Goal: Information Seeking & Learning: Learn about a topic

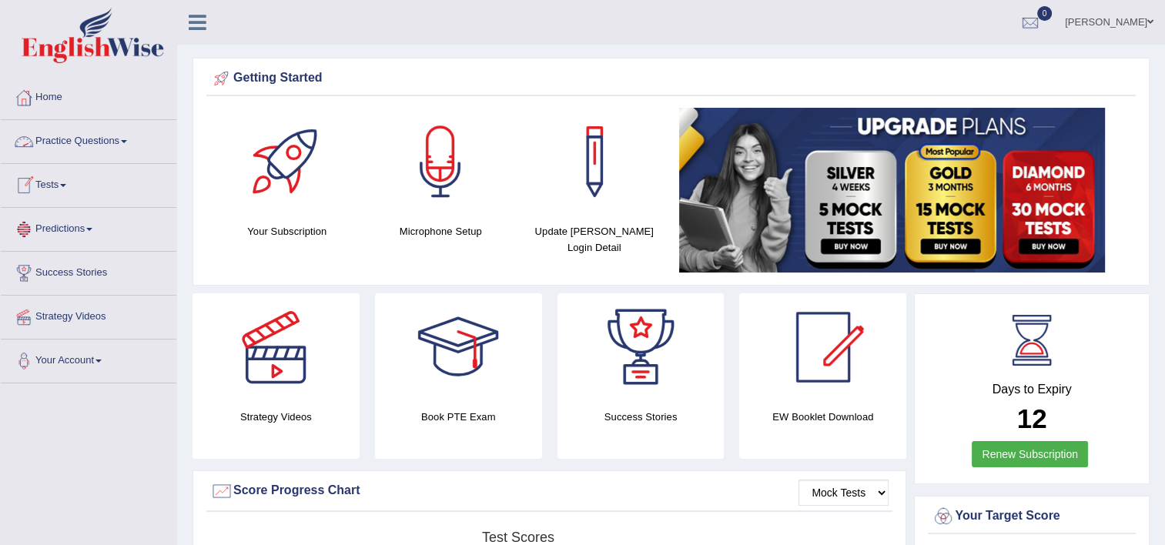
click at [130, 149] on link "Practice Questions" at bounding box center [89, 139] width 176 height 38
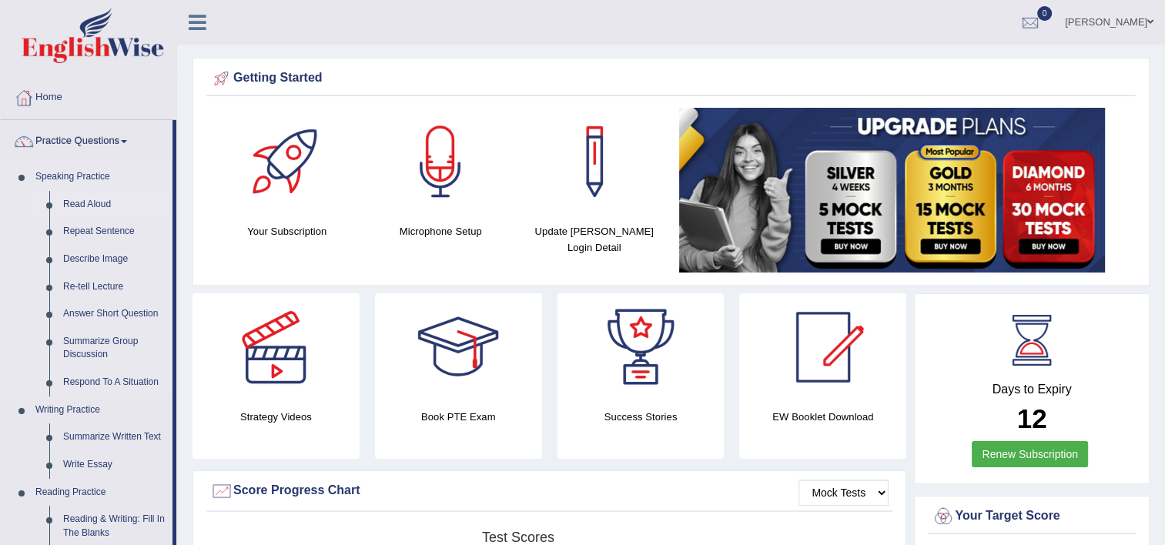
click at [85, 203] on link "Read Aloud" at bounding box center [114, 205] width 116 height 28
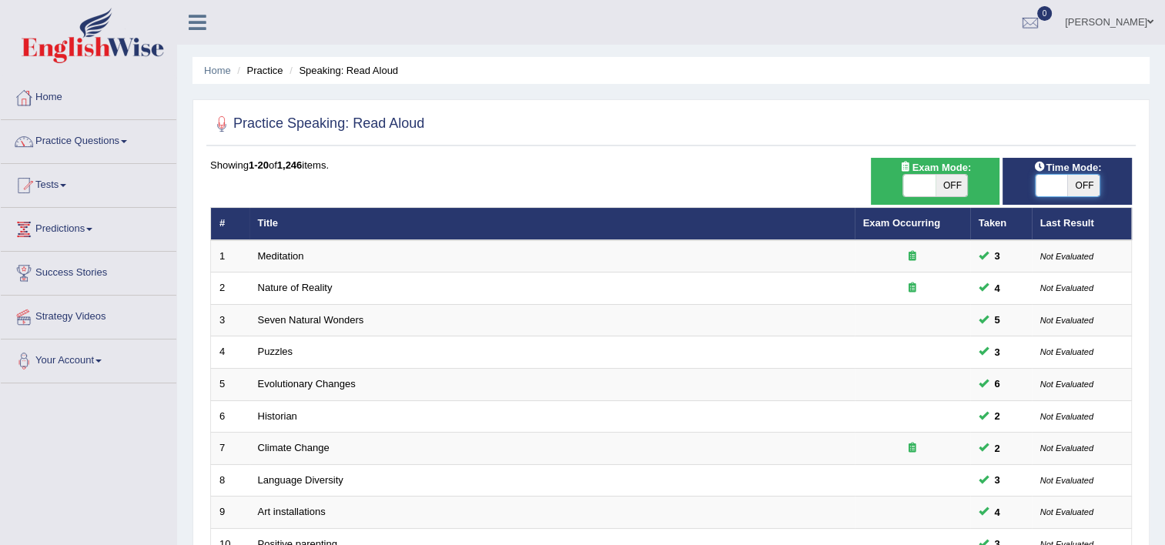
click at [1038, 192] on span at bounding box center [1052, 186] width 32 height 22
checkbox input "true"
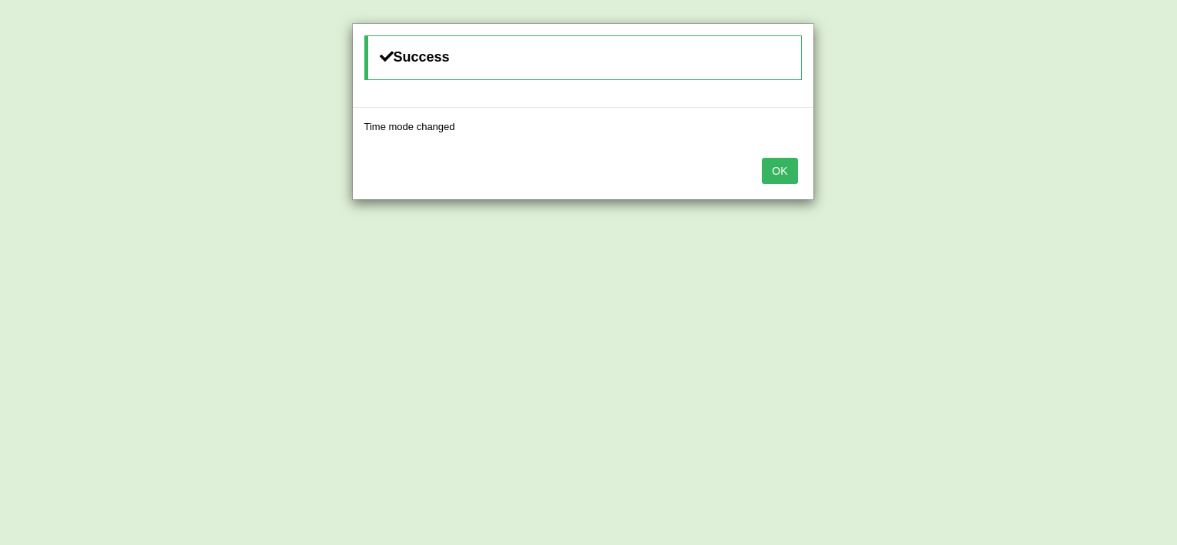
click at [776, 176] on button "OK" at bounding box center [779, 171] width 35 height 26
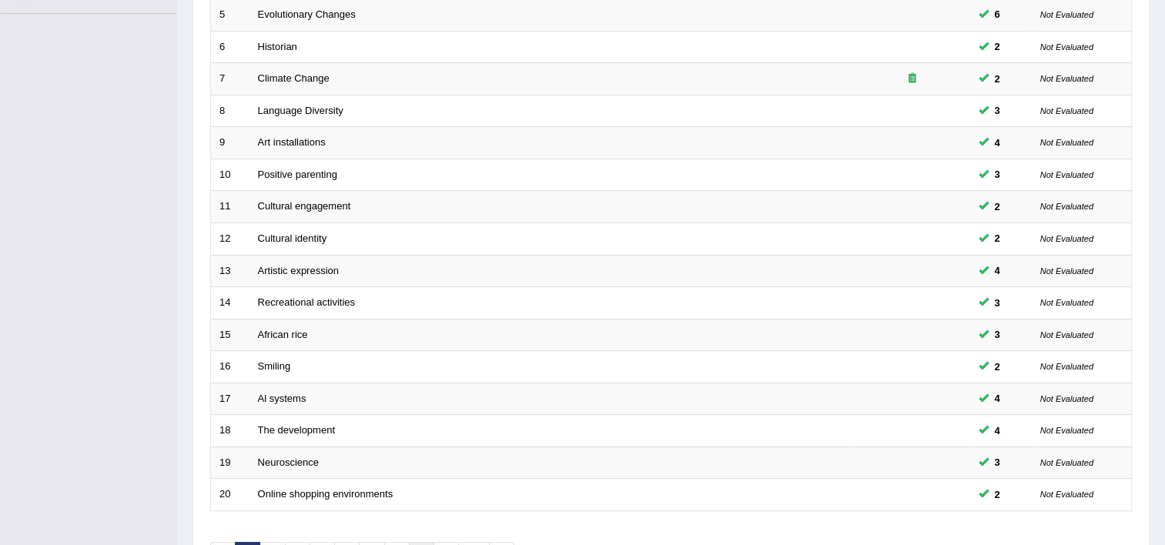
scroll to position [400, 0]
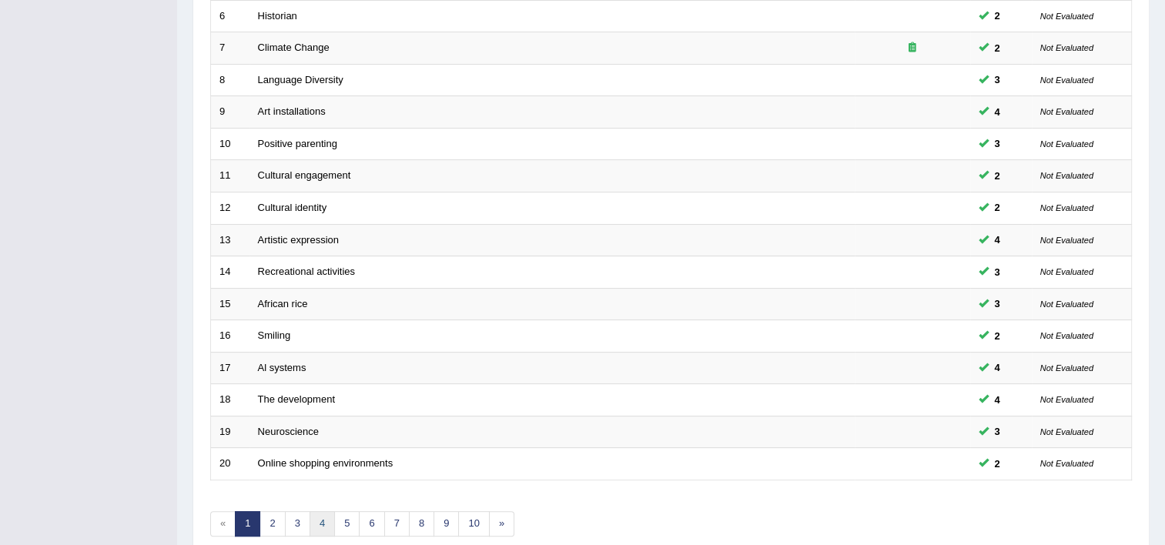
click at [320, 516] on link "4" at bounding box center [322, 523] width 25 height 25
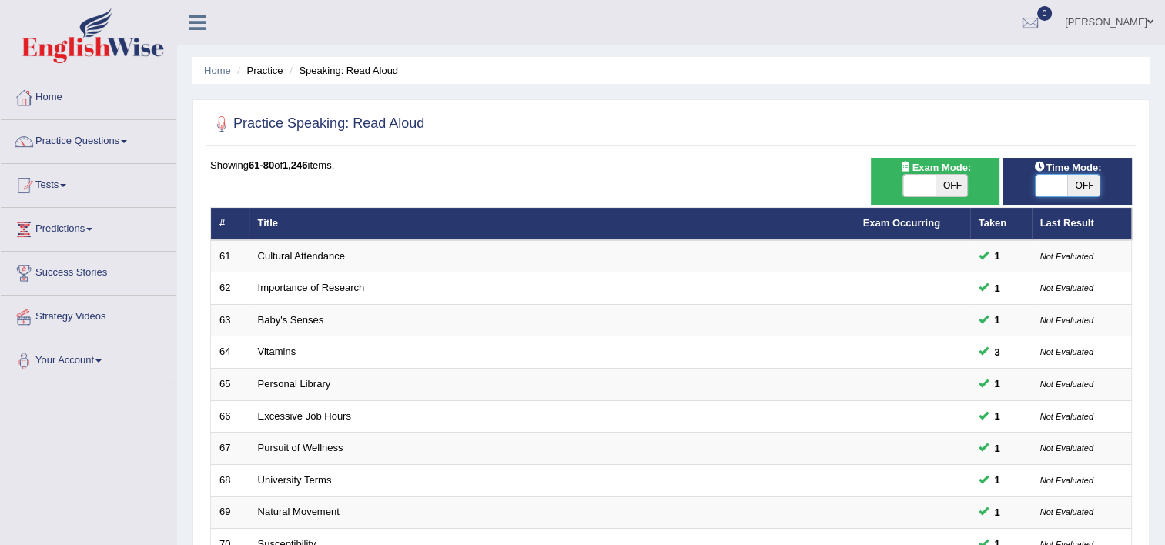
click at [1039, 194] on span at bounding box center [1052, 186] width 32 height 22
checkbox input "true"
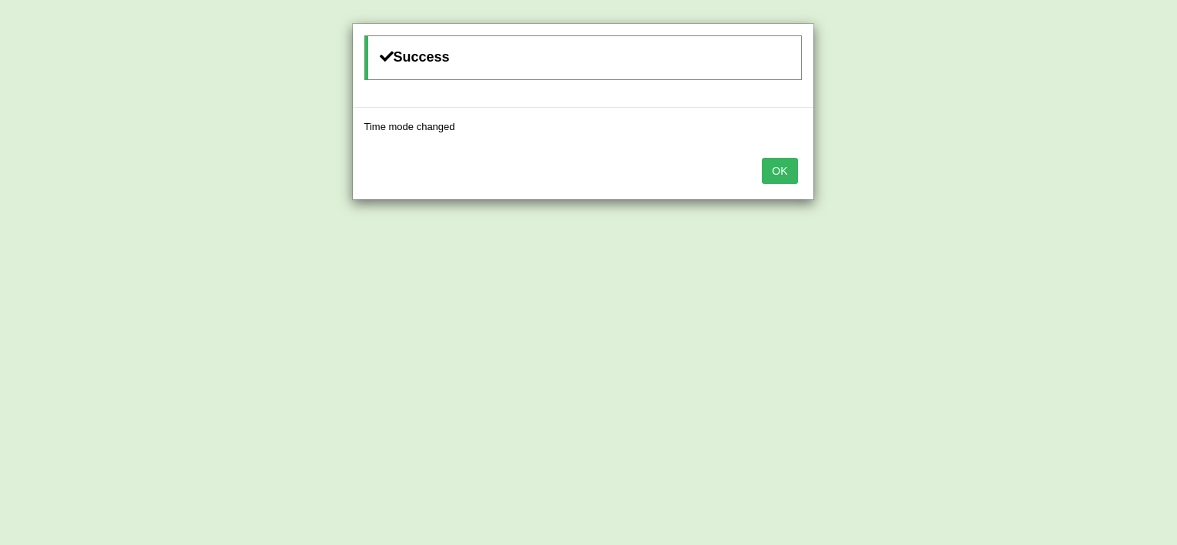
click at [789, 166] on button "OK" at bounding box center [779, 171] width 35 height 26
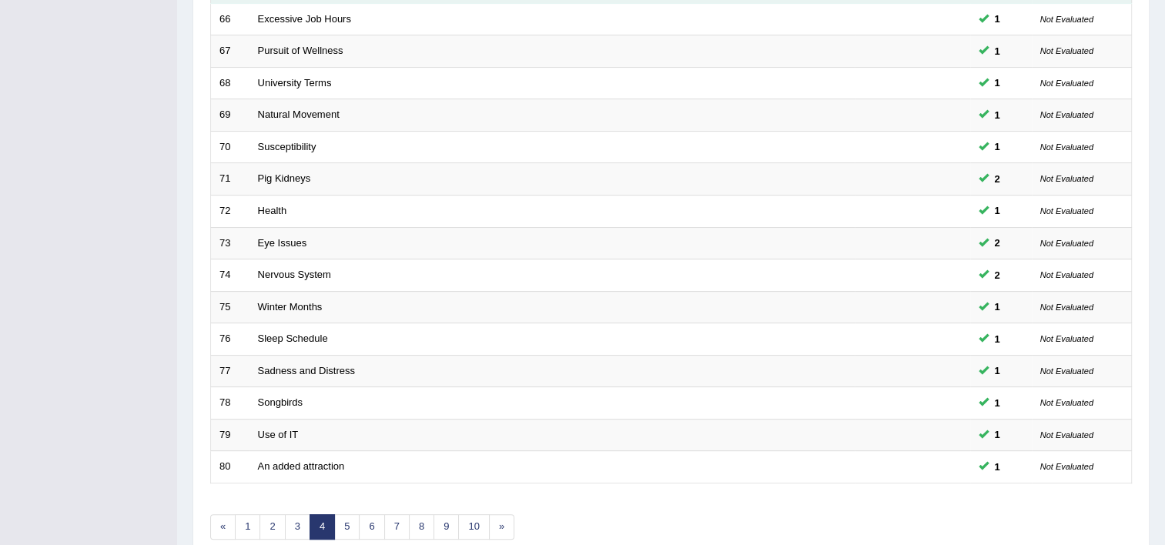
scroll to position [400, 0]
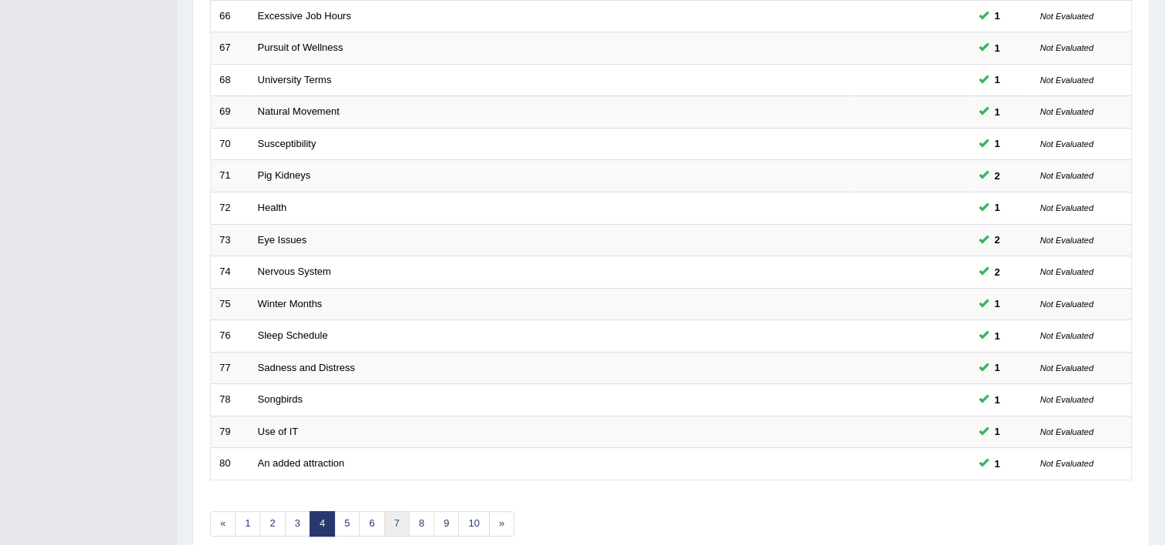
click at [389, 524] on link "7" at bounding box center [396, 523] width 25 height 25
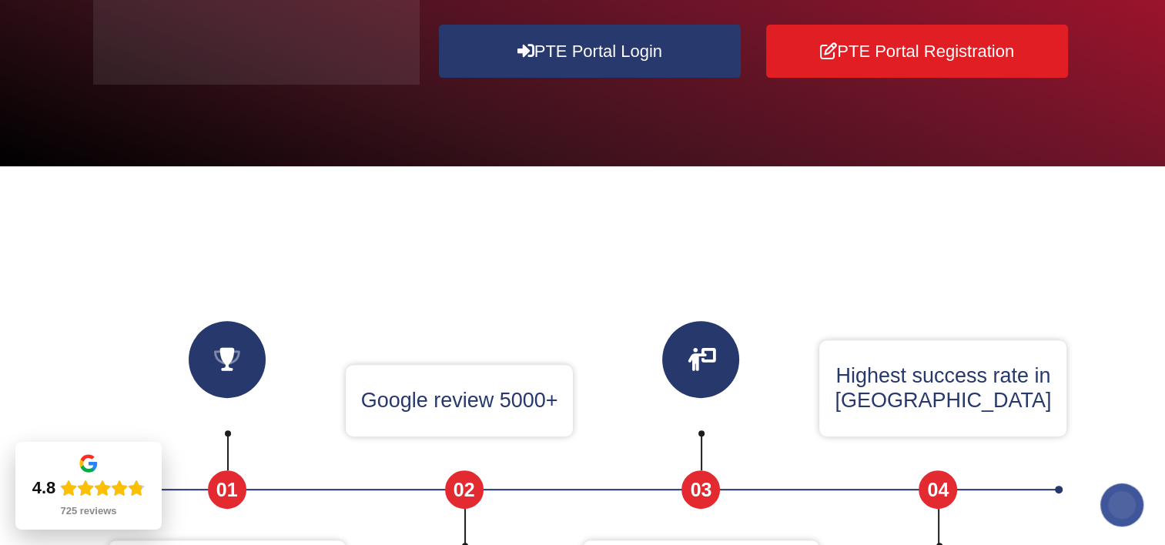
scroll to position [444, 0]
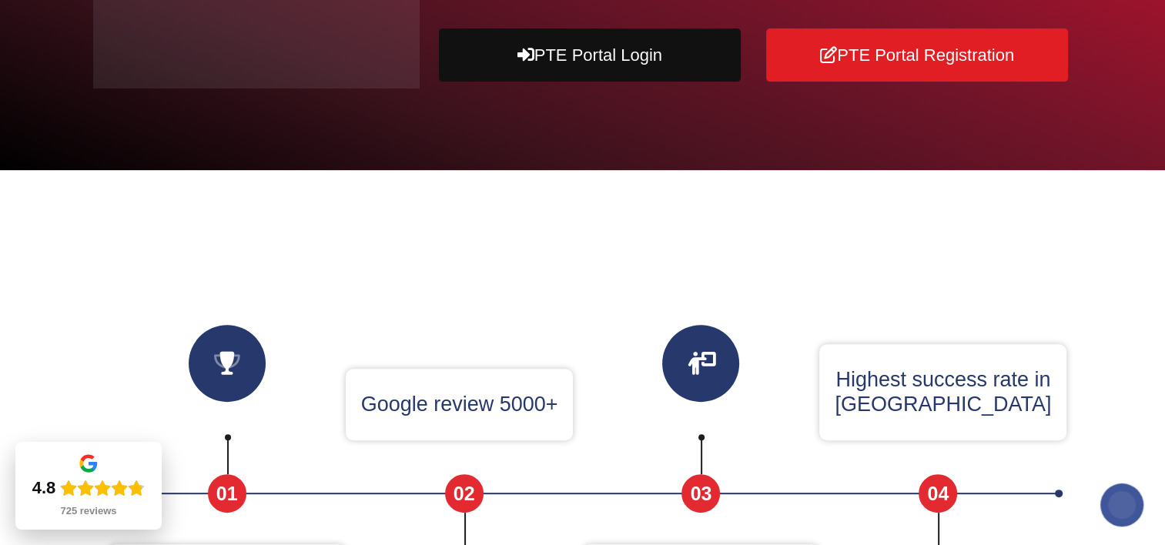
click at [692, 82] on link "PTE Portal Login" at bounding box center [590, 54] width 302 height 53
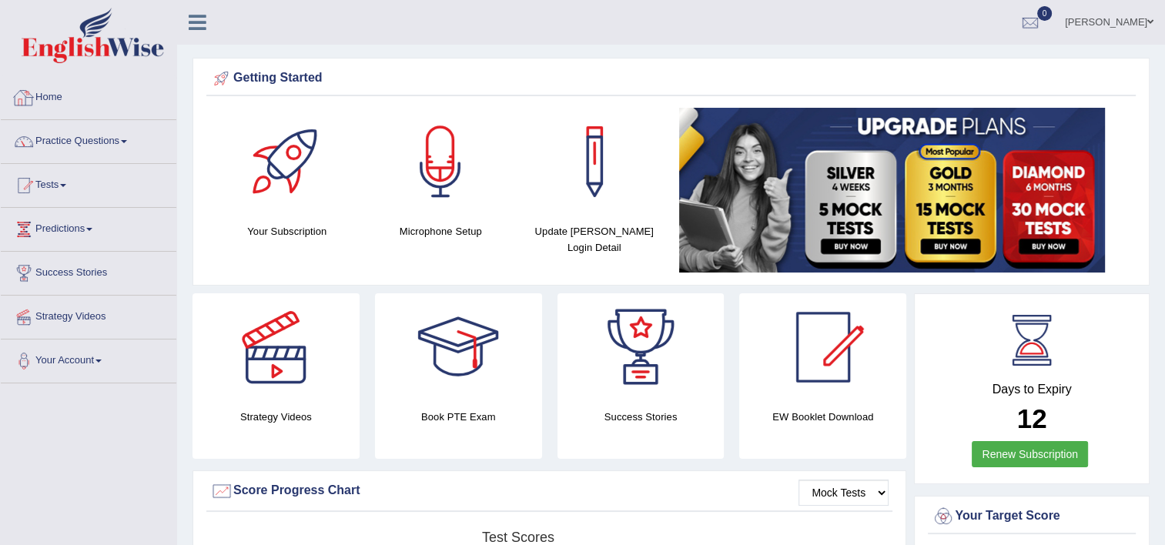
click at [59, 104] on link "Home" at bounding box center [89, 95] width 176 height 38
click at [65, 145] on link "Practice Questions" at bounding box center [89, 139] width 176 height 38
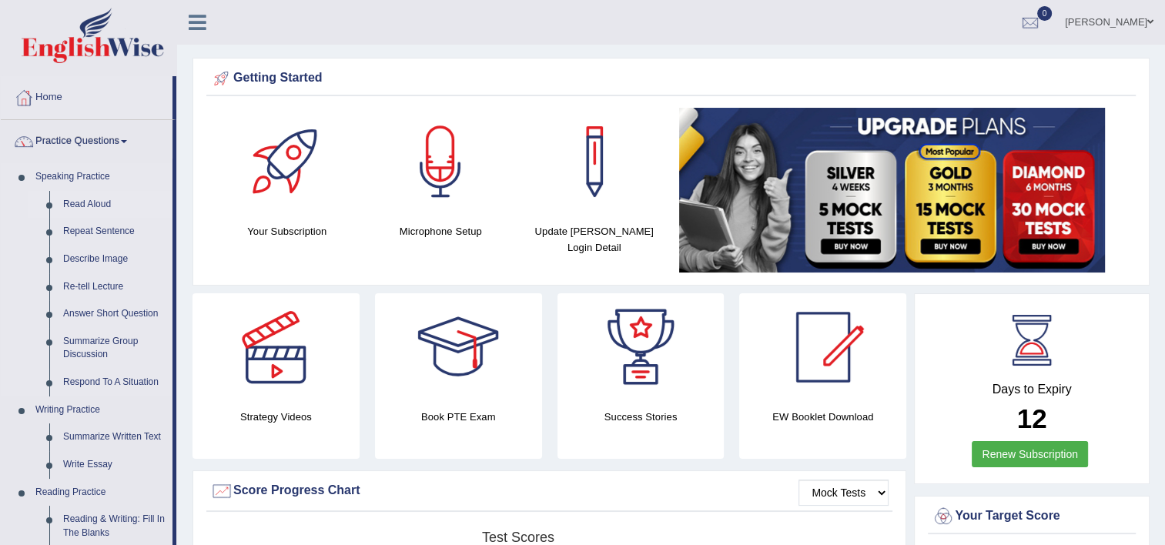
click at [76, 209] on link "Read Aloud" at bounding box center [114, 205] width 116 height 28
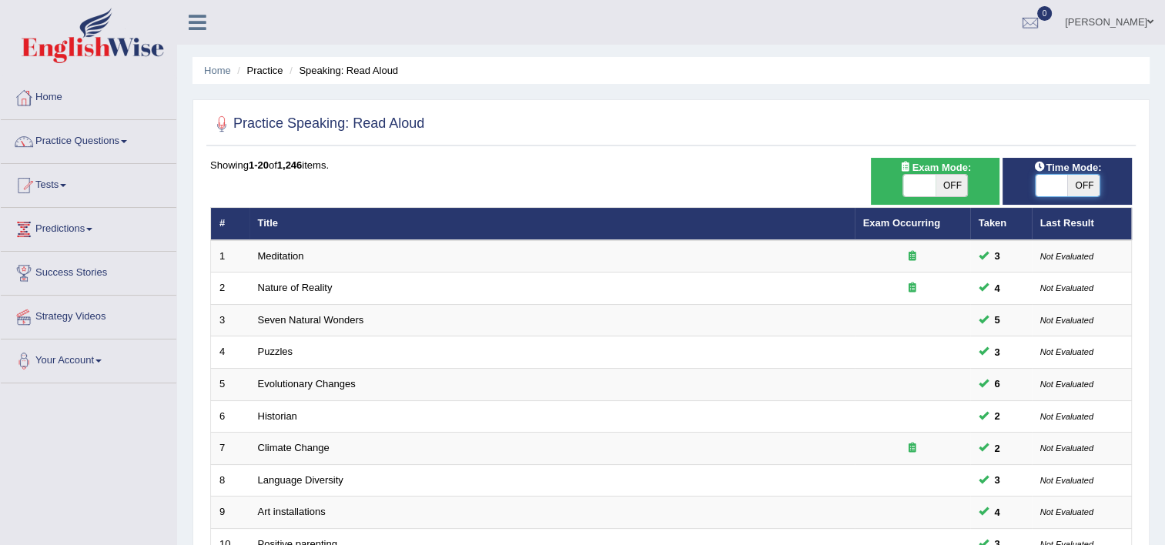
click at [1043, 185] on span at bounding box center [1052, 186] width 32 height 22
checkbox input "true"
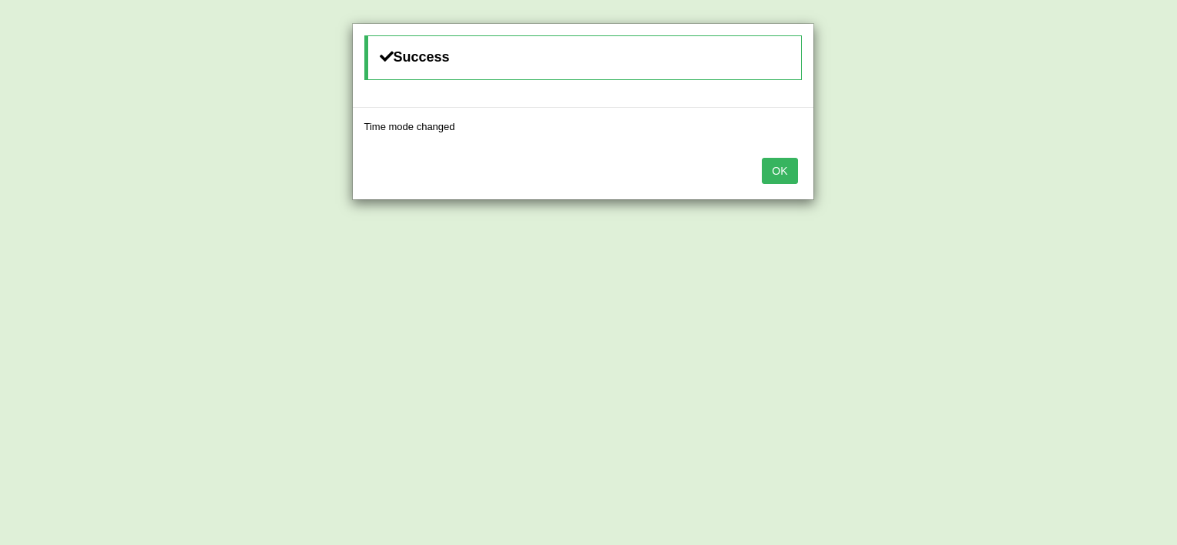
click at [794, 162] on button "OK" at bounding box center [779, 171] width 35 height 26
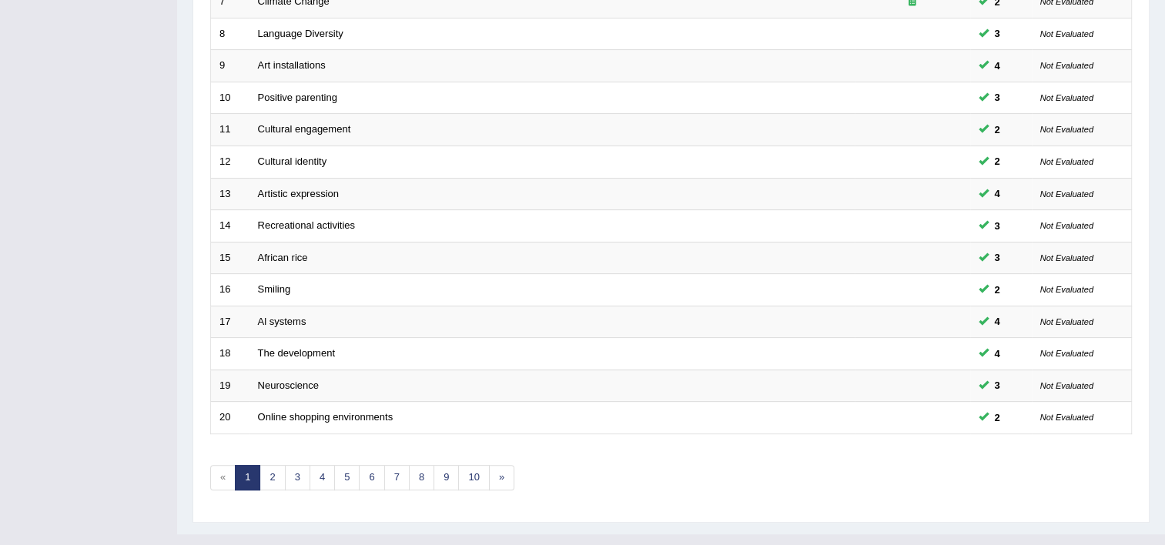
scroll to position [470, 0]
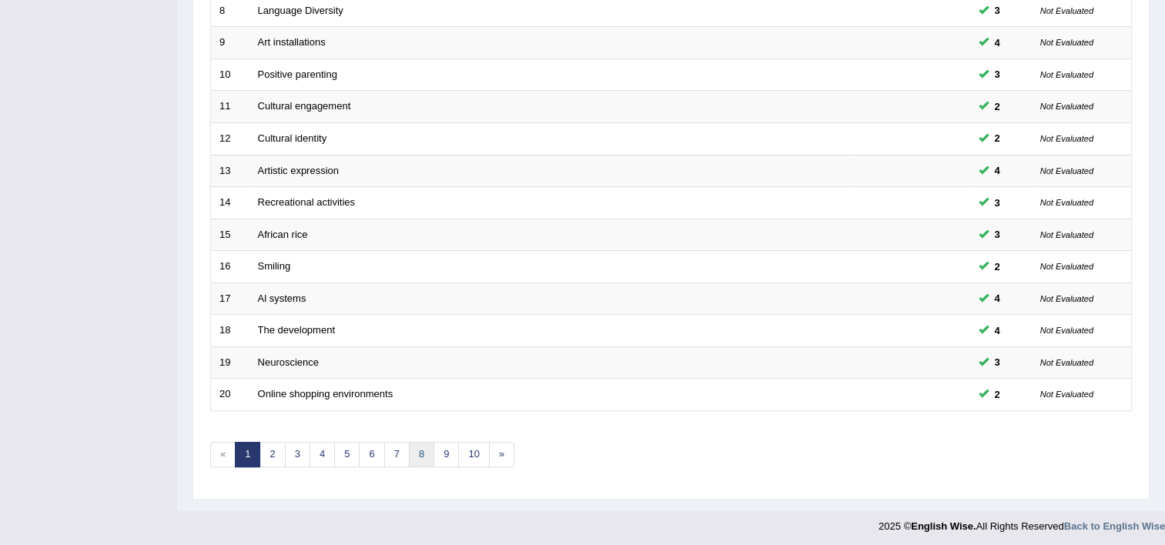
click at [409, 453] on link "8" at bounding box center [421, 454] width 25 height 25
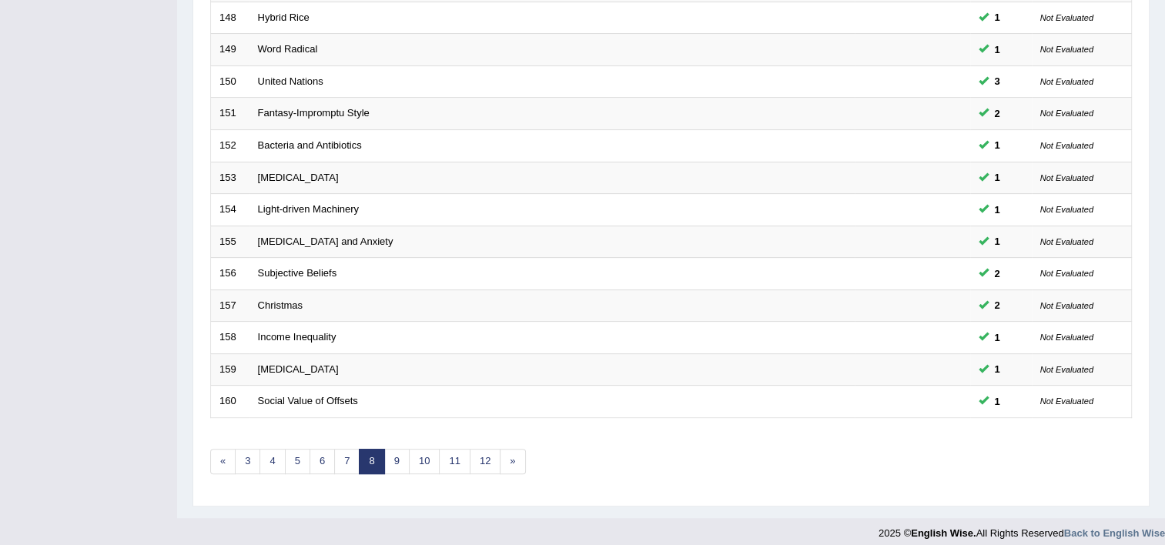
scroll to position [470, 0]
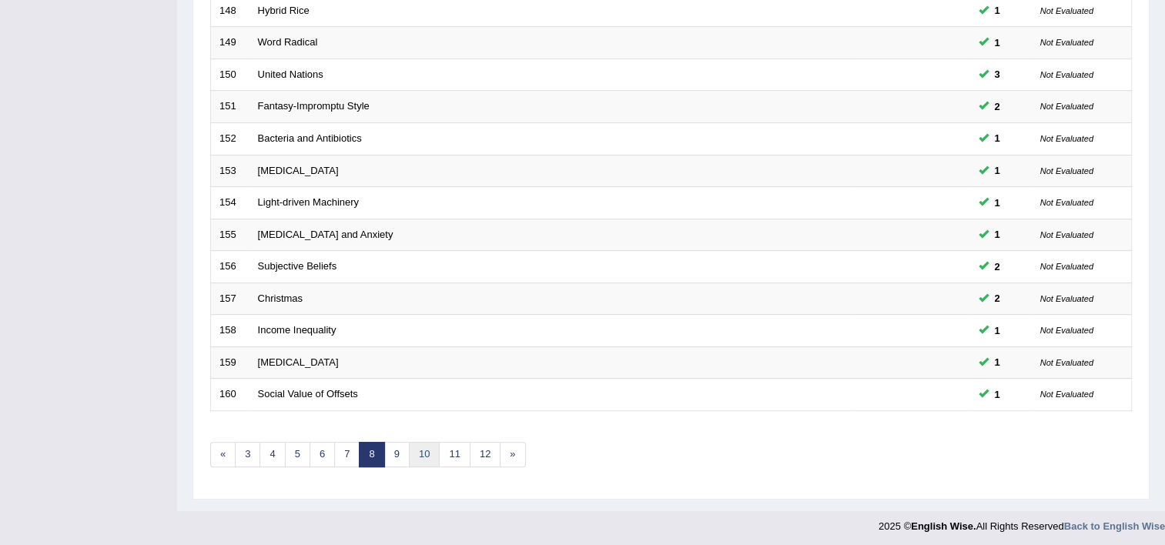
click at [415, 452] on link "10" at bounding box center [424, 454] width 31 height 25
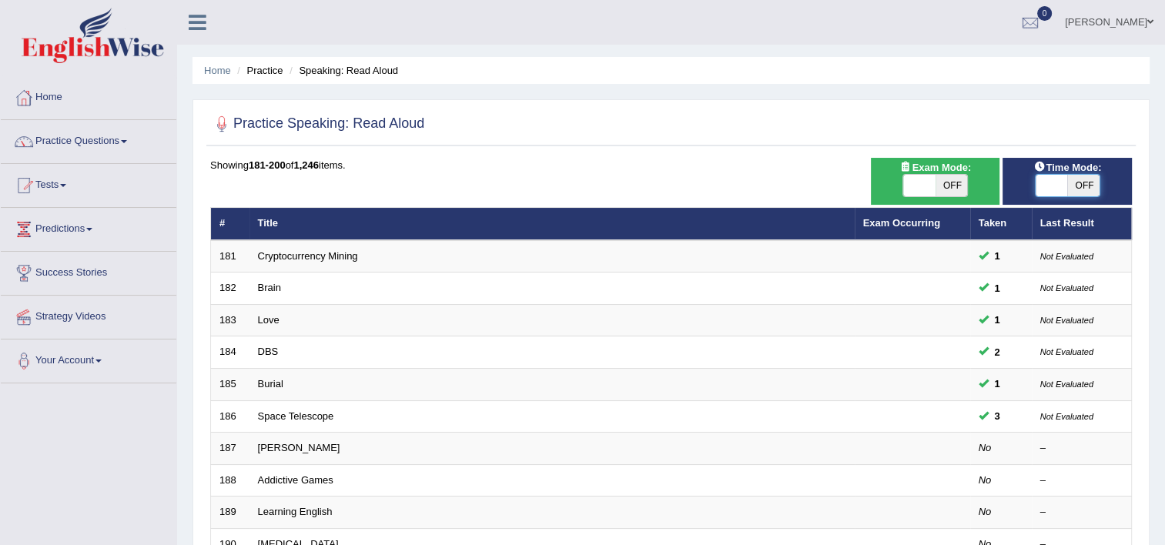
click at [1043, 181] on span at bounding box center [1052, 186] width 32 height 22
checkbox input "true"
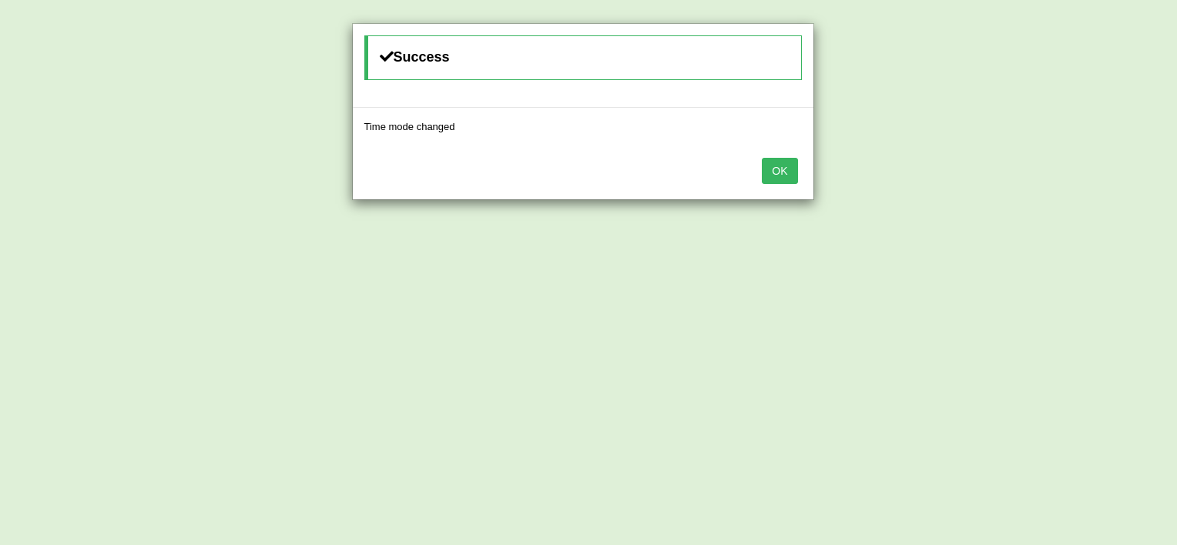
click at [774, 175] on button "OK" at bounding box center [779, 171] width 35 height 26
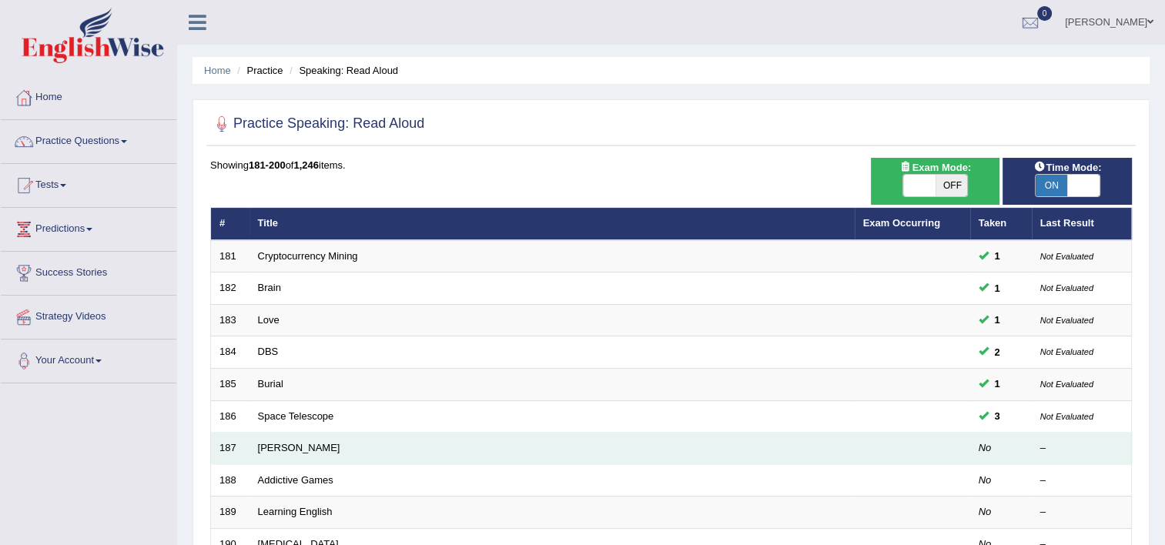
click at [293, 434] on td "Charles Darwin" at bounding box center [551, 449] width 605 height 32
click at [285, 444] on link "Charles Darwin" at bounding box center [299, 448] width 82 height 12
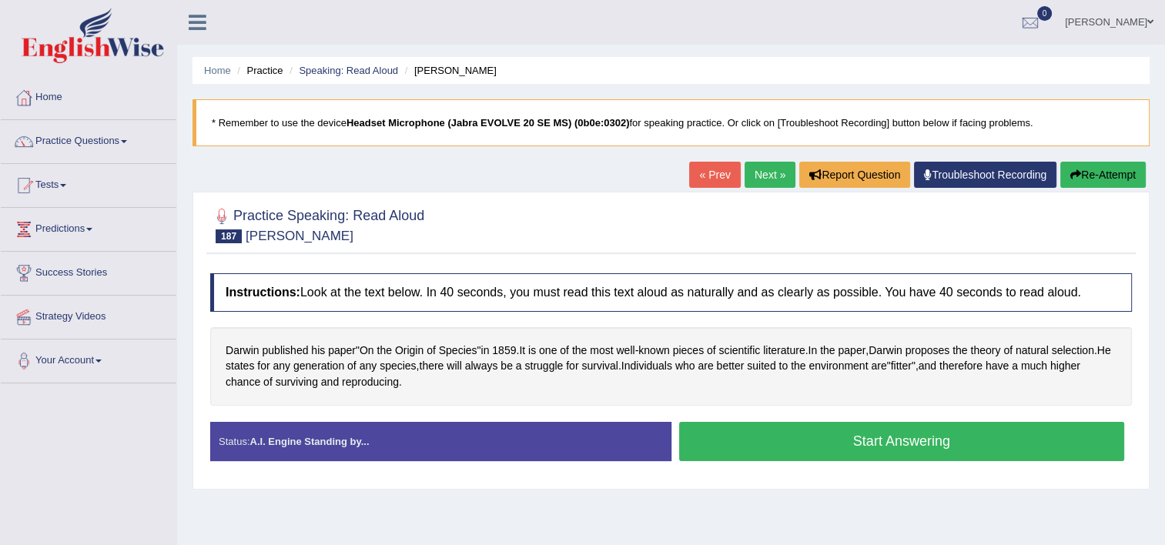
click at [776, 435] on button "Start Answering" at bounding box center [902, 441] width 446 height 39
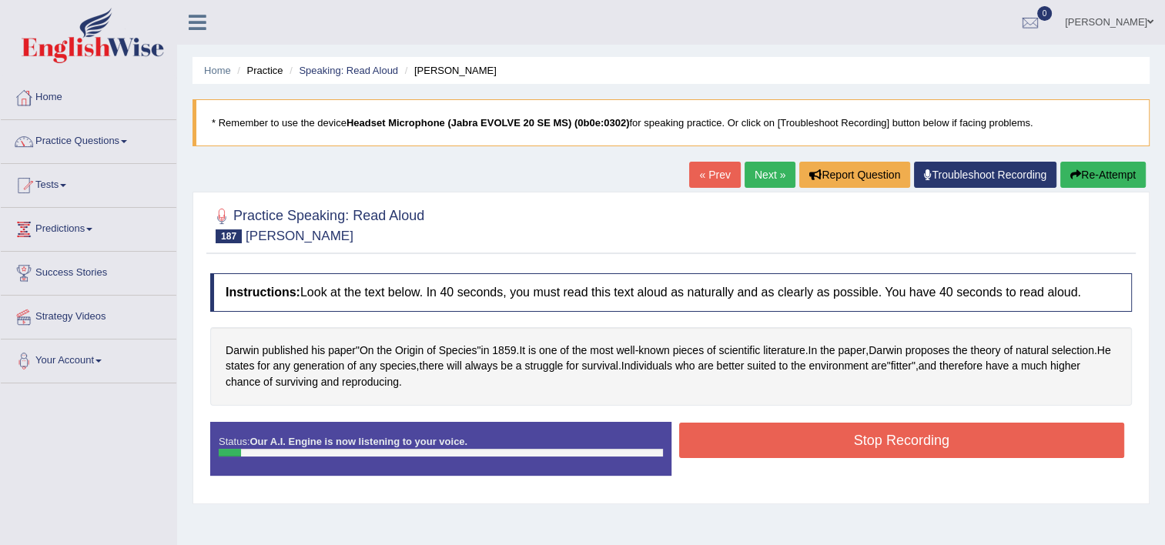
click at [776, 435] on button "Stop Recording" at bounding box center [902, 440] width 446 height 35
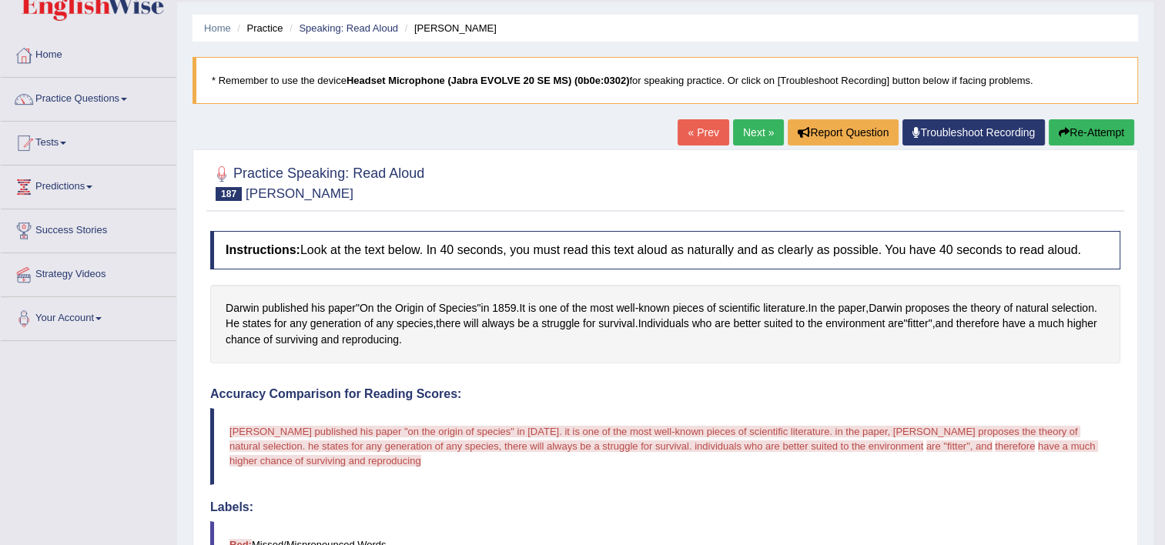
scroll to position [31, 0]
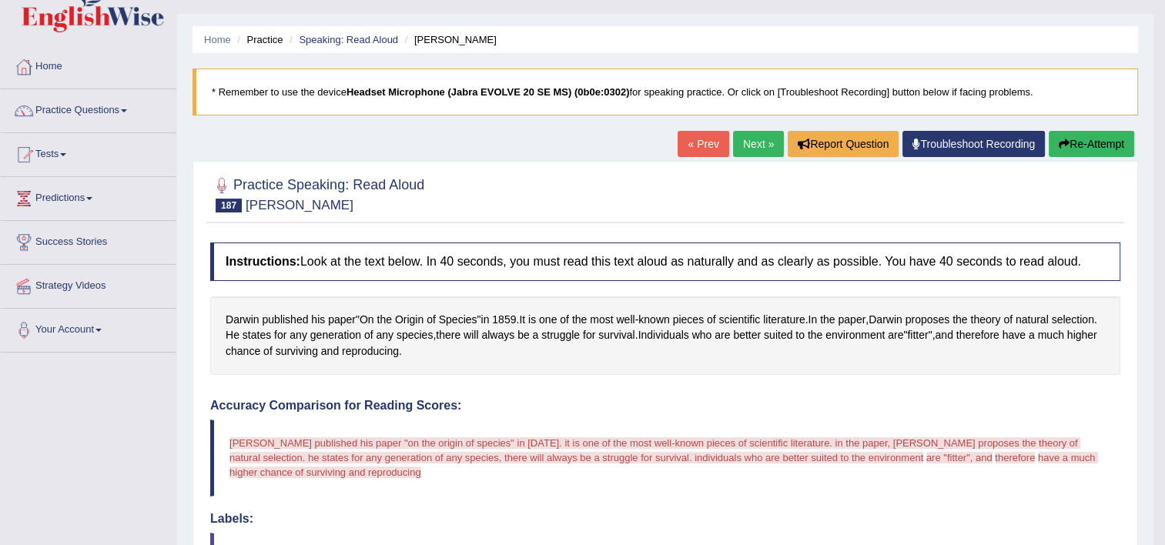
click at [1121, 142] on button "Re-Attempt" at bounding box center [1091, 144] width 85 height 26
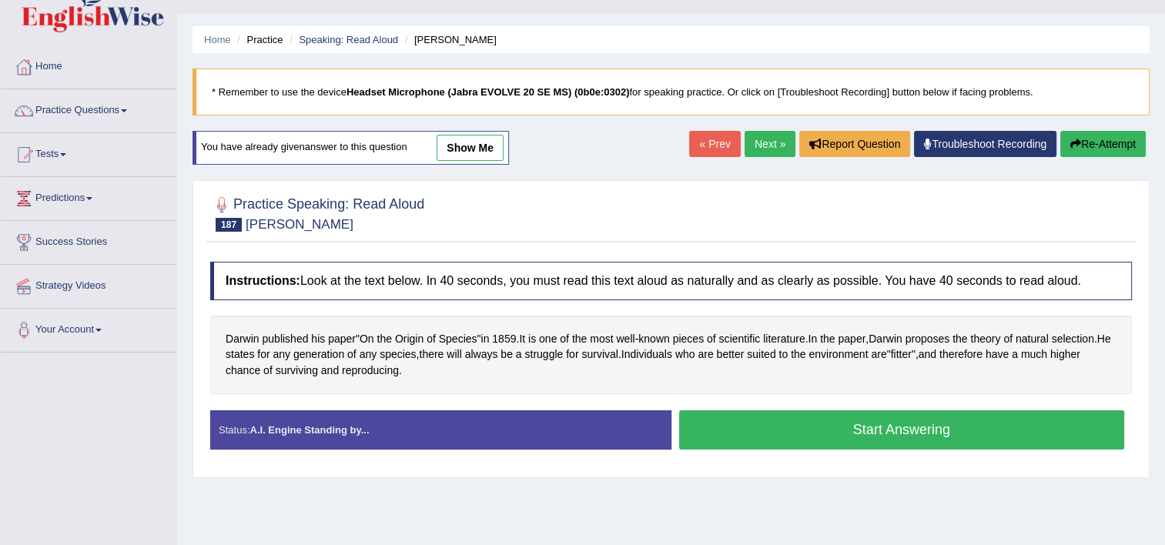
click at [875, 434] on button "Start Answering" at bounding box center [902, 429] width 446 height 39
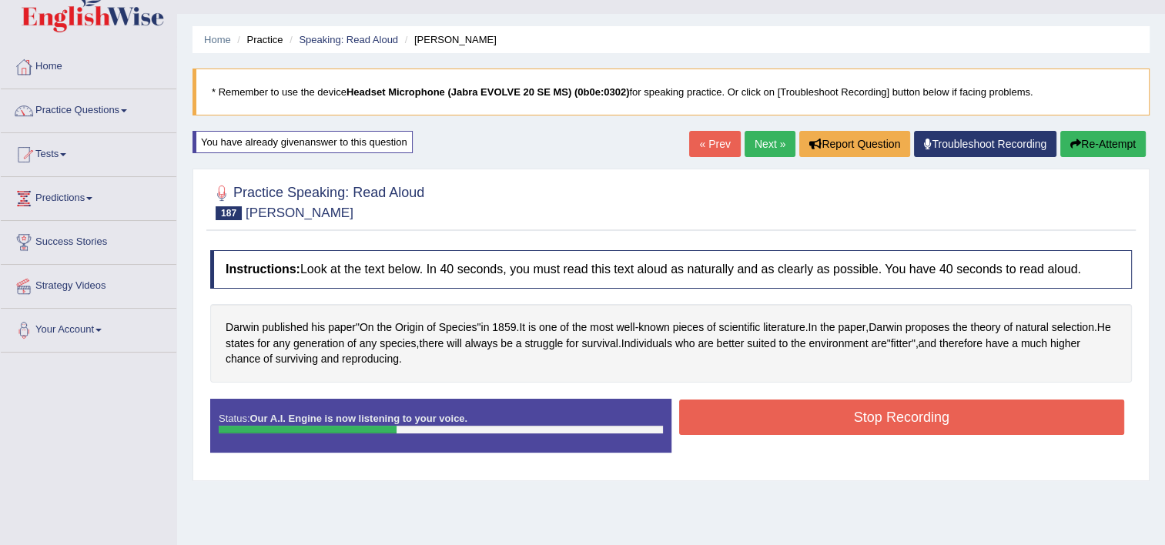
click at [856, 431] on button "Stop Recording" at bounding box center [902, 417] width 446 height 35
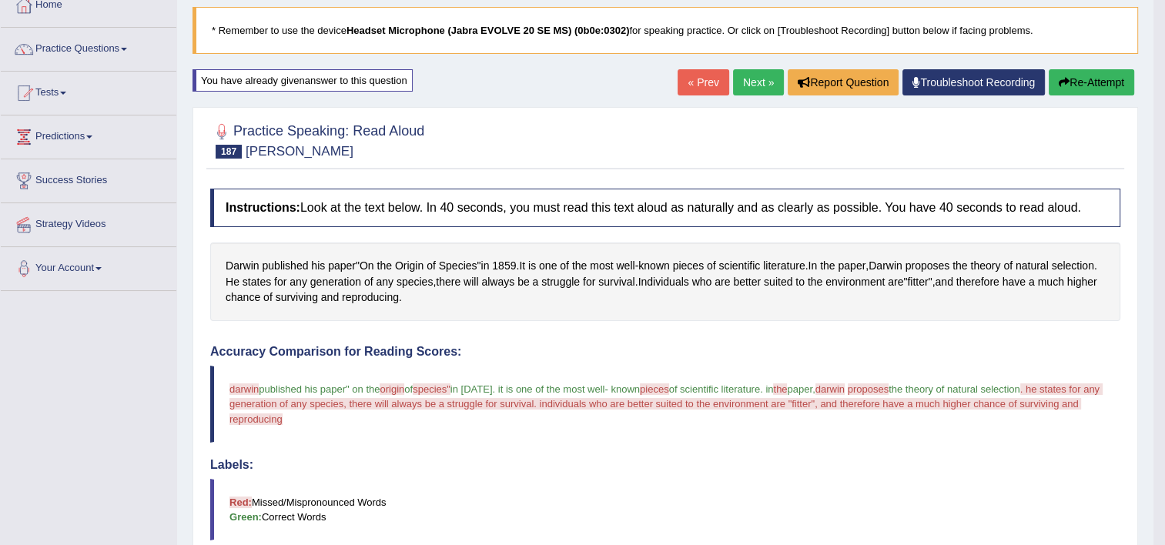
scroll to position [92, 0]
click at [765, 73] on link "Next »" at bounding box center [758, 82] width 51 height 26
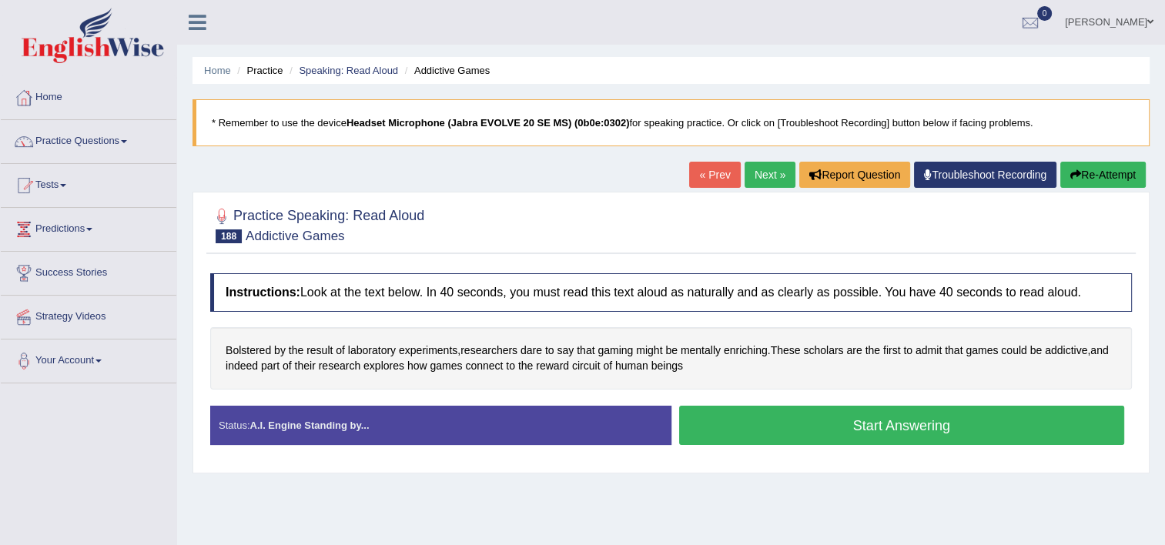
click at [936, 415] on button "Start Answering" at bounding box center [902, 425] width 446 height 39
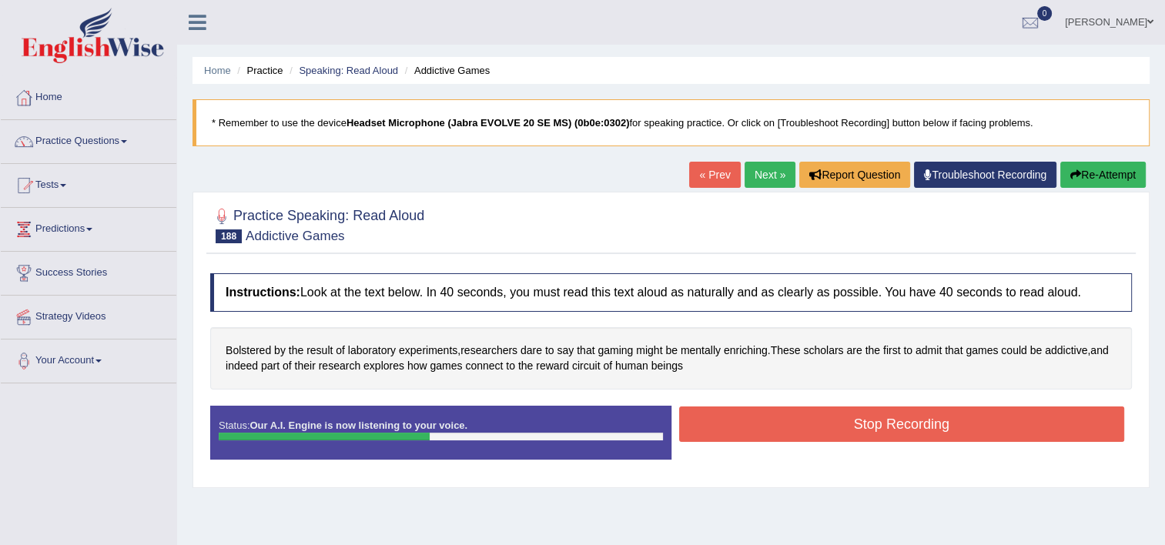
click at [936, 415] on button "Stop Recording" at bounding box center [902, 424] width 446 height 35
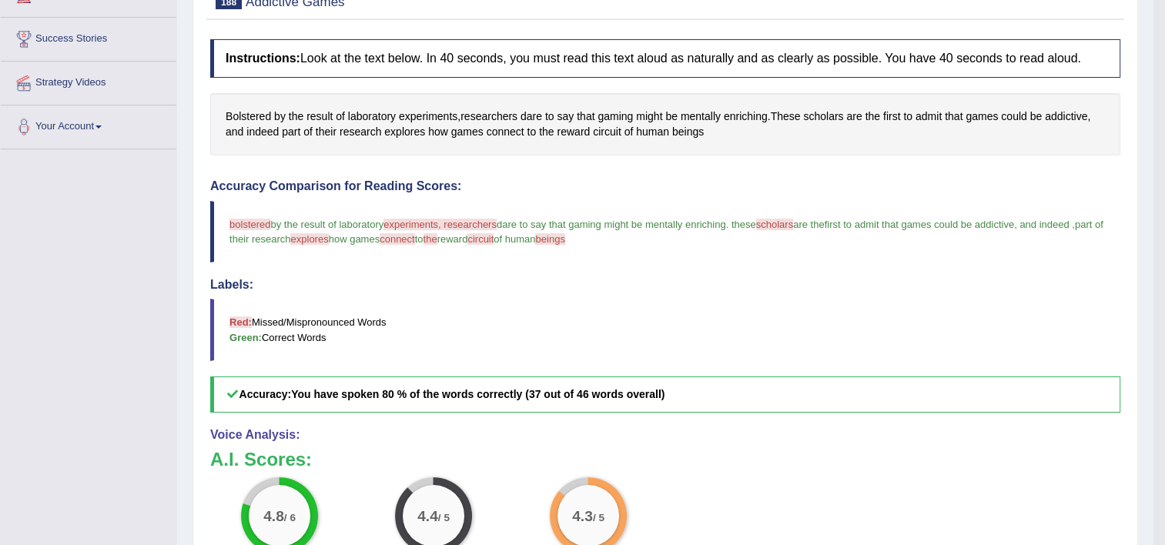
scroll to position [62, 0]
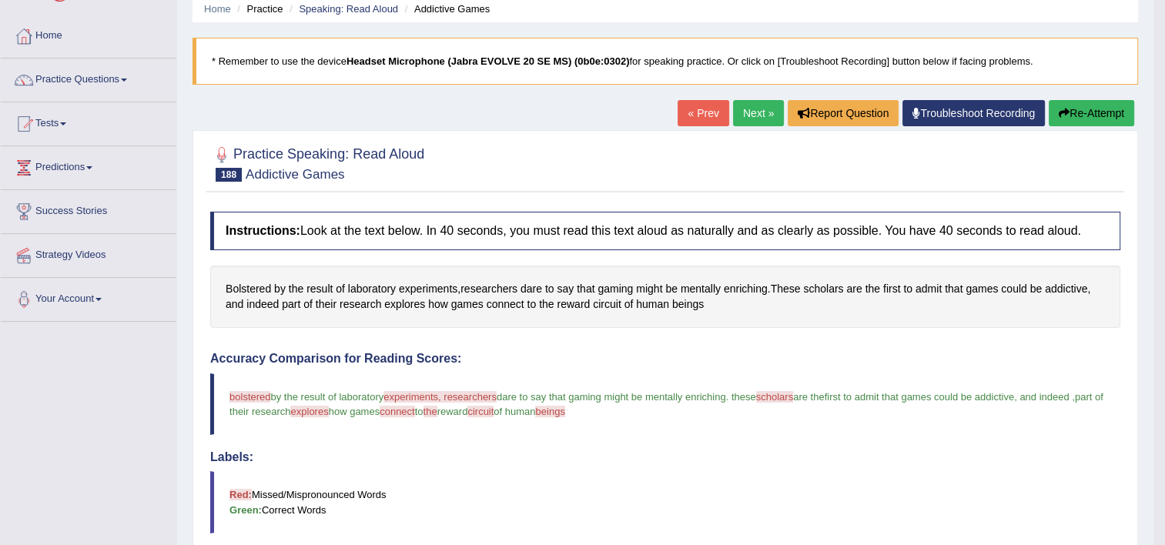
click at [760, 110] on link "Next »" at bounding box center [758, 113] width 51 height 26
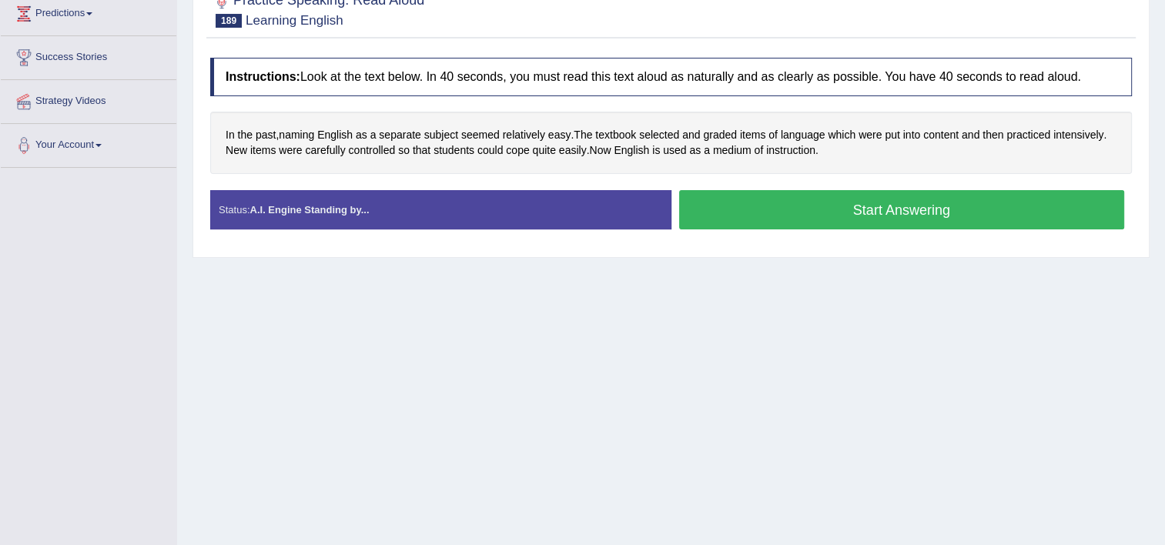
click at [839, 203] on button "Start Answering" at bounding box center [902, 209] width 446 height 39
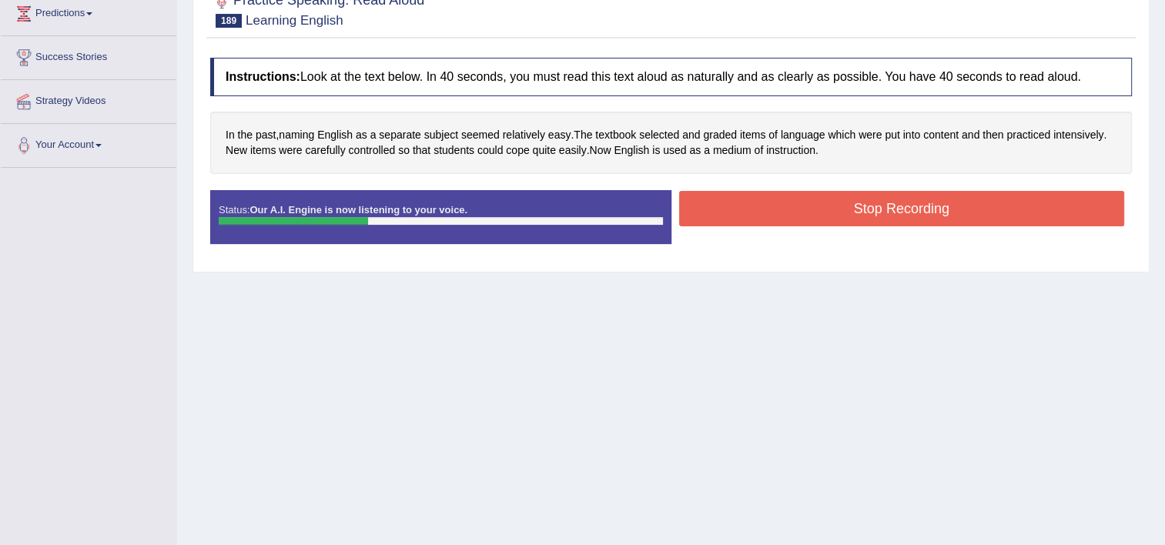
click at [839, 203] on button "Stop Recording" at bounding box center [902, 208] width 446 height 35
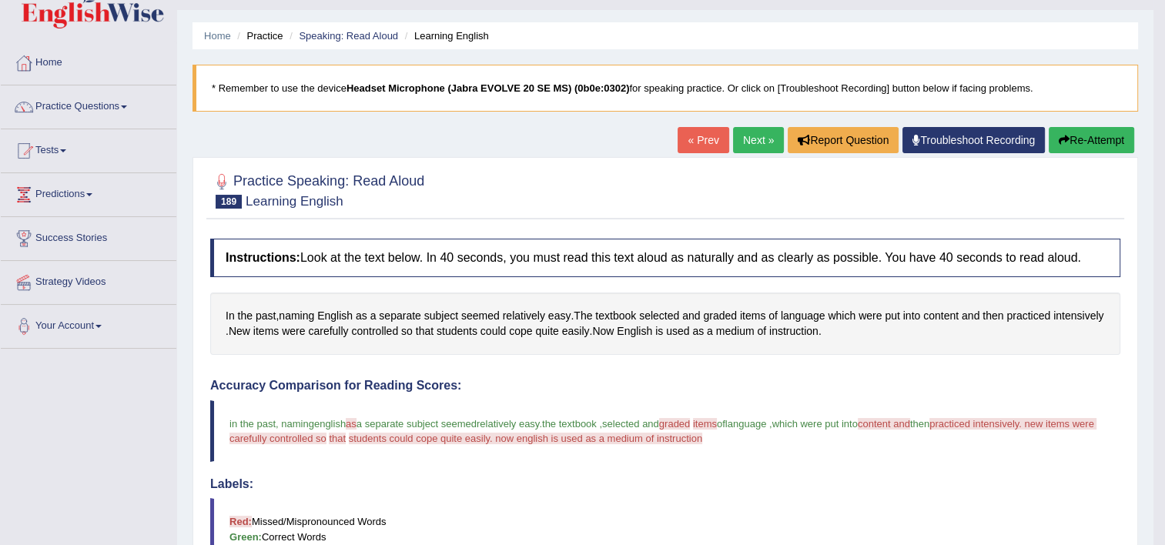
scroll to position [29, 0]
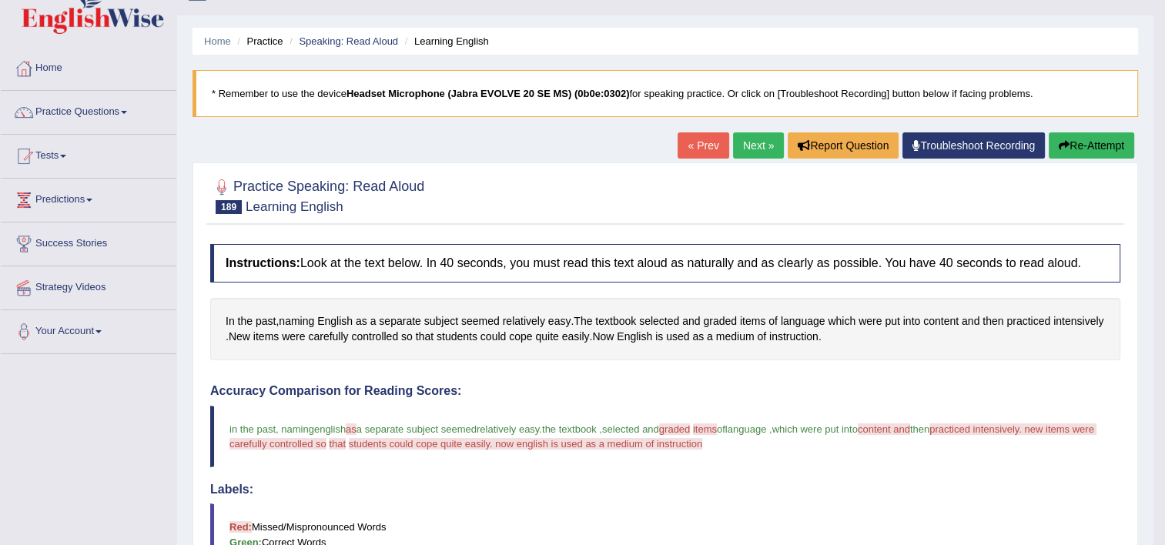
click at [758, 146] on link "Next »" at bounding box center [758, 145] width 51 height 26
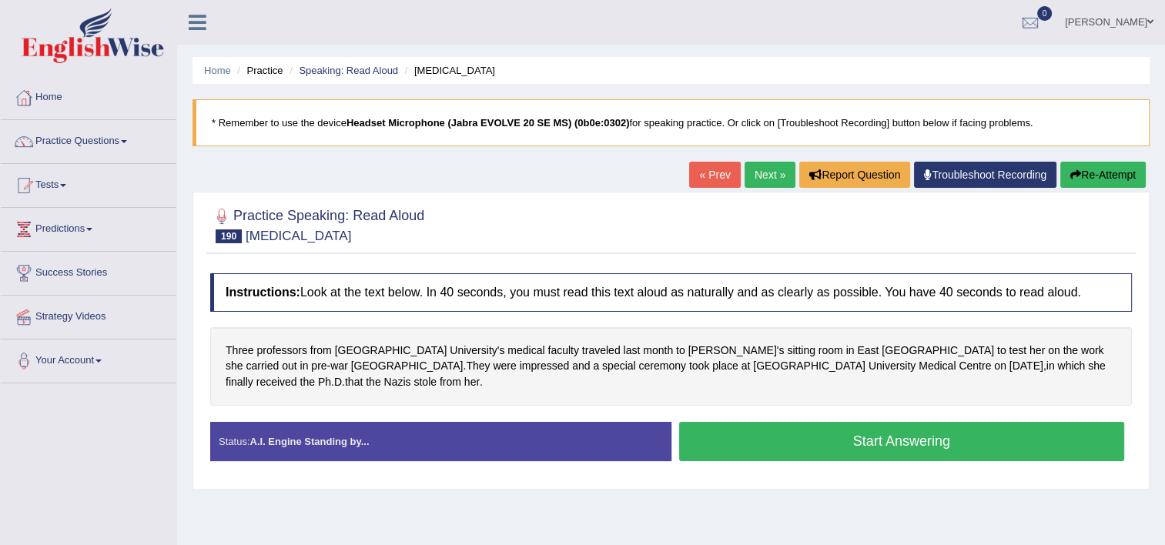
click at [847, 424] on button "Start Answering" at bounding box center [902, 441] width 446 height 39
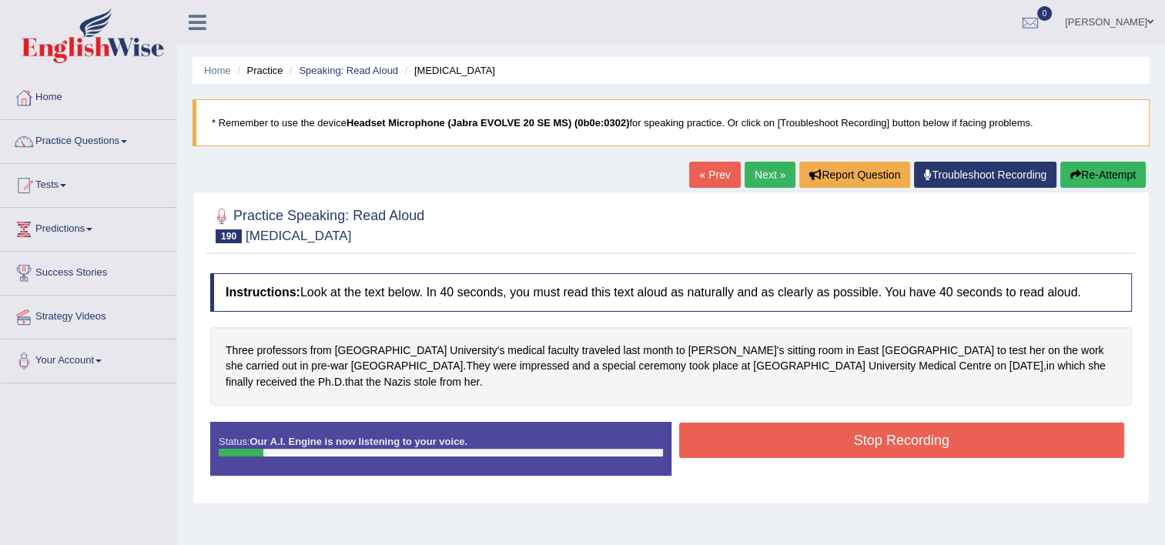
click at [1099, 176] on button "Re-Attempt" at bounding box center [1102, 175] width 85 height 26
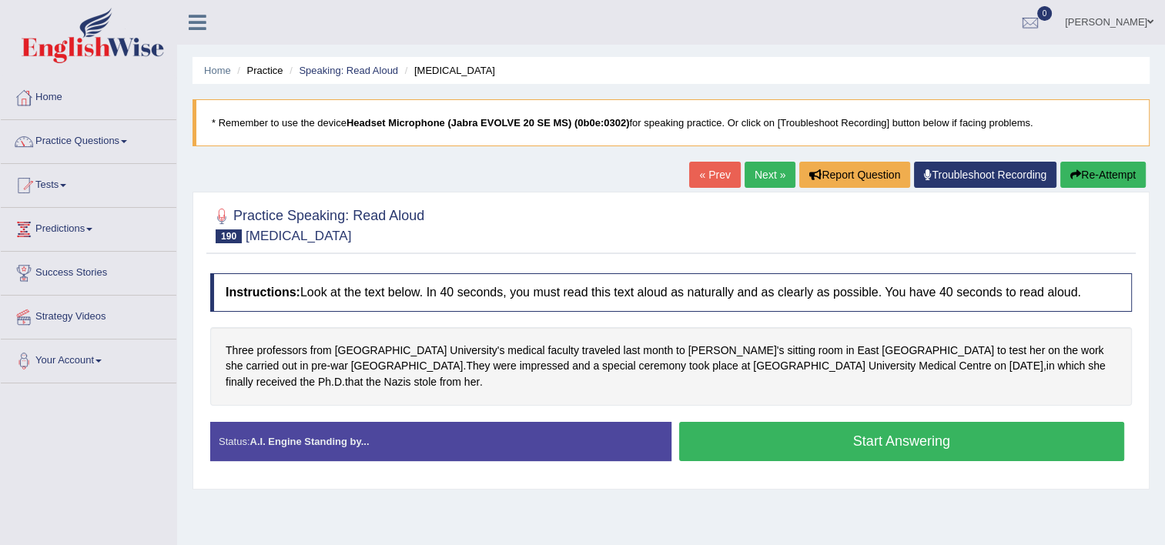
click at [943, 433] on button "Start Answering" at bounding box center [902, 441] width 446 height 39
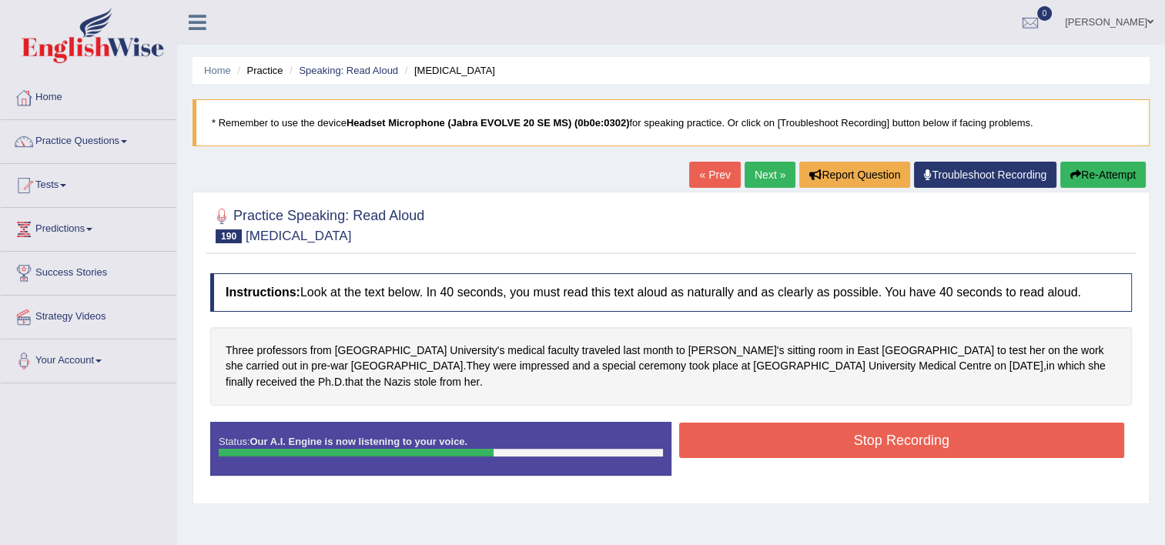
click at [943, 433] on button "Stop Recording" at bounding box center [902, 440] width 446 height 35
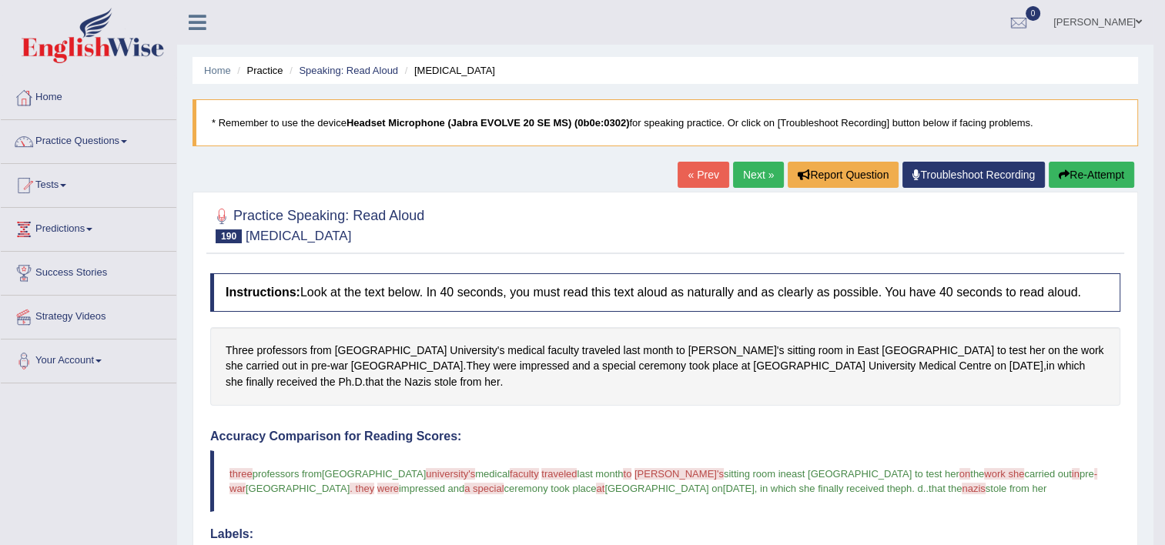
click at [761, 166] on link "Next »" at bounding box center [758, 175] width 51 height 26
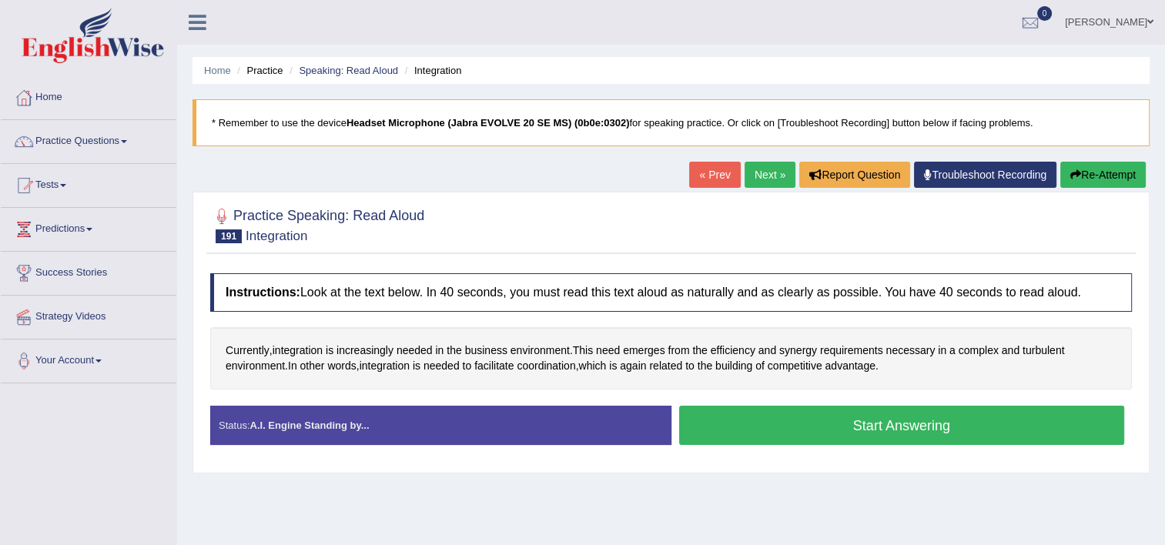
click at [815, 420] on button "Start Answering" at bounding box center [902, 425] width 446 height 39
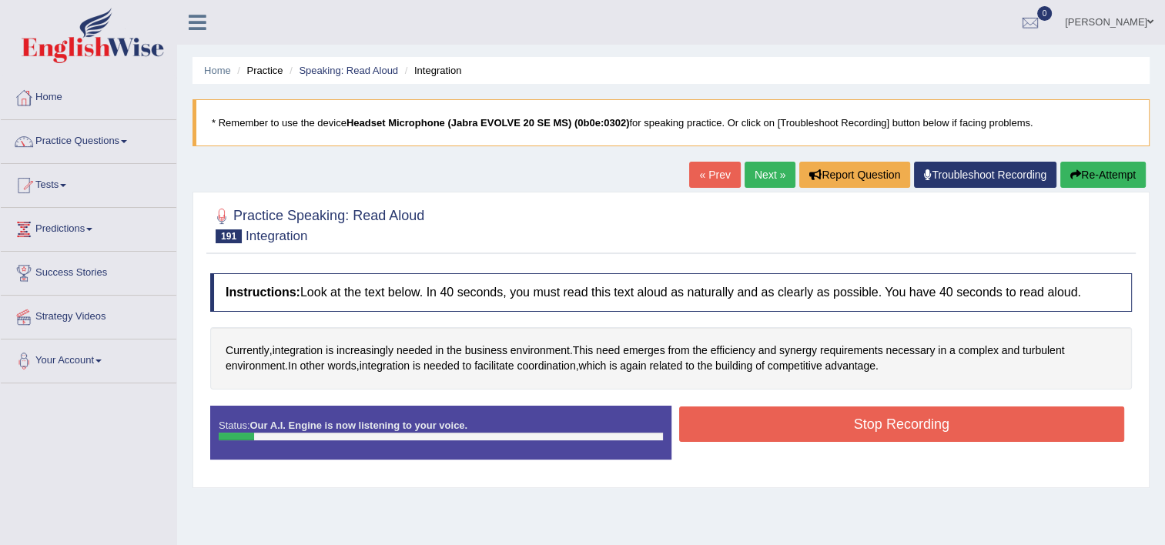
click at [1083, 179] on button "Re-Attempt" at bounding box center [1102, 175] width 85 height 26
click at [996, 413] on button "Stop Recording" at bounding box center [902, 424] width 446 height 35
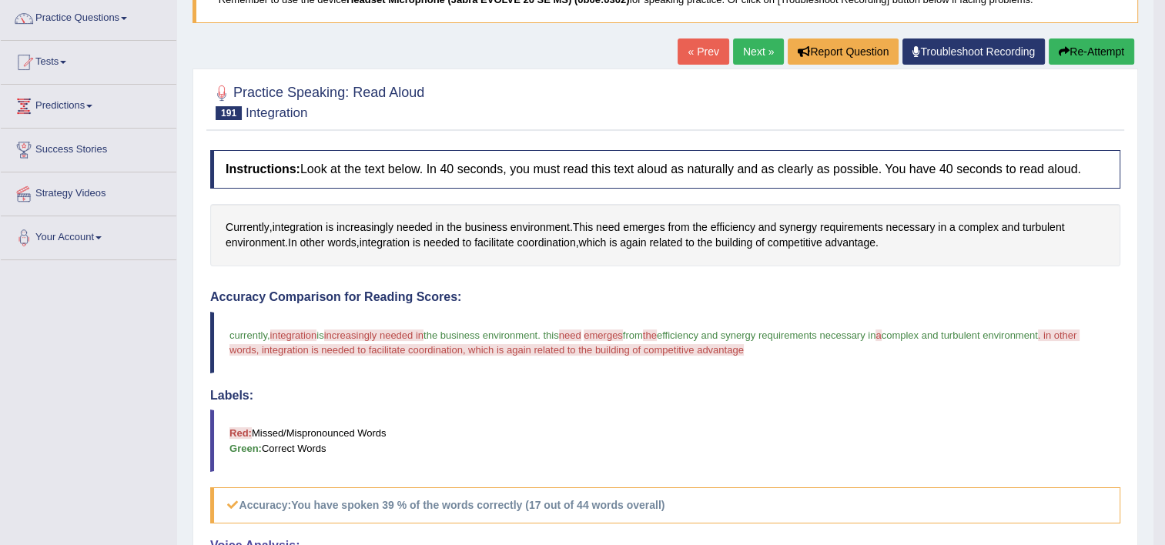
scroll to position [122, 0]
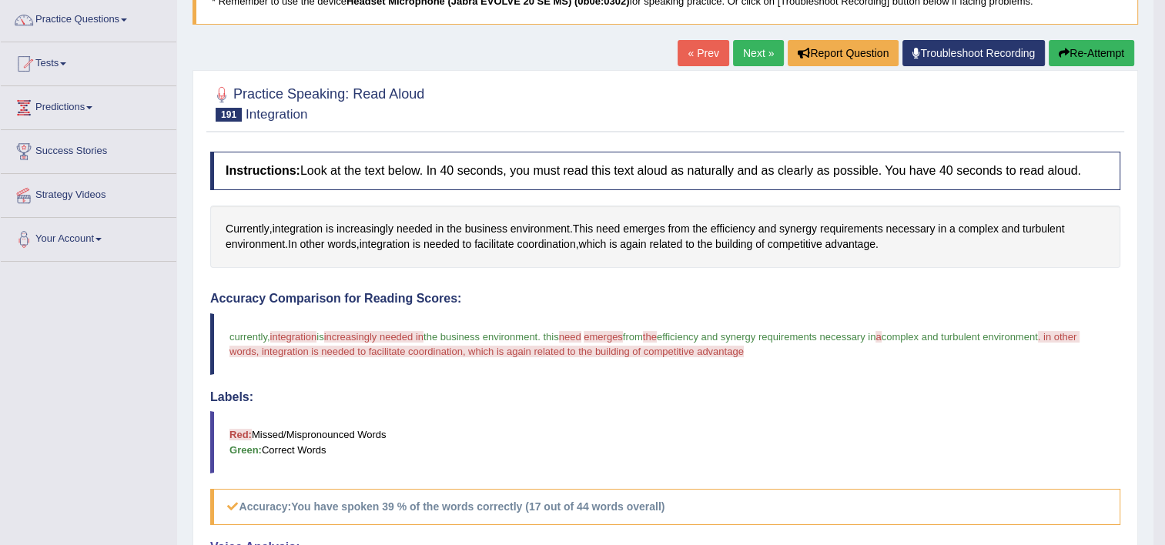
click at [1076, 56] on button "Re-Attempt" at bounding box center [1091, 53] width 85 height 26
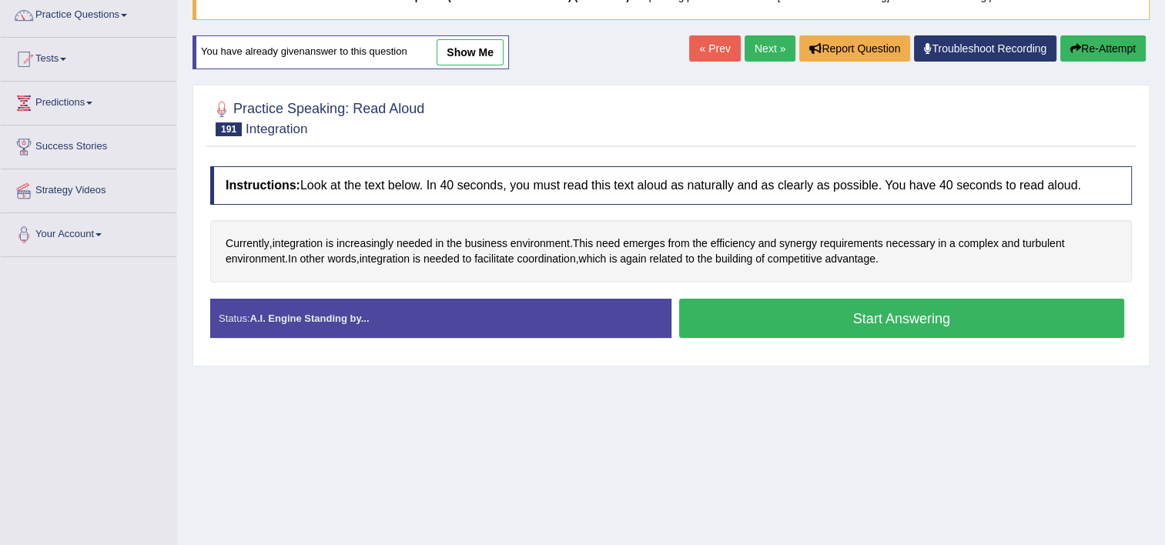
click at [980, 313] on button "Start Answering" at bounding box center [902, 318] width 446 height 39
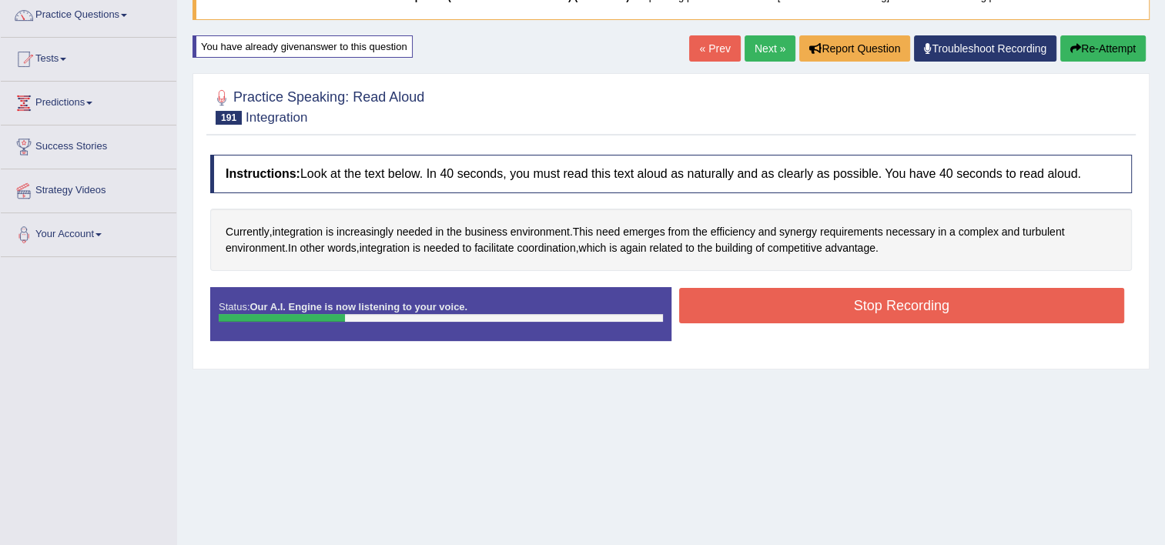
click at [980, 313] on button "Stop Recording" at bounding box center [902, 305] width 446 height 35
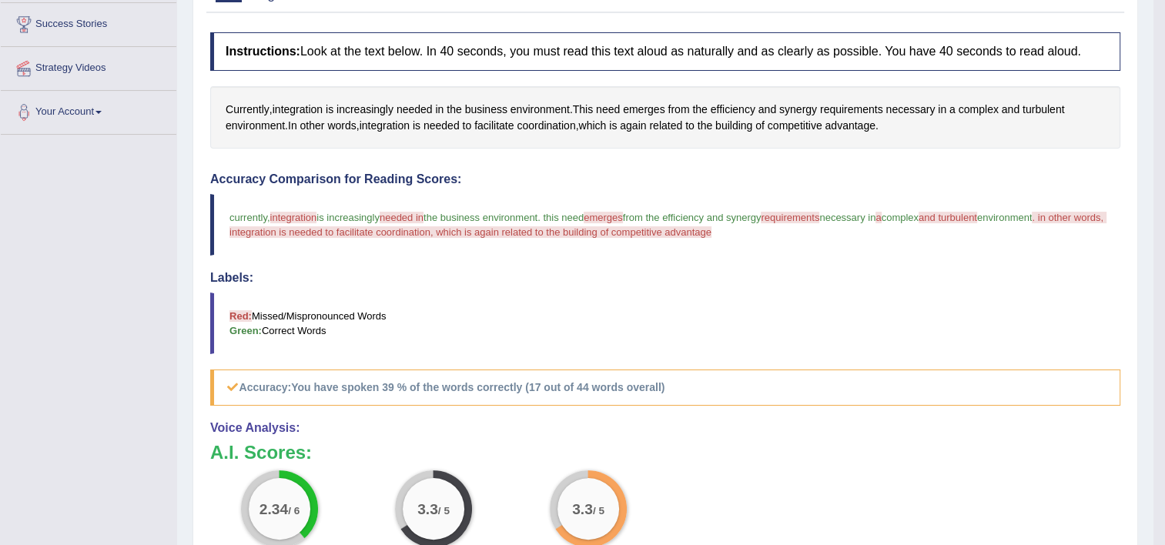
scroll to position [34, 0]
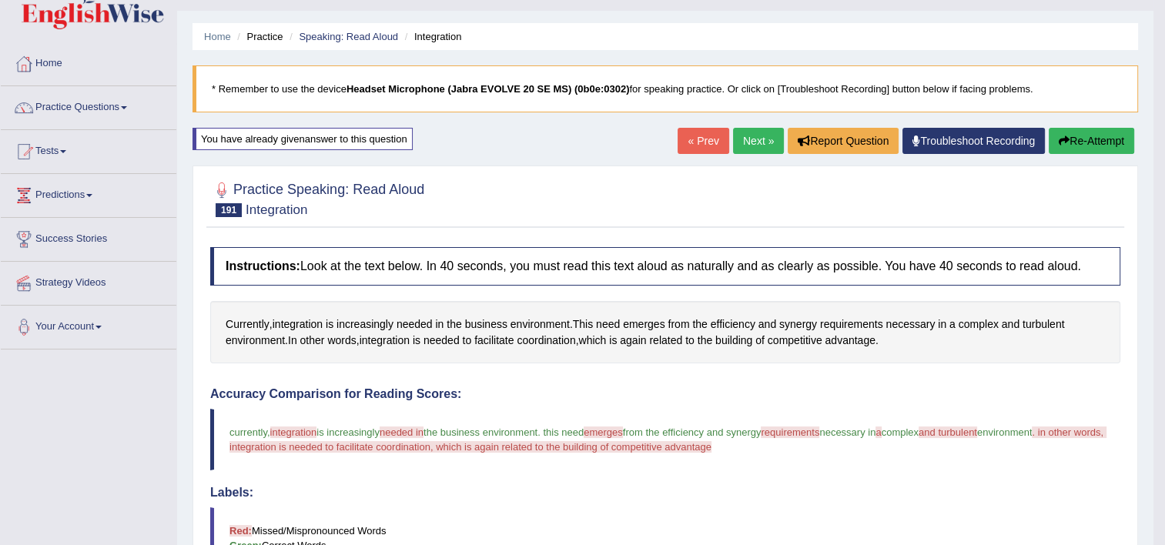
click at [745, 129] on link "Next »" at bounding box center [758, 141] width 51 height 26
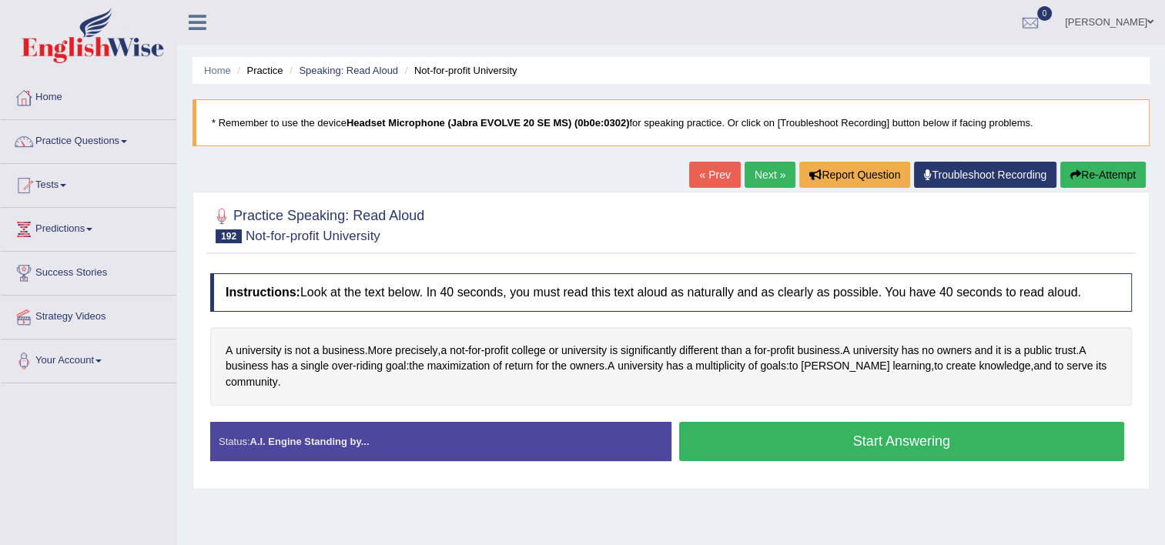
click at [984, 425] on button "Start Answering" at bounding box center [902, 441] width 446 height 39
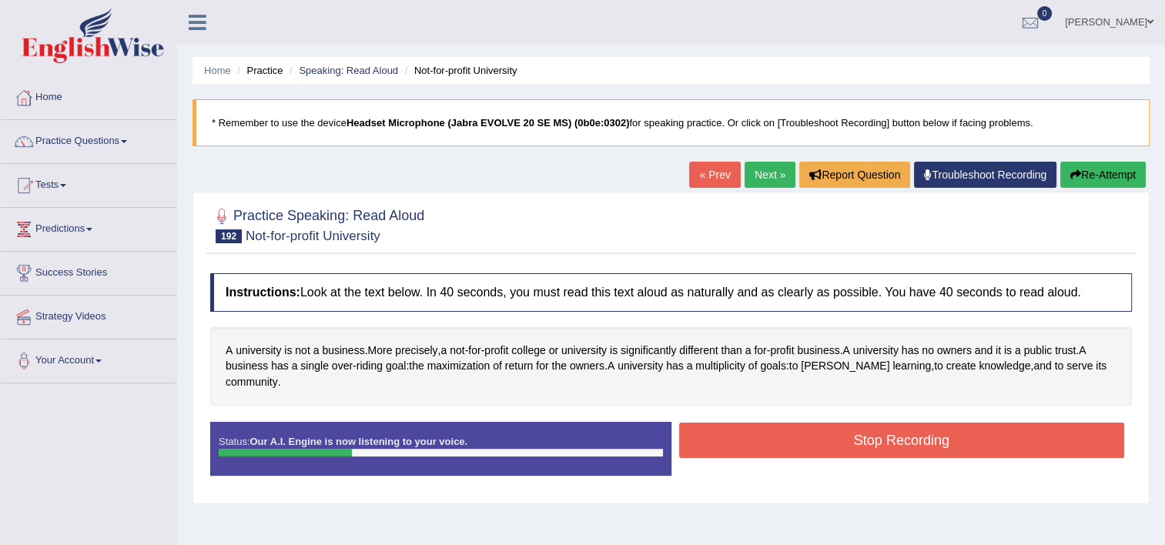
click at [984, 425] on button "Stop Recording" at bounding box center [902, 440] width 446 height 35
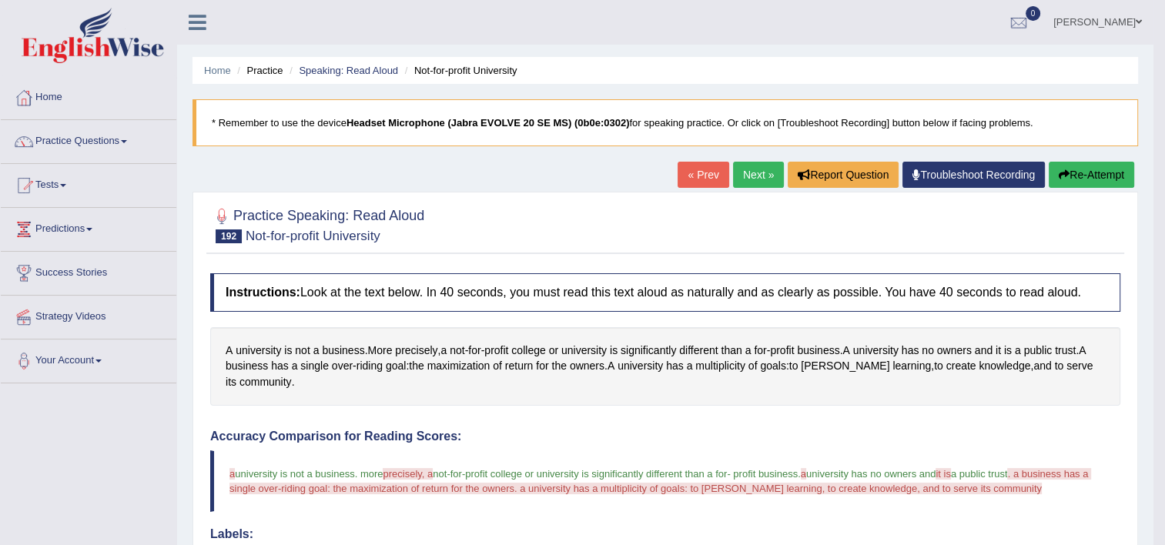
click at [742, 173] on link "Next »" at bounding box center [758, 175] width 51 height 26
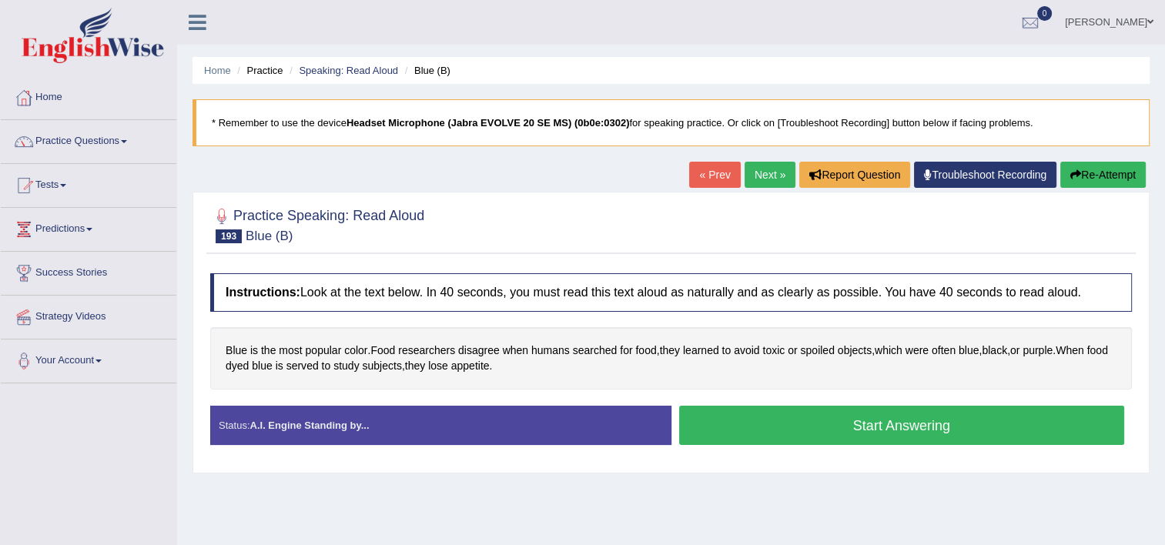
click at [853, 434] on button "Start Answering" at bounding box center [902, 425] width 446 height 39
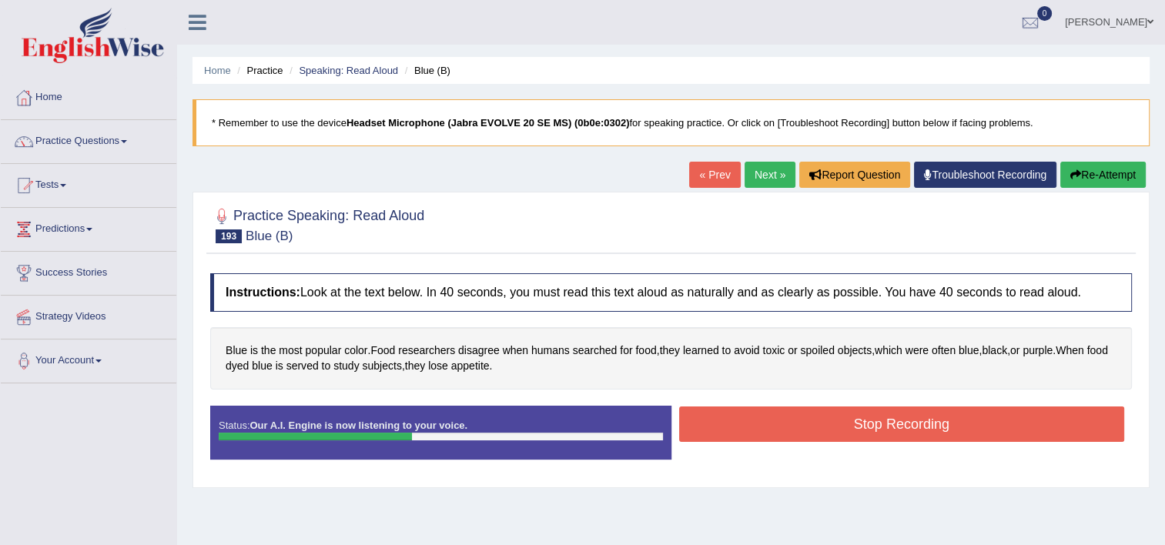
click at [853, 434] on button "Stop Recording" at bounding box center [902, 424] width 446 height 35
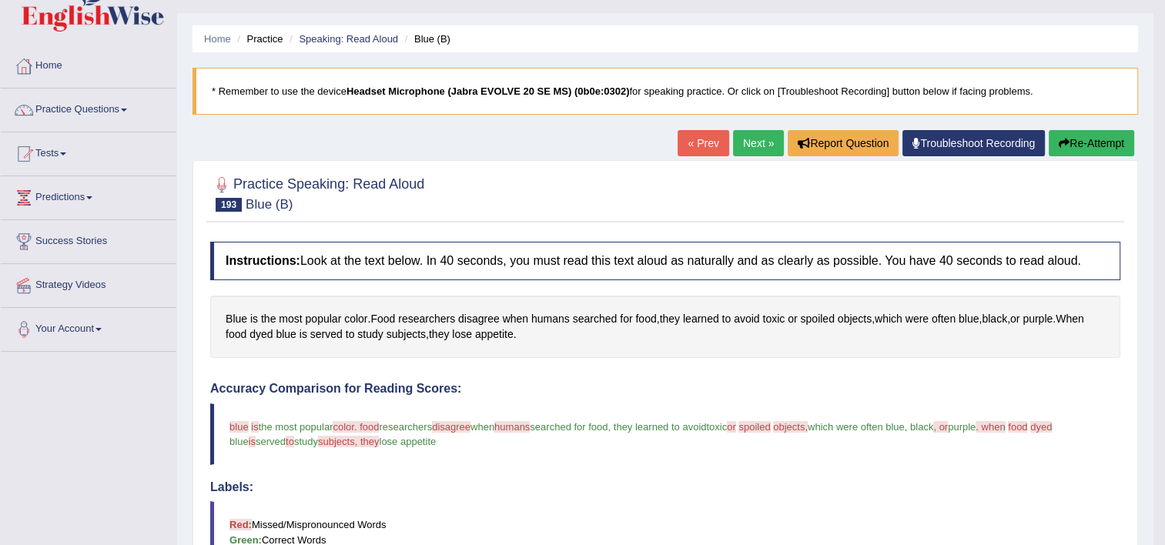
scroll to position [31, 0]
click at [752, 136] on link "Next »" at bounding box center [758, 144] width 51 height 26
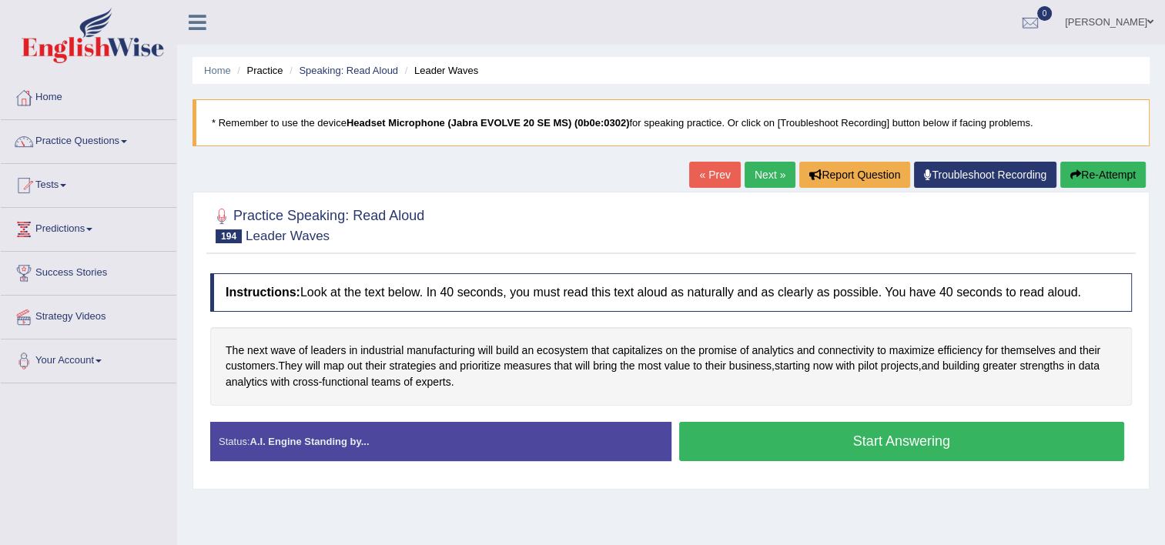
click at [776, 442] on button "Start Answering" at bounding box center [902, 441] width 446 height 39
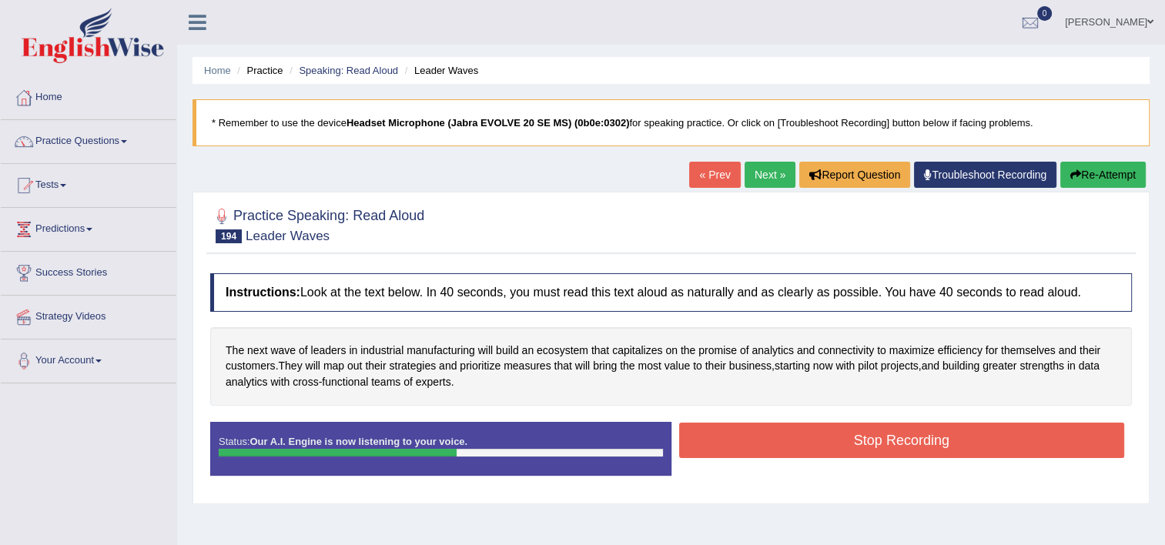
click at [776, 442] on button "Stop Recording" at bounding box center [902, 440] width 446 height 35
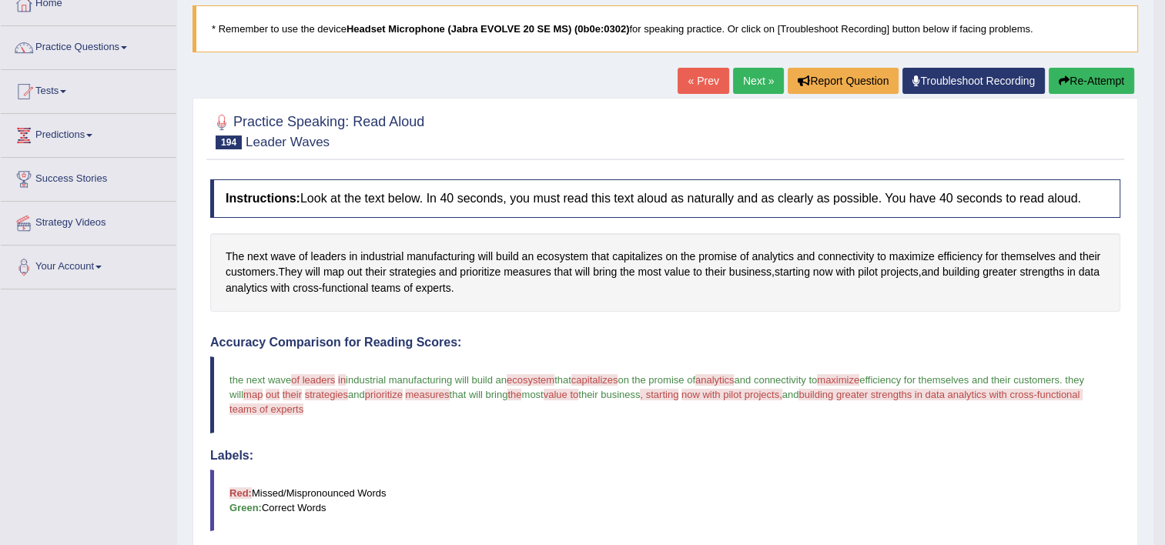
scroll to position [62, 0]
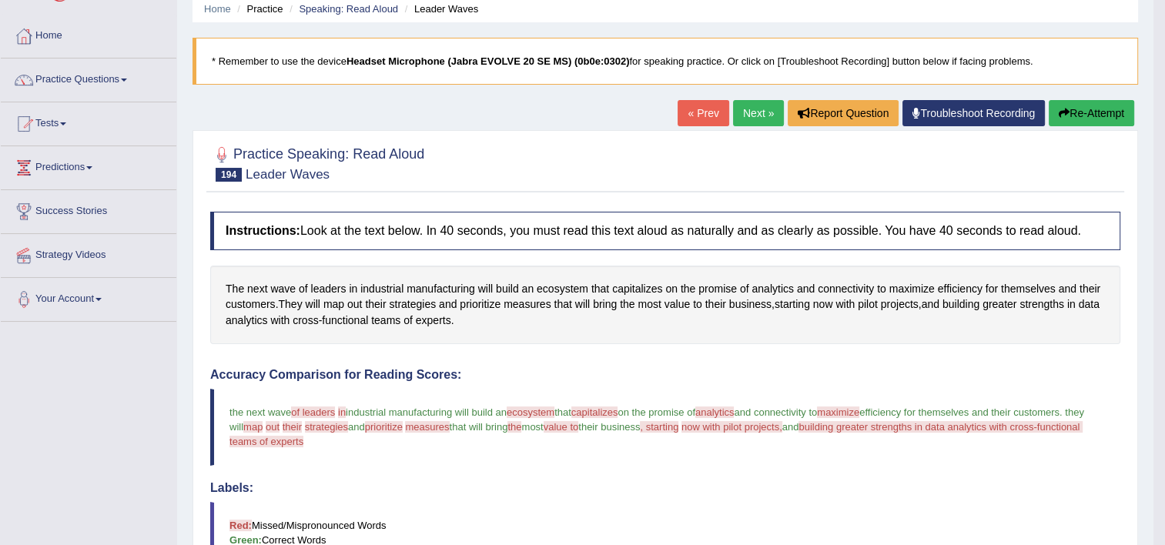
click at [755, 117] on link "Next »" at bounding box center [758, 113] width 51 height 26
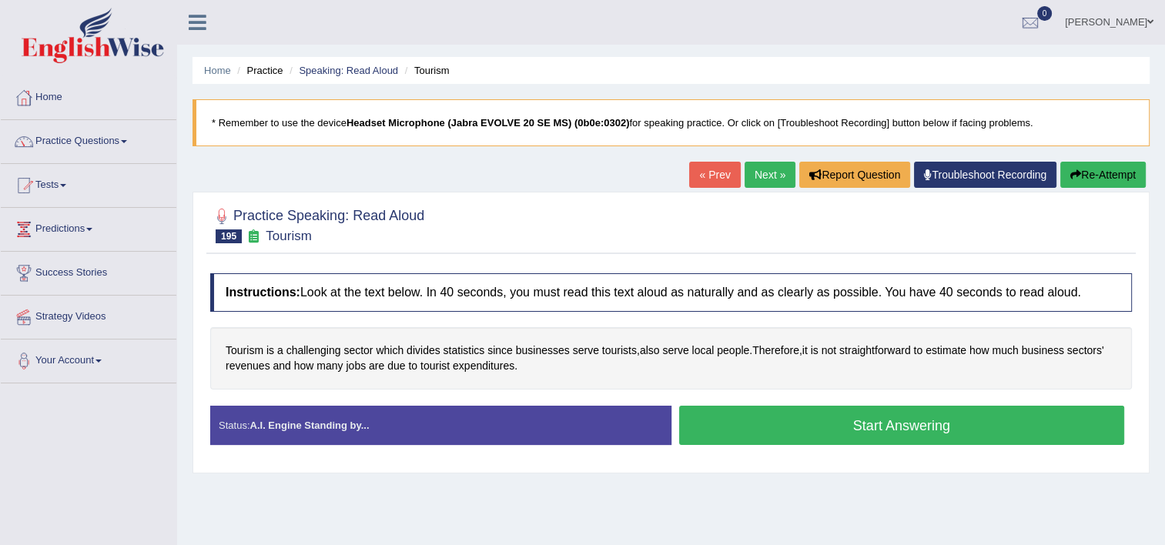
click at [844, 409] on button "Start Answering" at bounding box center [902, 425] width 446 height 39
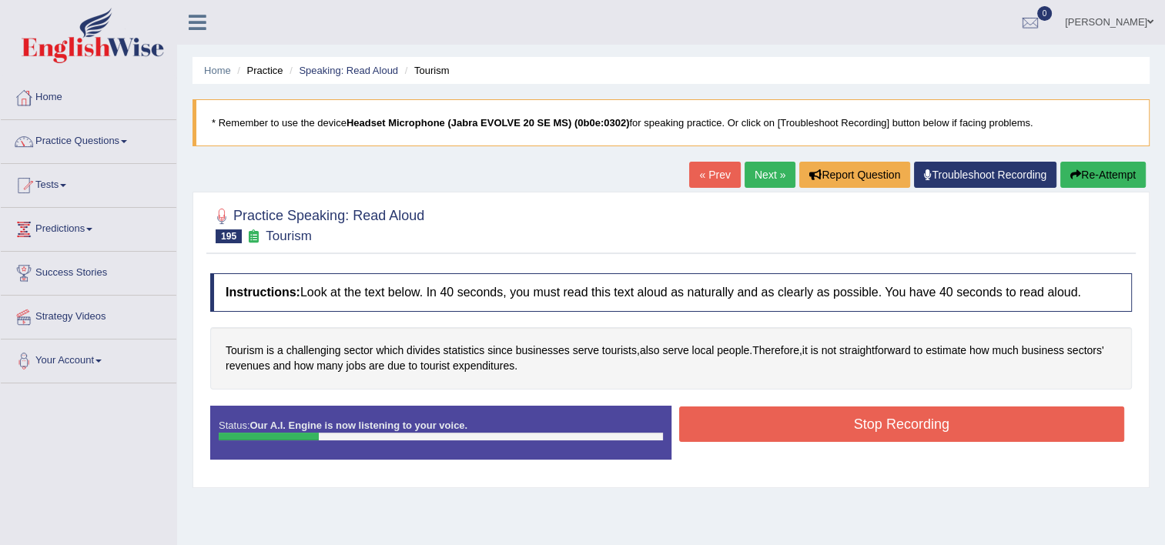
click at [844, 409] on button "Stop Recording" at bounding box center [902, 424] width 446 height 35
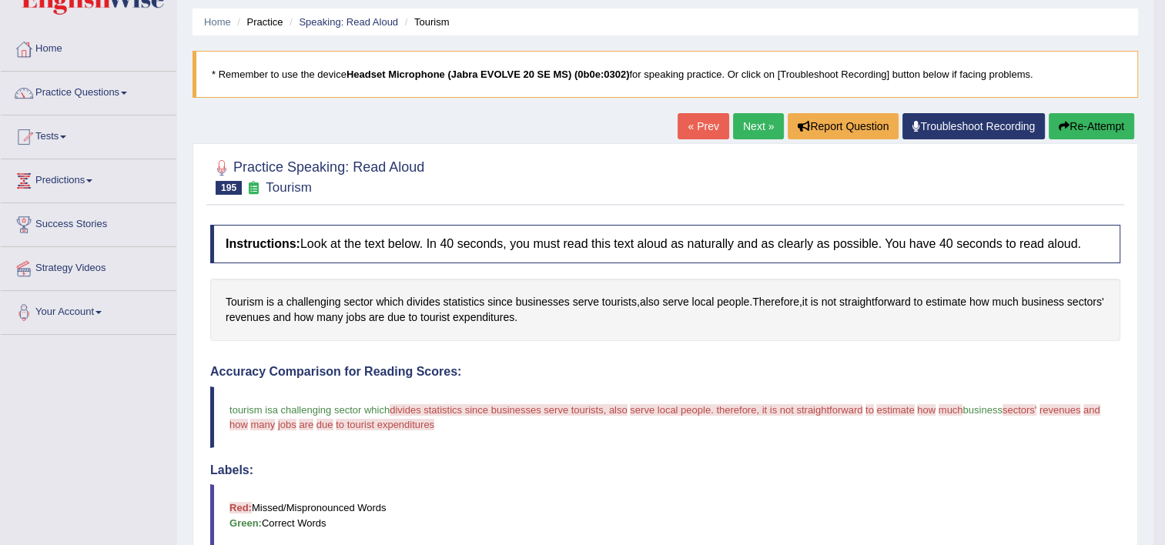
scroll to position [29, 0]
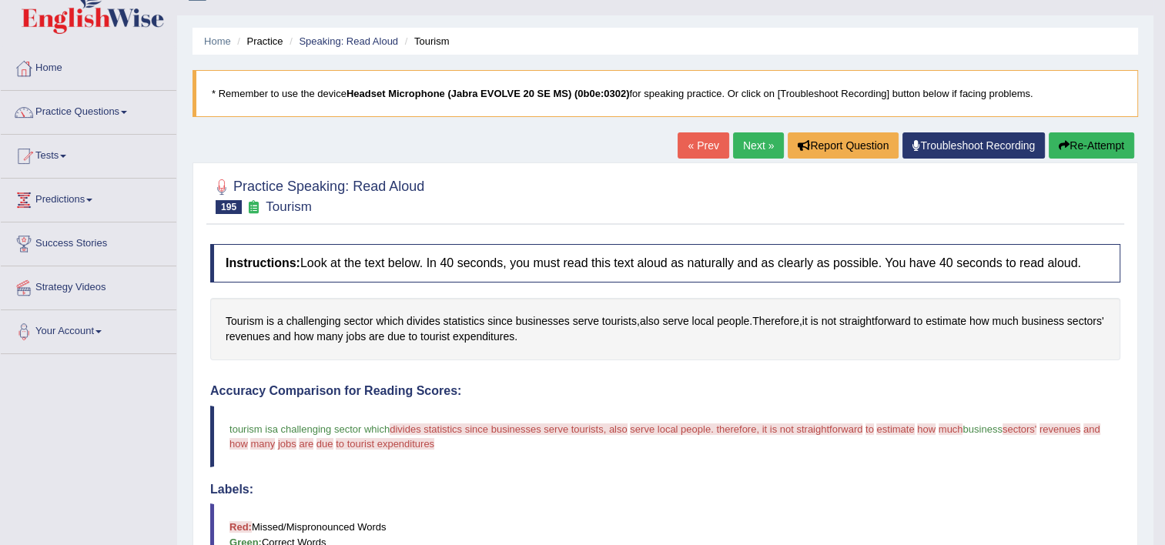
click at [752, 140] on link "Next »" at bounding box center [758, 145] width 51 height 26
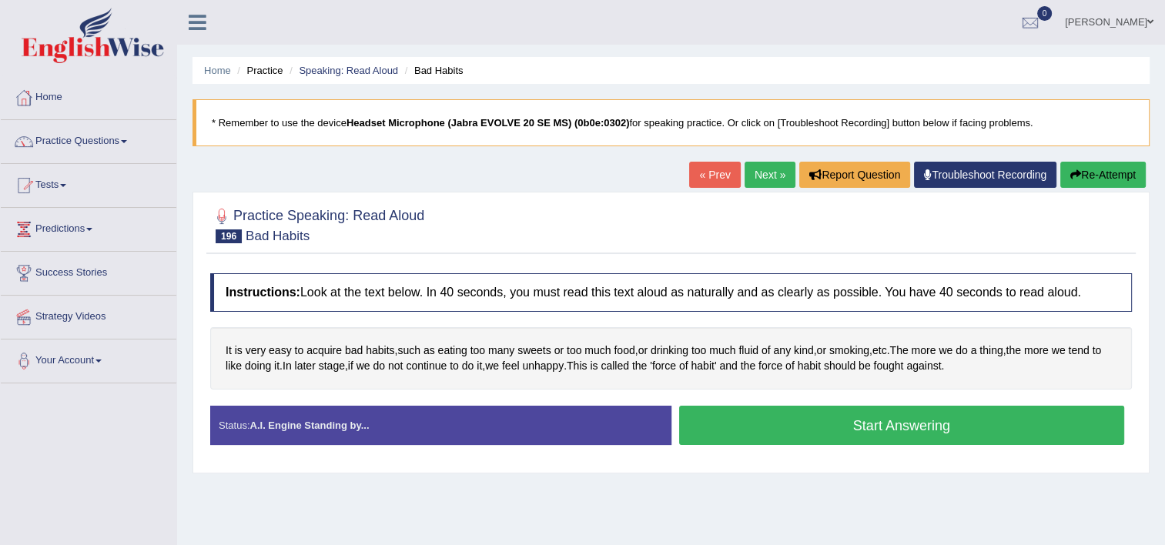
click at [835, 407] on button "Start Answering" at bounding box center [902, 425] width 446 height 39
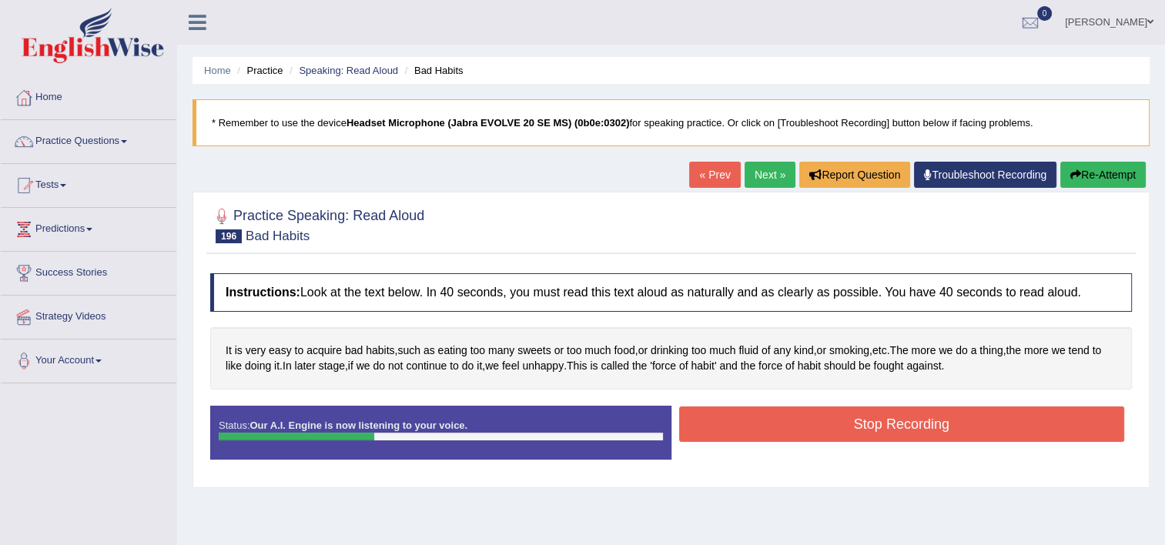
click at [835, 407] on button "Stop Recording" at bounding box center [902, 424] width 446 height 35
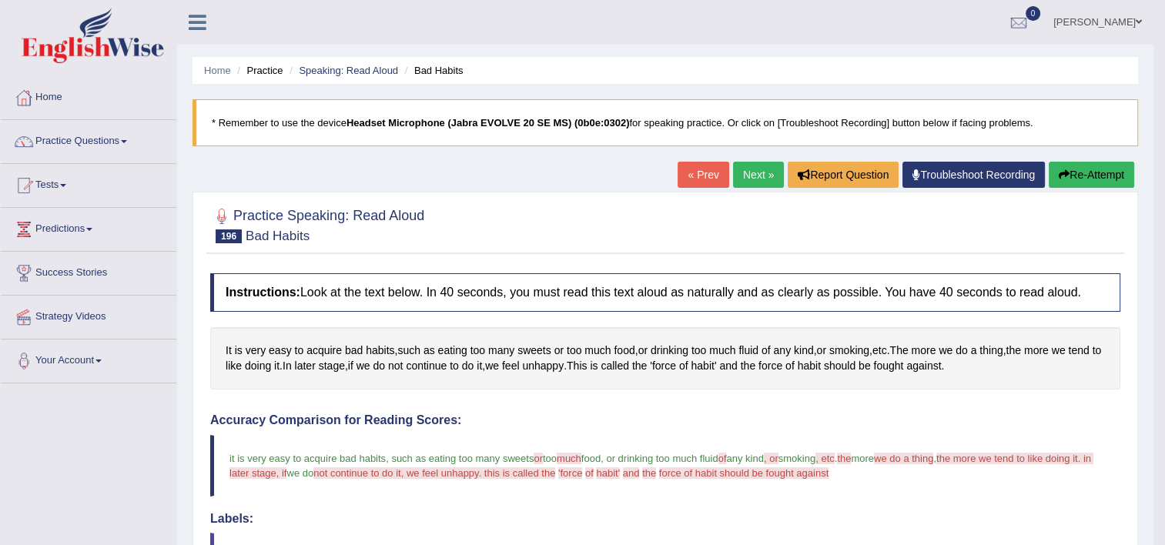
click at [745, 180] on link "Next »" at bounding box center [758, 175] width 51 height 26
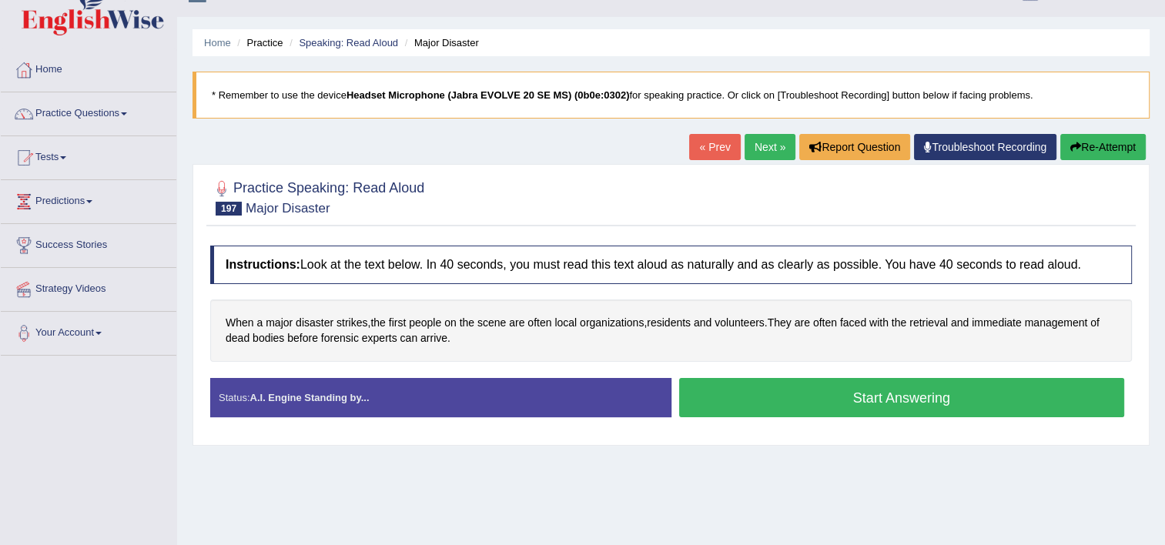
scroll to position [31, 0]
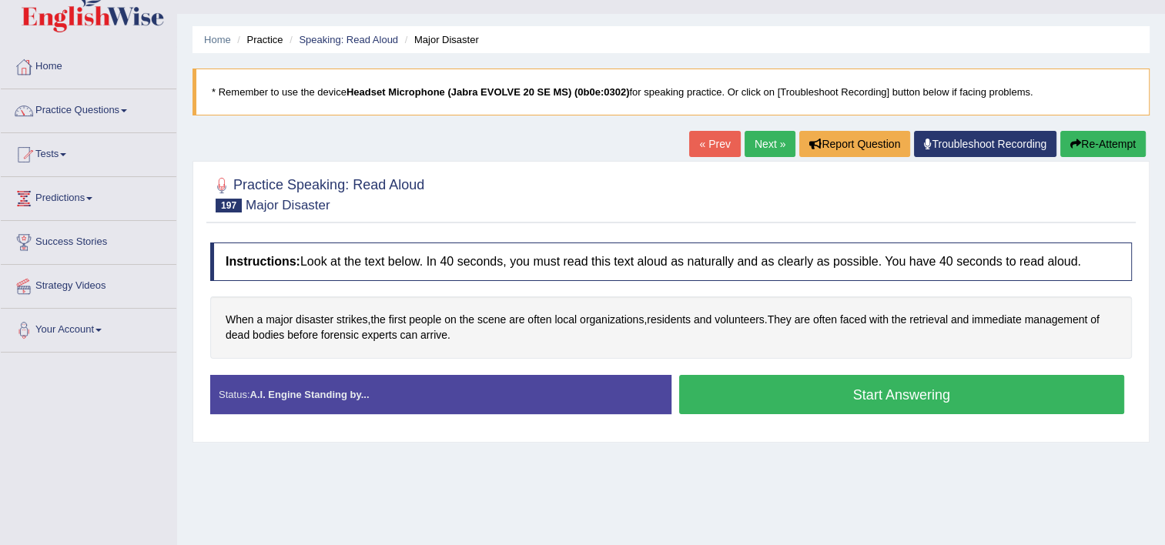
click at [782, 389] on button "Start Answering" at bounding box center [902, 394] width 446 height 39
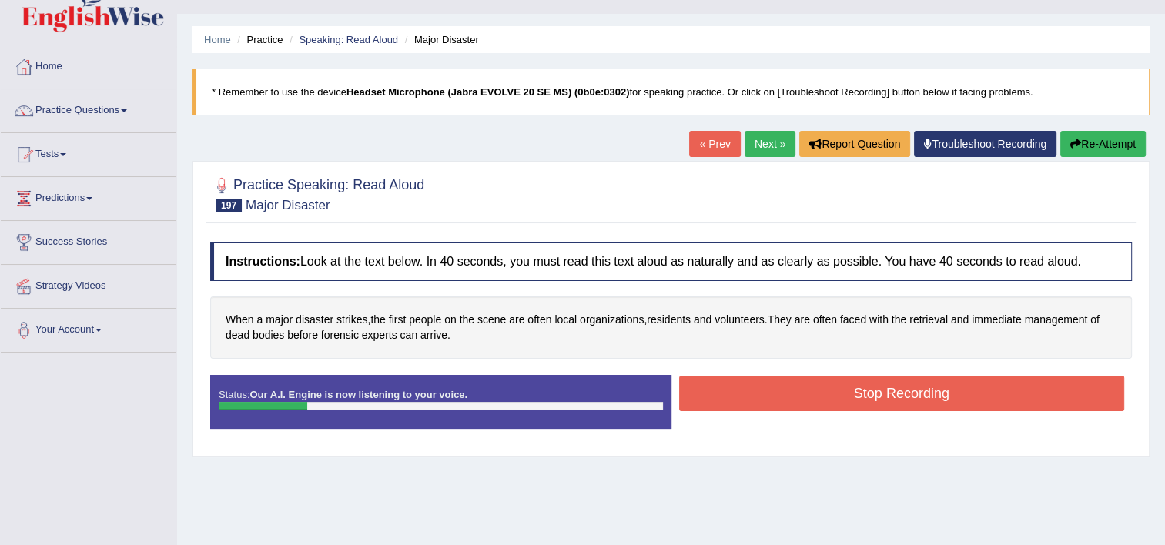
click at [782, 389] on button "Stop Recording" at bounding box center [902, 393] width 446 height 35
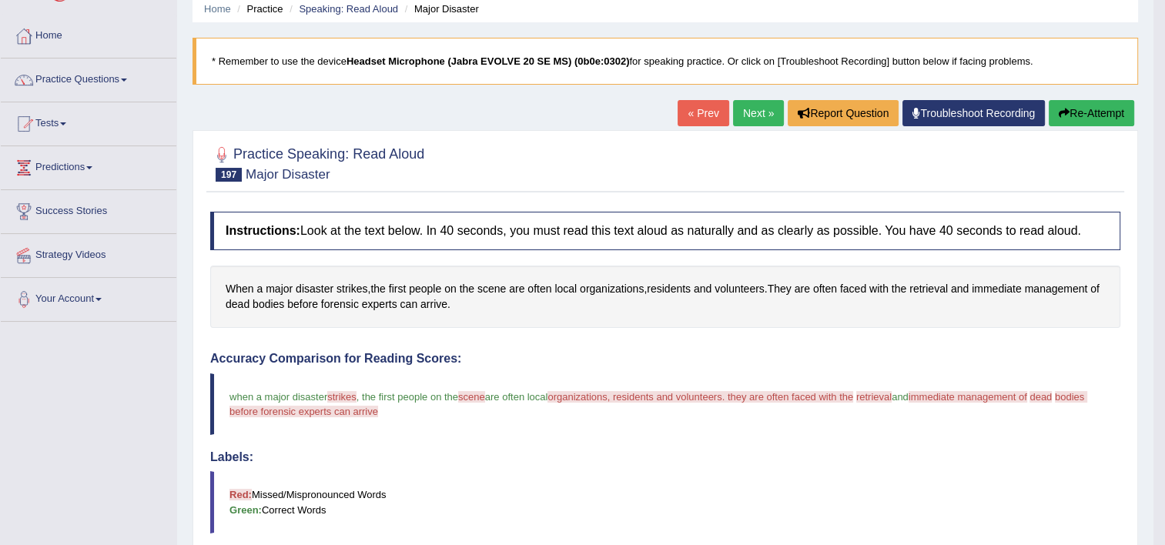
scroll to position [62, 0]
click at [742, 108] on link "Next »" at bounding box center [758, 113] width 51 height 26
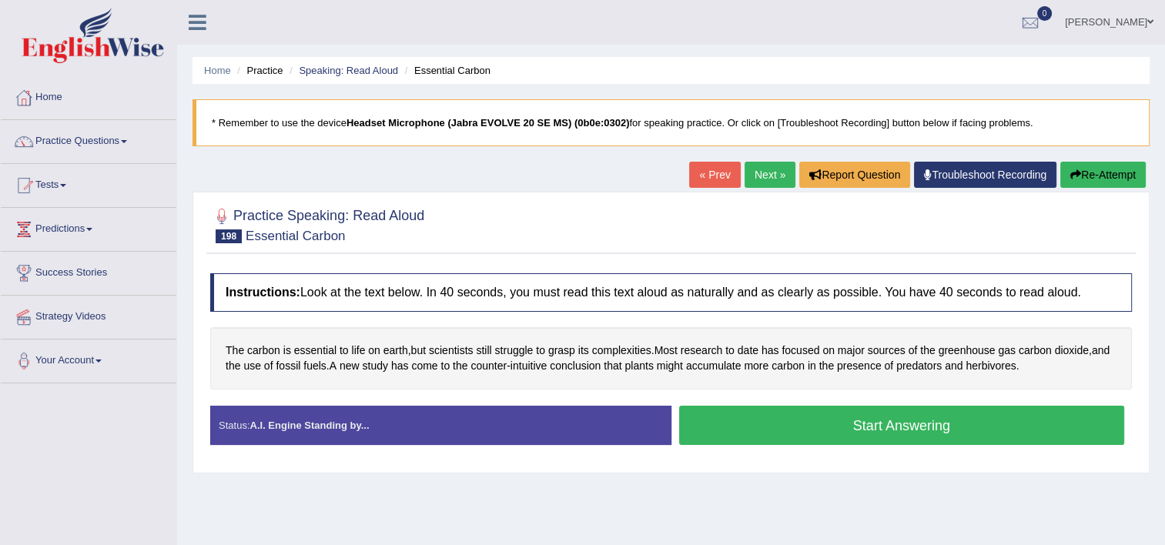
click at [775, 428] on button "Start Answering" at bounding box center [902, 425] width 446 height 39
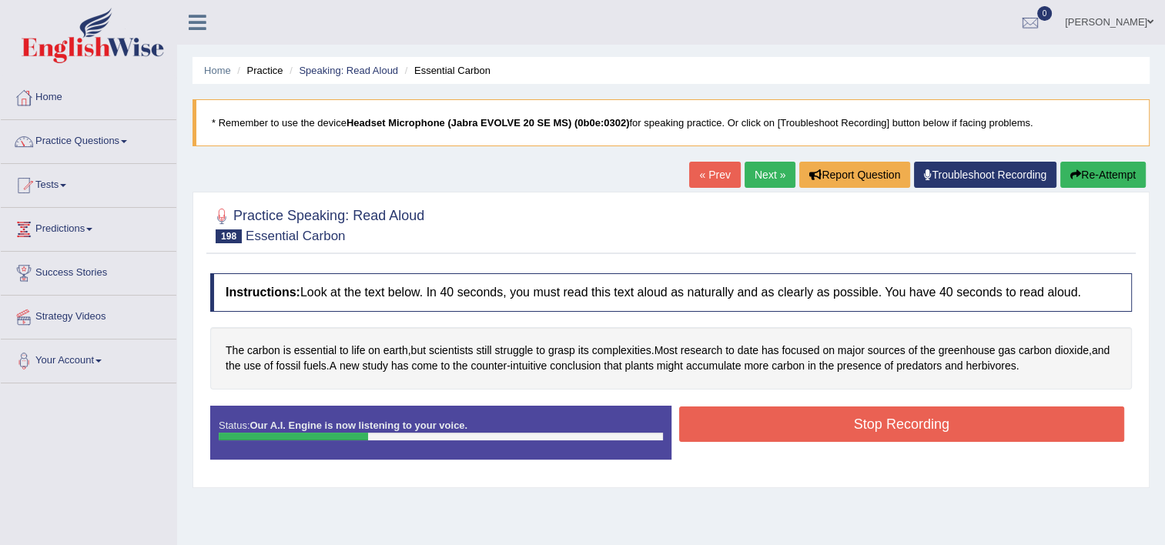
click at [775, 428] on button "Stop Recording" at bounding box center [902, 424] width 446 height 35
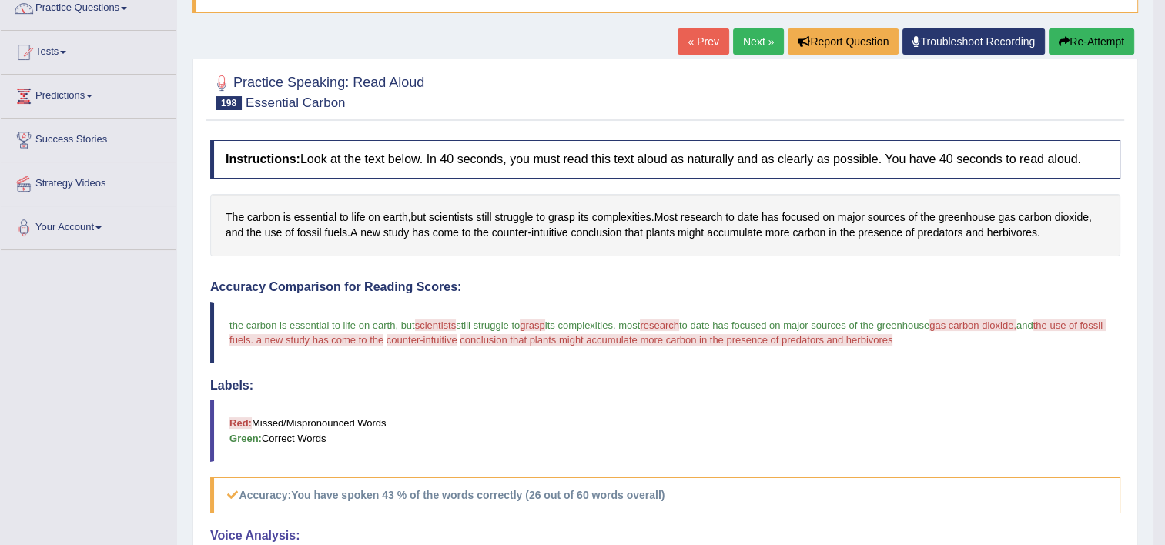
scroll to position [91, 0]
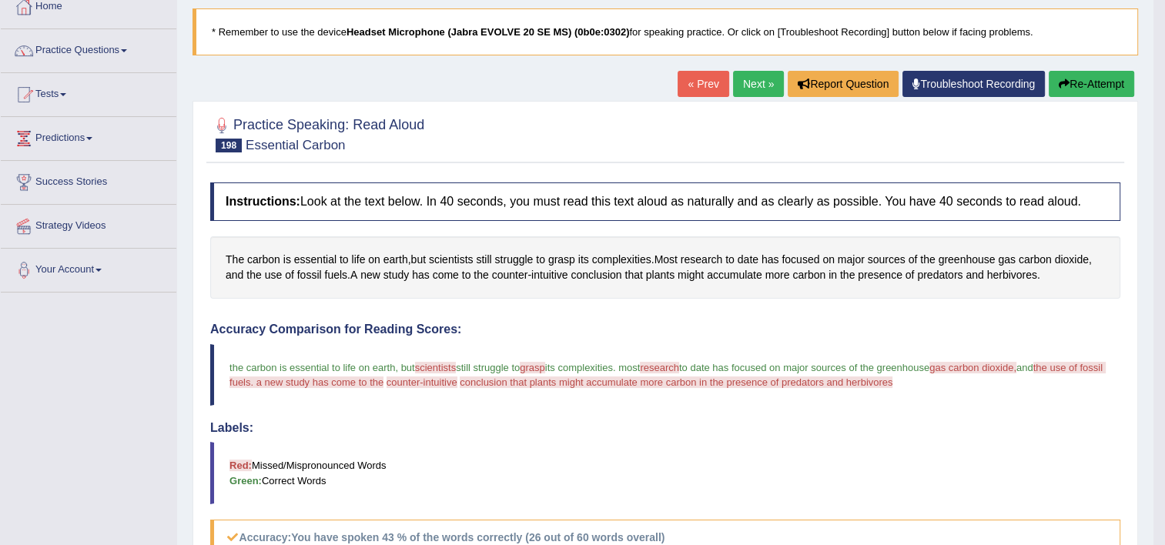
click at [735, 85] on link "Next »" at bounding box center [758, 84] width 51 height 26
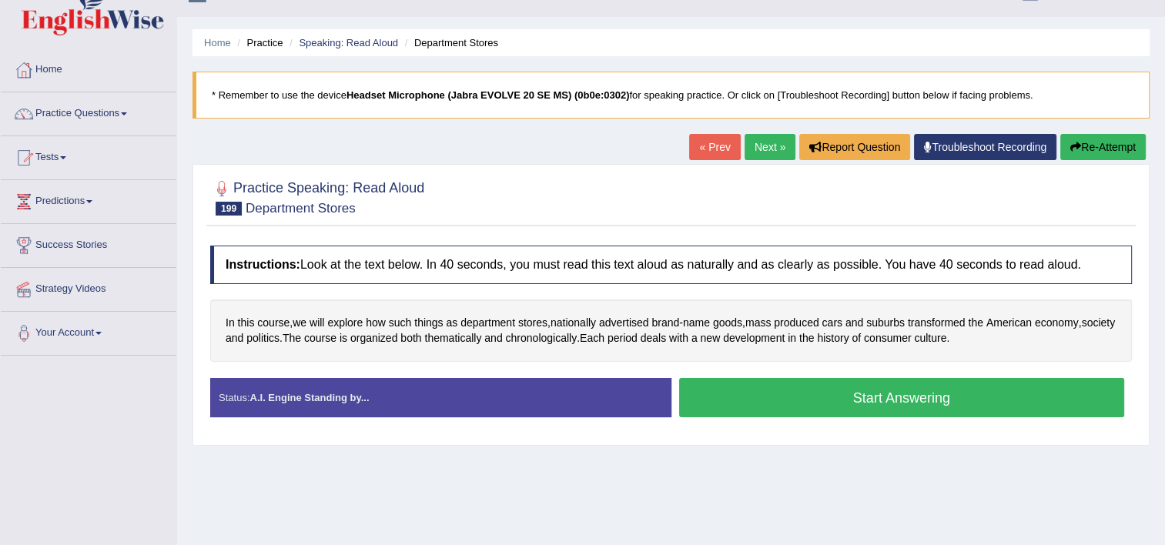
scroll to position [31, 0]
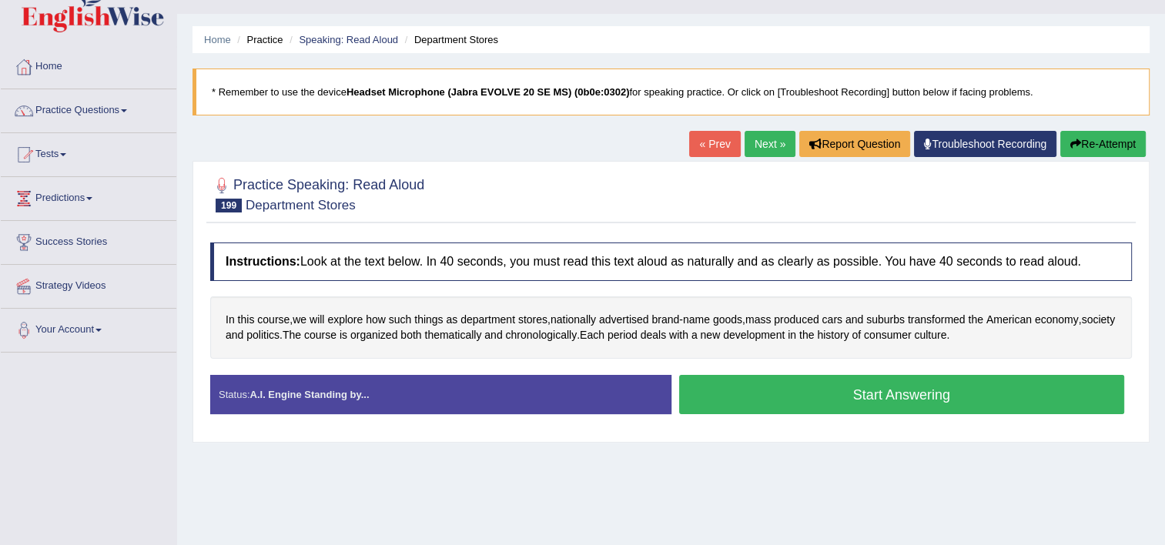
click at [752, 397] on button "Start Answering" at bounding box center [902, 394] width 446 height 39
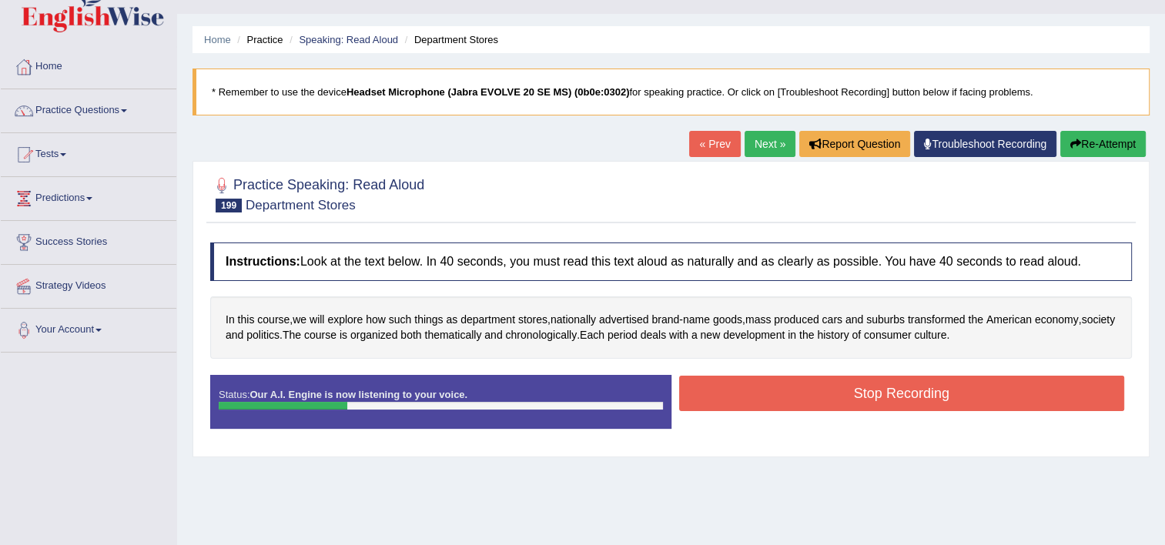
click at [752, 397] on button "Stop Recording" at bounding box center [902, 393] width 446 height 35
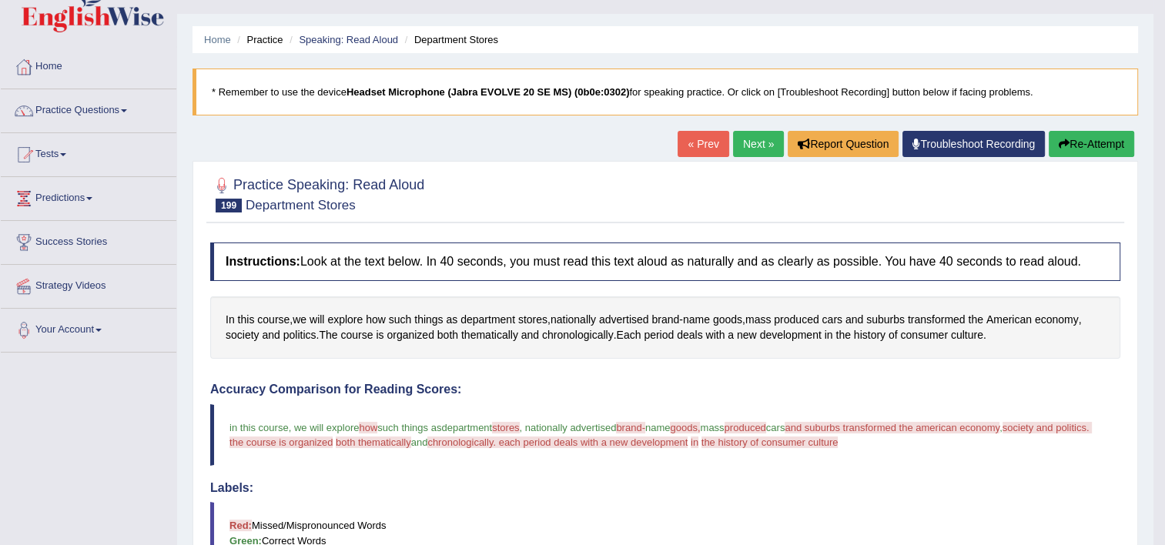
click at [1111, 145] on button "Re-Attempt" at bounding box center [1091, 144] width 85 height 26
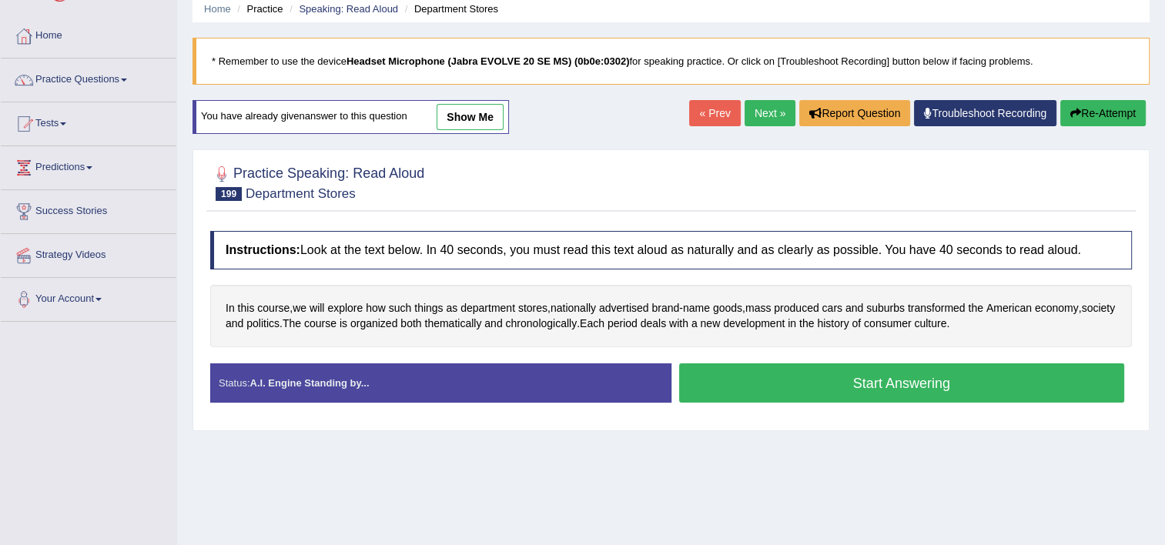
click at [954, 383] on button "Start Answering" at bounding box center [902, 382] width 446 height 39
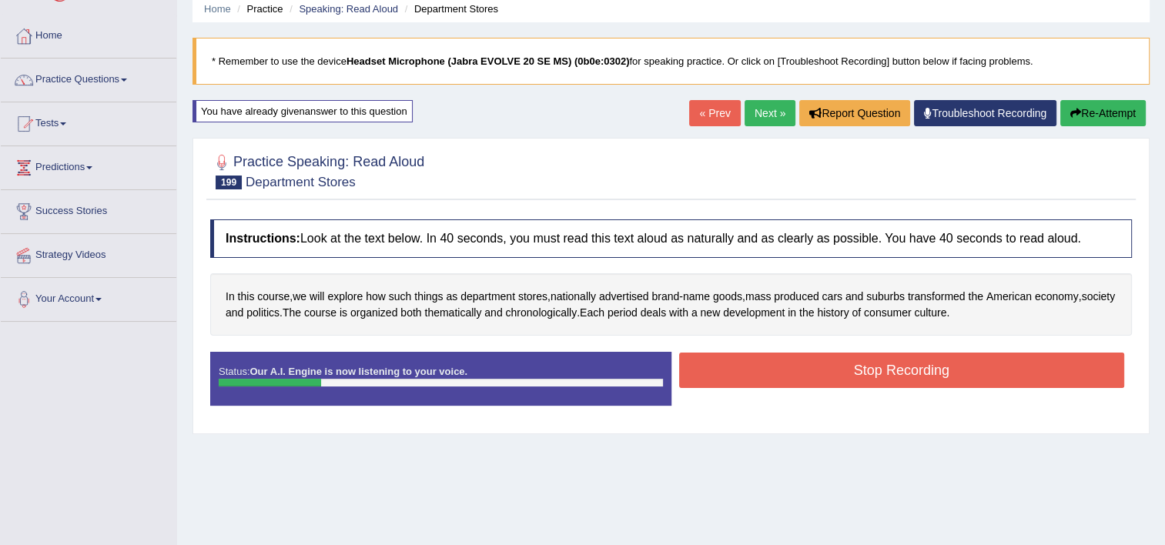
click at [1085, 119] on button "Re-Attempt" at bounding box center [1102, 113] width 85 height 26
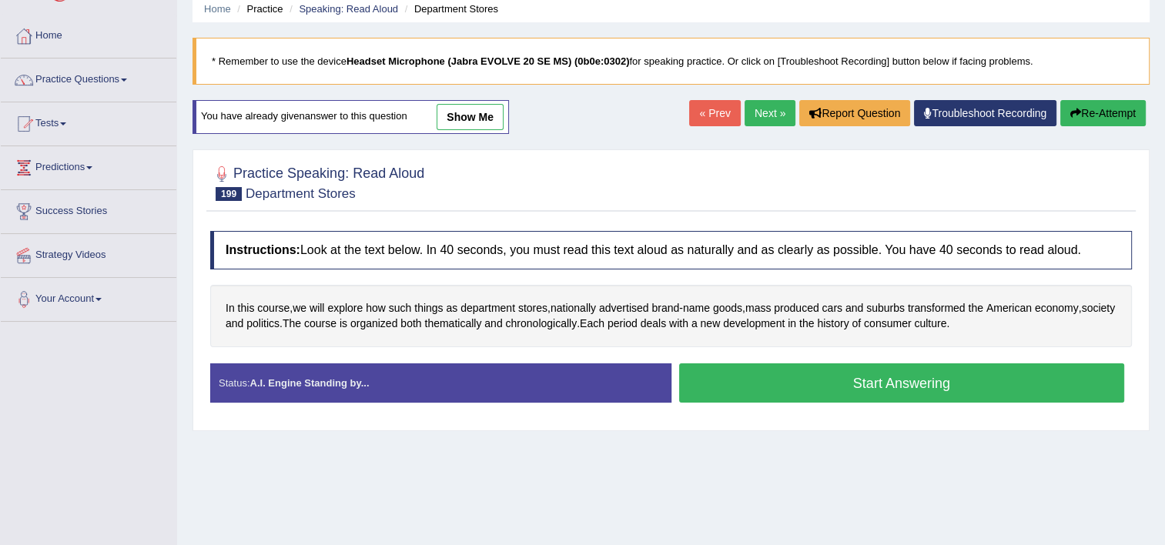
click at [847, 387] on button "Start Answering" at bounding box center [902, 382] width 446 height 39
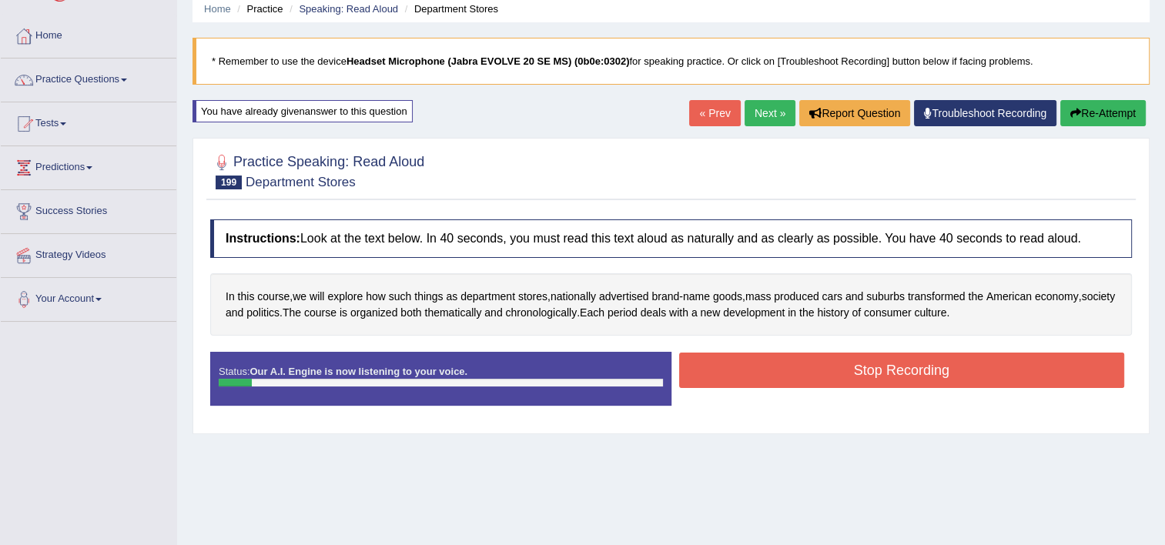
click at [1103, 111] on button "Re-Attempt" at bounding box center [1102, 113] width 85 height 26
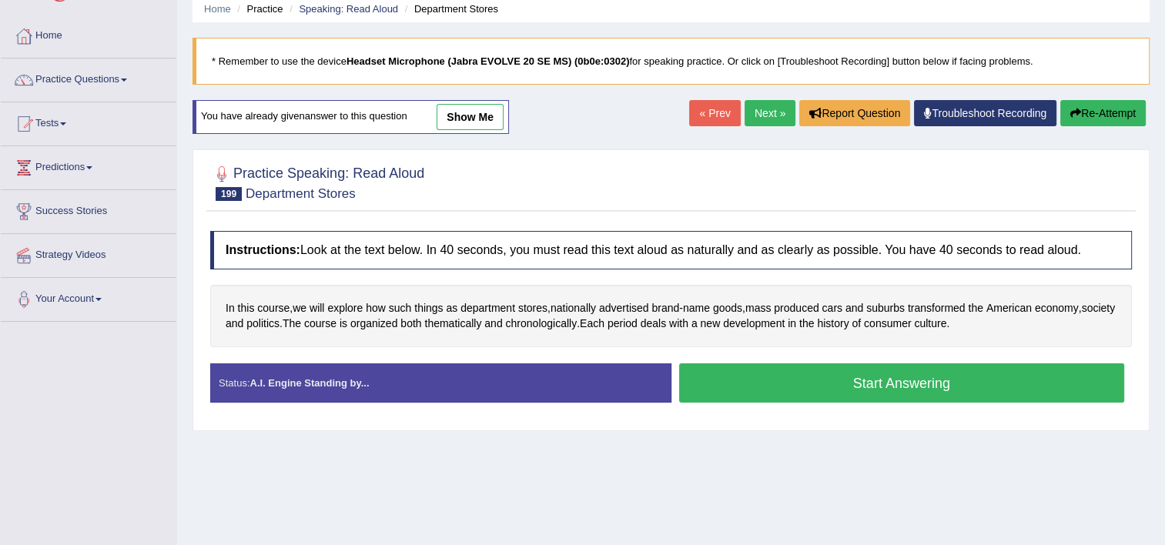
click at [926, 373] on button "Start Answering" at bounding box center [902, 382] width 446 height 39
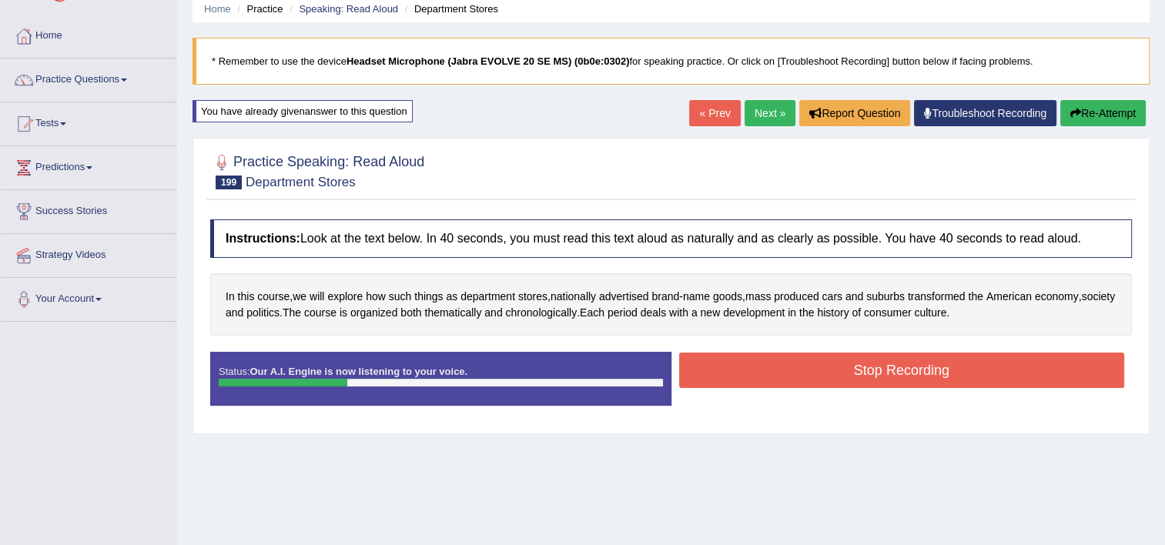
click at [926, 373] on button "Stop Recording" at bounding box center [902, 370] width 446 height 35
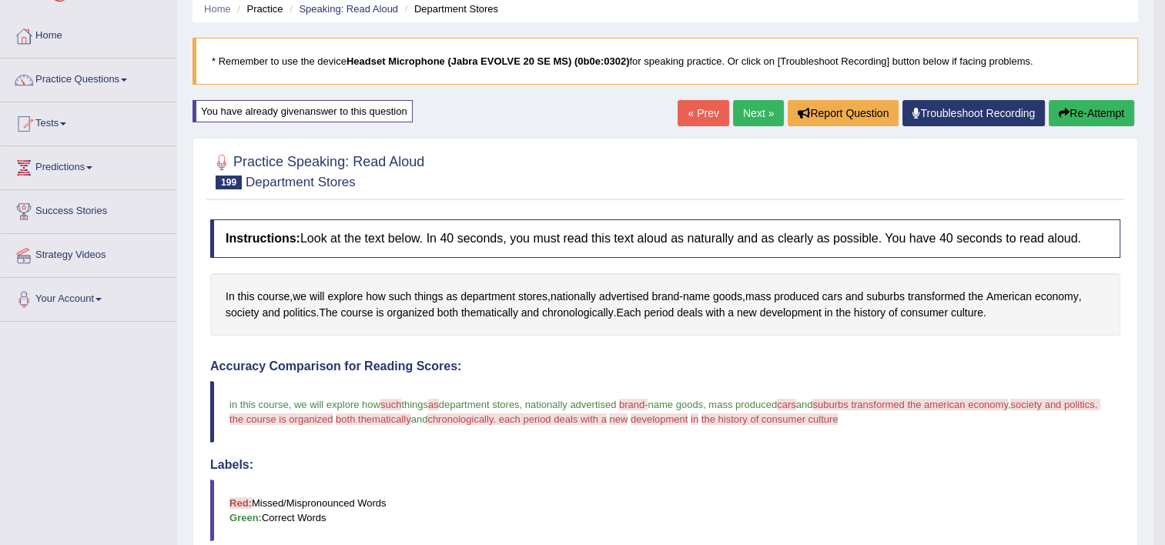
scroll to position [31, 0]
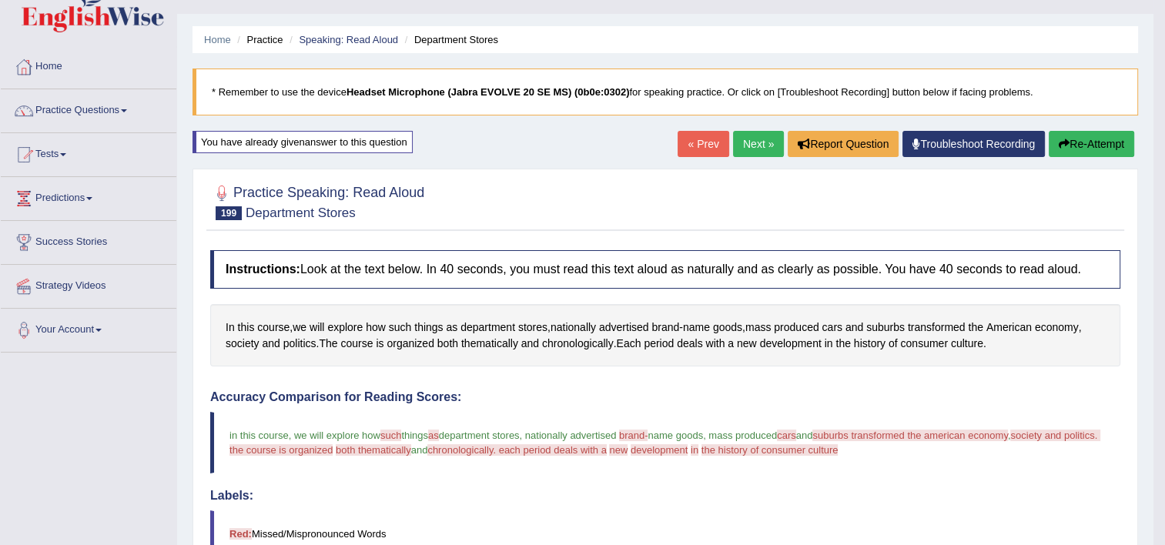
click at [748, 152] on link "Next »" at bounding box center [758, 144] width 51 height 26
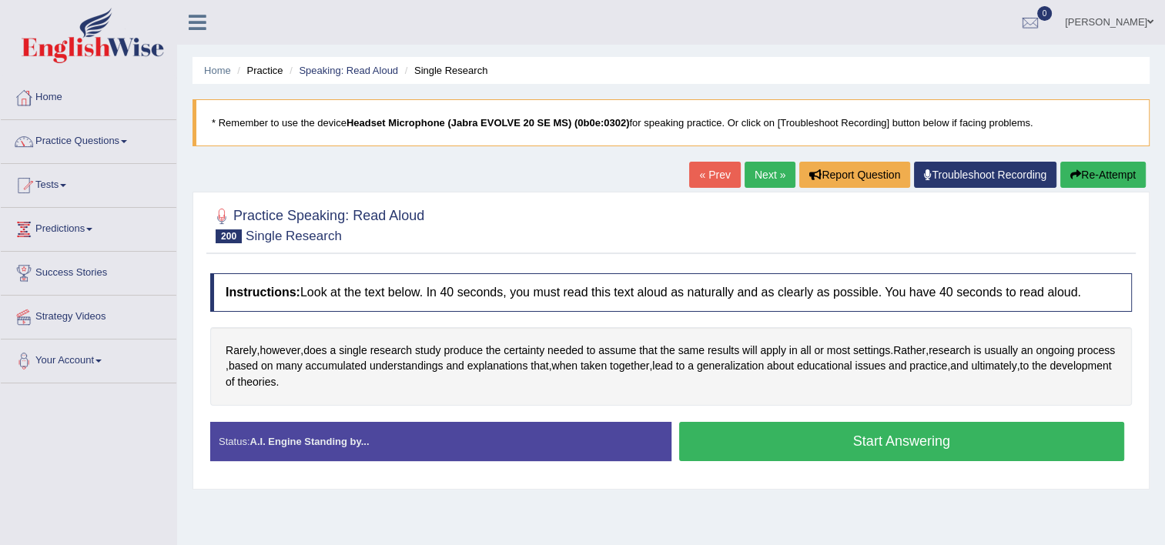
click at [836, 447] on button "Start Answering" at bounding box center [902, 441] width 446 height 39
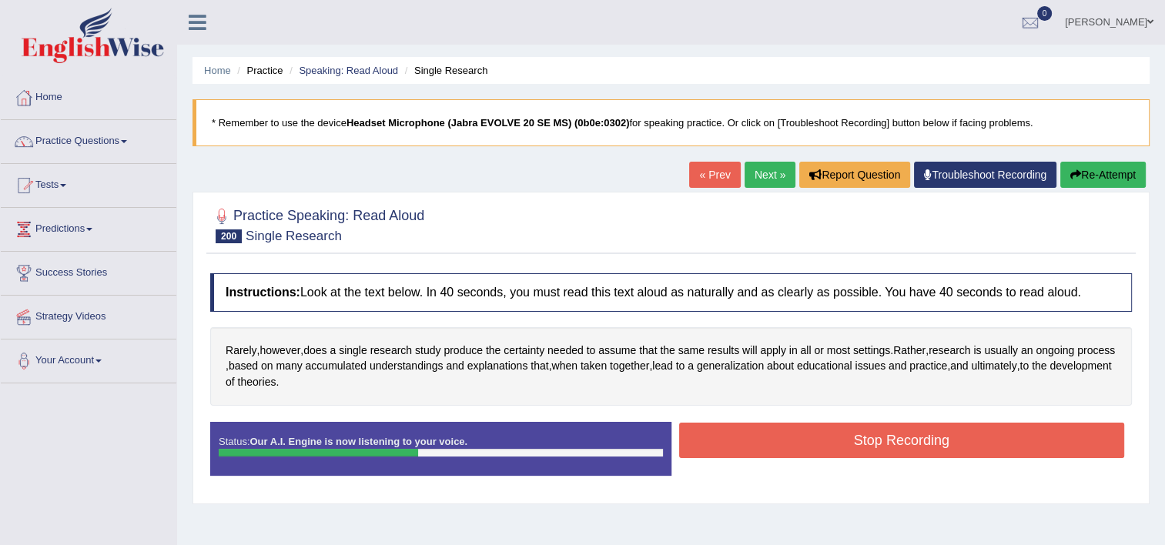
click at [836, 447] on button "Stop Recording" at bounding box center [902, 440] width 446 height 35
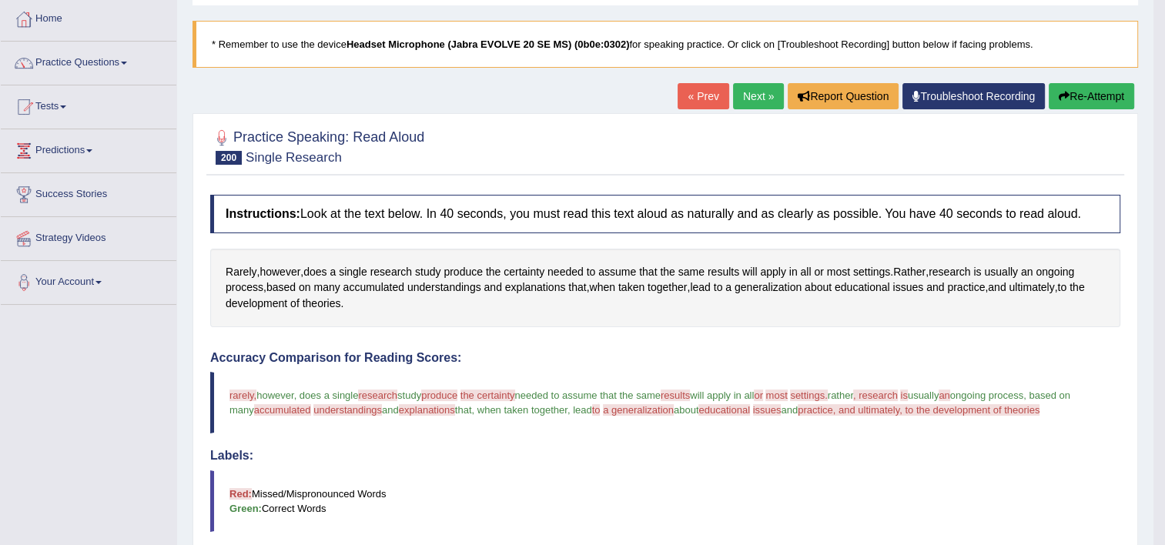
scroll to position [62, 0]
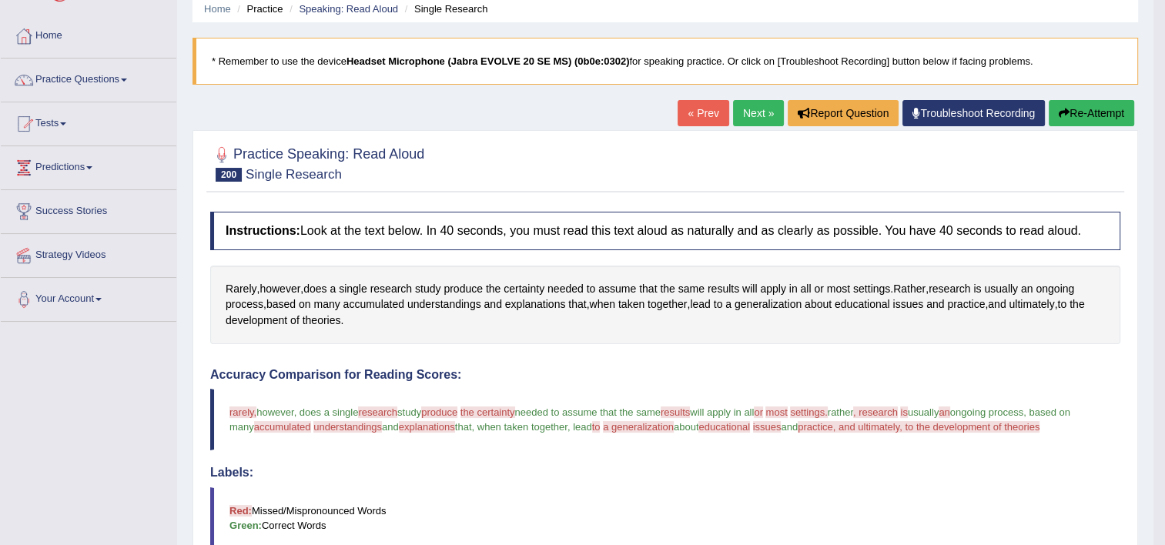
click at [756, 109] on link "Next »" at bounding box center [758, 113] width 51 height 26
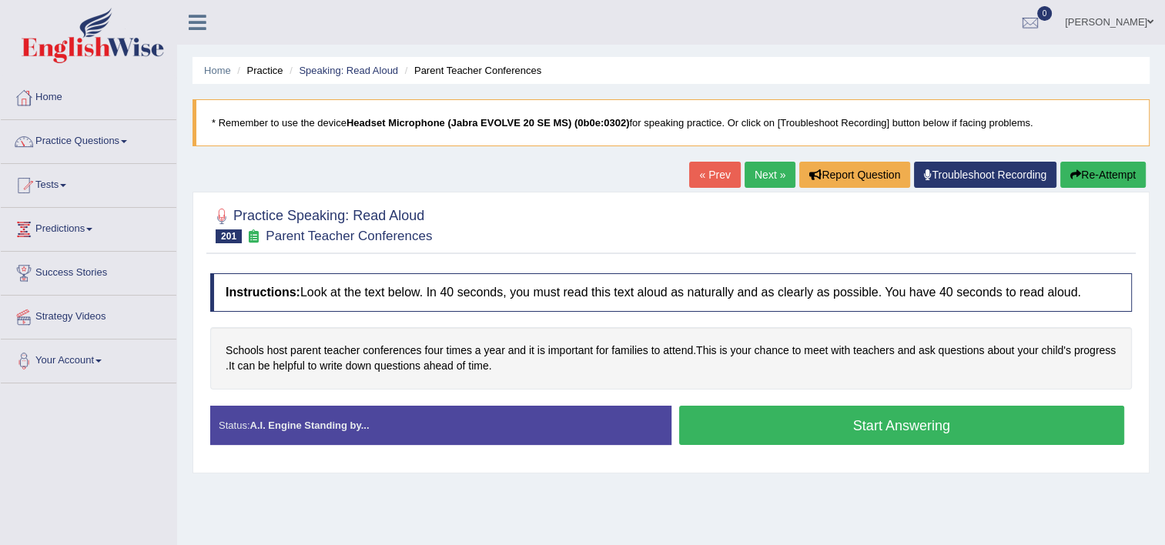
click at [786, 420] on button "Start Answering" at bounding box center [902, 425] width 446 height 39
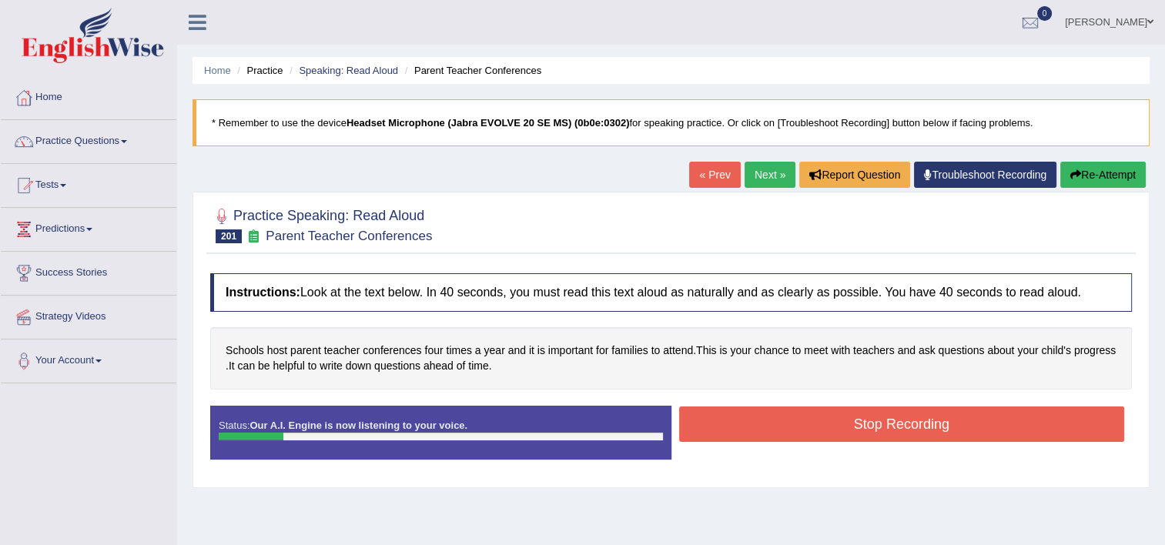
click at [786, 420] on button "Stop Recording" at bounding box center [902, 424] width 446 height 35
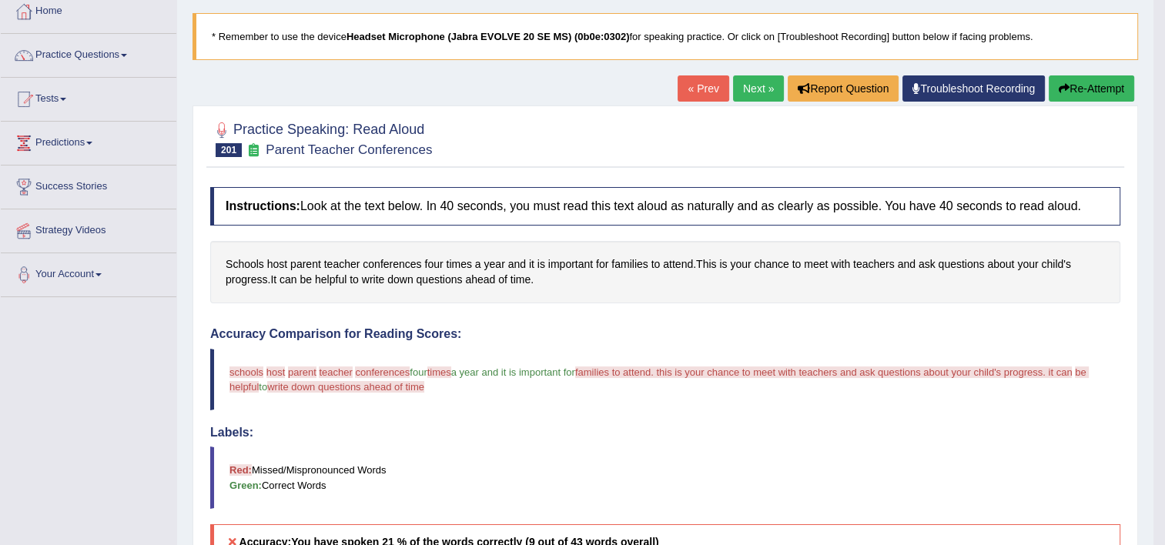
scroll to position [31, 0]
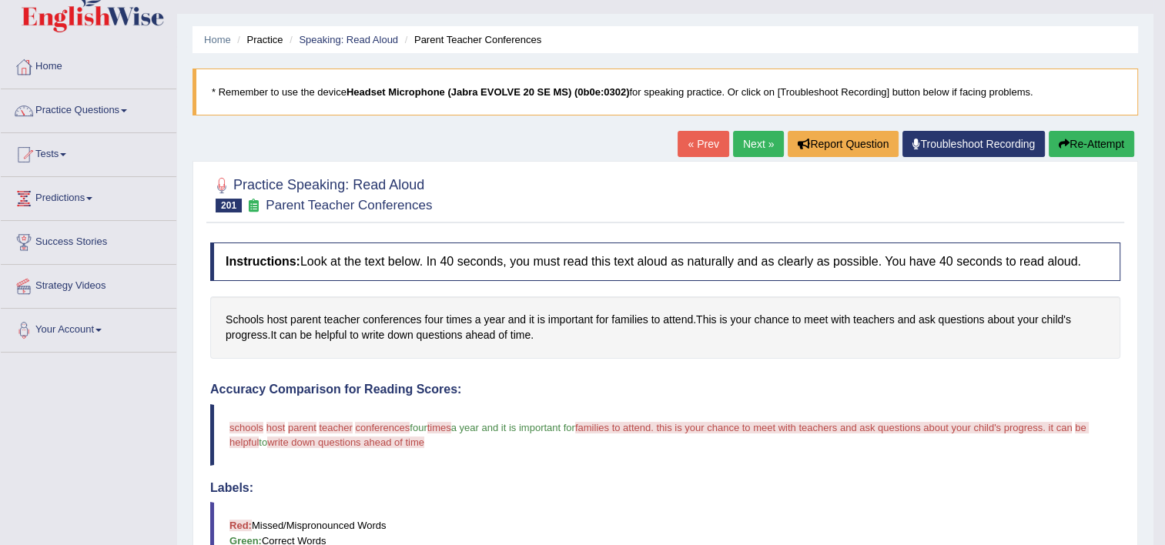
click at [753, 151] on link "Next »" at bounding box center [758, 144] width 51 height 26
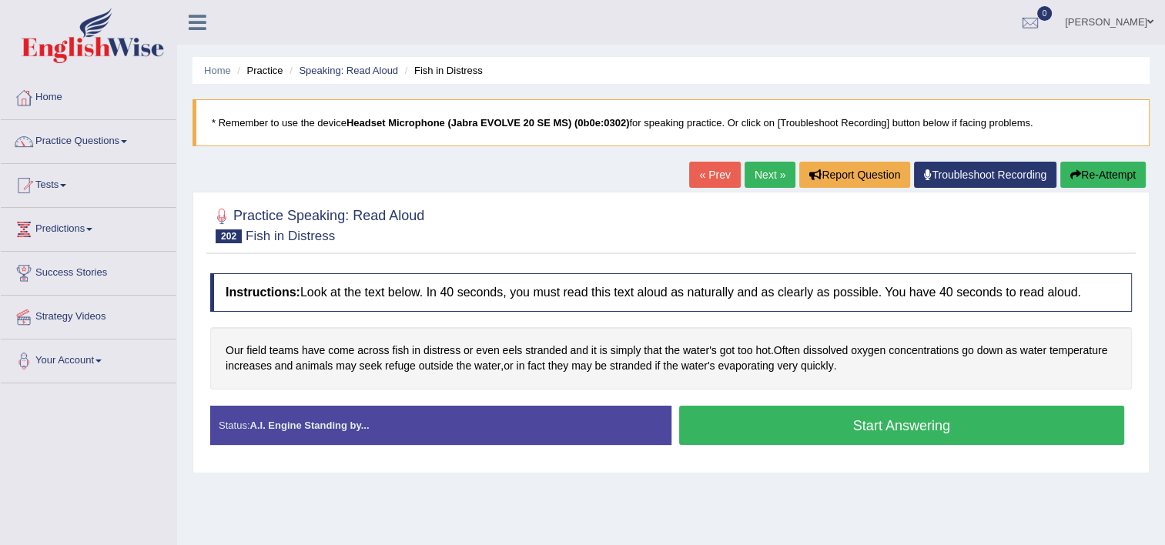
click at [976, 434] on button "Start Answering" at bounding box center [902, 425] width 446 height 39
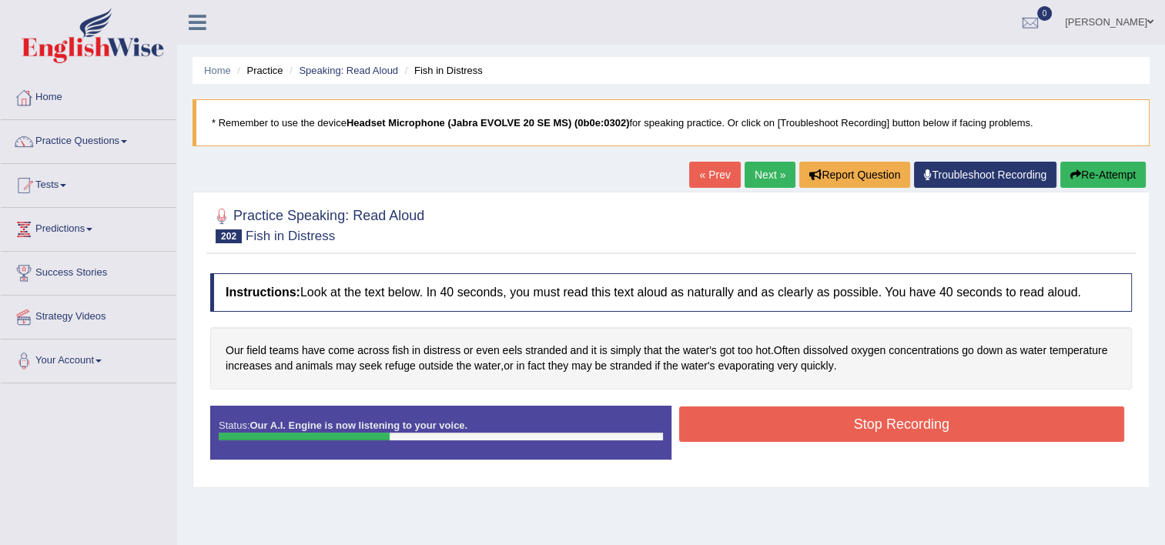
click at [973, 425] on button "Stop Recording" at bounding box center [902, 424] width 446 height 35
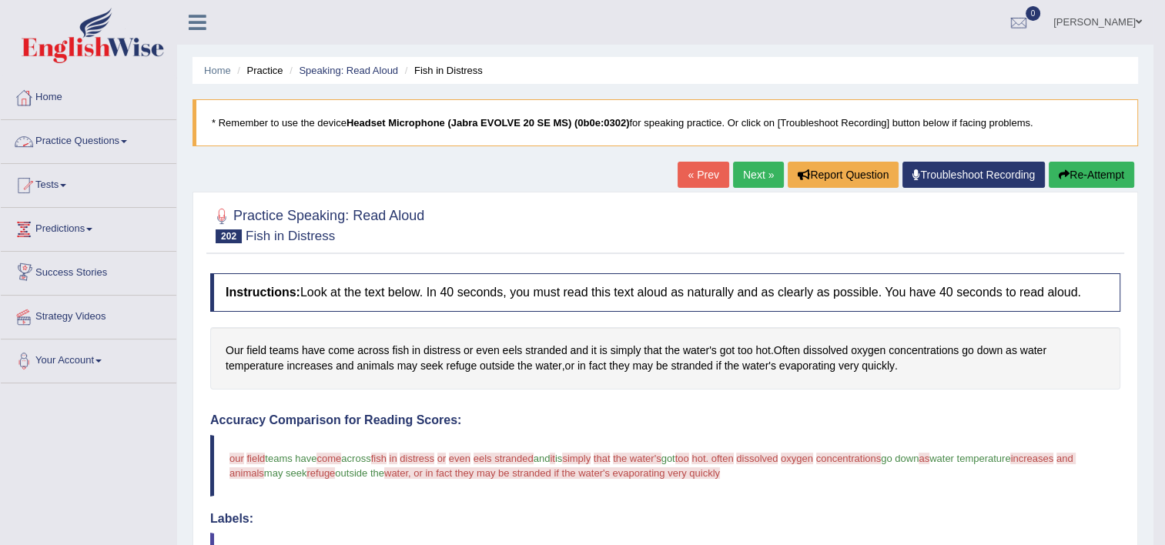
click at [102, 139] on link "Practice Questions" at bounding box center [89, 139] width 176 height 38
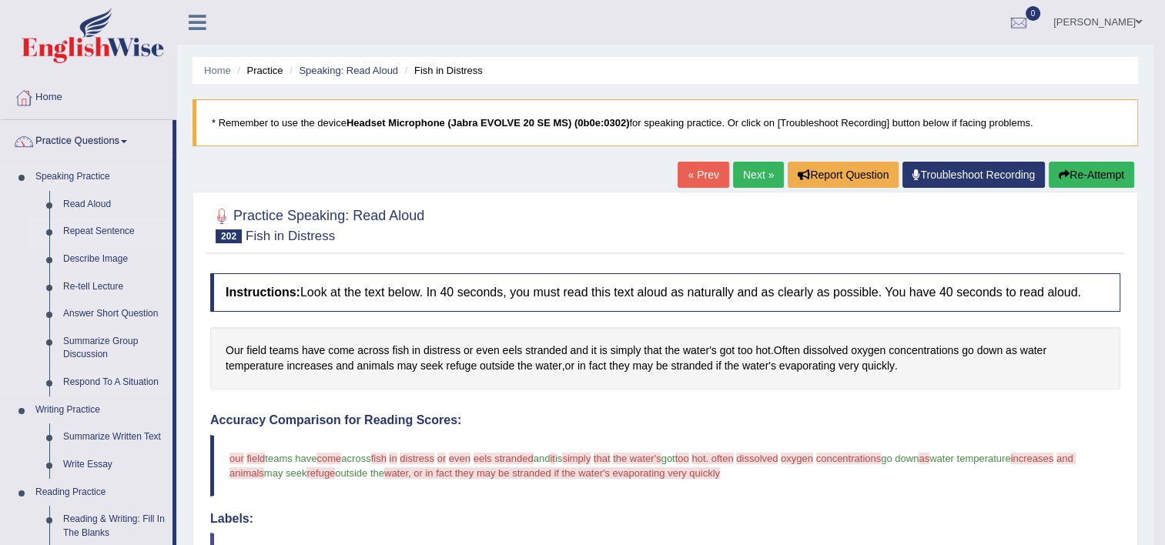
click at [102, 237] on link "Repeat Sentence" at bounding box center [114, 232] width 116 height 28
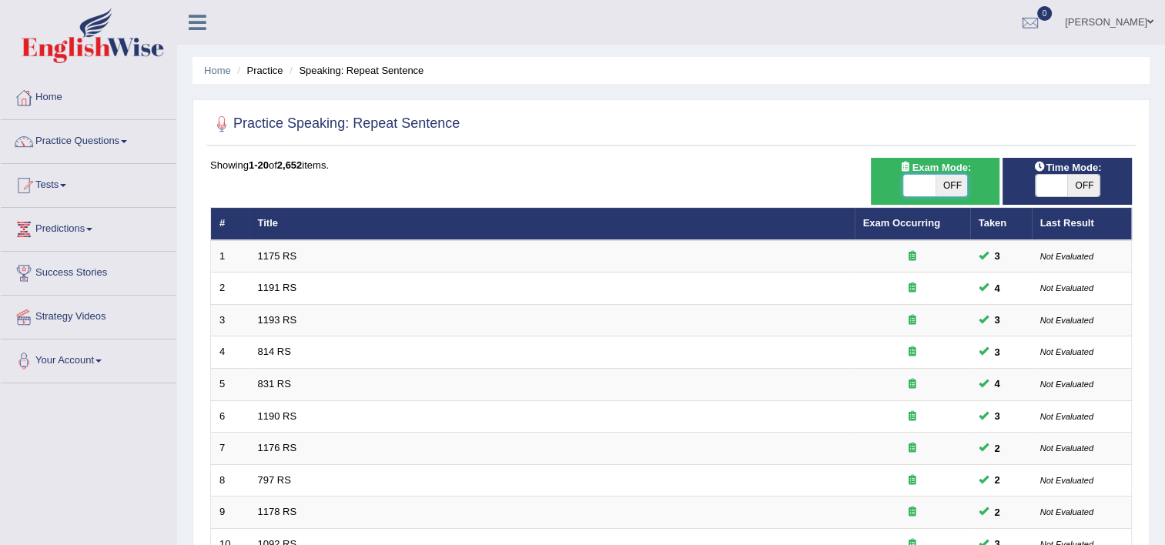
click at [922, 193] on span at bounding box center [919, 186] width 32 height 22
checkbox input "true"
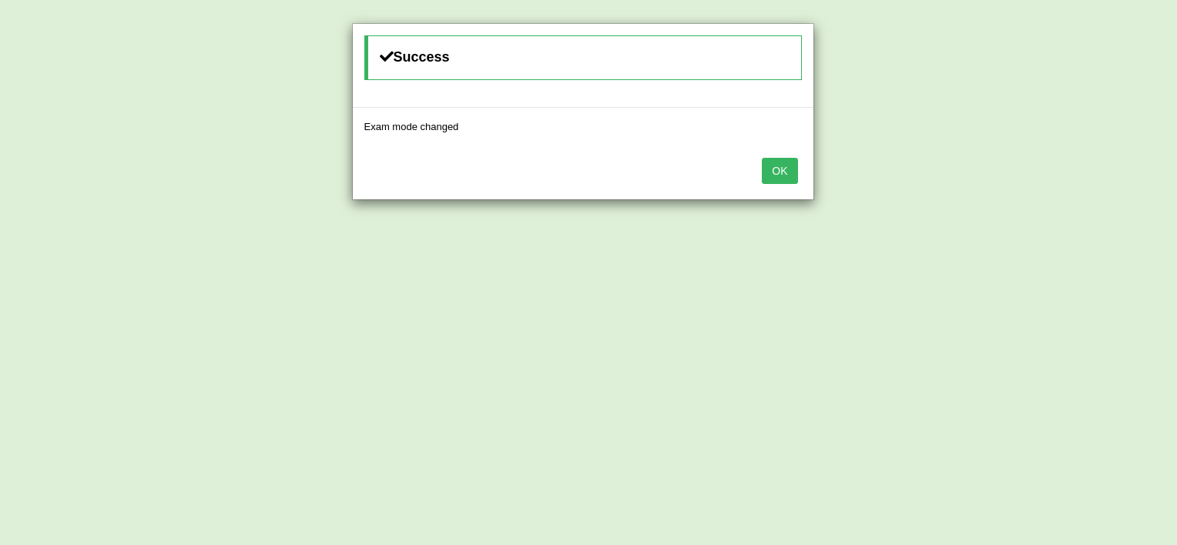
click at [795, 174] on button "OK" at bounding box center [779, 171] width 35 height 26
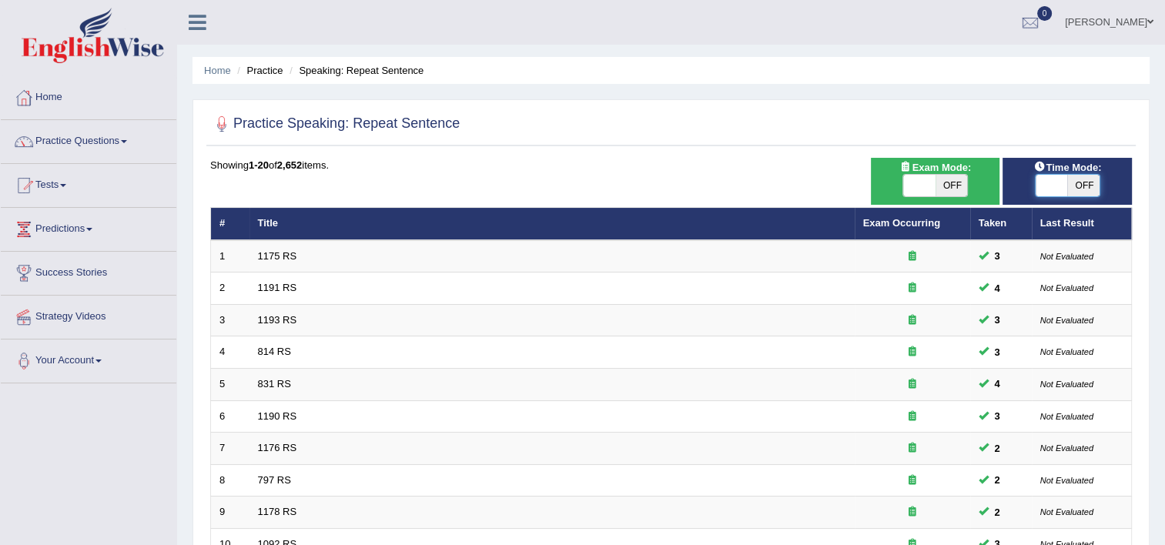
click at [1063, 177] on span at bounding box center [1052, 186] width 32 height 22
checkbox input "true"
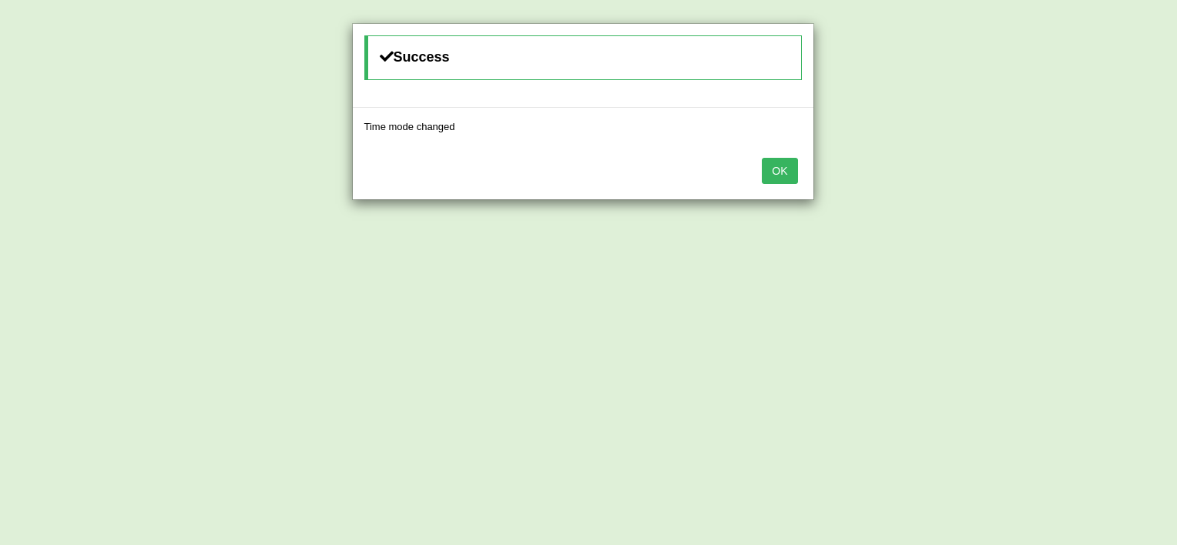
click at [792, 166] on button "OK" at bounding box center [779, 171] width 35 height 26
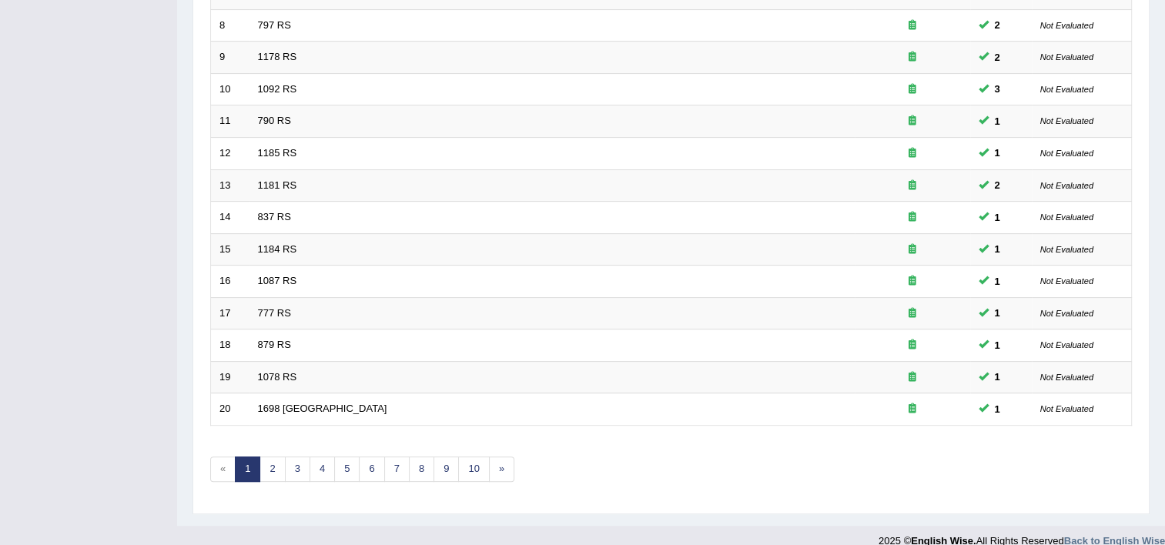
scroll to position [470, 0]
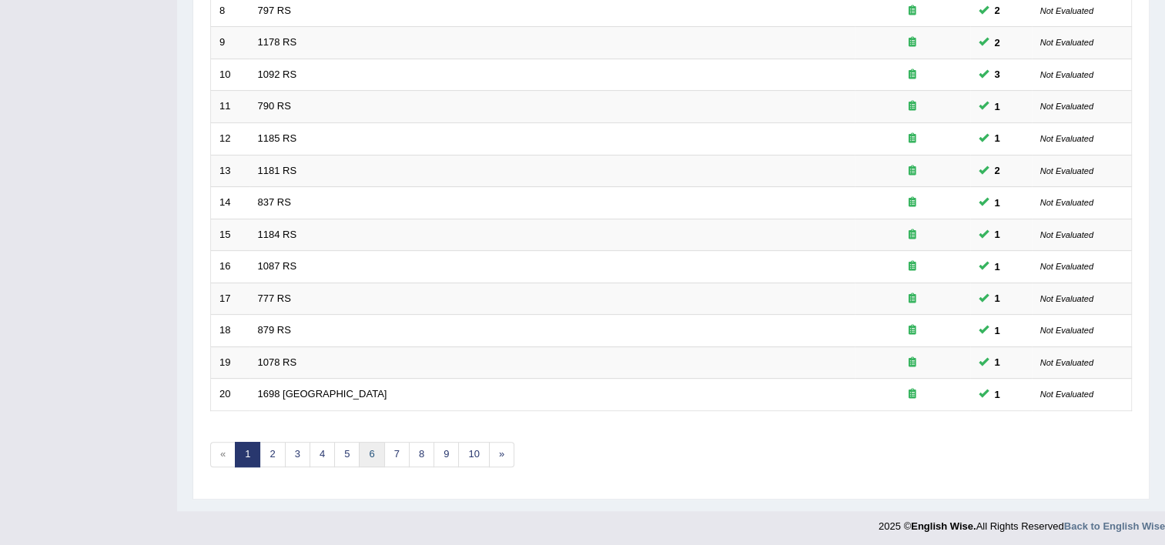
click at [373, 455] on link "6" at bounding box center [371, 454] width 25 height 25
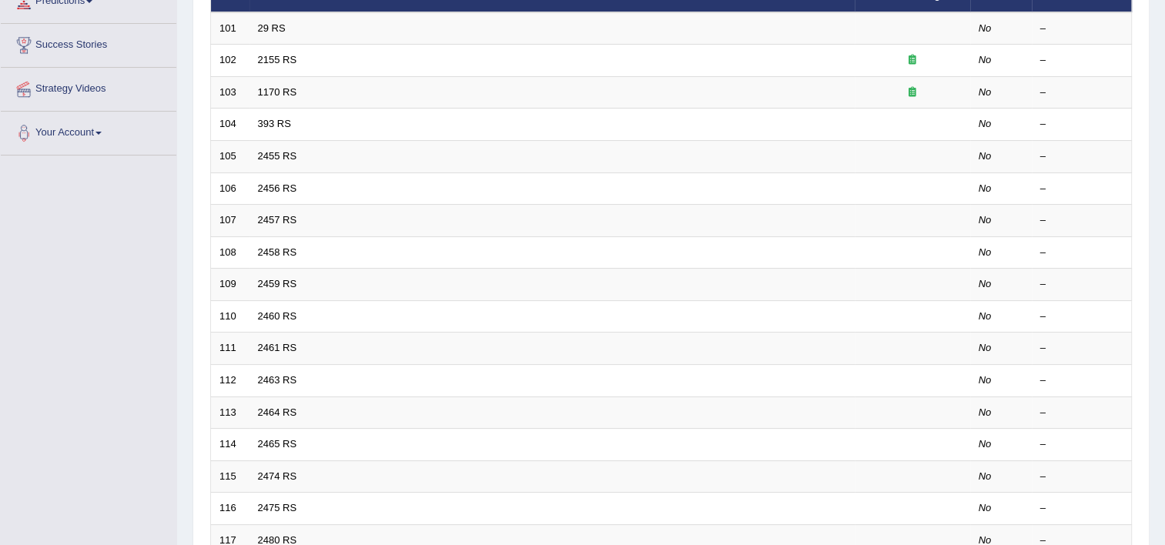
scroll to position [400, 0]
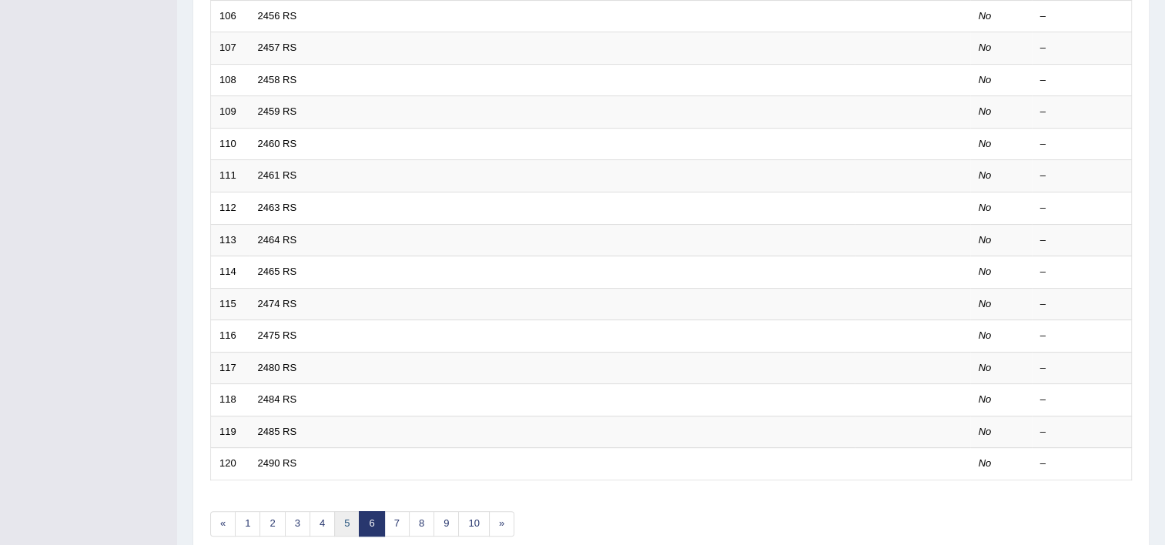
click at [343, 520] on link "5" at bounding box center [346, 523] width 25 height 25
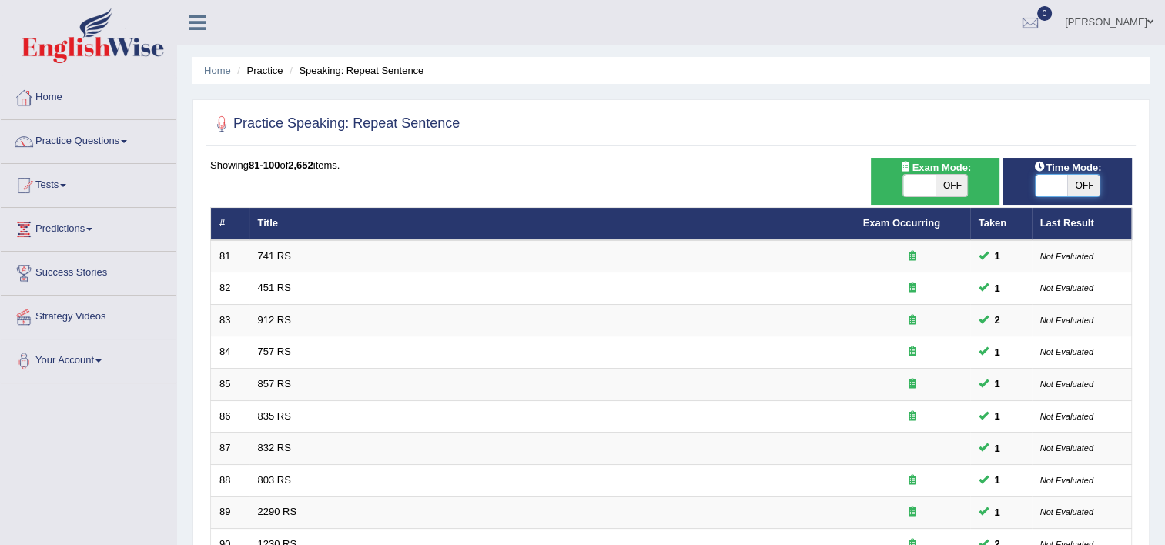
click at [1063, 182] on span at bounding box center [1052, 186] width 32 height 22
checkbox input "true"
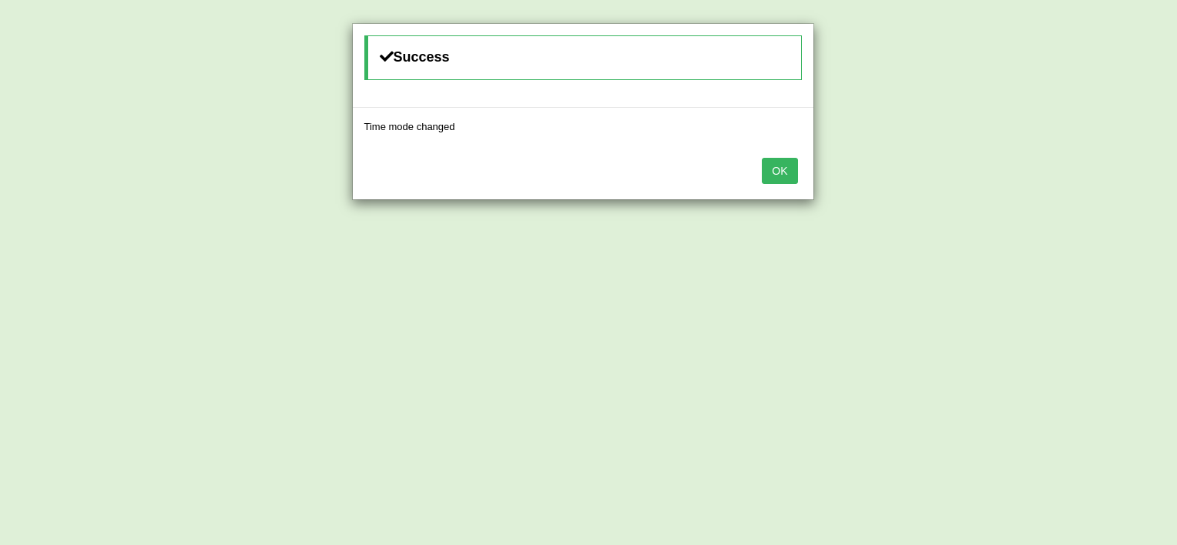
click at [773, 170] on button "OK" at bounding box center [779, 171] width 35 height 26
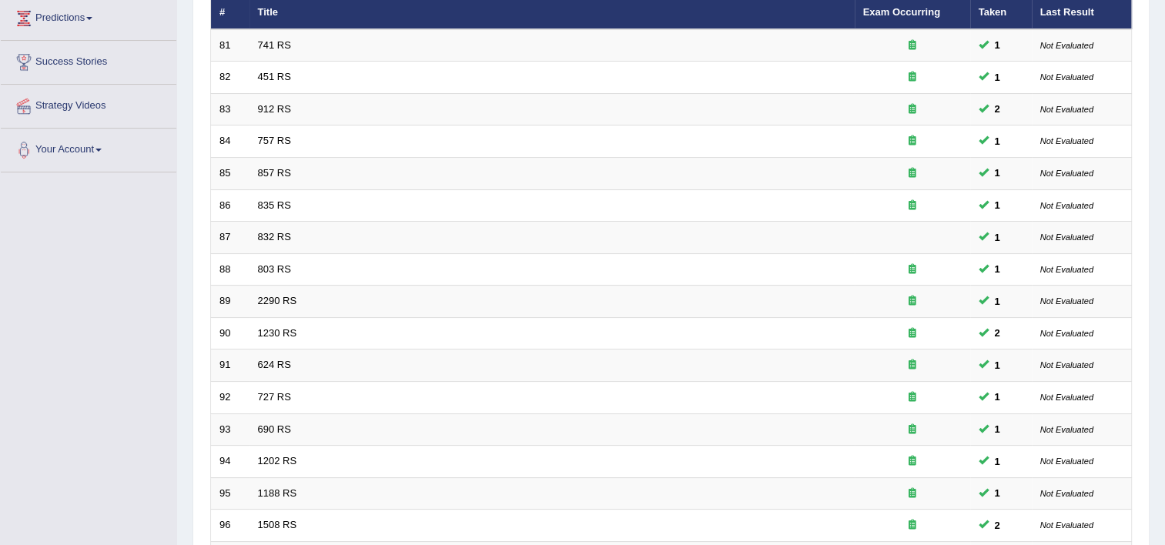
scroll to position [370, 0]
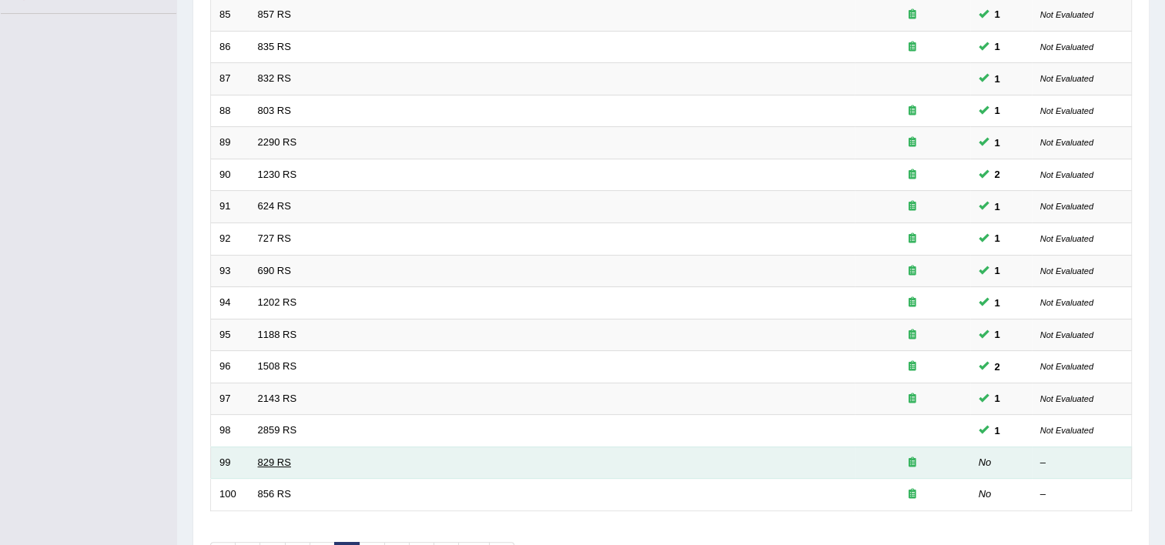
click at [276, 459] on link "829 RS" at bounding box center [274, 463] width 33 height 12
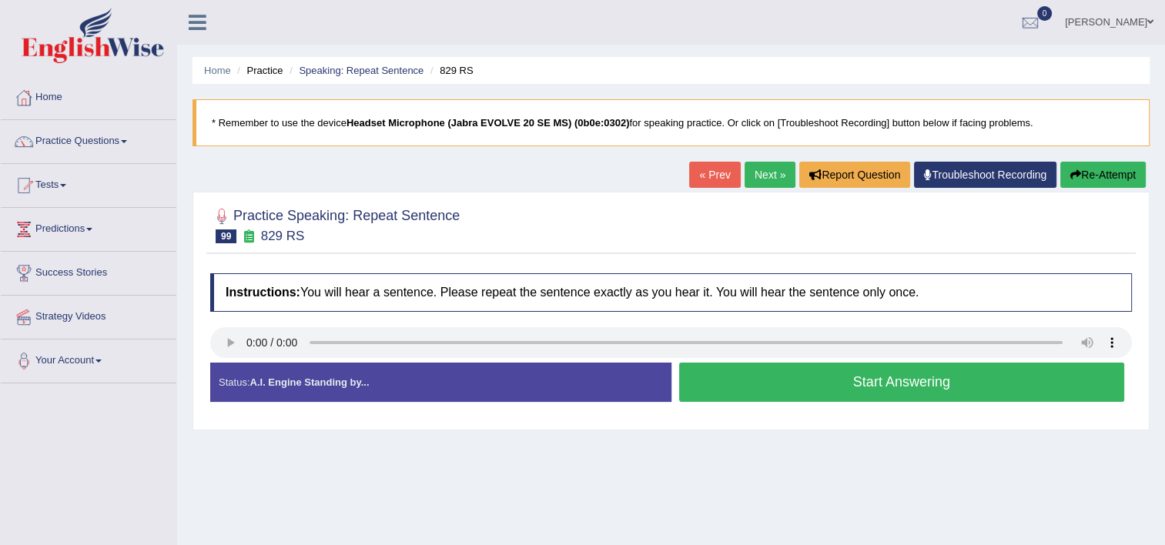
click at [276, 459] on div "Home Practice Speaking: Repeat Sentence 829 RS * Remember to use the device Hea…" at bounding box center [671, 385] width 988 height 770
click at [748, 393] on button "Start Answering" at bounding box center [902, 382] width 446 height 39
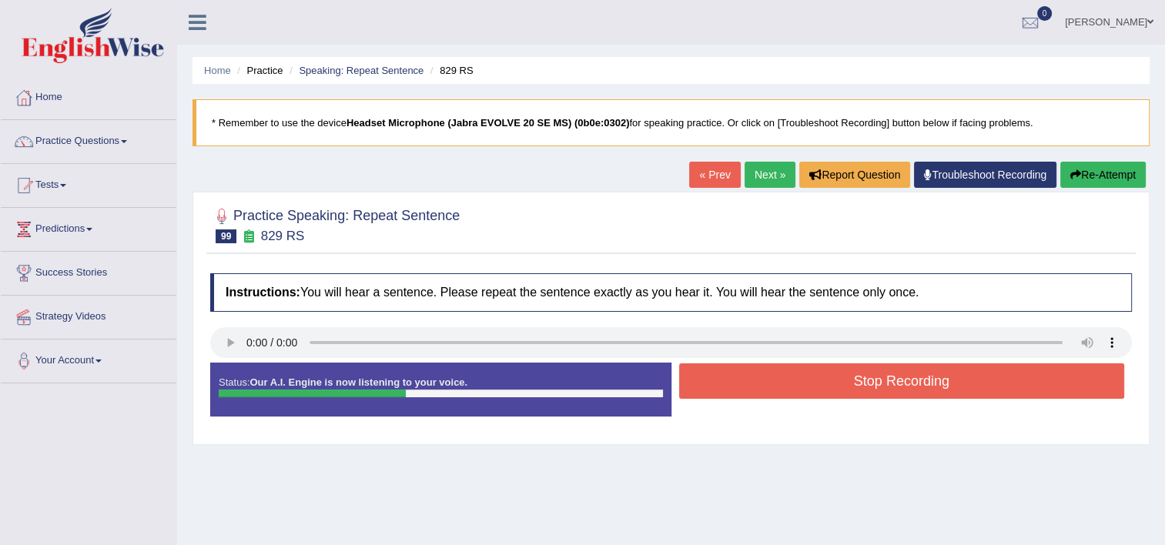
click at [748, 393] on button "Stop Recording" at bounding box center [902, 380] width 446 height 35
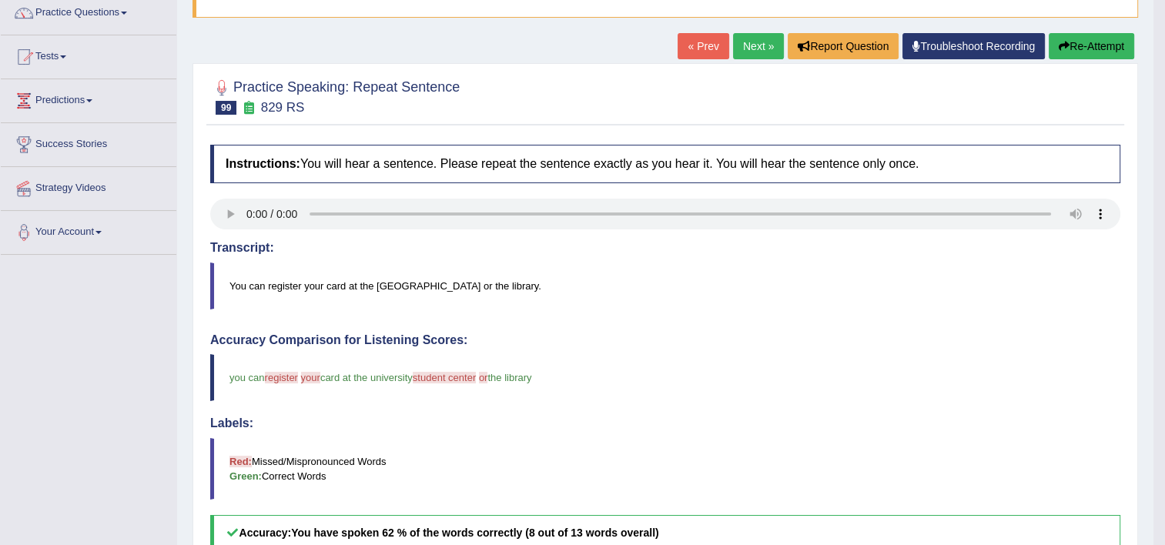
scroll to position [127, 0]
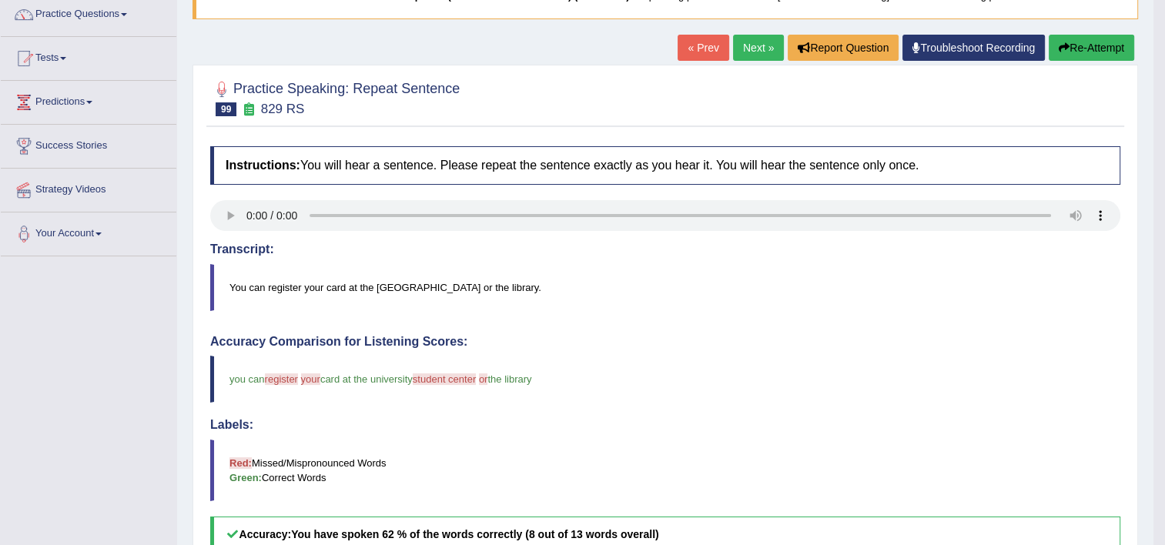
click at [744, 42] on link "Next »" at bounding box center [758, 48] width 51 height 26
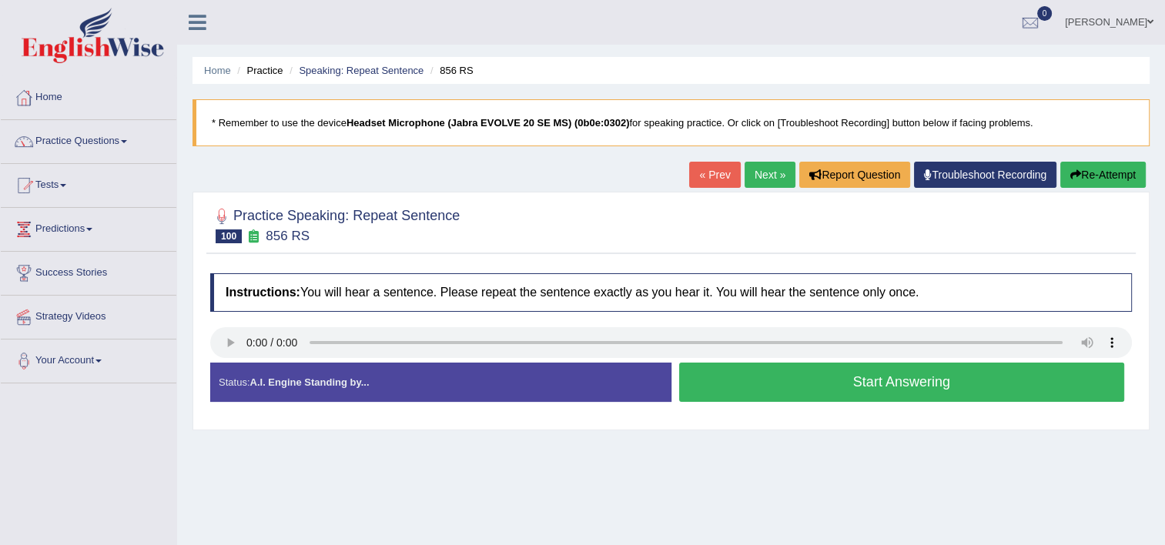
click at [792, 391] on button "Start Answering" at bounding box center [902, 382] width 446 height 39
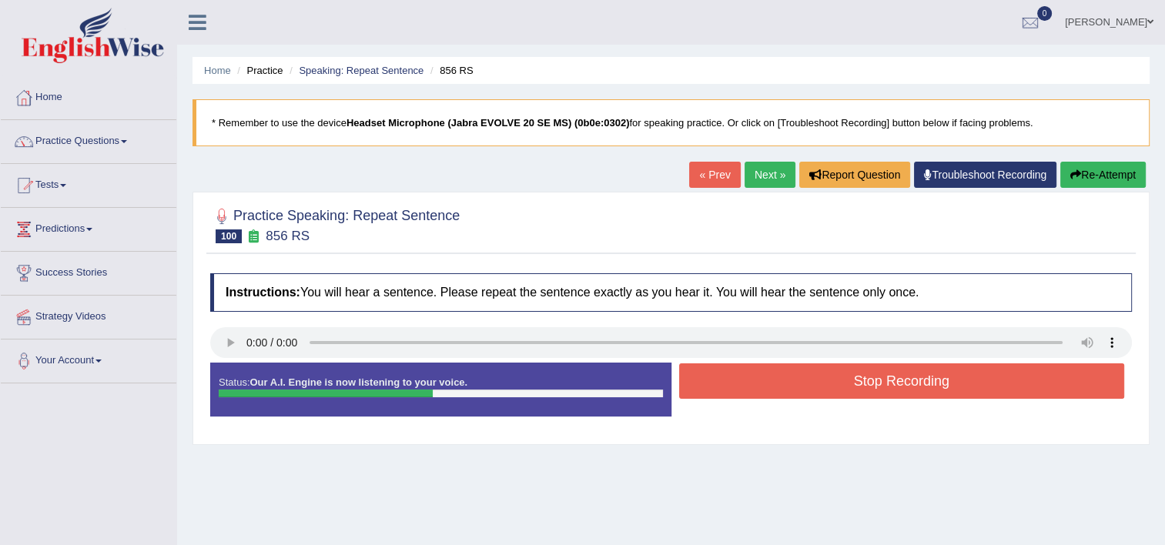
click at [792, 391] on button "Stop Recording" at bounding box center [902, 380] width 446 height 35
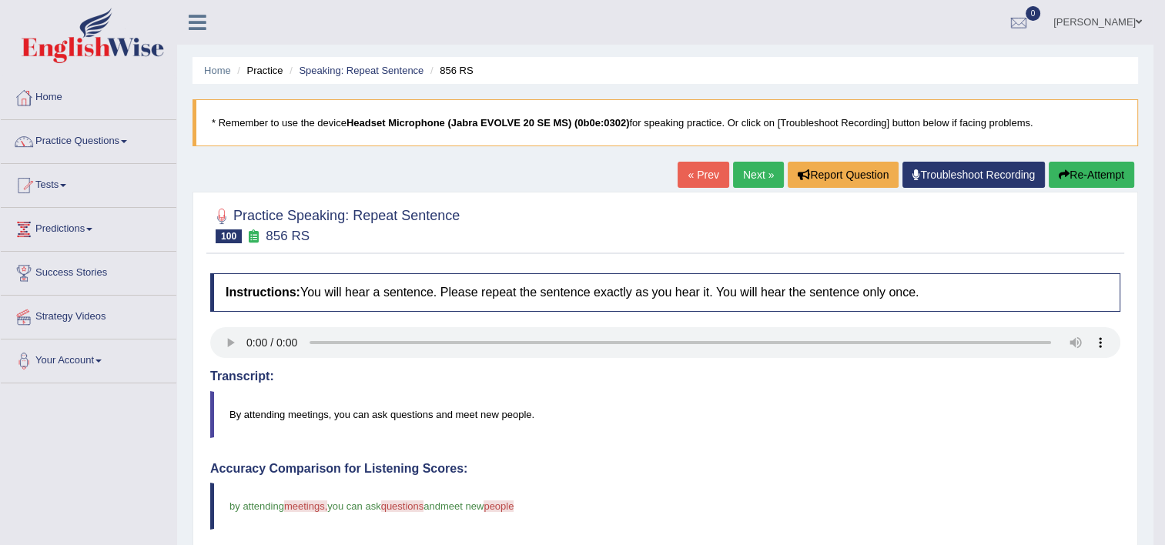
click at [748, 175] on link "Next »" at bounding box center [758, 175] width 51 height 26
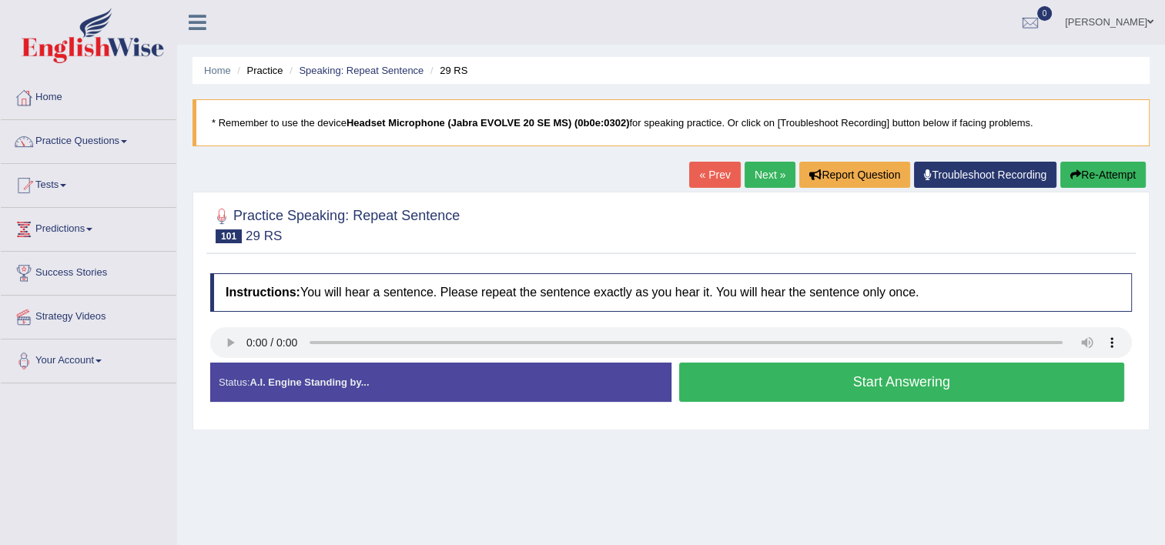
click at [921, 377] on button "Start Answering" at bounding box center [902, 382] width 446 height 39
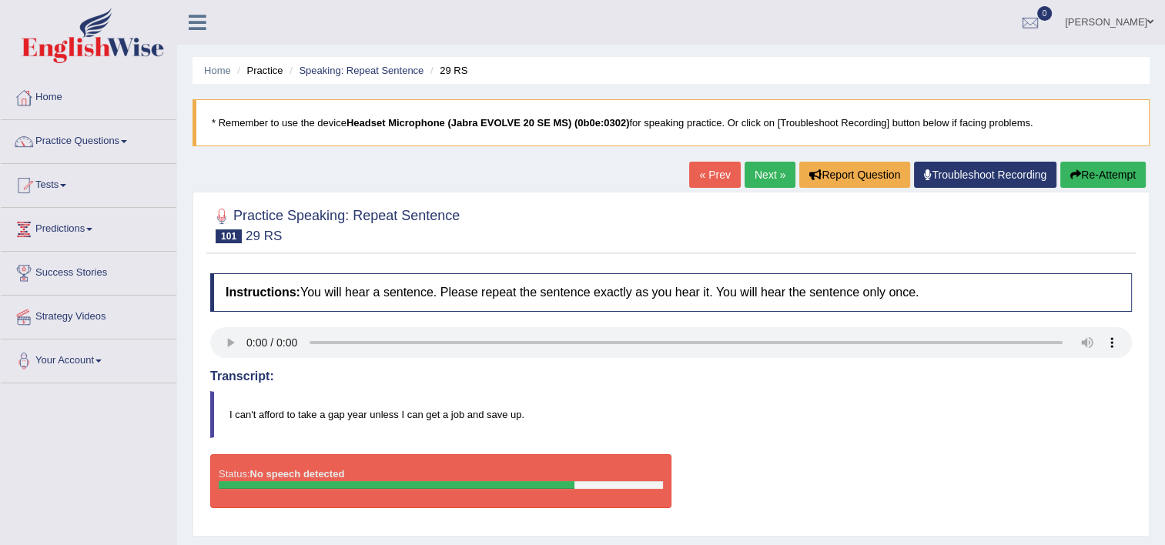
click at [1103, 175] on button "Re-Attempt" at bounding box center [1102, 175] width 85 height 26
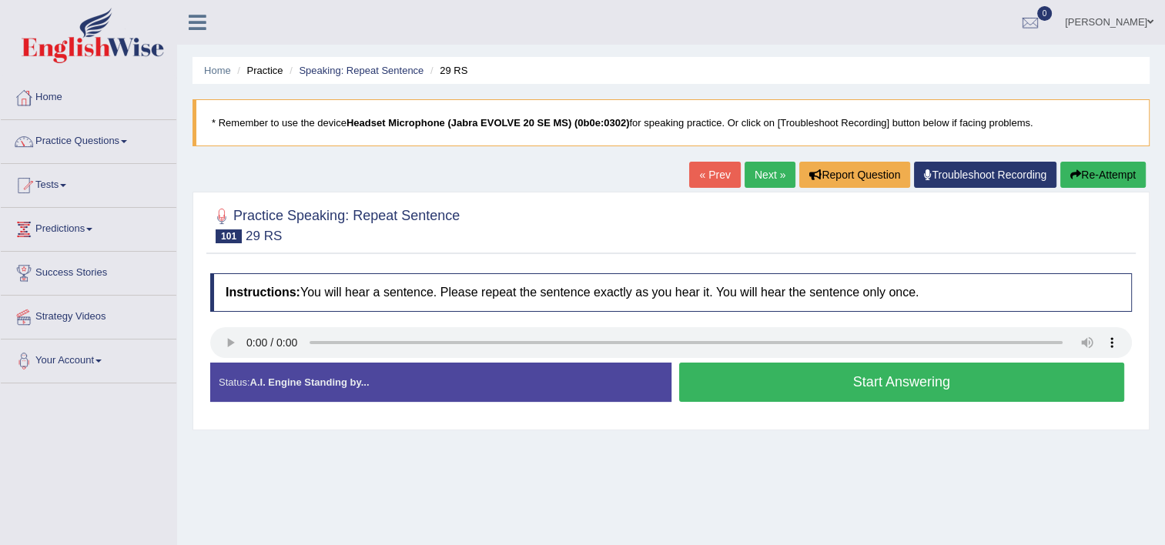
click at [755, 396] on button "Start Answering" at bounding box center [902, 382] width 446 height 39
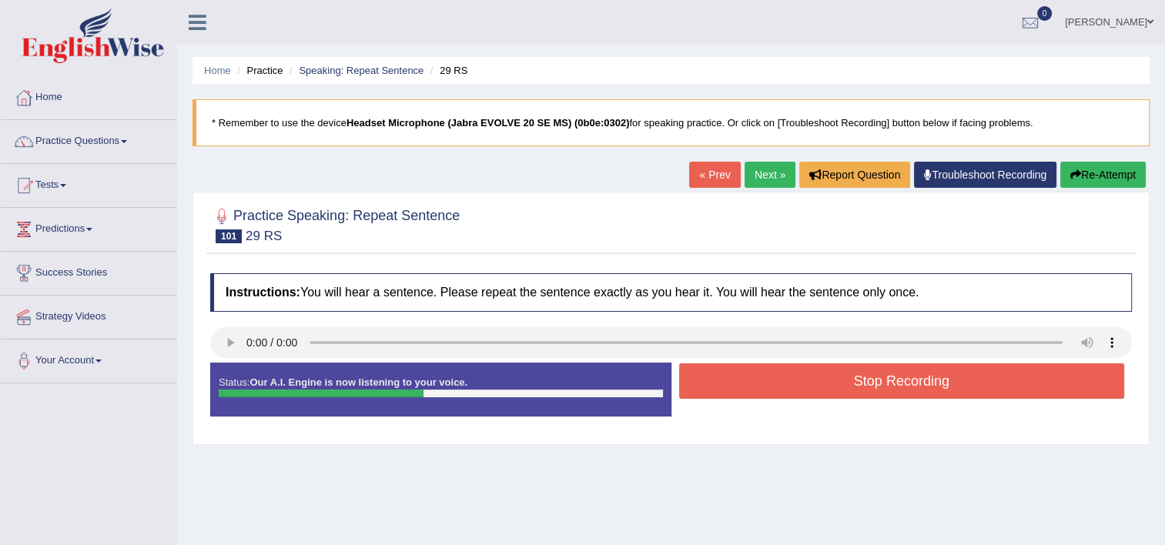
click at [755, 396] on button "Stop Recording" at bounding box center [902, 380] width 446 height 35
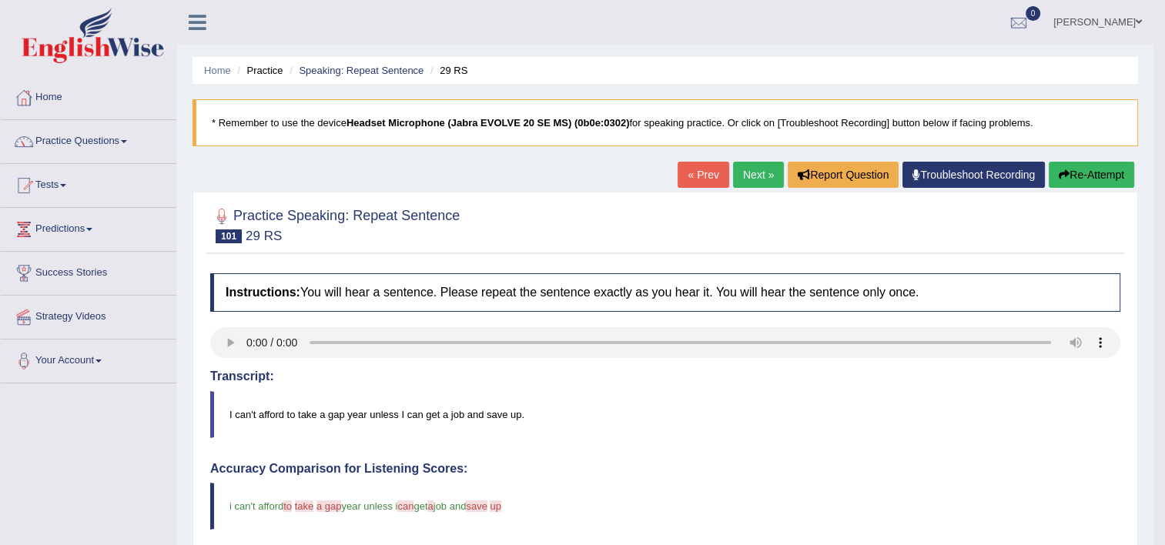
click at [738, 176] on link "Next »" at bounding box center [758, 175] width 51 height 26
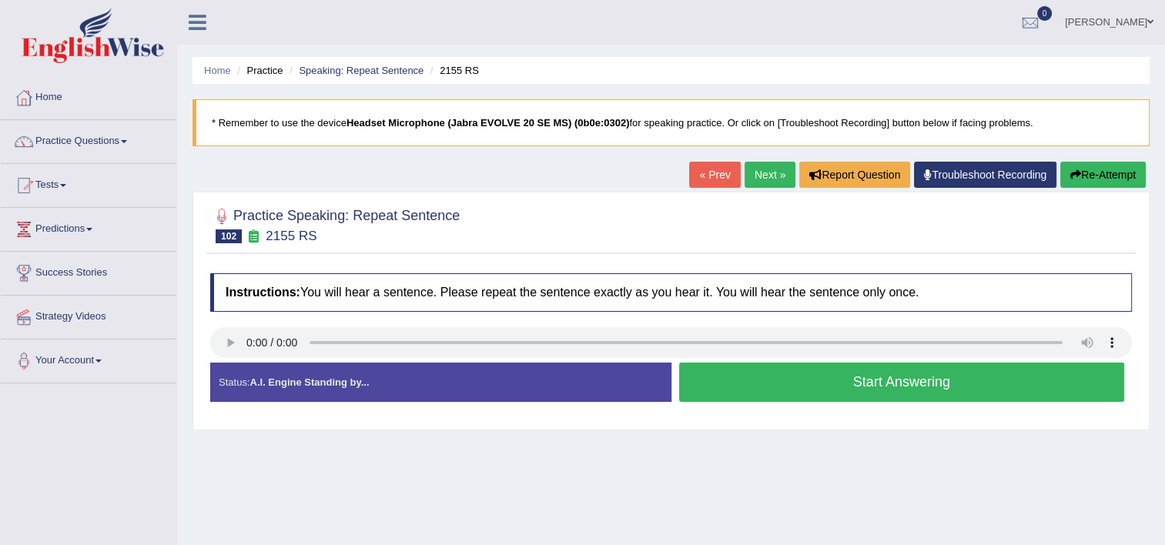
click at [736, 387] on button "Start Answering" at bounding box center [902, 382] width 446 height 39
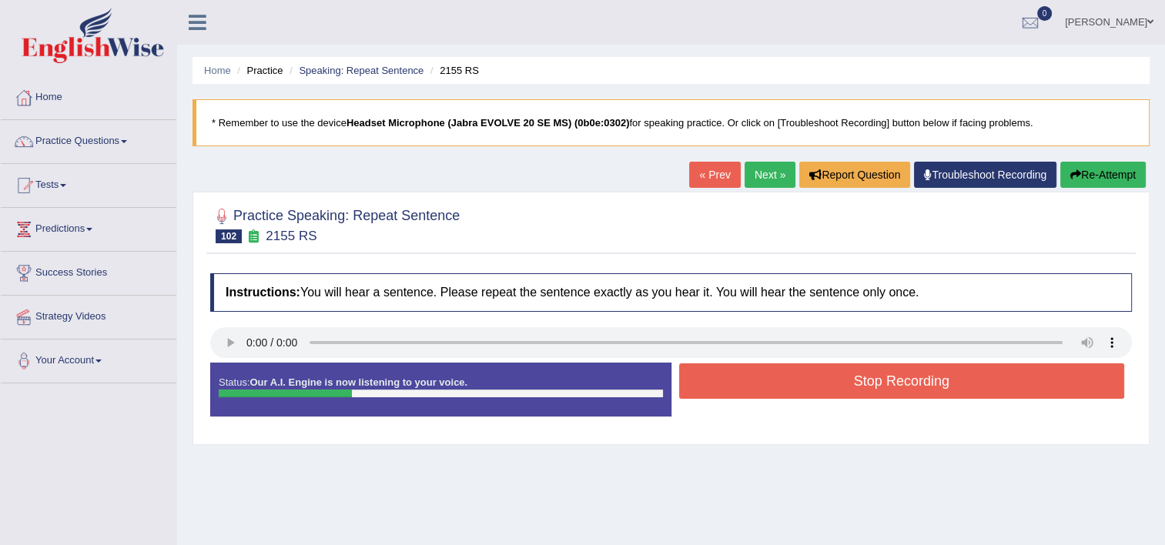
click at [736, 387] on button "Stop Recording" at bounding box center [902, 380] width 446 height 35
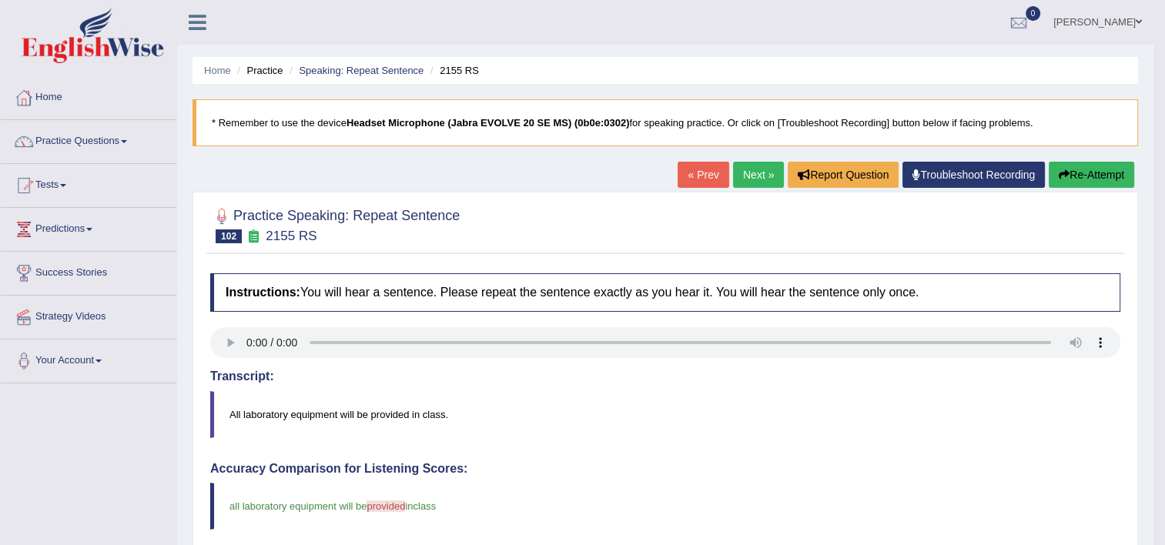
click at [750, 171] on link "Next »" at bounding box center [758, 175] width 51 height 26
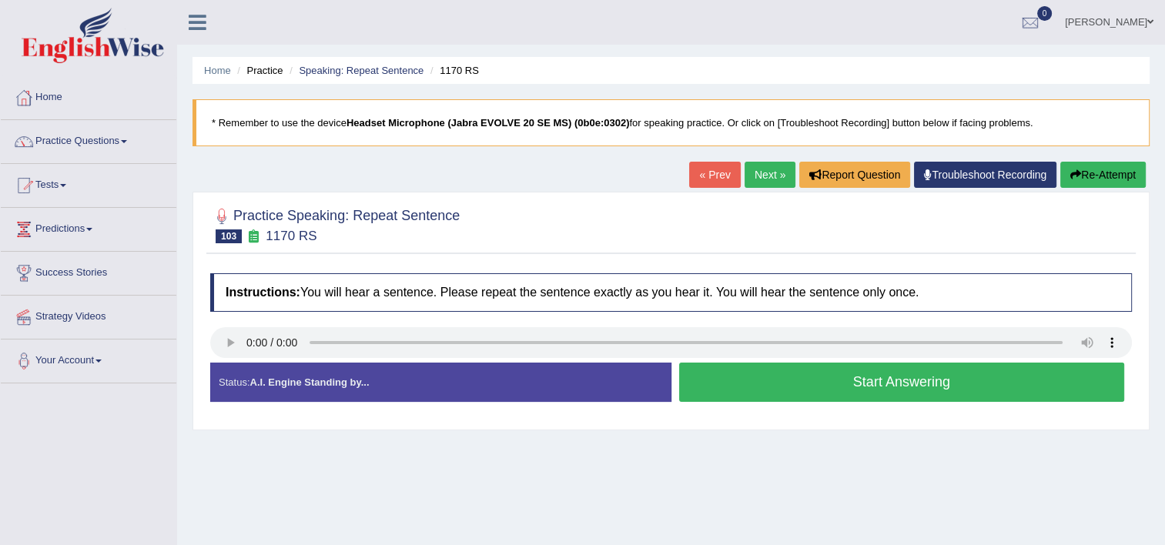
click at [799, 395] on button "Start Answering" at bounding box center [902, 382] width 446 height 39
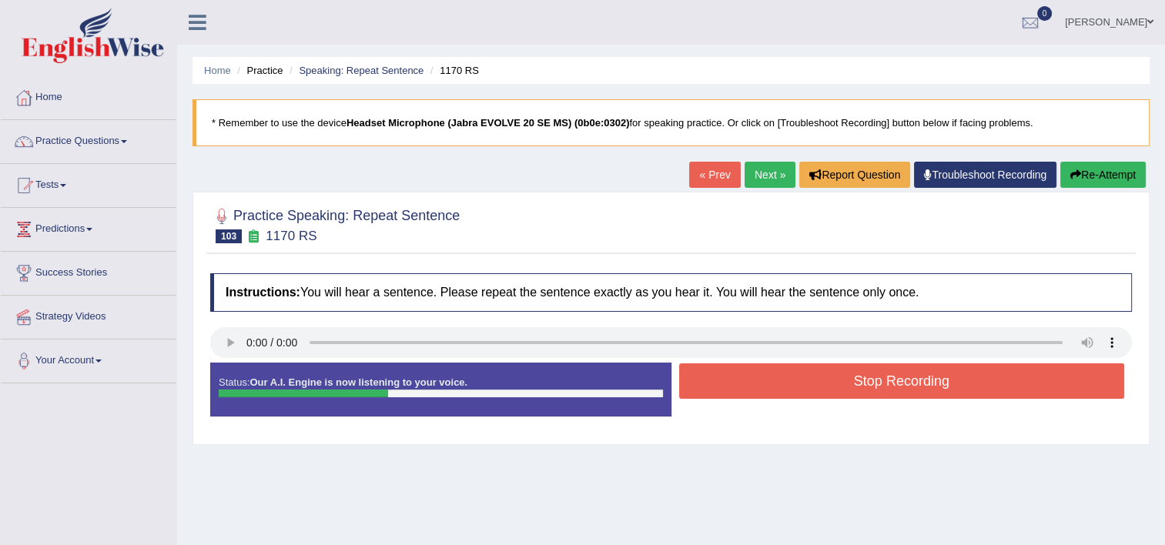
click at [799, 395] on button "Stop Recording" at bounding box center [902, 380] width 446 height 35
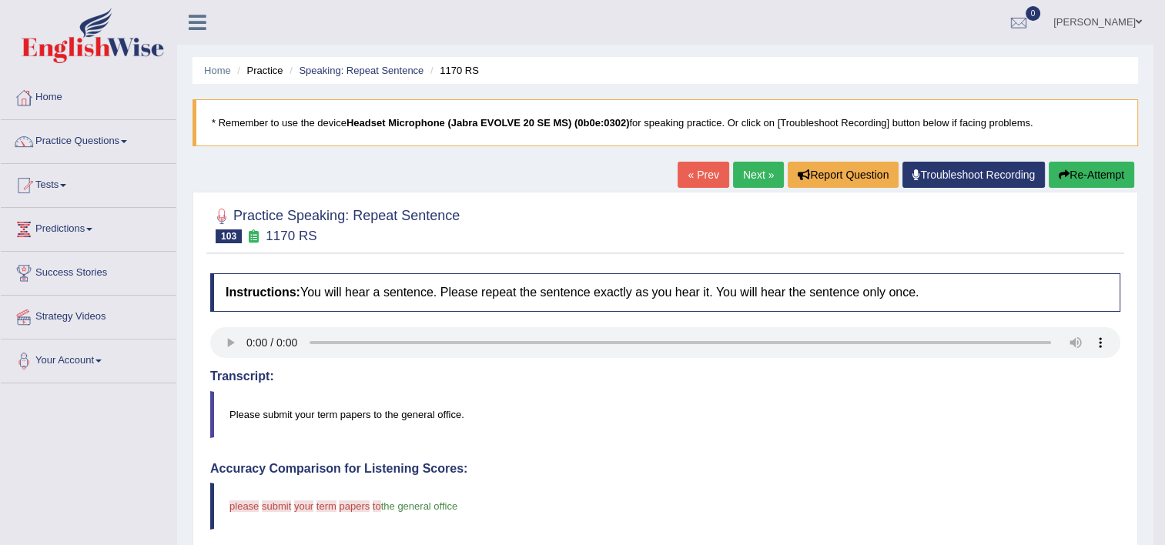
click at [755, 164] on link "Next »" at bounding box center [758, 175] width 51 height 26
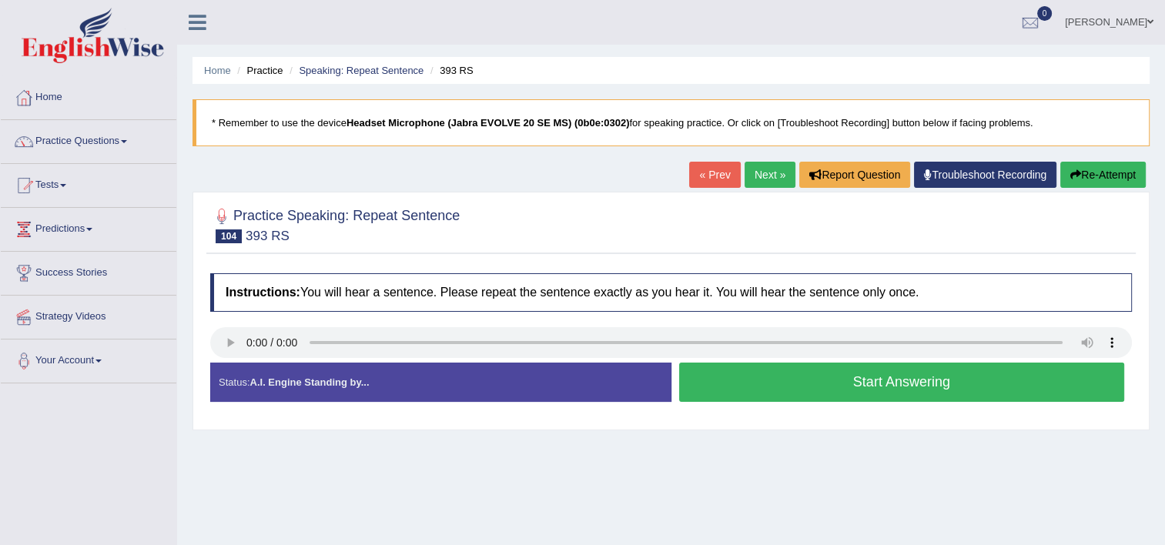
click at [743, 382] on button "Start Answering" at bounding box center [902, 382] width 446 height 39
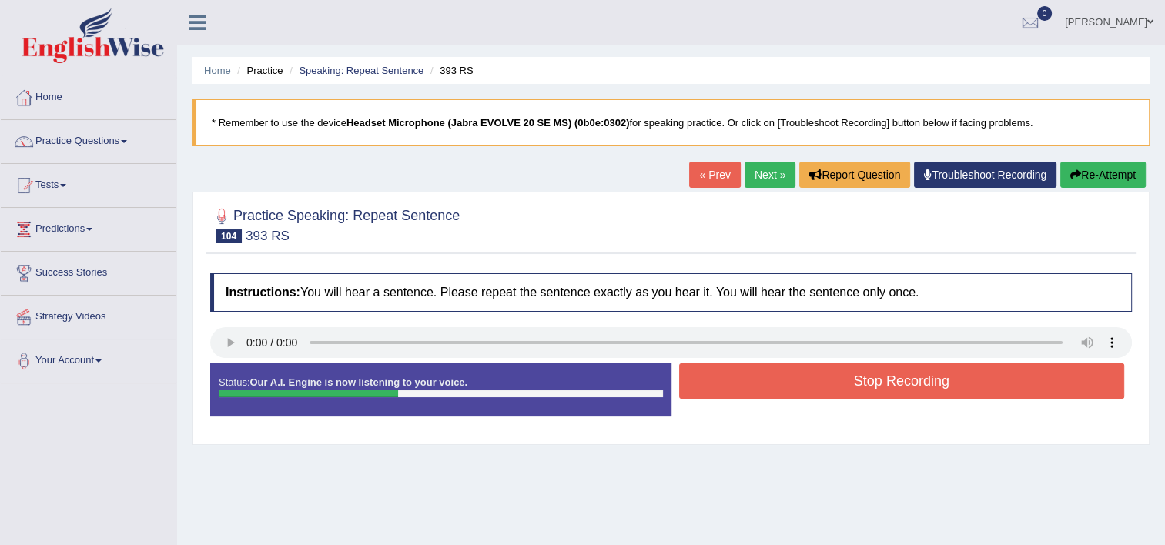
click at [743, 382] on button "Stop Recording" at bounding box center [902, 380] width 446 height 35
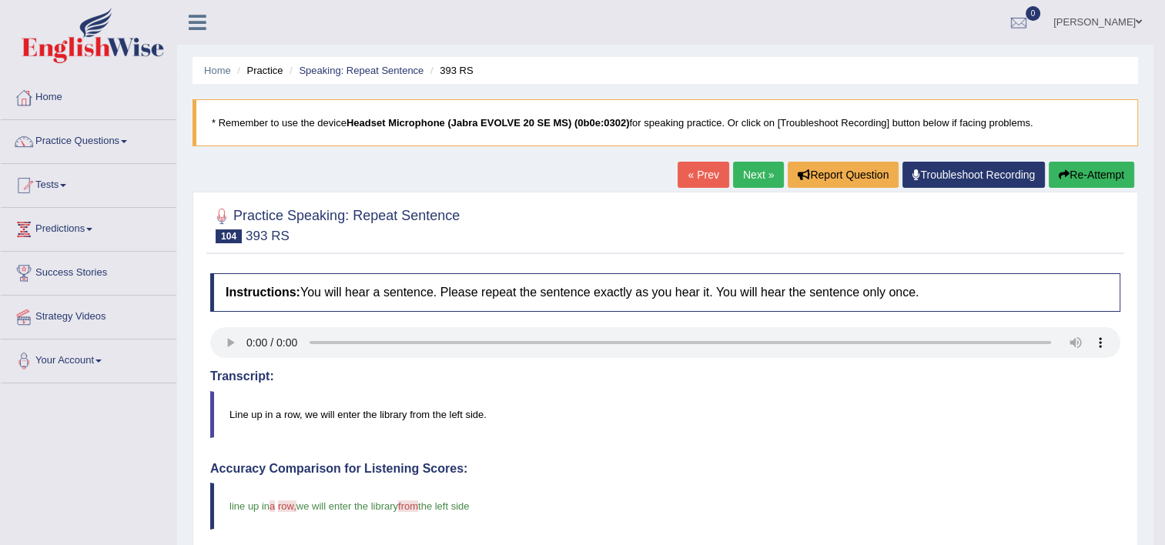
click at [743, 176] on link "Next »" at bounding box center [758, 175] width 51 height 26
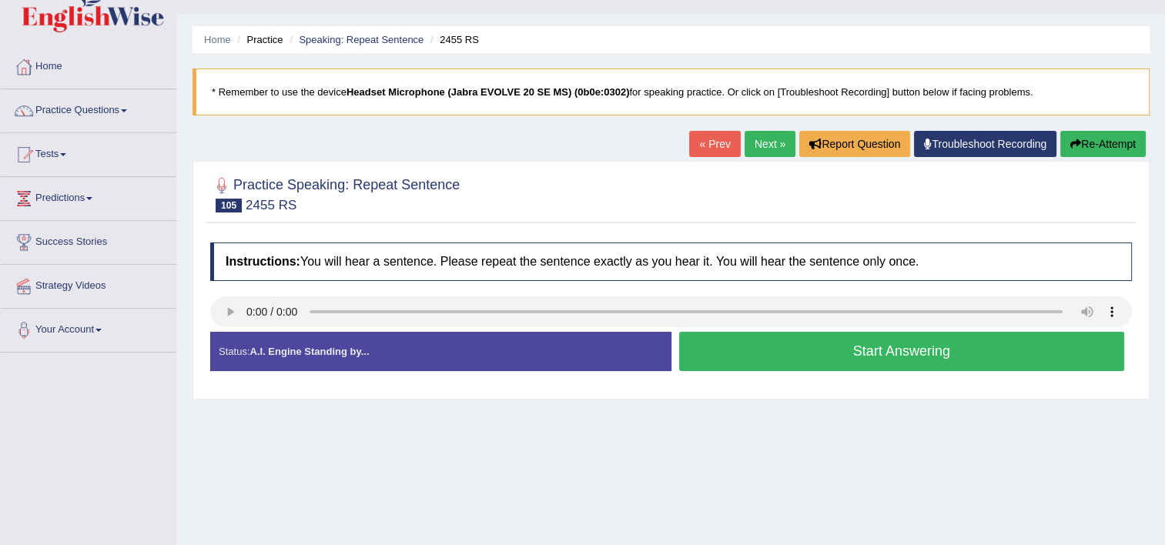
click at [825, 350] on button "Start Answering" at bounding box center [902, 351] width 446 height 39
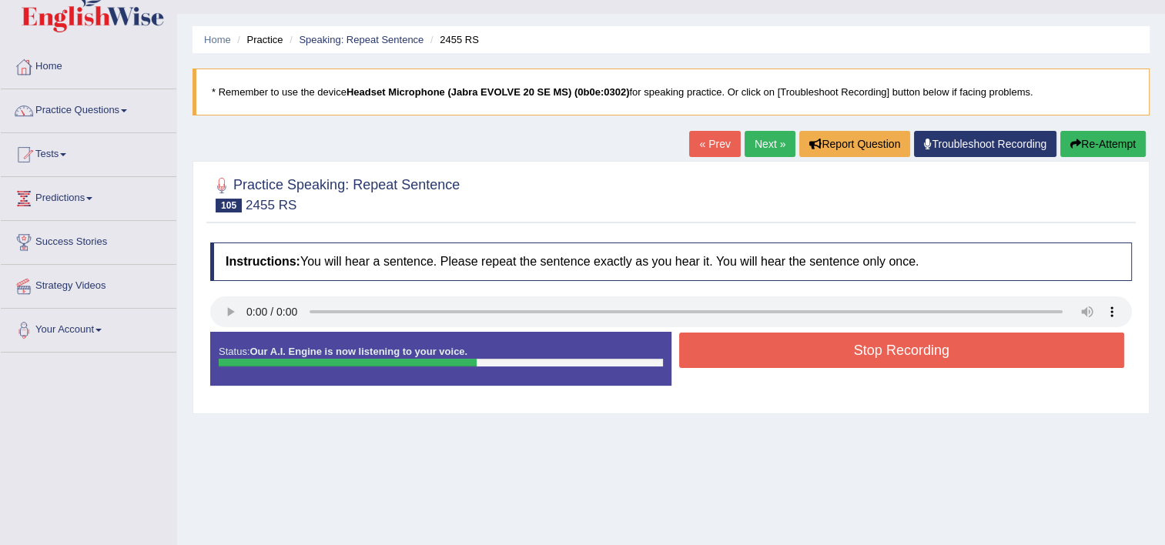
click at [825, 350] on button "Stop Recording" at bounding box center [902, 350] width 446 height 35
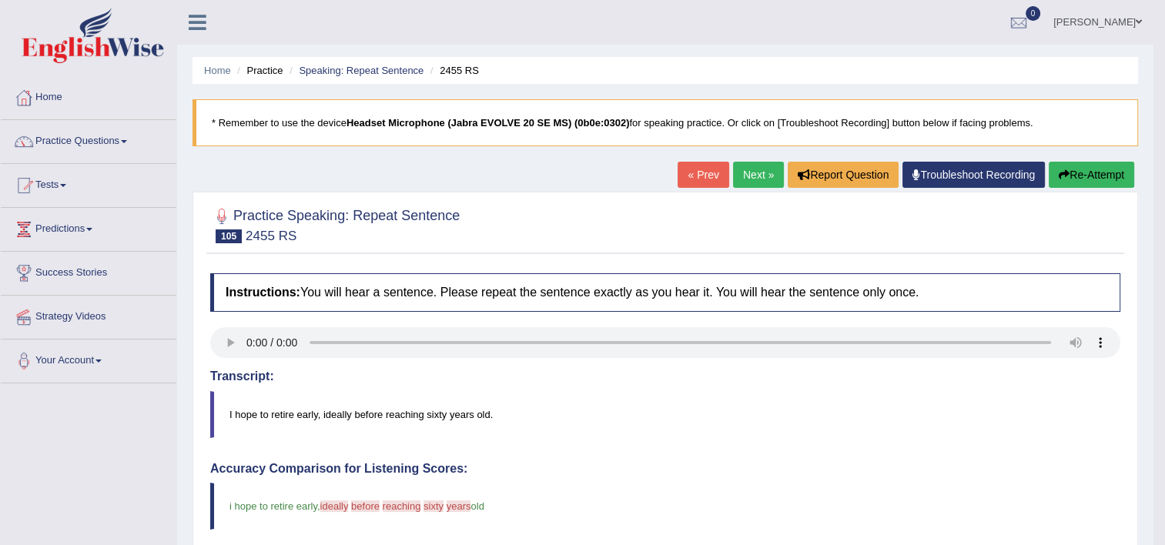
click at [770, 178] on link "Next »" at bounding box center [758, 175] width 51 height 26
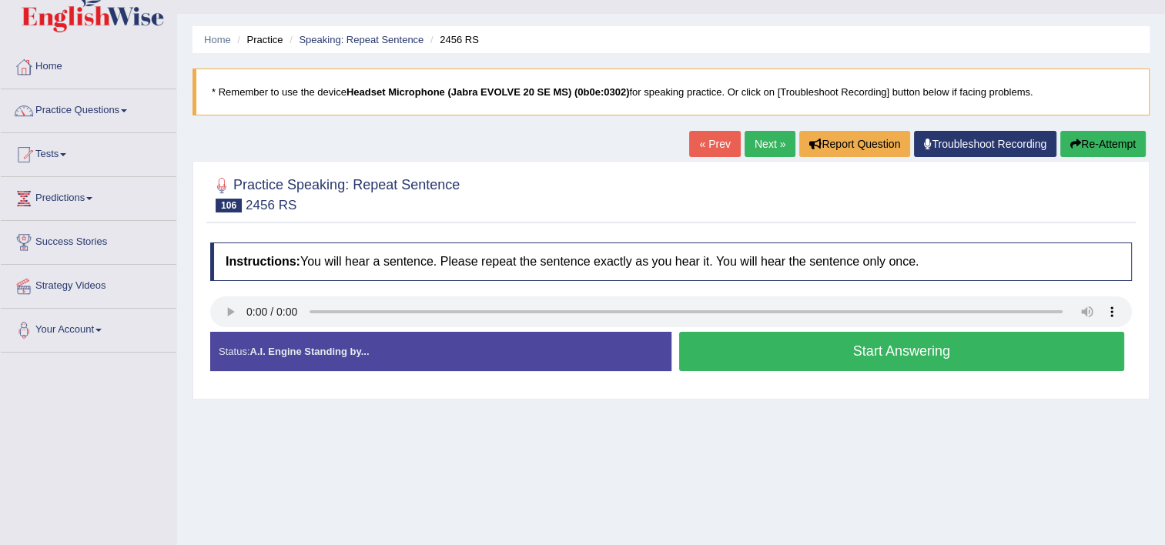
scroll to position [62, 0]
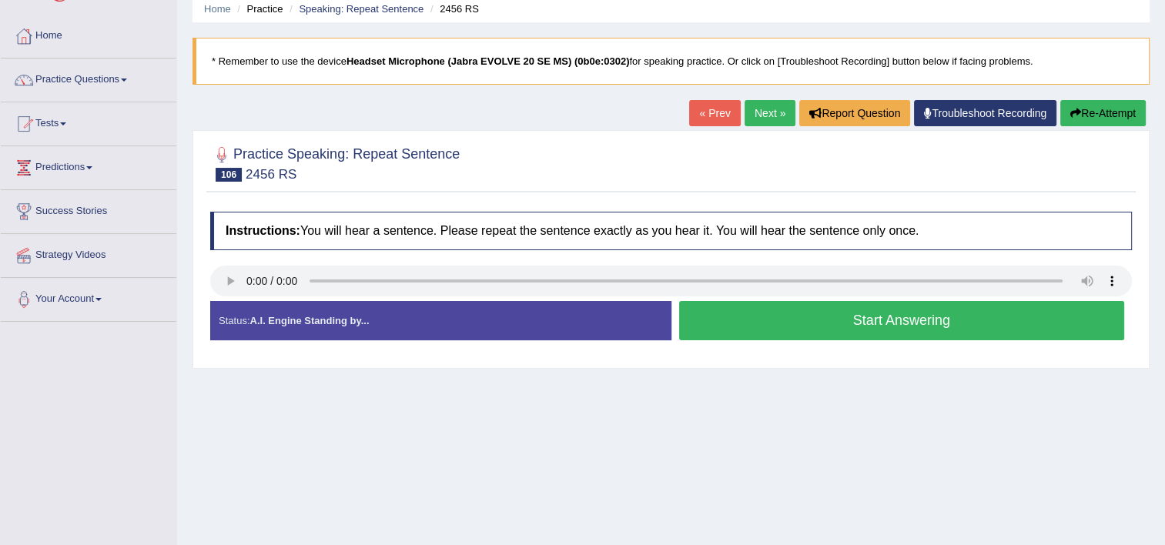
click at [799, 316] on button "Start Answering" at bounding box center [902, 320] width 446 height 39
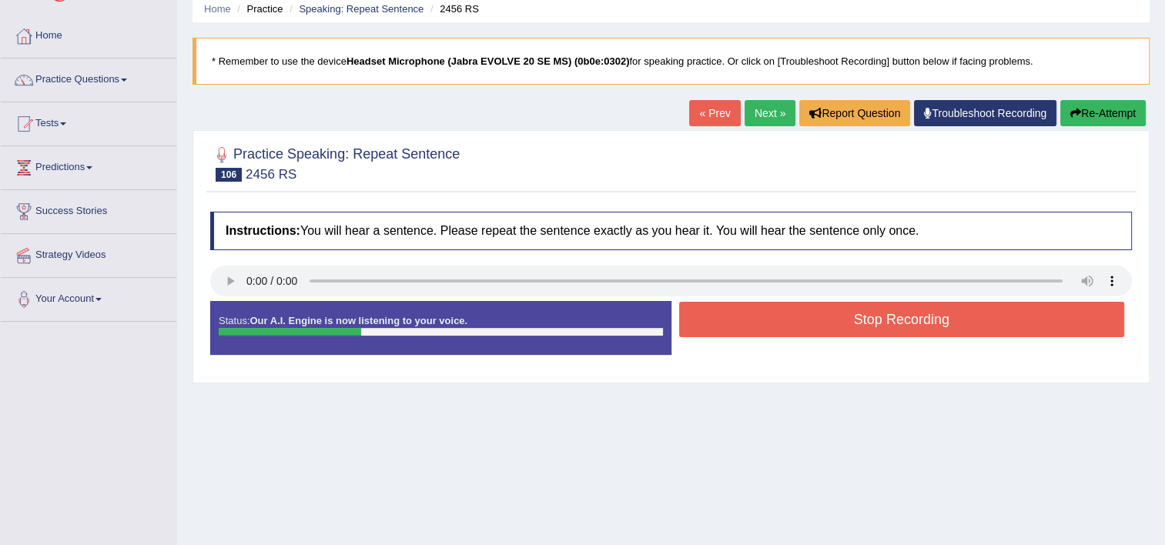
click at [799, 316] on button "Stop Recording" at bounding box center [902, 319] width 446 height 35
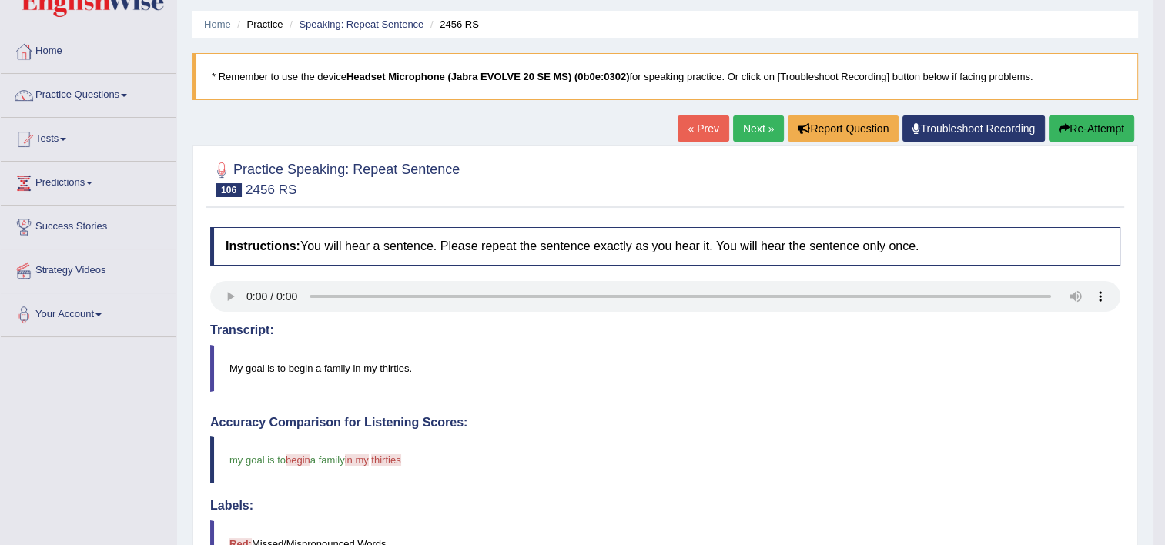
scroll to position [1, 0]
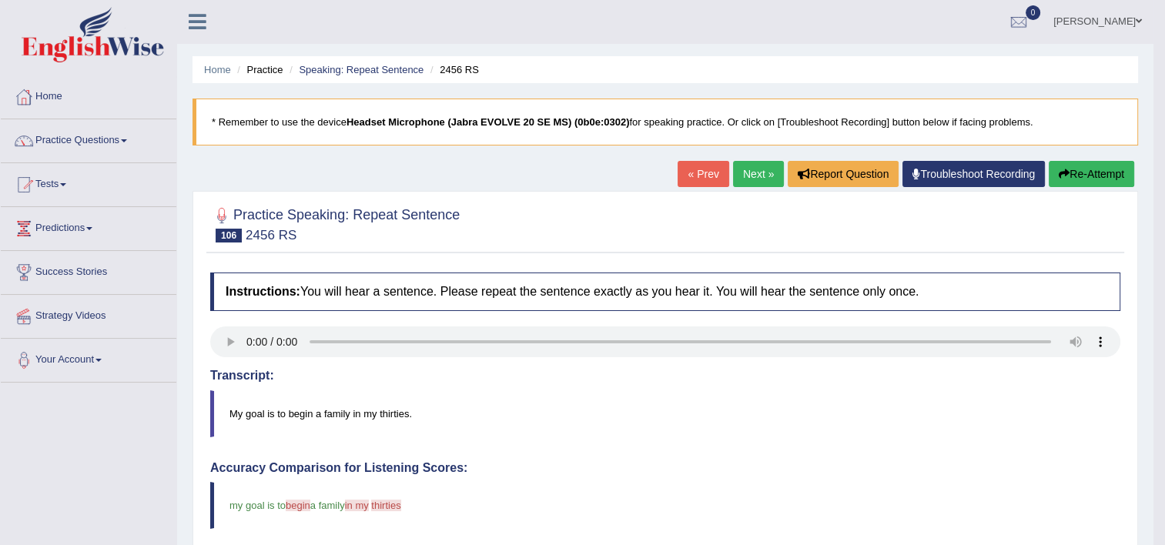
click at [737, 180] on link "Next »" at bounding box center [758, 174] width 51 height 26
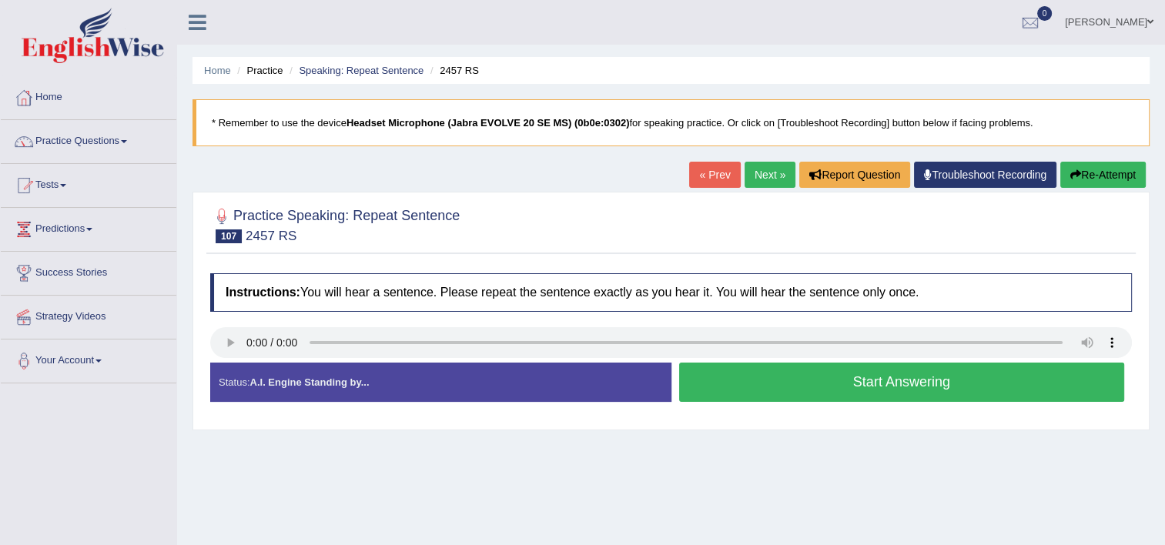
click at [872, 382] on button "Start Answering" at bounding box center [902, 382] width 446 height 39
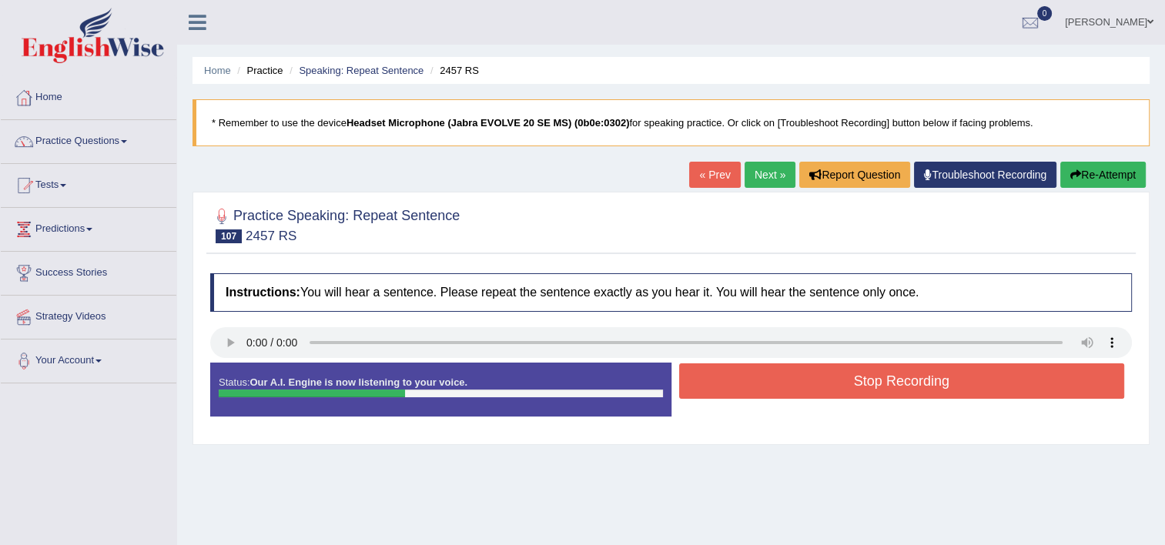
click at [872, 382] on button "Stop Recording" at bounding box center [902, 380] width 446 height 35
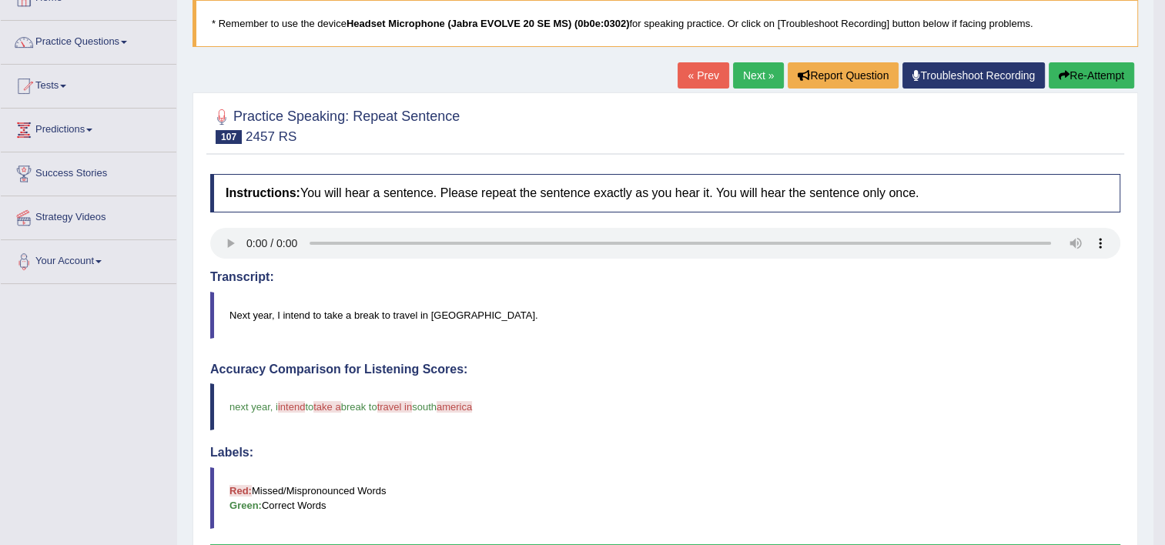
scroll to position [93, 0]
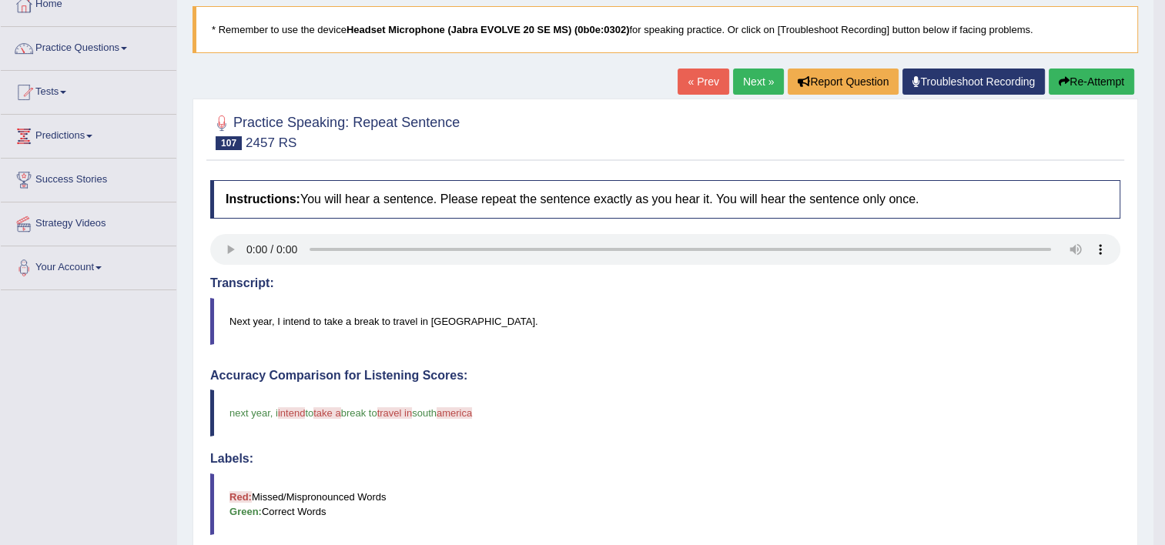
click at [756, 83] on link "Next »" at bounding box center [758, 82] width 51 height 26
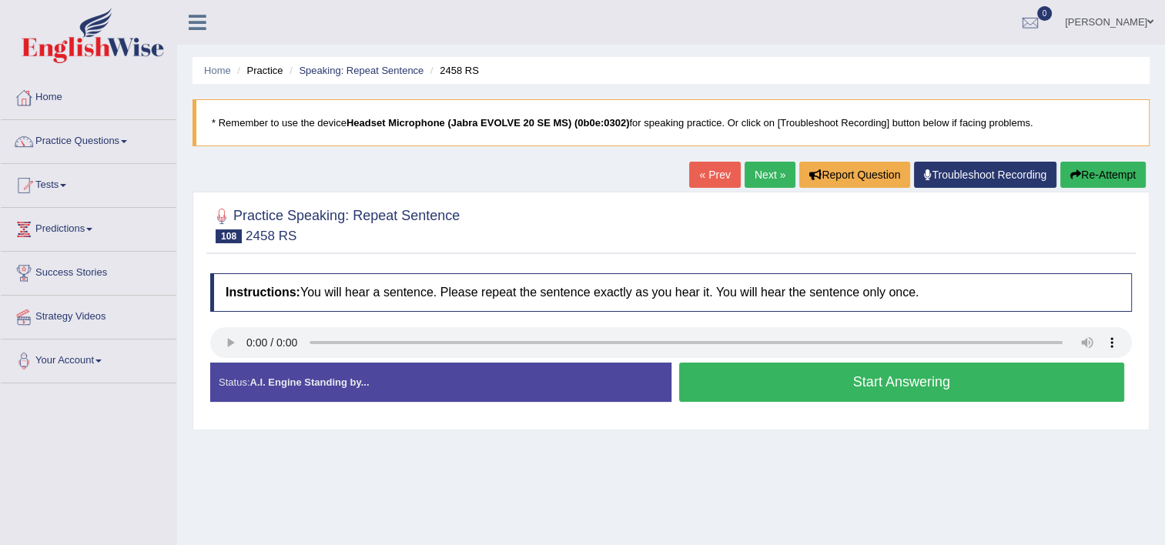
click at [783, 386] on button "Start Answering" at bounding box center [902, 382] width 446 height 39
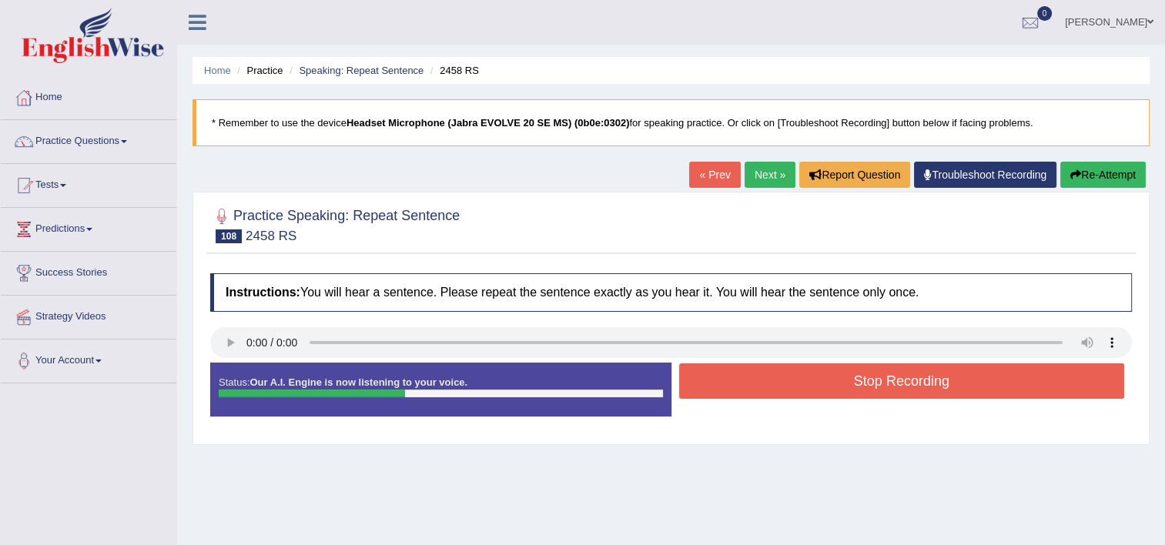
click at [783, 386] on button "Stop Recording" at bounding box center [902, 380] width 446 height 35
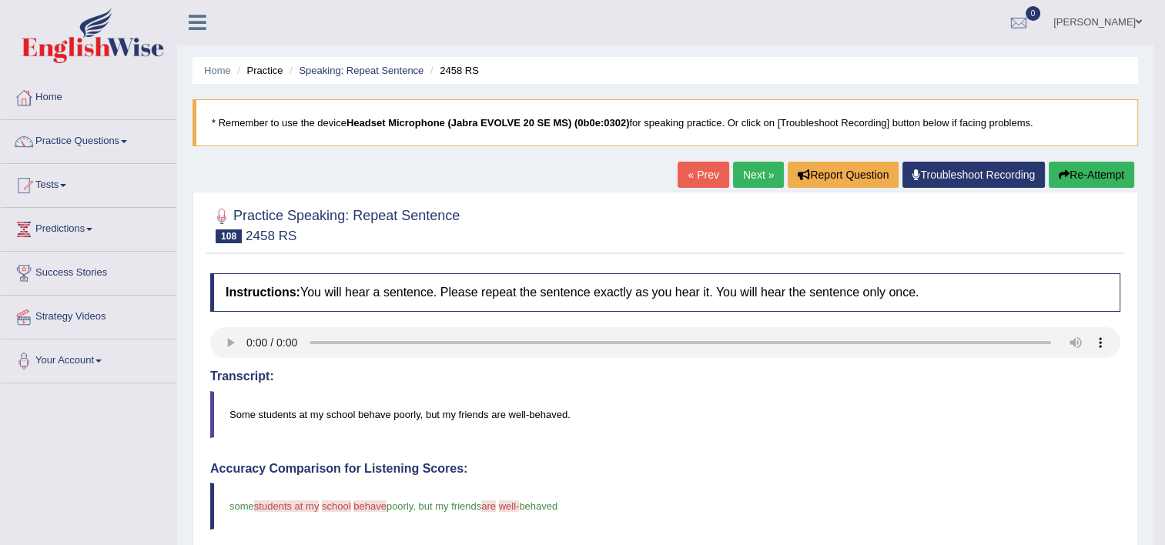
click at [745, 179] on link "Next »" at bounding box center [758, 175] width 51 height 26
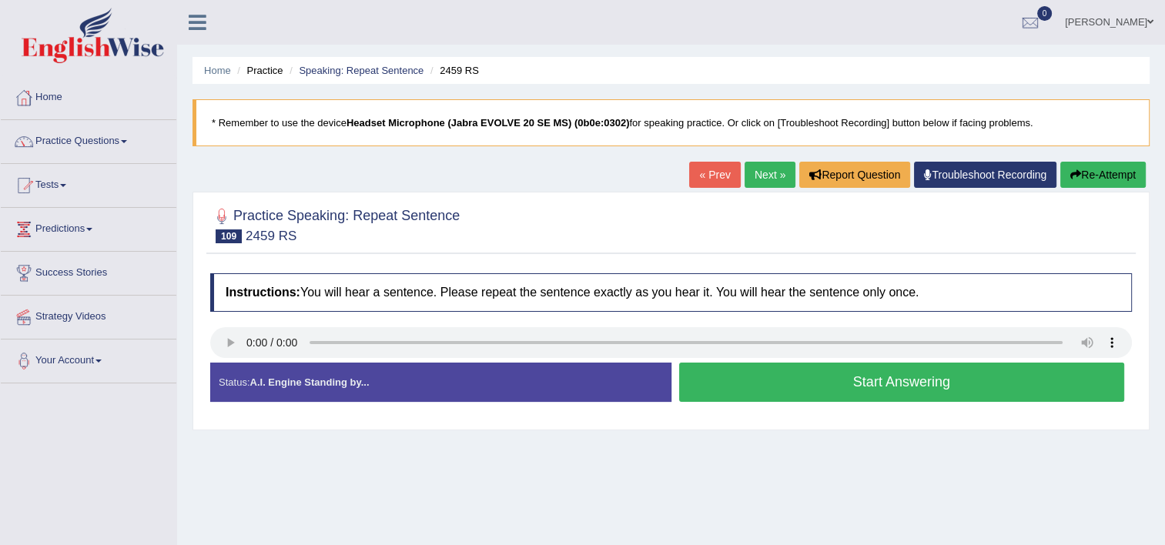
click at [792, 372] on button "Start Answering" at bounding box center [902, 382] width 446 height 39
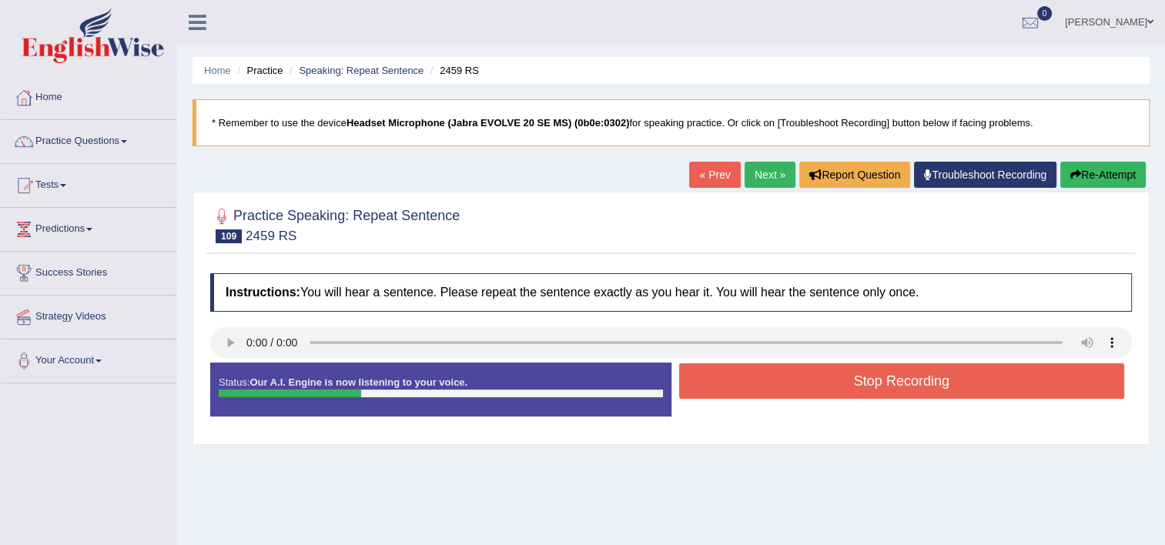
click at [792, 372] on button "Stop Recording" at bounding box center [902, 380] width 446 height 35
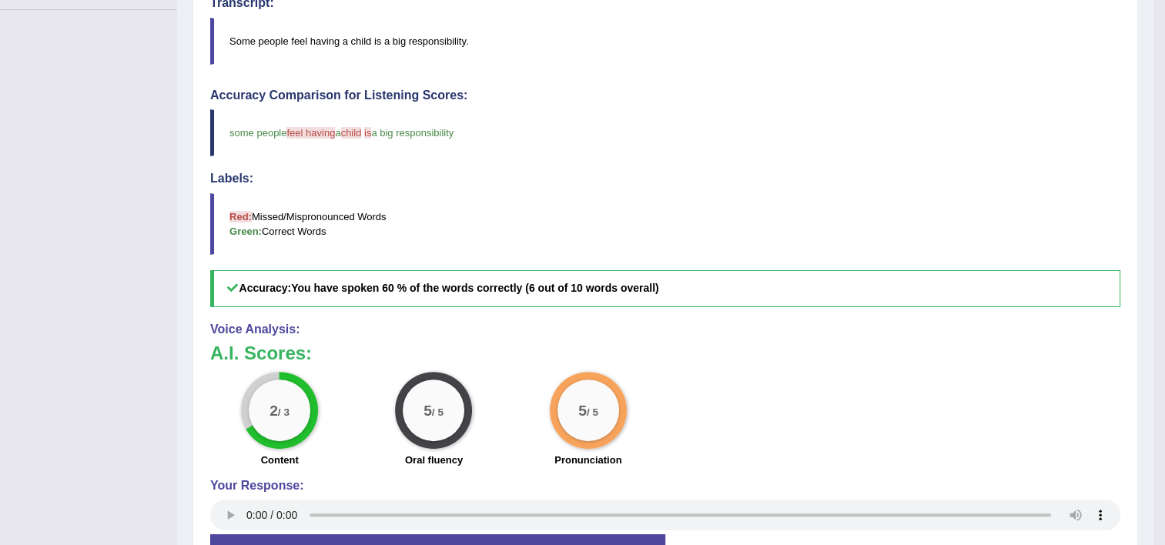
scroll to position [154, 0]
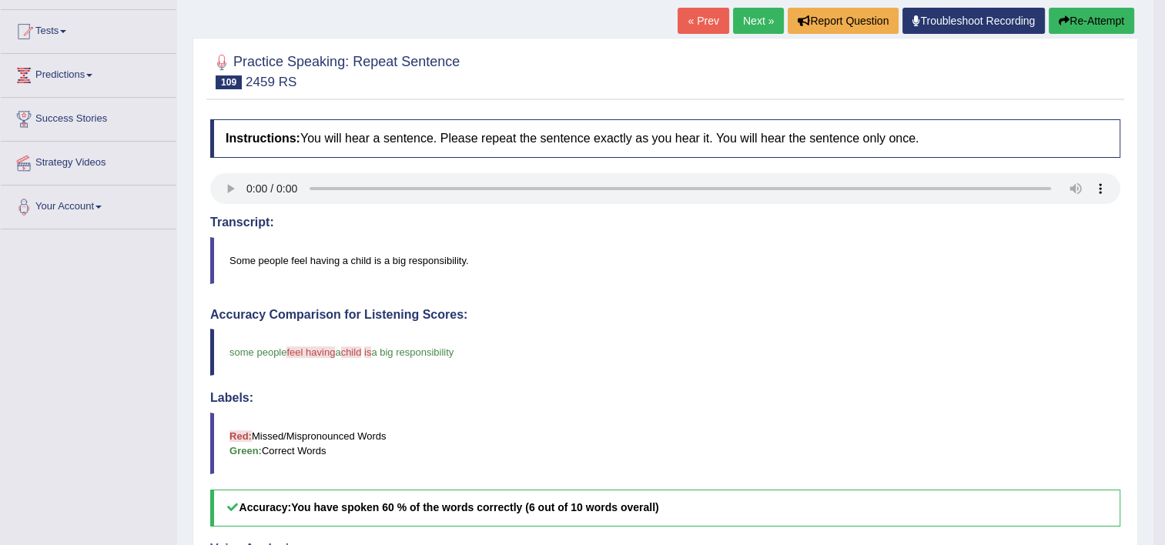
click at [763, 16] on link "Next »" at bounding box center [758, 21] width 51 height 26
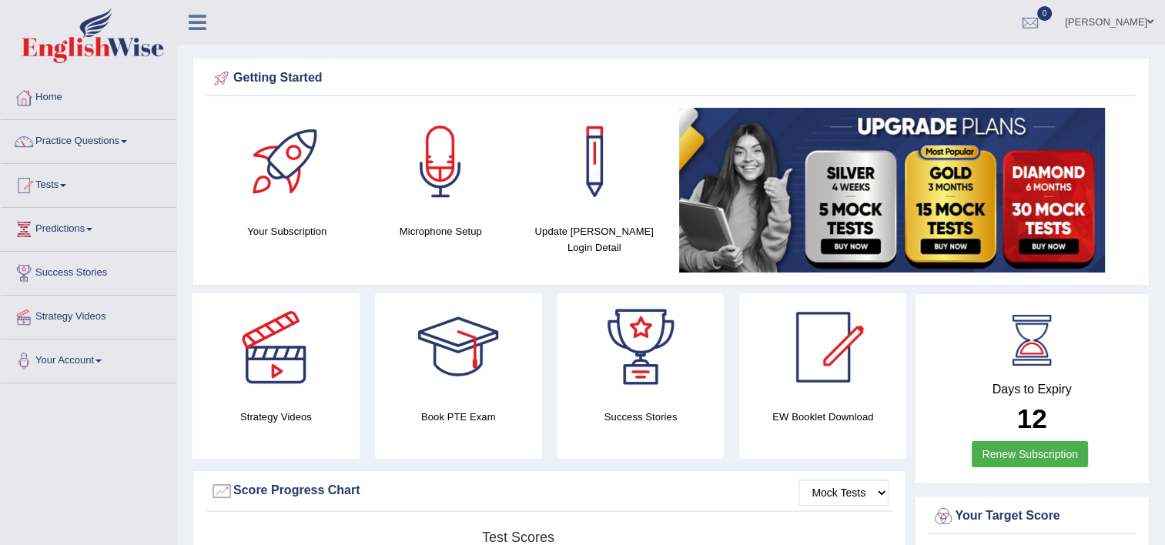
click at [127, 140] on span at bounding box center [124, 141] width 6 height 3
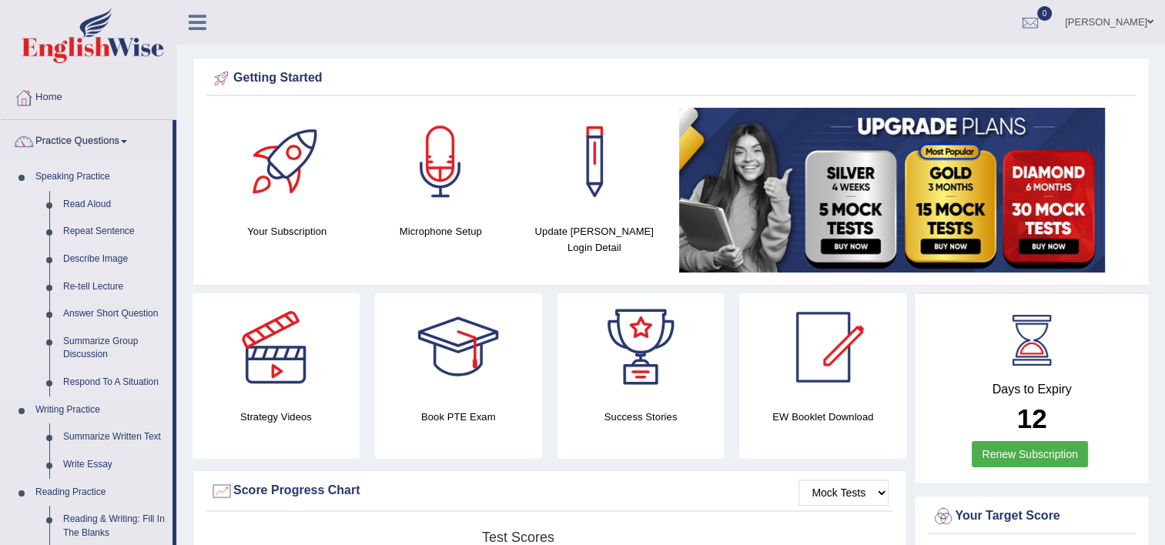
click at [81, 230] on link "Repeat Sentence" at bounding box center [114, 232] width 116 height 28
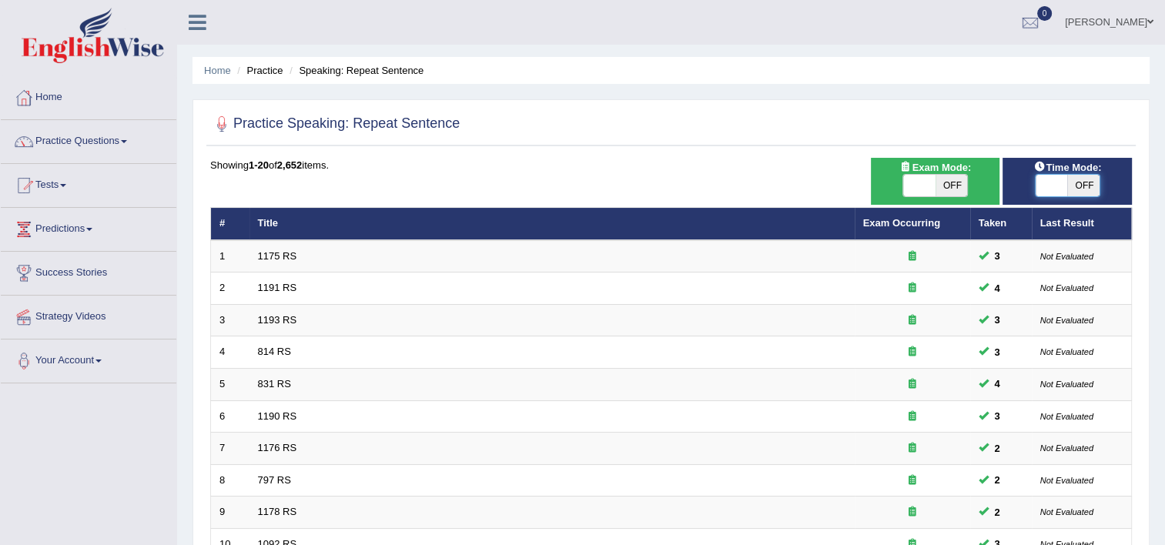
click at [1050, 184] on span at bounding box center [1052, 186] width 32 height 22
checkbox input "true"
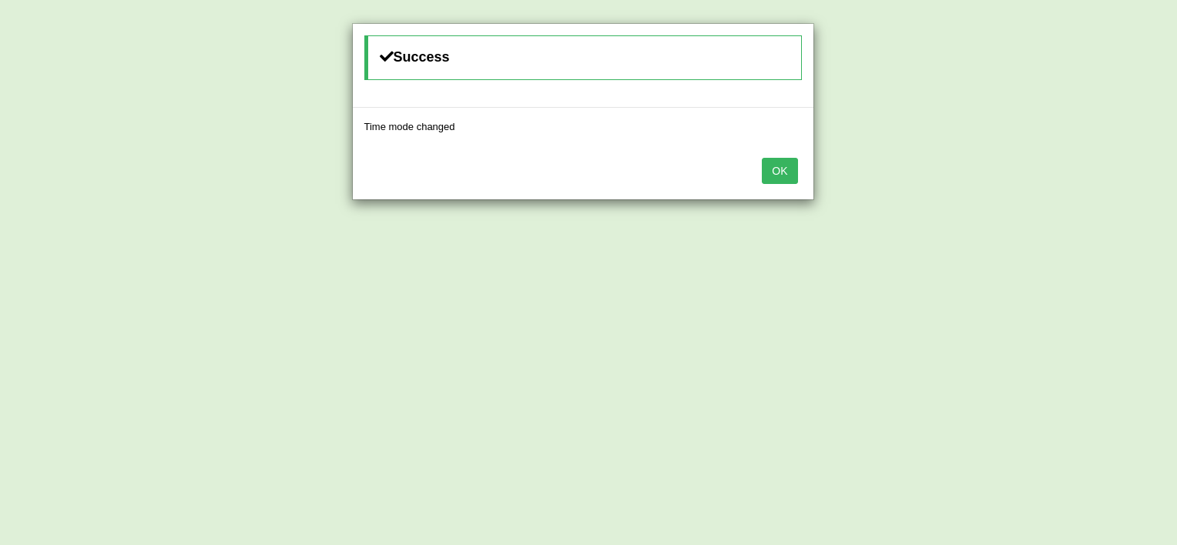
click at [782, 169] on button "OK" at bounding box center [779, 171] width 35 height 26
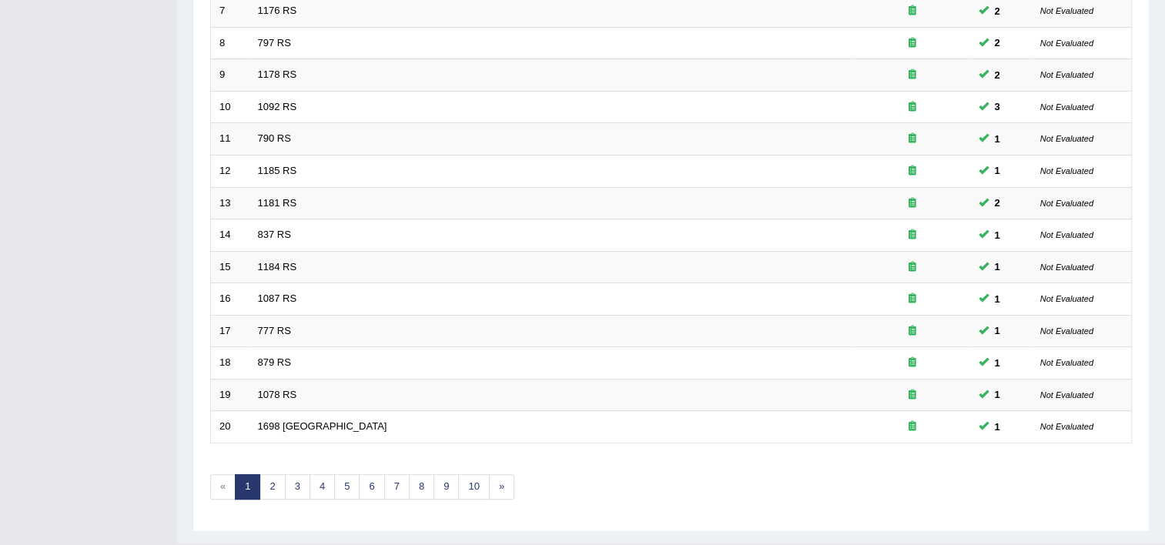
scroll to position [470, 0]
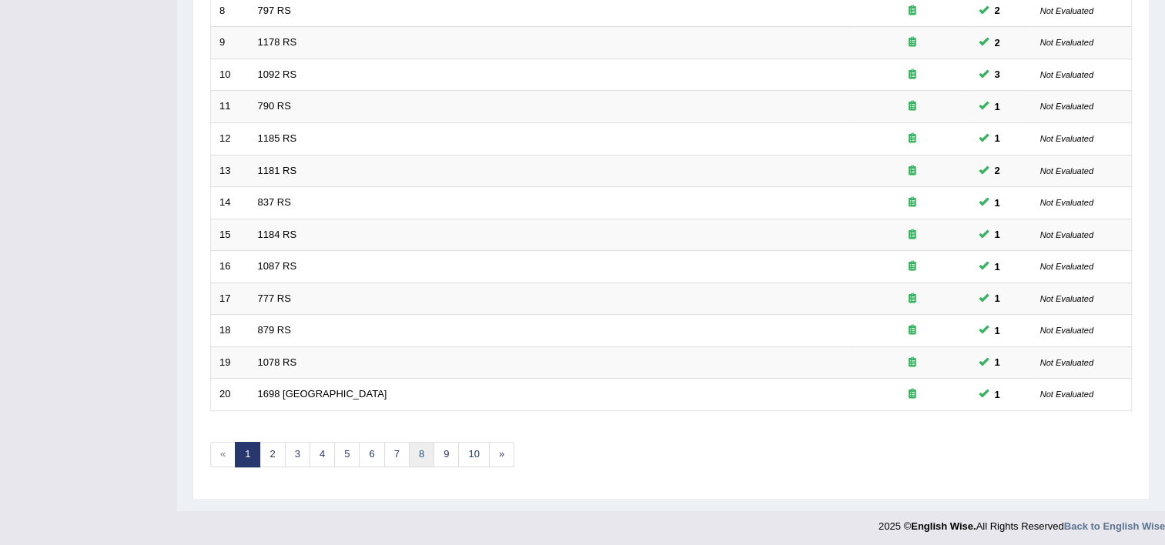
click at [420, 442] on link "8" at bounding box center [421, 454] width 25 height 25
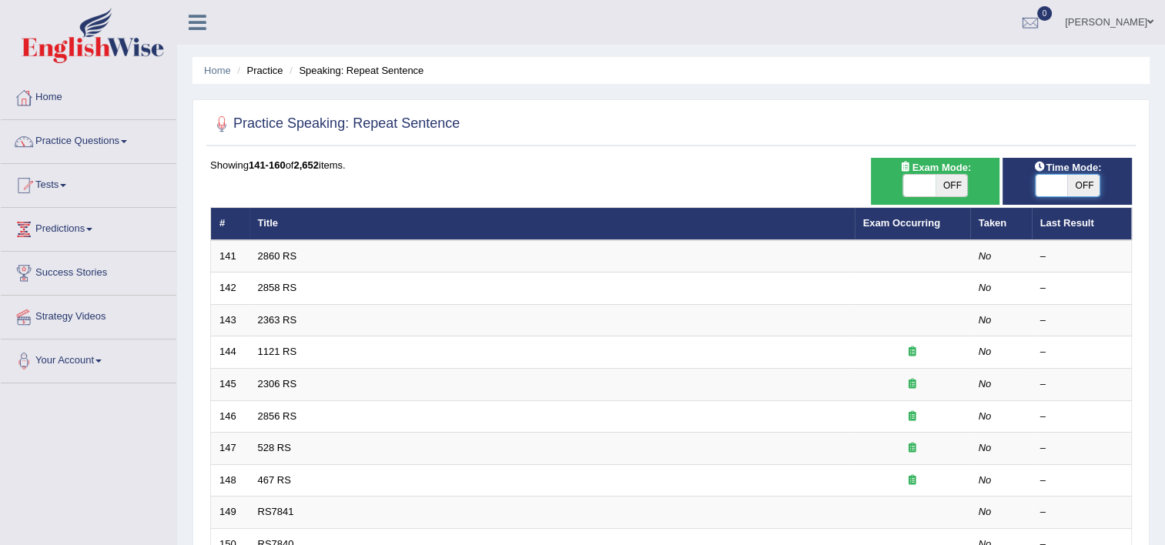
click at [1045, 190] on span at bounding box center [1052, 186] width 32 height 22
checkbox input "true"
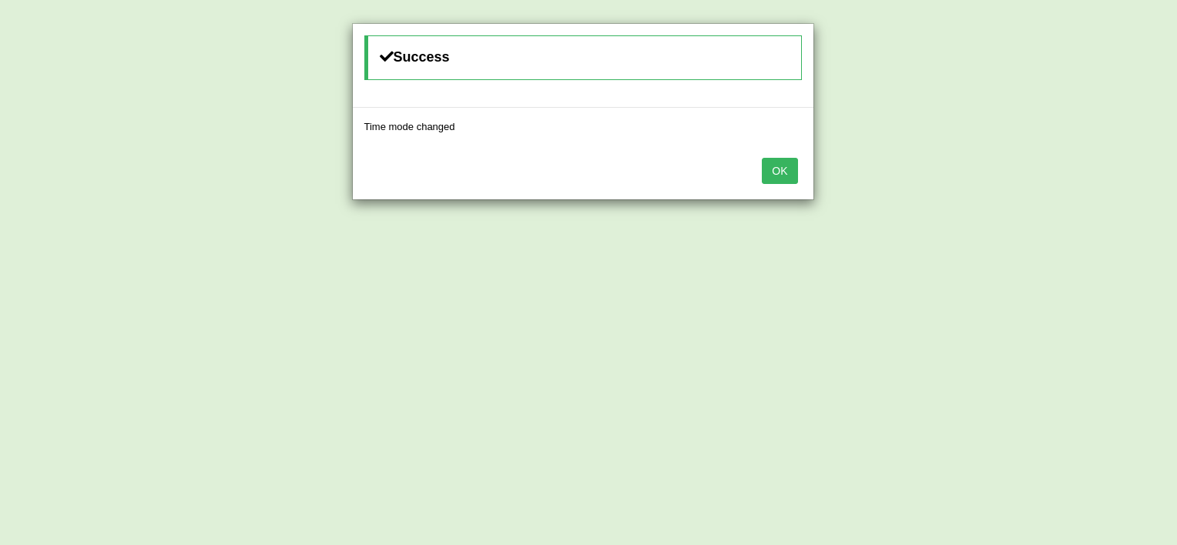
click at [776, 178] on button "OK" at bounding box center [779, 171] width 35 height 26
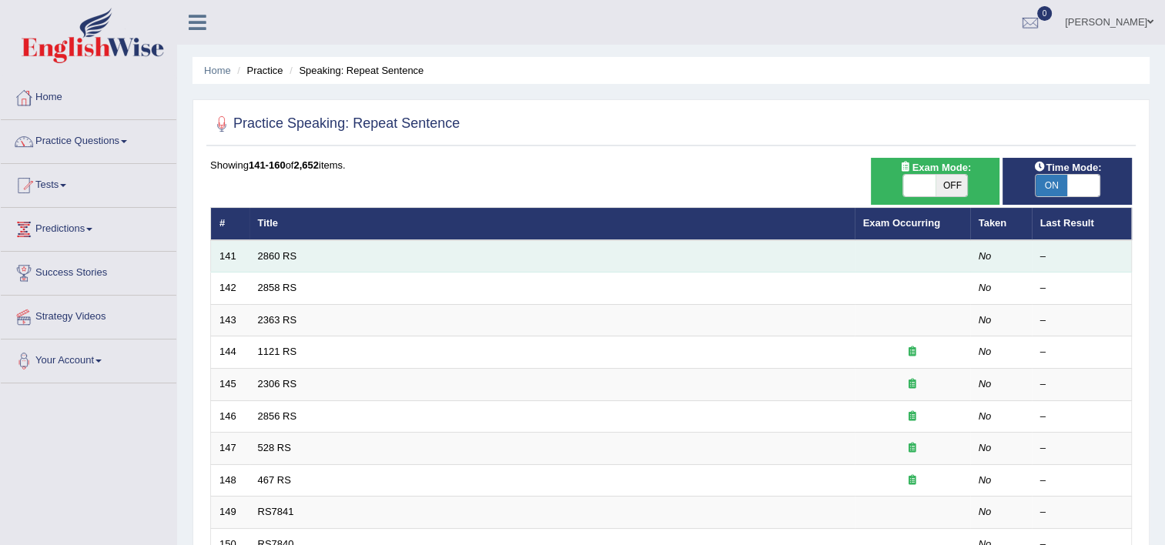
click at [304, 252] on td "2860 RS" at bounding box center [551, 256] width 605 height 32
click at [272, 251] on link "2860 RS" at bounding box center [277, 256] width 39 height 12
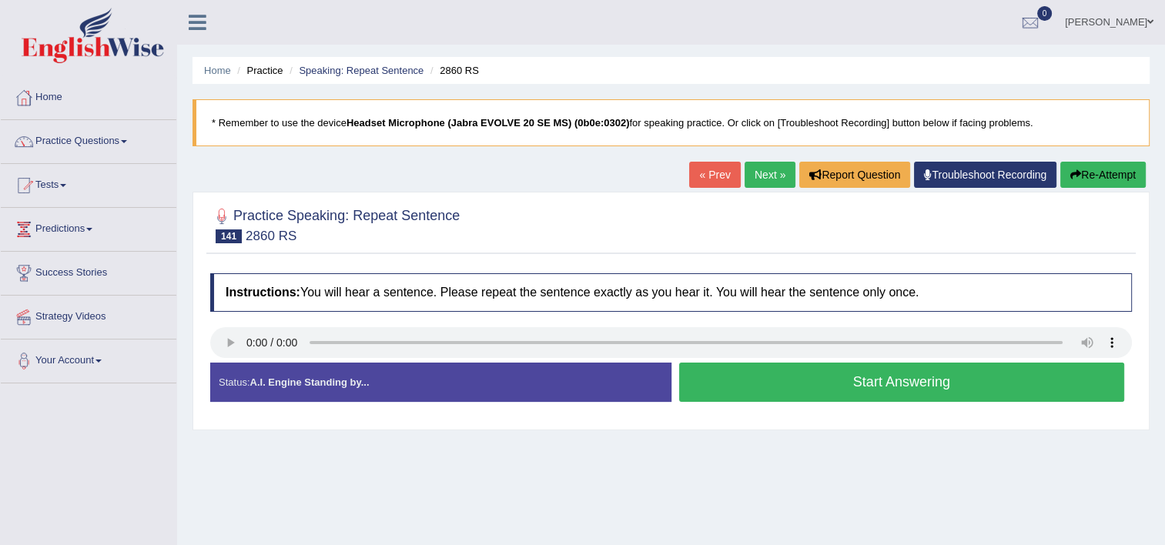
click at [797, 393] on button "Start Answering" at bounding box center [902, 382] width 446 height 39
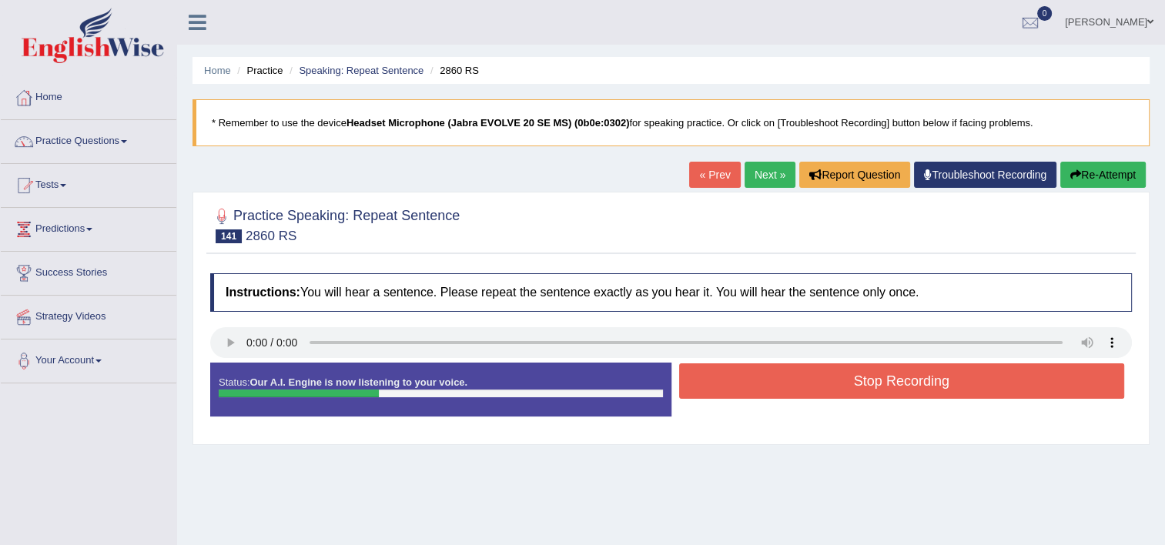
click at [797, 393] on button "Stop Recording" at bounding box center [902, 380] width 446 height 35
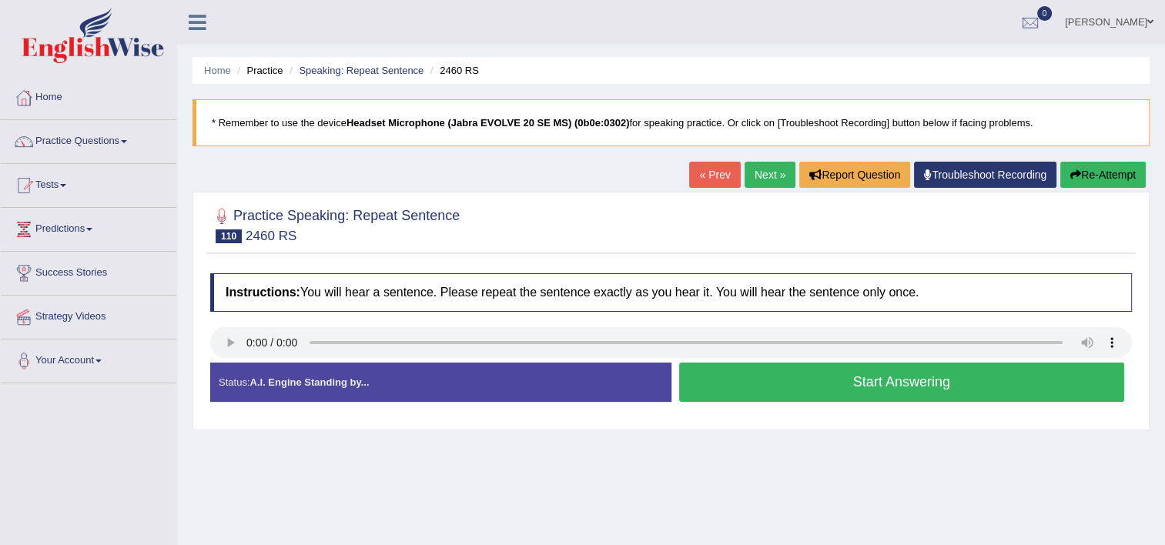
click at [758, 391] on button "Start Answering" at bounding box center [902, 382] width 446 height 39
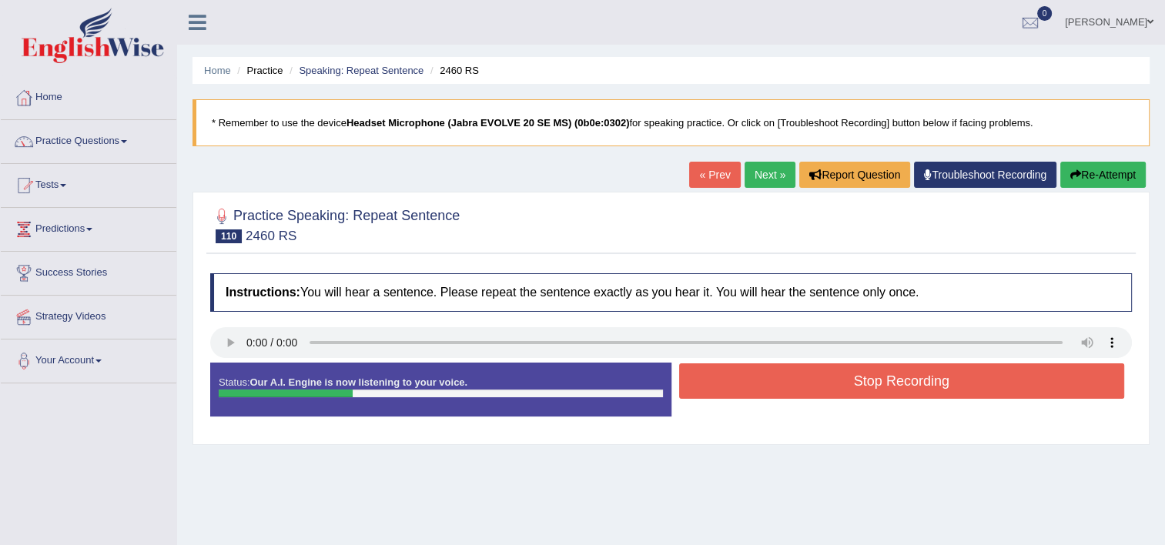
click at [758, 391] on button "Stop Recording" at bounding box center [902, 380] width 446 height 35
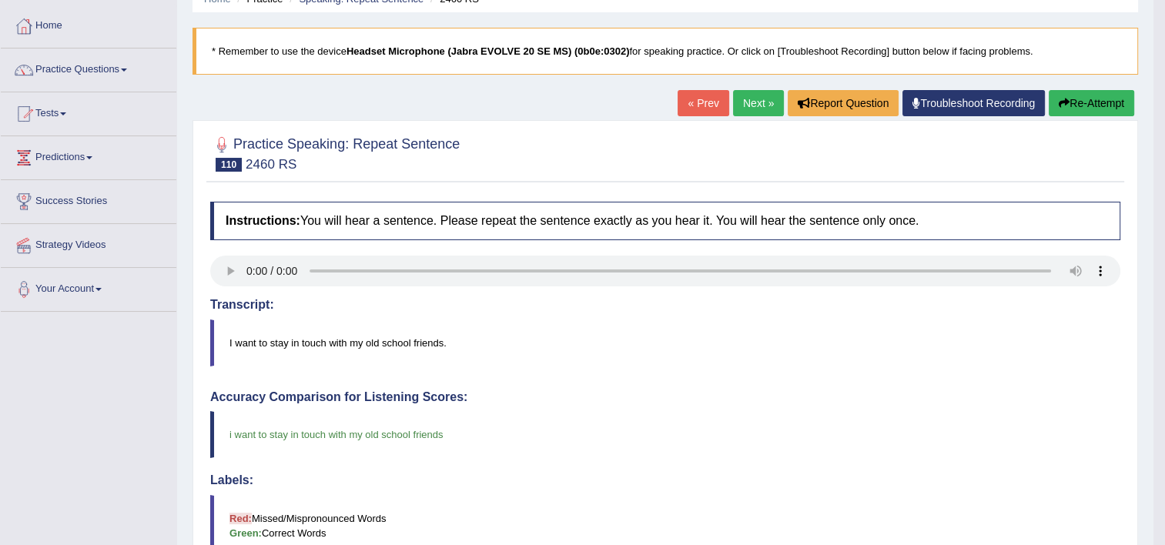
scroll to position [1, 0]
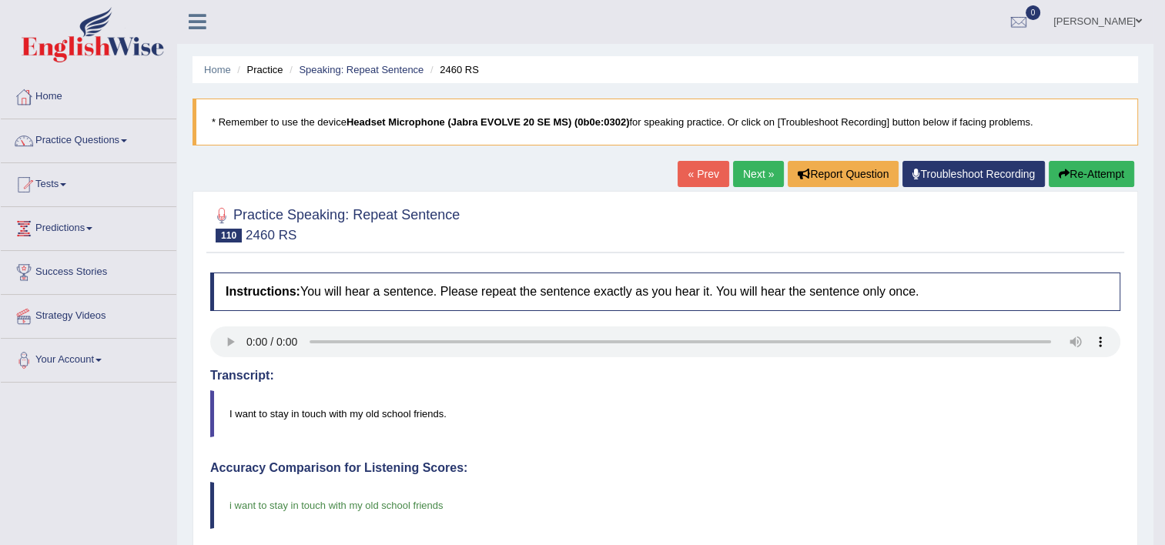
click at [762, 182] on link "Next »" at bounding box center [758, 174] width 51 height 26
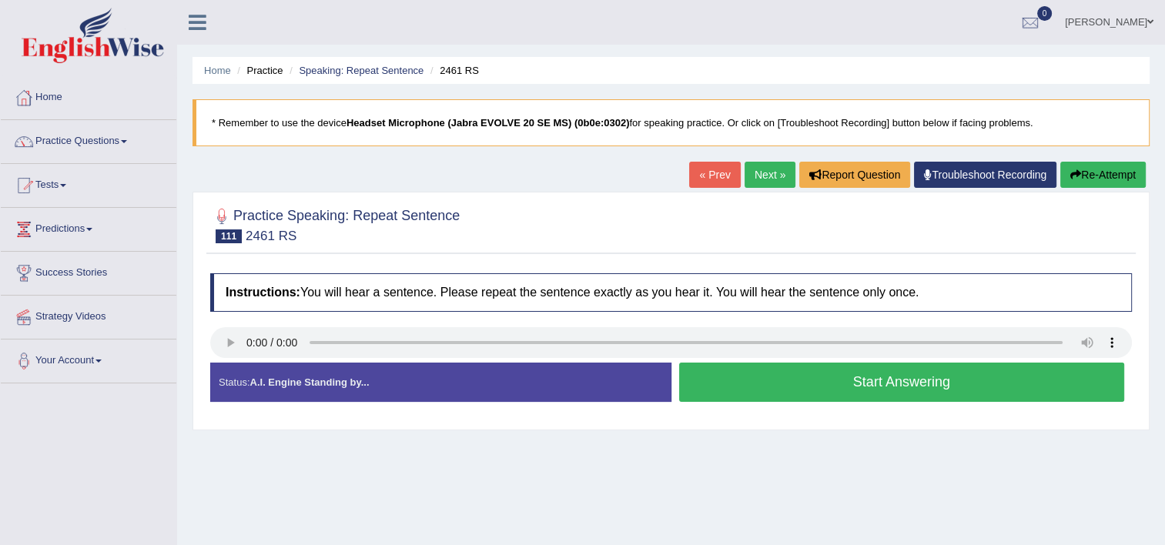
click at [819, 388] on button "Start Answering" at bounding box center [902, 382] width 446 height 39
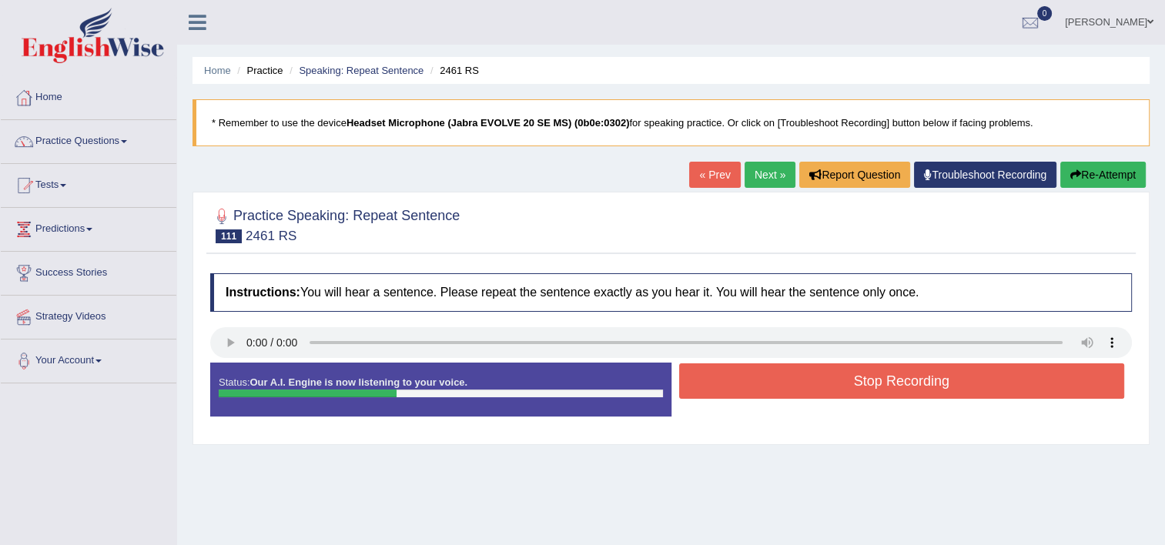
click at [819, 388] on button "Stop Recording" at bounding box center [902, 380] width 446 height 35
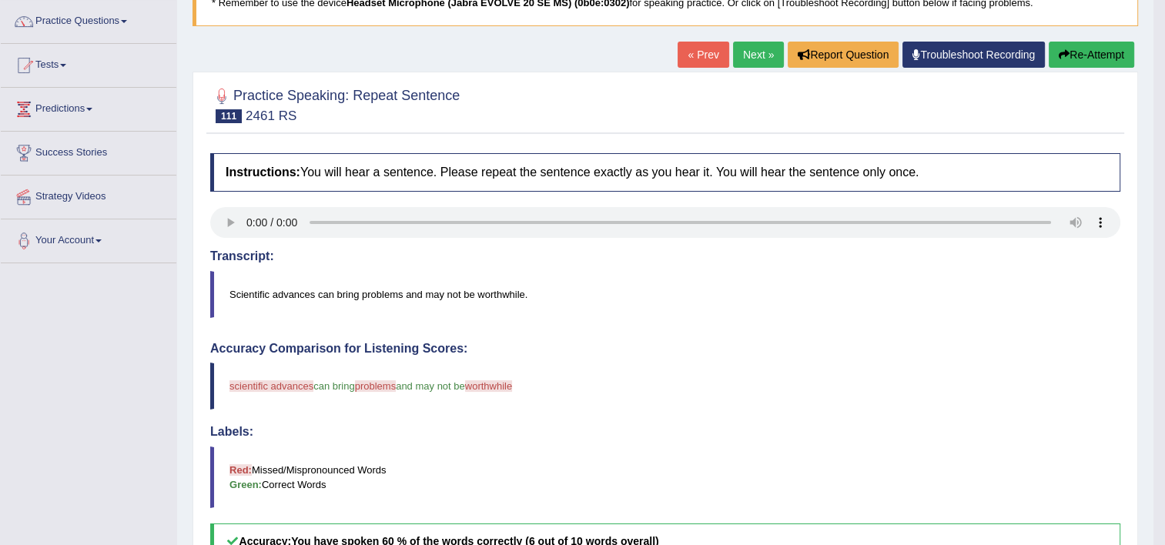
scroll to position [31, 0]
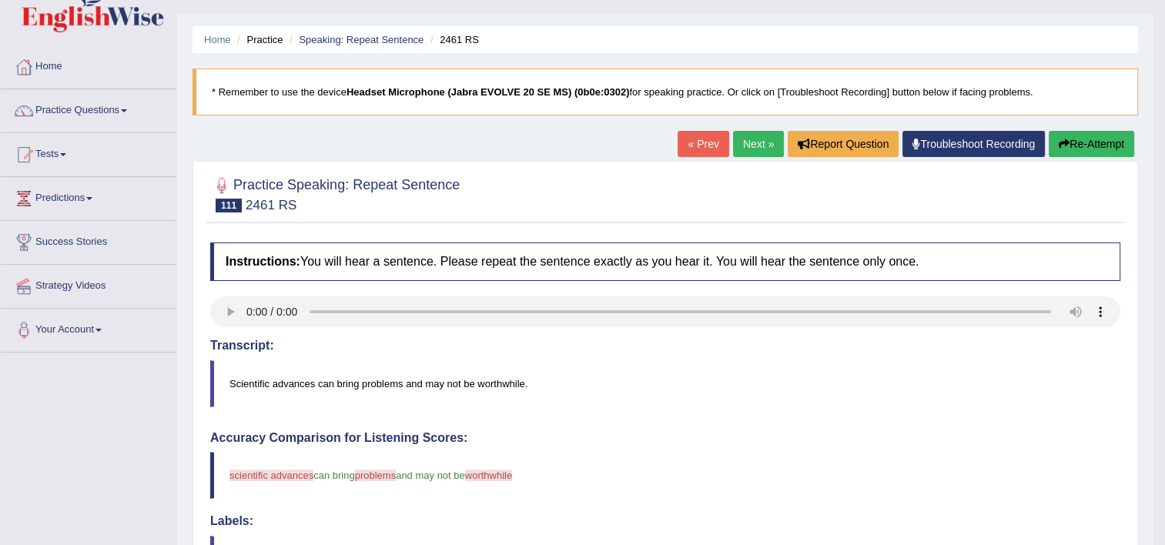
click at [755, 152] on link "Next »" at bounding box center [758, 144] width 51 height 26
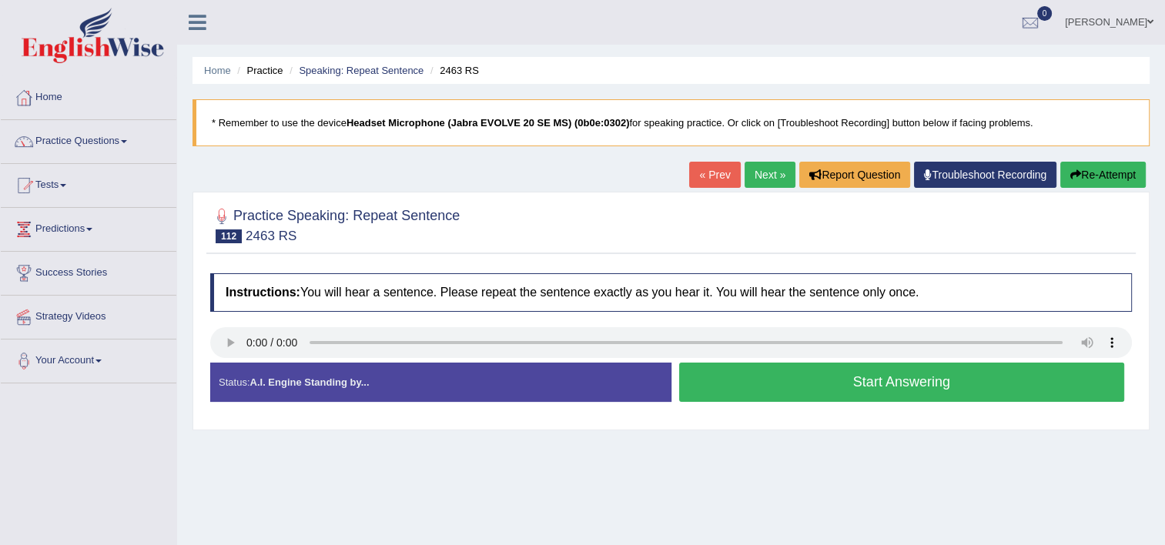
click at [753, 380] on button "Start Answering" at bounding box center [902, 382] width 446 height 39
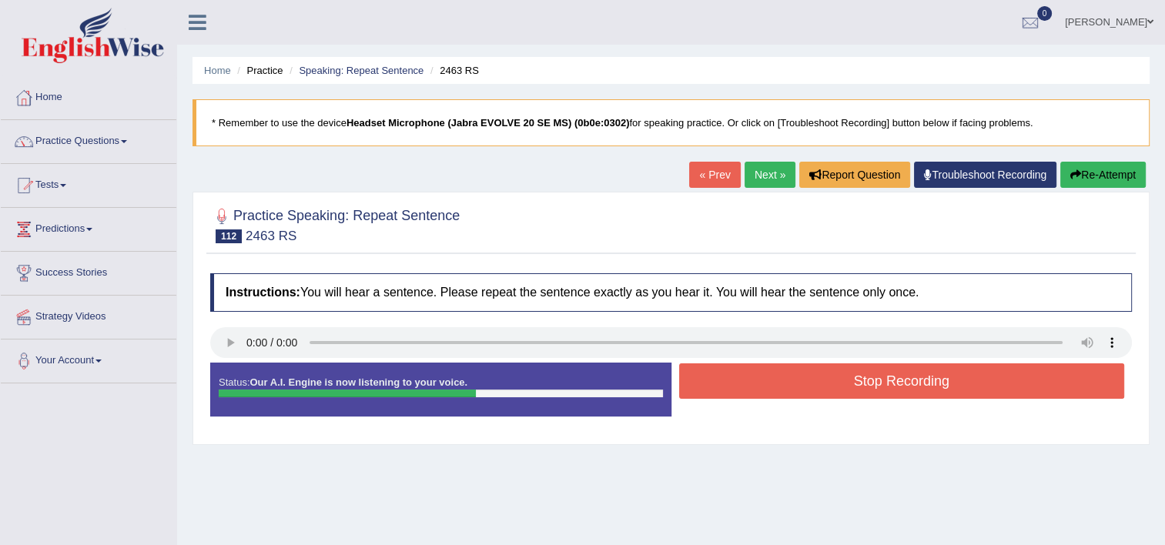
click at [753, 380] on button "Stop Recording" at bounding box center [902, 380] width 446 height 35
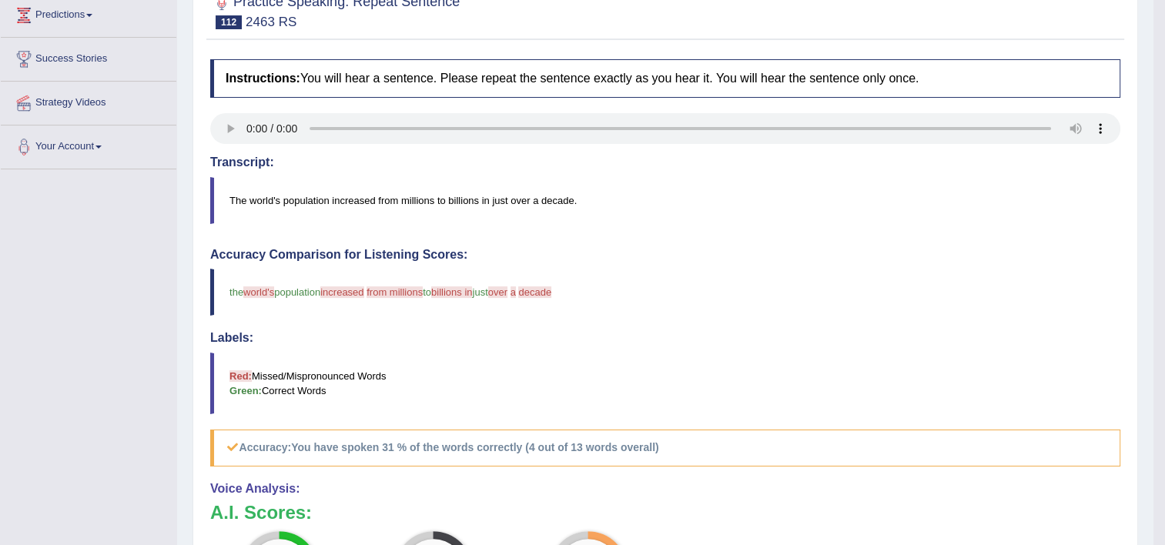
scroll to position [92, 0]
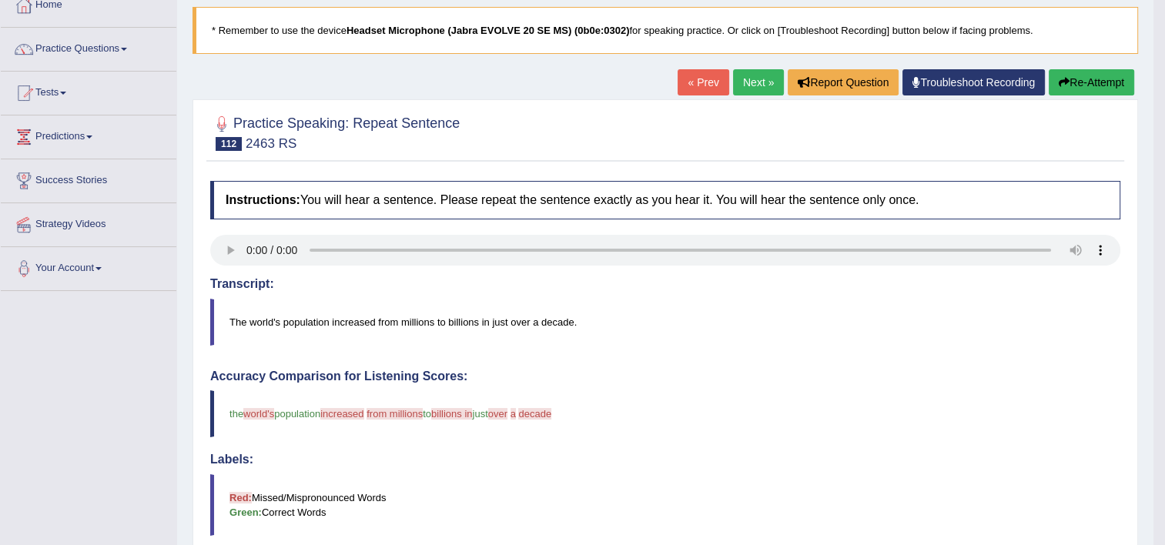
click at [1078, 85] on button "Re-Attempt" at bounding box center [1091, 82] width 85 height 26
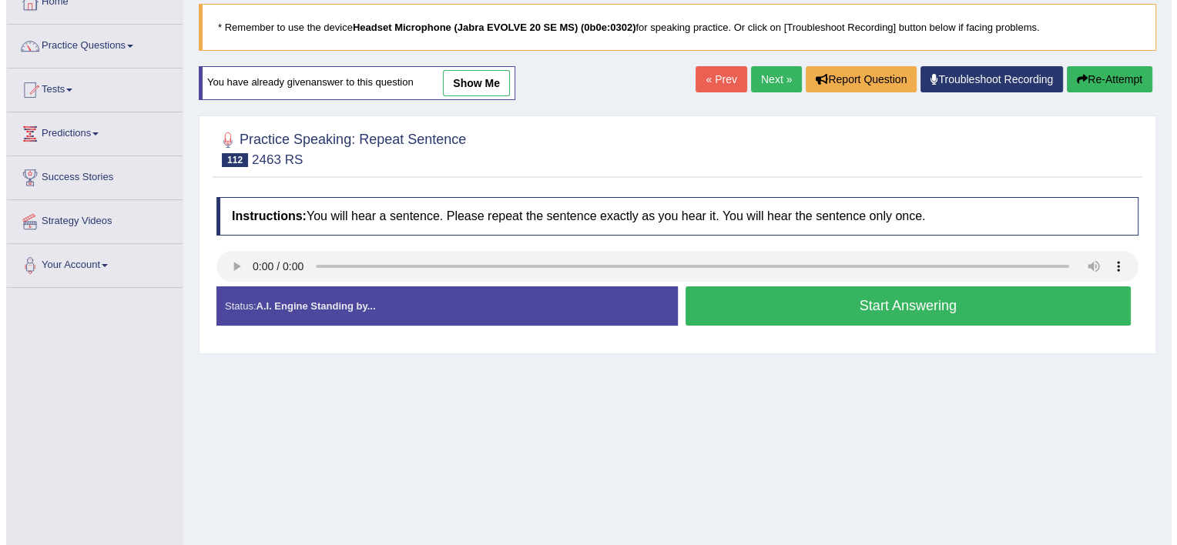
scroll to position [92, 0]
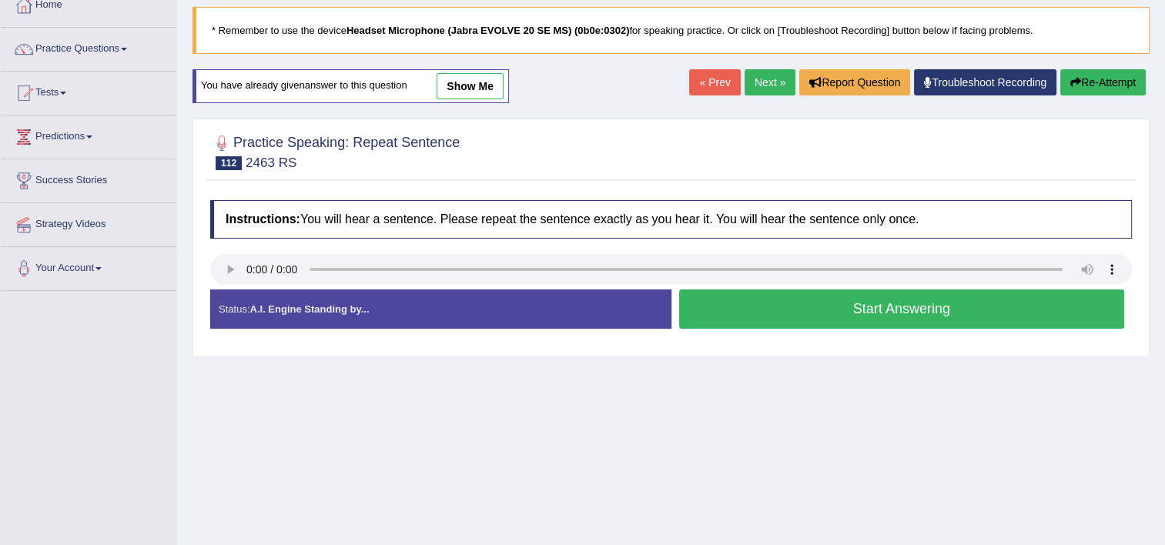
click at [846, 310] on button "Start Answering" at bounding box center [902, 309] width 446 height 39
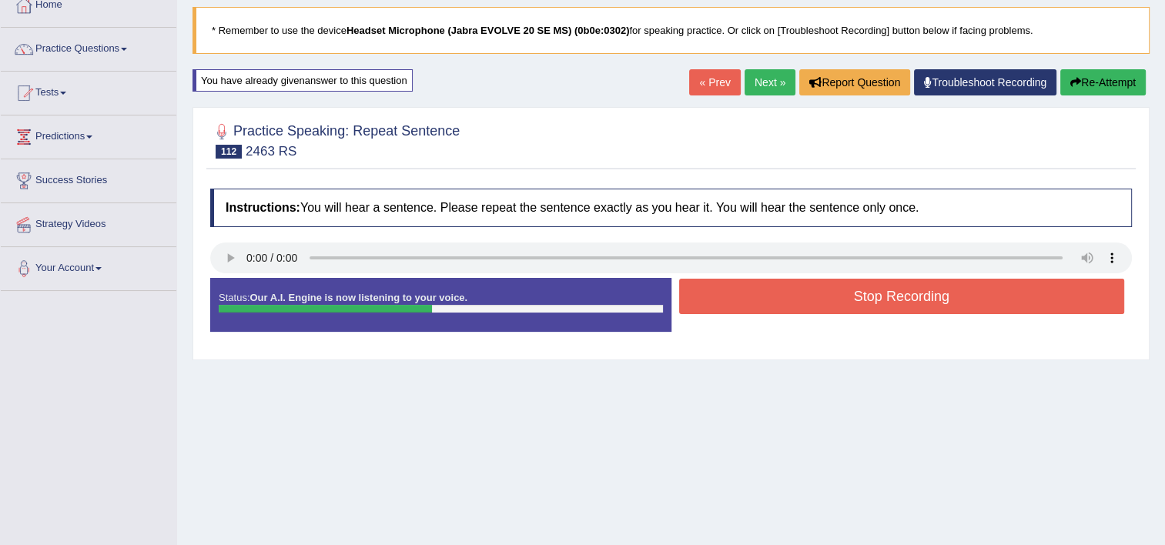
click at [846, 310] on button "Stop Recording" at bounding box center [902, 296] width 446 height 35
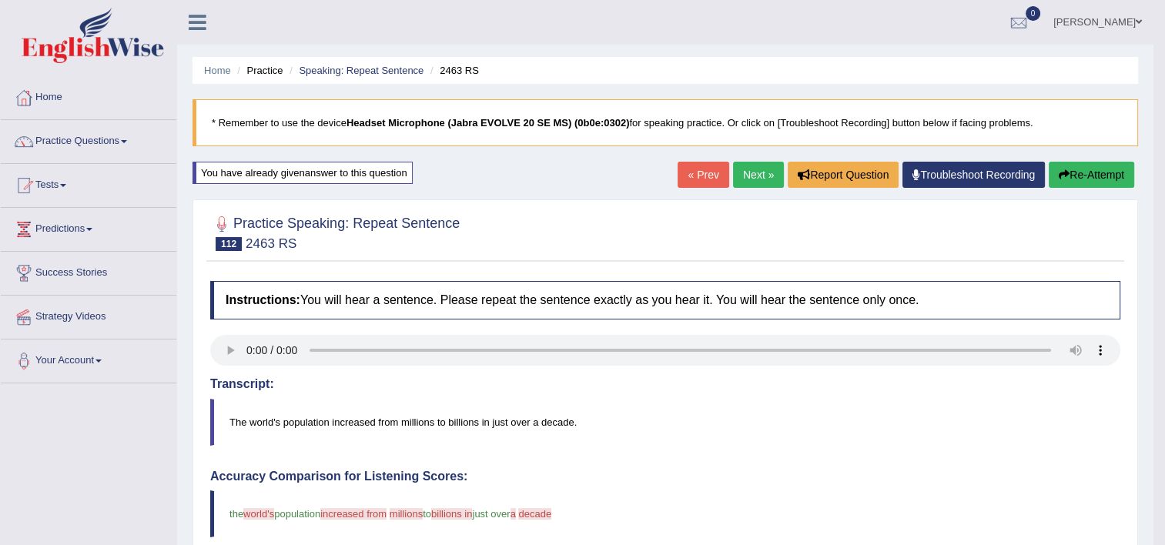
scroll to position [0, 0]
click at [111, 136] on link "Practice Questions" at bounding box center [89, 139] width 176 height 38
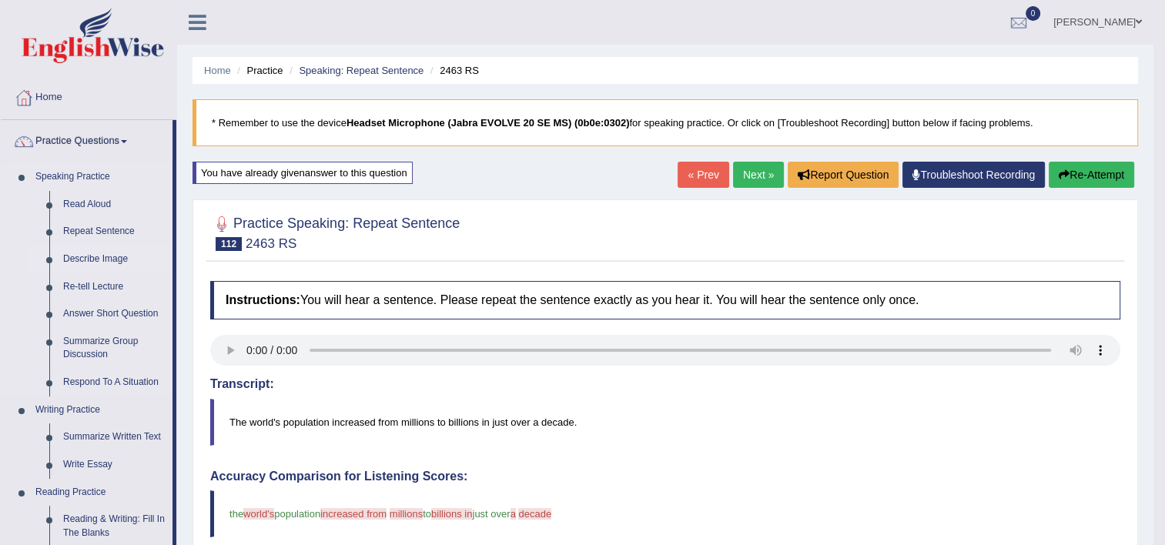
click at [102, 260] on link "Describe Image" at bounding box center [114, 260] width 116 height 28
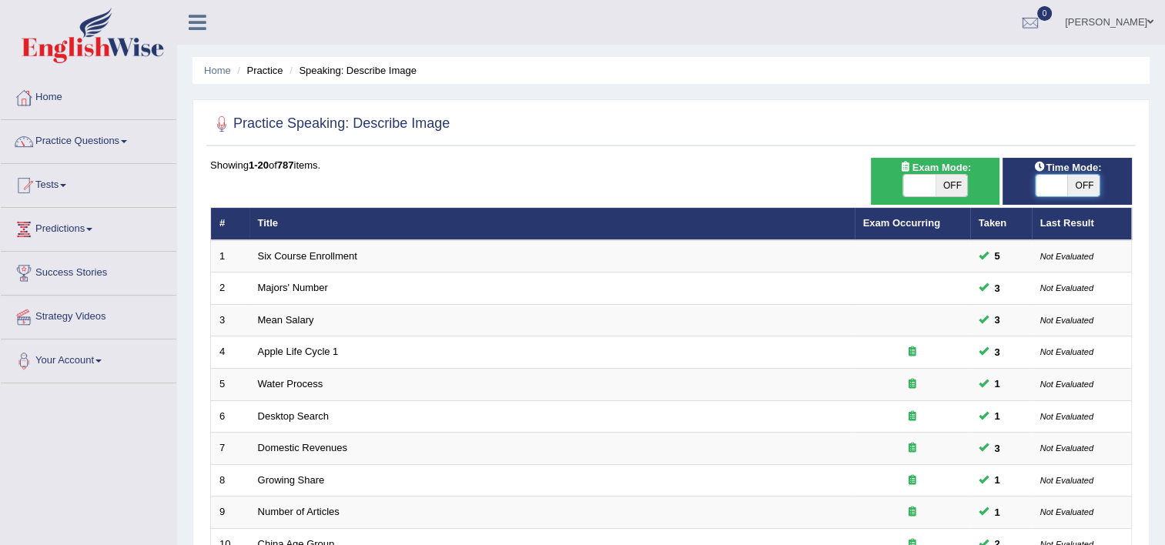
click at [1040, 190] on span at bounding box center [1052, 186] width 32 height 22
checkbox input "true"
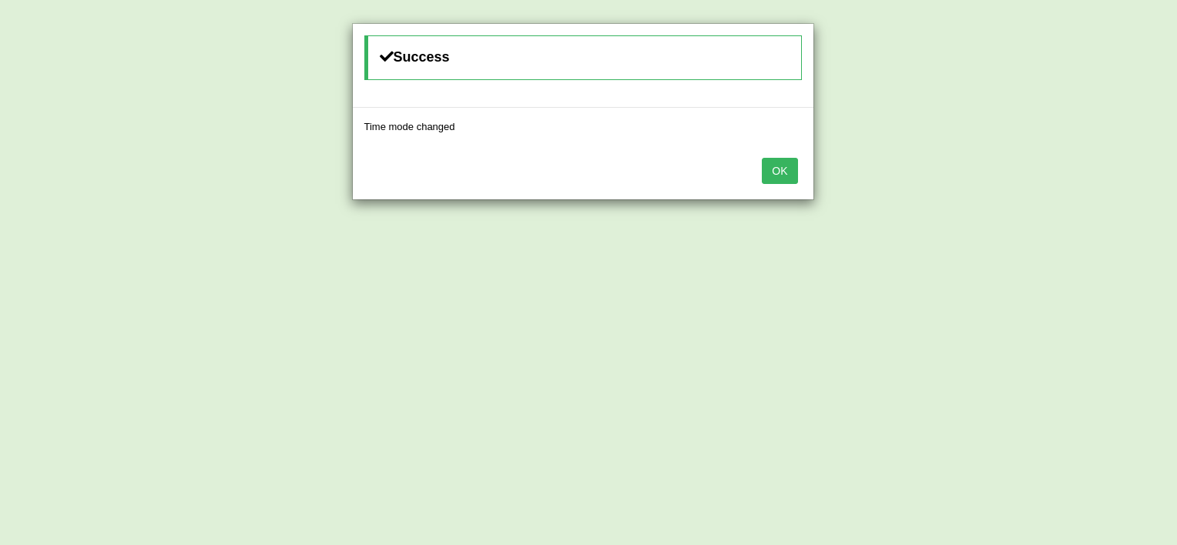
click at [770, 172] on button "OK" at bounding box center [779, 171] width 35 height 26
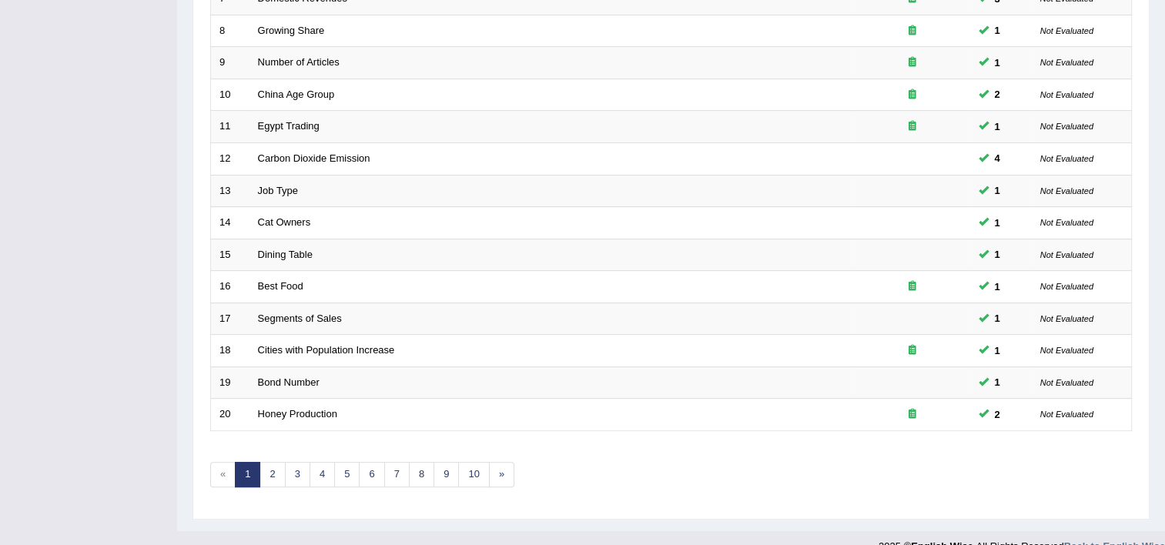
scroll to position [470, 0]
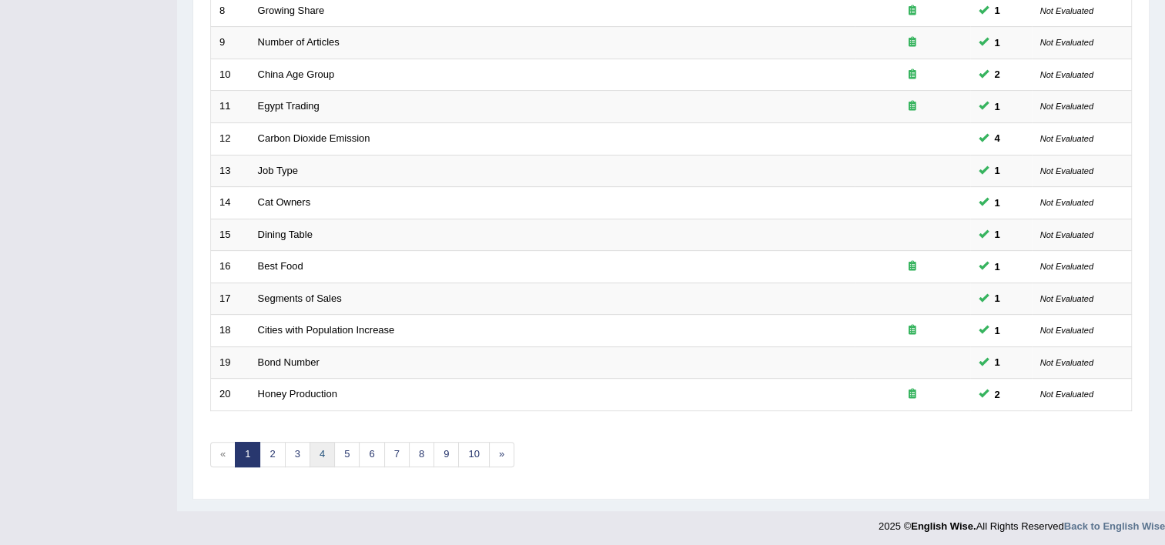
click at [320, 452] on link "4" at bounding box center [322, 454] width 25 height 25
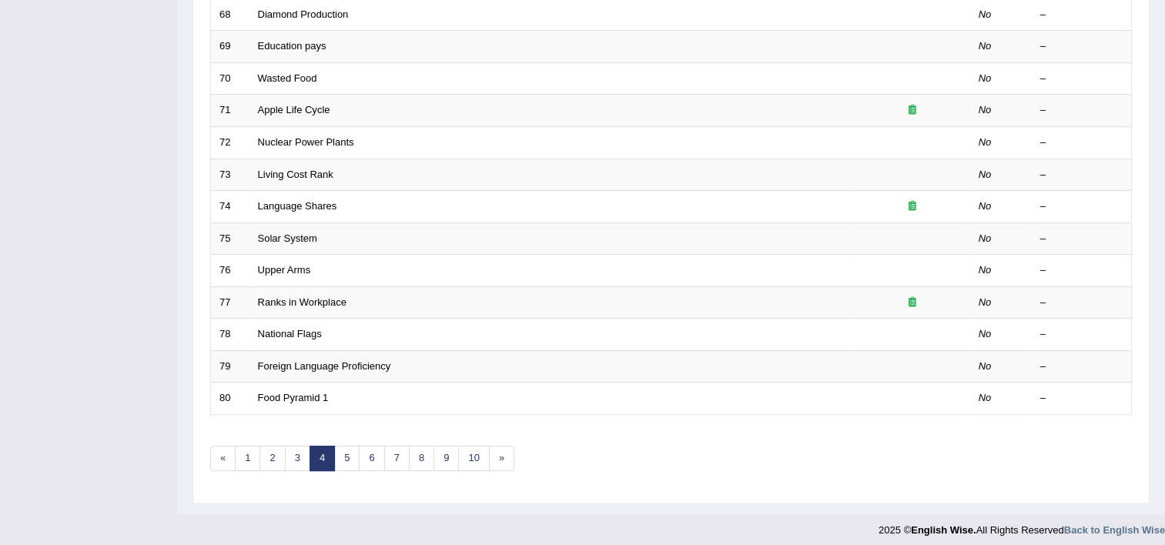
scroll to position [470, 0]
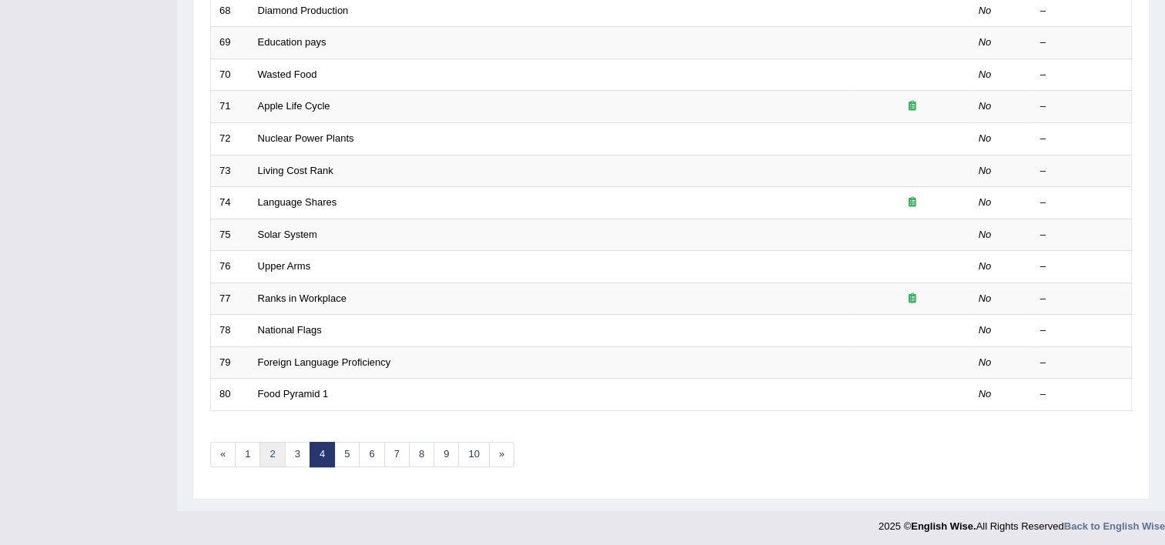
click at [277, 450] on link "2" at bounding box center [271, 454] width 25 height 25
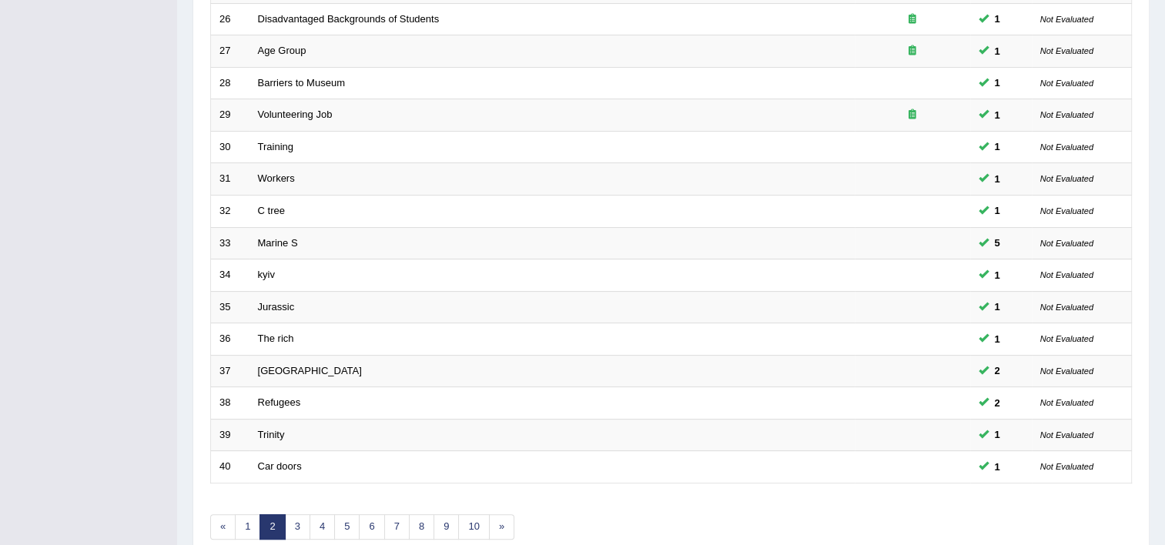
scroll to position [400, 0]
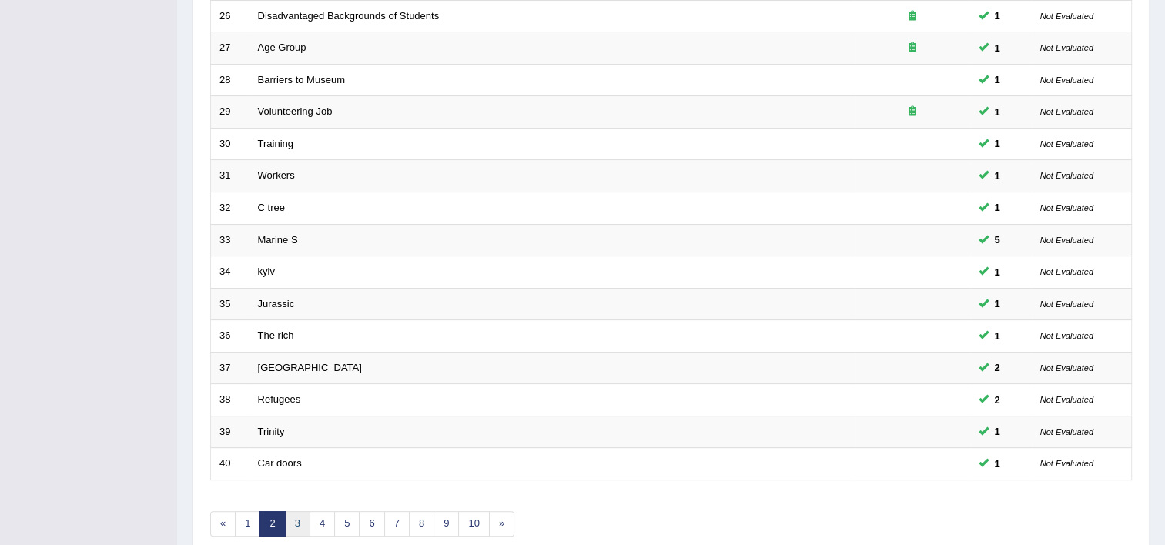
click at [297, 519] on link "3" at bounding box center [297, 523] width 25 height 25
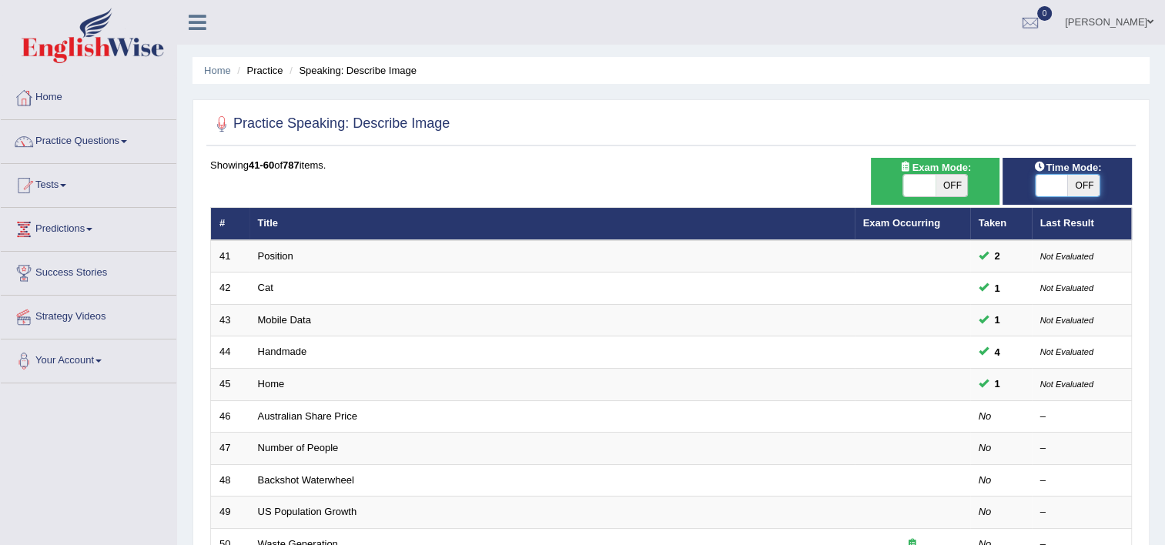
click at [1051, 185] on span at bounding box center [1052, 186] width 32 height 22
checkbox input "true"
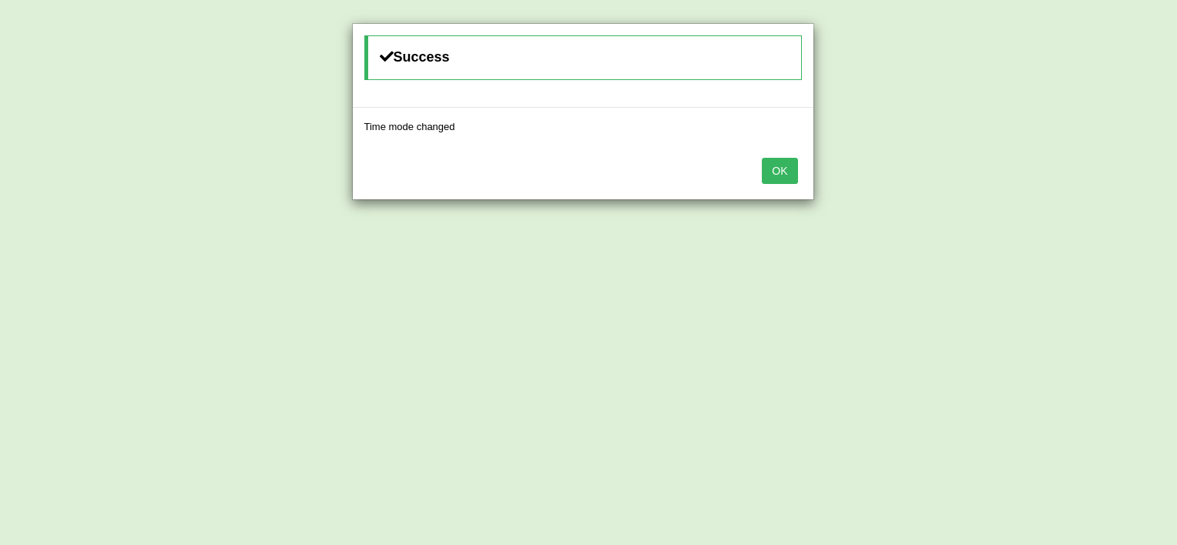
click at [788, 175] on button "OK" at bounding box center [779, 171] width 35 height 26
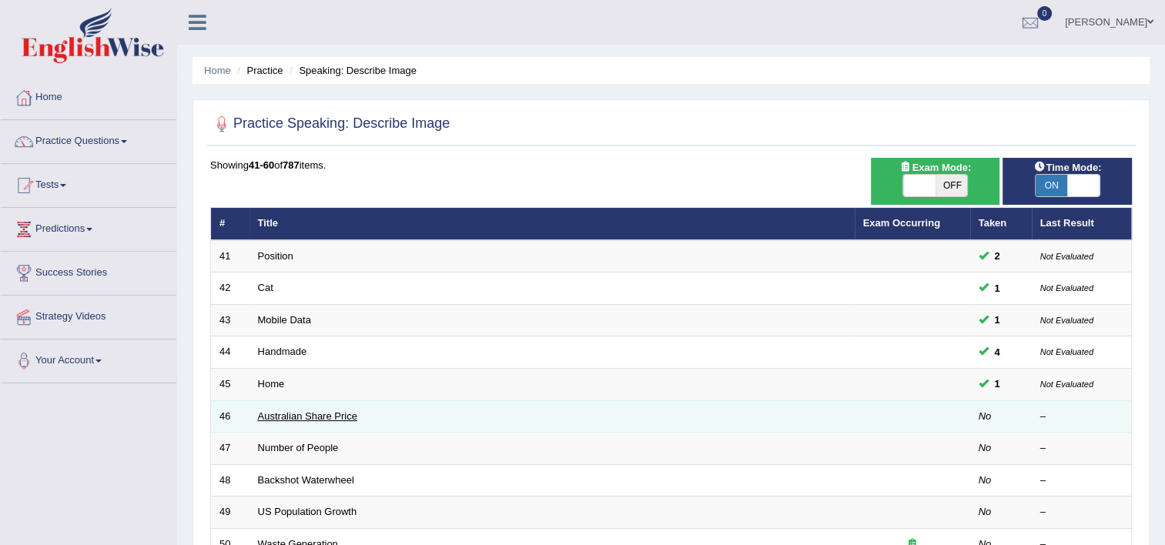
click at [274, 415] on link "Australian Share Price" at bounding box center [307, 416] width 99 height 12
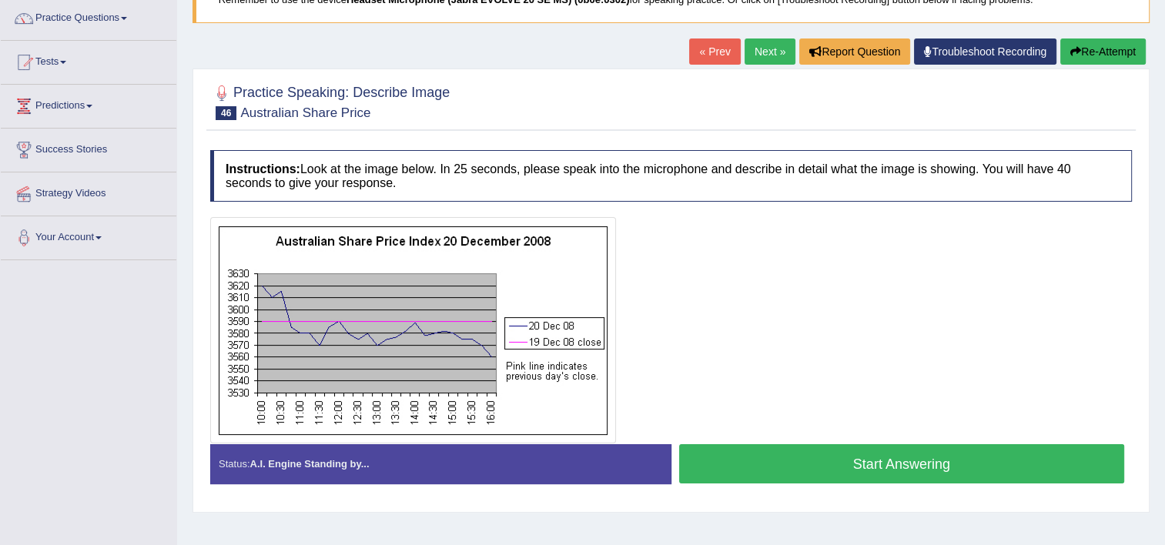
scroll to position [154, 0]
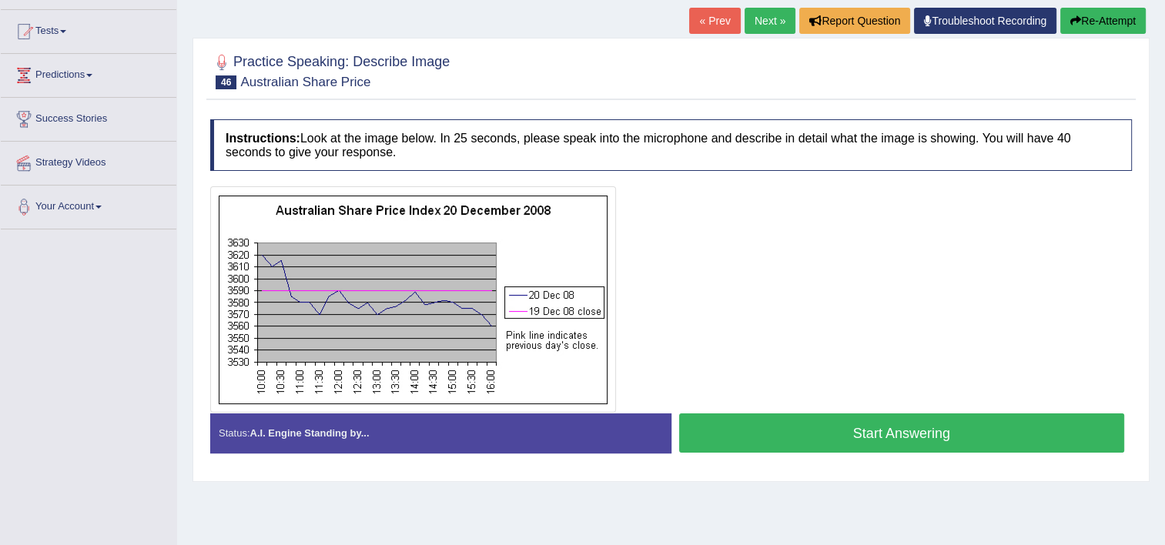
click at [745, 437] on button "Start Answering" at bounding box center [902, 432] width 446 height 39
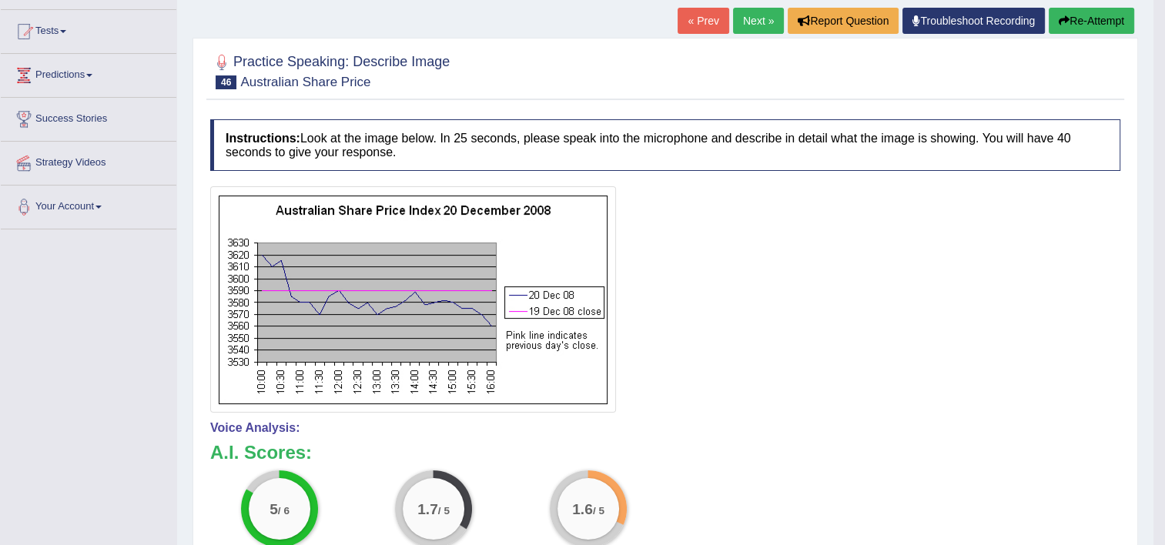
click at [749, 20] on link "Next »" at bounding box center [758, 21] width 51 height 26
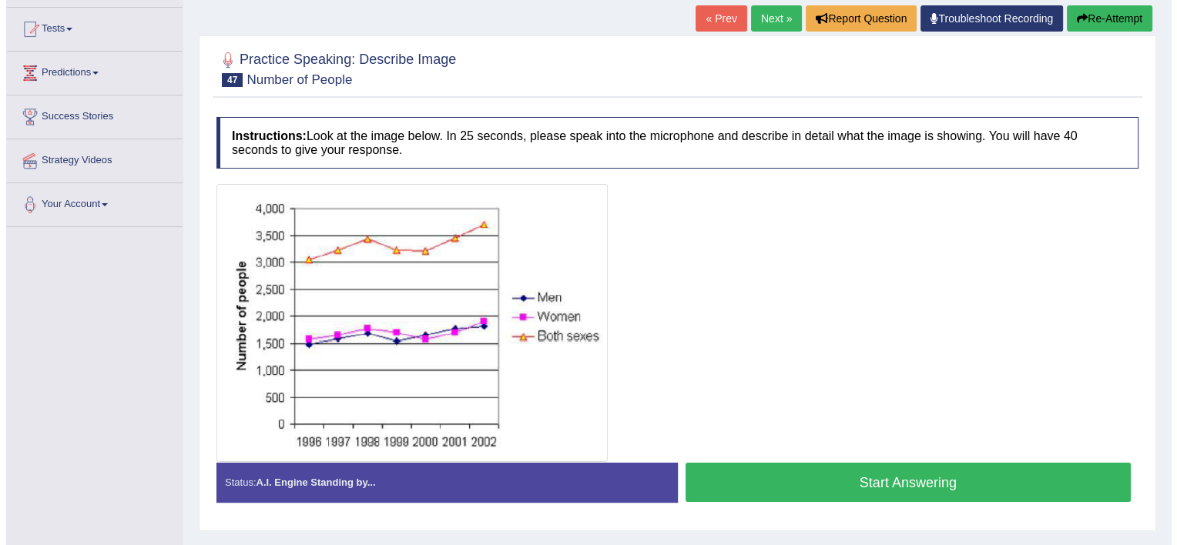
scroll to position [185, 0]
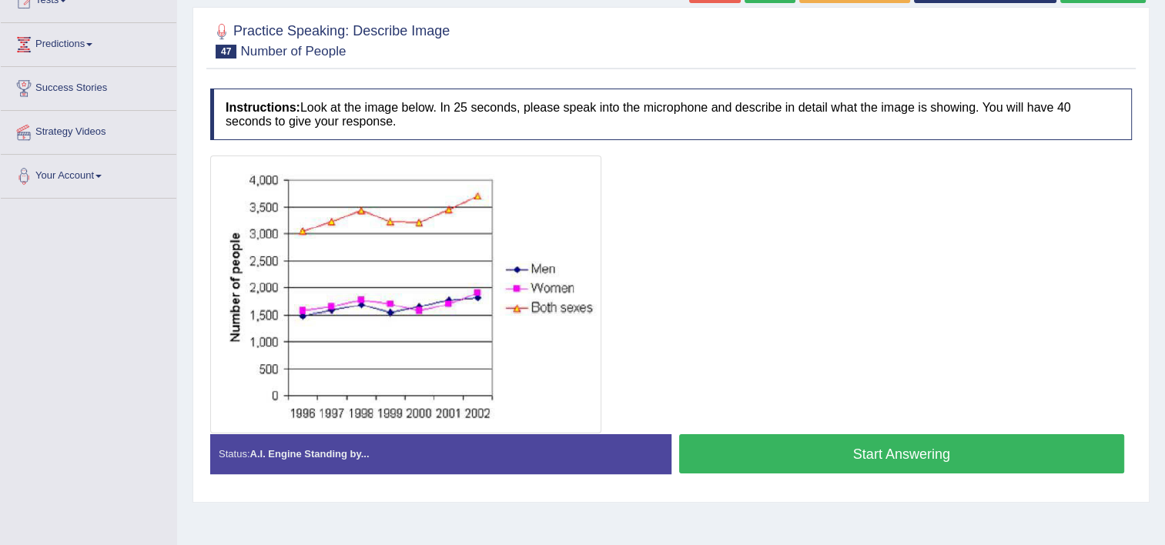
click at [764, 453] on button "Start Answering" at bounding box center [902, 453] width 446 height 39
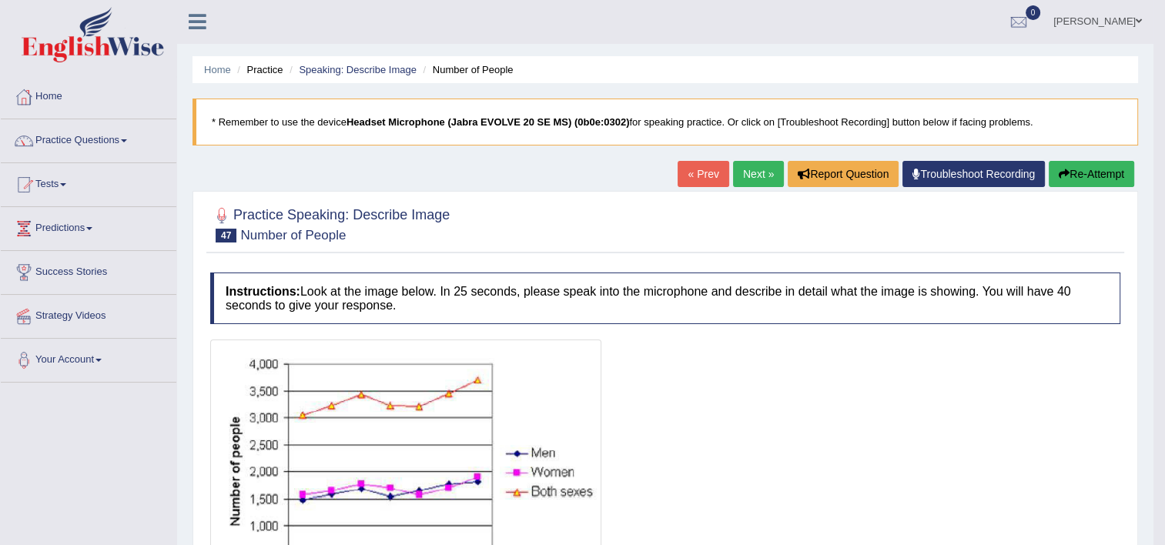
scroll to position [0, 0]
click at [1063, 173] on icon "button" at bounding box center [1064, 174] width 11 height 11
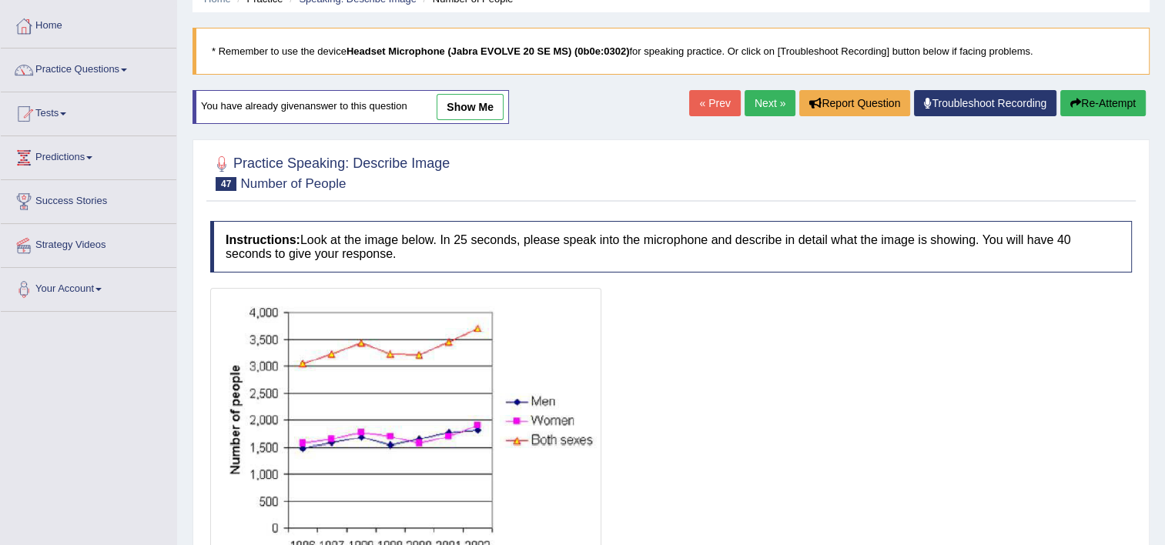
scroll to position [92, 0]
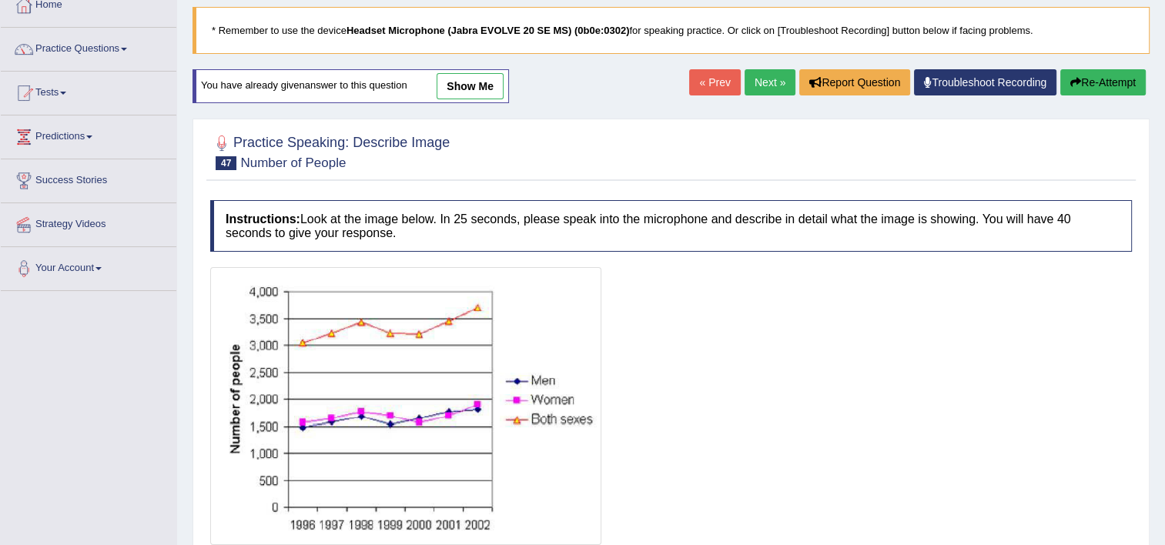
click at [1063, 173] on div at bounding box center [671, 151] width 922 height 47
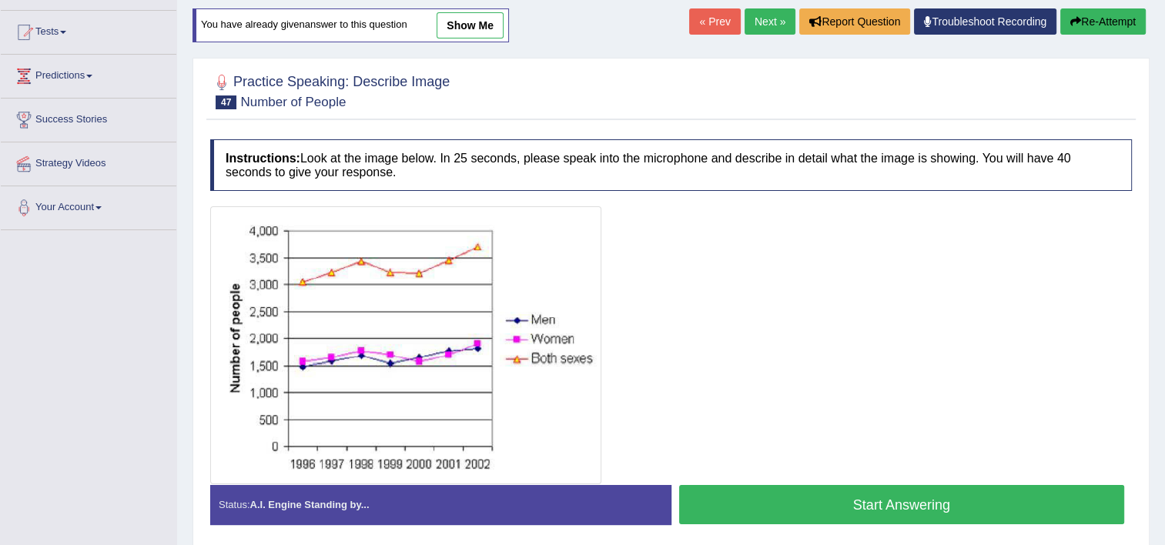
scroll to position [154, 0]
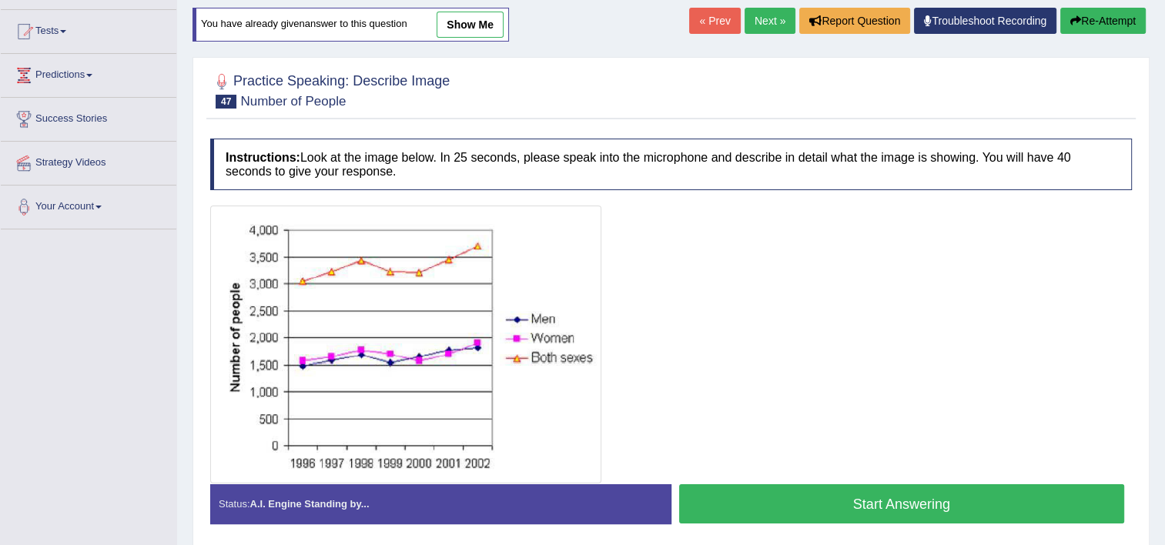
click at [959, 511] on button "Start Answering" at bounding box center [902, 503] width 446 height 39
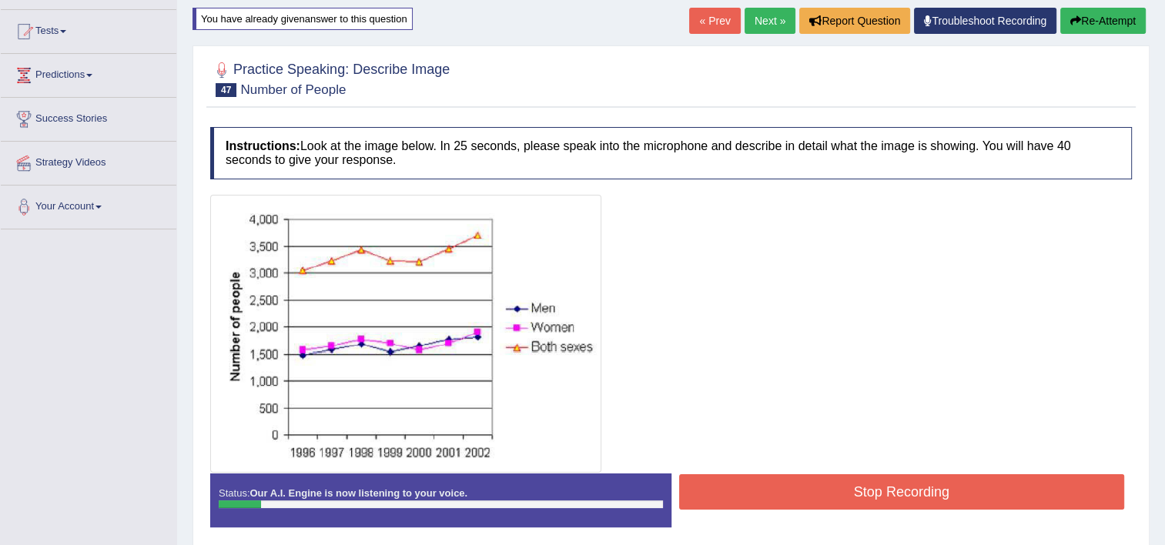
click at [1100, 16] on button "Re-Attempt" at bounding box center [1102, 21] width 85 height 26
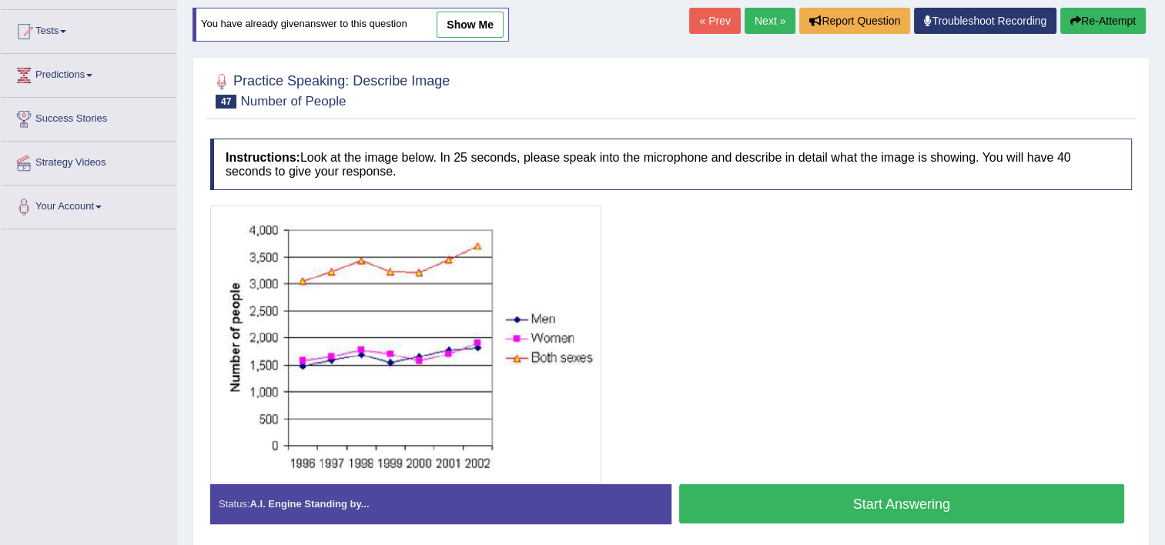
click at [939, 507] on button "Start Answering" at bounding box center [902, 503] width 446 height 39
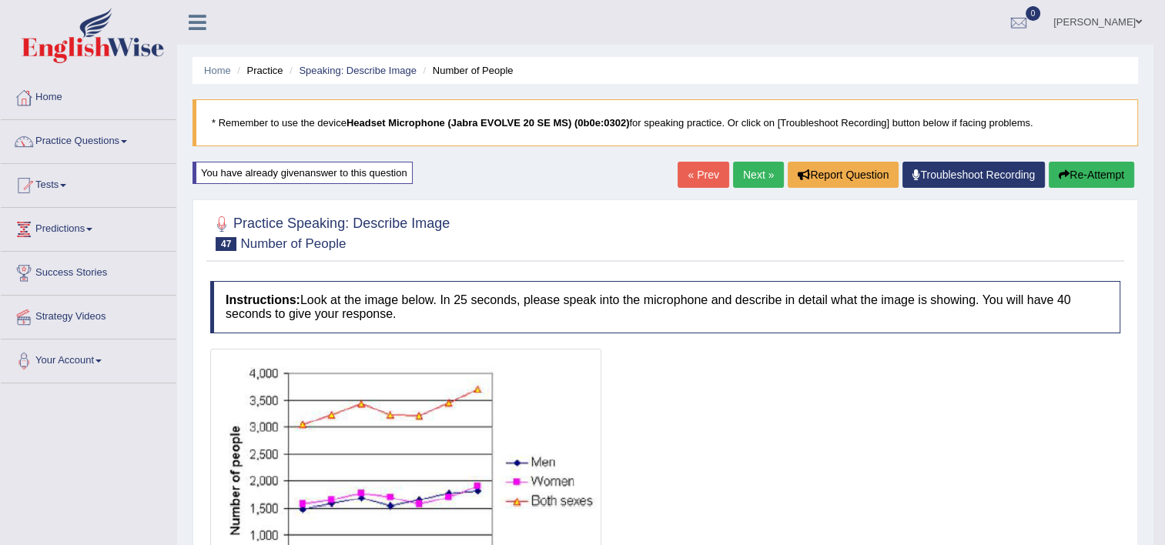
click at [764, 169] on link "Next »" at bounding box center [758, 175] width 51 height 26
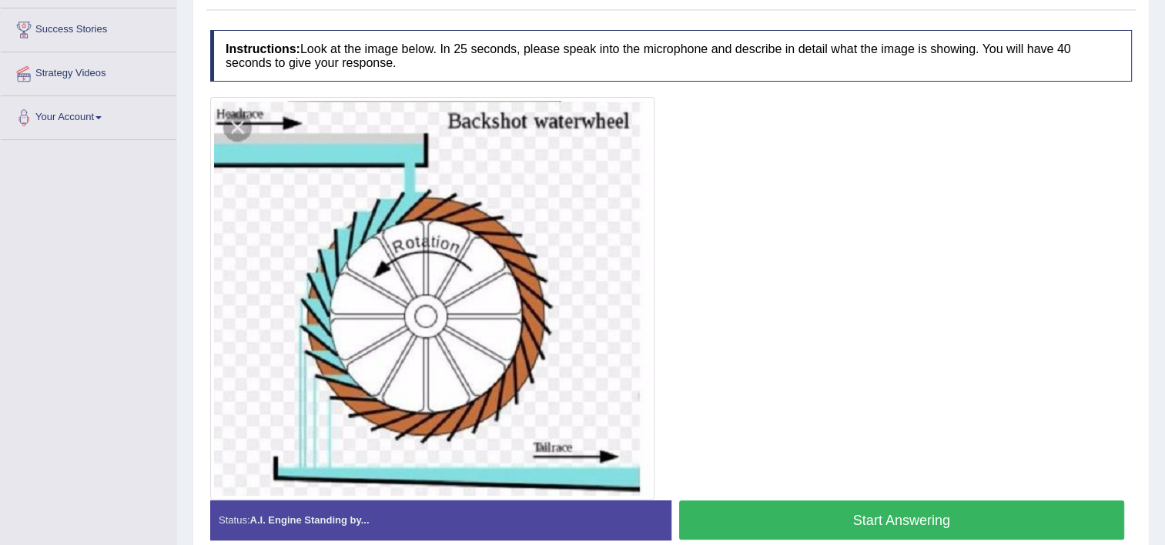
scroll to position [277, 0]
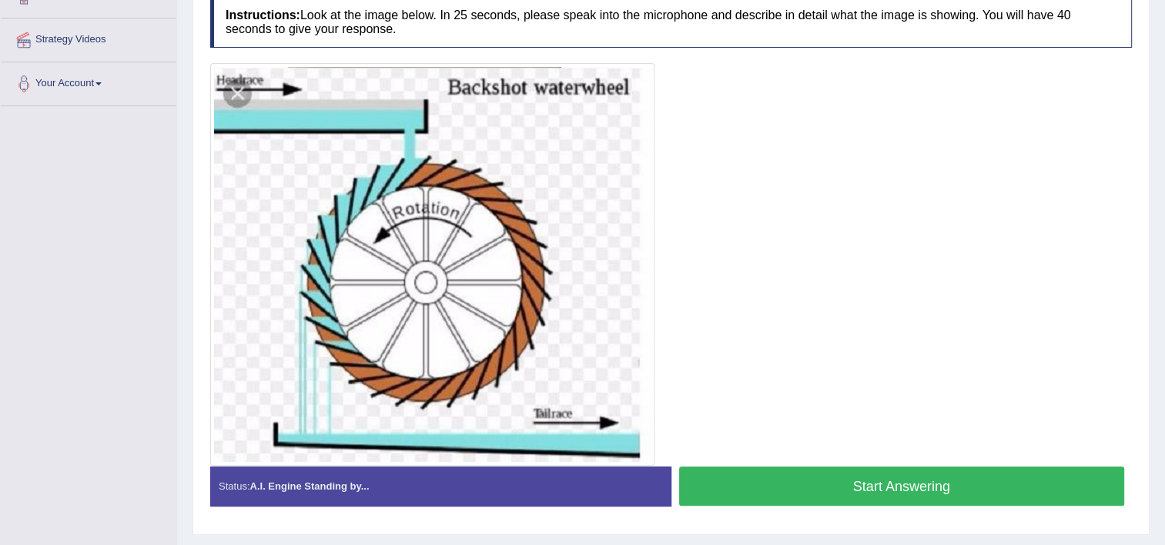
click at [841, 479] on button "Start Answering" at bounding box center [902, 486] width 446 height 39
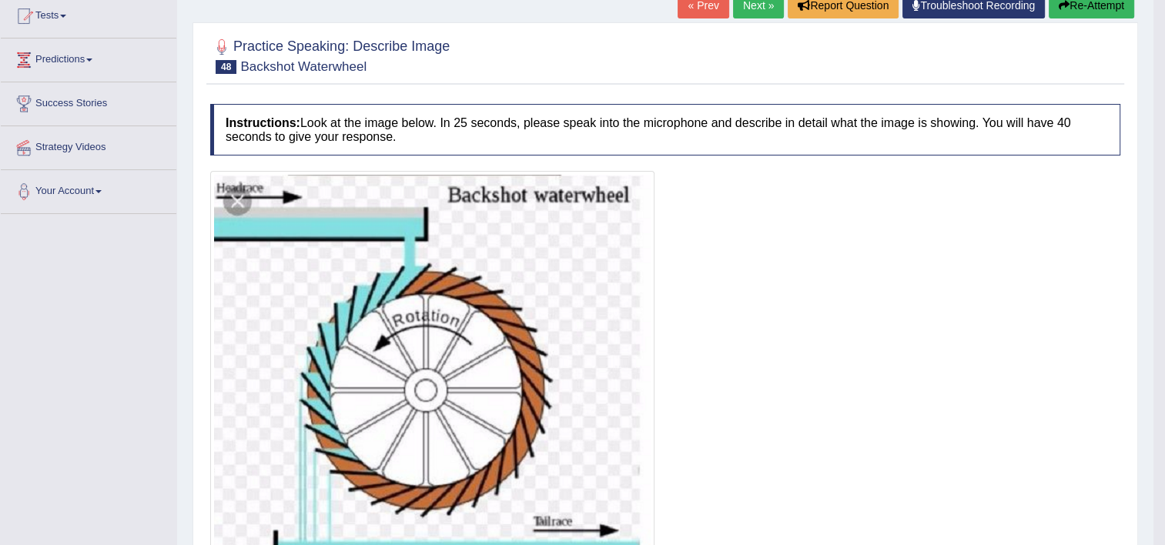
scroll to position [0, 0]
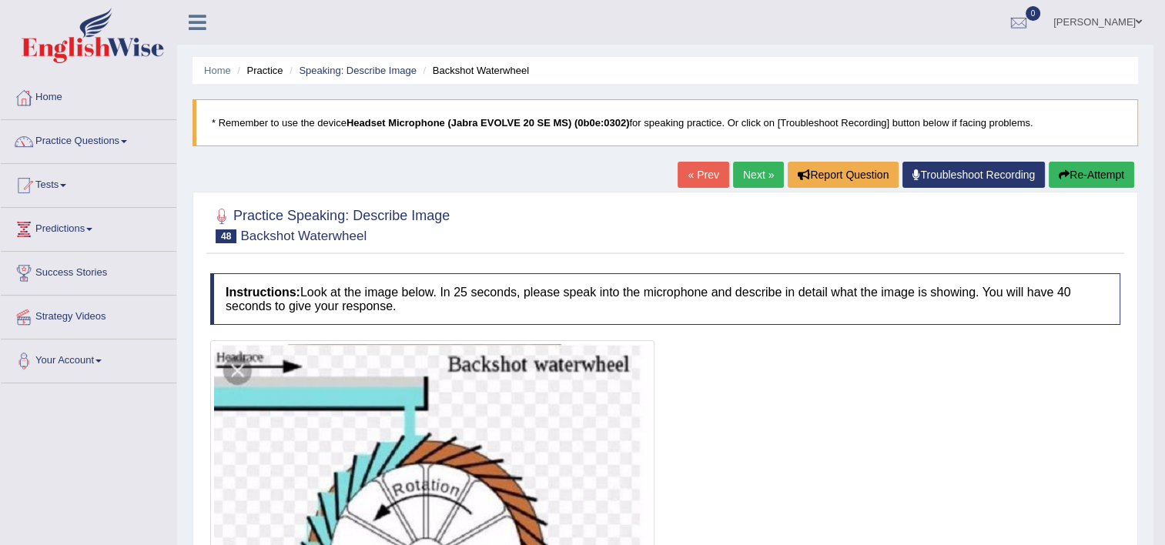
click at [1095, 168] on button "Re-Attempt" at bounding box center [1091, 175] width 85 height 26
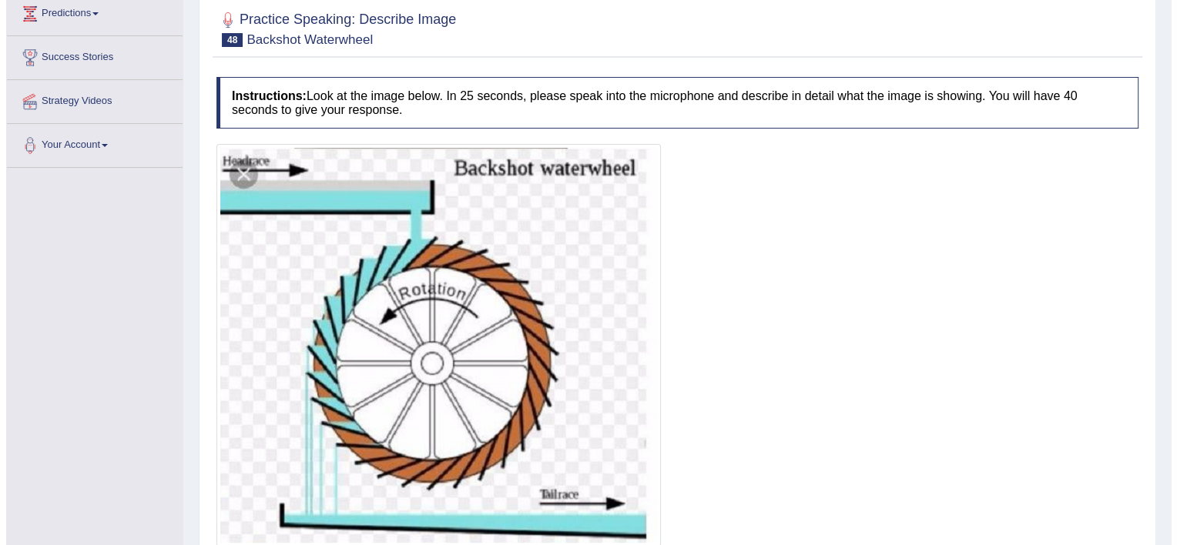
scroll to position [246, 0]
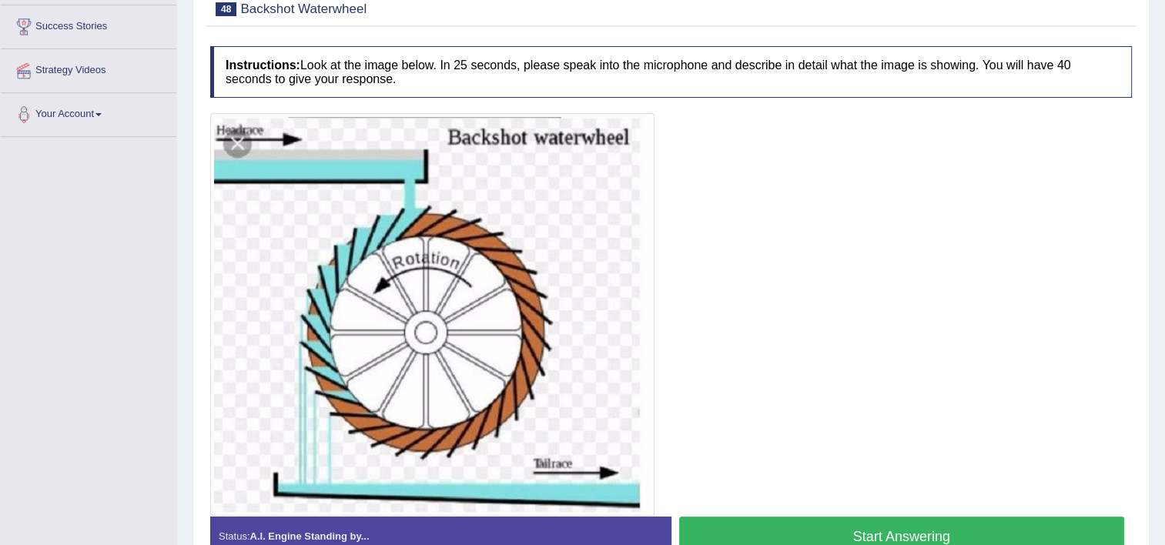
click at [907, 526] on button "Start Answering" at bounding box center [902, 536] width 446 height 39
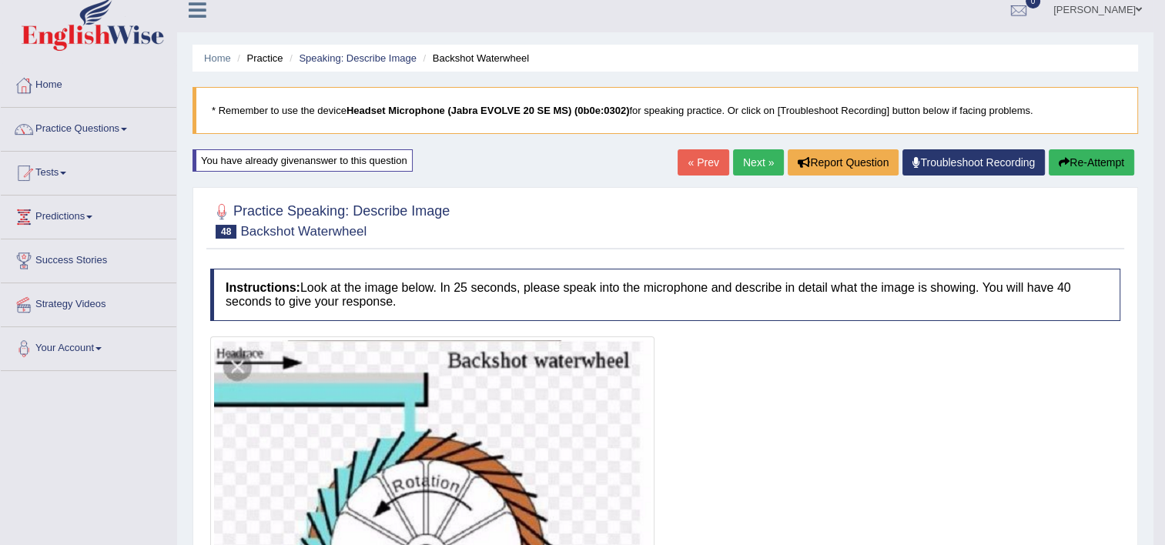
scroll to position [0, 0]
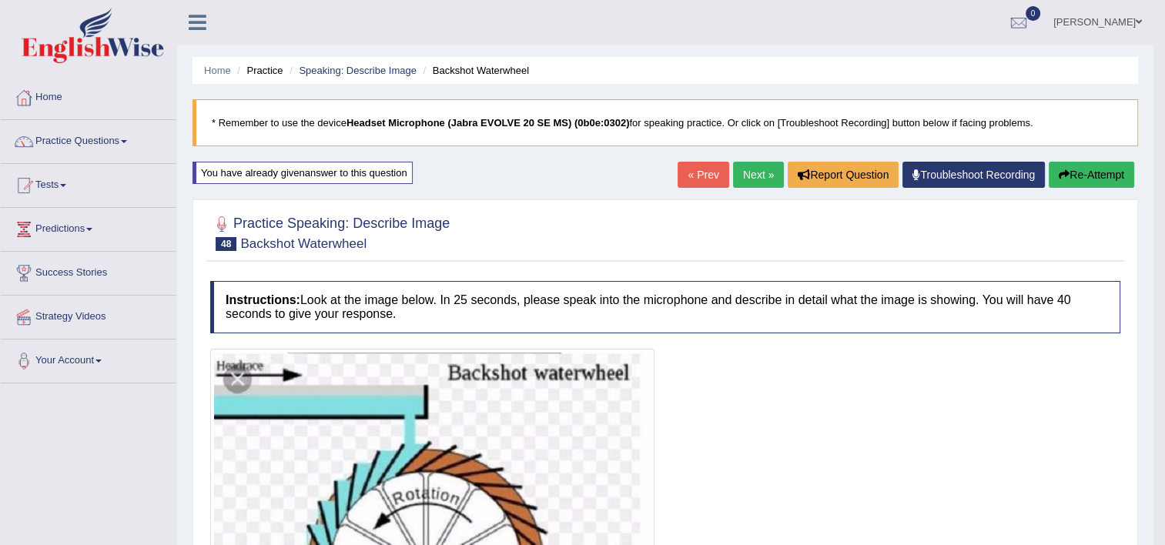
click at [764, 179] on link "Next »" at bounding box center [758, 175] width 51 height 26
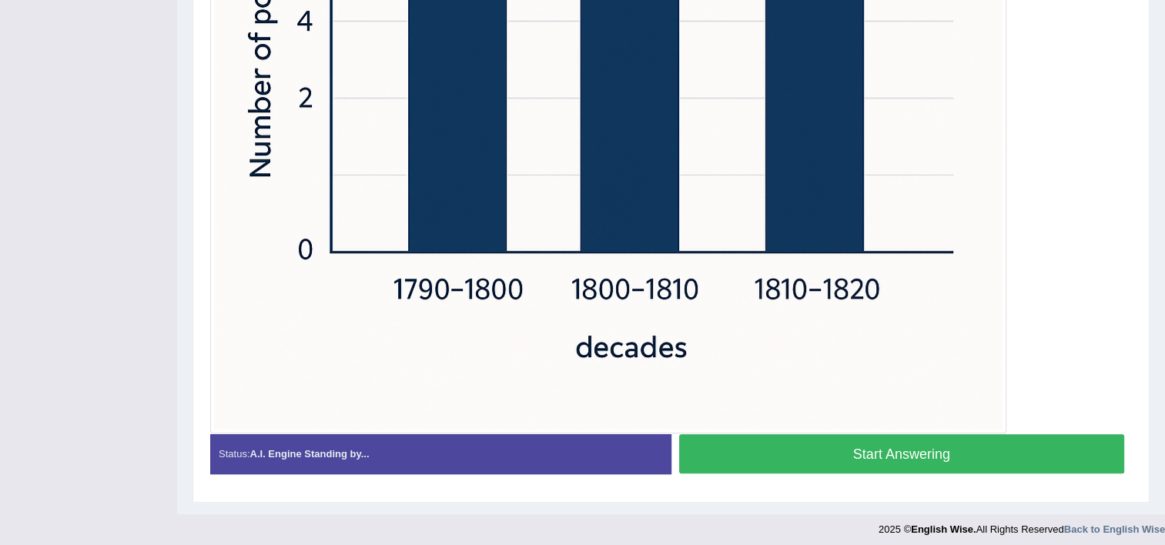
scroll to position [708, 0]
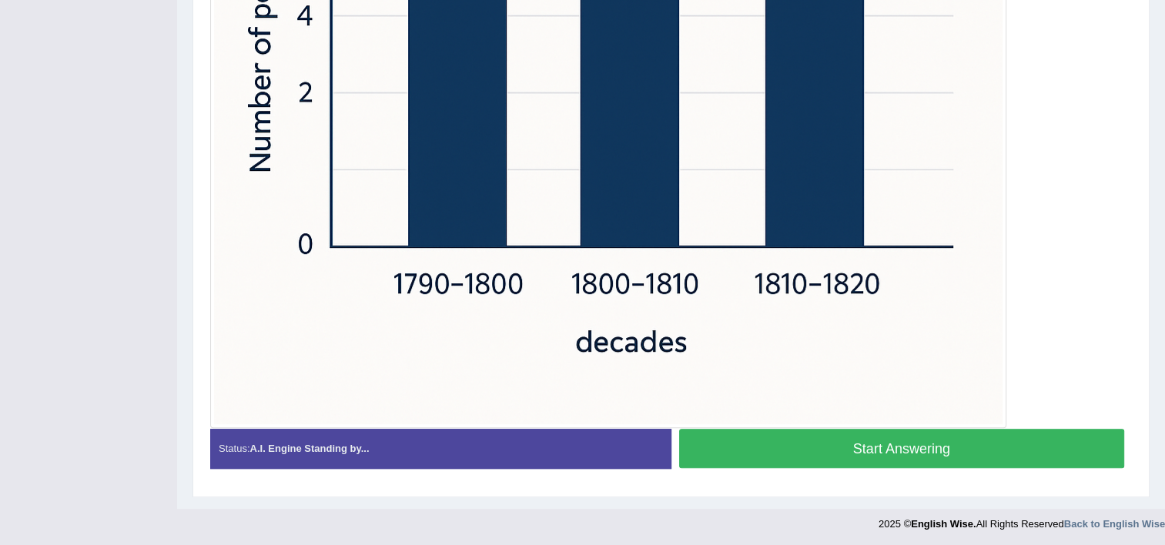
click at [855, 445] on button "Start Answering" at bounding box center [902, 448] width 446 height 39
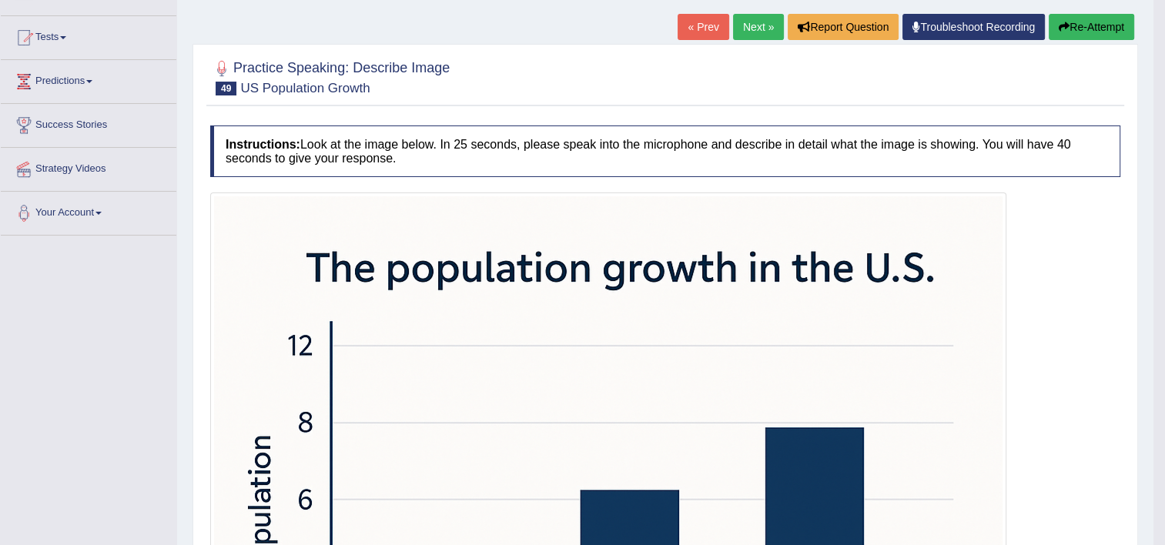
scroll to position [137, 0]
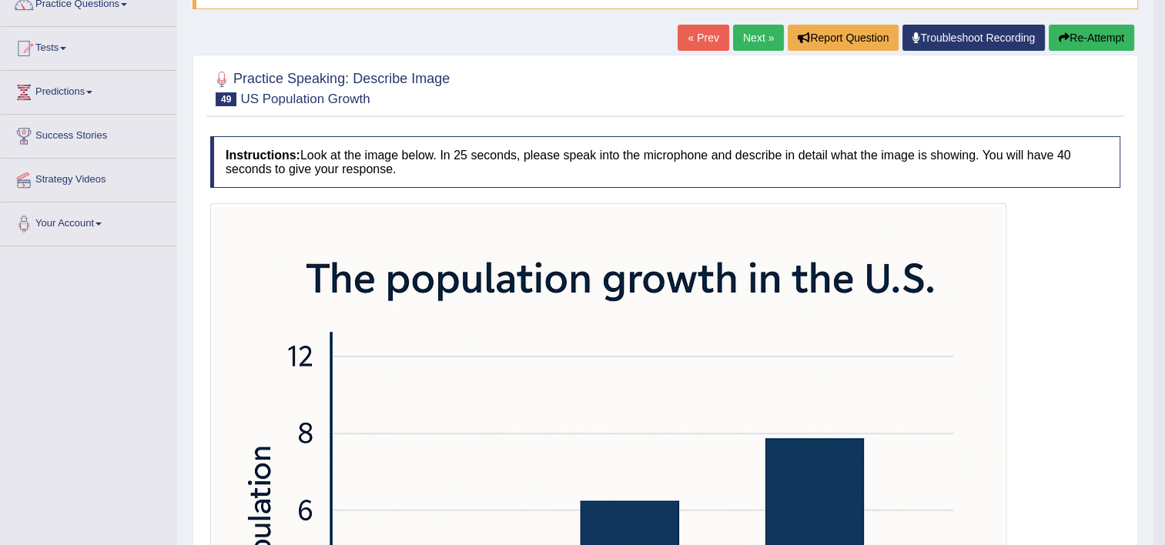
click at [748, 38] on link "Next »" at bounding box center [758, 38] width 51 height 26
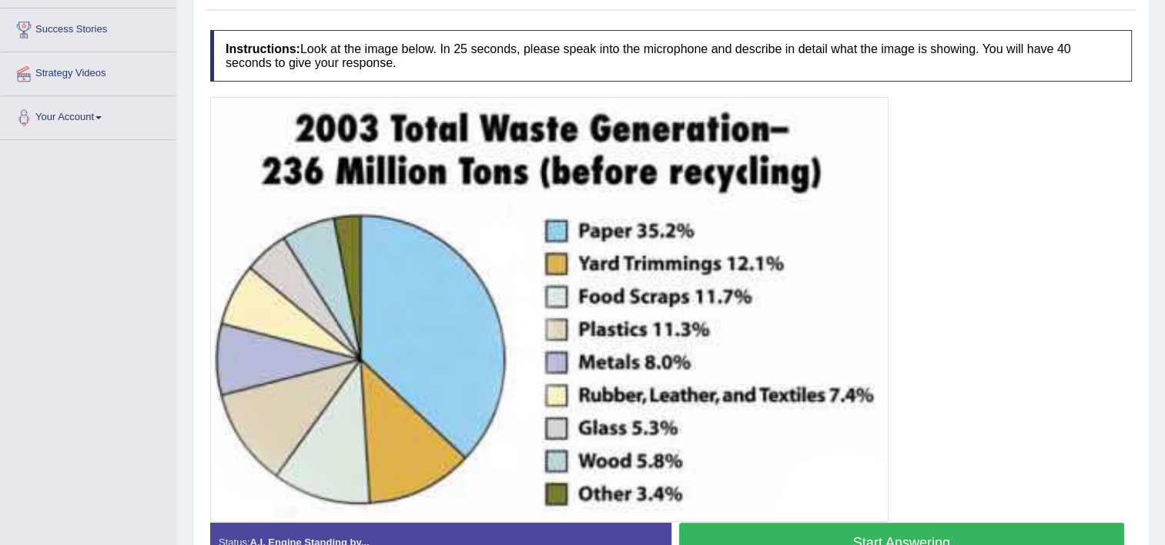
scroll to position [246, 0]
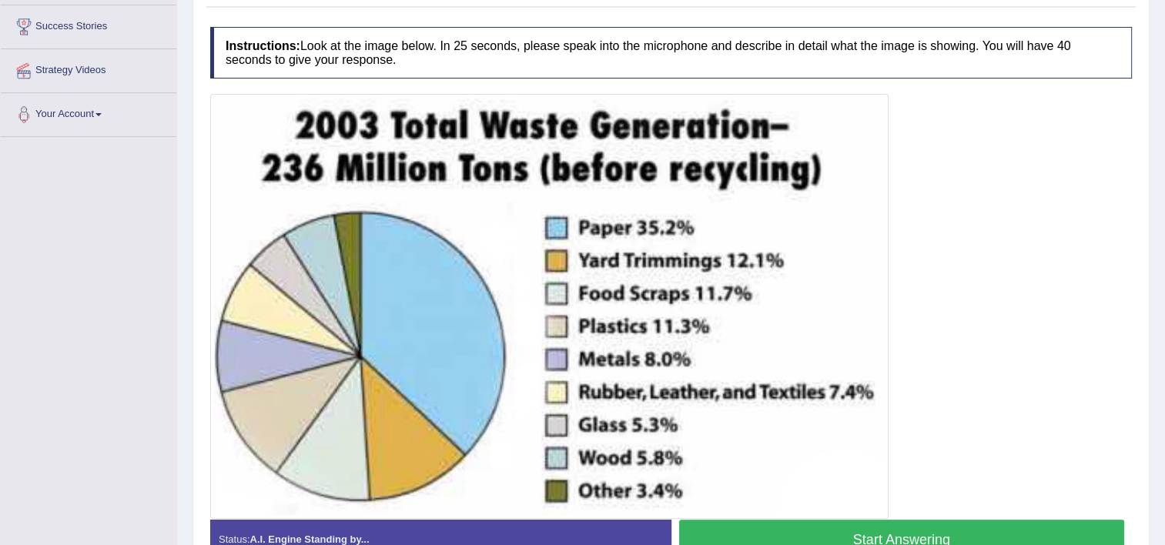
click at [837, 533] on button "Start Answering" at bounding box center [902, 539] width 446 height 39
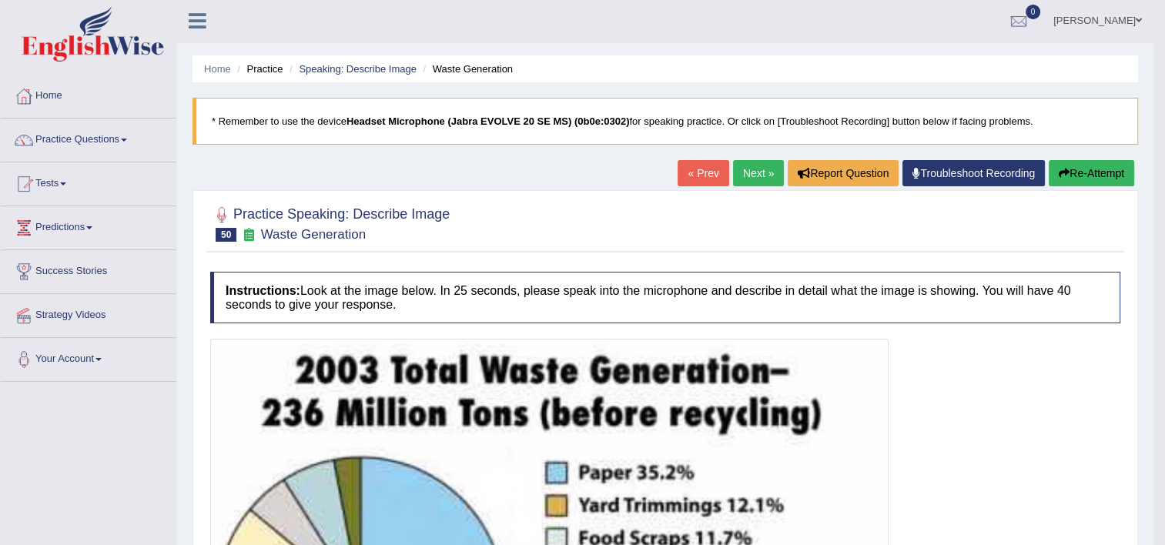
scroll to position [0, 0]
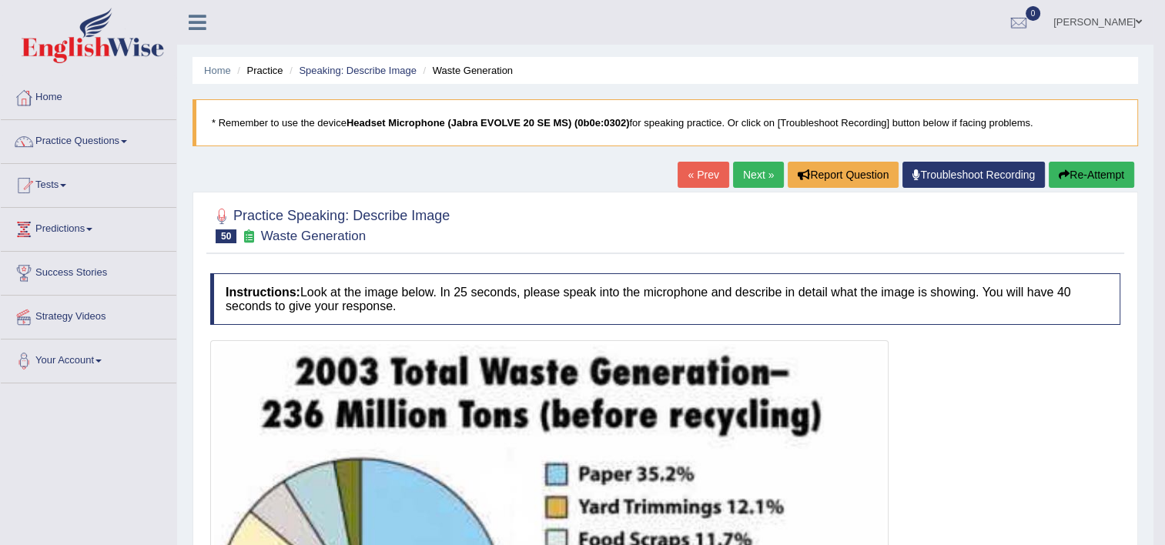
click at [750, 185] on link "Next »" at bounding box center [758, 175] width 51 height 26
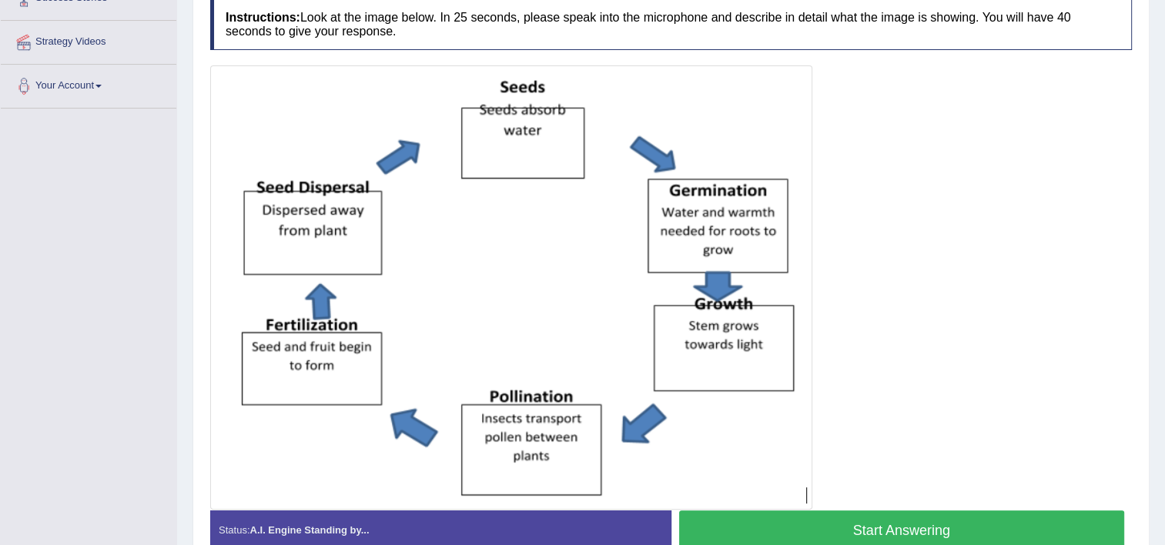
scroll to position [277, 0]
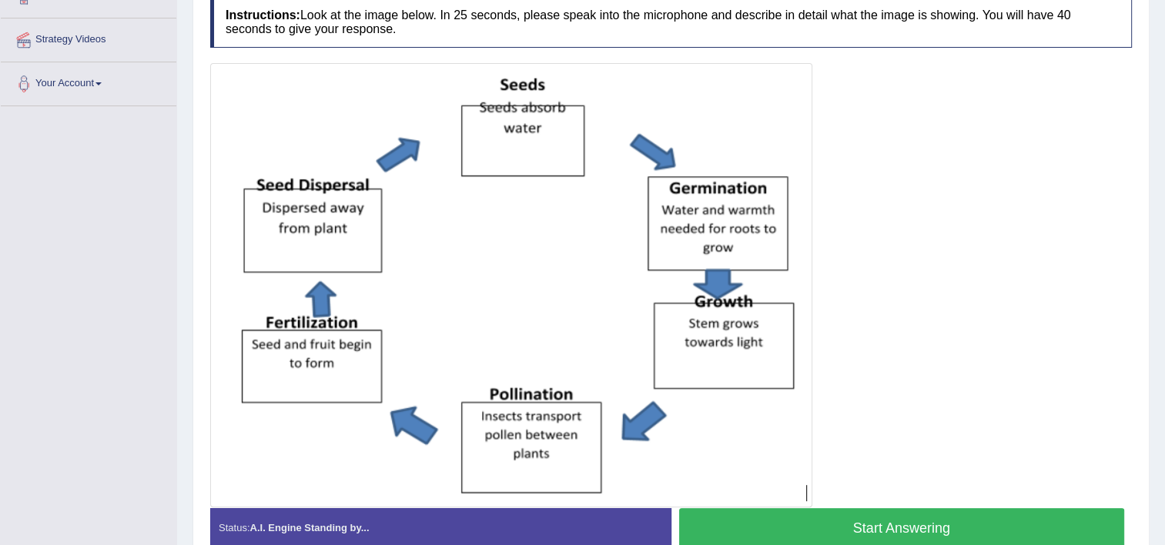
click at [899, 527] on button "Start Answering" at bounding box center [902, 527] width 446 height 39
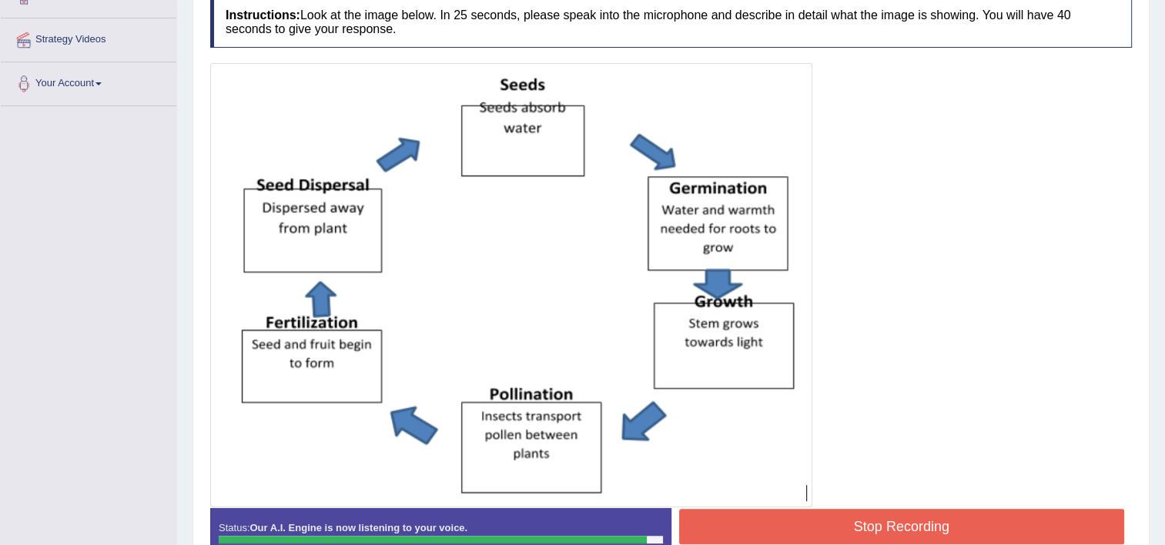
click at [899, 527] on button "Stop Recording" at bounding box center [902, 526] width 446 height 35
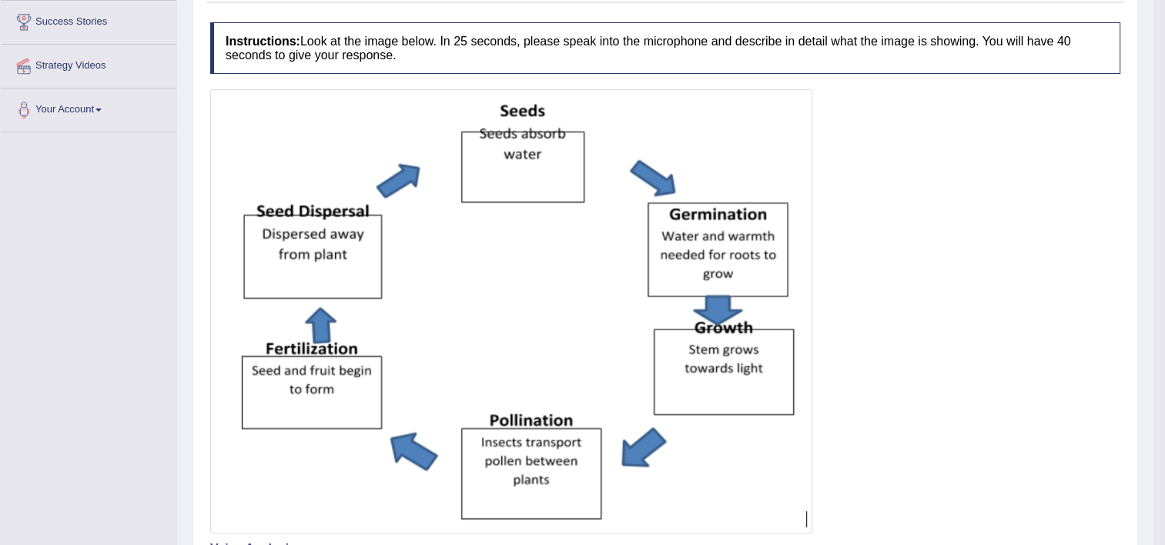
scroll to position [154, 0]
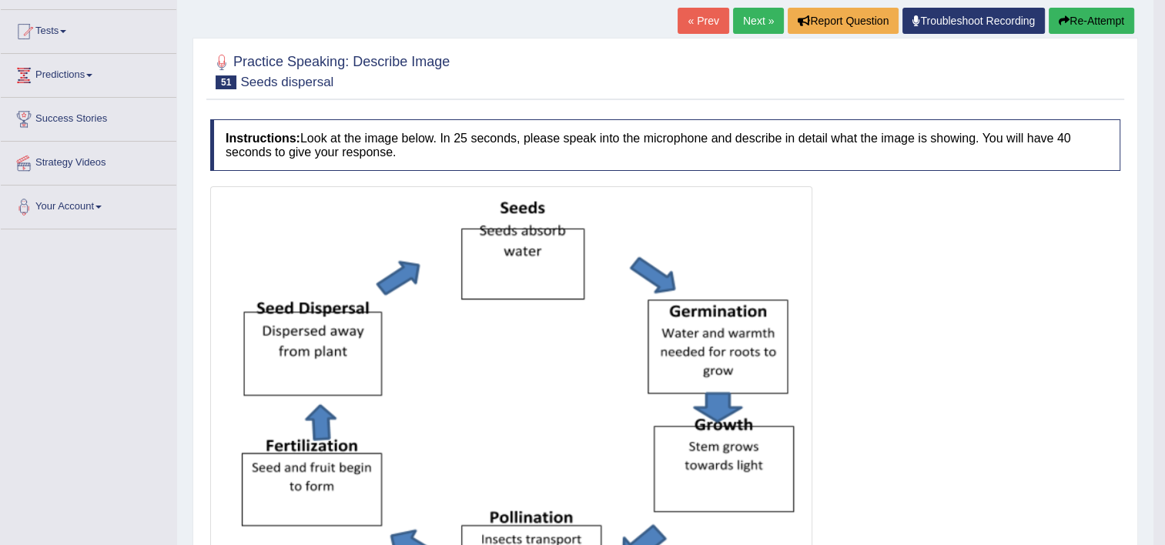
click at [1104, 25] on button "Re-Attempt" at bounding box center [1091, 21] width 85 height 26
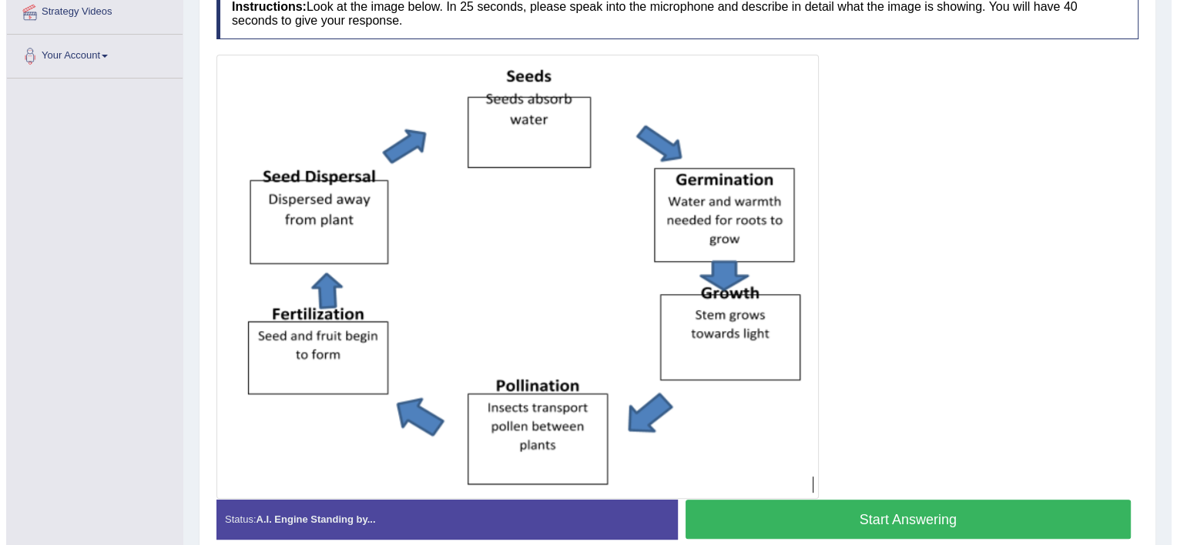
scroll to position [308, 0]
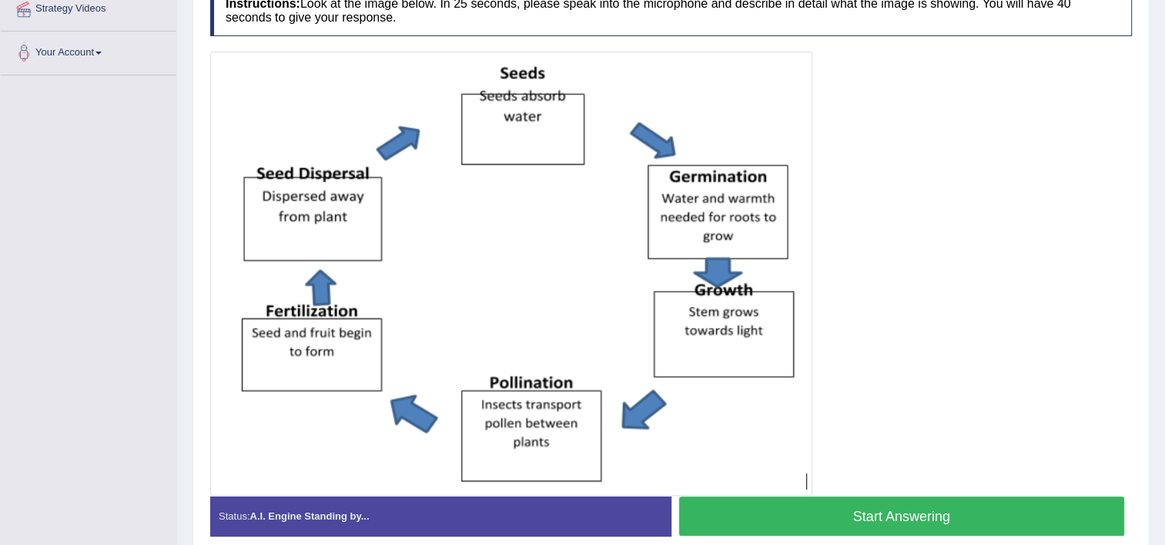
click at [844, 514] on button "Start Answering" at bounding box center [902, 516] width 446 height 39
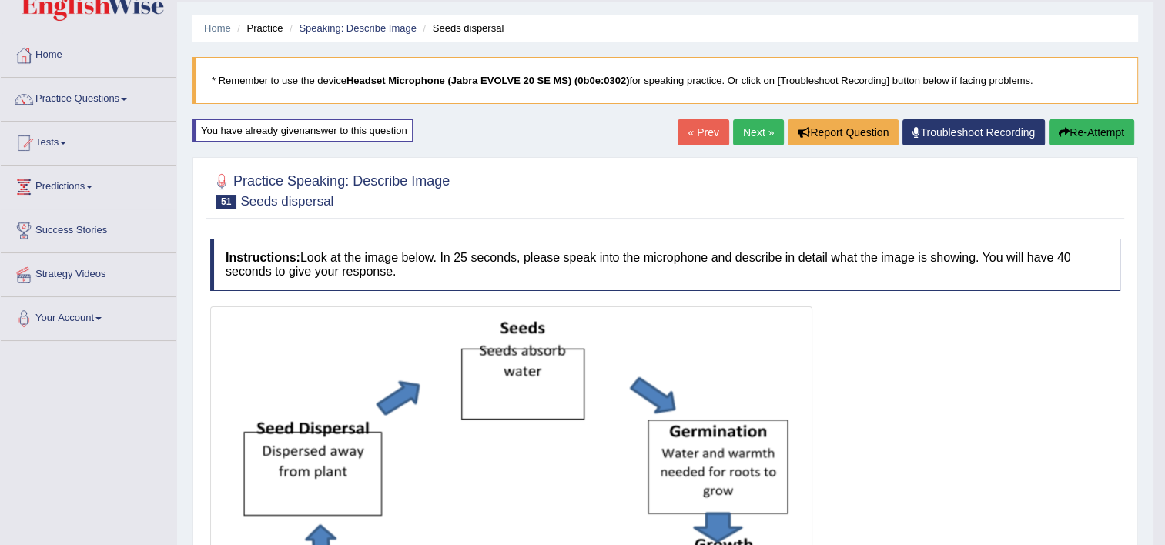
scroll to position [39, 0]
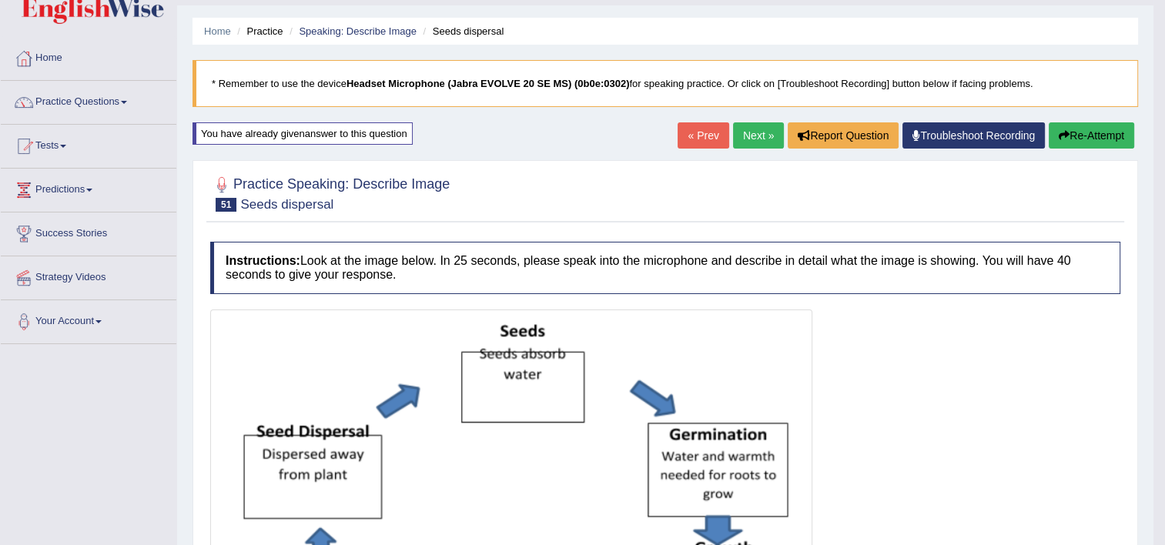
click at [756, 134] on link "Next »" at bounding box center [758, 135] width 51 height 26
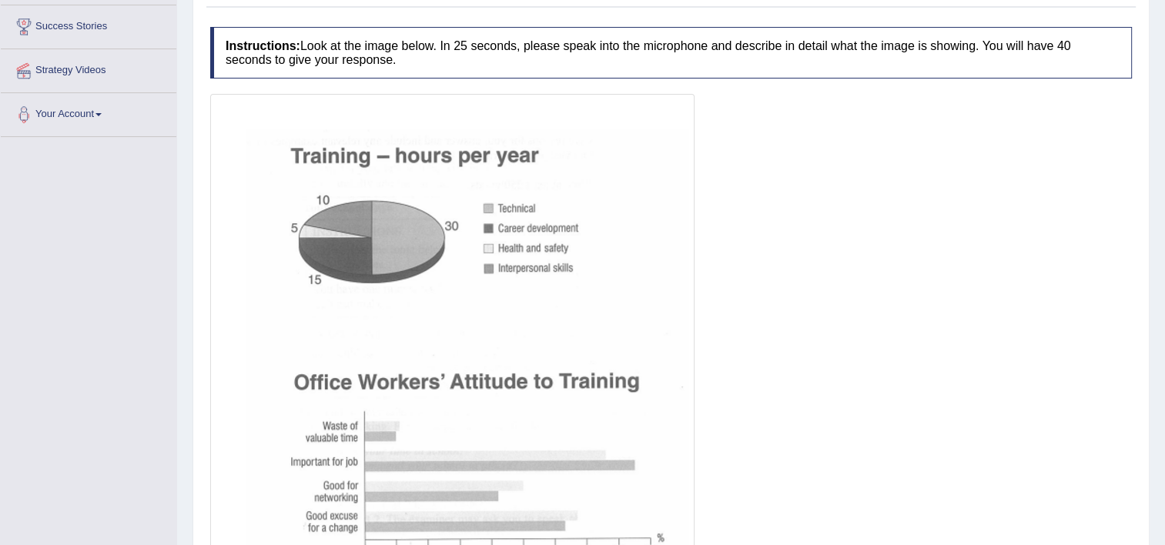
scroll to position [277, 0]
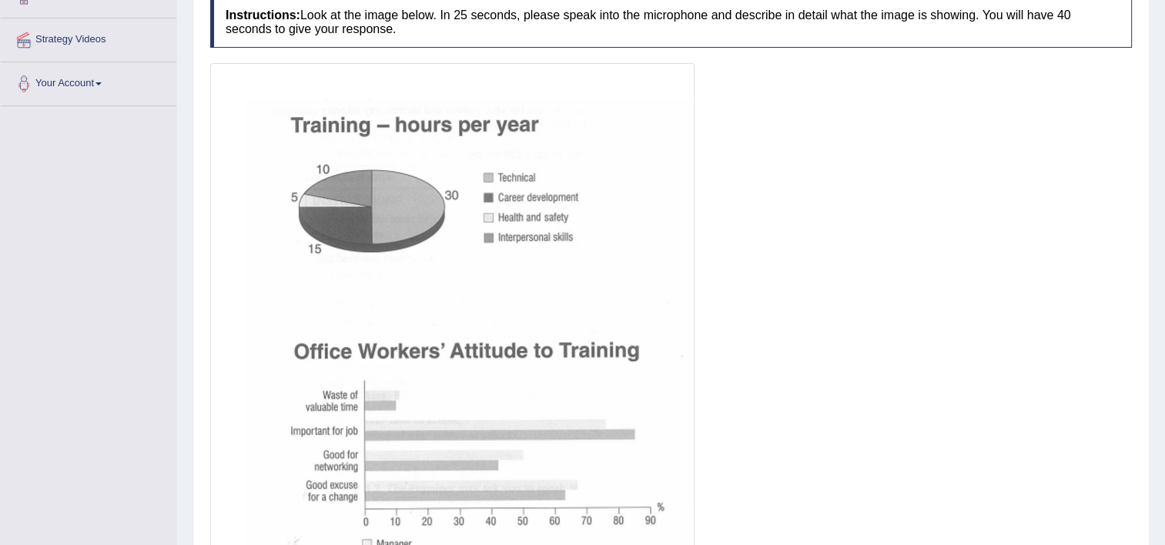
click at [756, 134] on div at bounding box center [671, 322] width 922 height 519
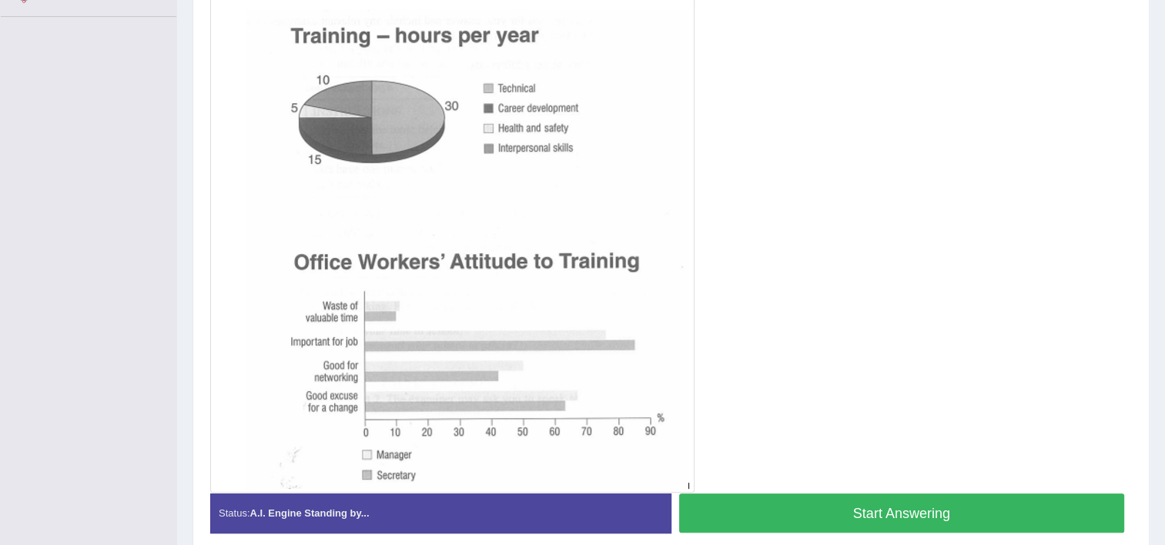
scroll to position [370, 0]
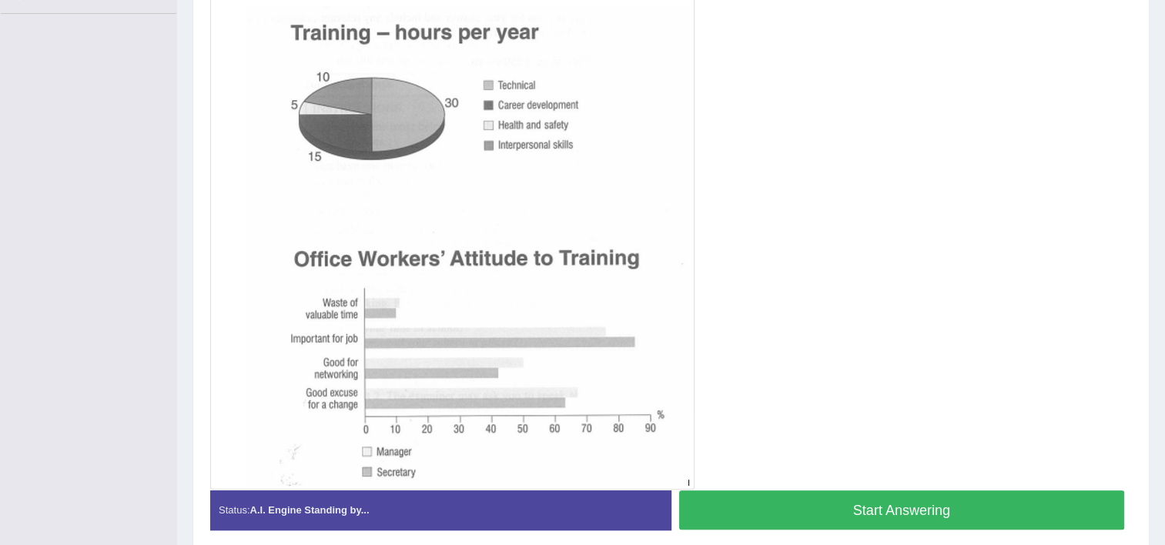
click at [868, 511] on button "Start Answering" at bounding box center [902, 509] width 446 height 39
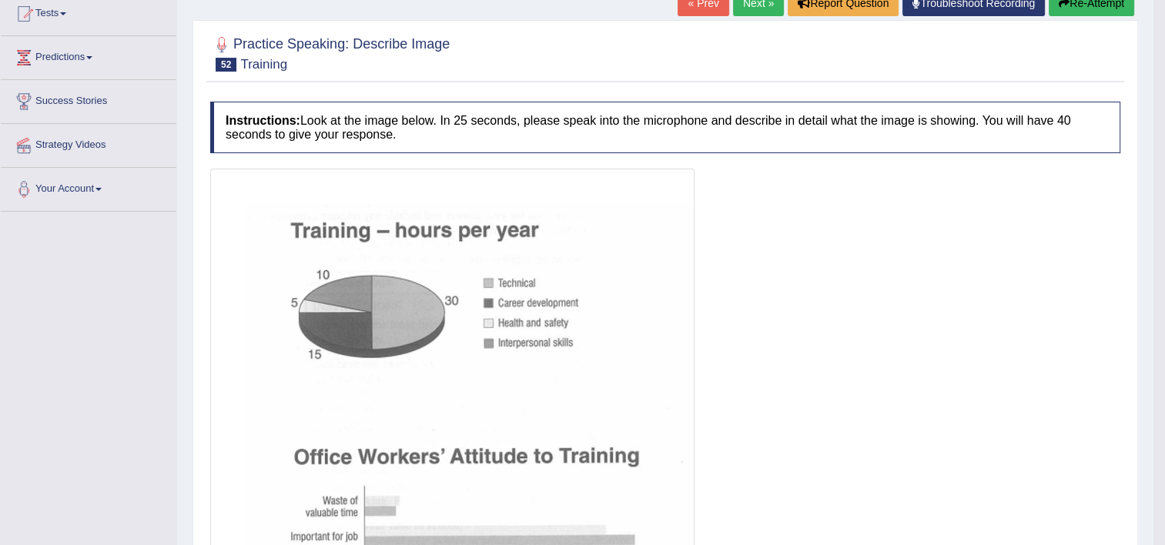
scroll to position [80, 0]
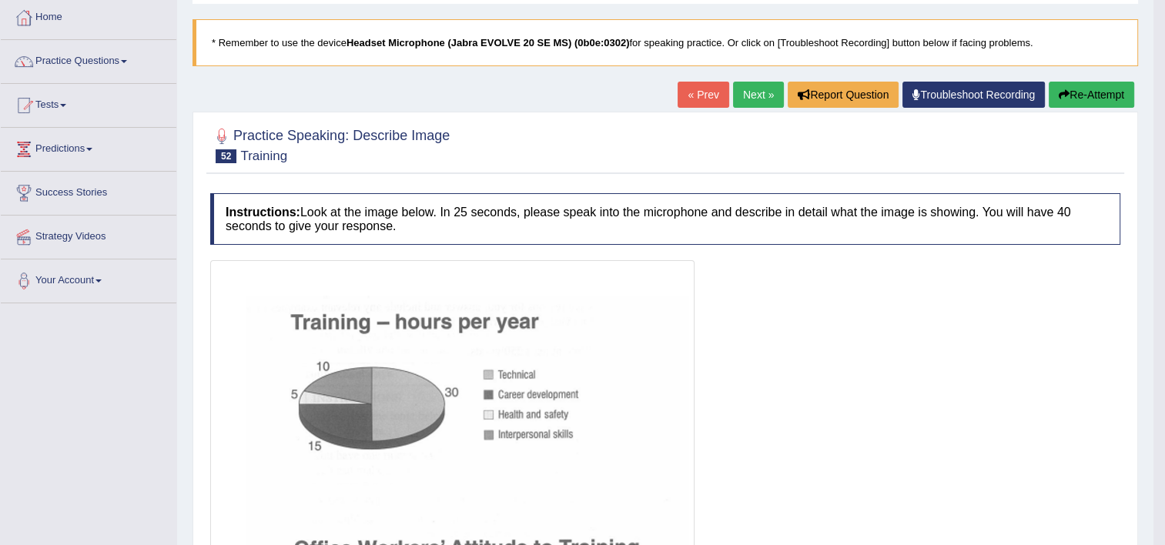
click at [761, 79] on div "Home Practice Speaking: Describe Image Training * Remember to use the device He…" at bounding box center [665, 553] width 976 height 1266
click at [769, 98] on link "Next »" at bounding box center [758, 95] width 51 height 26
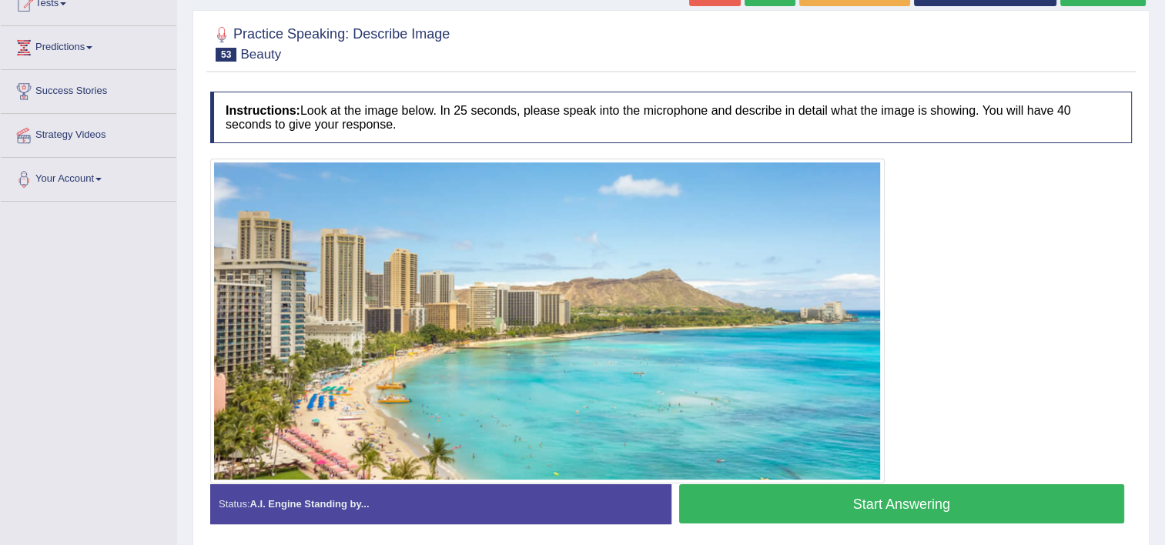
scroll to position [185, 0]
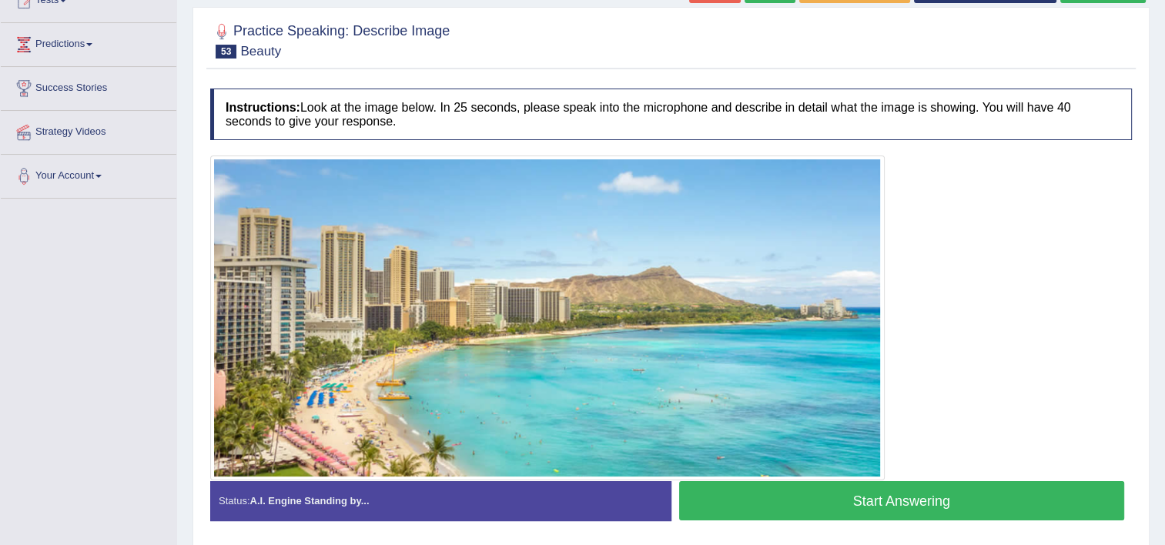
click at [893, 507] on button "Start Answering" at bounding box center [902, 500] width 446 height 39
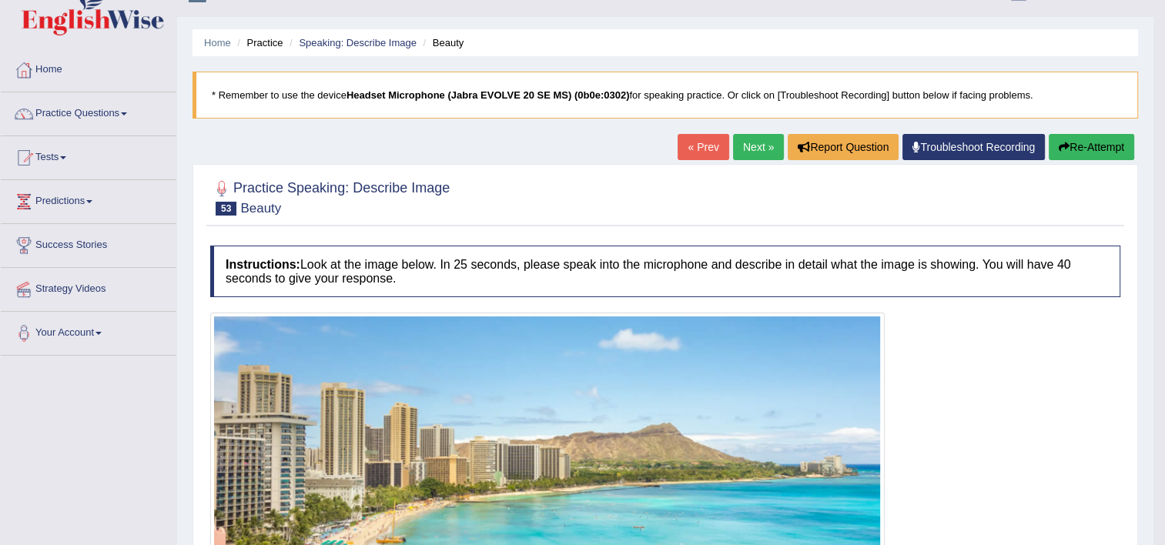
scroll to position [0, 0]
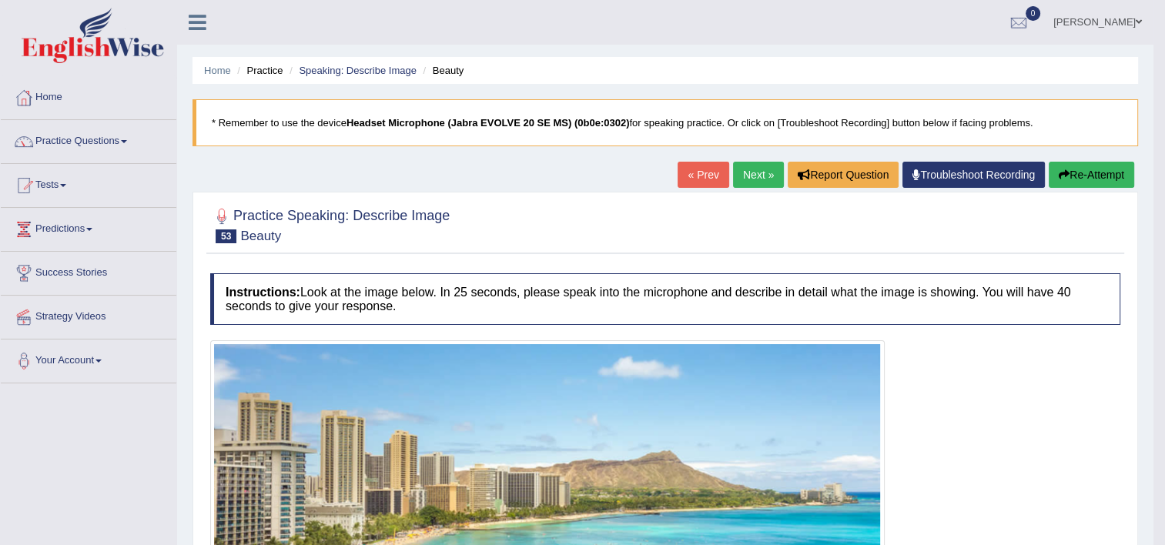
click at [757, 174] on link "Next »" at bounding box center [758, 175] width 51 height 26
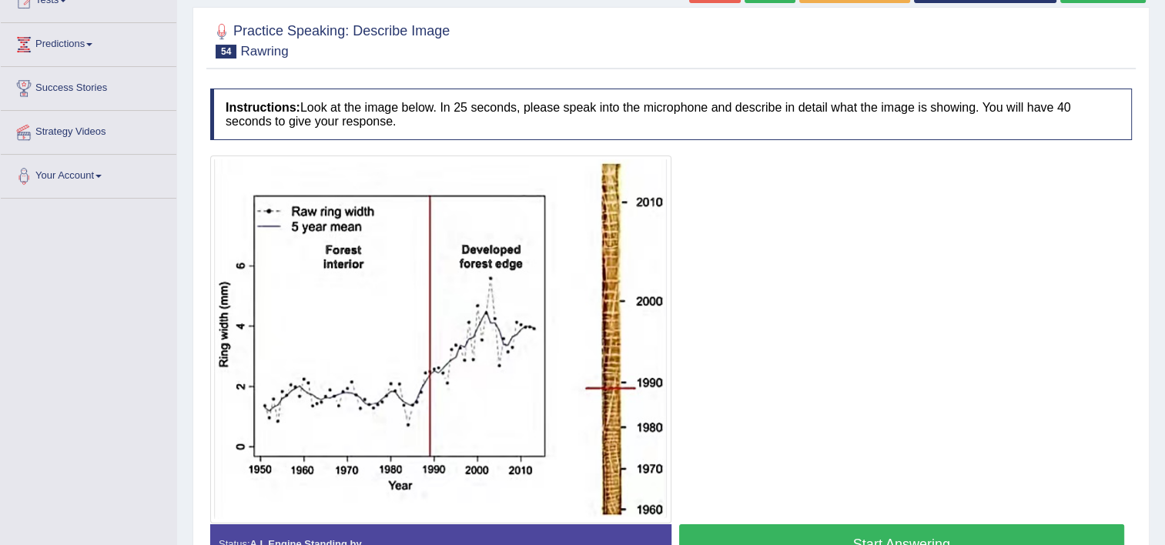
scroll to position [216, 0]
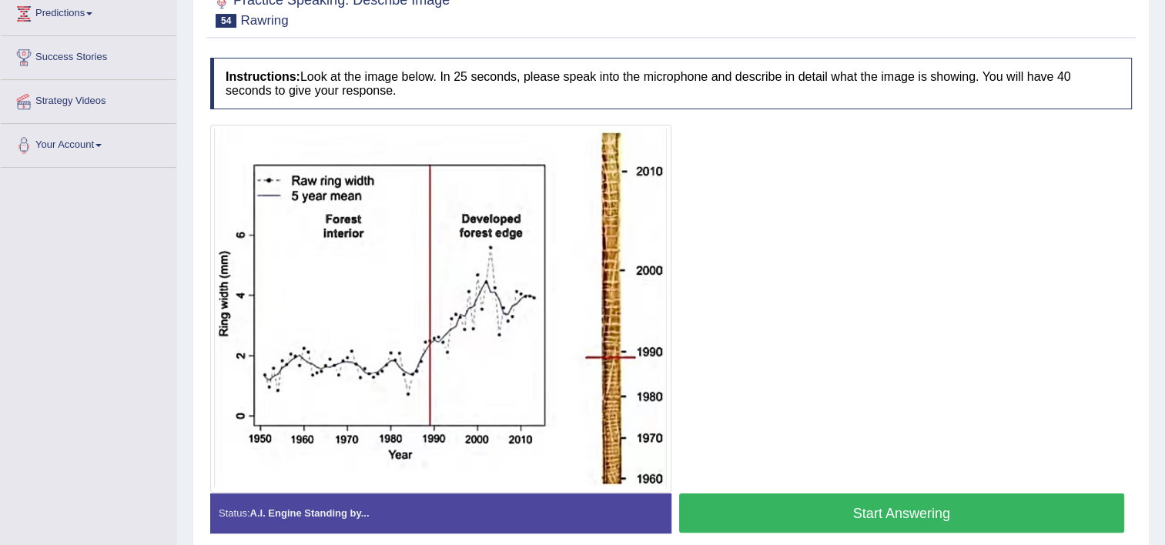
click at [730, 515] on button "Start Answering" at bounding box center [902, 513] width 446 height 39
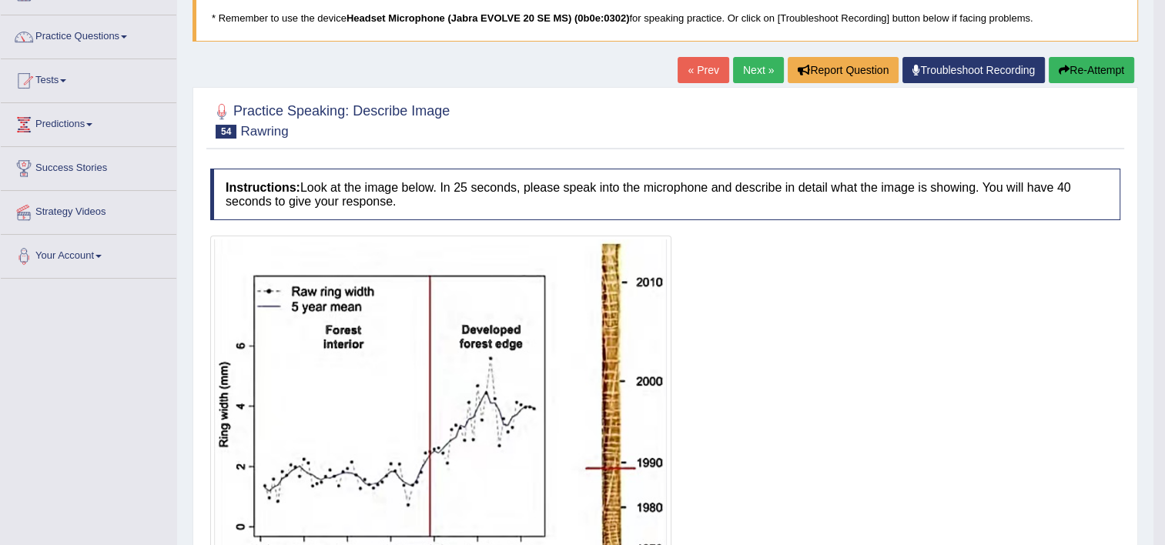
scroll to position [48, 0]
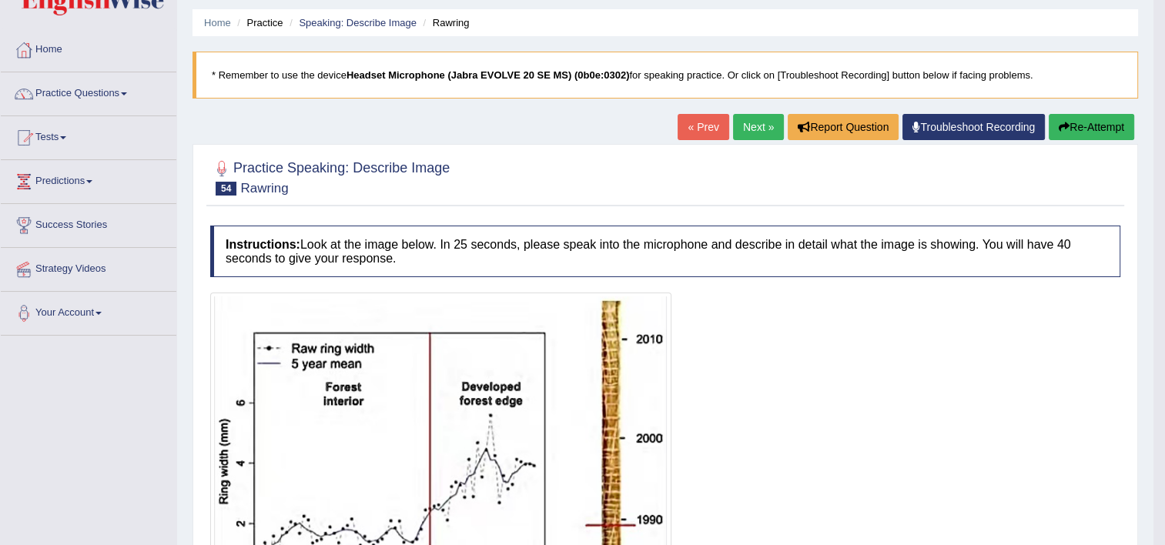
click at [753, 124] on link "Next »" at bounding box center [758, 127] width 51 height 26
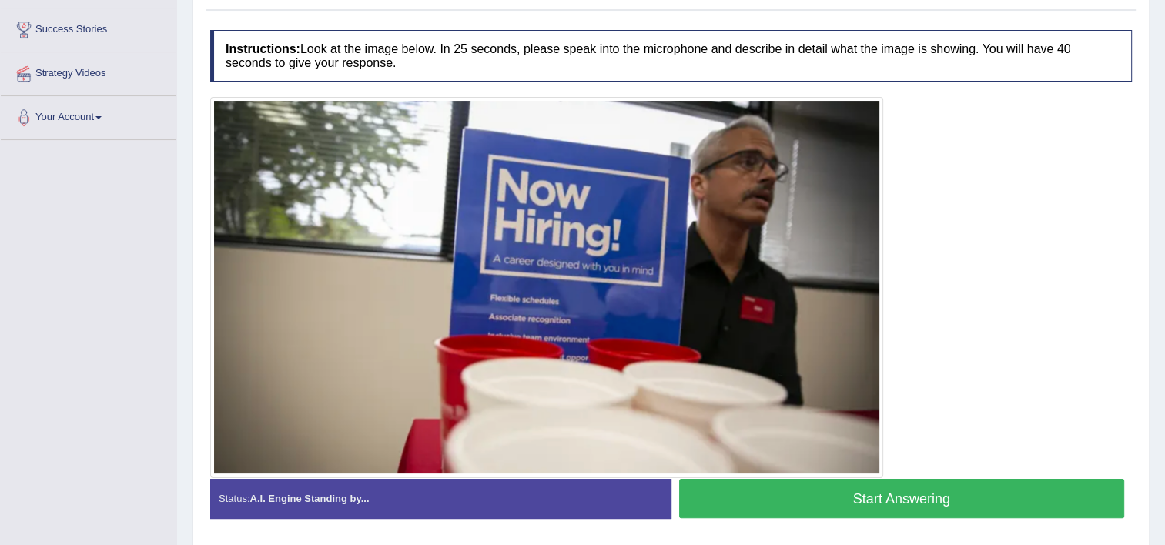
scroll to position [246, 0]
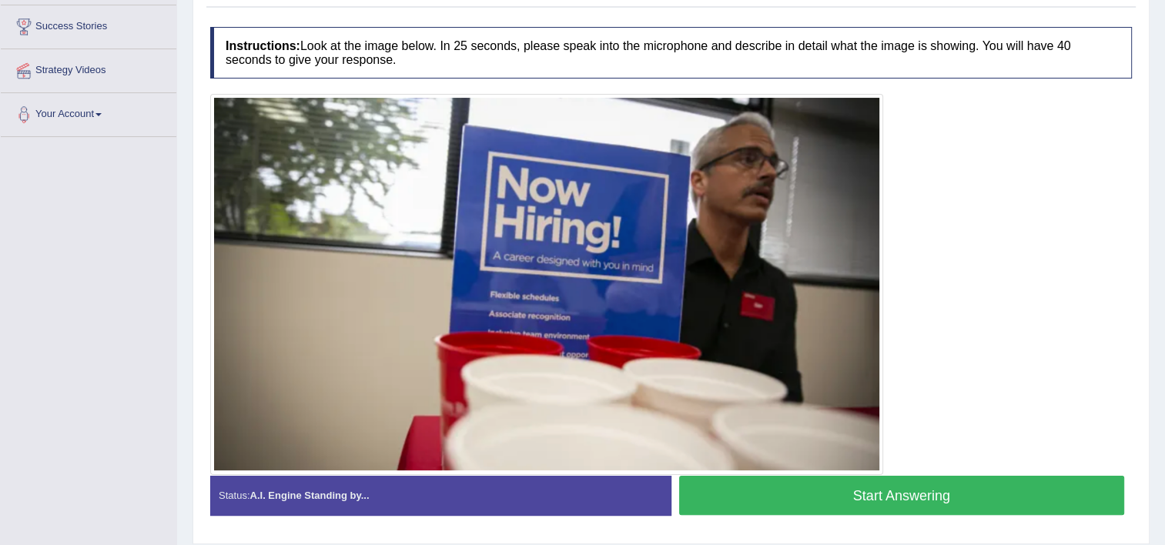
click at [782, 477] on button "Start Answering" at bounding box center [902, 495] width 446 height 39
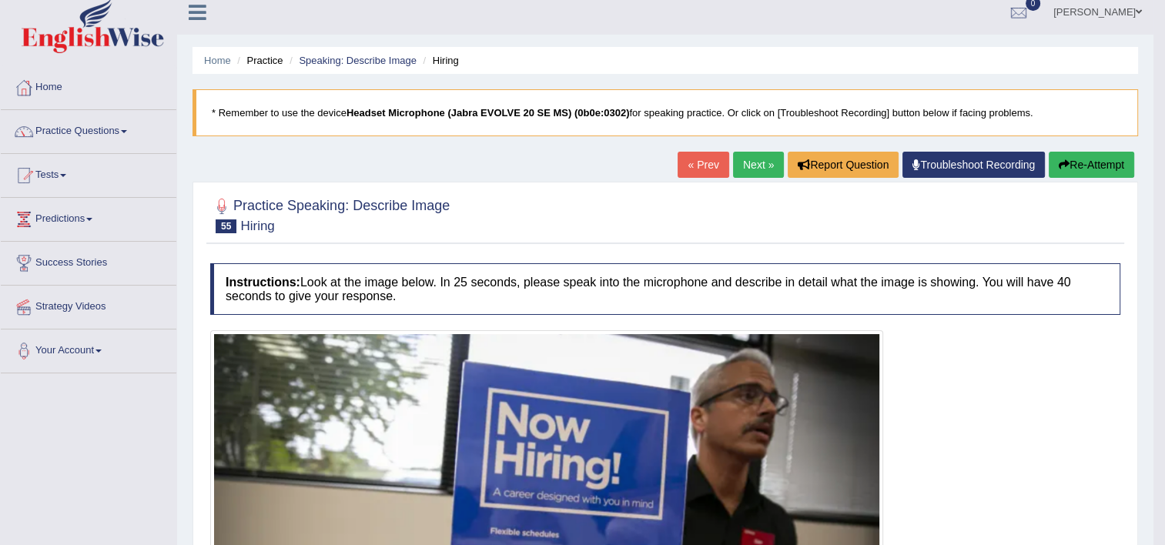
scroll to position [0, 0]
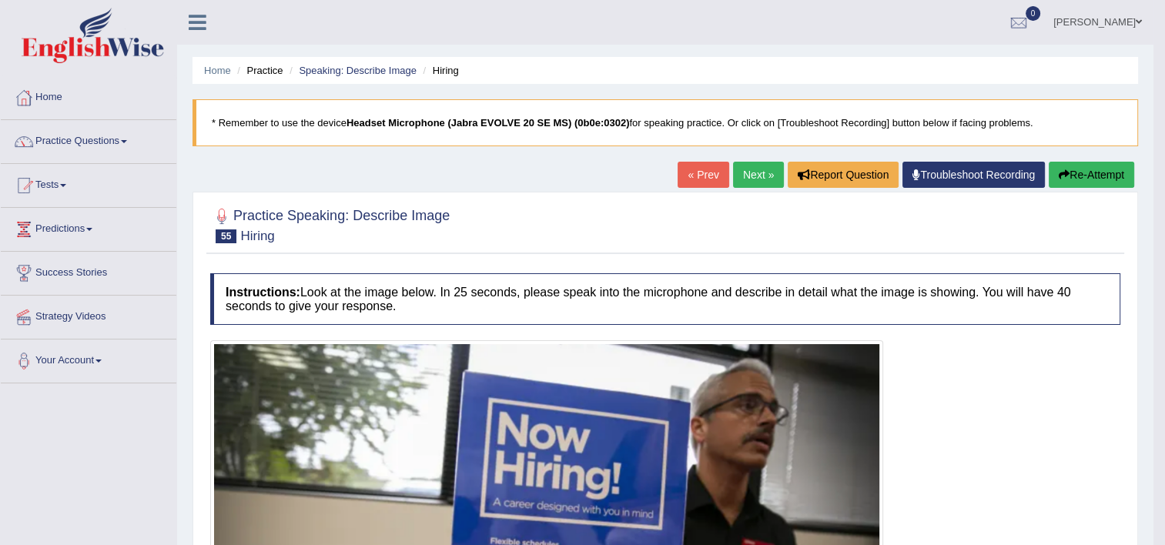
click at [744, 188] on div "« Prev Next » Report Question Troubleshoot Recording Re-Attempt" at bounding box center [908, 177] width 460 height 30
click at [745, 182] on link "Next »" at bounding box center [758, 175] width 51 height 26
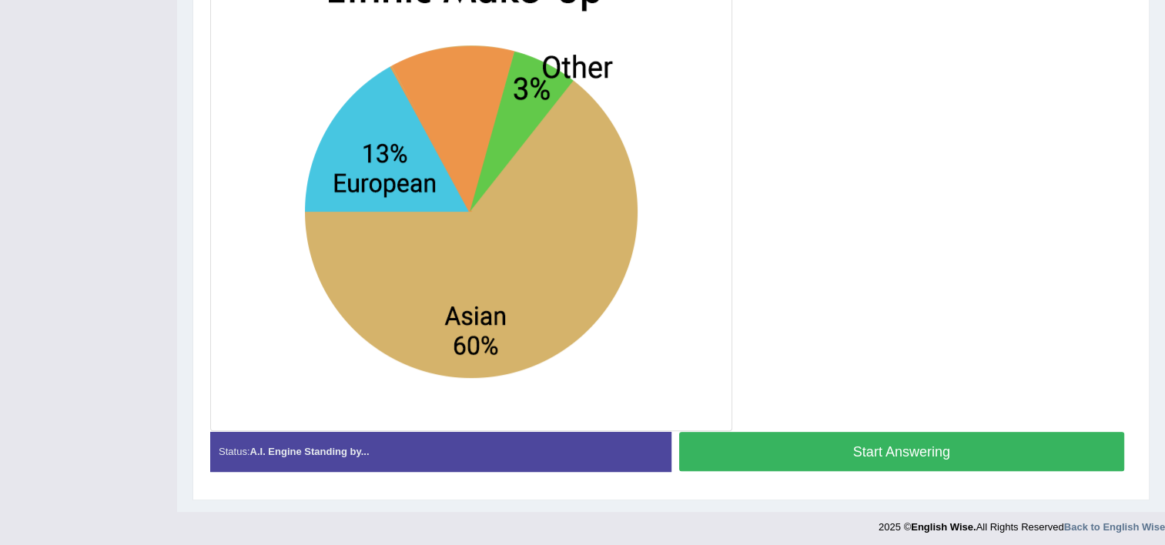
scroll to position [397, 0]
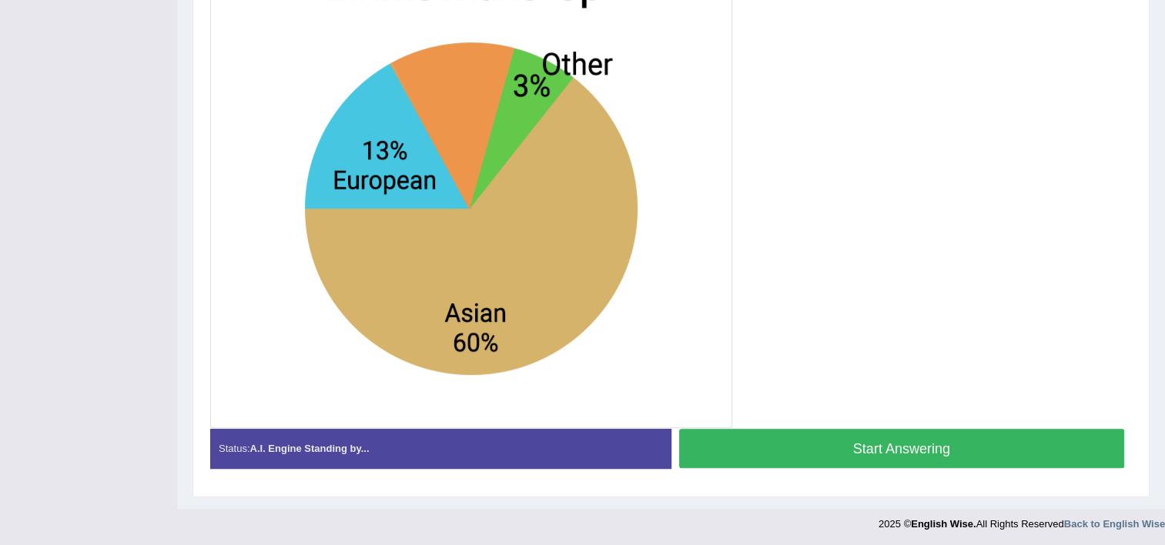
click at [812, 440] on button "Start Answering" at bounding box center [902, 448] width 446 height 39
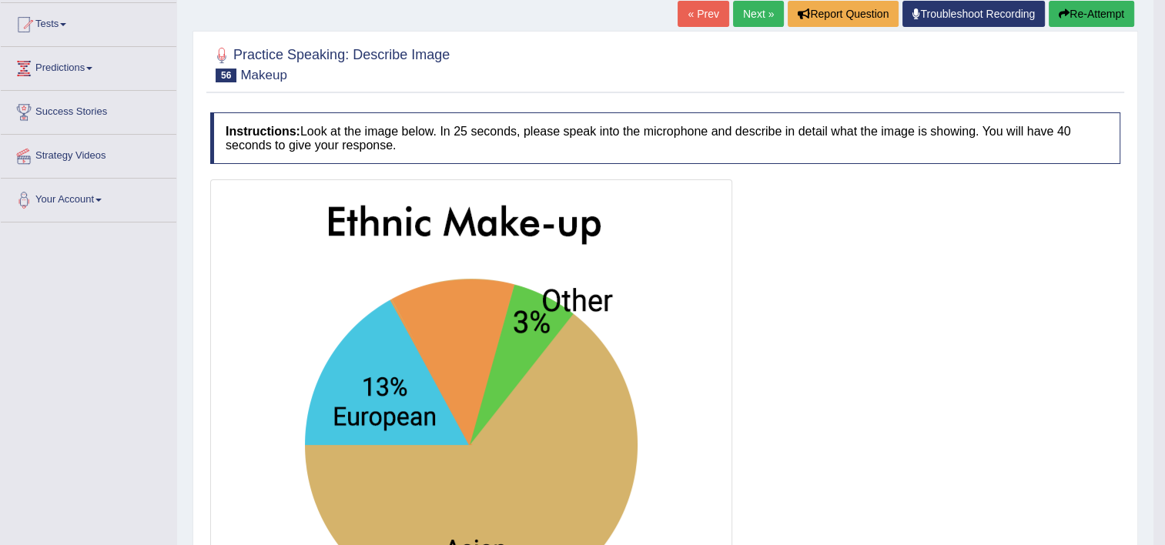
scroll to position [72, 0]
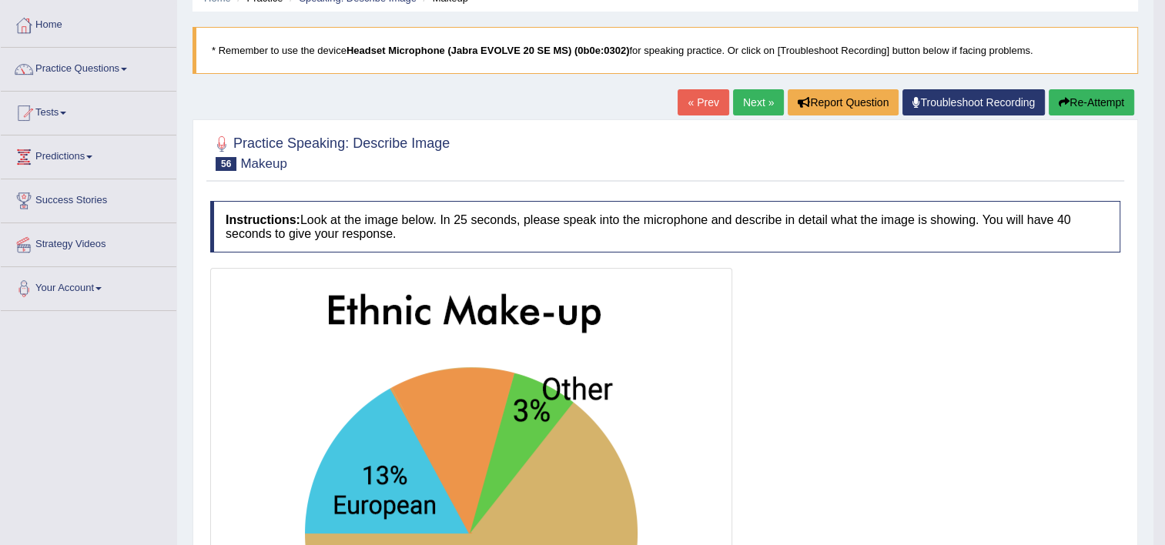
drag, startPoint x: 812, startPoint y: 440, endPoint x: 850, endPoint y: 184, distance: 258.5
click at [758, 98] on link "Next »" at bounding box center [758, 102] width 51 height 26
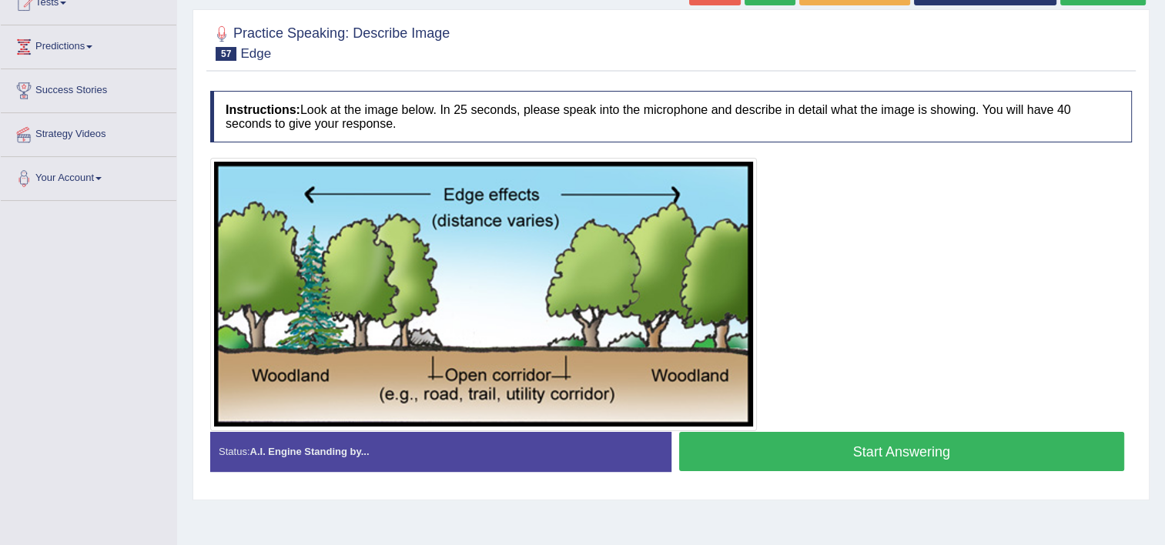
scroll to position [185, 0]
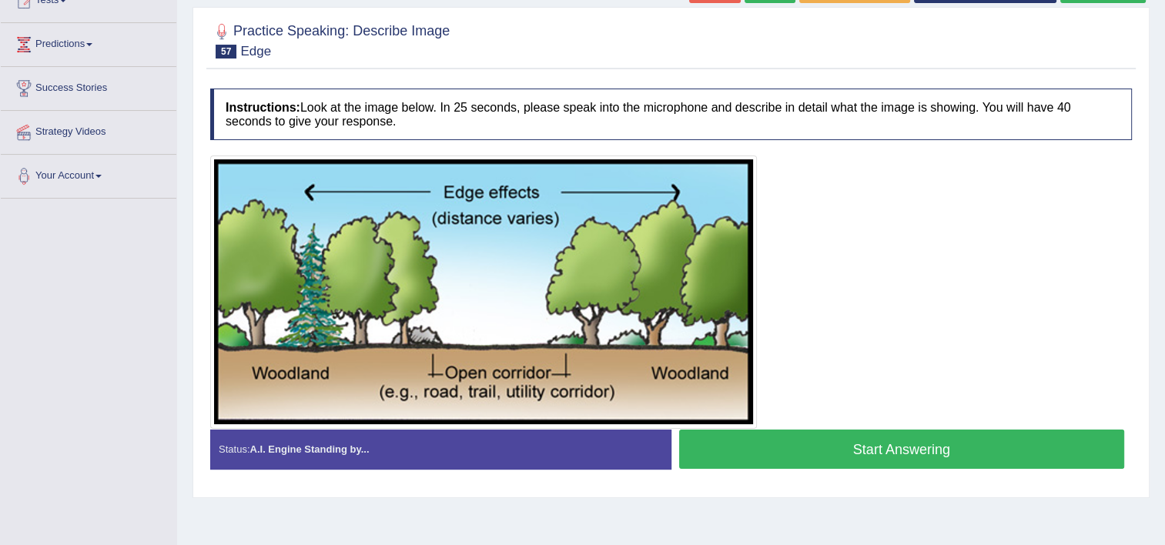
click at [819, 443] on button "Start Answering" at bounding box center [902, 449] width 446 height 39
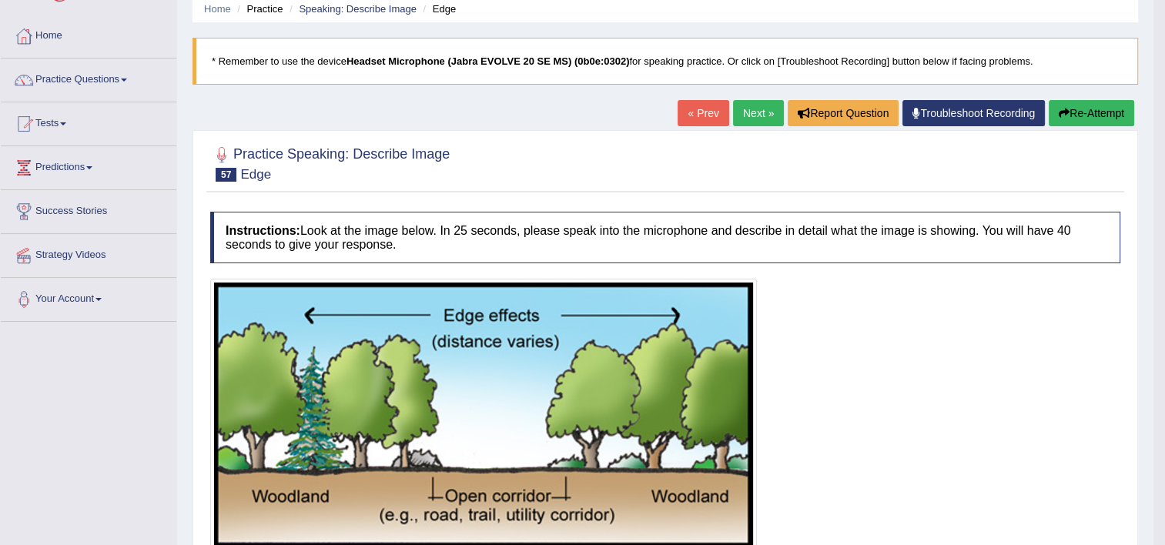
scroll to position [50, 0]
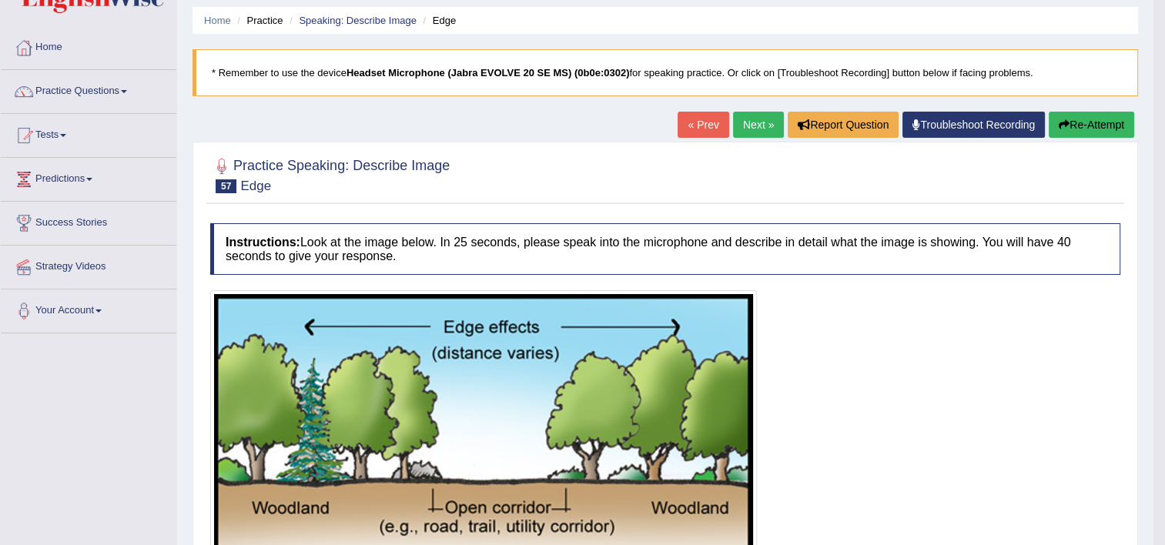
click at [765, 127] on link "Next »" at bounding box center [758, 125] width 51 height 26
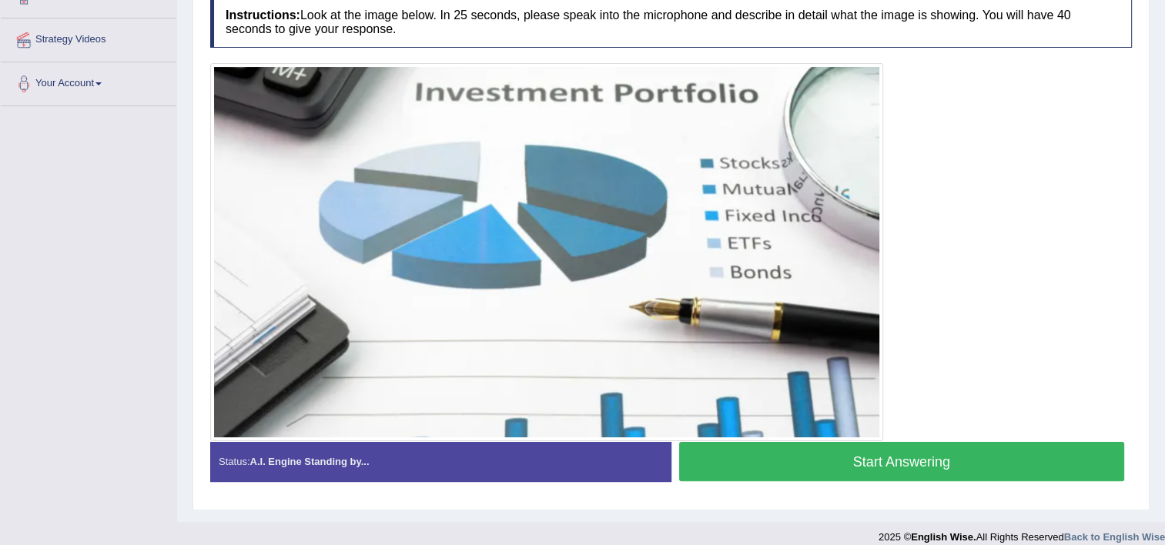
scroll to position [246, 0]
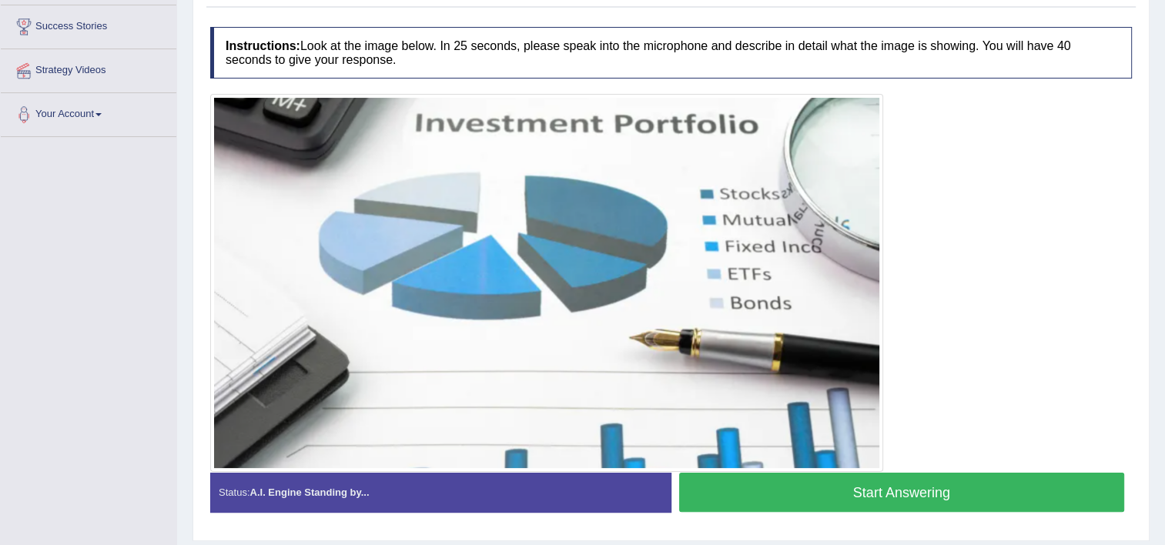
click at [834, 490] on button "Start Answering" at bounding box center [902, 492] width 446 height 39
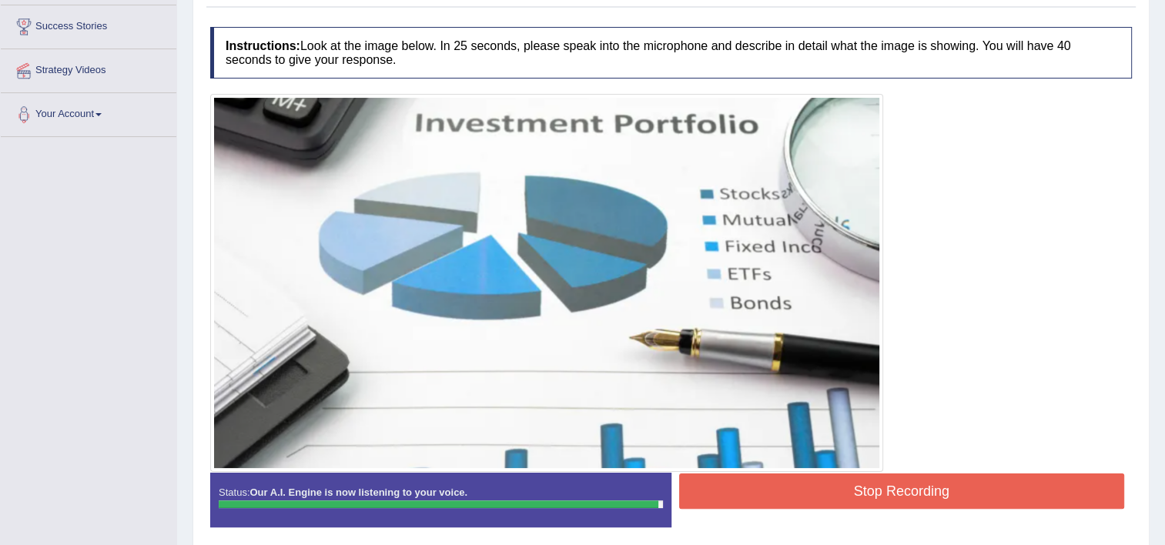
click at [834, 490] on button "Stop Recording" at bounding box center [902, 491] width 446 height 35
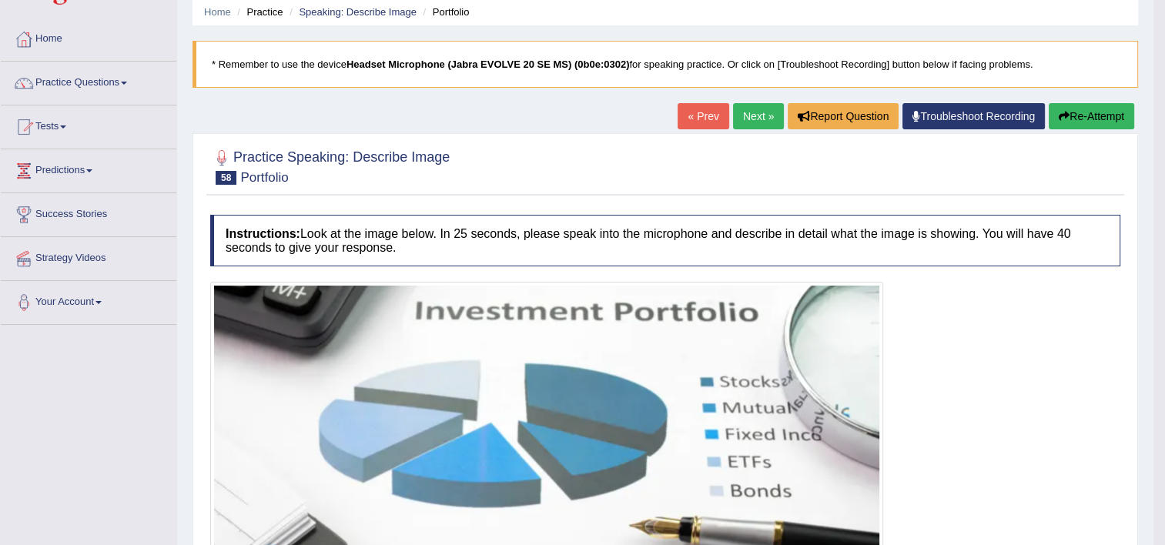
scroll to position [62, 0]
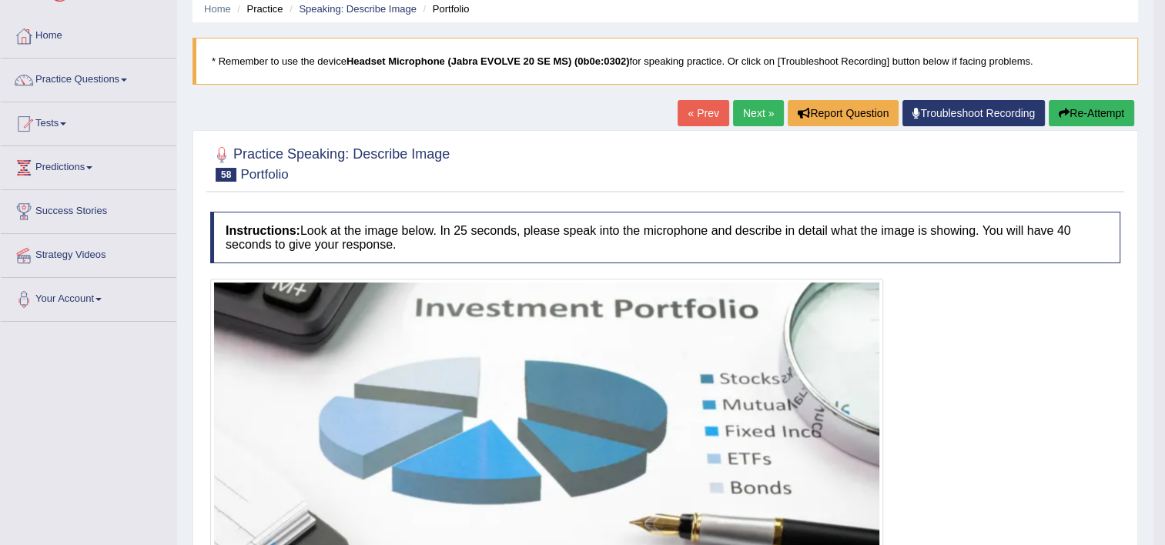
click at [1100, 114] on button "Re-Attempt" at bounding box center [1091, 113] width 85 height 26
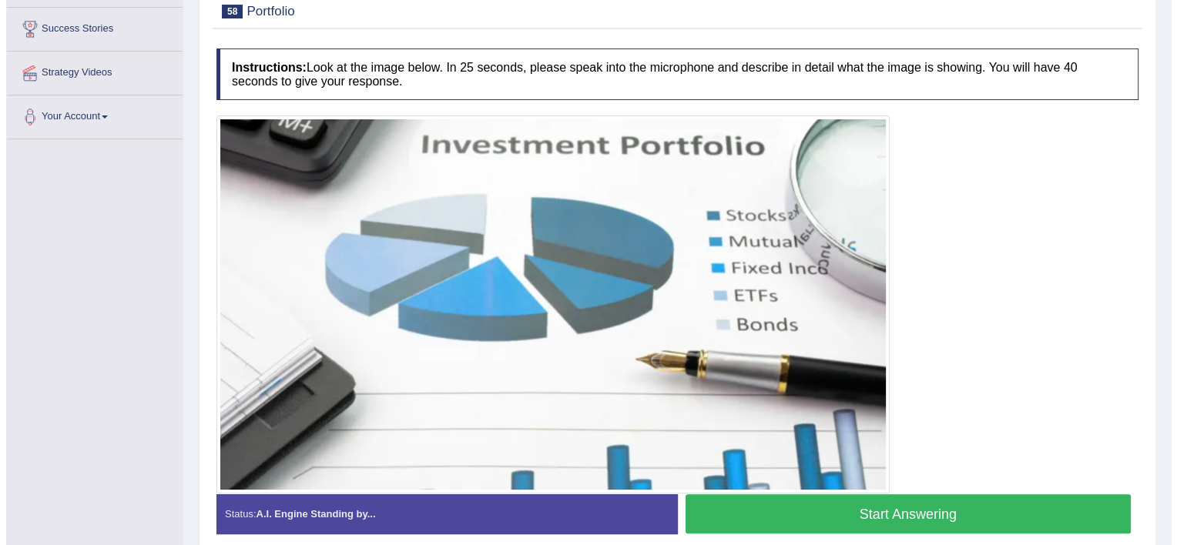
scroll to position [246, 0]
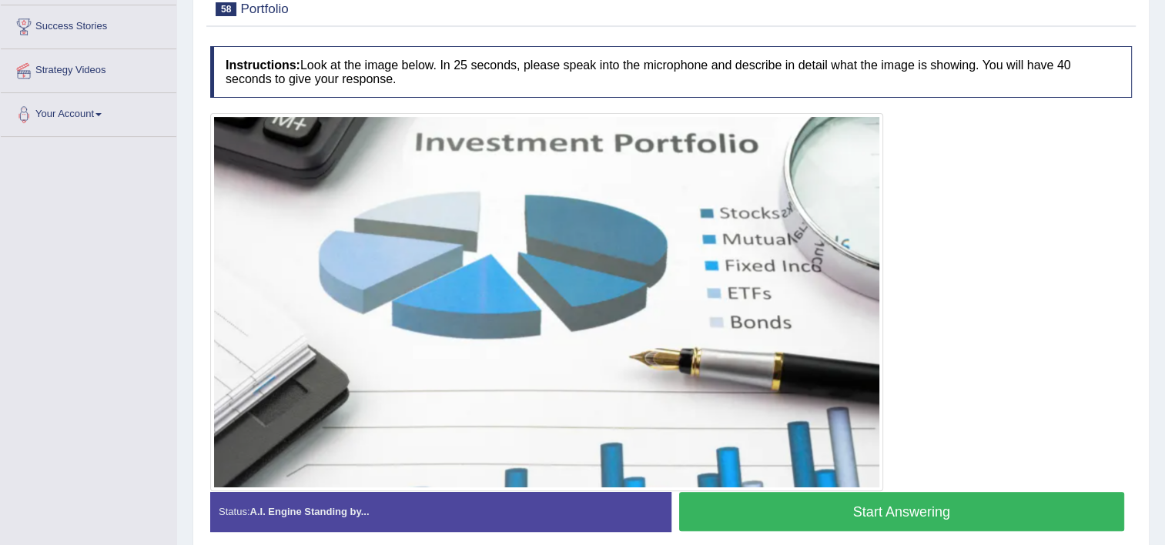
click at [860, 504] on button "Start Answering" at bounding box center [902, 511] width 446 height 39
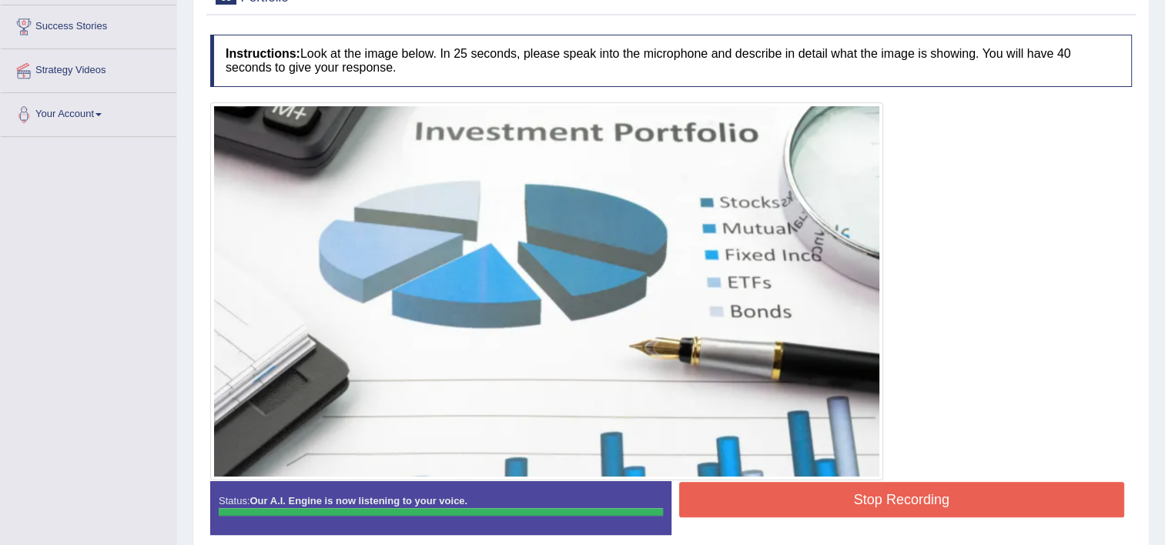
click at [860, 504] on button "Stop Recording" at bounding box center [902, 499] width 446 height 35
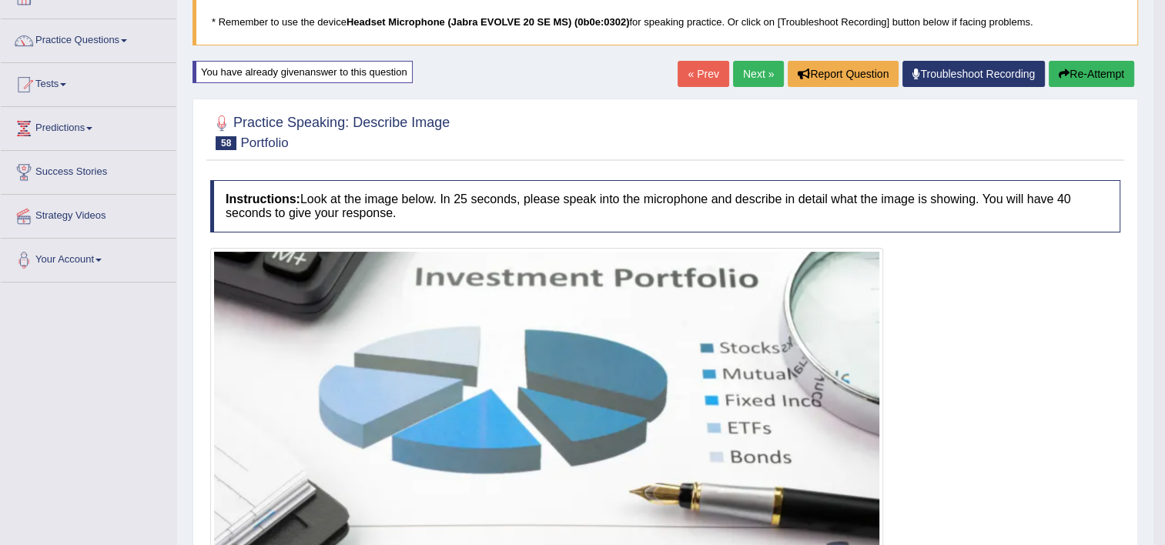
scroll to position [35, 0]
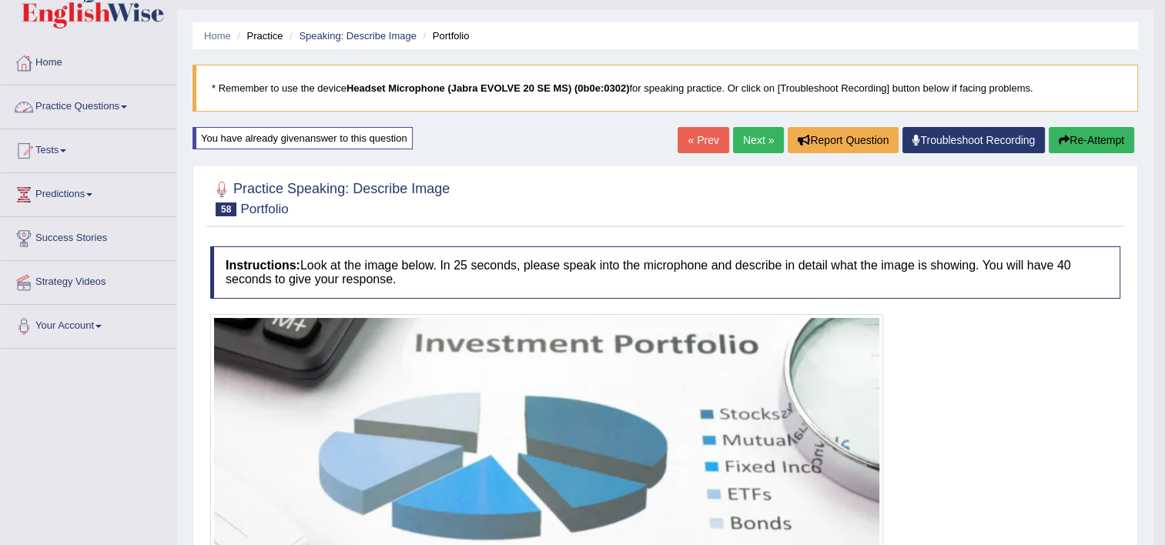
click at [127, 105] on span at bounding box center [124, 106] width 6 height 3
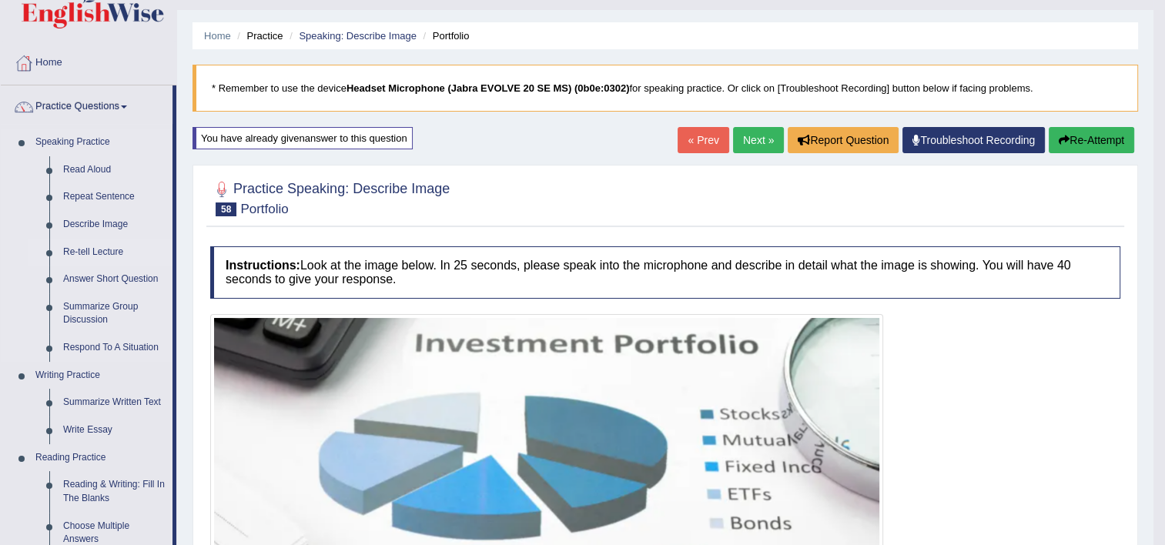
click at [99, 251] on link "Re-tell Lecture" at bounding box center [114, 253] width 116 height 28
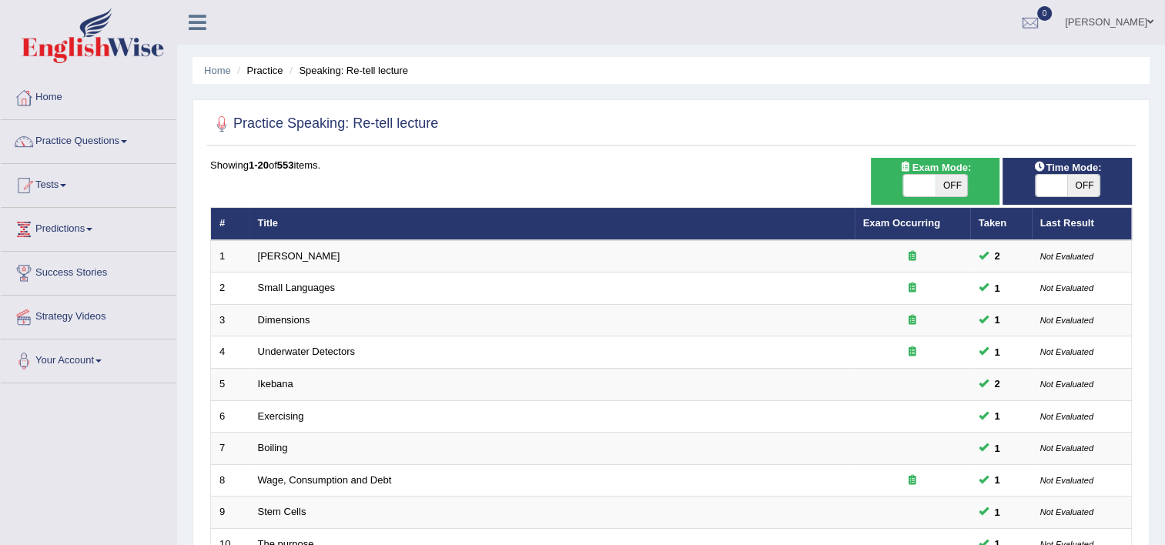
click at [1073, 199] on div "Time Mode: ON OFF" at bounding box center [1067, 181] width 129 height 47
click at [1076, 186] on span "OFF" at bounding box center [1083, 186] width 32 height 22
checkbox input "true"
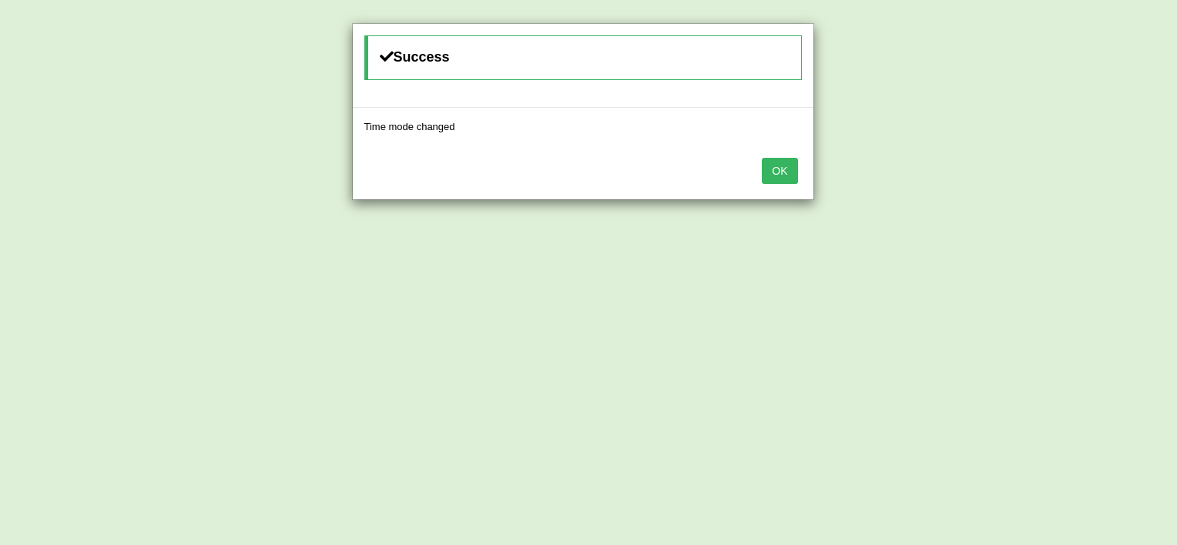
click at [781, 164] on button "OK" at bounding box center [779, 171] width 35 height 26
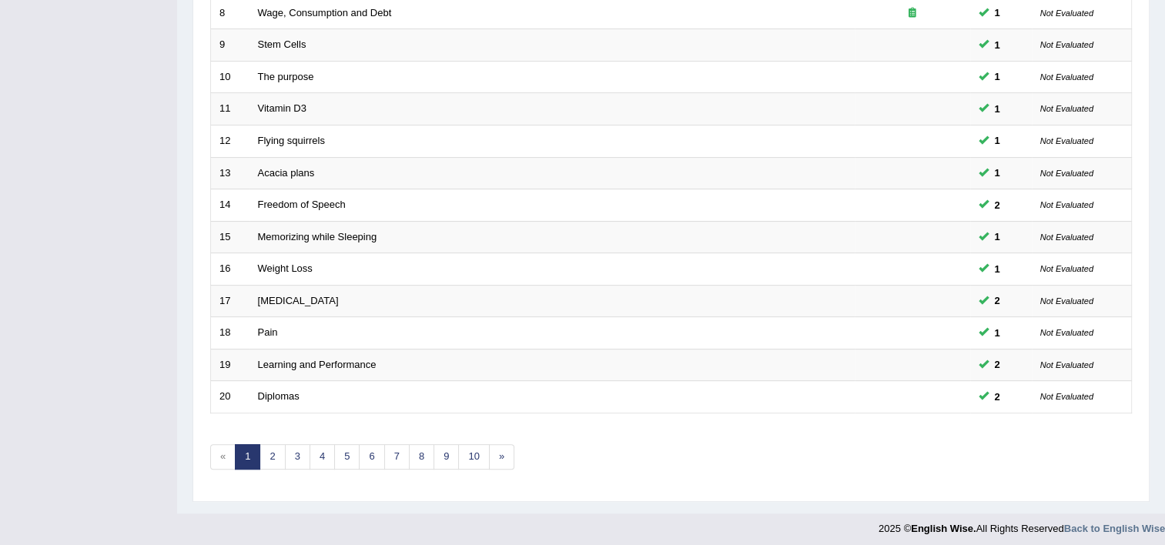
scroll to position [470, 0]
click at [285, 444] on link "3" at bounding box center [297, 454] width 25 height 25
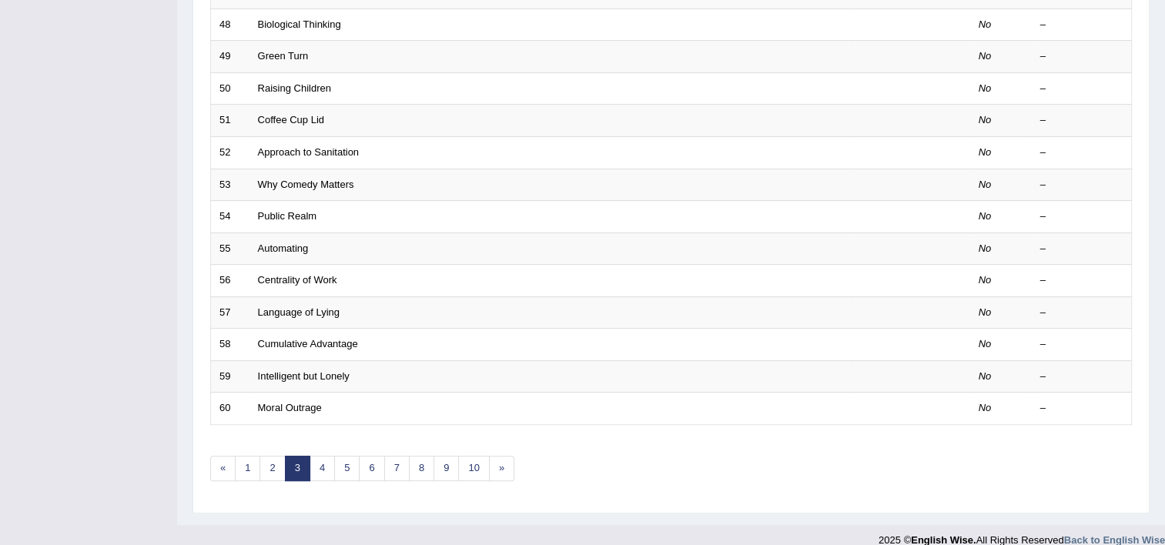
scroll to position [462, 0]
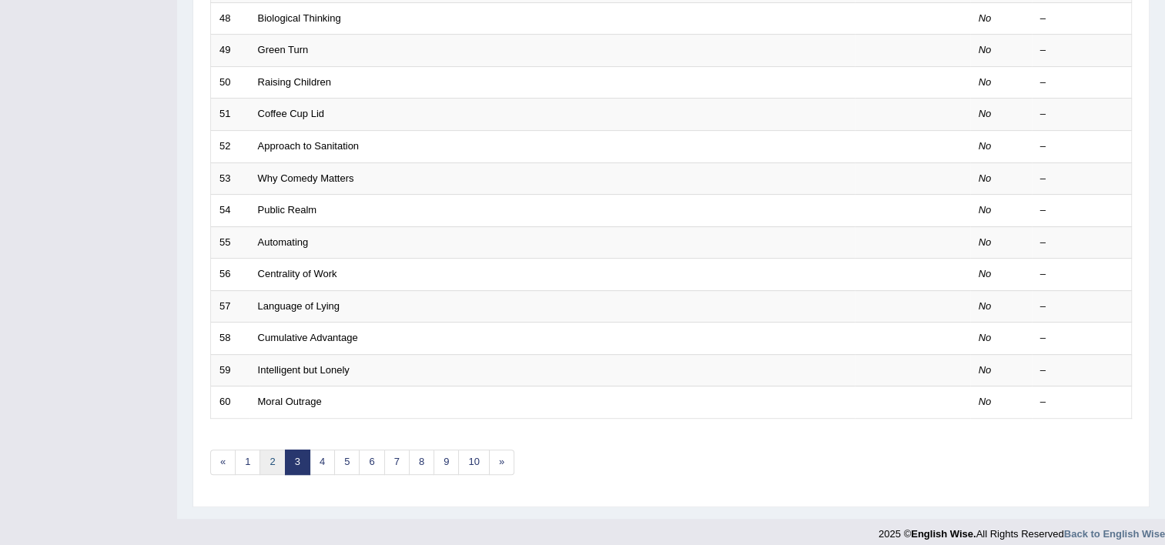
click at [274, 456] on link "2" at bounding box center [271, 462] width 25 height 25
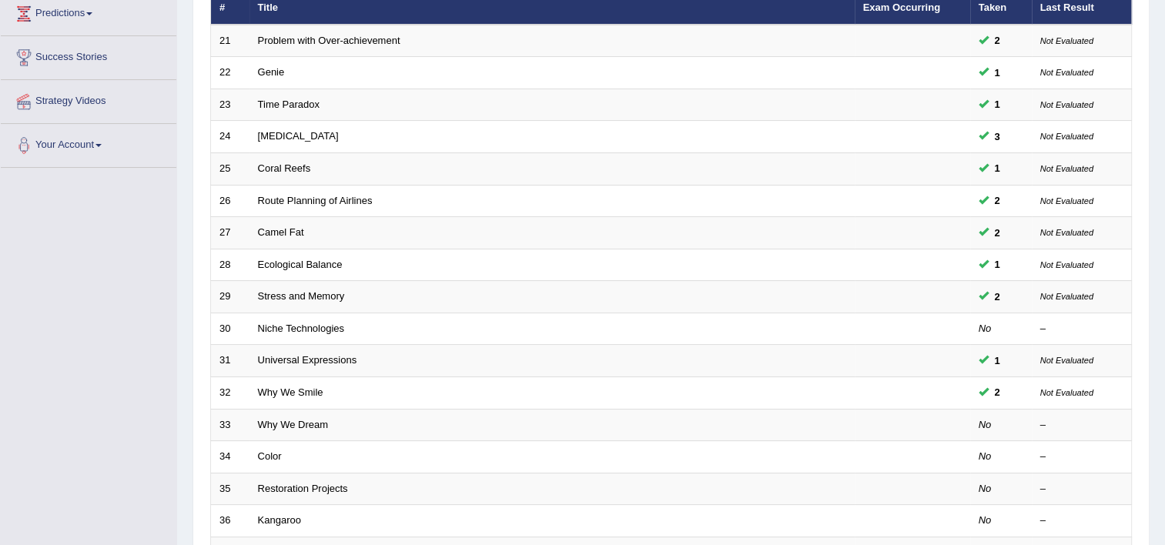
scroll to position [246, 0]
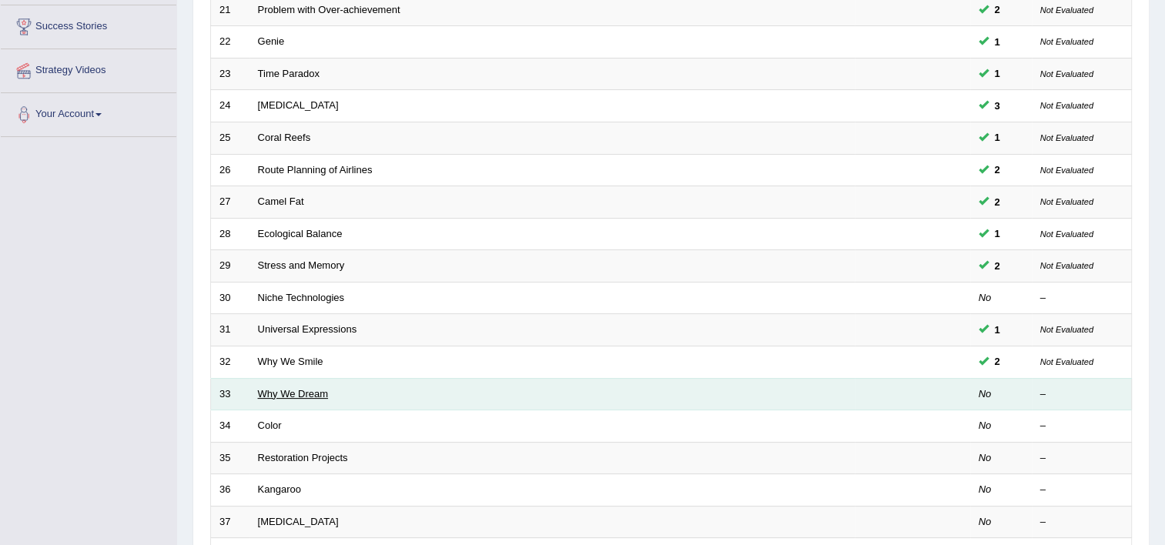
click at [279, 389] on link "Why We Dream" at bounding box center [293, 394] width 71 height 12
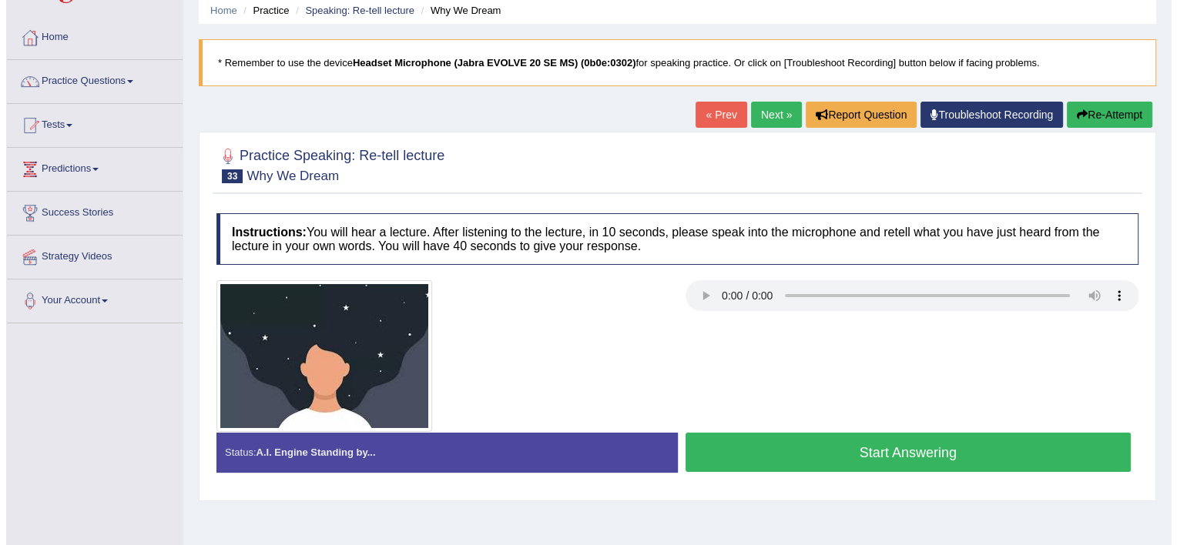
scroll to position [62, 0]
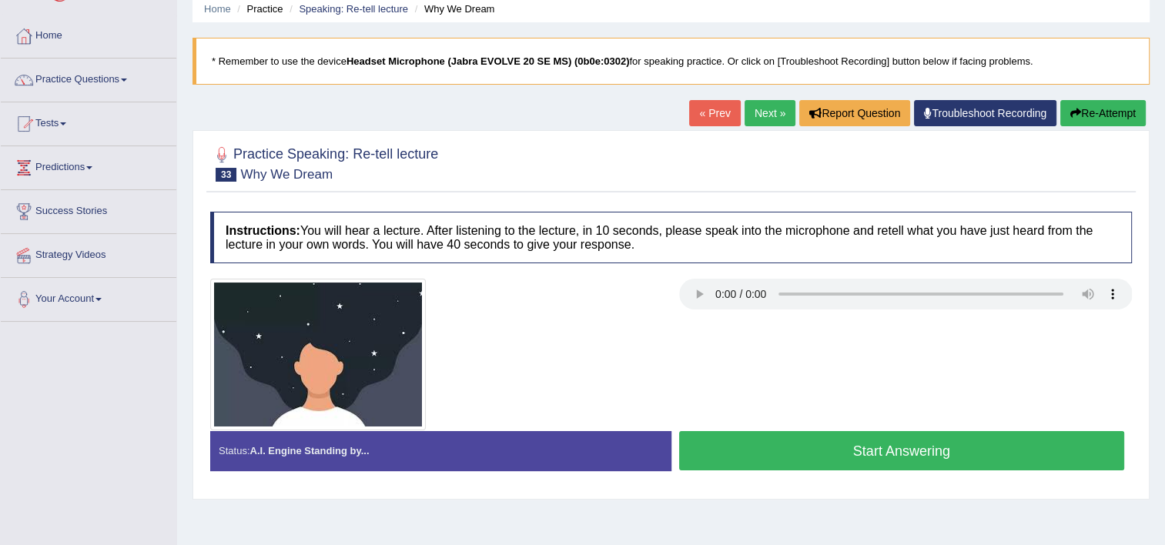
click at [793, 445] on button "Start Answering" at bounding box center [902, 450] width 446 height 39
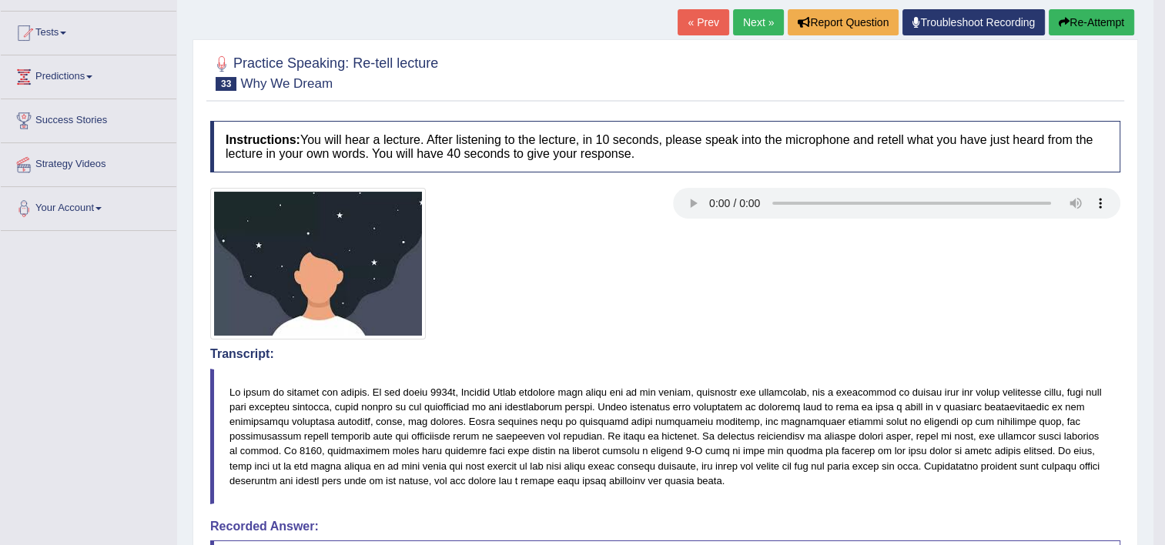
scroll to position [123, 0]
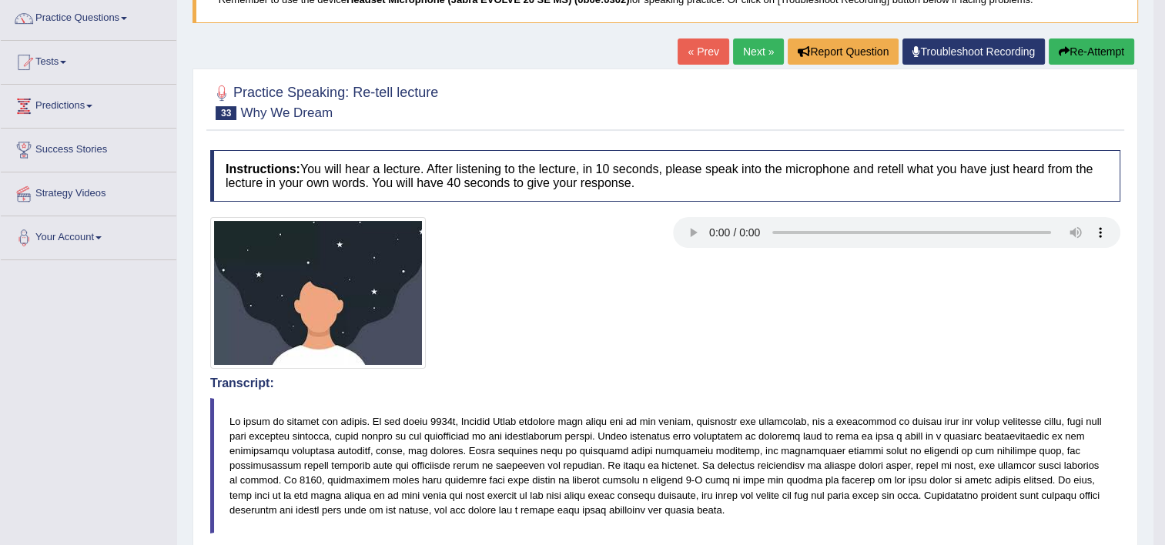
click at [1090, 53] on button "Re-Attempt" at bounding box center [1091, 51] width 85 height 26
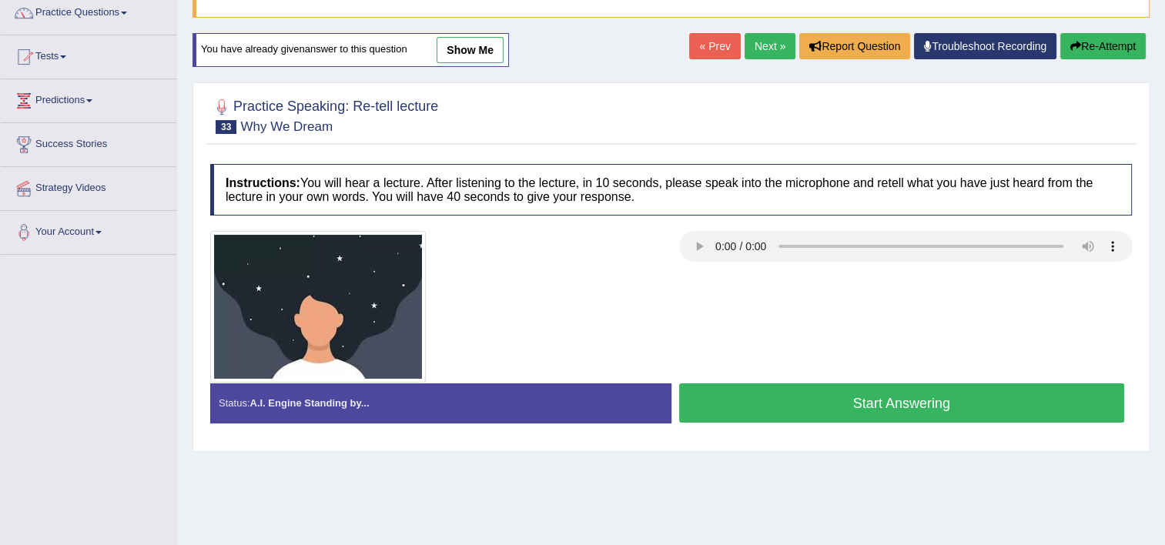
click at [928, 397] on button "Start Answering" at bounding box center [902, 402] width 446 height 39
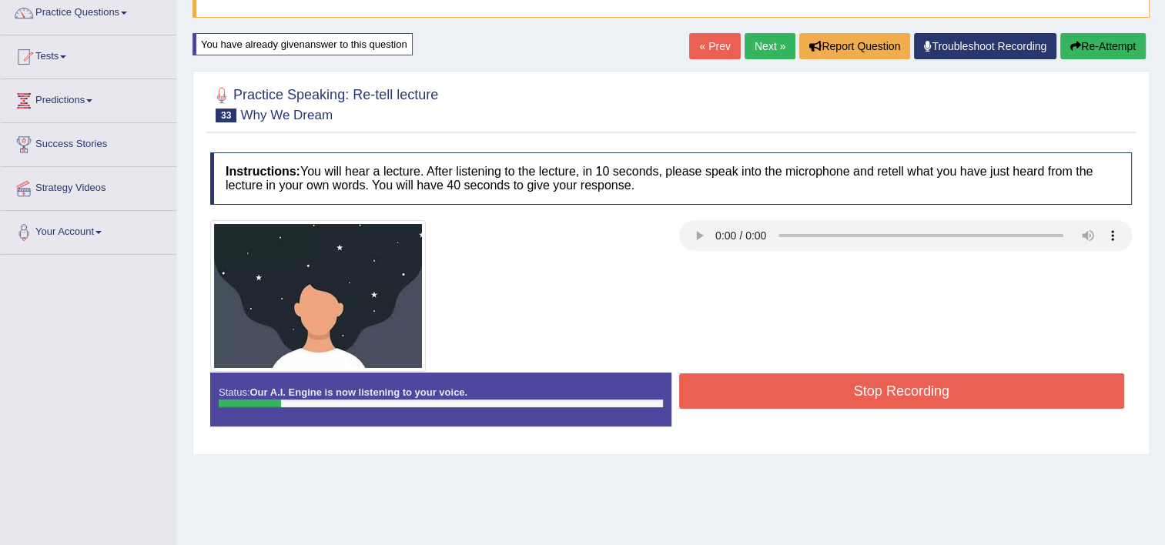
click at [1083, 45] on button "Re-Attempt" at bounding box center [1102, 46] width 85 height 26
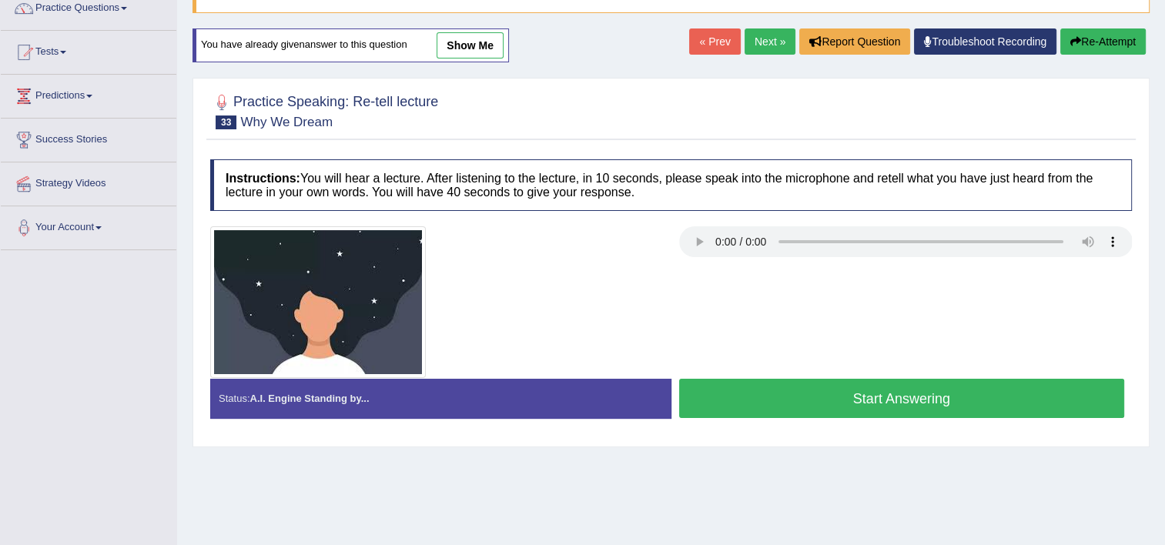
scroll to position [129, 0]
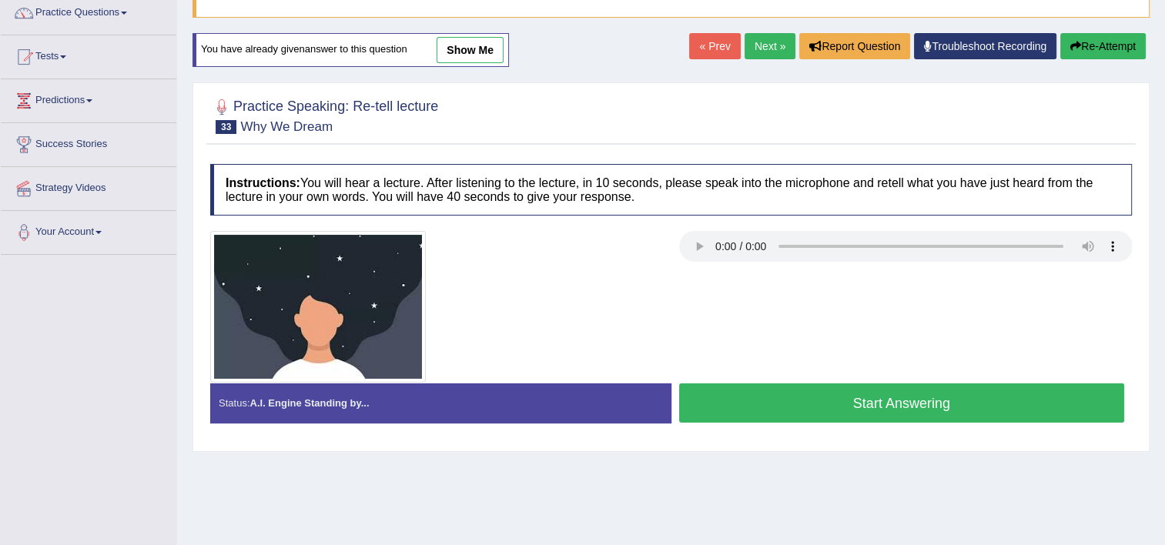
drag, startPoint x: 0, startPoint y: 0, endPoint x: 949, endPoint y: 400, distance: 1029.7
click at [949, 400] on button "Start Answering" at bounding box center [902, 402] width 446 height 39
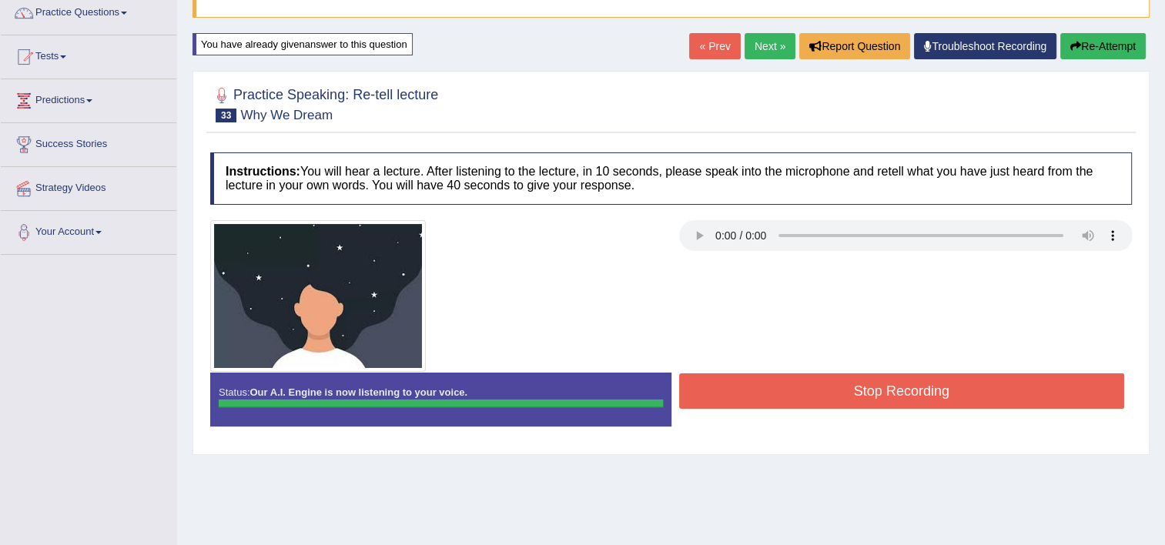
click at [949, 400] on button "Stop Recording" at bounding box center [902, 390] width 446 height 35
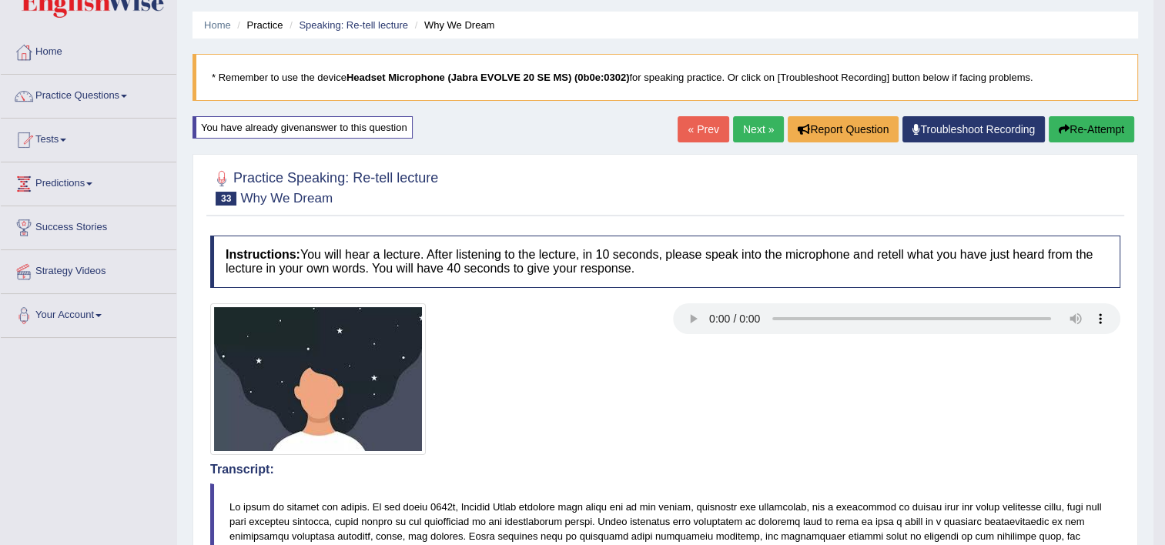
scroll to position [5, 0]
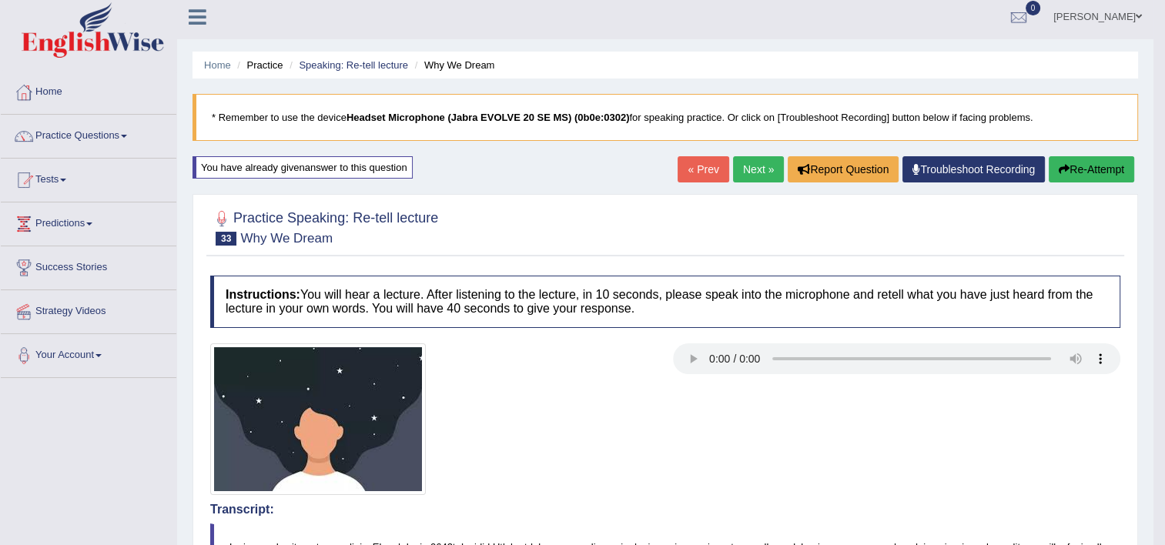
click at [758, 164] on link "Next »" at bounding box center [758, 169] width 51 height 26
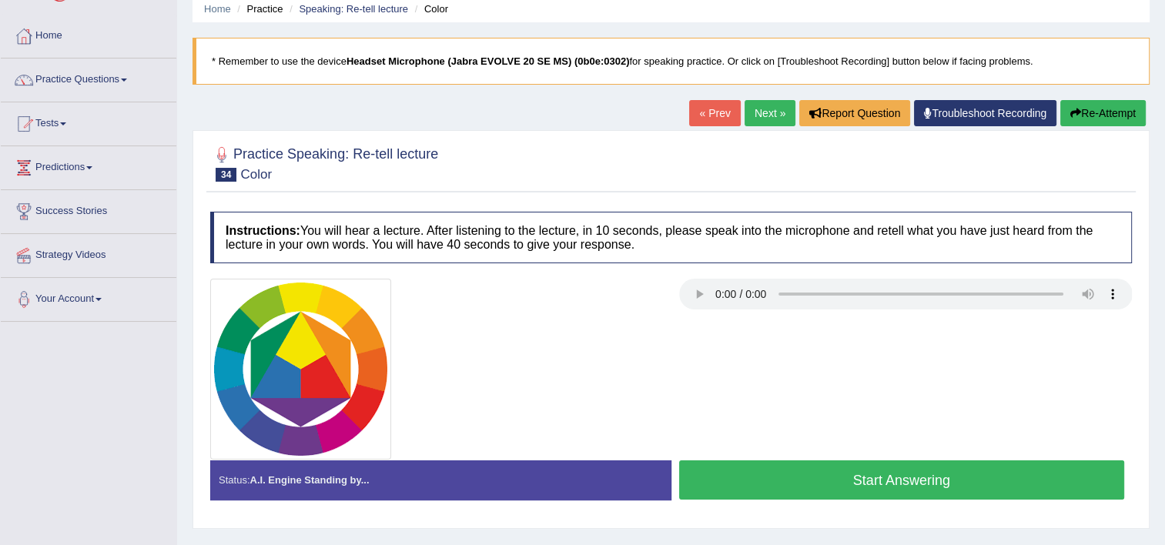
scroll to position [92, 0]
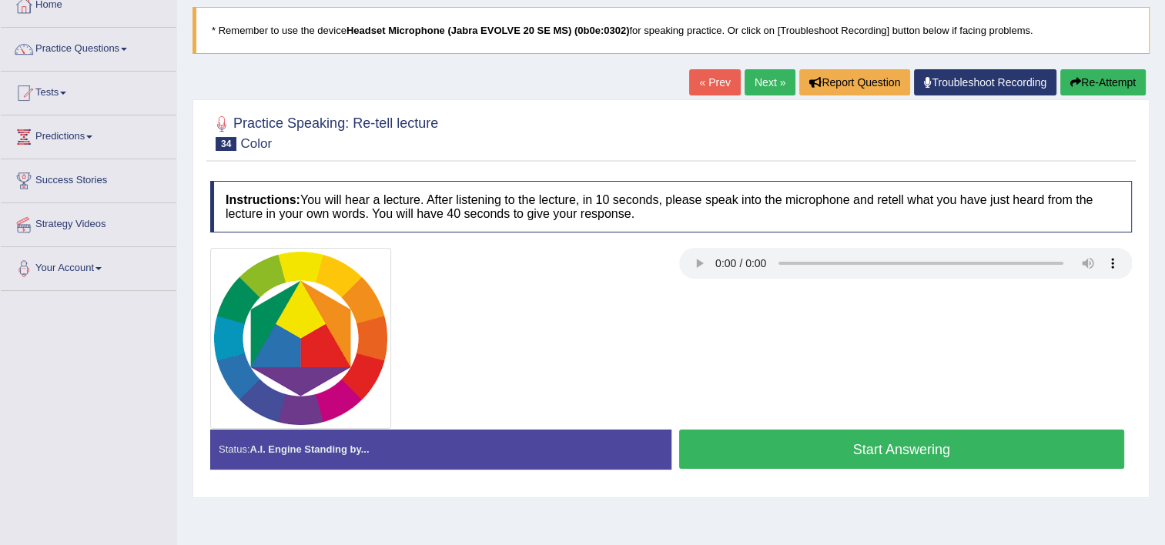
click at [810, 452] on button "Start Answering" at bounding box center [902, 449] width 446 height 39
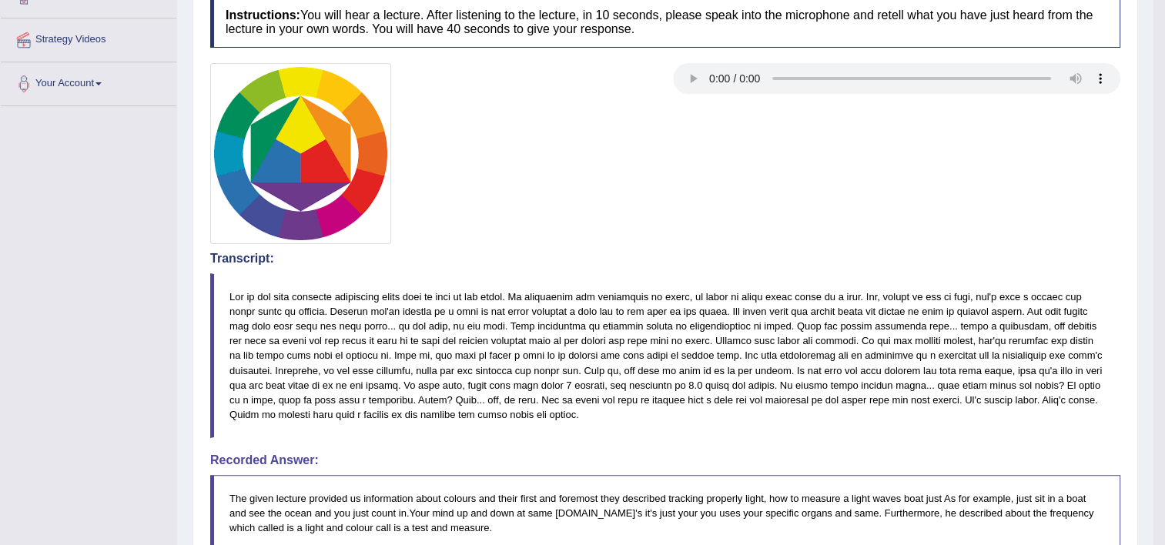
scroll to position [246, 0]
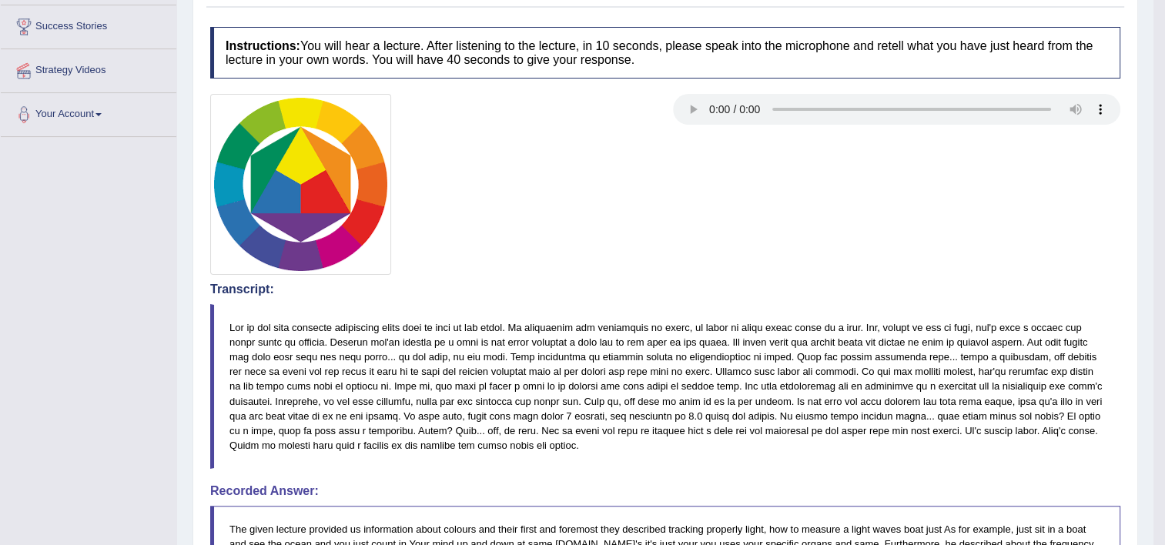
drag, startPoint x: 810, startPoint y: 452, endPoint x: 878, endPoint y: 234, distance: 228.2
click at [878, 234] on div "Instructions: You will hear a lecture. After listening to the lecture, in 10 se…" at bounding box center [665, 501] width 918 height 964
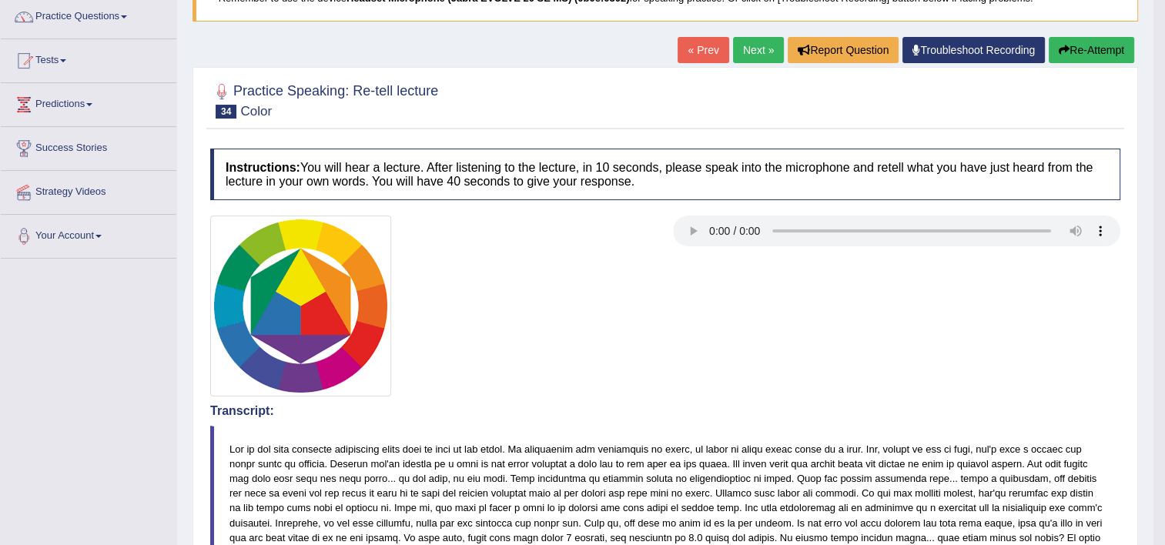
scroll to position [123, 0]
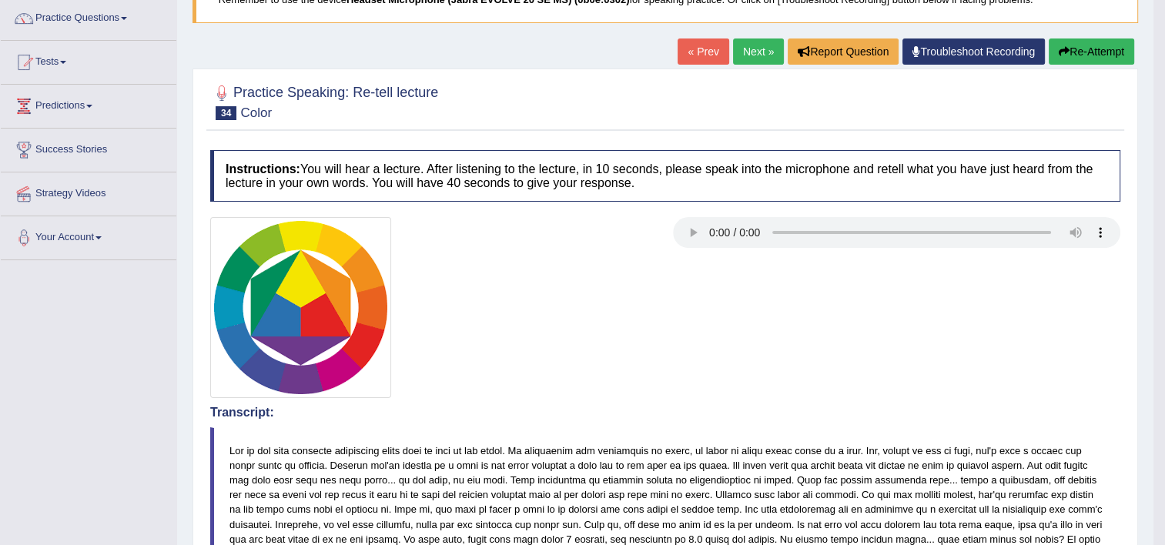
click at [737, 51] on link "Next »" at bounding box center [758, 51] width 51 height 26
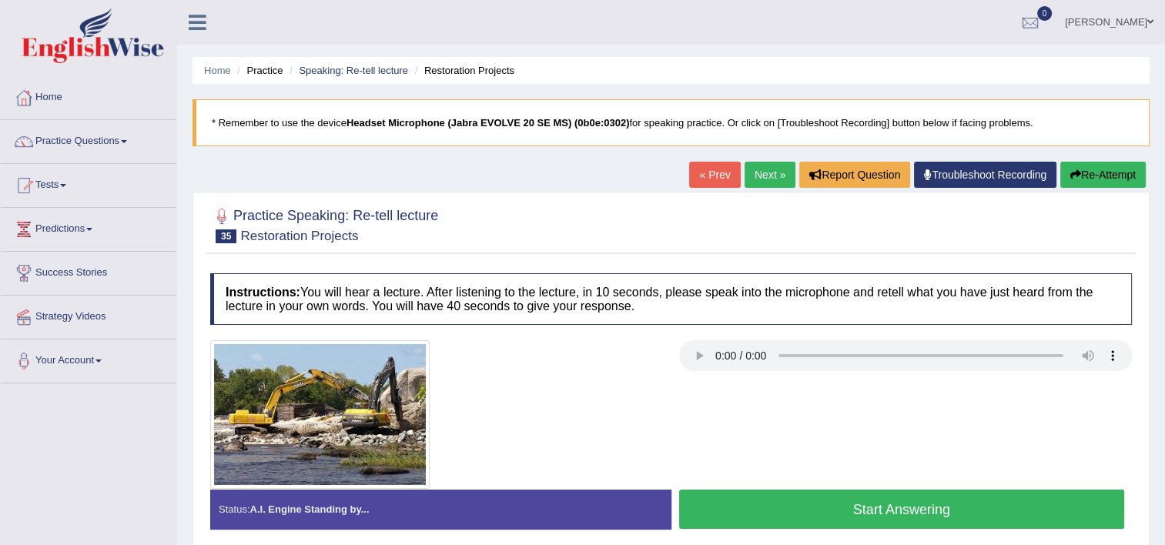
click at [875, 505] on button "Start Answering" at bounding box center [902, 509] width 446 height 39
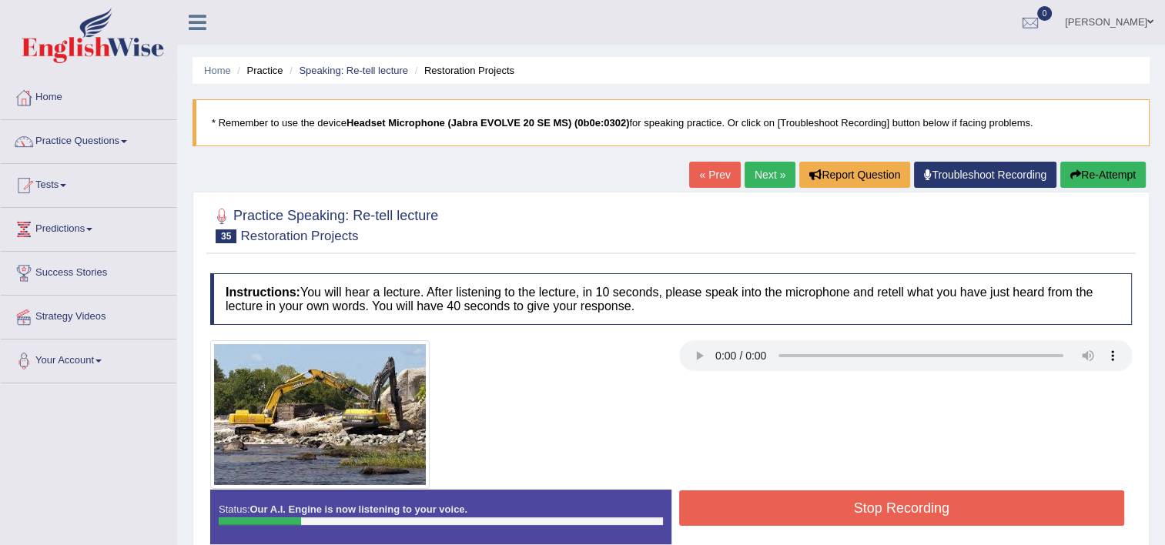
click at [1088, 169] on button "Re-Attempt" at bounding box center [1102, 175] width 85 height 26
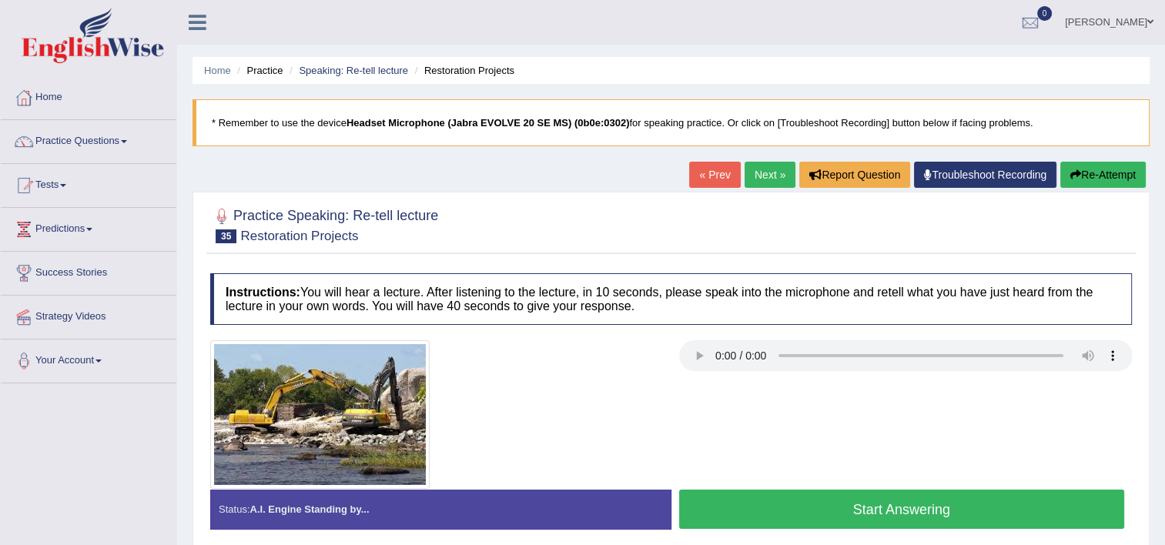
click at [822, 504] on button "Start Answering" at bounding box center [902, 509] width 446 height 39
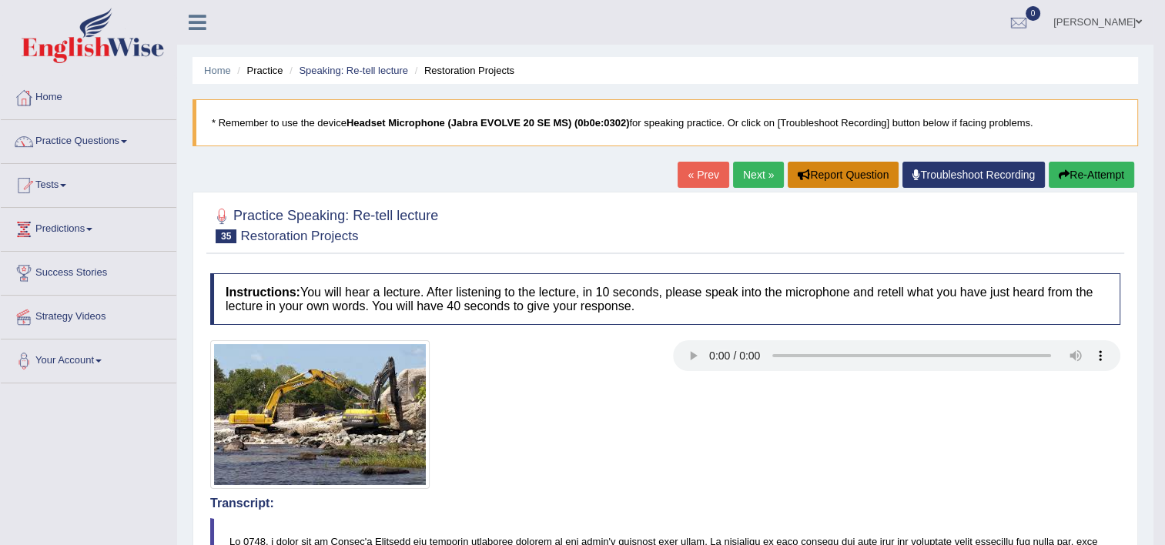
click at [859, 172] on button "Report Question" at bounding box center [843, 175] width 111 height 26
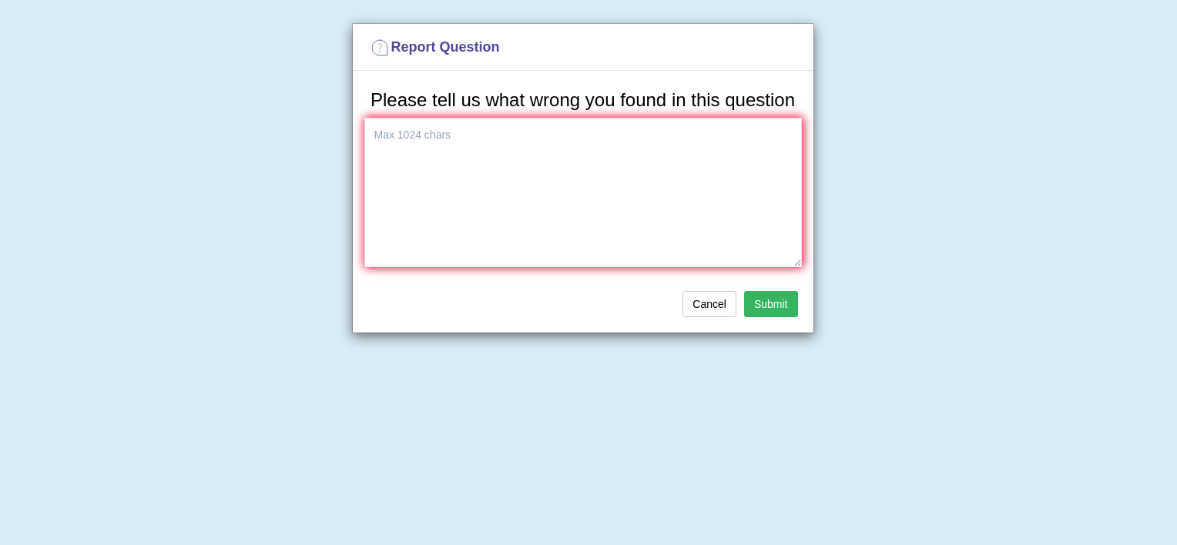
click at [996, 223] on div "Report Question Please tell us what wrong you found in this question Cancel Sub…" at bounding box center [588, 272] width 1177 height 545
click at [709, 300] on button "Cancel" at bounding box center [709, 304] width 54 height 26
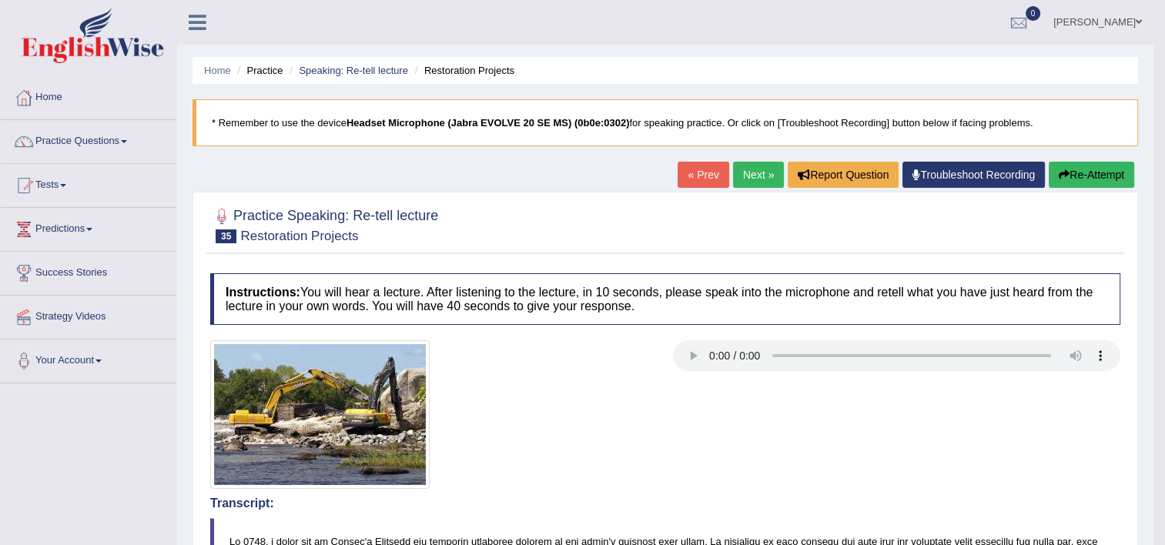
click at [1070, 178] on button "Re-Attempt" at bounding box center [1091, 175] width 85 height 26
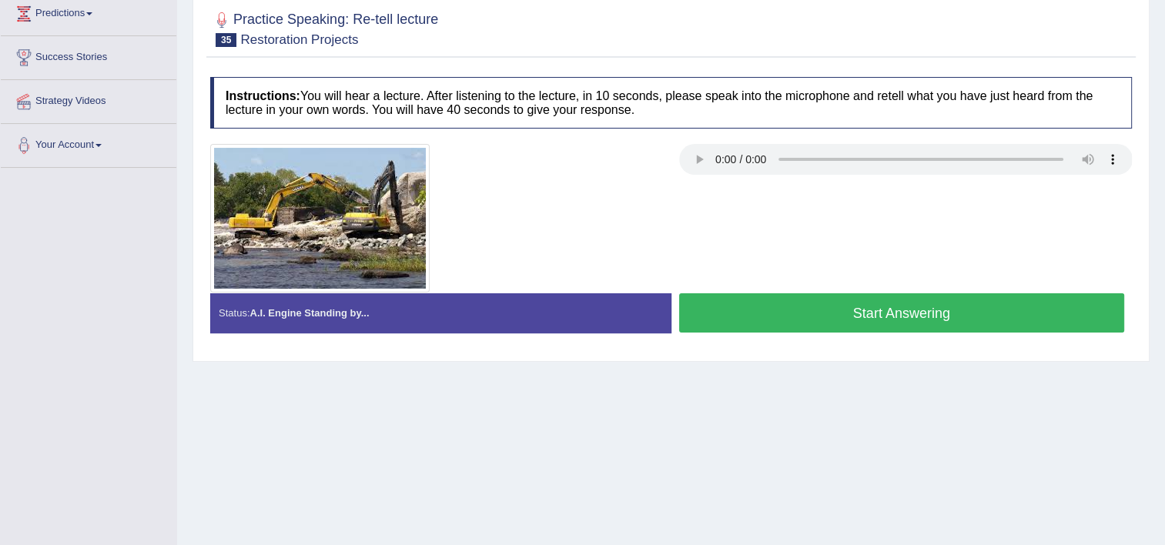
click at [1046, 302] on button "Start Answering" at bounding box center [902, 312] width 446 height 39
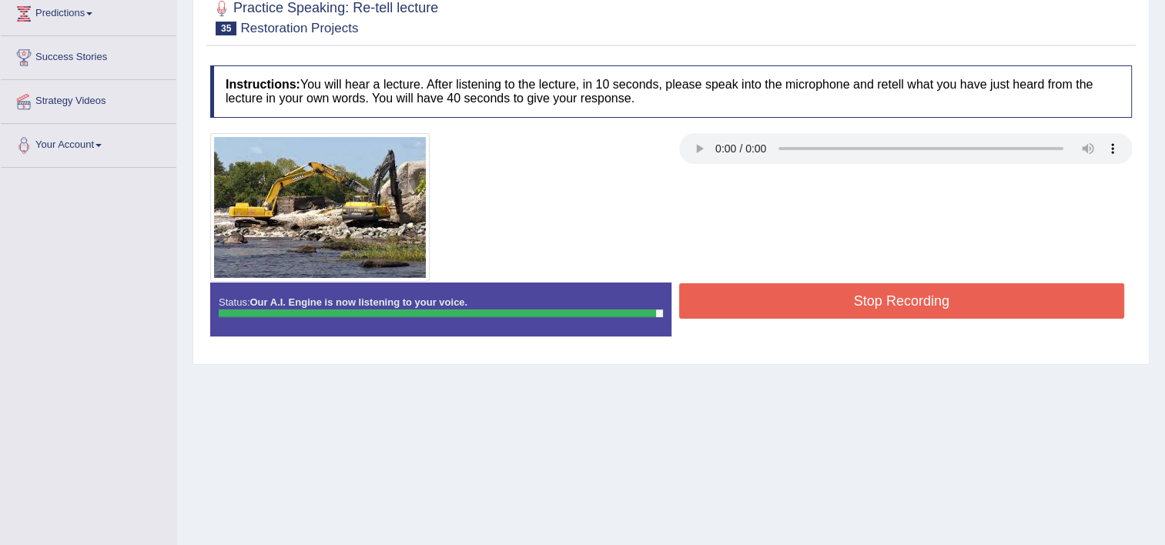
click at [1046, 302] on button "Stop Recording" at bounding box center [902, 300] width 446 height 35
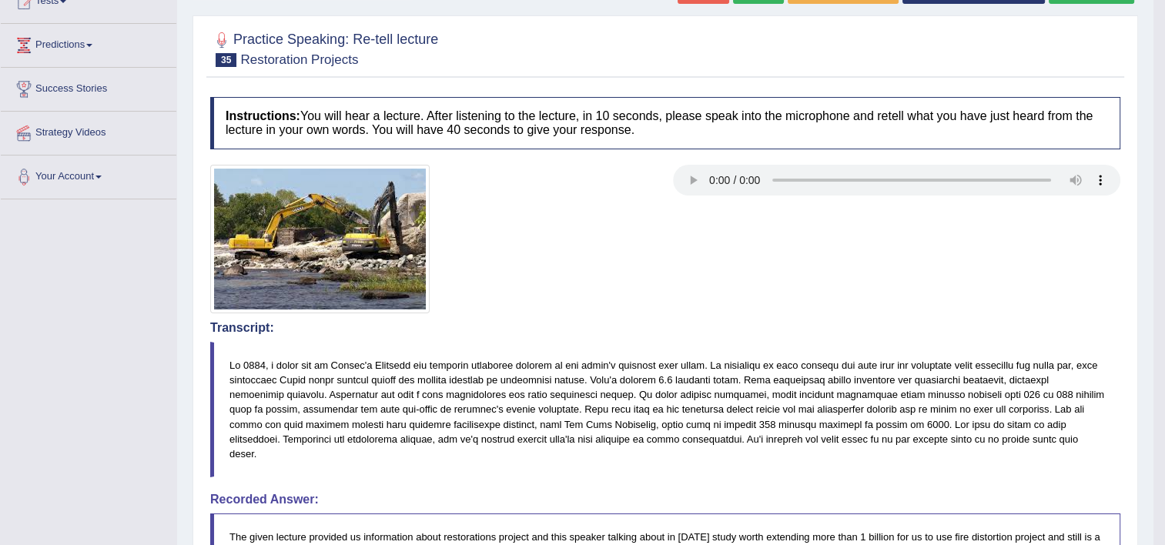
scroll to position [123, 0]
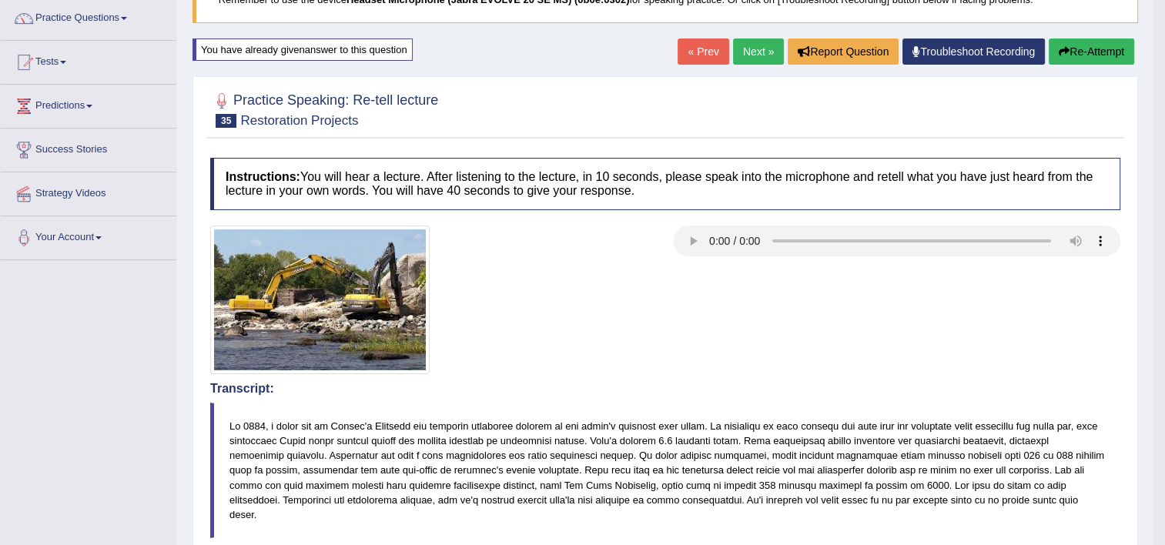
click at [761, 55] on link "Next »" at bounding box center [758, 51] width 51 height 26
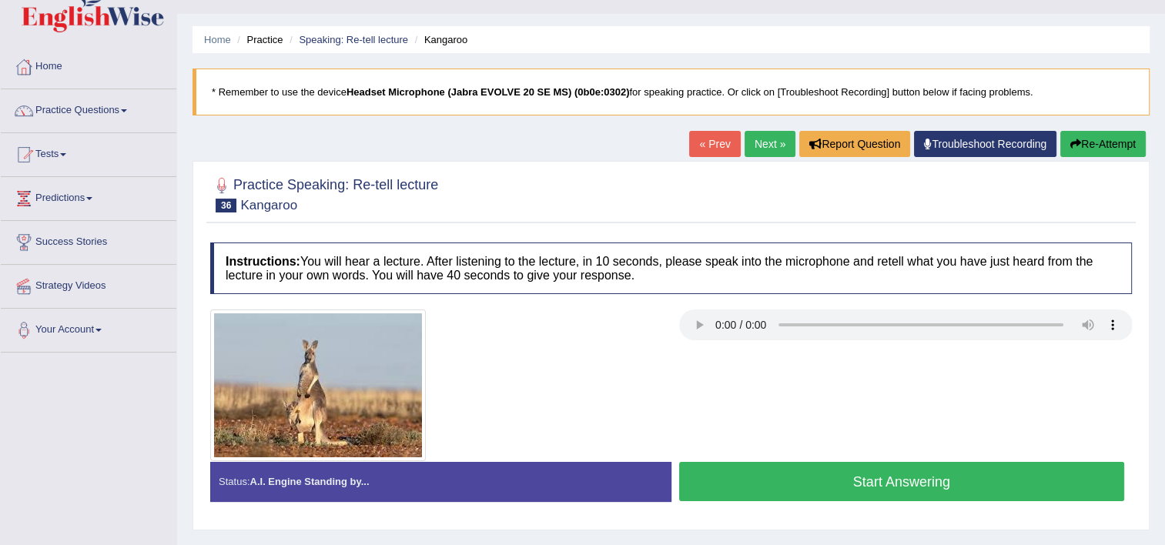
click at [915, 477] on button "Start Answering" at bounding box center [902, 481] width 446 height 39
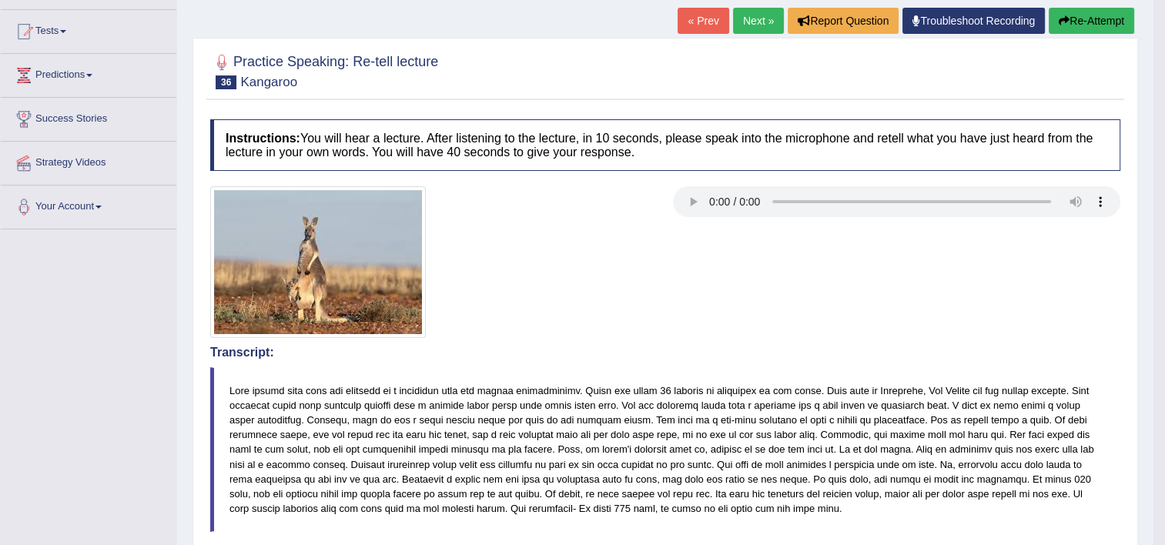
scroll to position [62, 0]
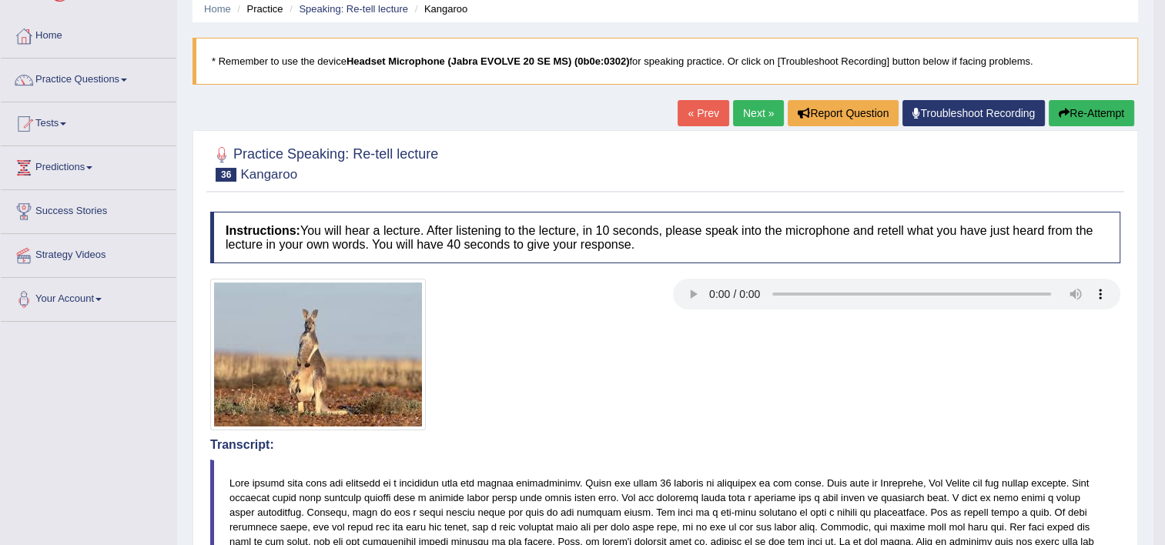
click at [745, 111] on link "Next »" at bounding box center [758, 113] width 51 height 26
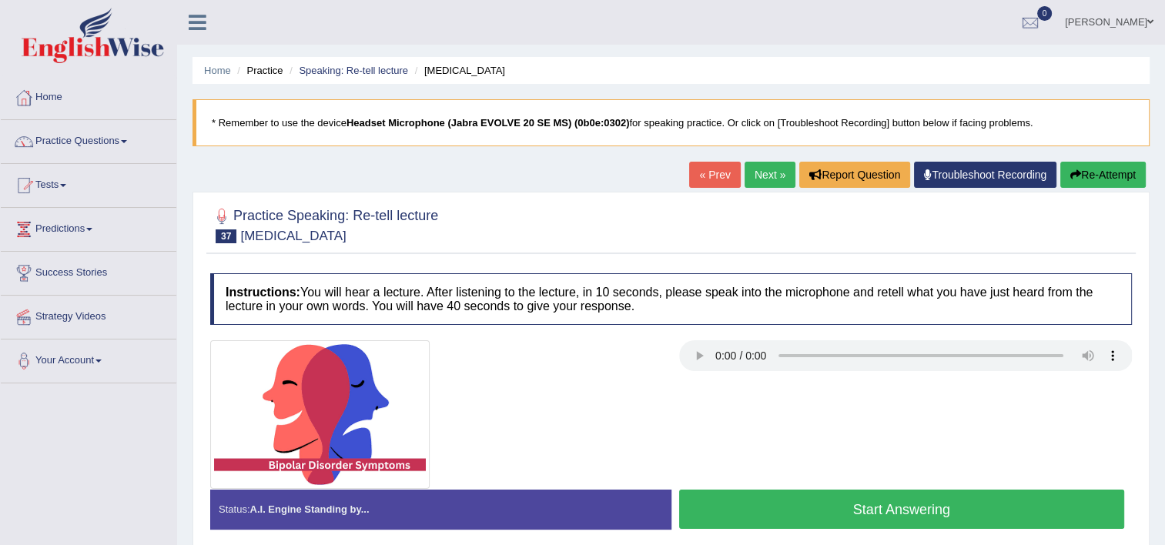
click at [839, 502] on button "Start Answering" at bounding box center [902, 509] width 446 height 39
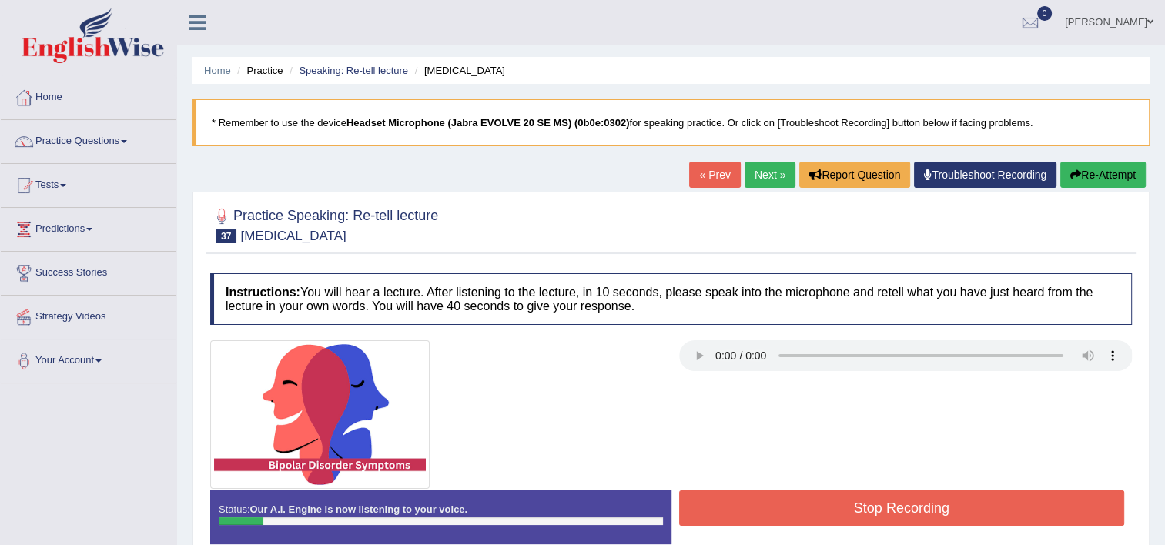
click at [1091, 178] on button "Re-Attempt" at bounding box center [1102, 175] width 85 height 26
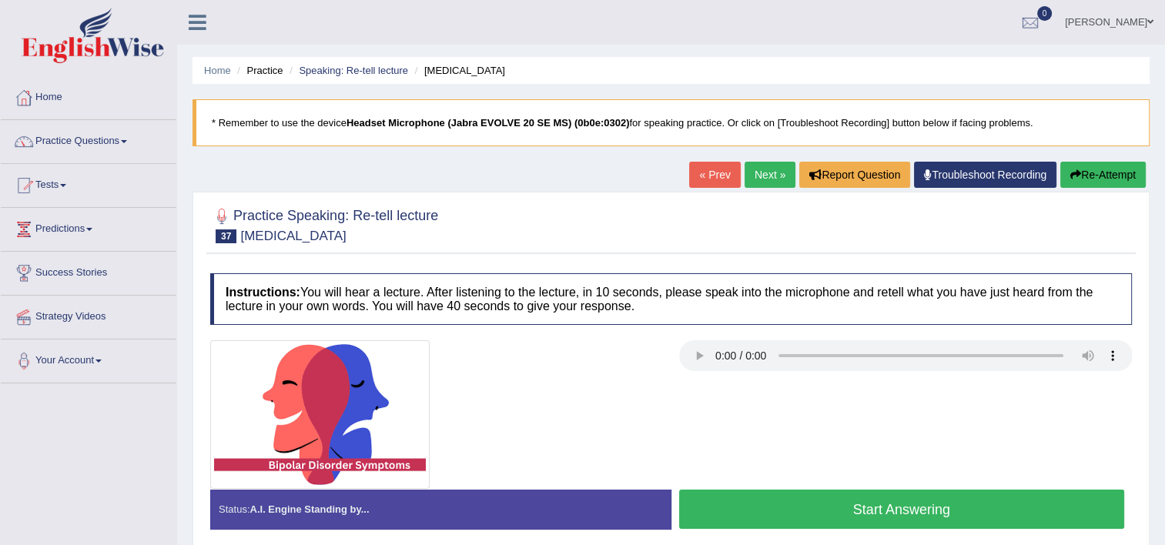
click at [965, 514] on button "Start Answering" at bounding box center [902, 509] width 446 height 39
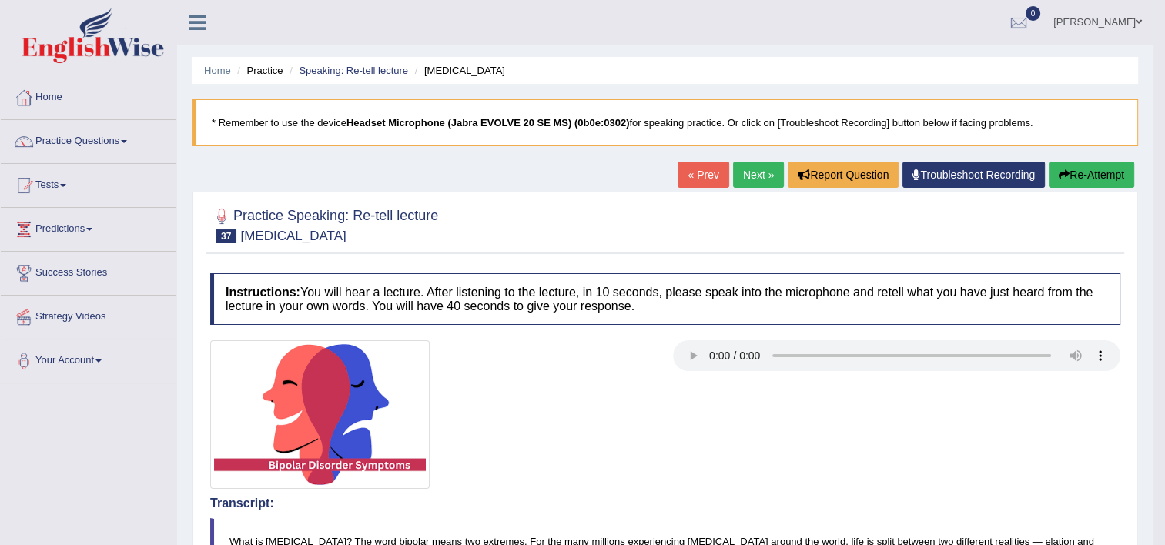
click at [749, 168] on link "Next »" at bounding box center [758, 175] width 51 height 26
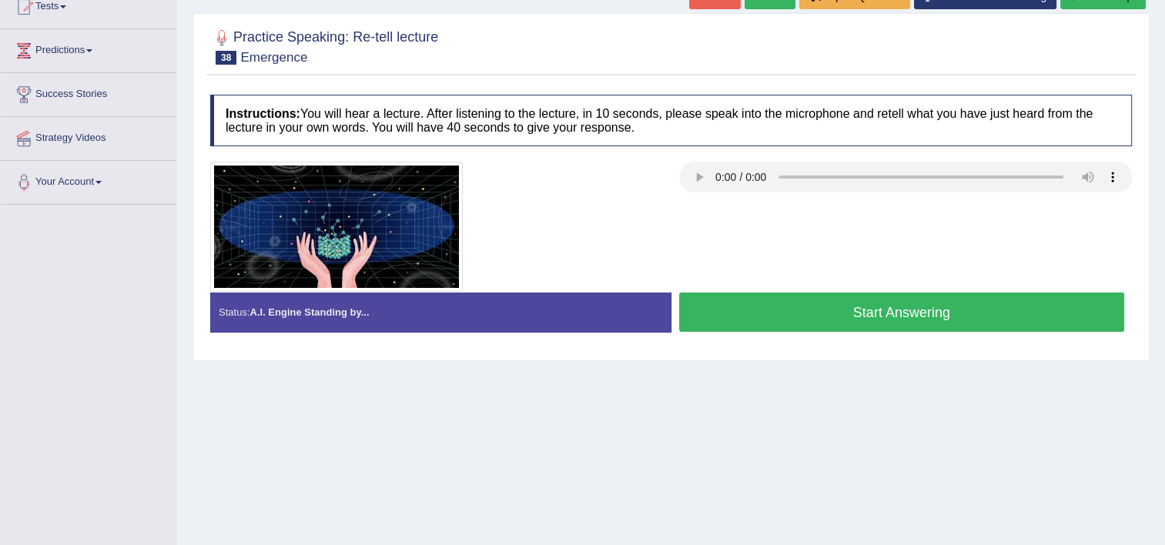
scroll to position [185, 0]
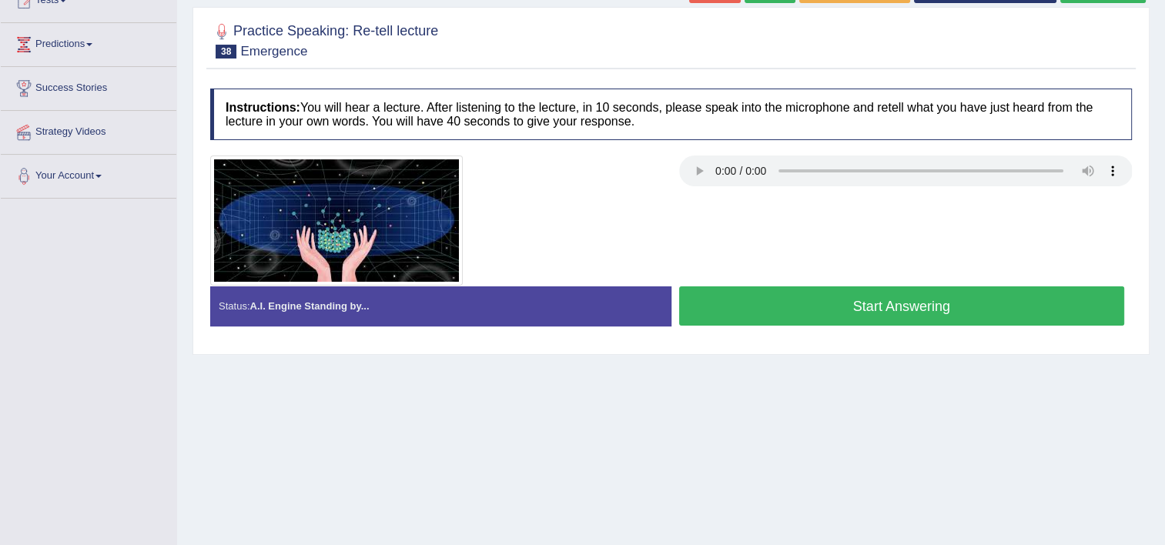
click at [842, 315] on button "Start Answering" at bounding box center [902, 305] width 446 height 39
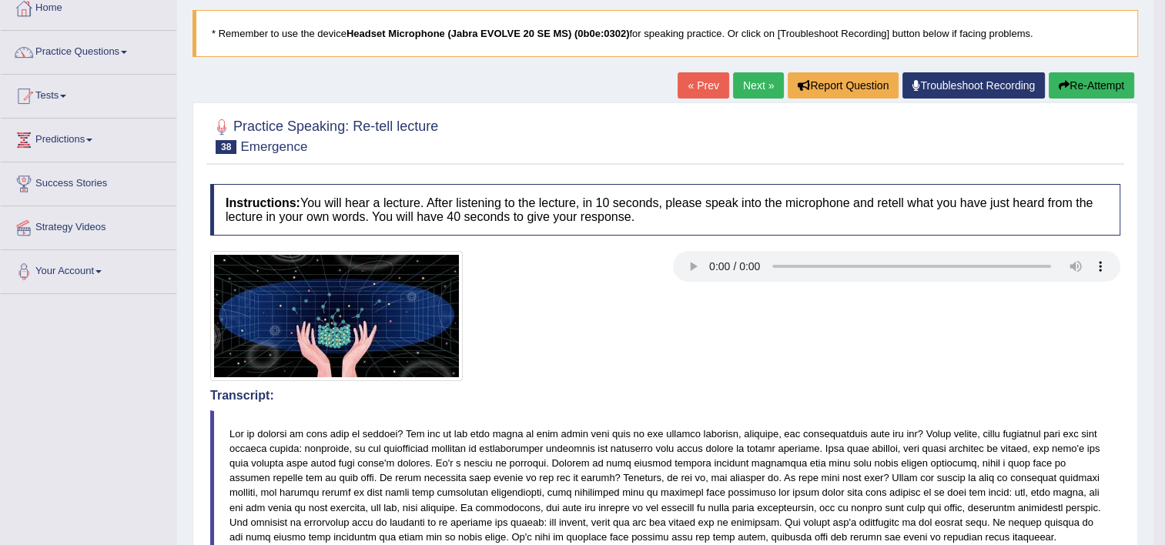
scroll to position [62, 0]
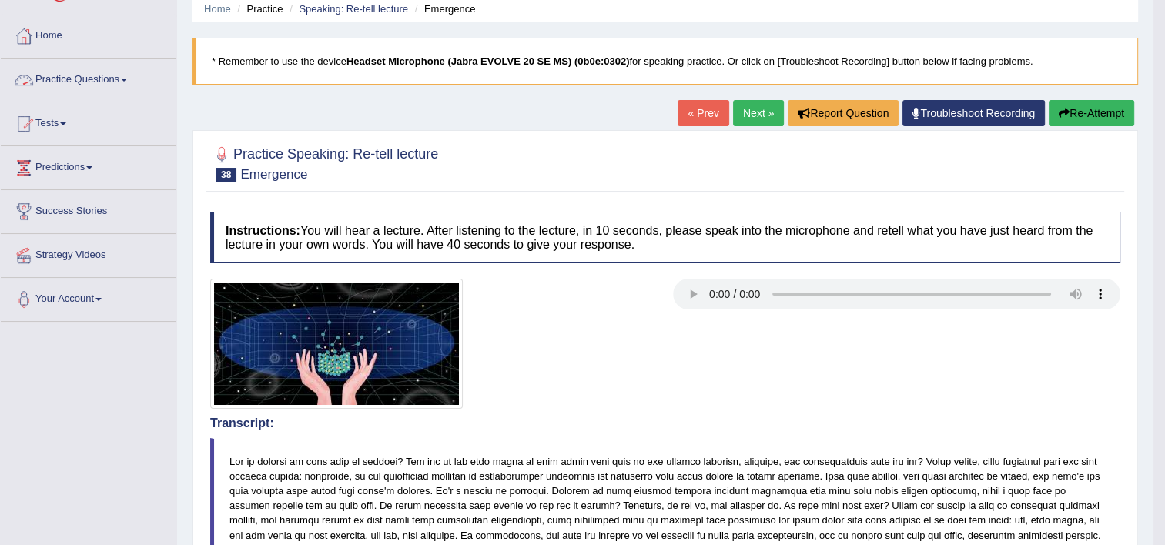
click at [92, 86] on link "Practice Questions" at bounding box center [89, 78] width 176 height 38
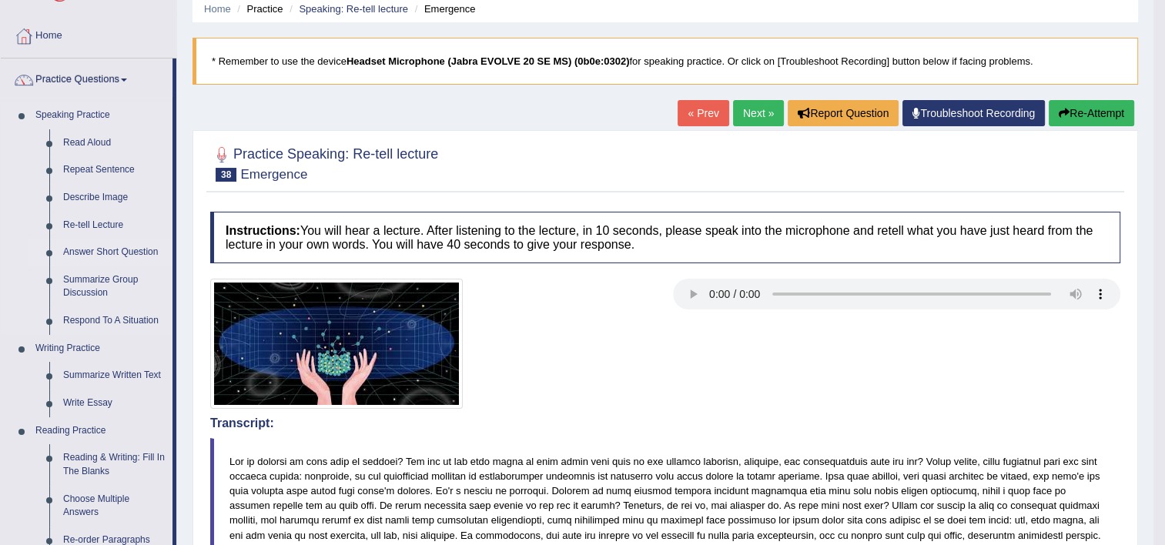
click at [95, 254] on link "Answer Short Question" at bounding box center [114, 253] width 116 height 28
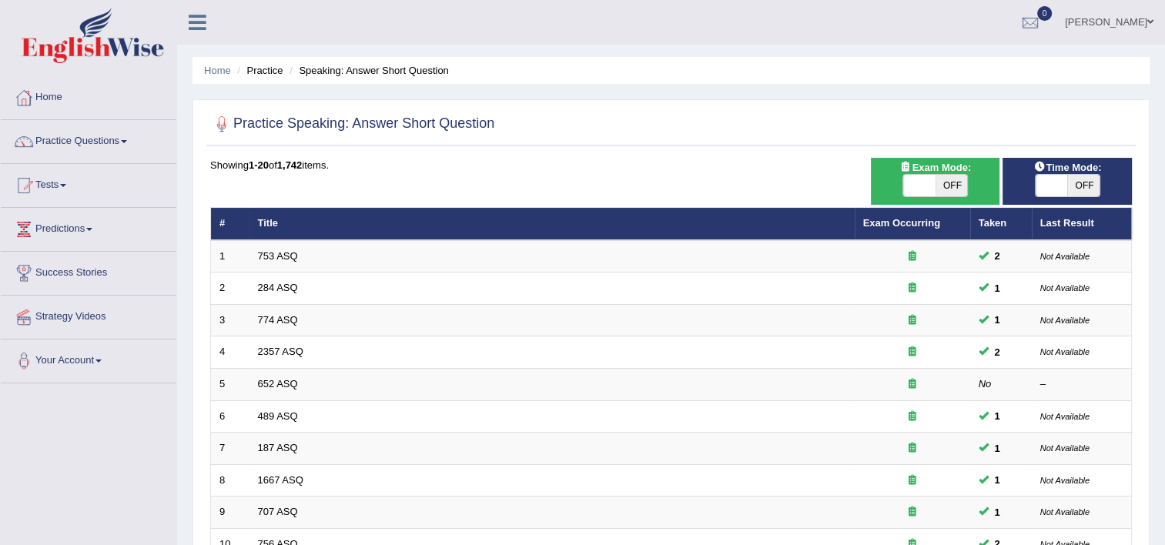
scroll to position [31, 0]
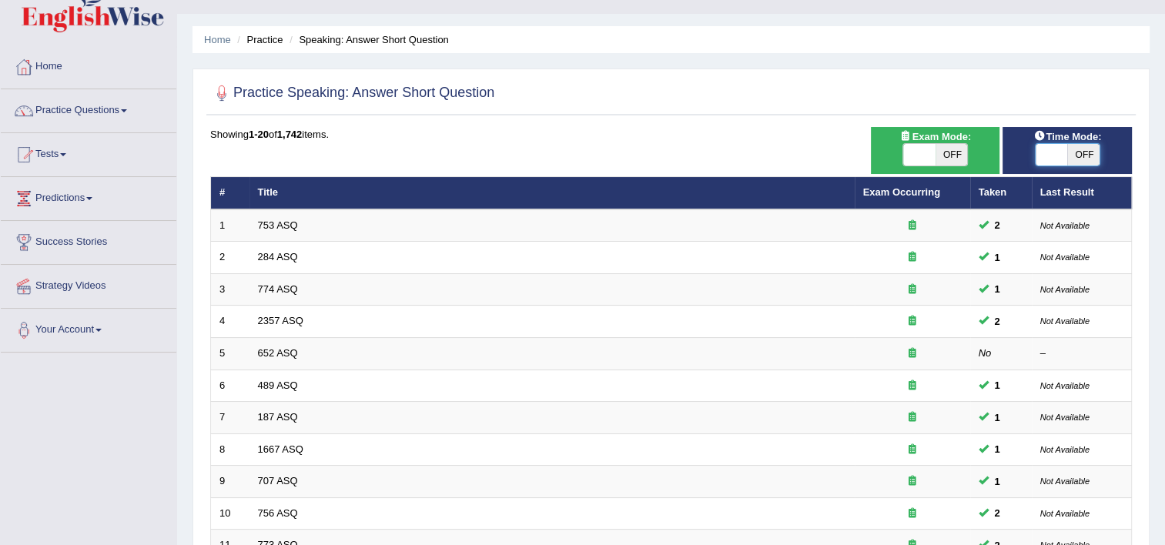
click at [1036, 152] on span at bounding box center [1052, 155] width 32 height 22
checkbox input "true"
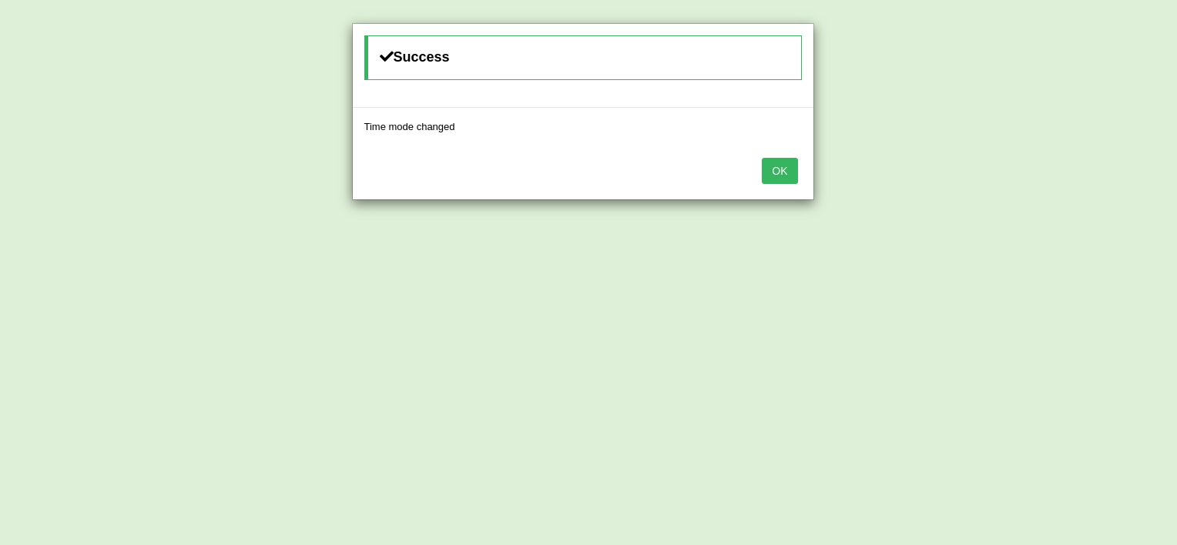
click at [779, 166] on button "OK" at bounding box center [779, 171] width 35 height 26
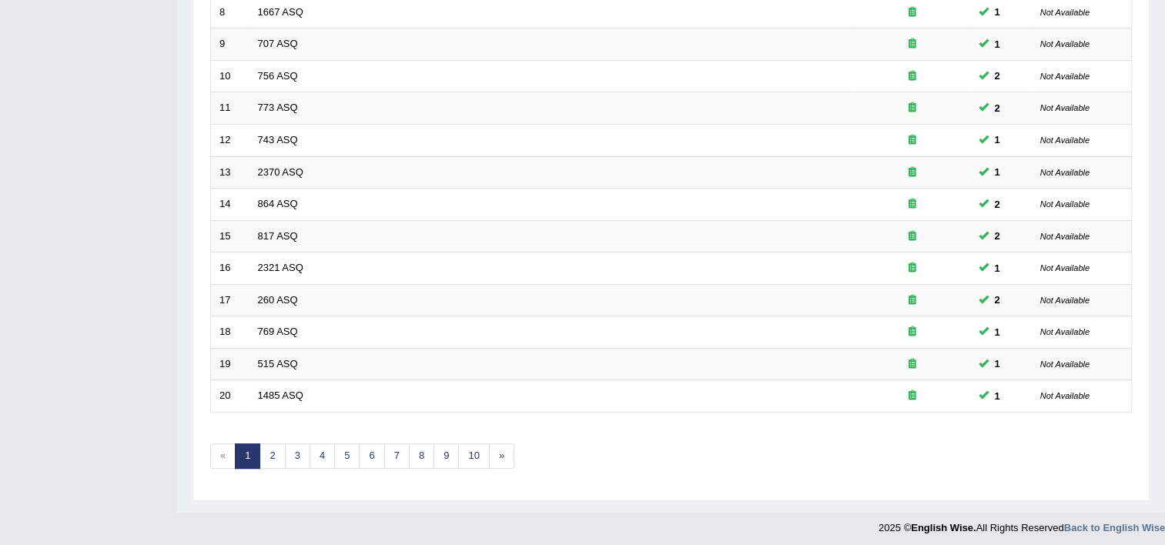
scroll to position [470, 0]
click at [296, 450] on link "3" at bounding box center [297, 454] width 25 height 25
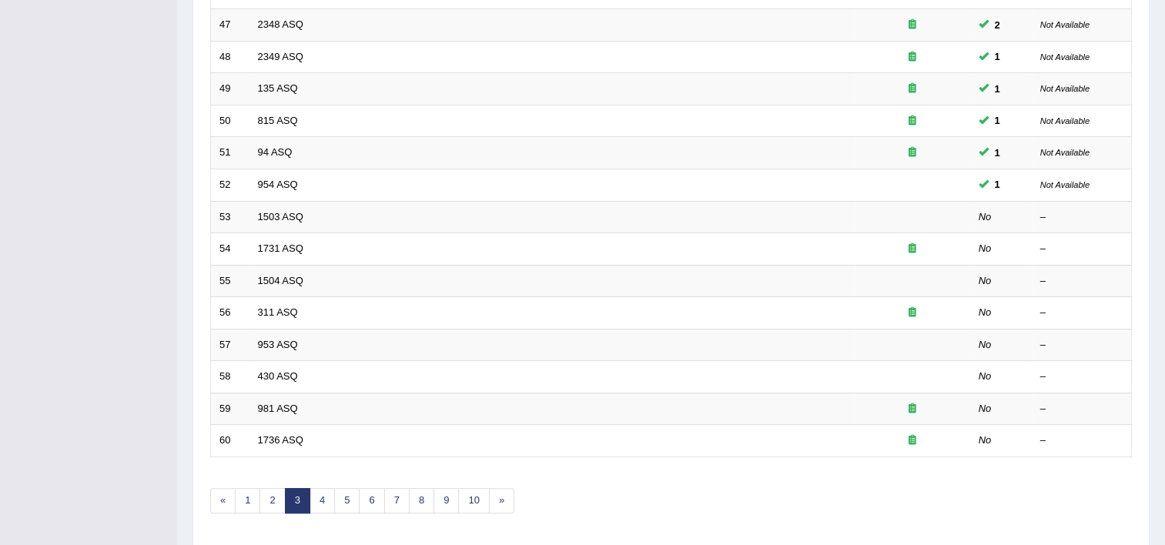
scroll to position [431, 0]
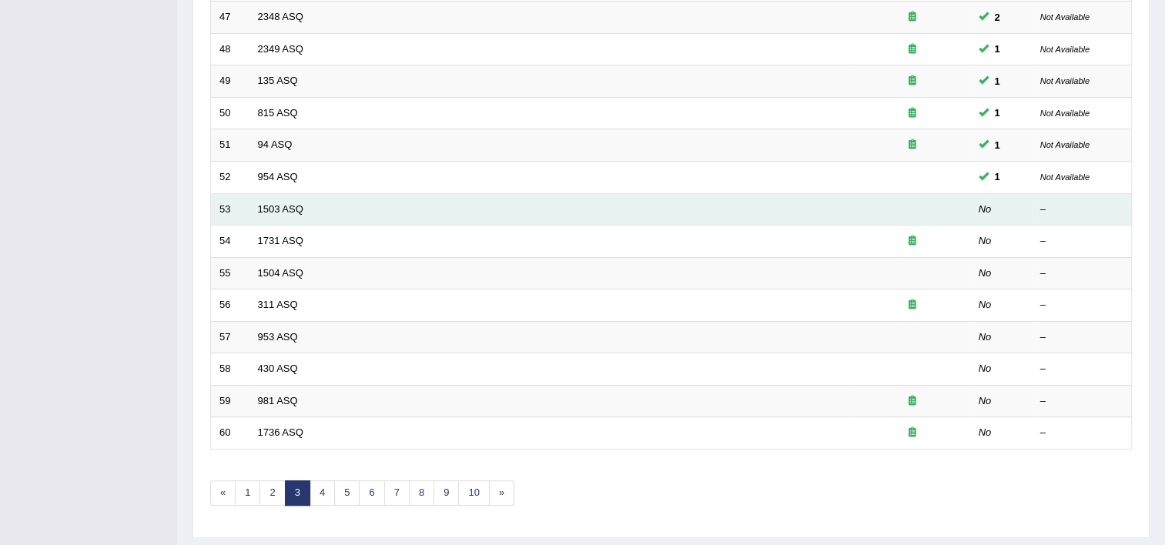
click at [260, 194] on td "1503 ASQ" at bounding box center [551, 209] width 605 height 32
click at [264, 203] on link "1503 ASQ" at bounding box center [280, 209] width 45 height 12
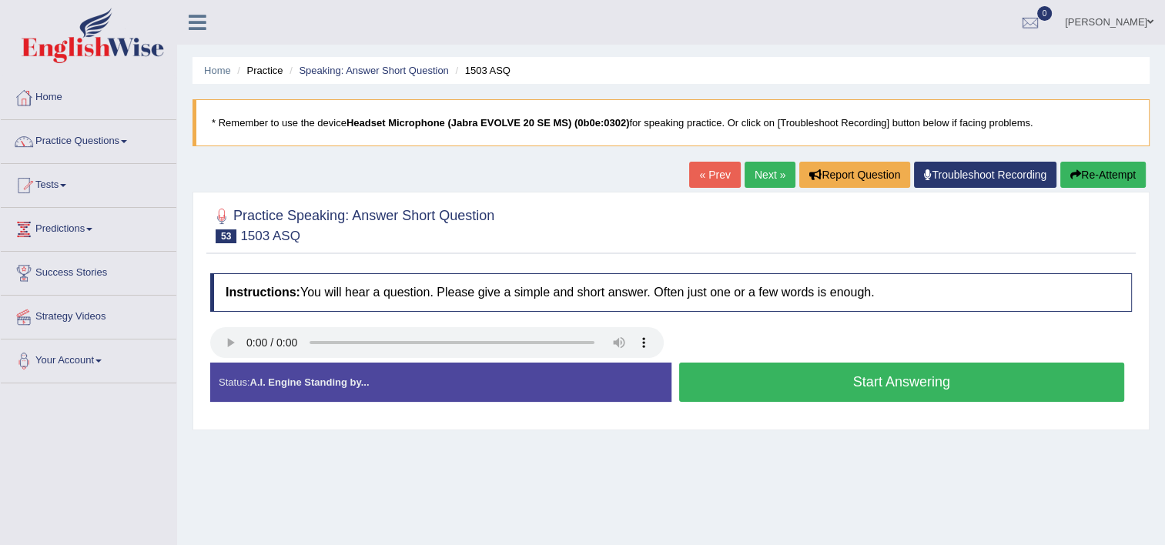
click at [821, 377] on button "Start Answering" at bounding box center [902, 382] width 446 height 39
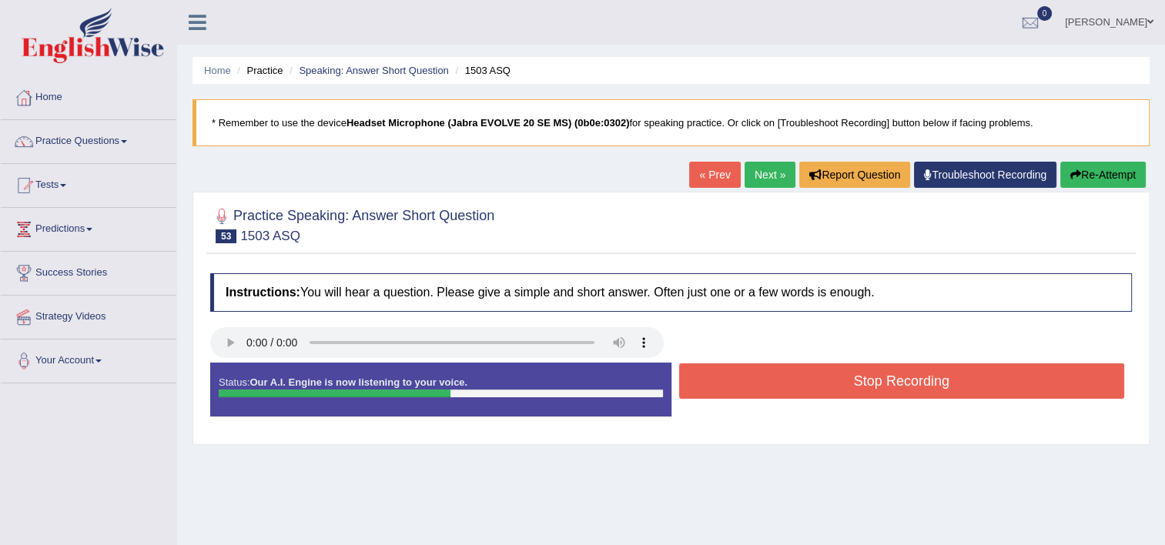
click at [821, 377] on button "Stop Recording" at bounding box center [902, 380] width 446 height 35
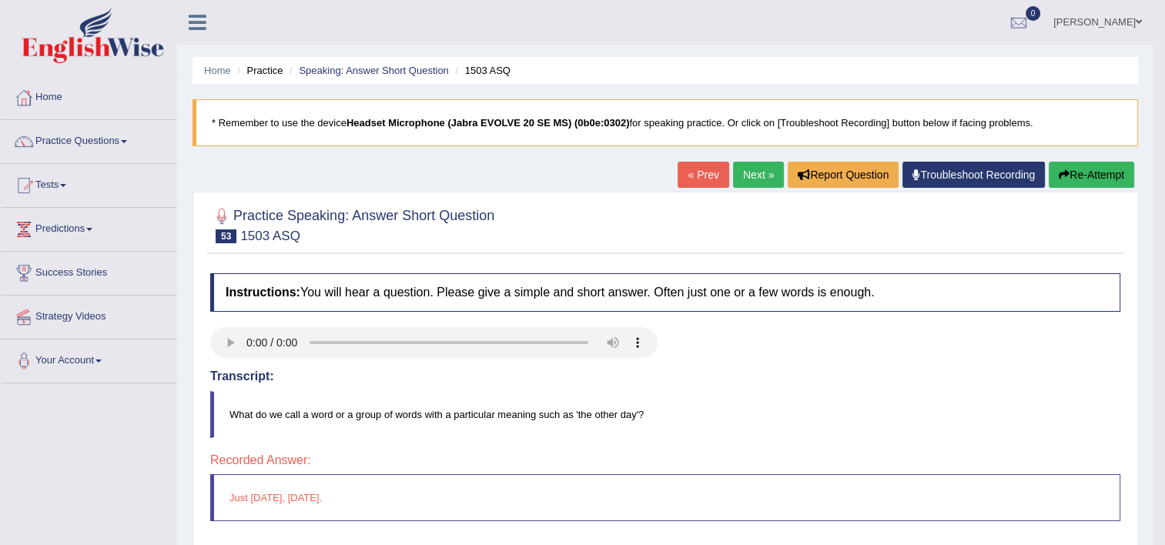
click at [749, 169] on link "Next »" at bounding box center [758, 175] width 51 height 26
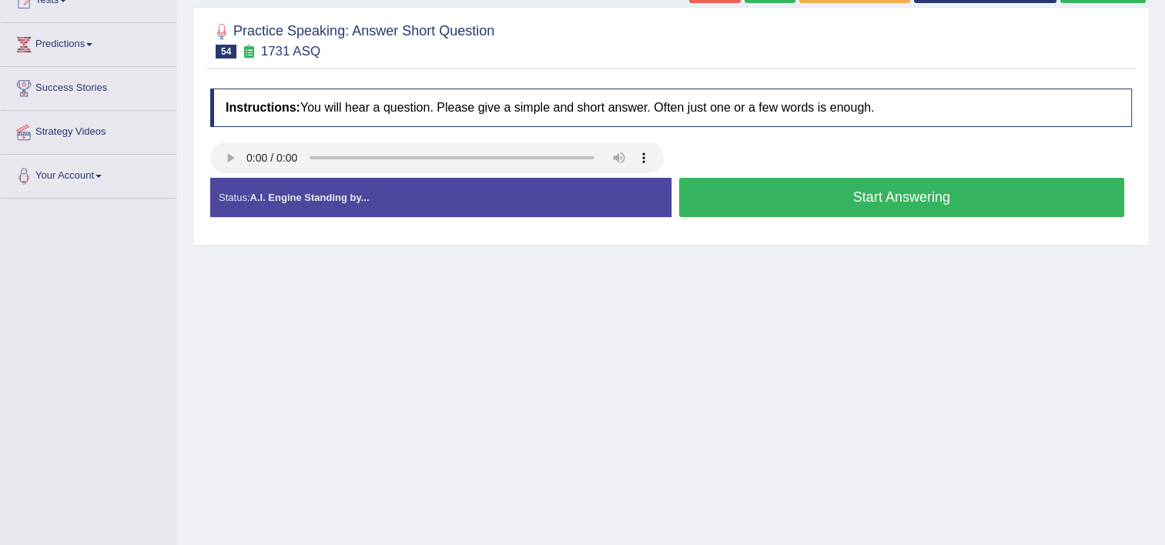
click at [829, 201] on button "Start Answering" at bounding box center [902, 197] width 446 height 39
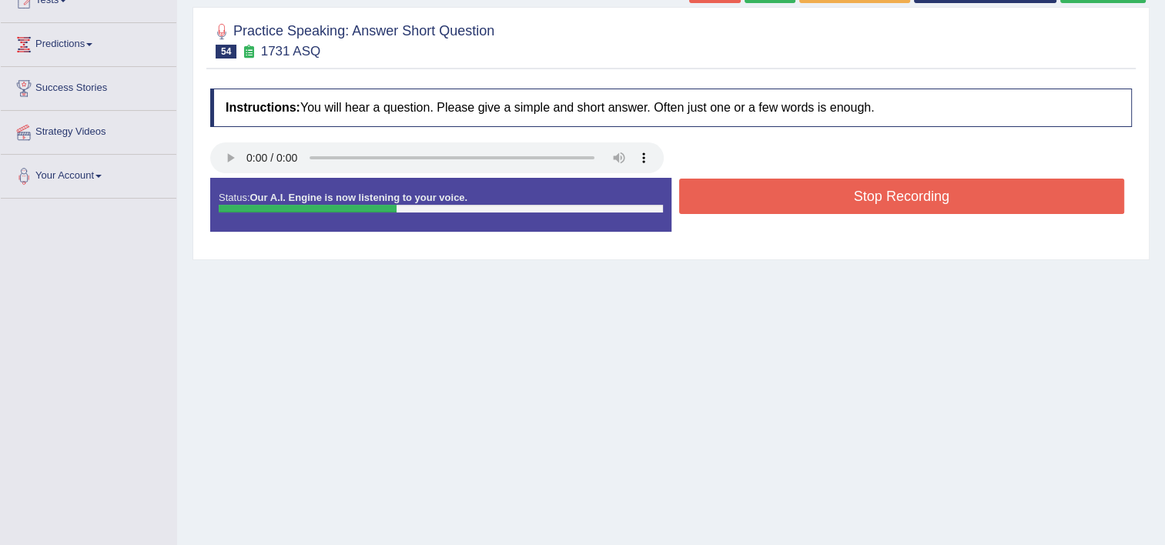
click at [829, 201] on button "Stop Recording" at bounding box center [902, 196] width 446 height 35
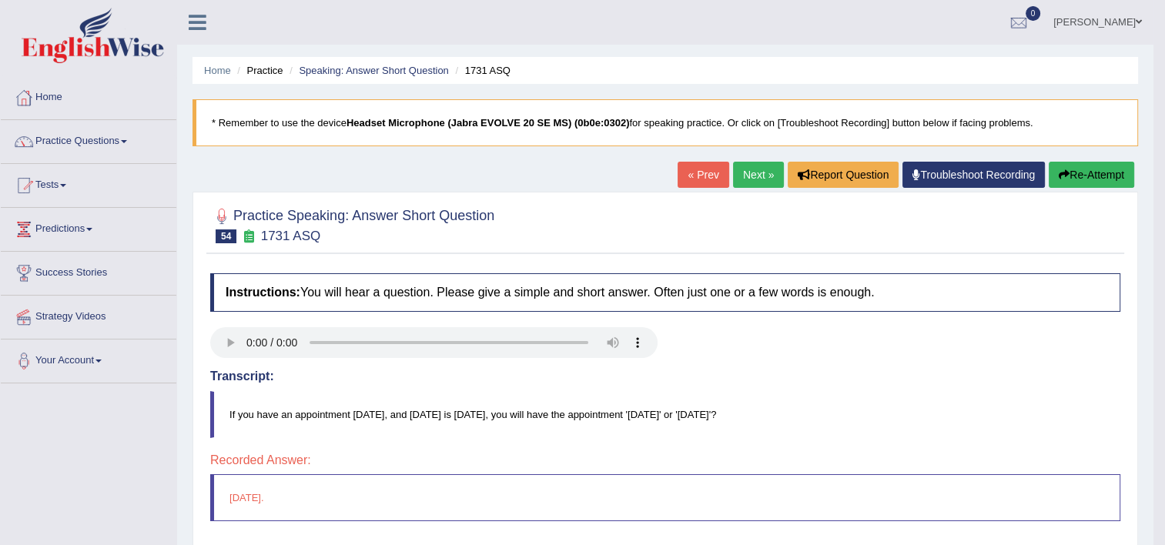
click at [738, 183] on link "Next »" at bounding box center [758, 175] width 51 height 26
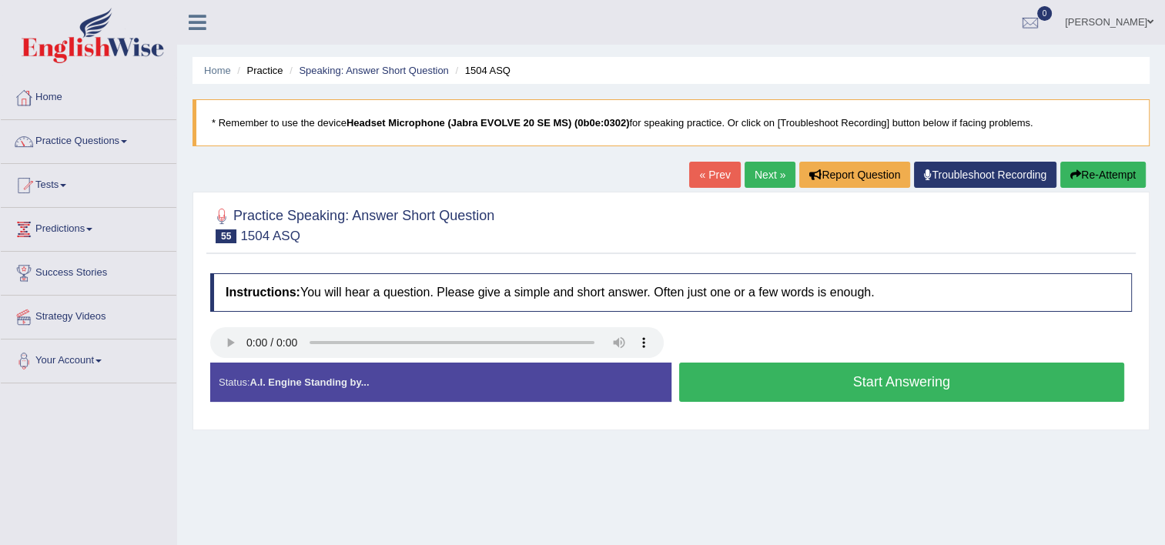
click at [844, 379] on button "Start Answering" at bounding box center [902, 382] width 446 height 39
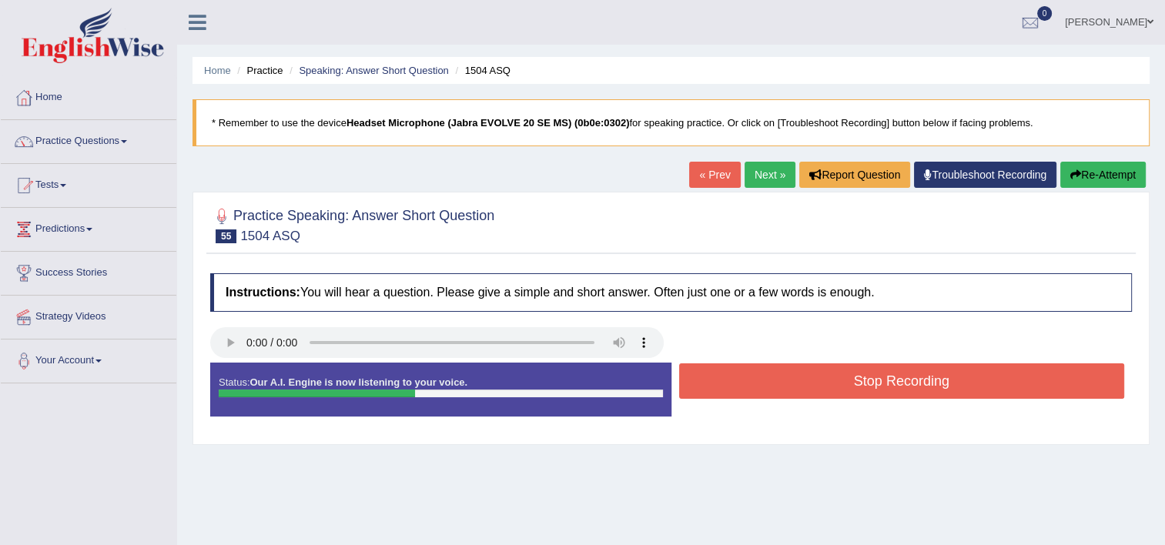
click at [844, 379] on button "Stop Recording" at bounding box center [902, 380] width 446 height 35
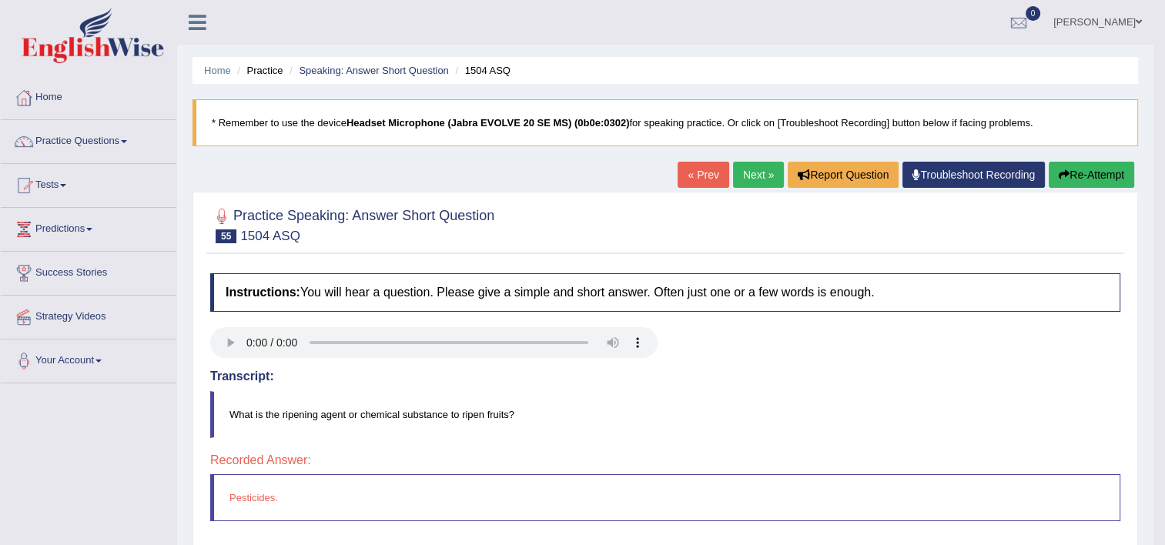
click at [749, 181] on link "Next »" at bounding box center [758, 175] width 51 height 26
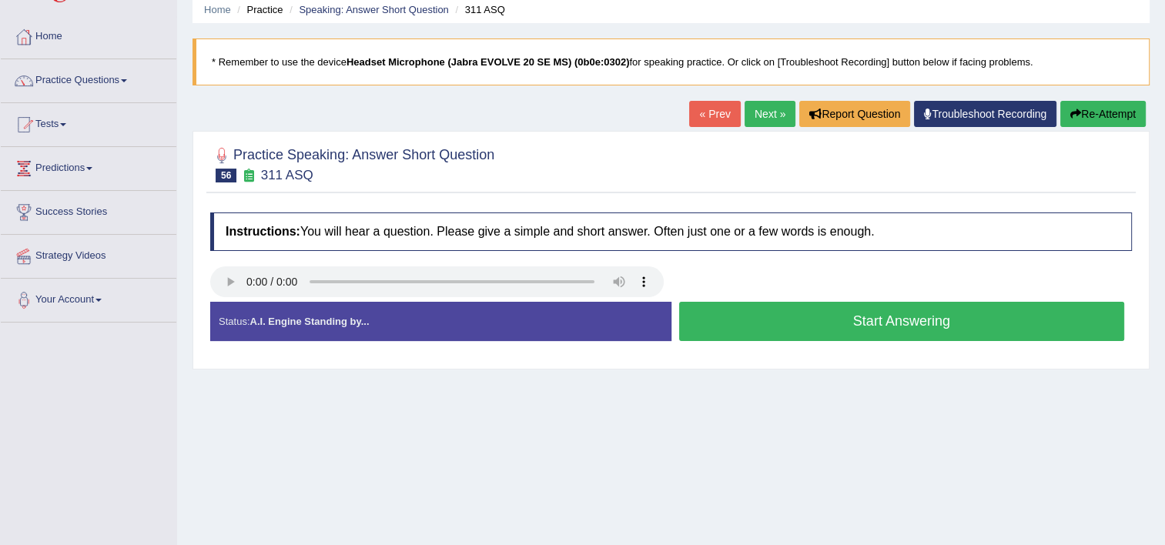
scroll to position [92, 0]
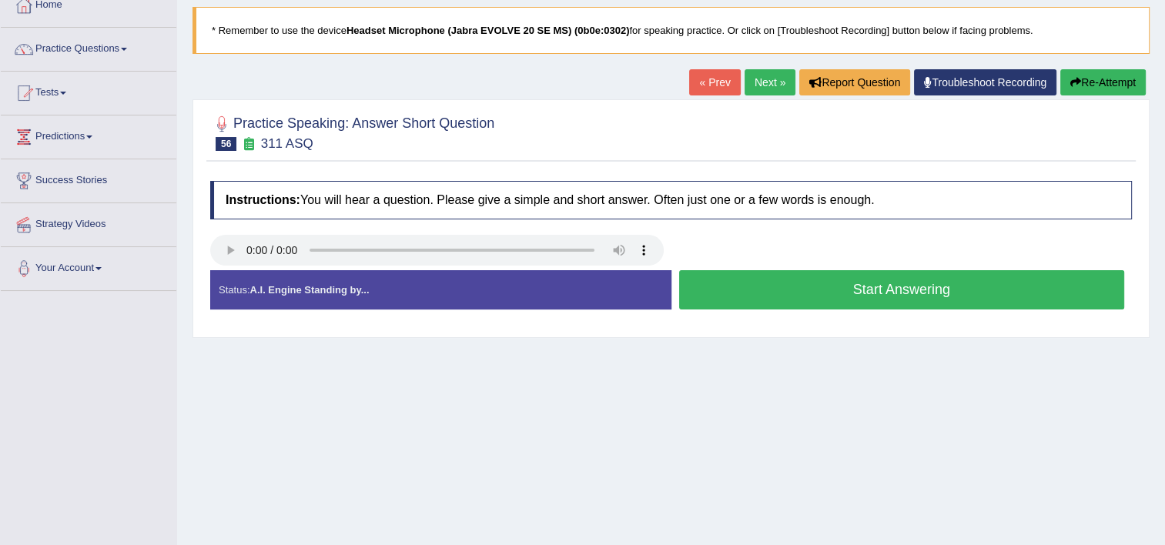
click at [835, 293] on button "Start Answering" at bounding box center [902, 289] width 446 height 39
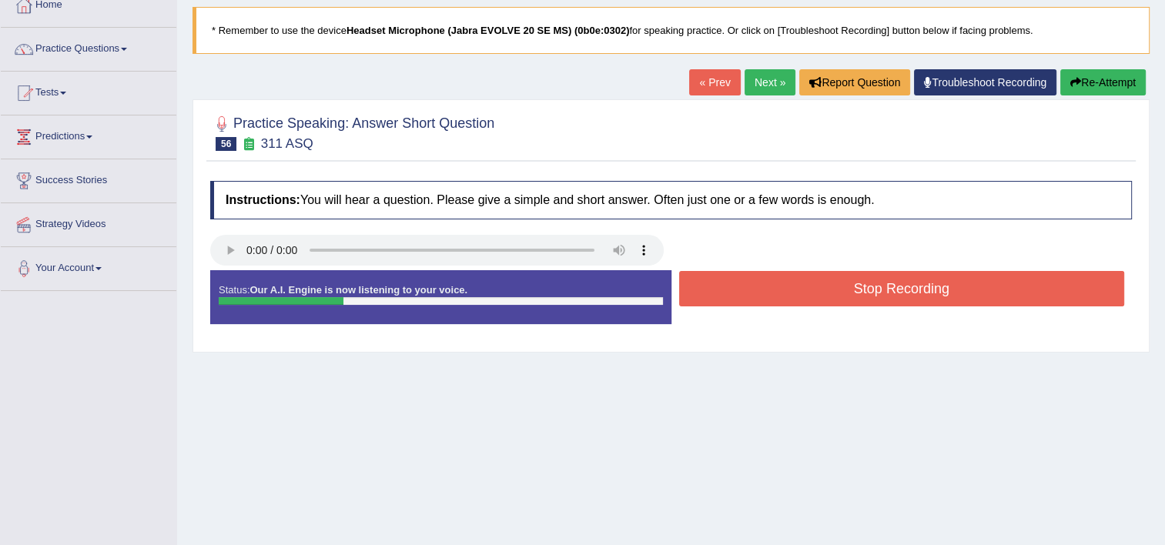
click at [835, 293] on button "Stop Recording" at bounding box center [902, 288] width 446 height 35
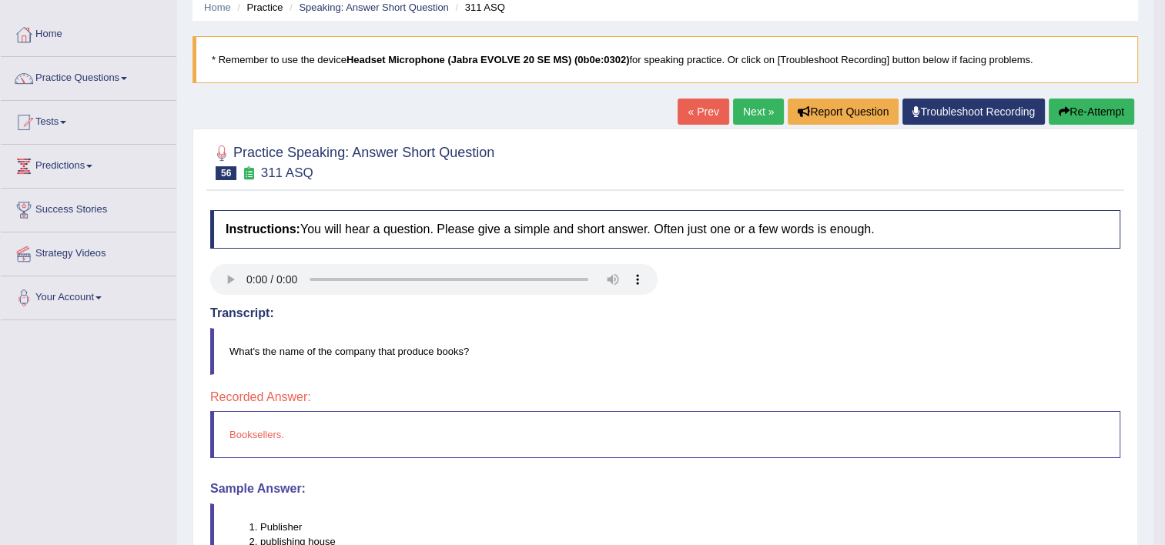
scroll to position [62, 0]
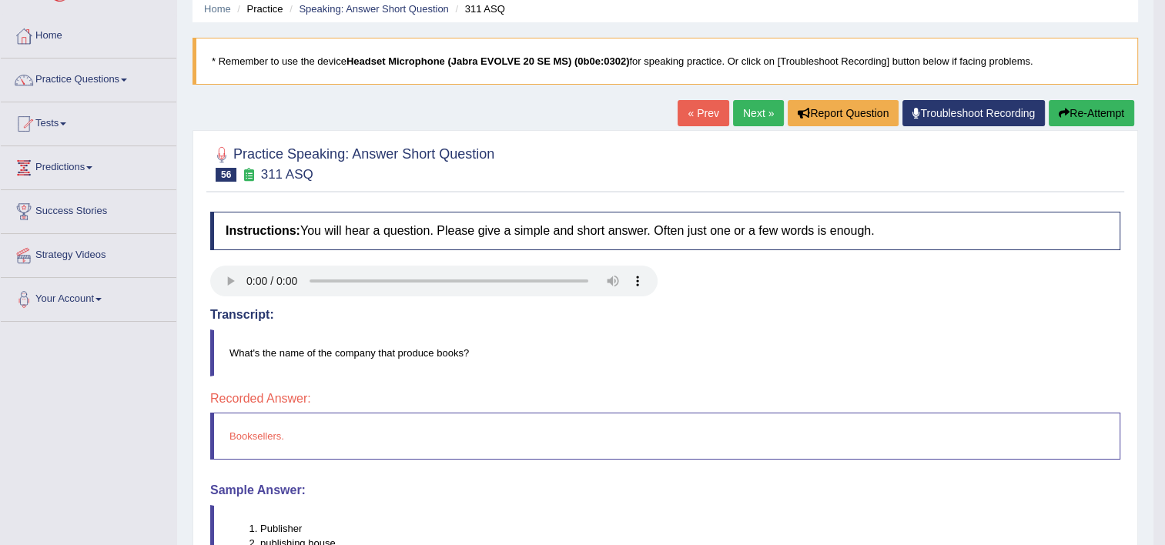
click at [772, 117] on link "Next »" at bounding box center [758, 113] width 51 height 26
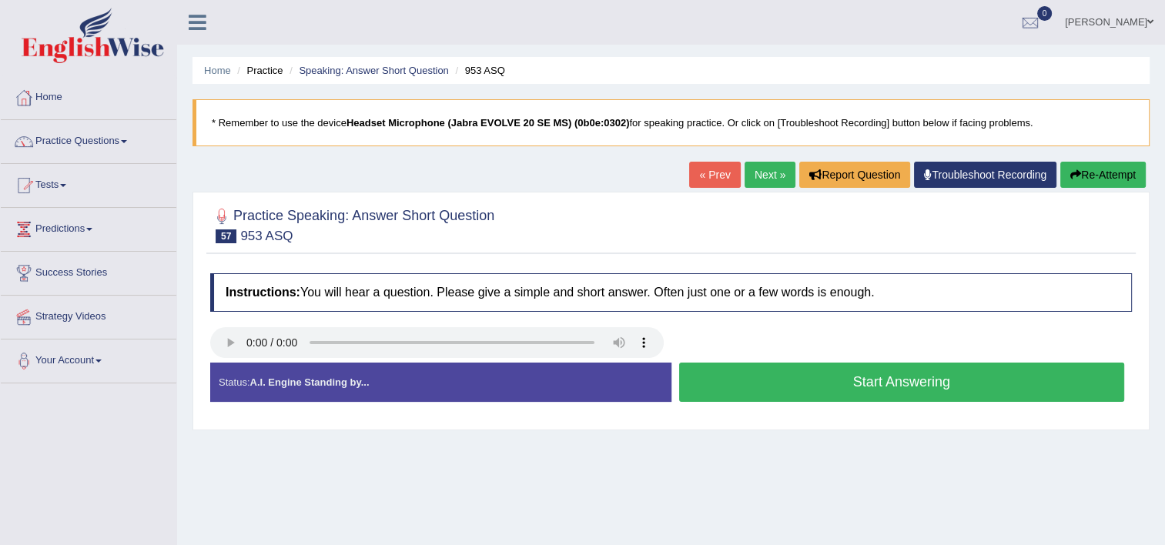
click at [383, 302] on div "Instructions: You will hear a question. Please give a simple and short answer. …" at bounding box center [670, 344] width 929 height 156
click at [755, 380] on button "Start Answering" at bounding box center [902, 382] width 446 height 39
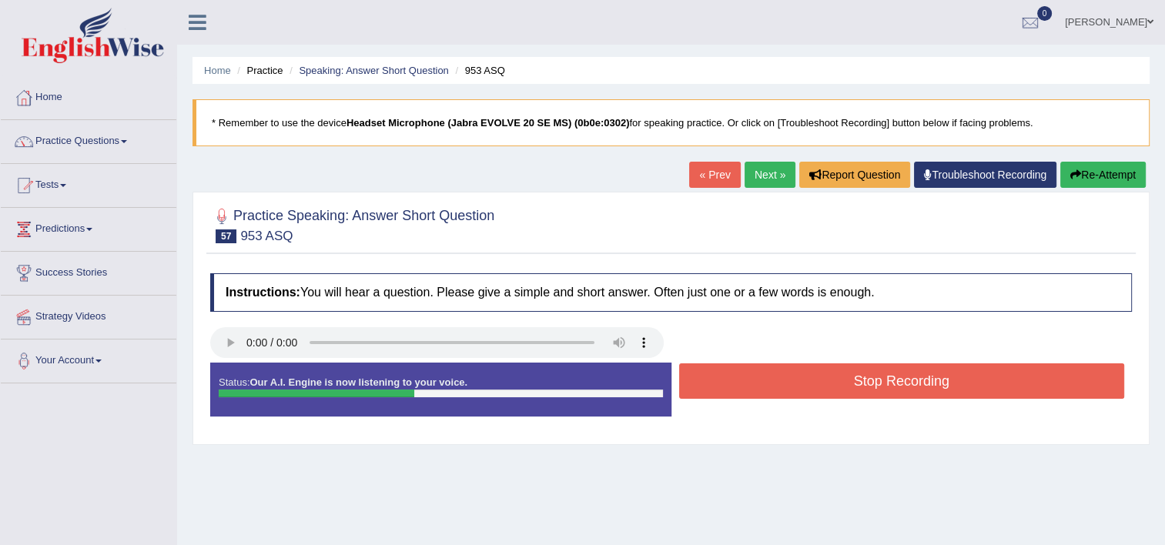
click at [755, 380] on button "Stop Recording" at bounding box center [902, 380] width 446 height 35
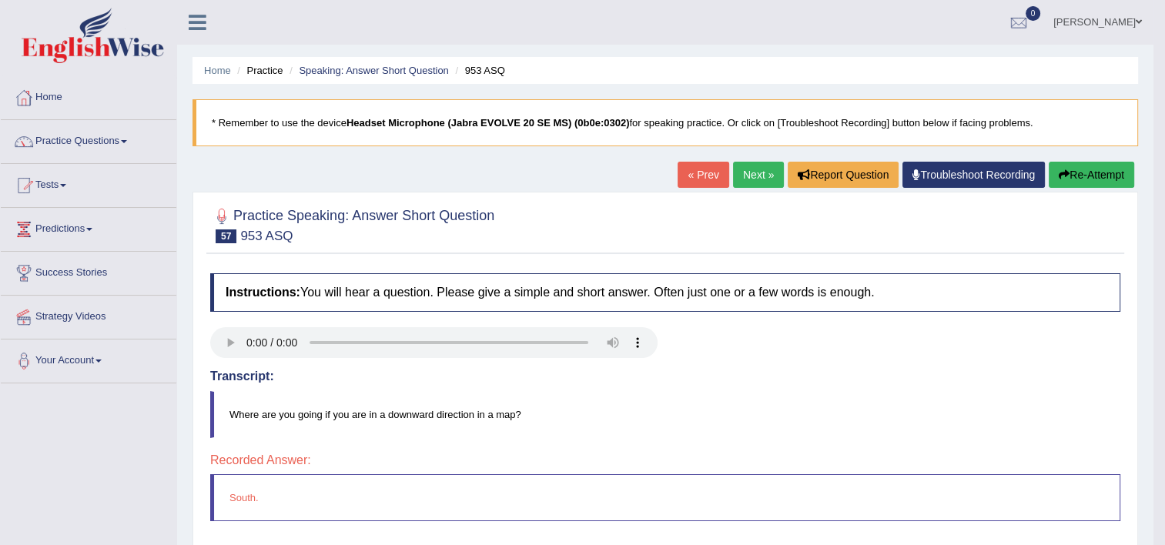
click at [766, 162] on link "Next »" at bounding box center [758, 175] width 51 height 26
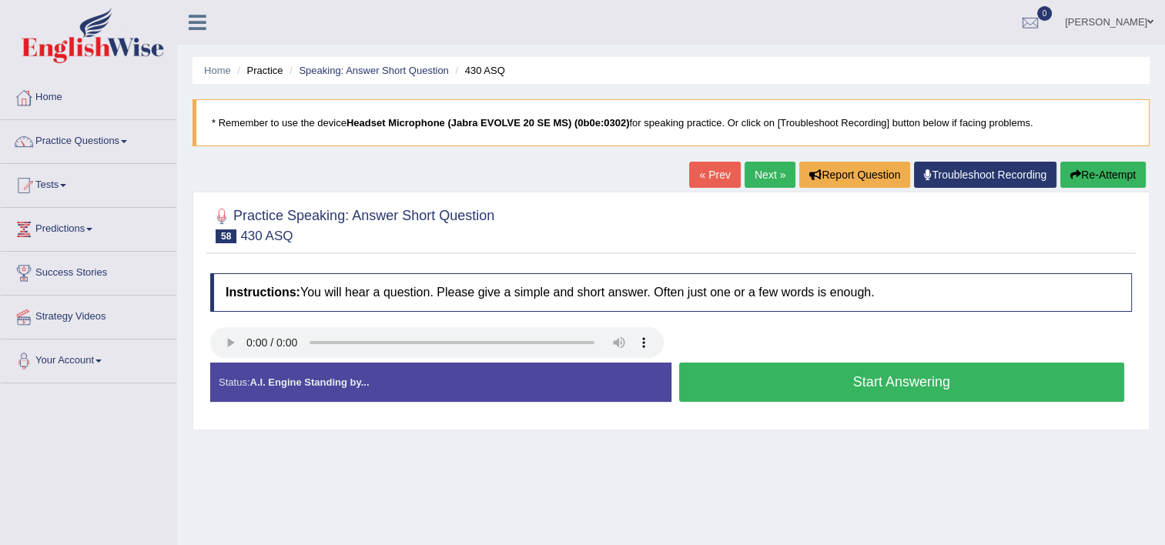
click at [735, 391] on button "Start Answering" at bounding box center [902, 382] width 446 height 39
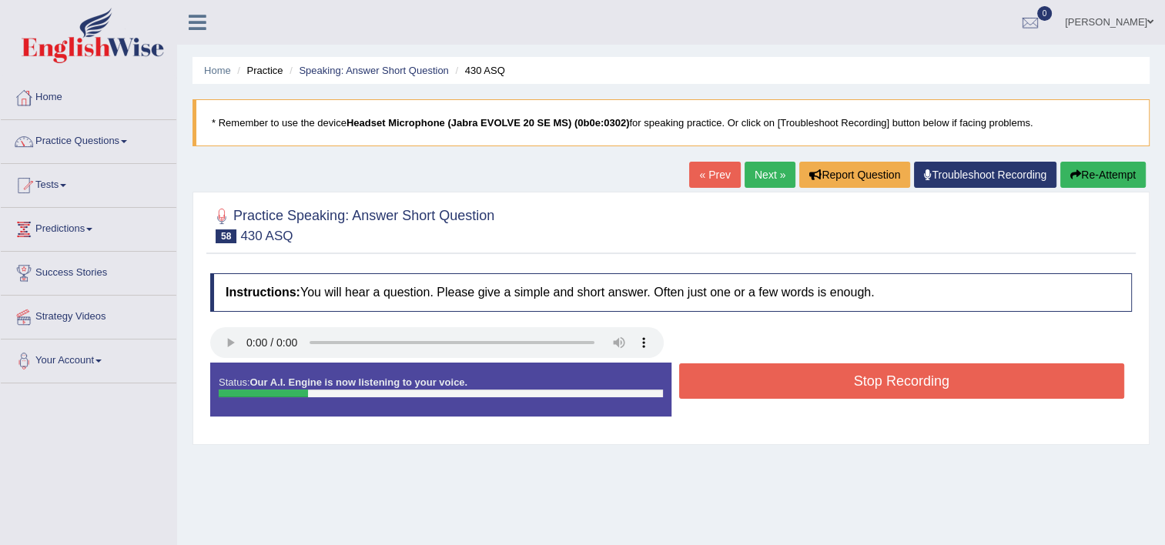
click at [735, 391] on button "Stop Recording" at bounding box center [902, 380] width 446 height 35
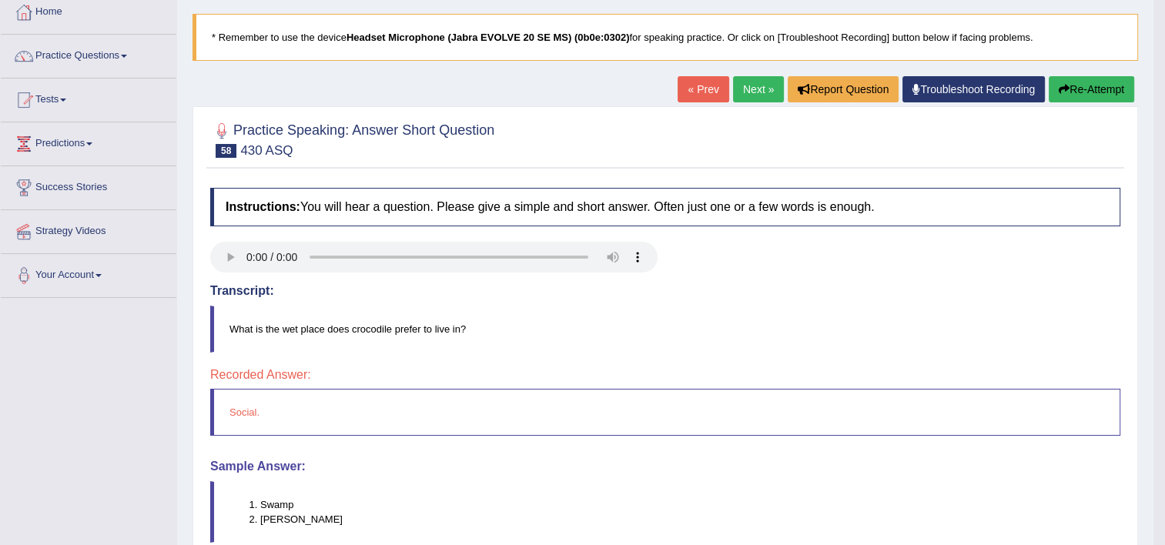
scroll to position [79, 0]
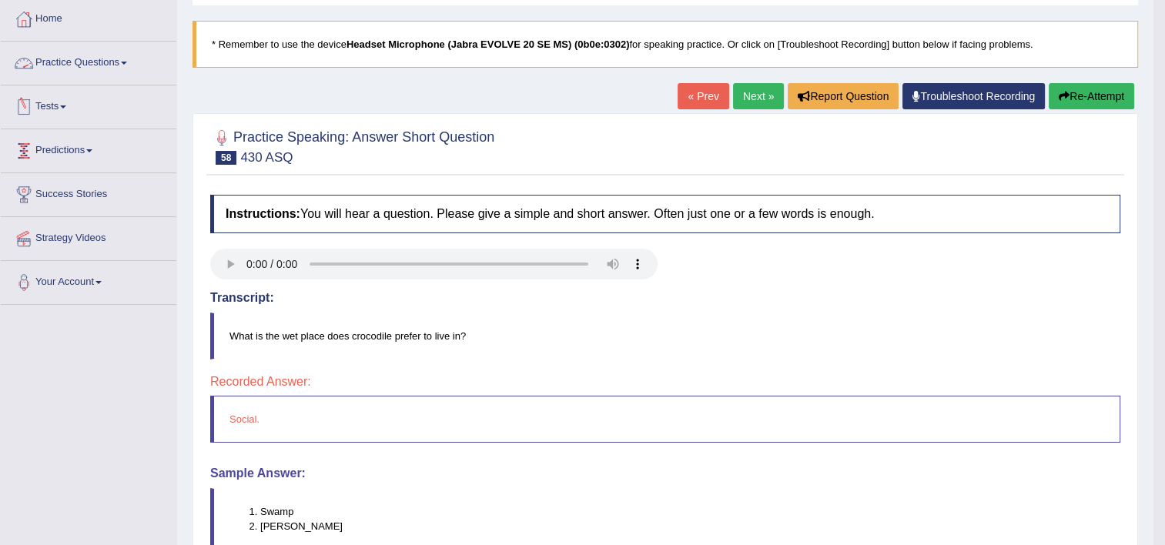
click at [114, 55] on link "Practice Questions" at bounding box center [89, 61] width 176 height 38
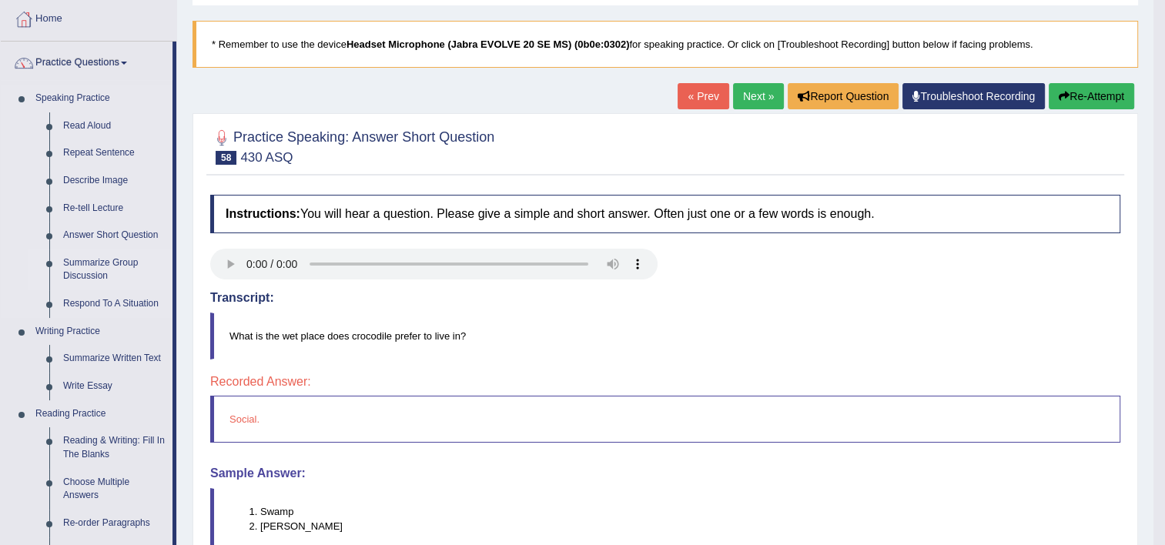
click at [79, 271] on link "Summarize Group Discussion" at bounding box center [114, 269] width 116 height 41
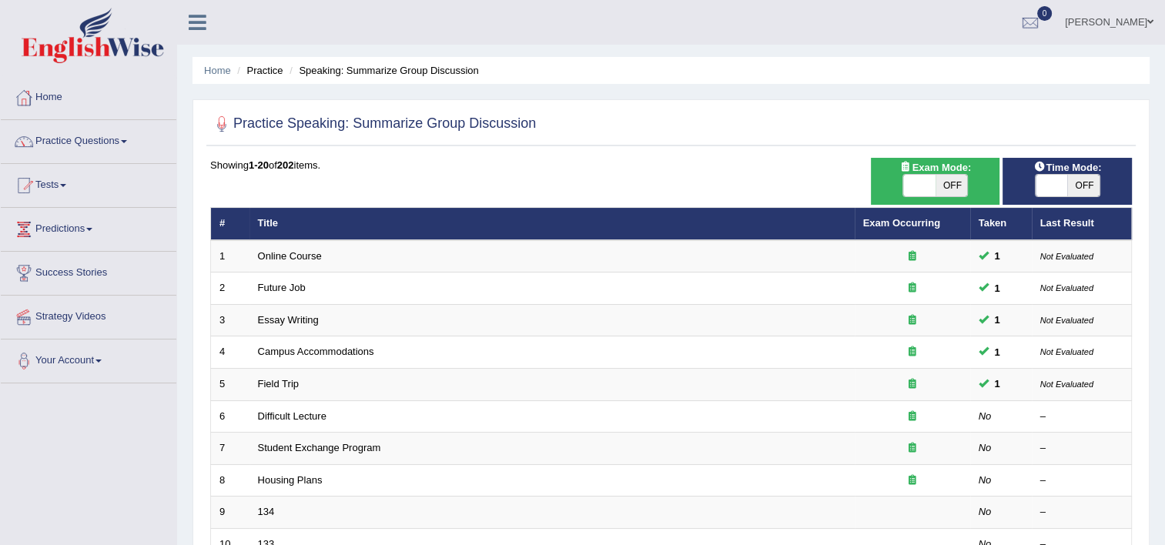
click at [1045, 198] on div "Time Mode: ON OFF" at bounding box center [1067, 181] width 129 height 47
click at [1044, 192] on span at bounding box center [1052, 186] width 32 height 22
checkbox input "true"
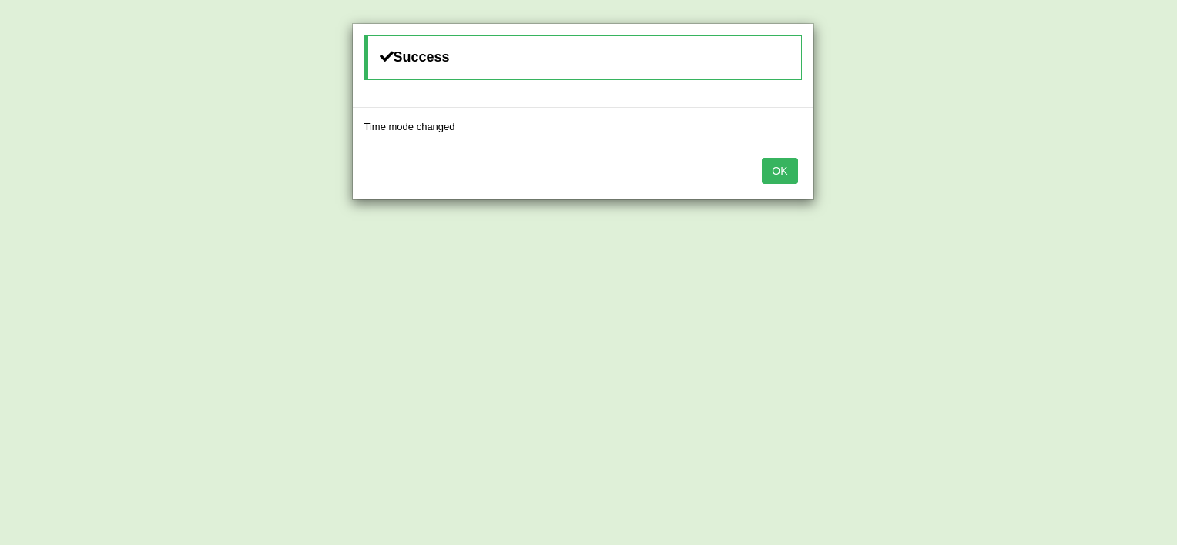
drag, startPoint x: 801, startPoint y: 172, endPoint x: 788, endPoint y: 172, distance: 12.3
click at [788, 172] on div "OK" at bounding box center [583, 173] width 460 height 54
click at [788, 172] on button "OK" at bounding box center [779, 171] width 35 height 26
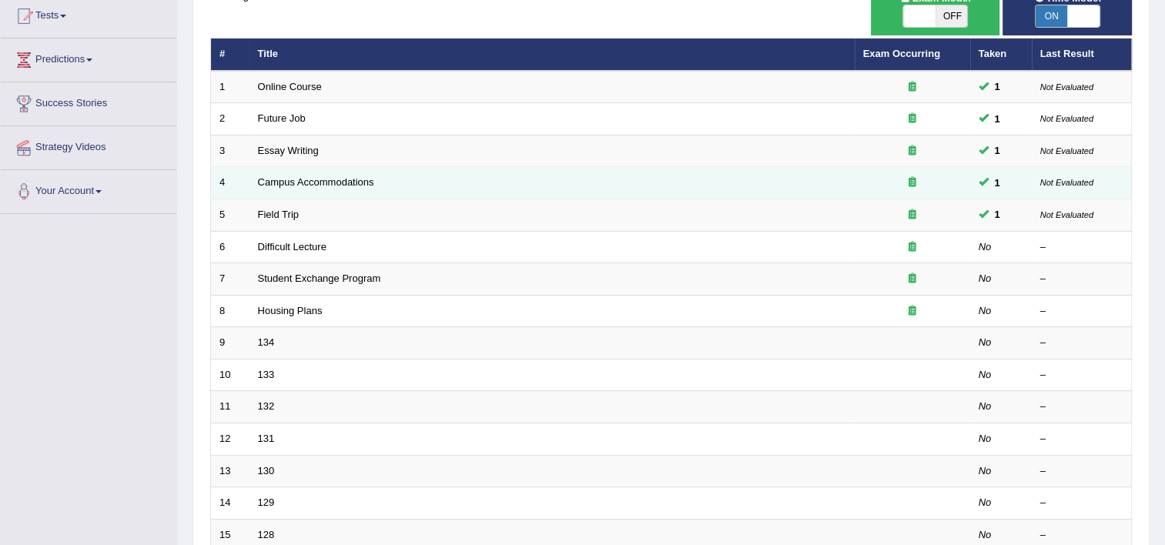
scroll to position [185, 0]
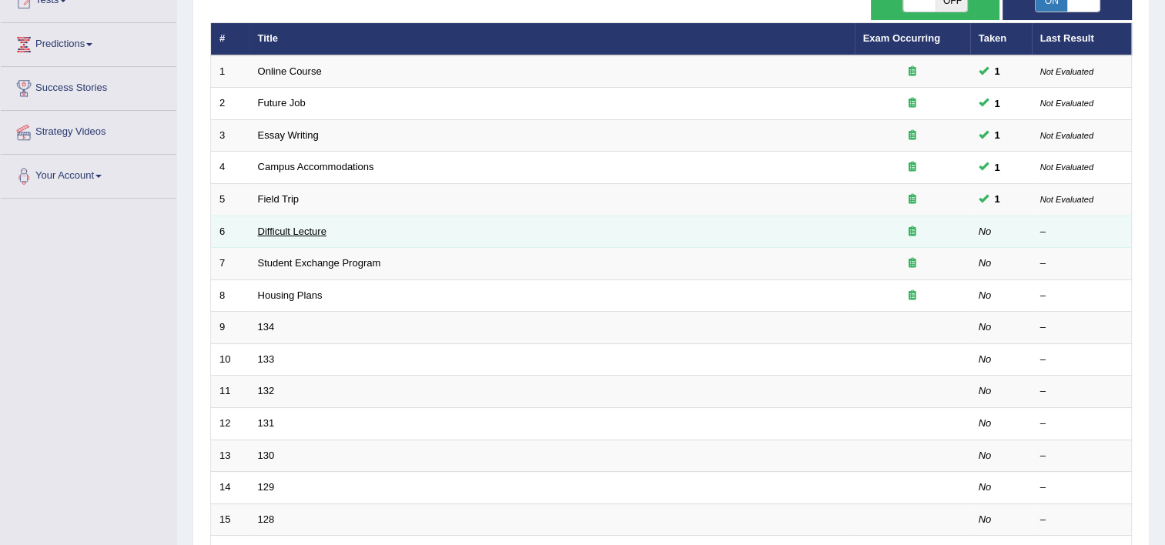
click at [280, 229] on link "Difficult Lecture" at bounding box center [292, 232] width 69 height 12
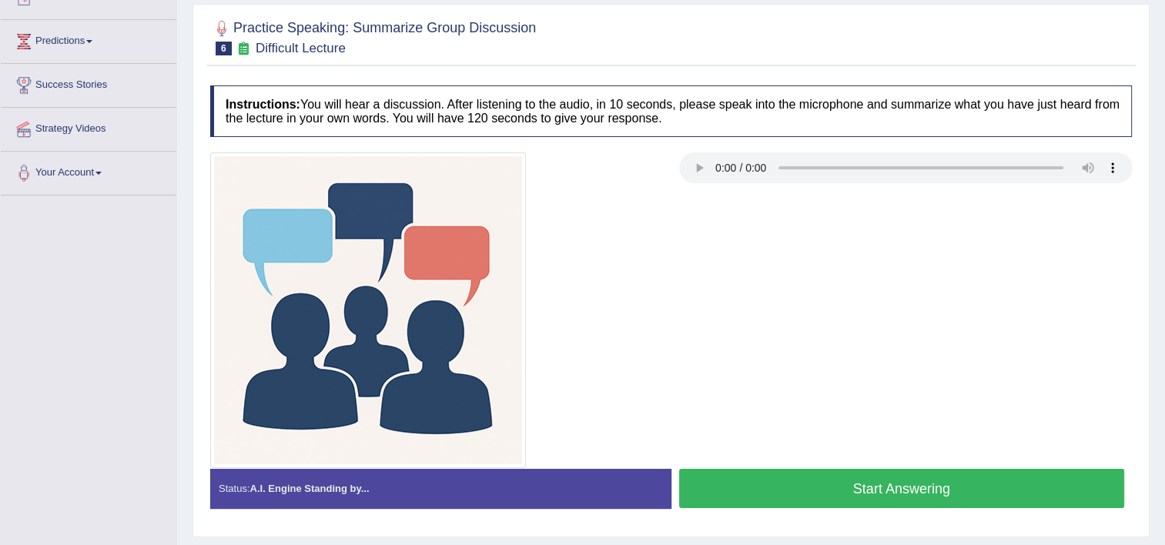
scroll to position [216, 0]
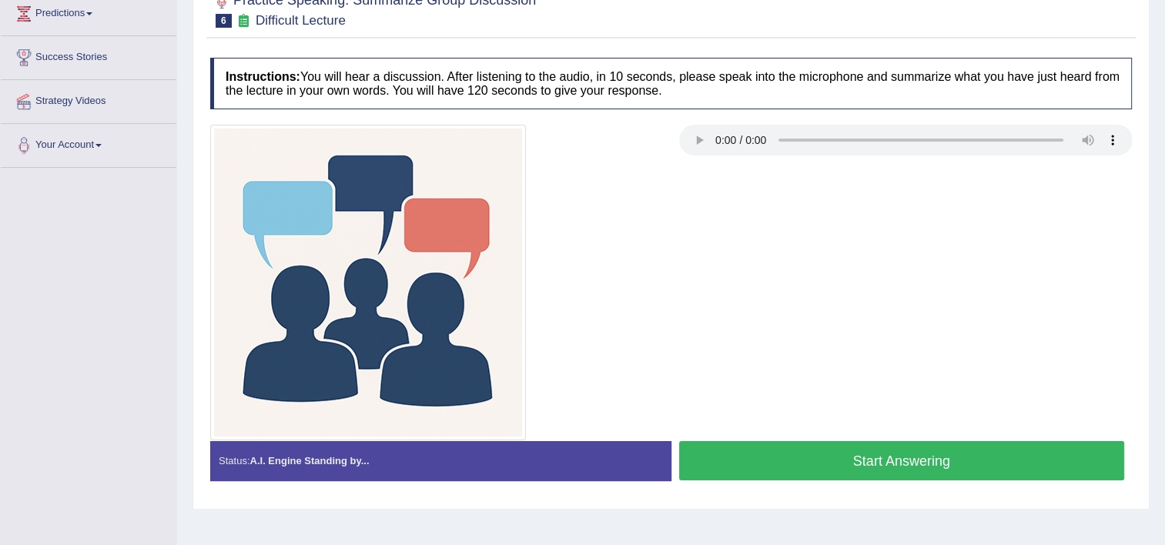
click at [879, 459] on button "Start Answering" at bounding box center [902, 460] width 446 height 39
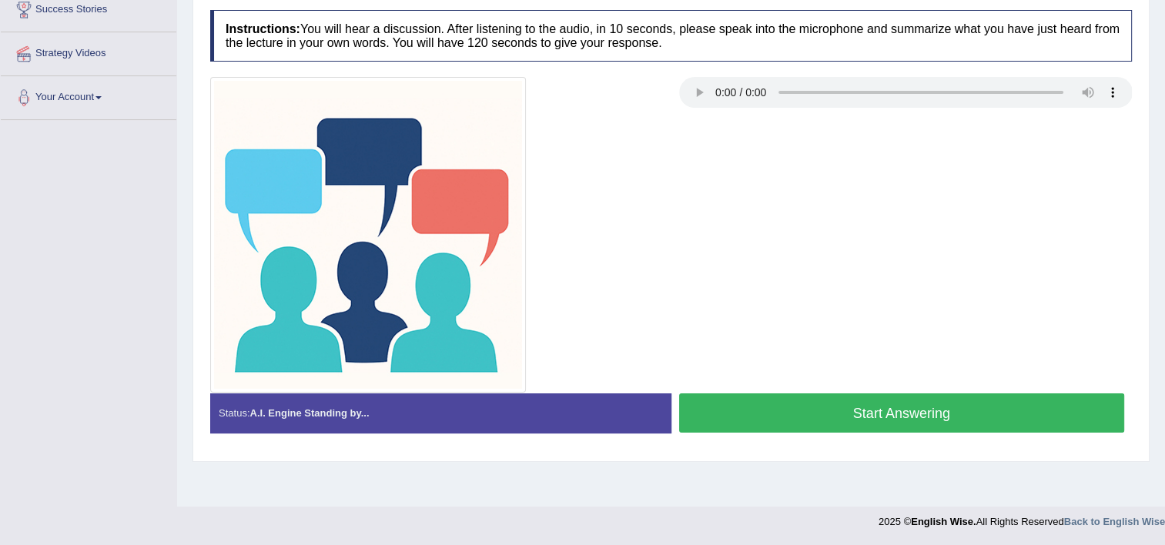
click at [883, 417] on button "Start Answering" at bounding box center [902, 412] width 446 height 39
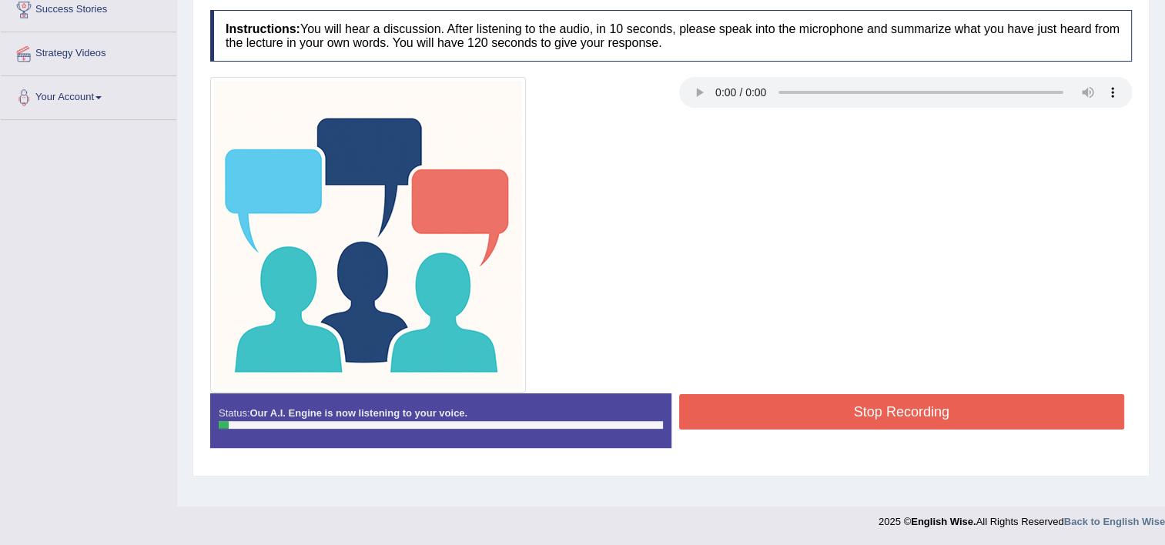
click at [883, 417] on button "Stop Recording" at bounding box center [902, 411] width 446 height 35
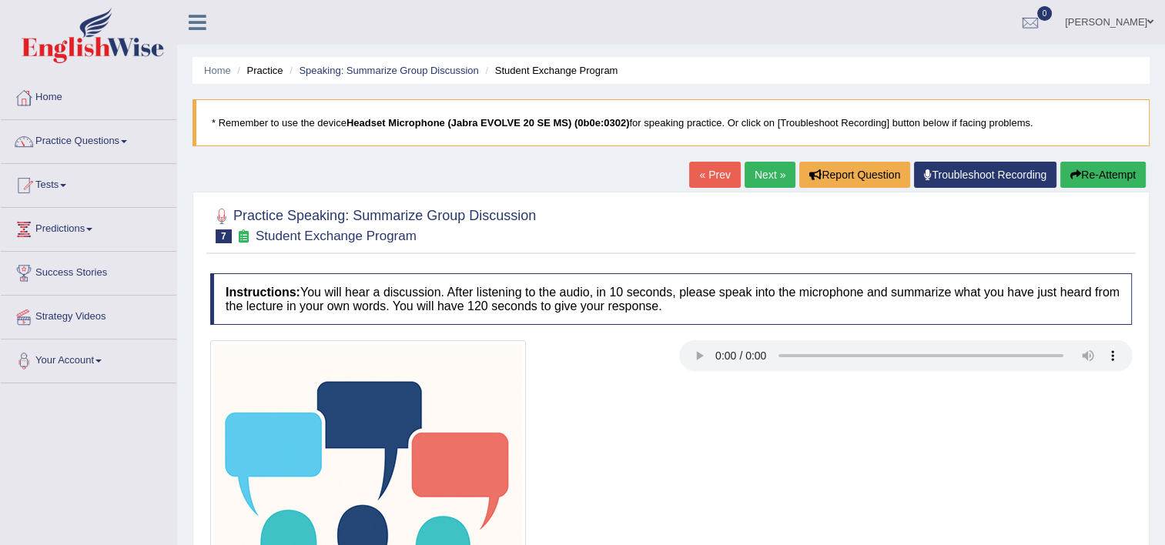
drag, startPoint x: 996, startPoint y: 104, endPoint x: 976, endPoint y: 115, distance: 22.7
click at [976, 115] on blockquote "* Remember to use the device Headset Microphone (Jabra EVOLVE 20 SE MS) (0b0e:0…" at bounding box center [670, 122] width 957 height 47
click at [764, 182] on link "Next »" at bounding box center [770, 175] width 51 height 26
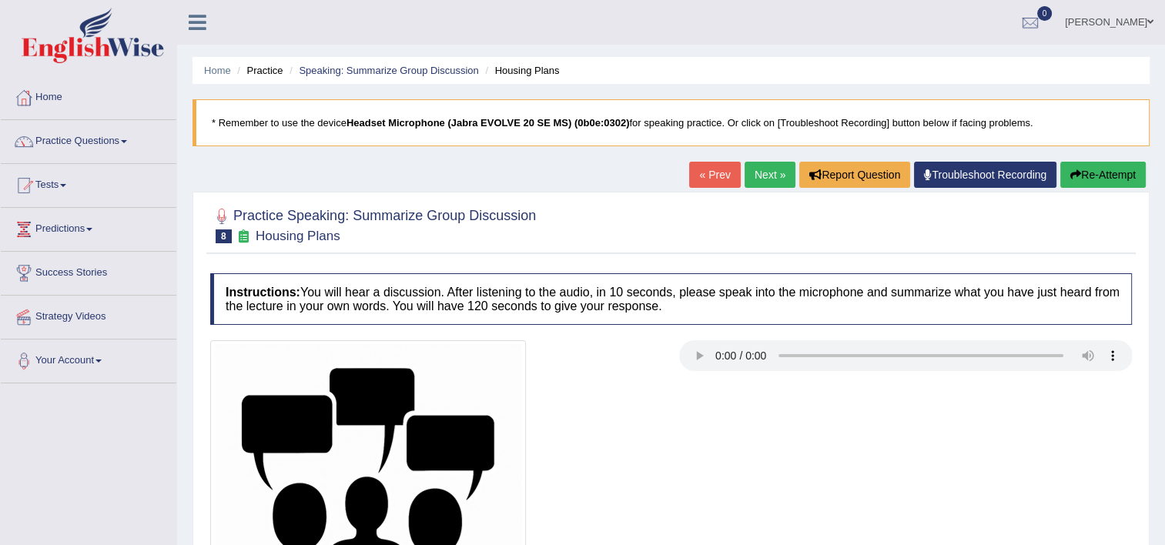
click at [764, 182] on link "Next »" at bounding box center [770, 175] width 51 height 26
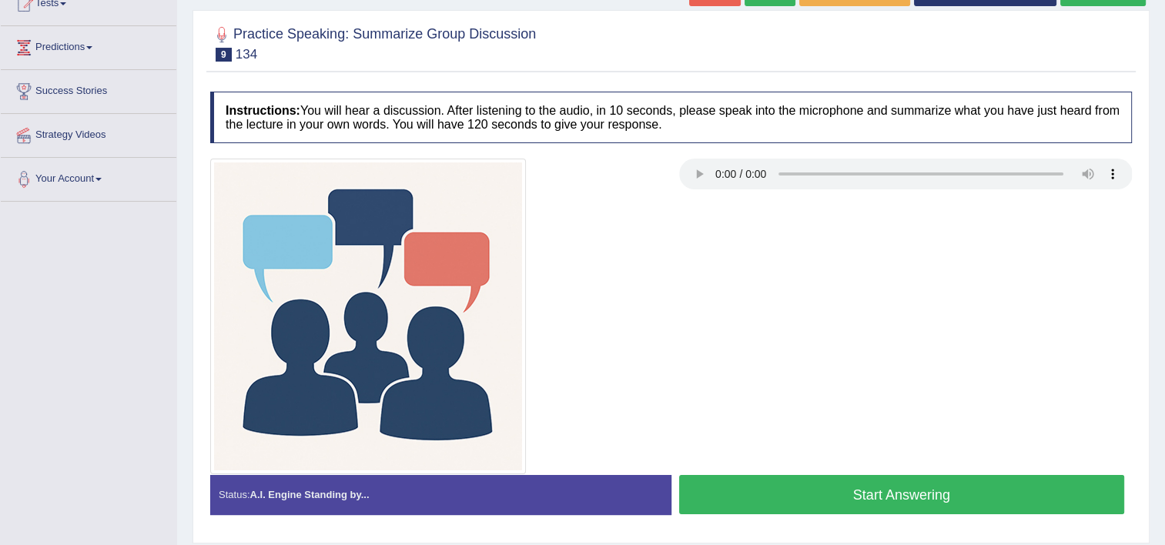
scroll to position [185, 0]
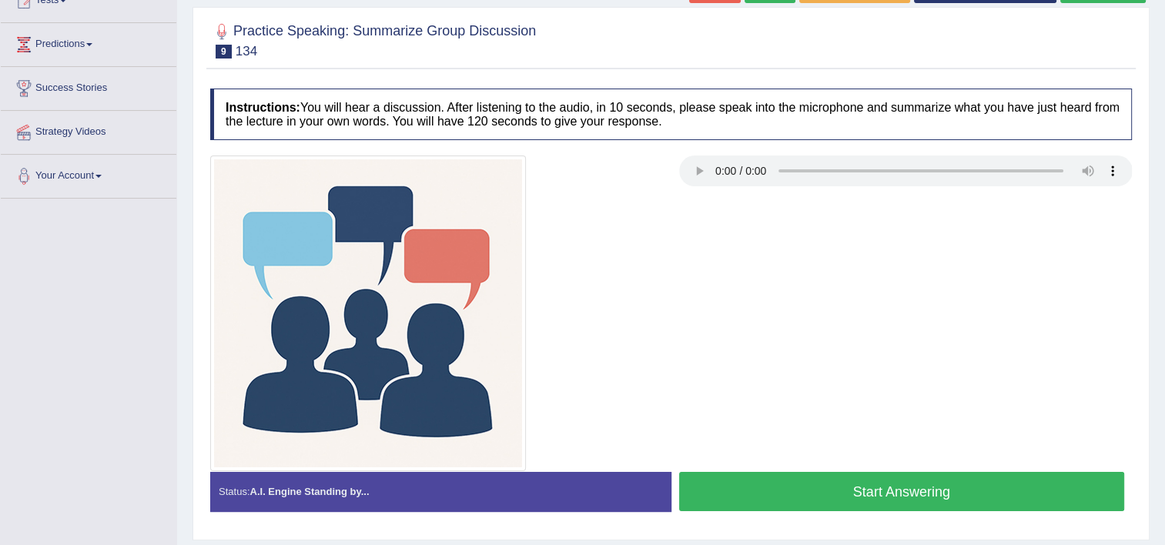
click at [827, 495] on button "Start Answering" at bounding box center [902, 491] width 446 height 39
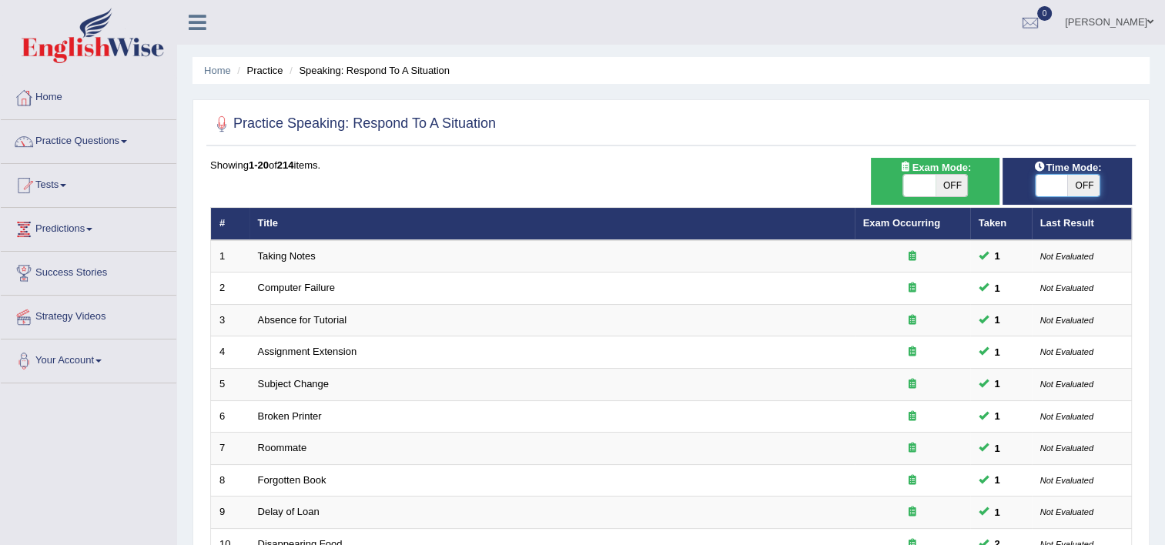
click at [1047, 191] on span at bounding box center [1052, 186] width 32 height 22
checkbox input "true"
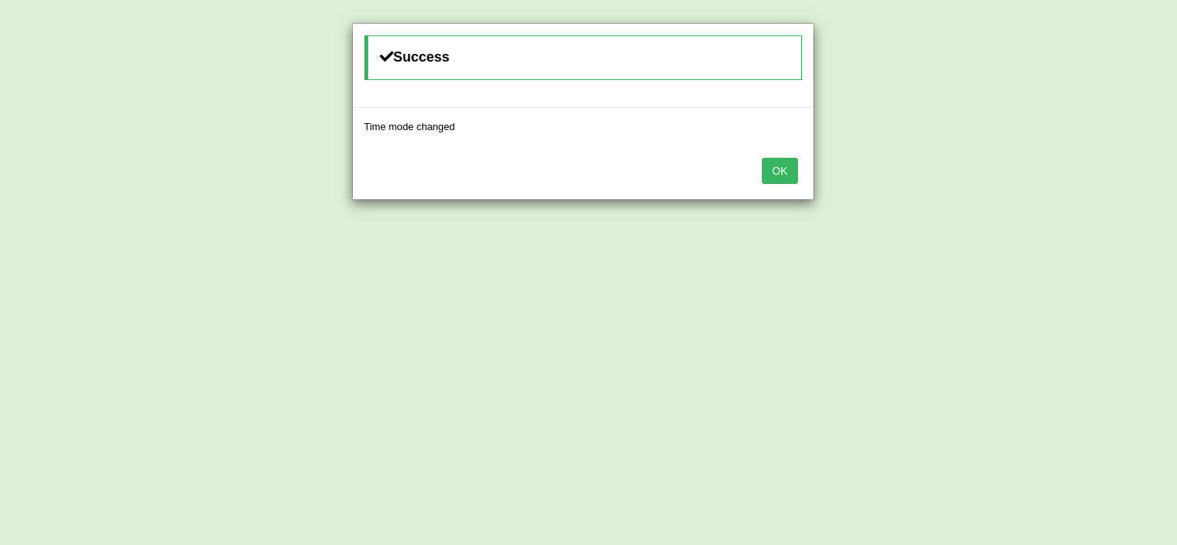
click at [781, 165] on button "OK" at bounding box center [779, 171] width 35 height 26
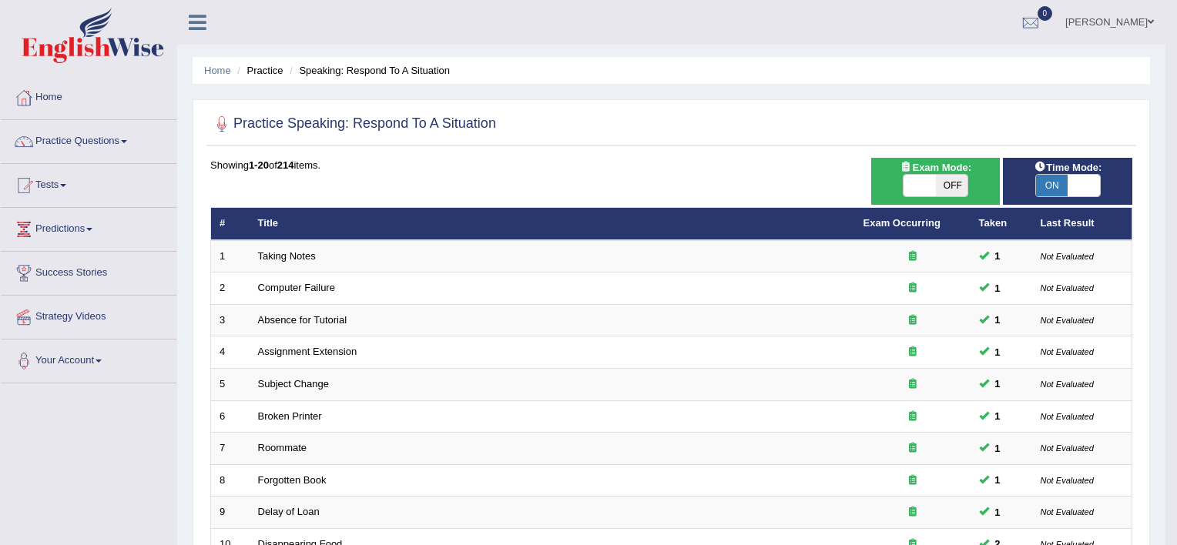
click at [781, 165] on body "Toggle navigation Home Practice Questions Speaking Practice Read Aloud Repeat S…" at bounding box center [588, 272] width 1177 height 545
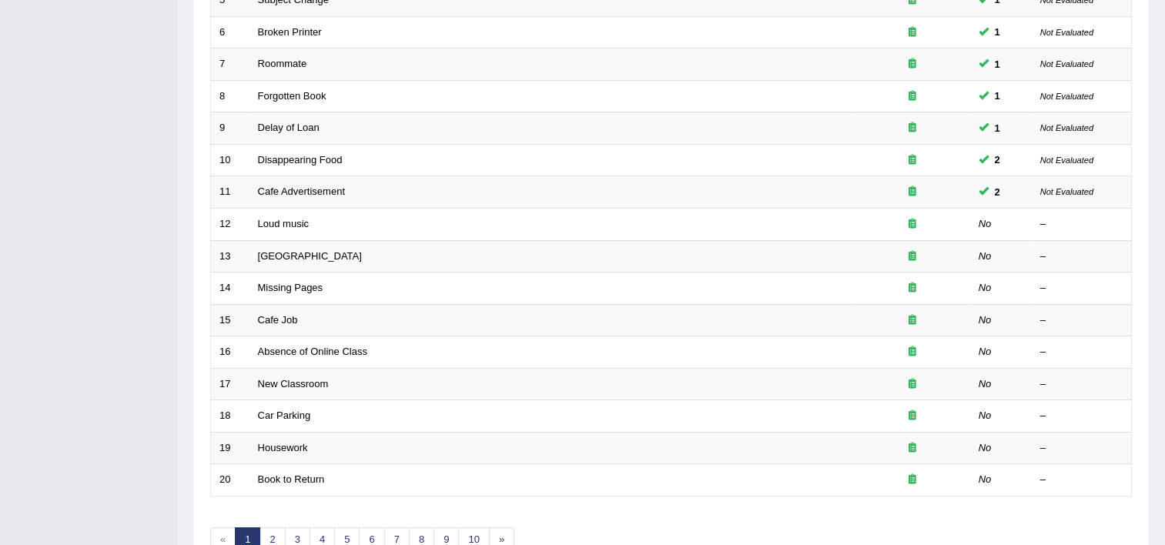
scroll to position [431, 0]
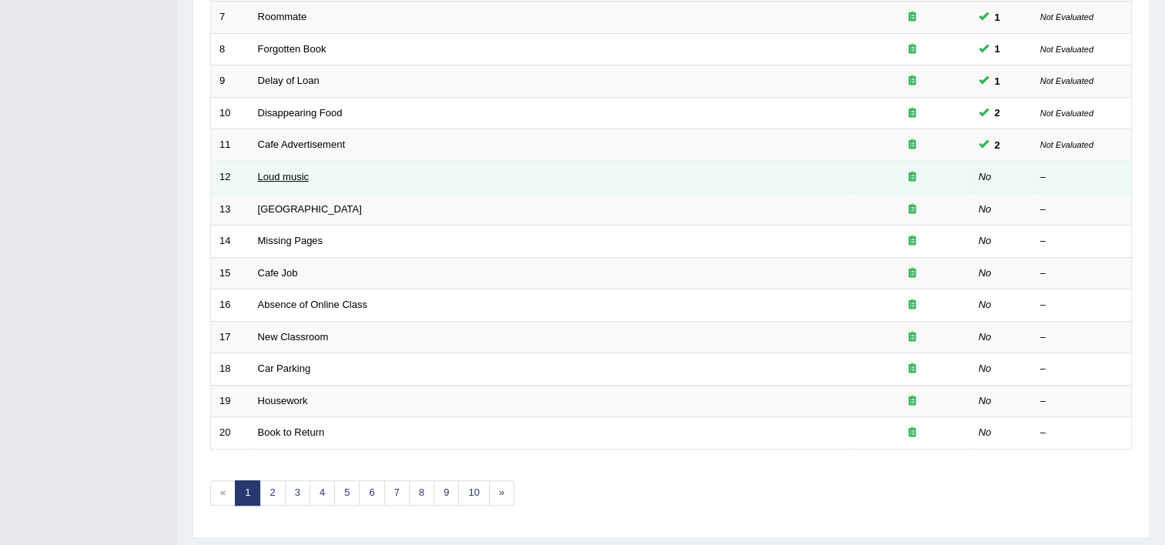
click at [280, 171] on link "Loud music" at bounding box center [283, 177] width 51 height 12
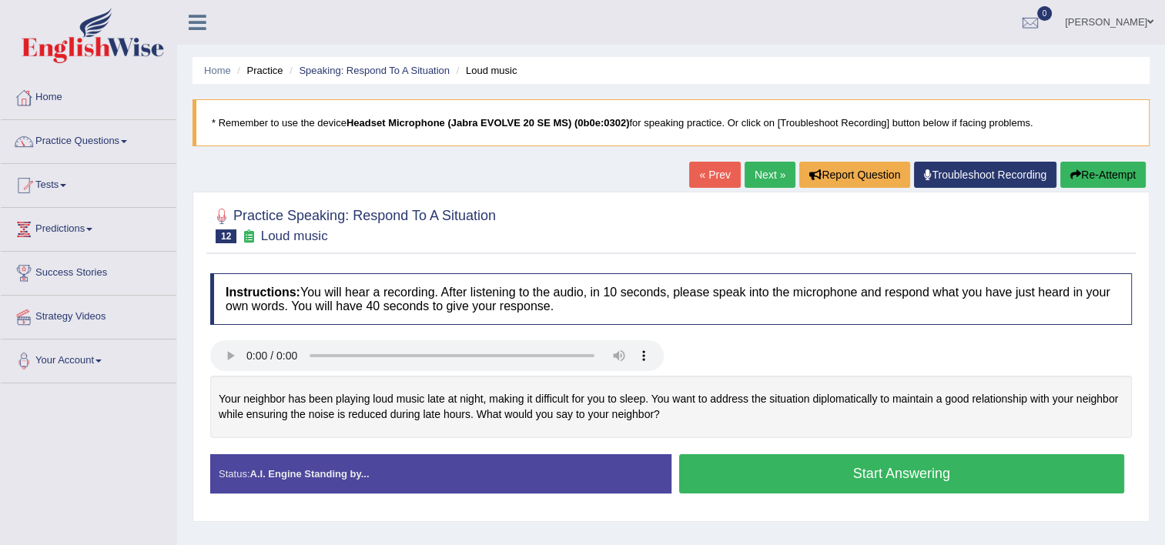
click at [845, 477] on button "Start Answering" at bounding box center [902, 473] width 446 height 39
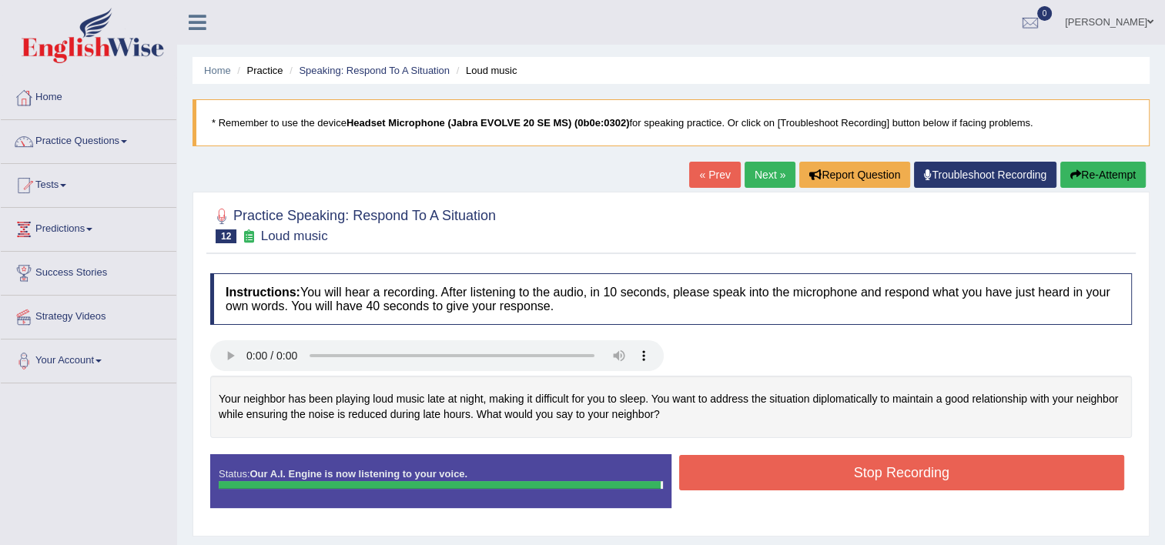
click at [845, 477] on button "Stop Recording" at bounding box center [902, 472] width 446 height 35
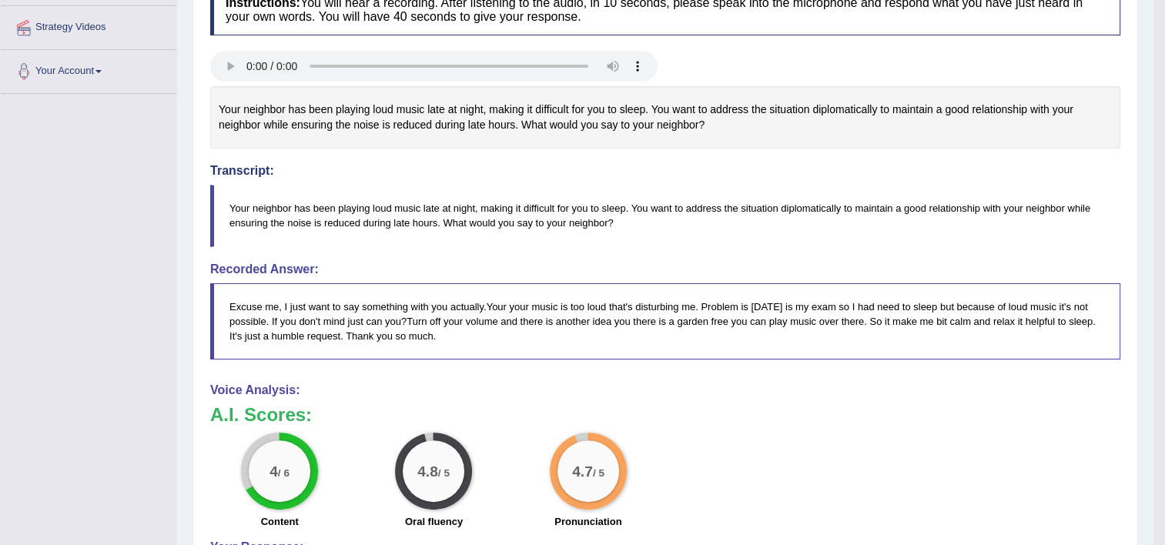
scroll to position [92, 0]
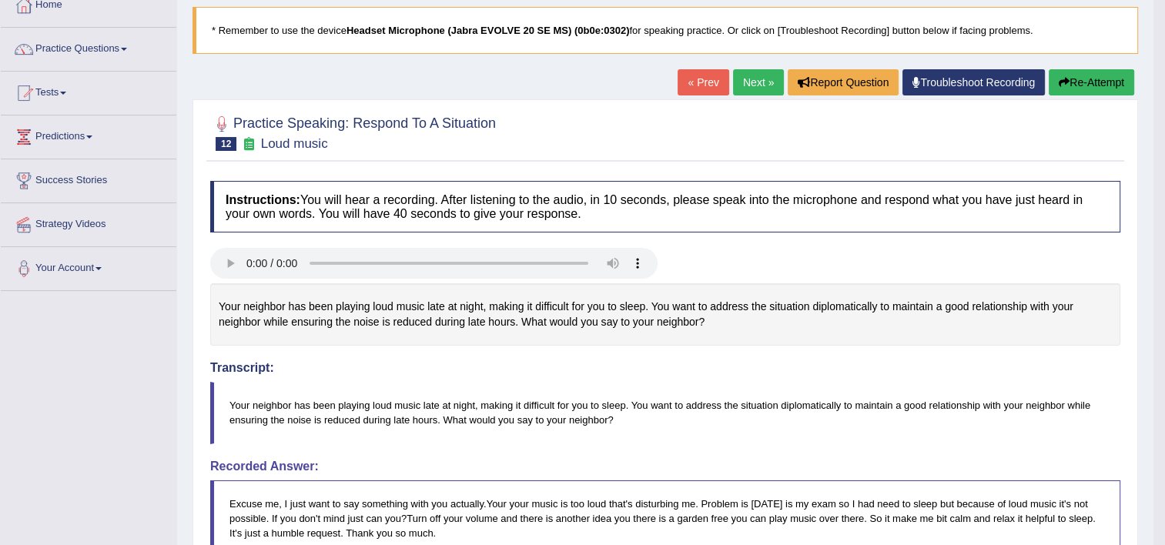
click at [764, 92] on link "Next »" at bounding box center [758, 82] width 51 height 26
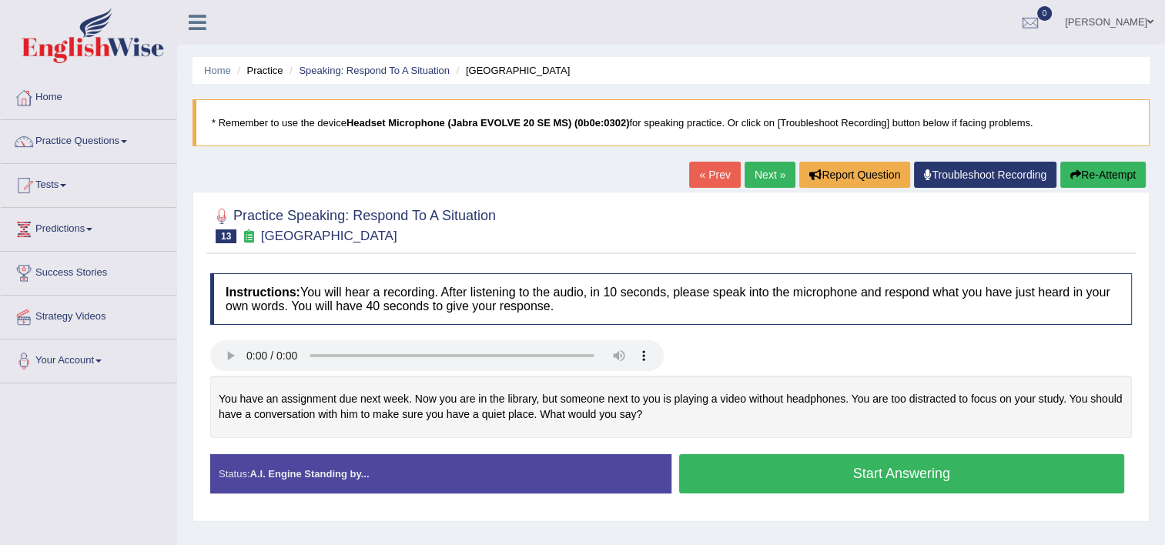
click at [884, 467] on button "Start Answering" at bounding box center [902, 473] width 446 height 39
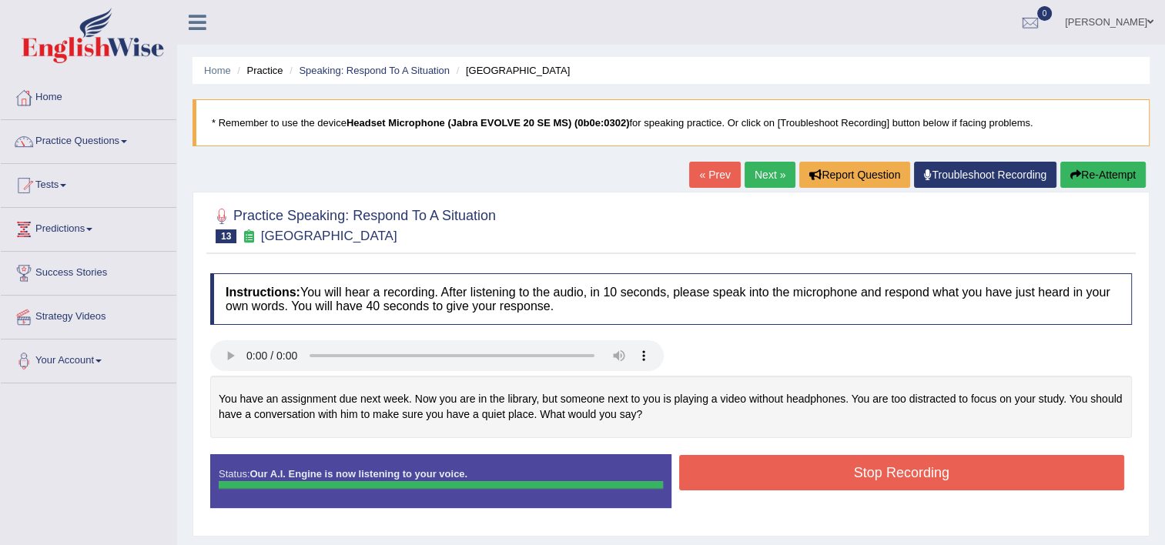
click at [884, 467] on button "Stop Recording" at bounding box center [902, 472] width 446 height 35
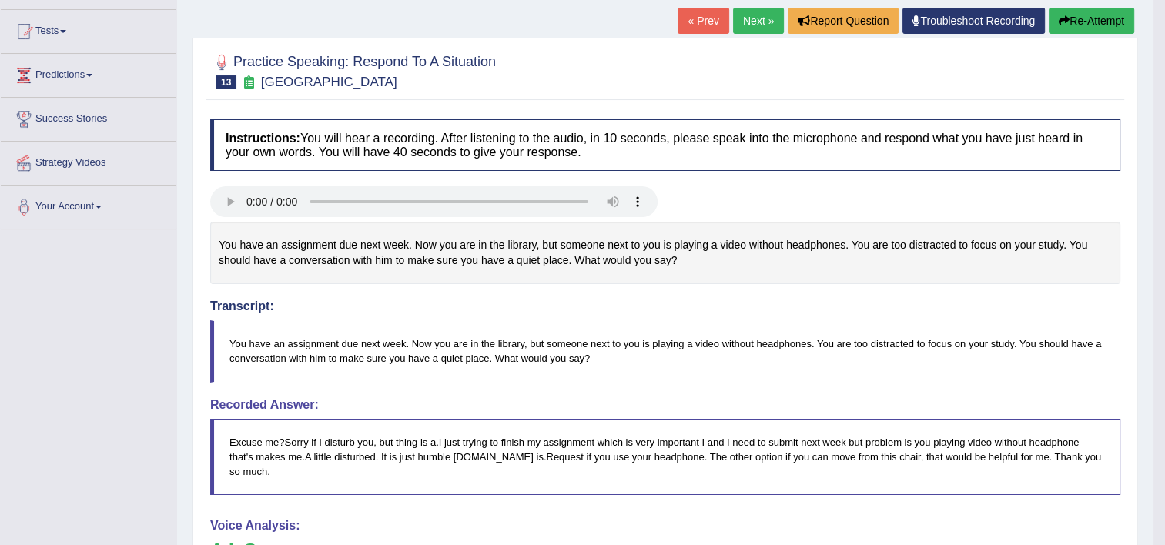
scroll to position [123, 0]
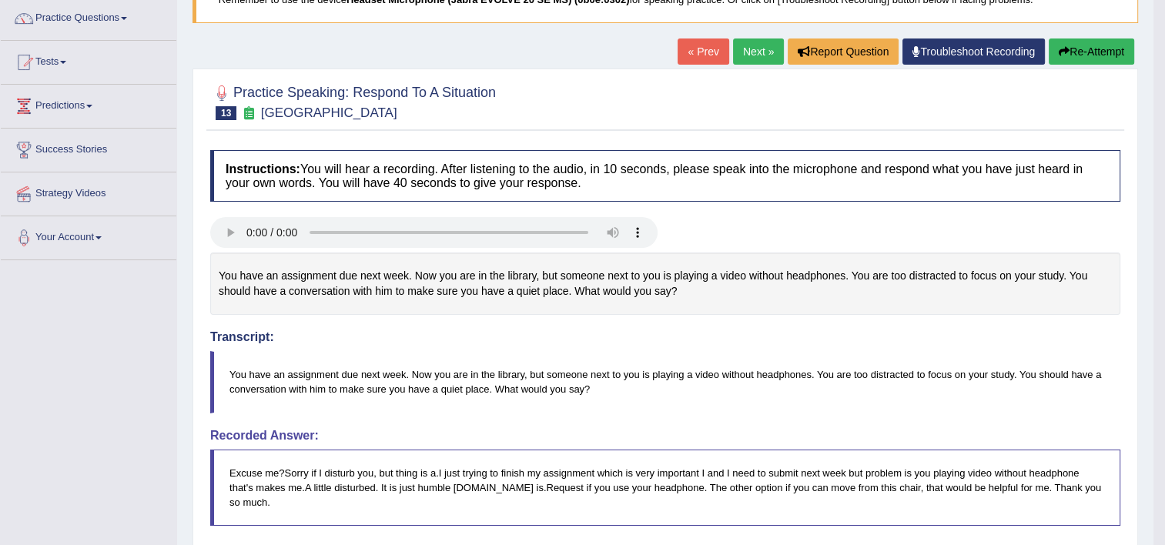
click at [1104, 49] on button "Re-Attempt" at bounding box center [1091, 51] width 85 height 26
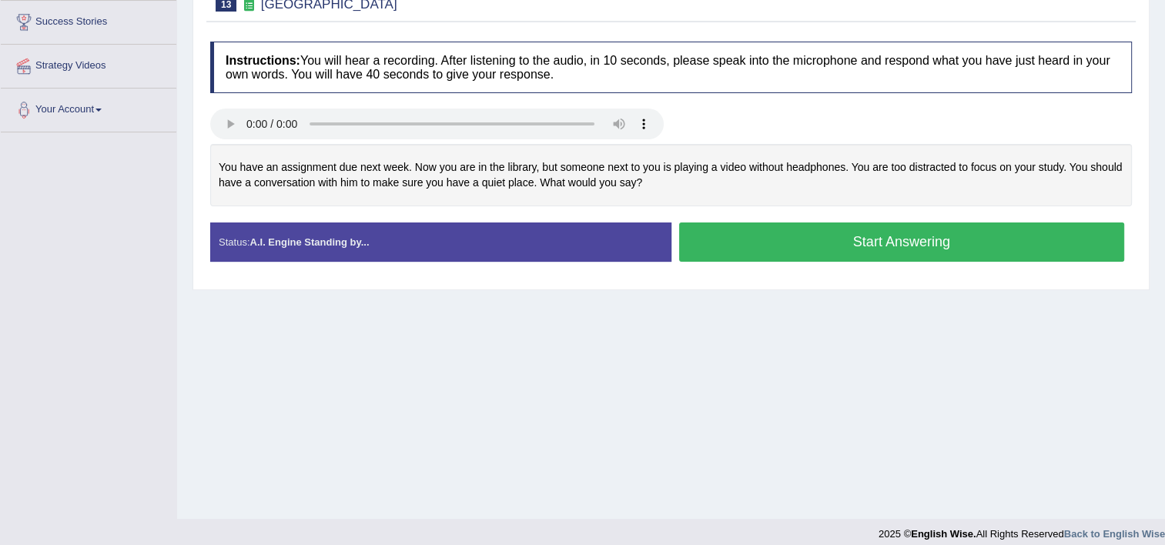
click at [1049, 249] on button "Start Answering" at bounding box center [902, 242] width 446 height 39
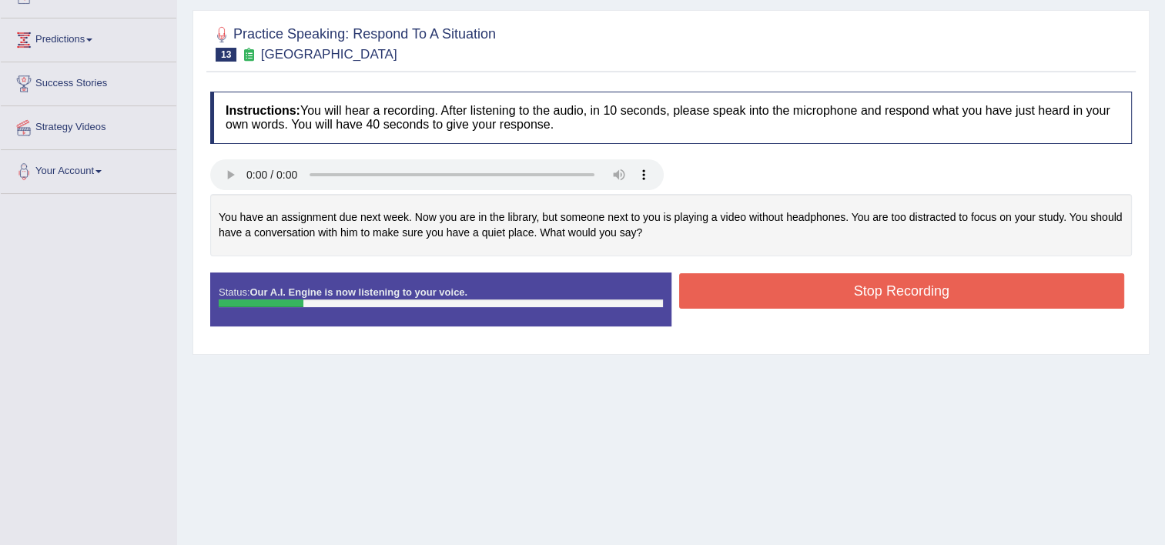
scroll to position [159, 0]
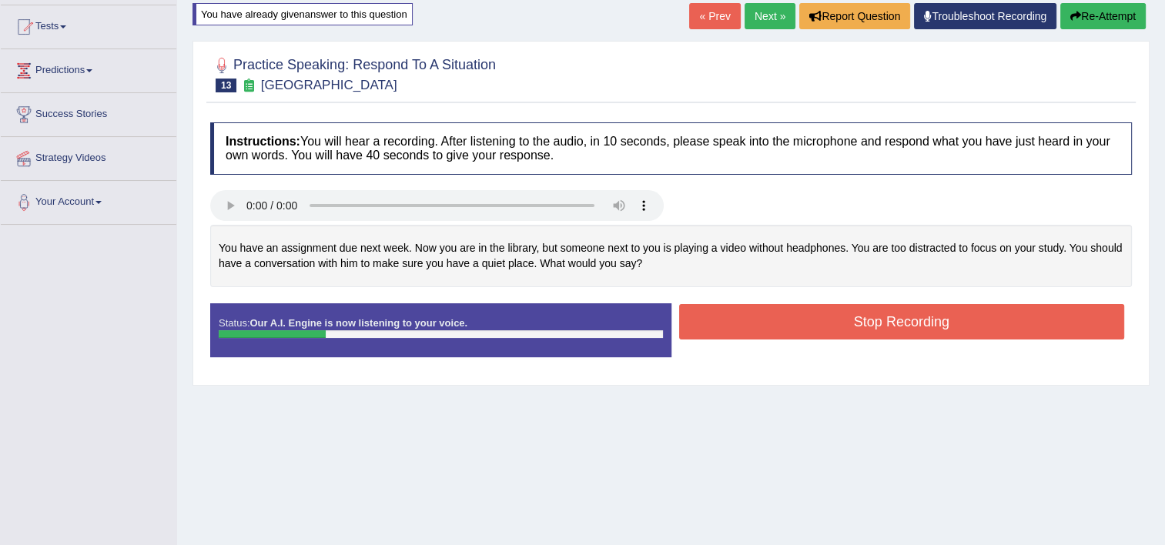
click at [1090, 17] on button "Re-Attempt" at bounding box center [1102, 16] width 85 height 26
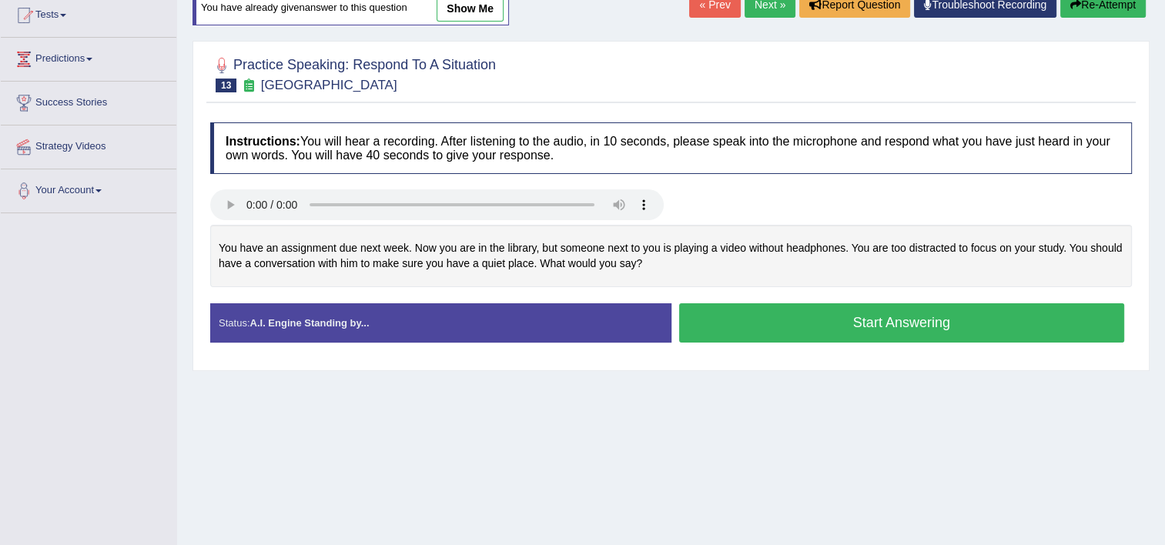
click at [867, 329] on button "Start Answering" at bounding box center [902, 322] width 446 height 39
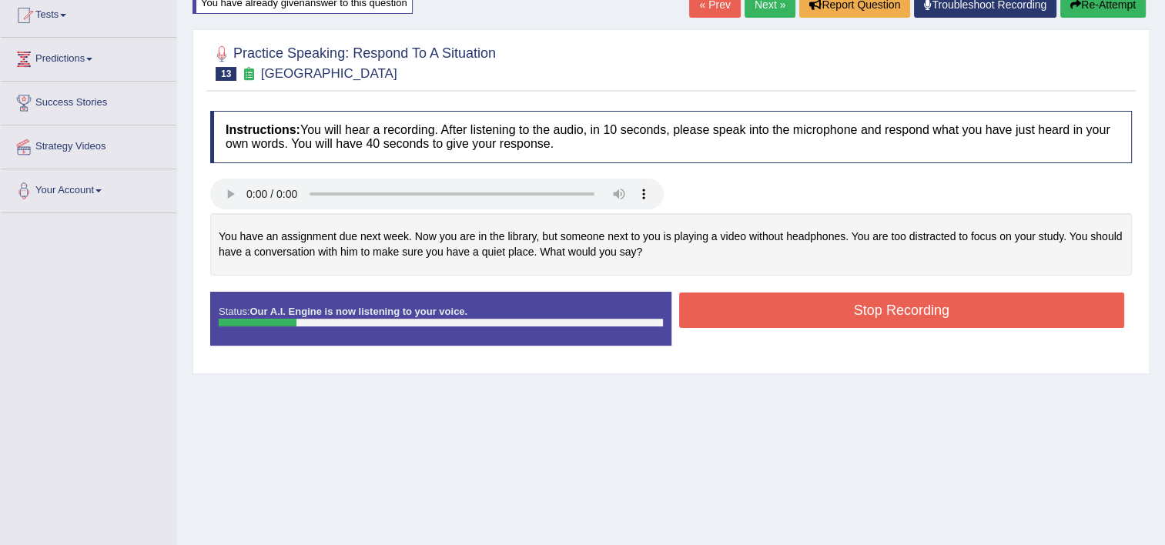
click at [1065, 11] on button "Re-Attempt" at bounding box center [1102, 5] width 85 height 26
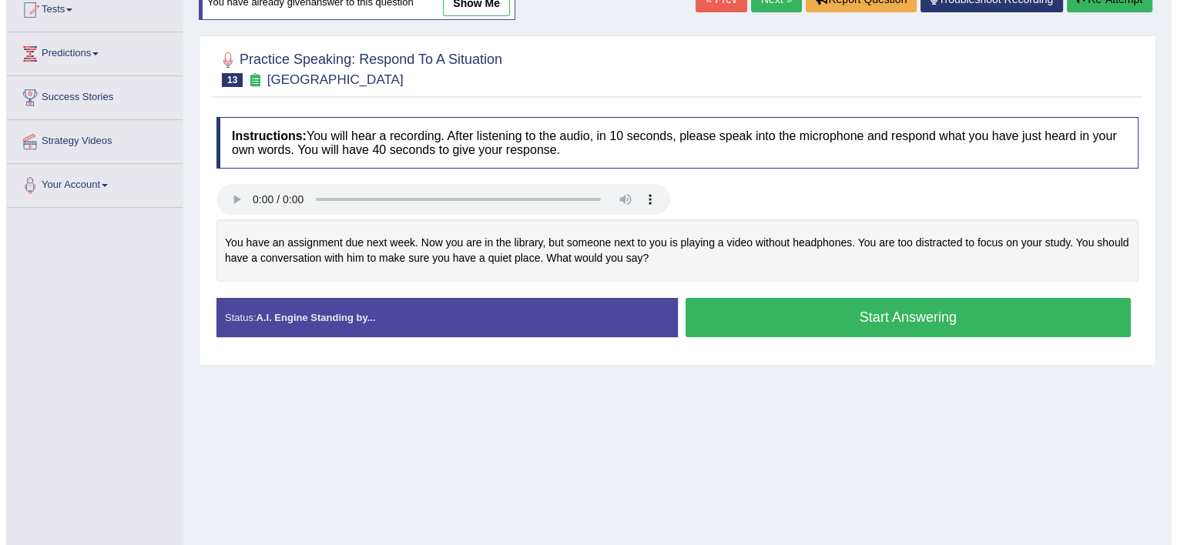
scroll to position [170, 0]
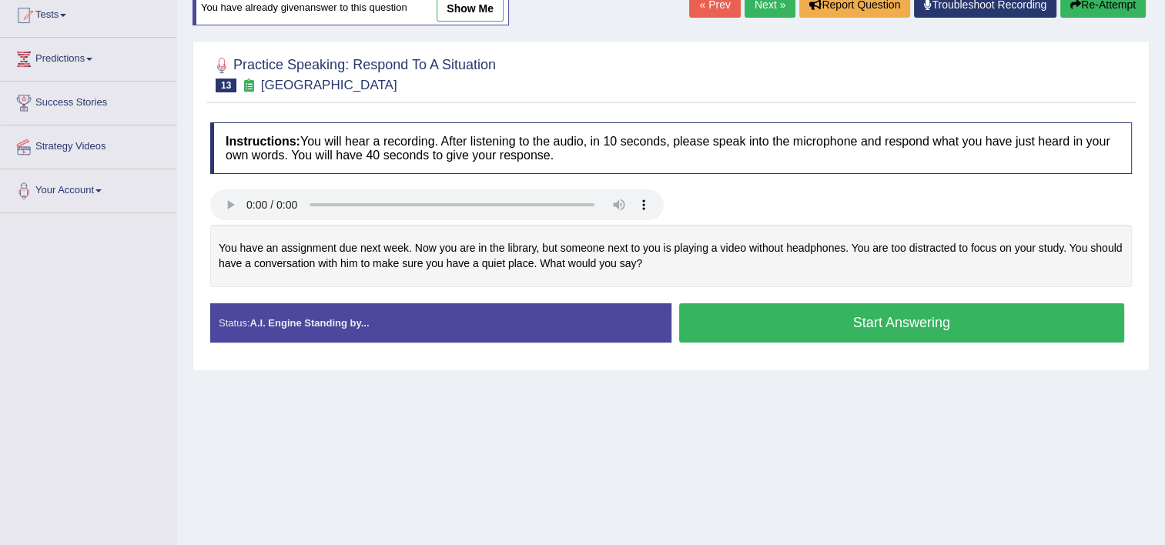
click at [859, 314] on button "Start Answering" at bounding box center [902, 322] width 446 height 39
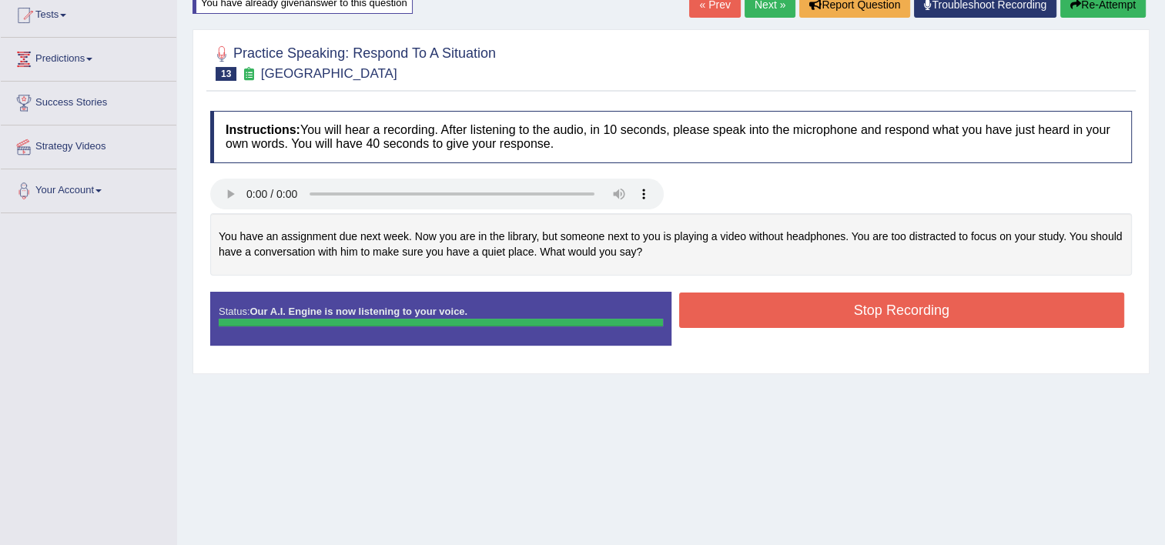
click at [859, 314] on button "Stop Recording" at bounding box center [902, 310] width 446 height 35
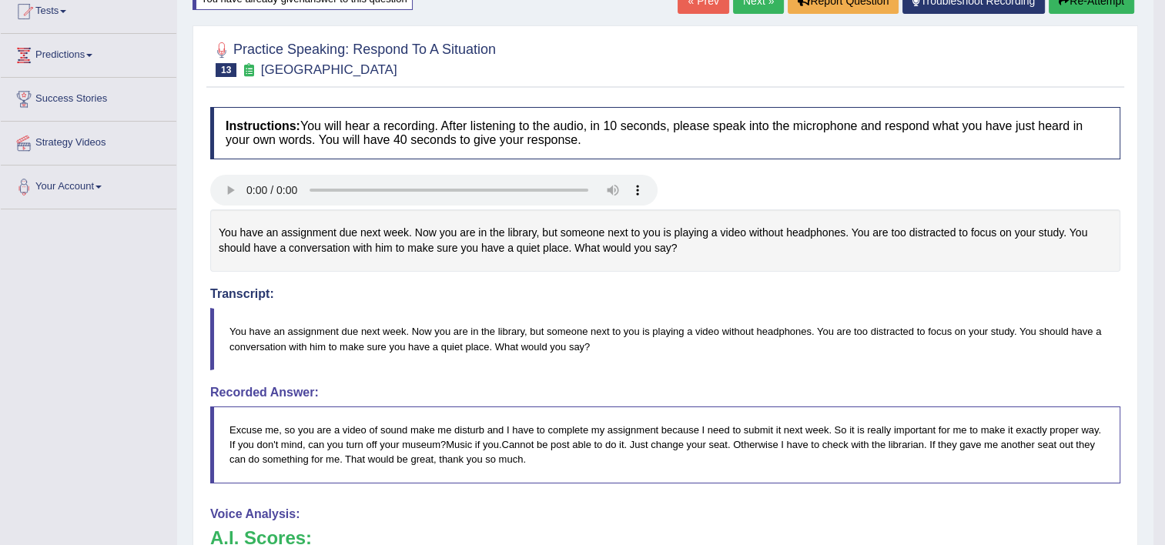
scroll to position [0, 0]
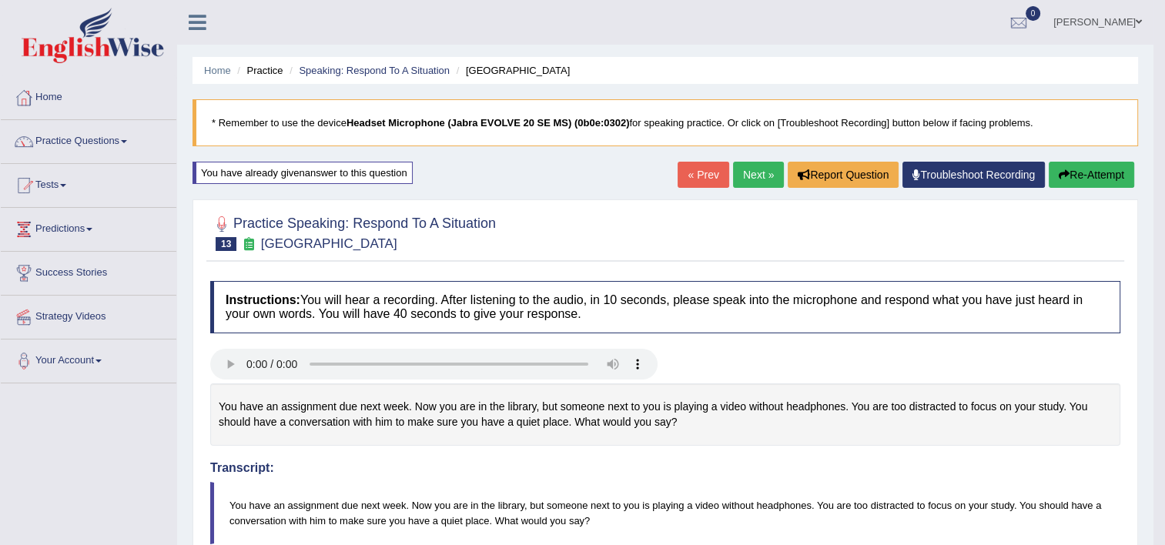
click at [1072, 177] on button "Re-Attempt" at bounding box center [1091, 175] width 85 height 26
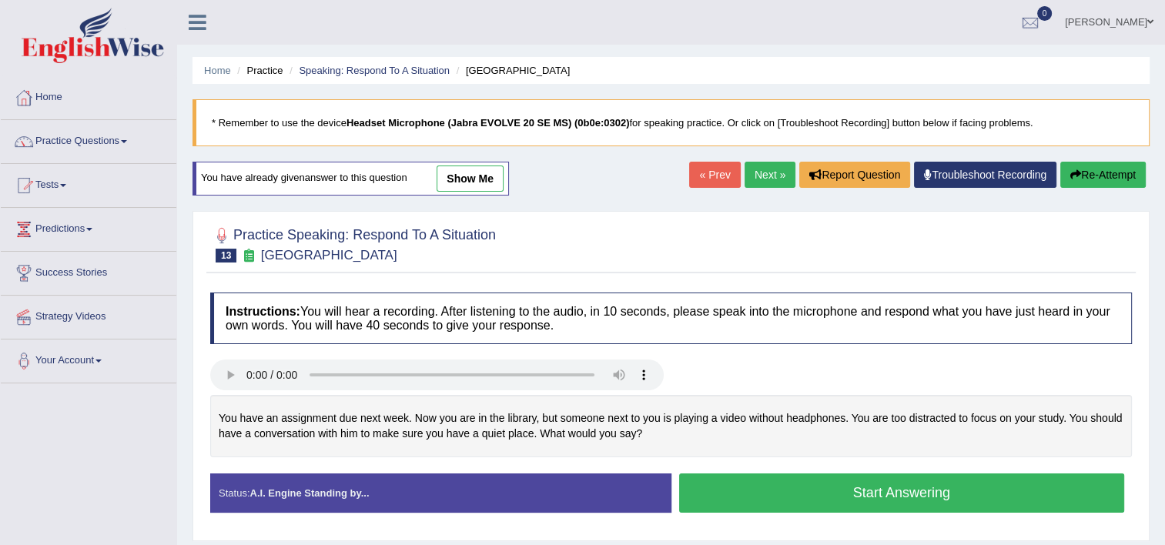
click at [759, 487] on button "Start Answering" at bounding box center [902, 493] width 446 height 39
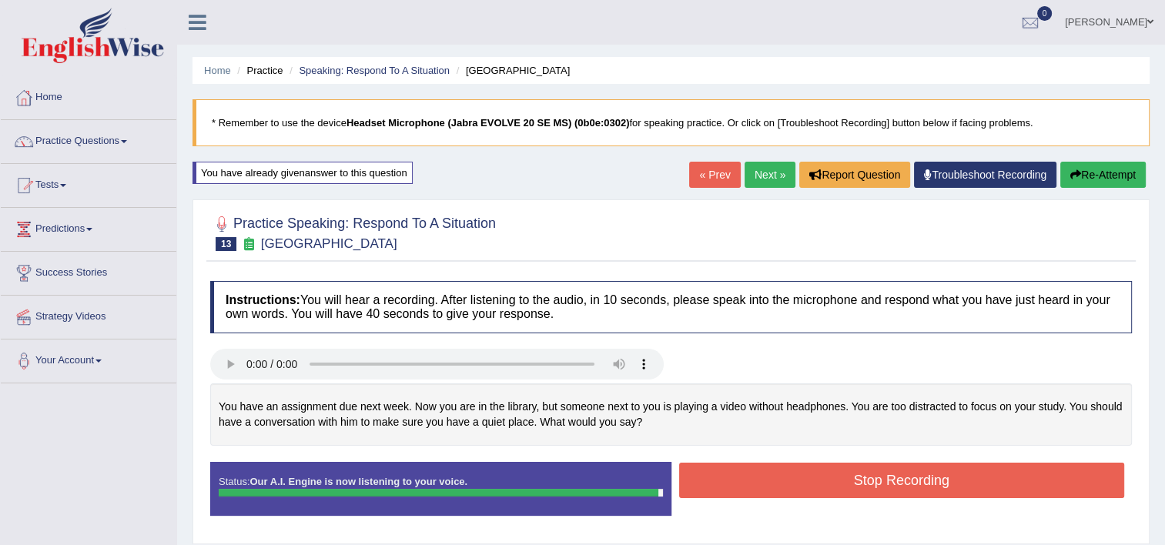
click at [759, 487] on button "Stop Recording" at bounding box center [902, 480] width 446 height 35
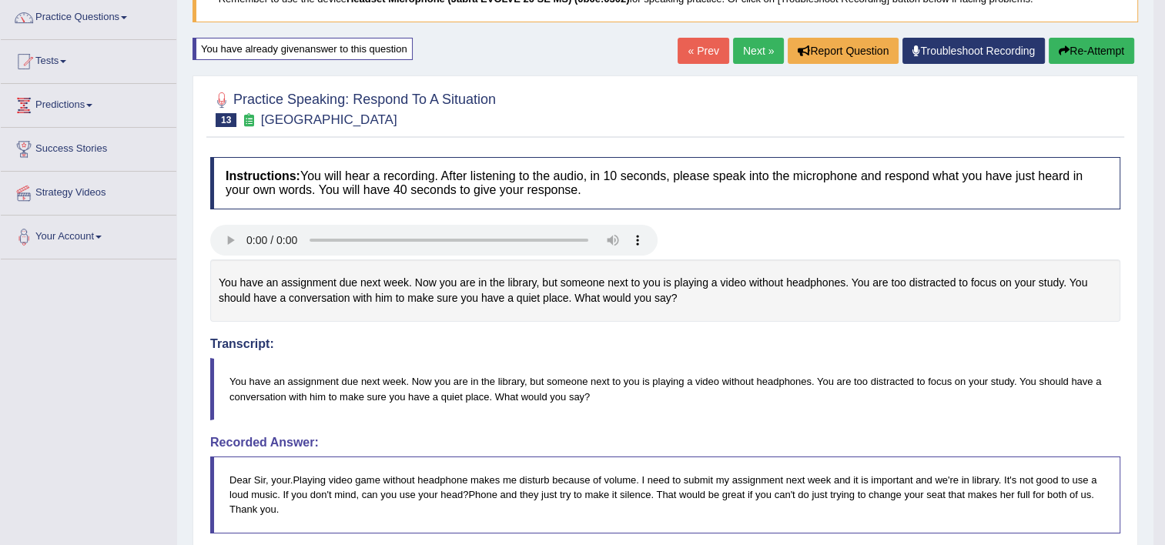
scroll to position [62, 0]
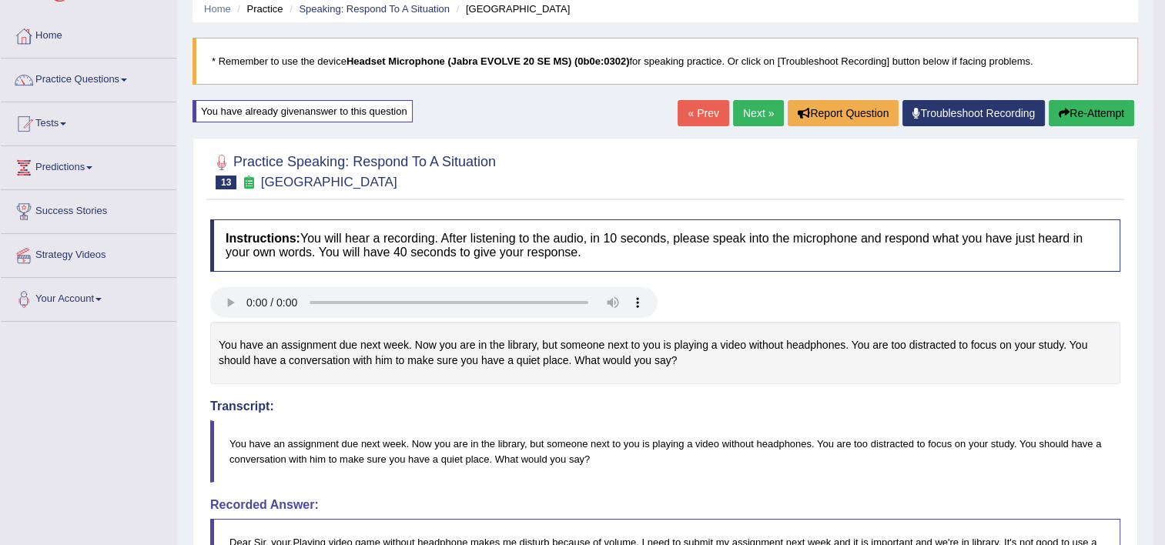
click at [746, 109] on link "Next »" at bounding box center [758, 113] width 51 height 26
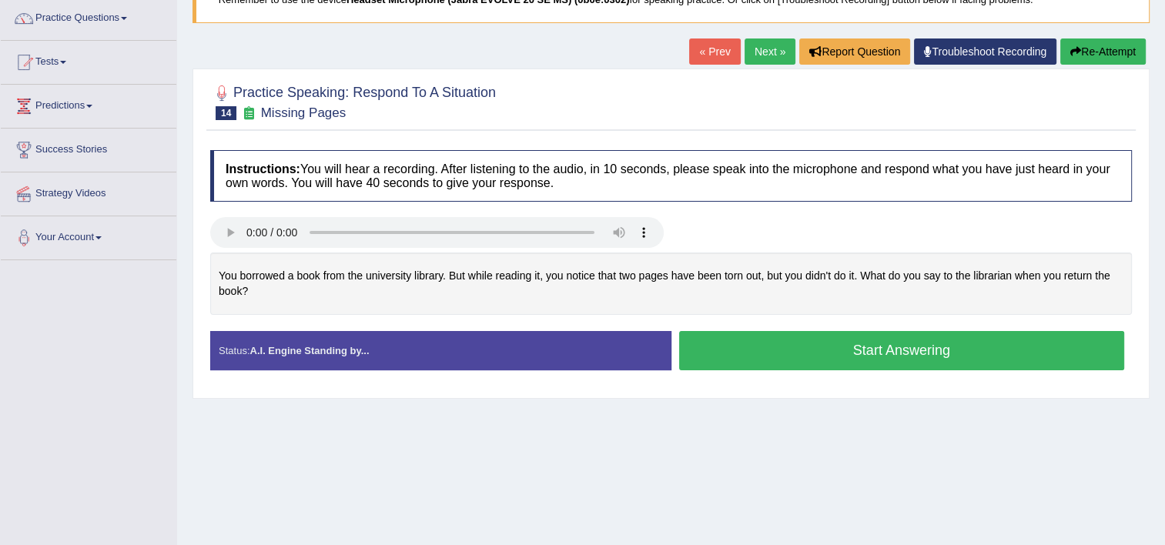
scroll to position [154, 0]
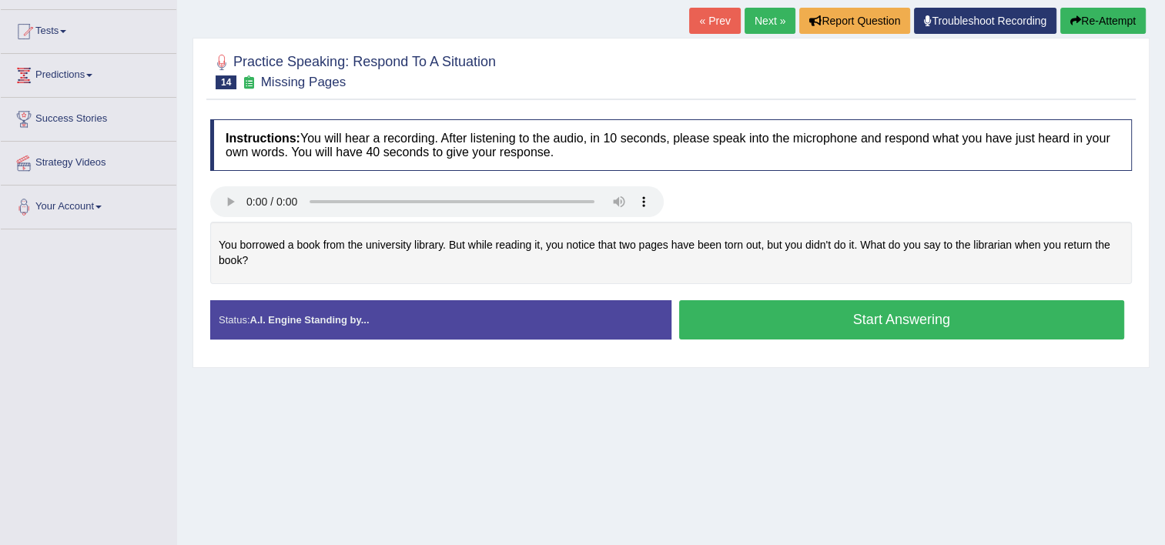
click at [794, 316] on button "Start Answering" at bounding box center [902, 319] width 446 height 39
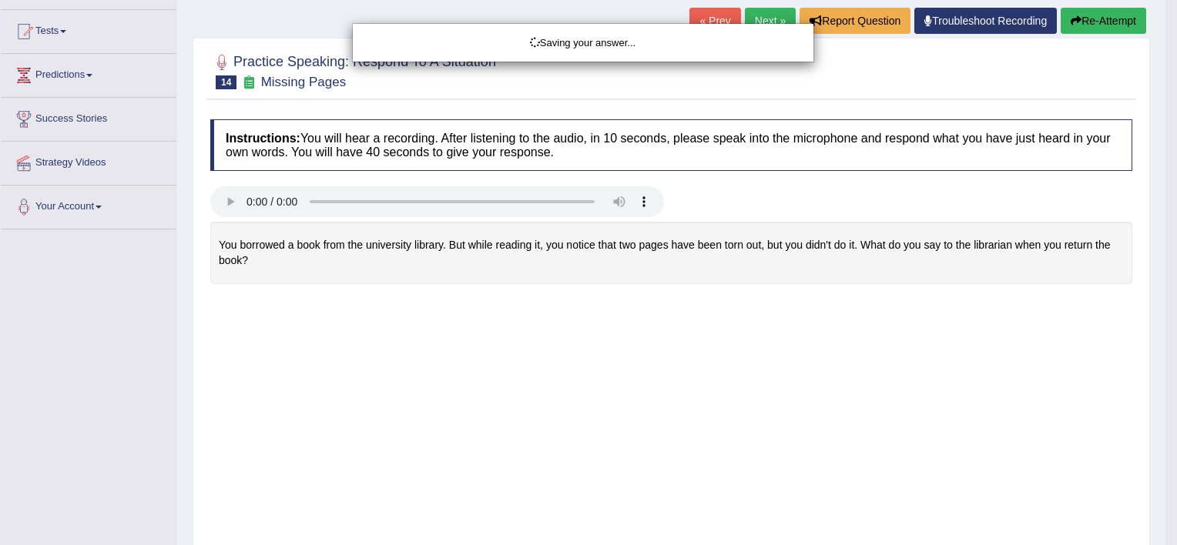
click at [794, 316] on div "Saving your answer..." at bounding box center [588, 272] width 1177 height 545
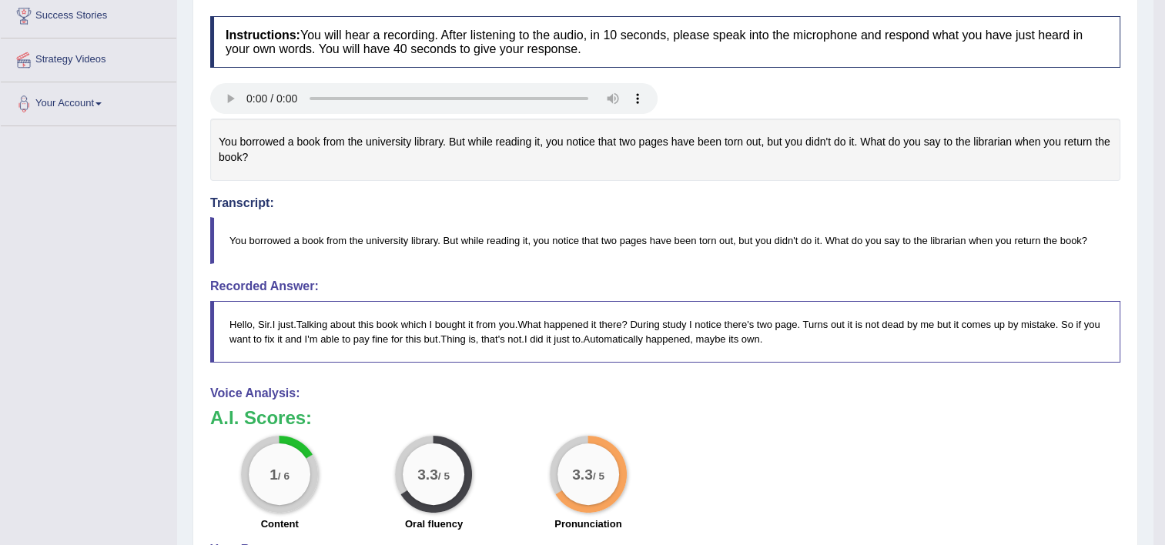
scroll to position [226, 0]
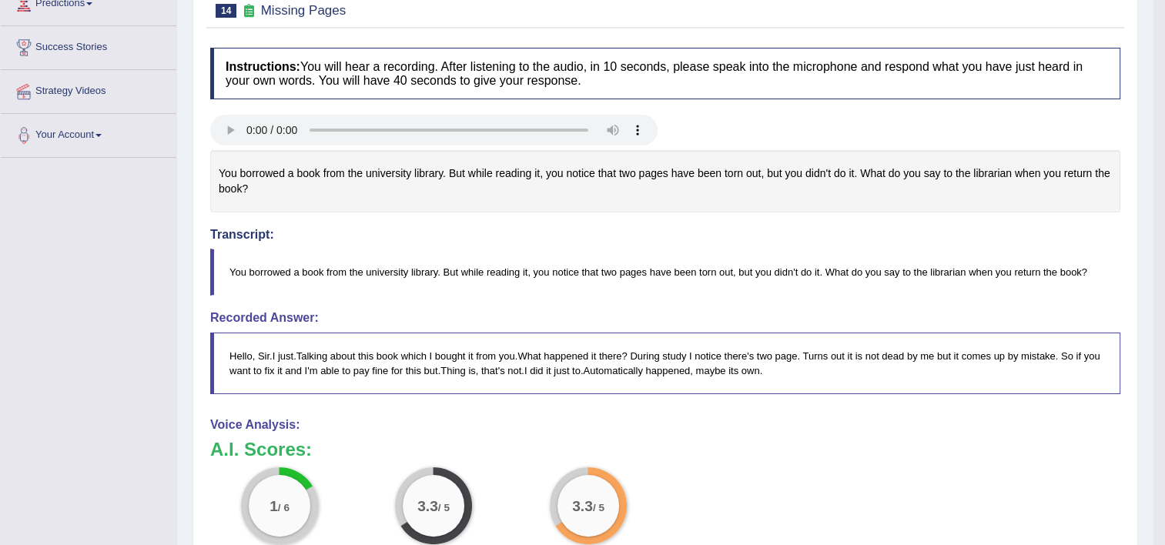
click at [794, 316] on h4 "Recorded Answer:" at bounding box center [665, 318] width 910 height 14
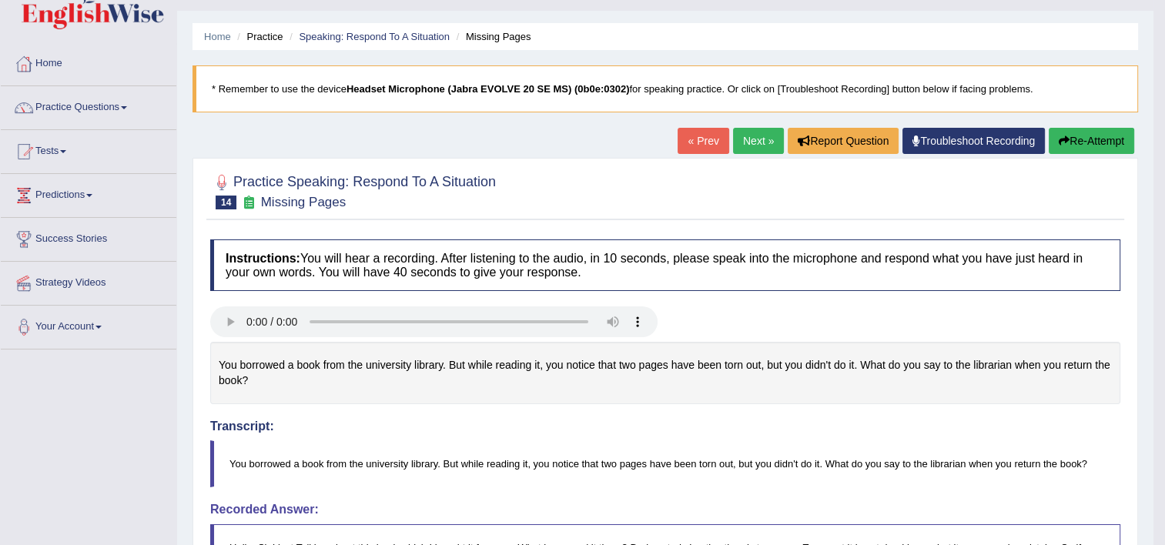
scroll to position [0, 0]
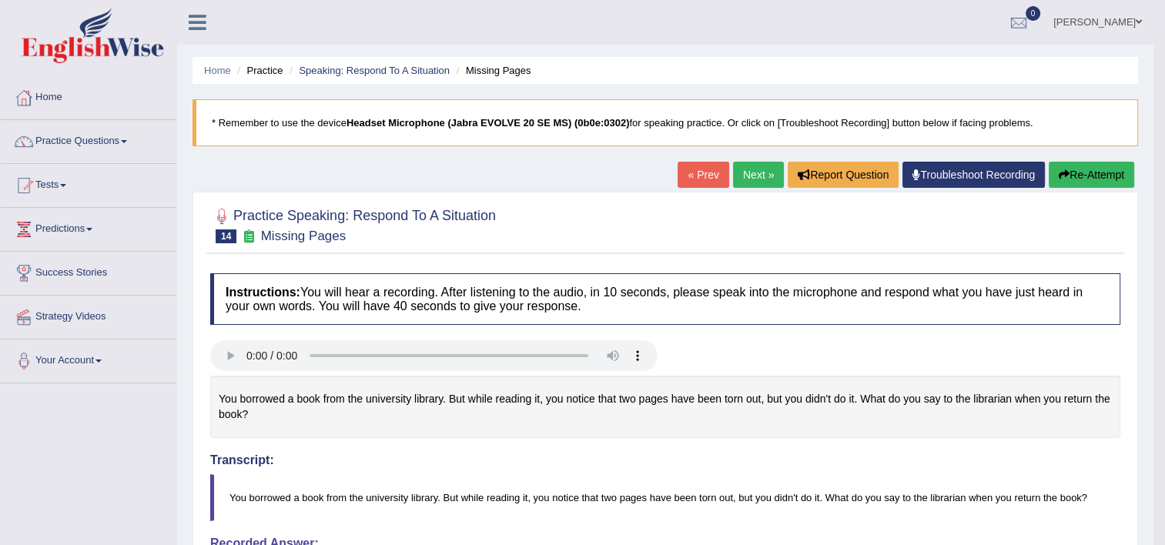
click at [1110, 164] on button "Re-Attempt" at bounding box center [1091, 175] width 85 height 26
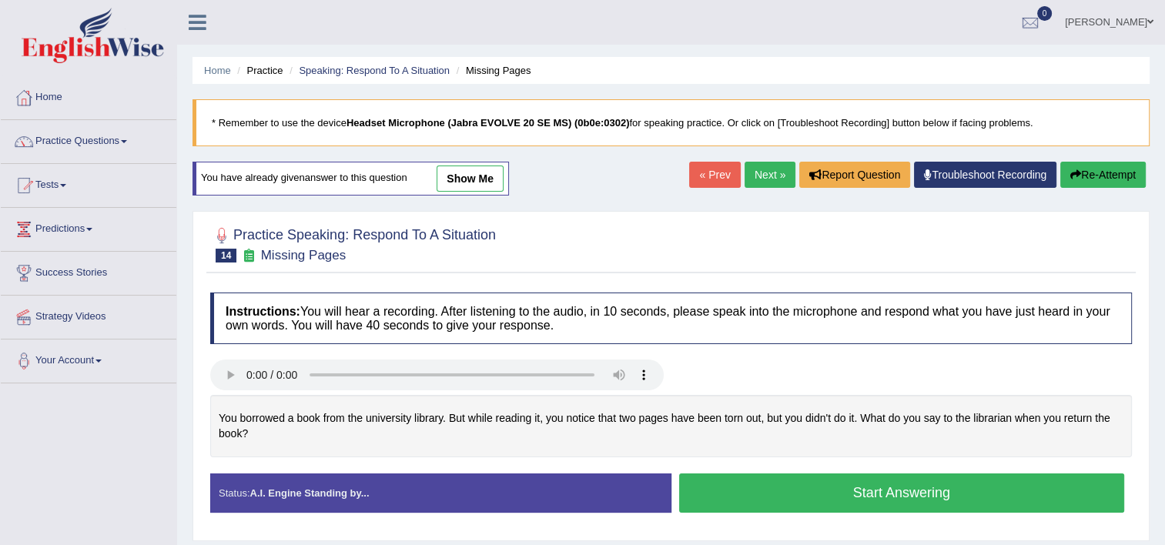
click at [993, 495] on button "Start Answering" at bounding box center [902, 493] width 446 height 39
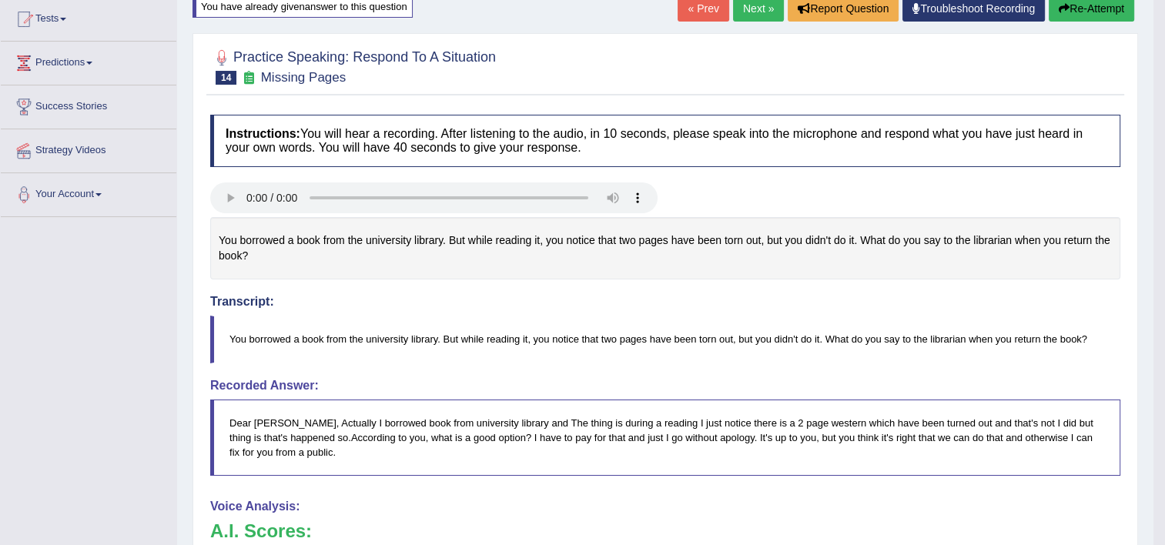
scroll to position [156, 0]
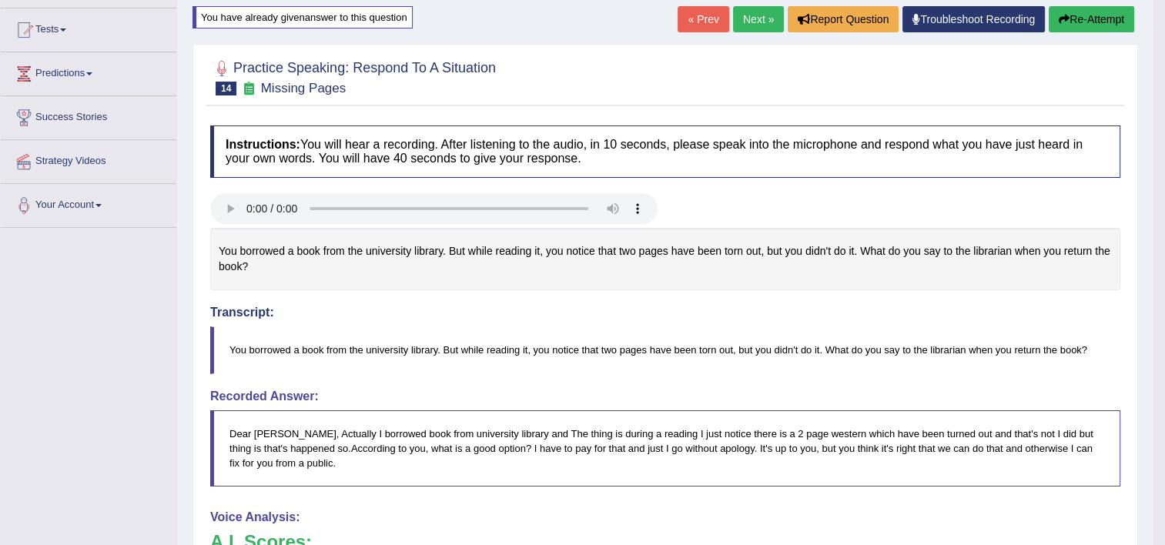
click at [758, 22] on link "Next »" at bounding box center [758, 19] width 51 height 26
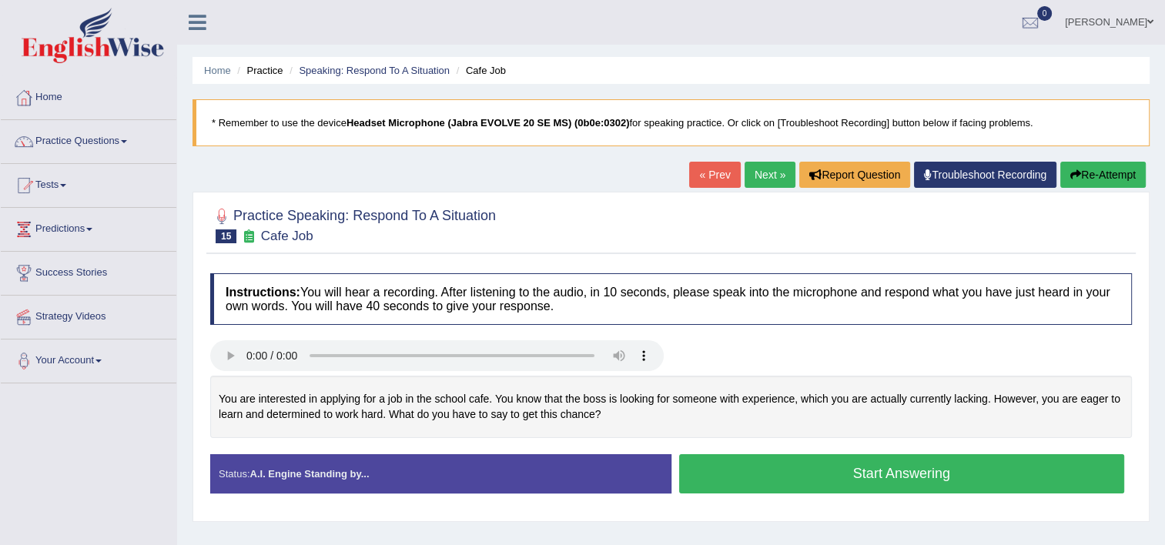
click at [834, 469] on button "Start Answering" at bounding box center [902, 473] width 446 height 39
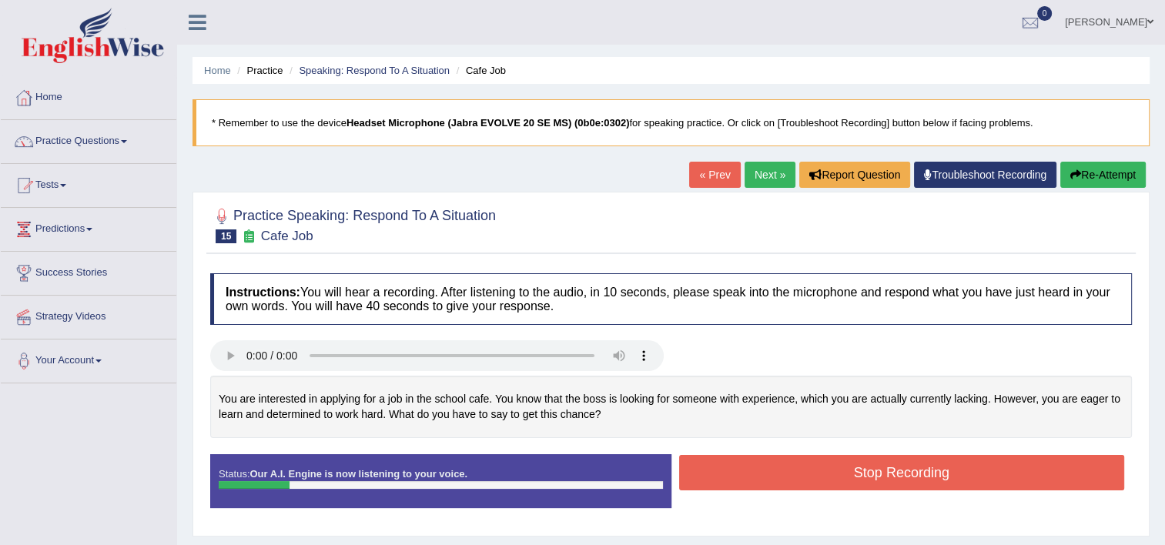
click at [1106, 166] on button "Re-Attempt" at bounding box center [1102, 175] width 85 height 26
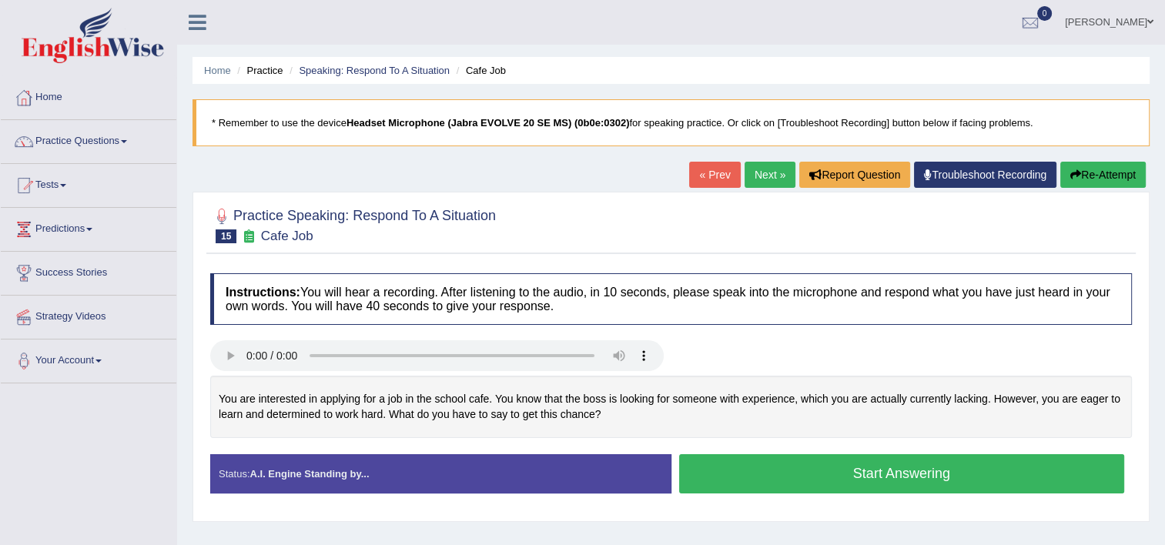
drag, startPoint x: 835, startPoint y: 510, endPoint x: 801, endPoint y: 464, distance: 56.7
click at [801, 464] on div "Instructions: You will hear a recording. After listening to the audio, in 10 se…" at bounding box center [670, 390] width 929 height 248
click at [895, 477] on button "Start Answering" at bounding box center [902, 473] width 446 height 39
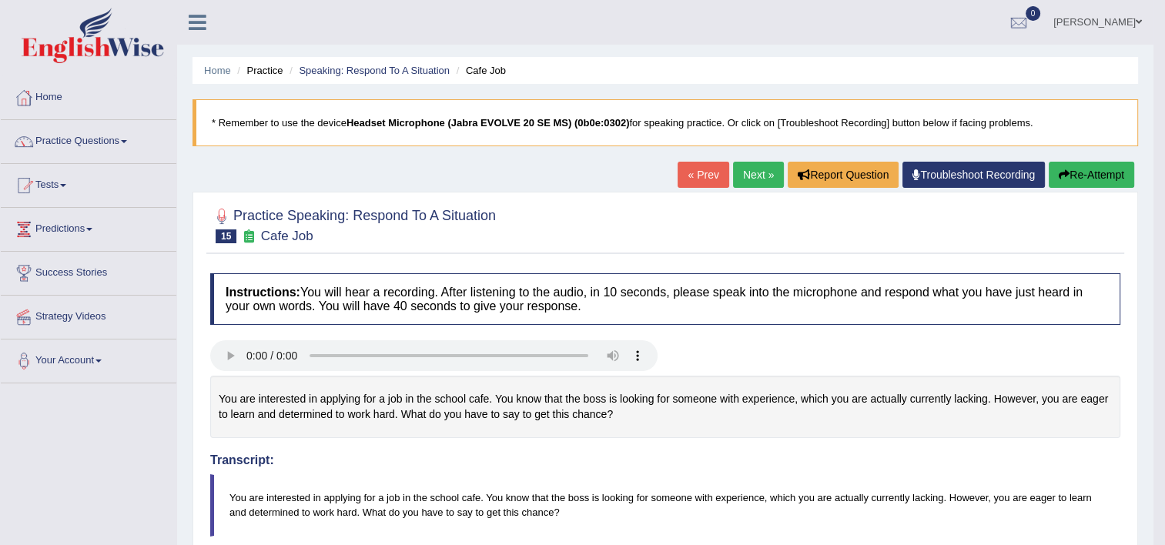
click at [761, 178] on link "Next »" at bounding box center [758, 175] width 51 height 26
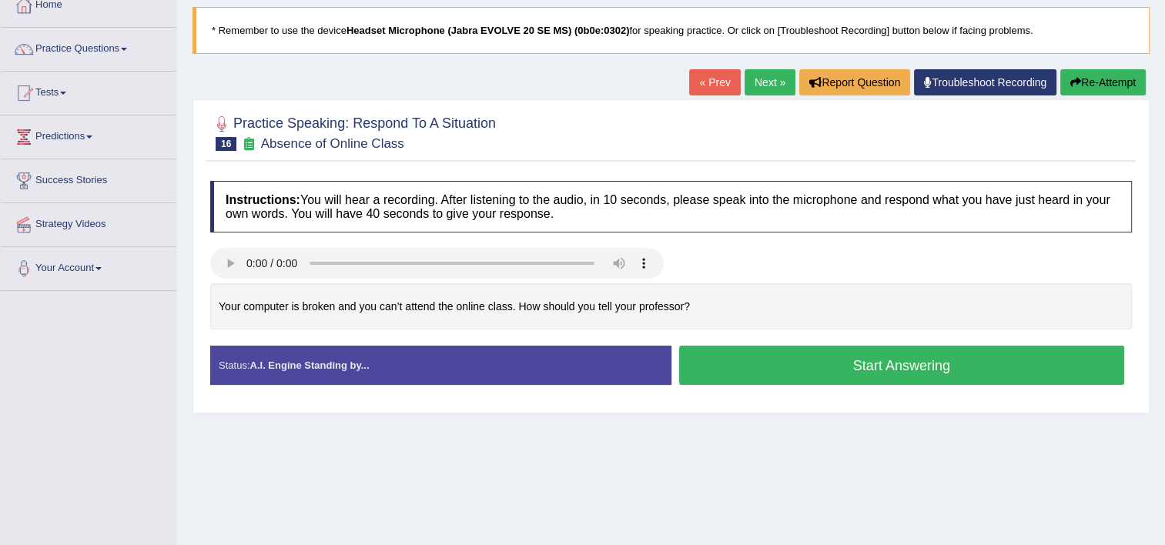
click at [875, 367] on button "Start Answering" at bounding box center [902, 365] width 446 height 39
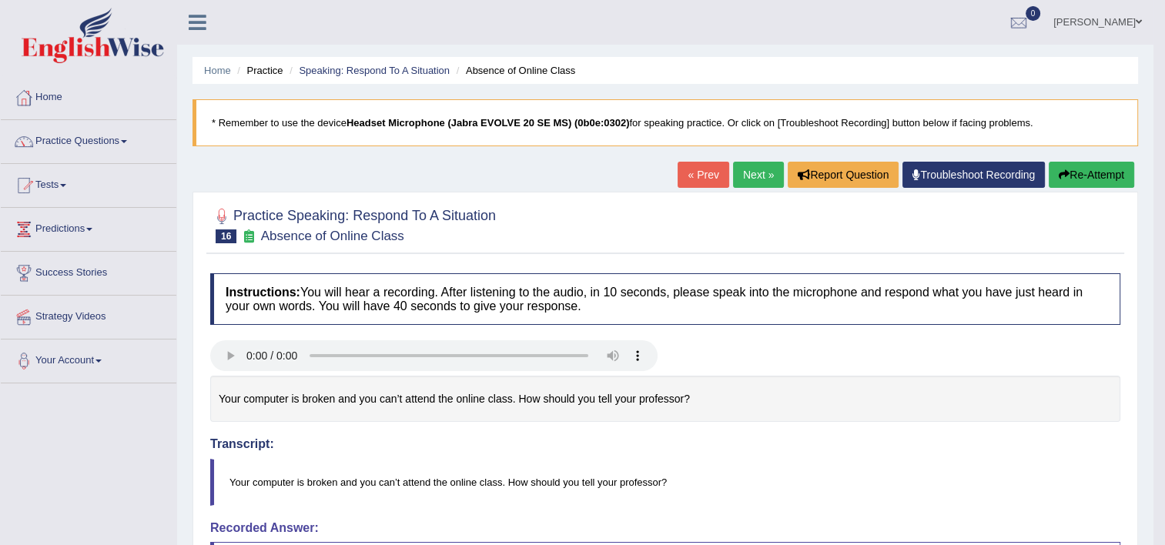
click at [1078, 166] on button "Re-Attempt" at bounding box center [1091, 175] width 85 height 26
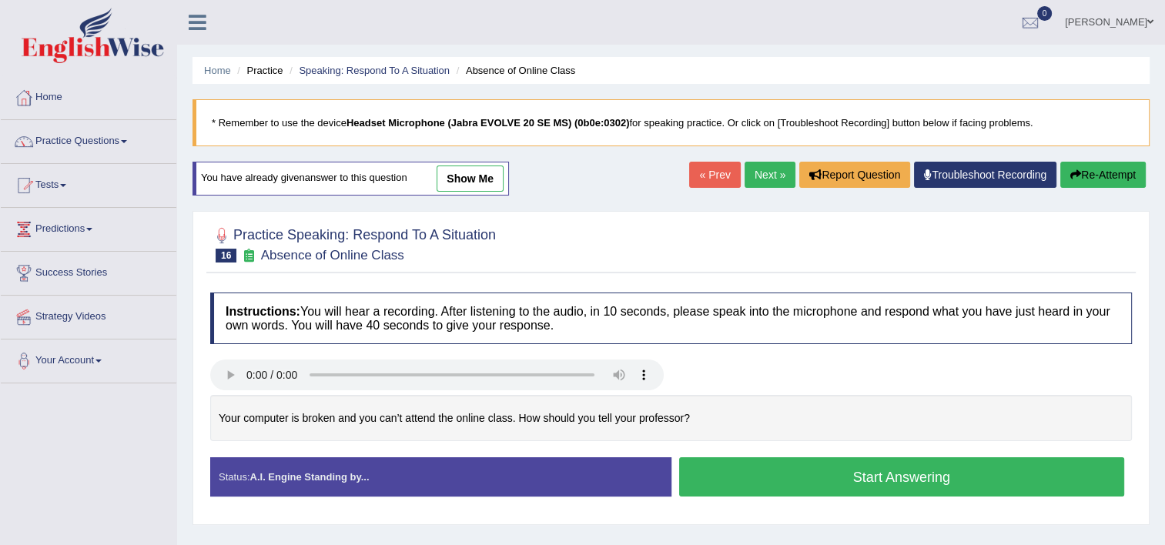
click at [967, 477] on button "Start Answering" at bounding box center [902, 476] width 446 height 39
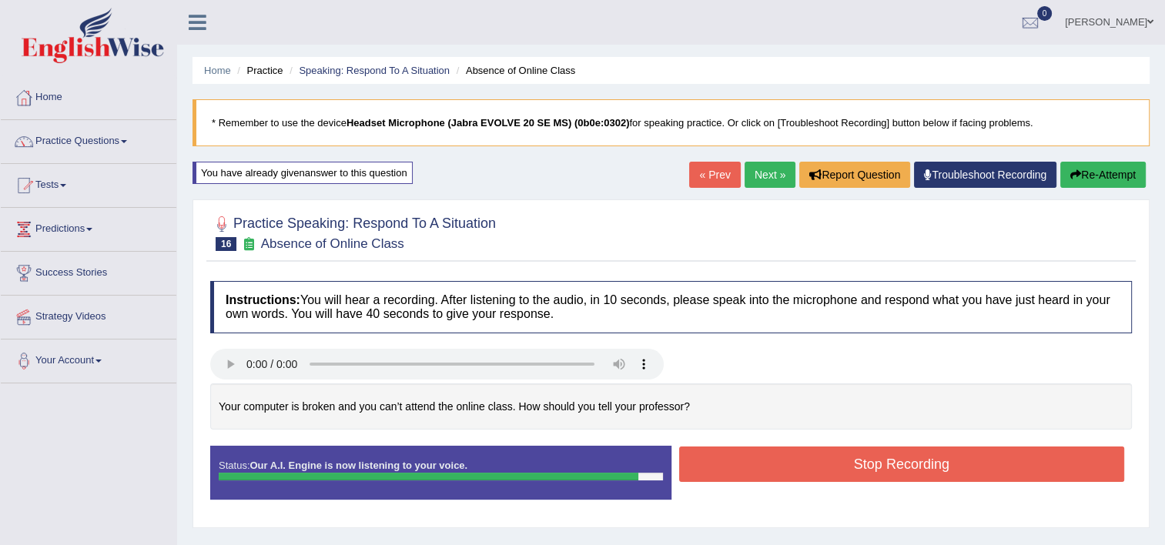
click at [966, 477] on button "Stop Recording" at bounding box center [902, 464] width 446 height 35
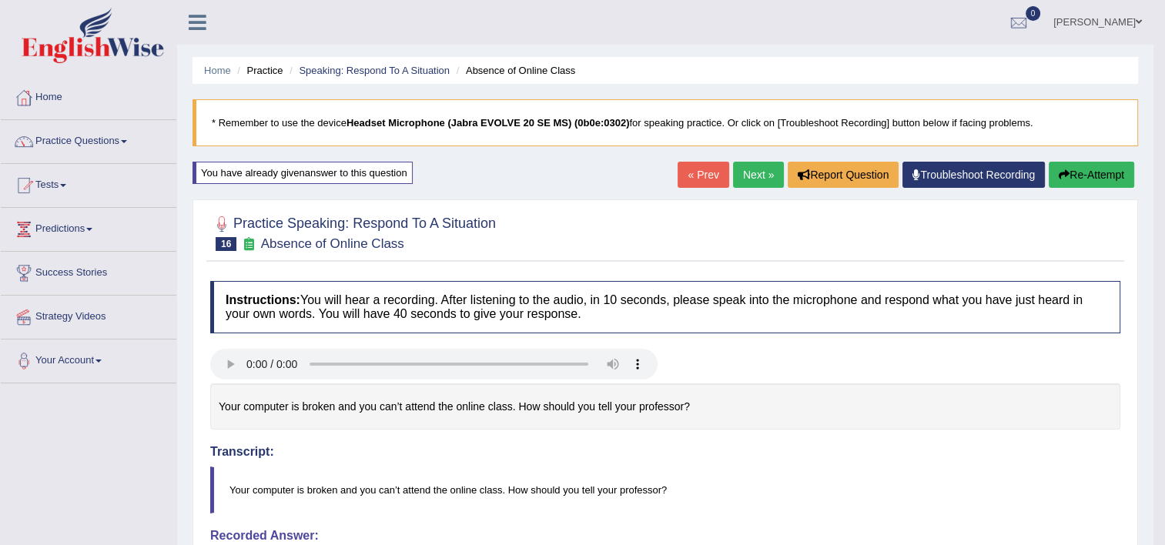
click at [772, 170] on link "Next »" at bounding box center [758, 175] width 51 height 26
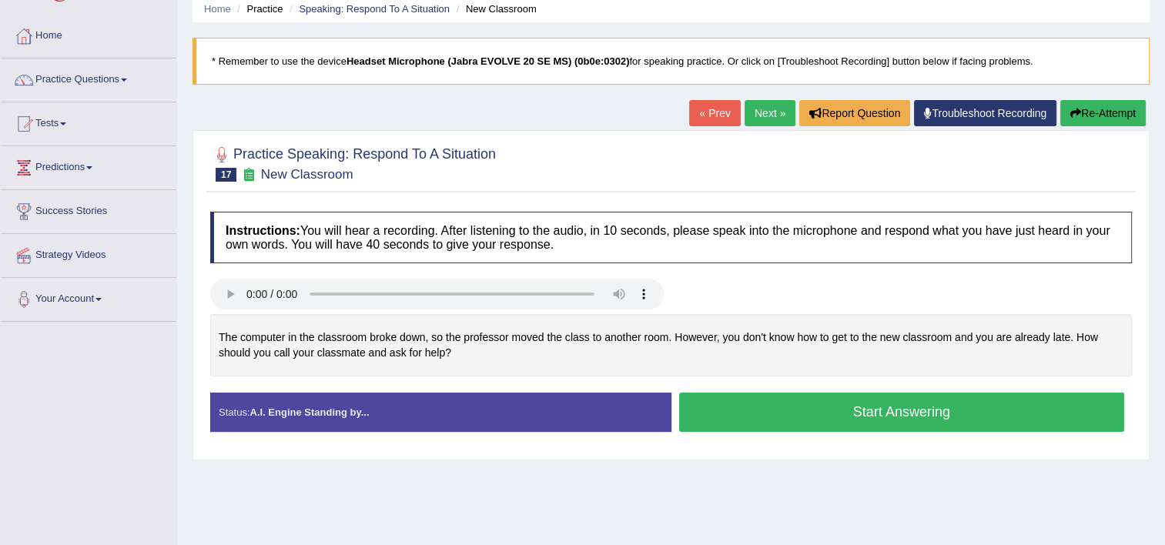
click at [892, 413] on button "Start Answering" at bounding box center [902, 412] width 446 height 39
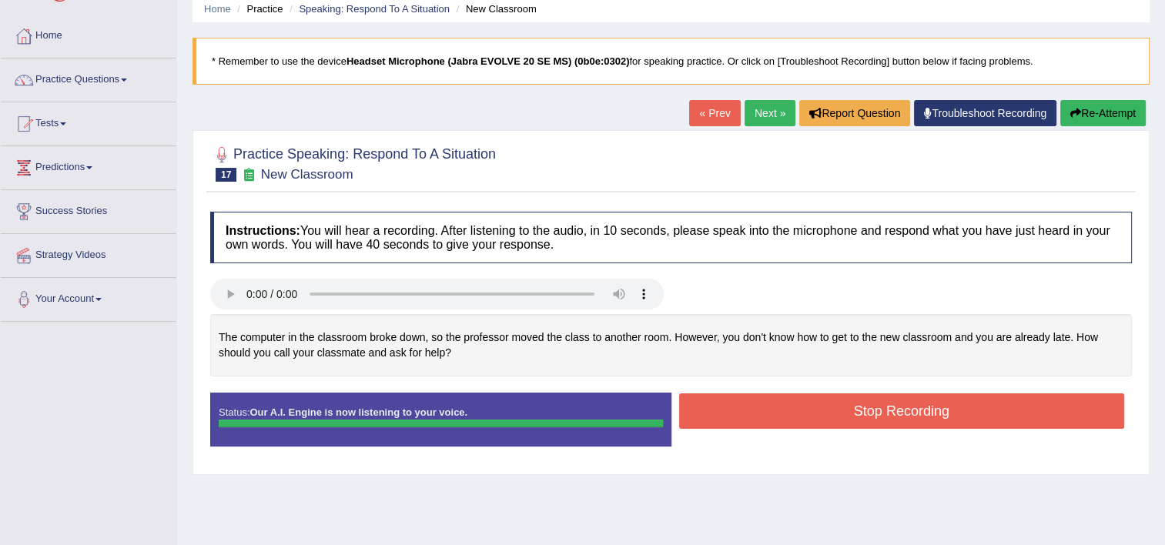
click at [892, 413] on button "Stop Recording" at bounding box center [902, 410] width 446 height 35
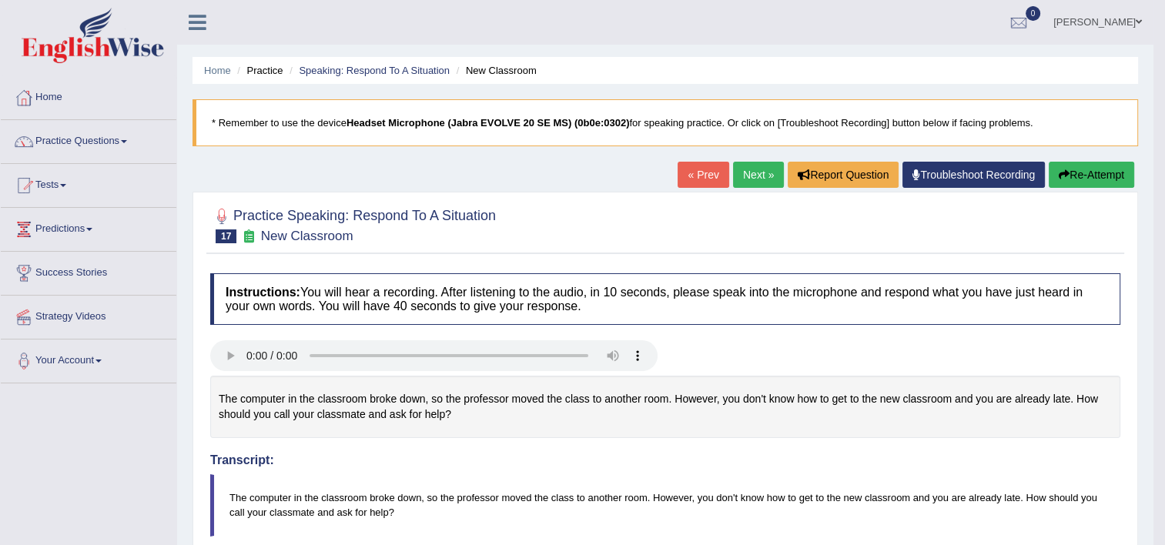
click at [740, 176] on link "Next »" at bounding box center [758, 175] width 51 height 26
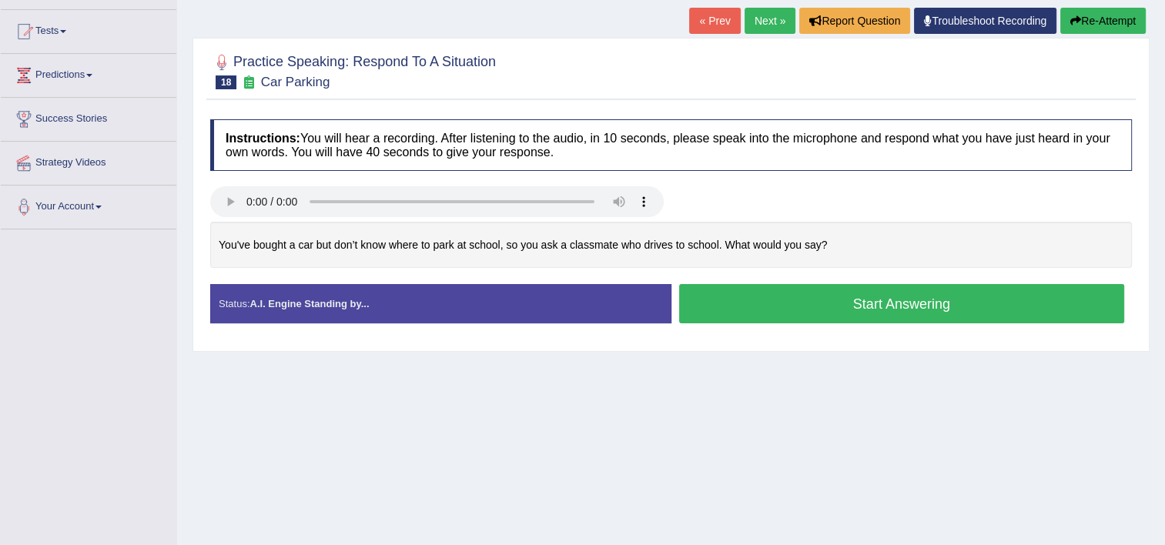
click at [801, 305] on button "Start Answering" at bounding box center [902, 303] width 446 height 39
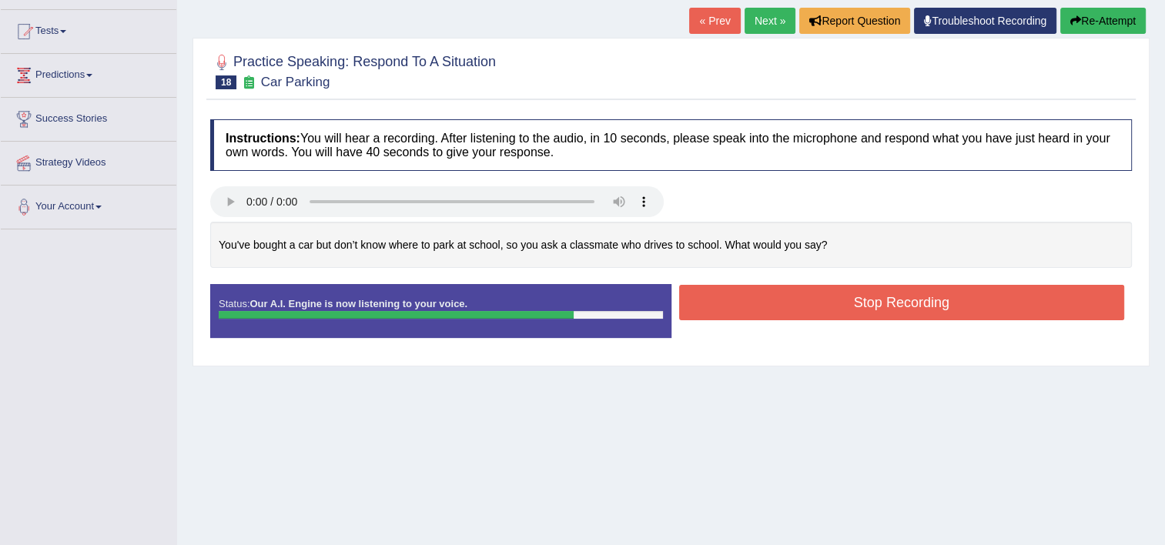
click at [801, 305] on button "Stop Recording" at bounding box center [902, 302] width 446 height 35
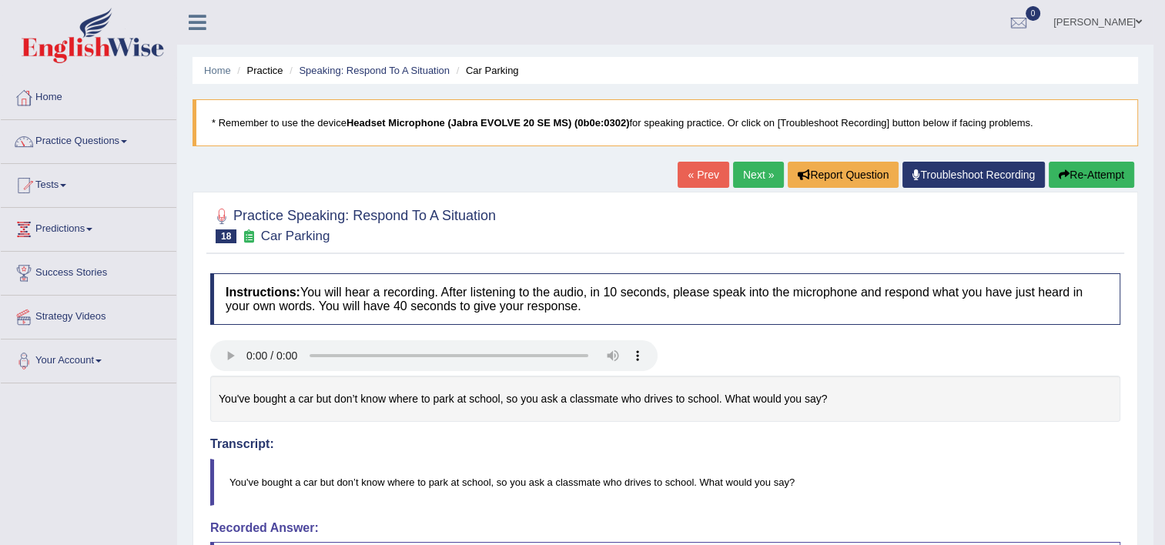
click at [1090, 172] on button "Re-Attempt" at bounding box center [1091, 175] width 85 height 26
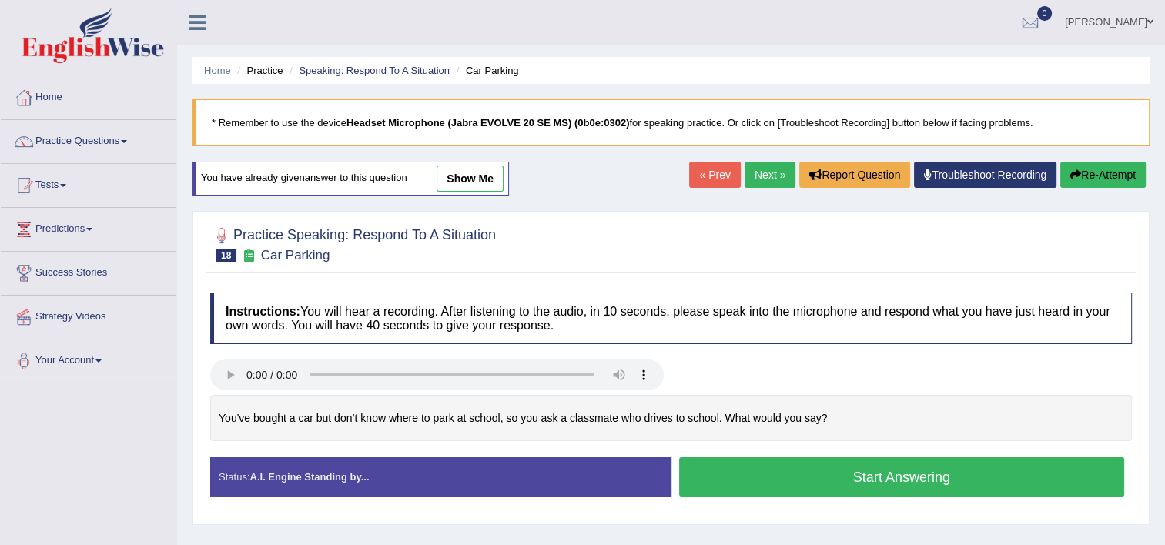
click at [844, 464] on button "Start Answering" at bounding box center [902, 476] width 446 height 39
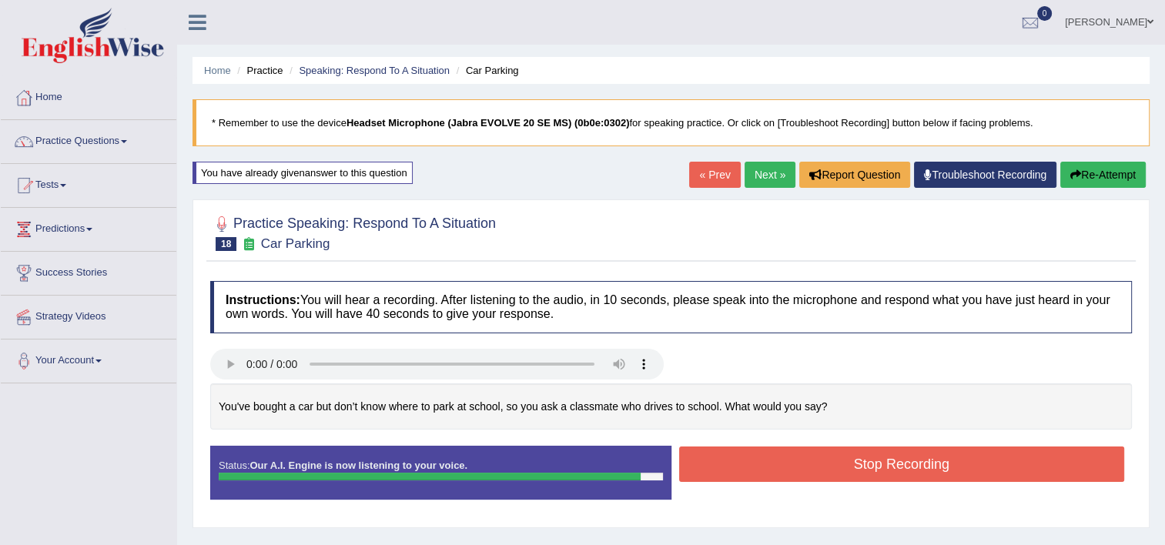
click at [844, 464] on button "Stop Recording" at bounding box center [902, 464] width 446 height 35
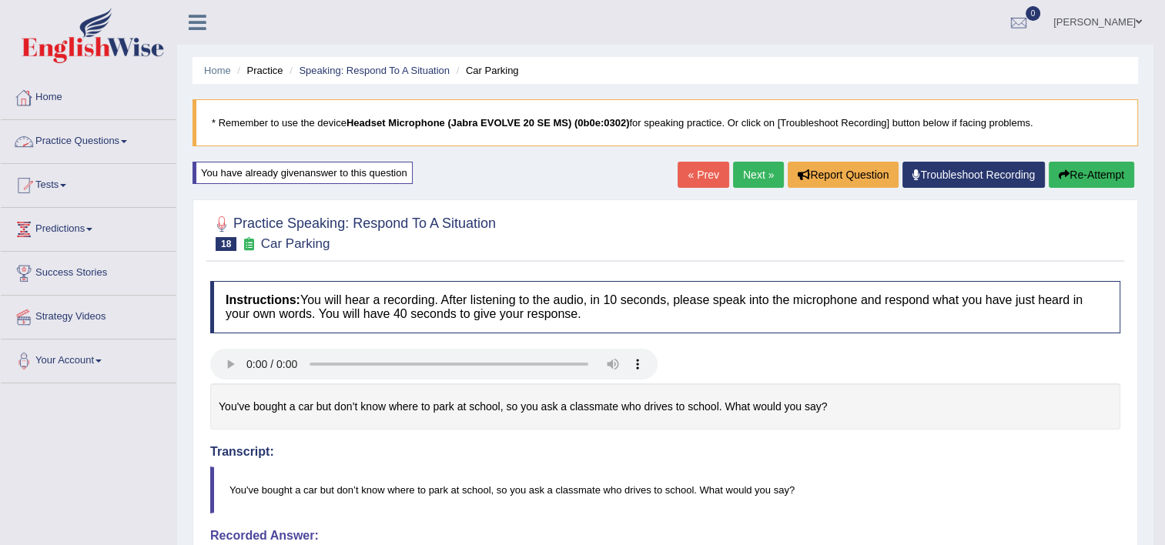
click at [102, 140] on link "Practice Questions" at bounding box center [89, 139] width 176 height 38
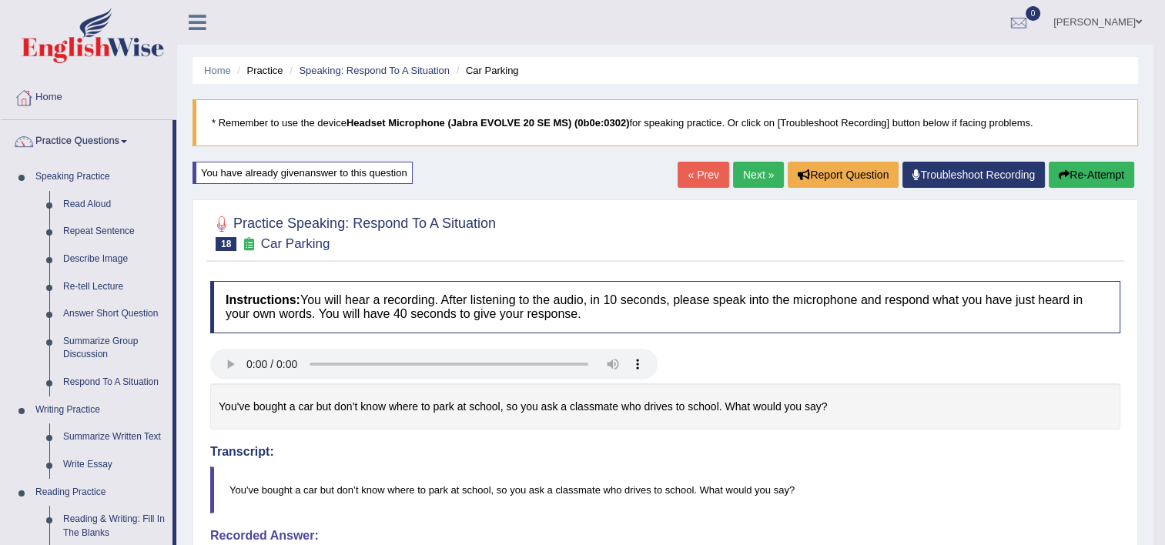
scroll to position [477, 0]
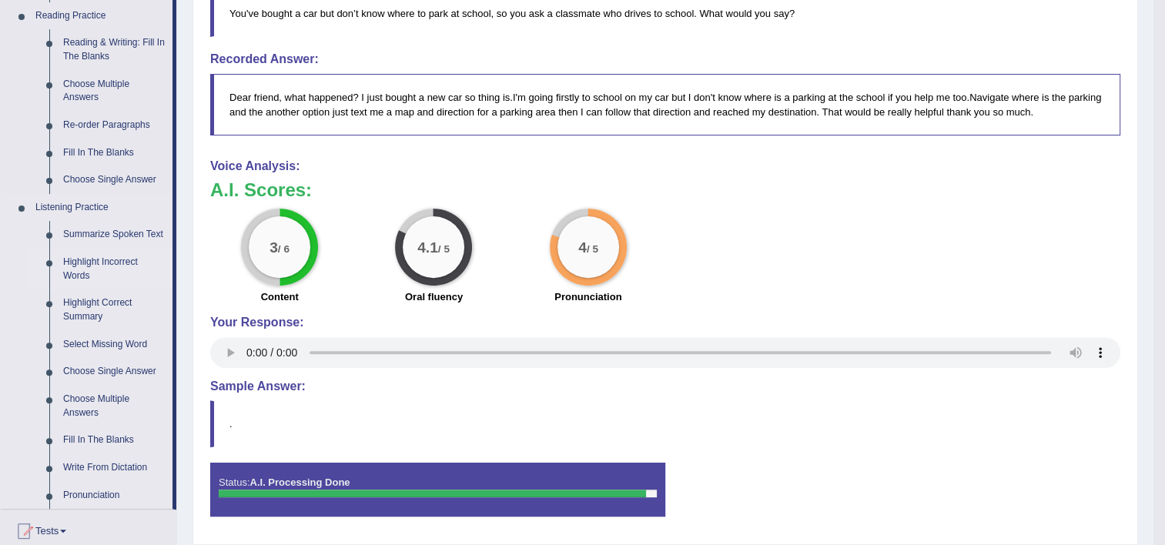
click at [97, 268] on link "Highlight Incorrect Words" at bounding box center [114, 269] width 116 height 41
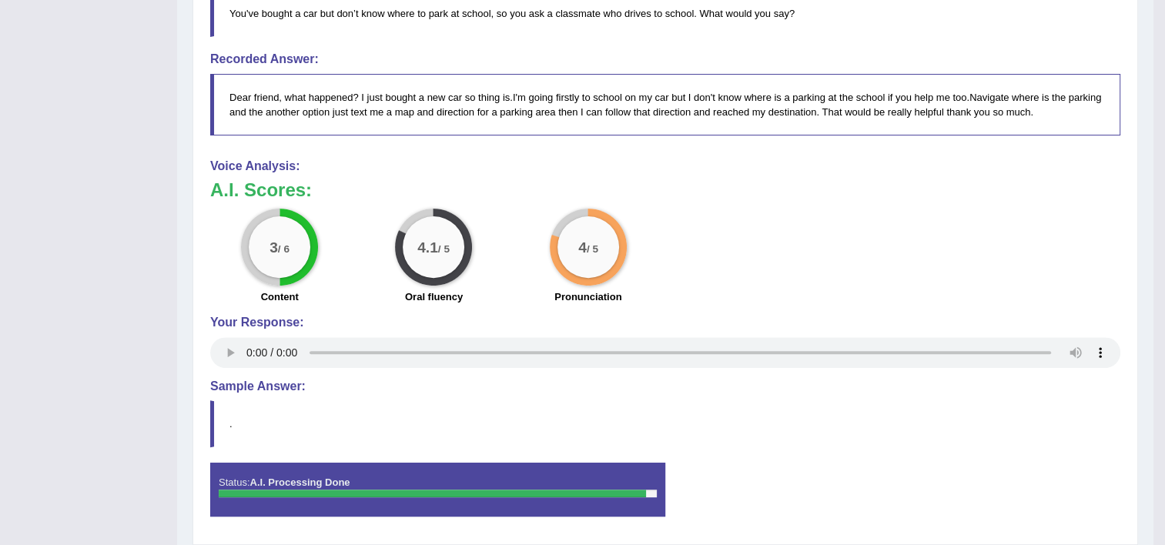
scroll to position [240, 0]
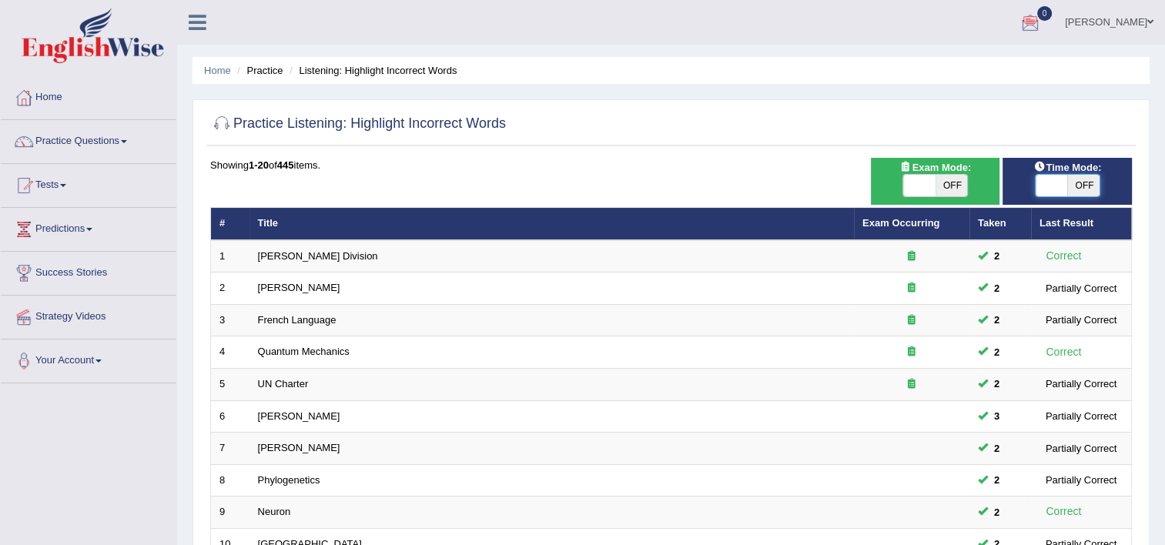
click at [1036, 194] on span at bounding box center [1052, 186] width 32 height 22
checkbox input "true"
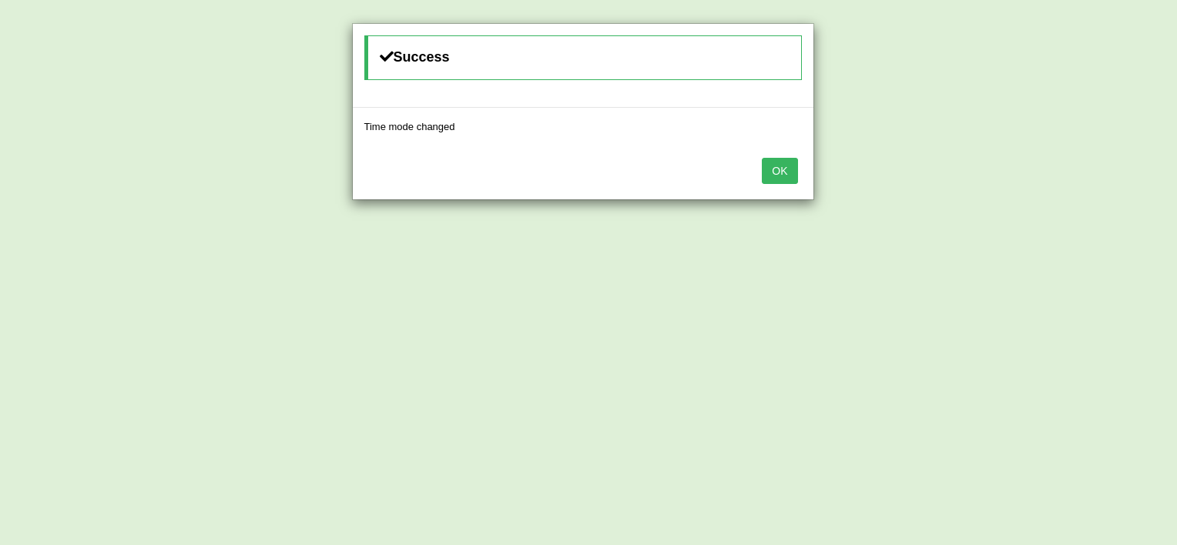
click at [773, 170] on button "OK" at bounding box center [779, 171] width 35 height 26
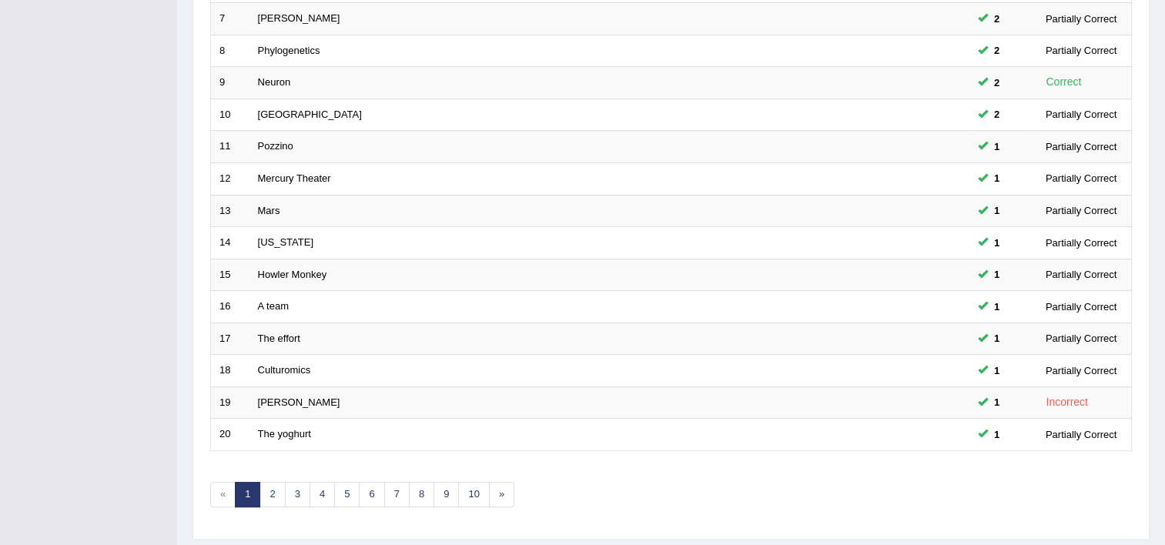
scroll to position [431, 0]
click at [290, 480] on link "3" at bounding box center [297, 492] width 25 height 25
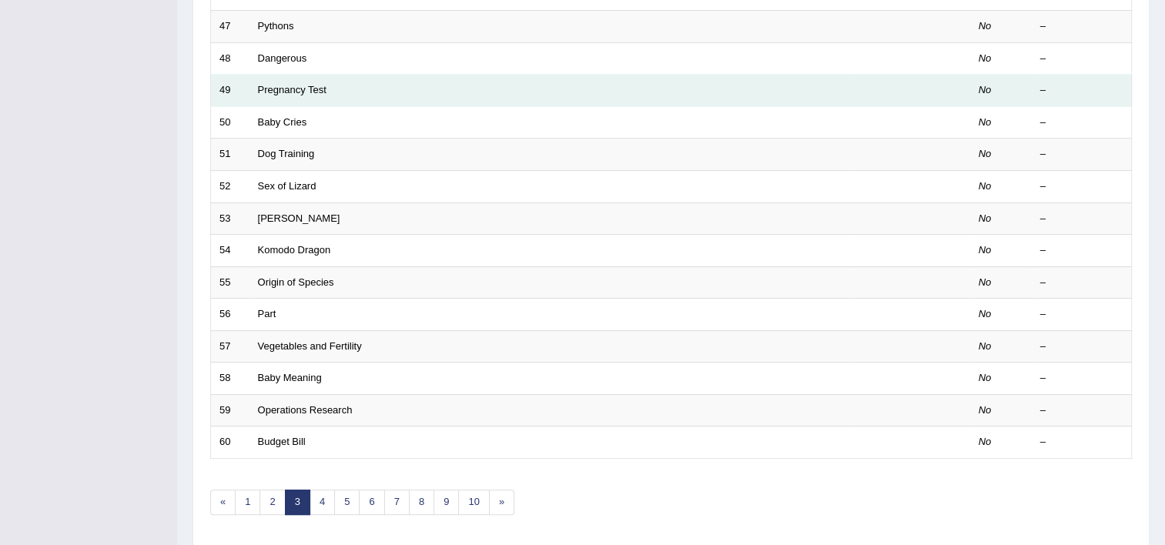
scroll to position [431, 0]
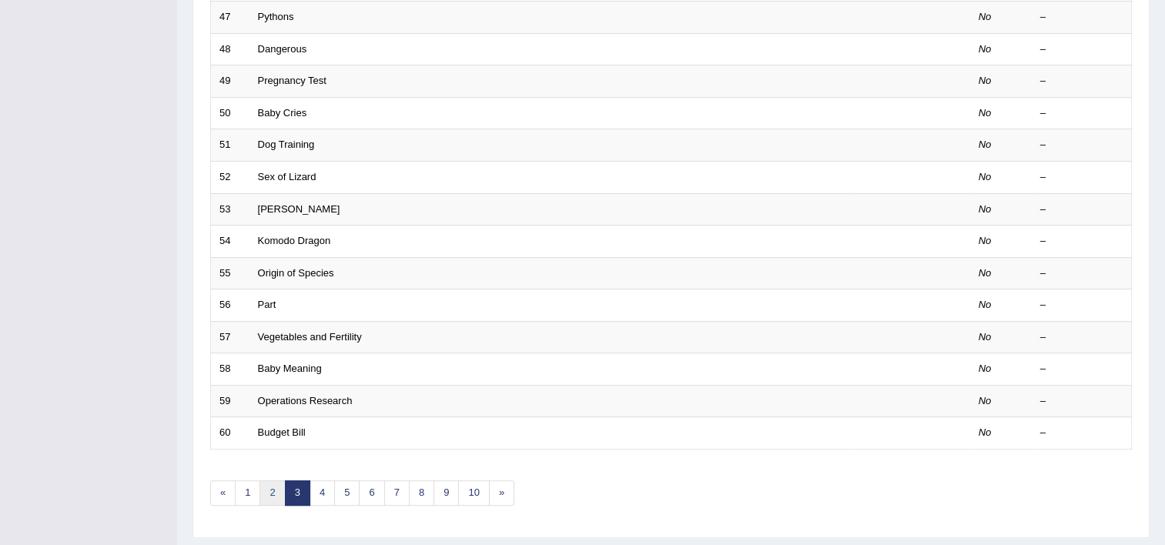
click at [270, 487] on link "2" at bounding box center [271, 492] width 25 height 25
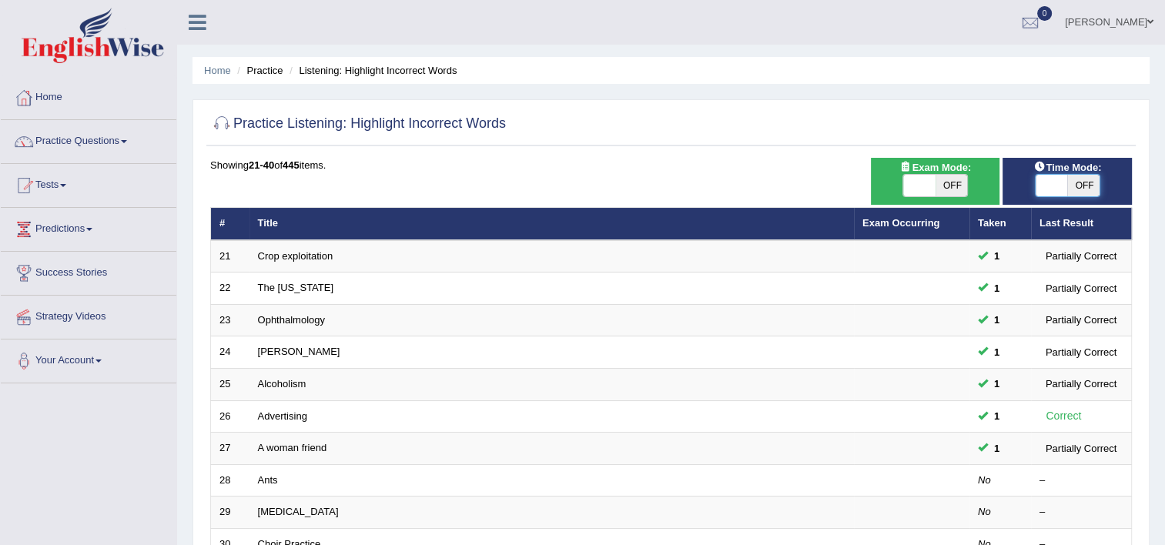
click at [1045, 193] on span at bounding box center [1052, 186] width 32 height 22
checkbox input "true"
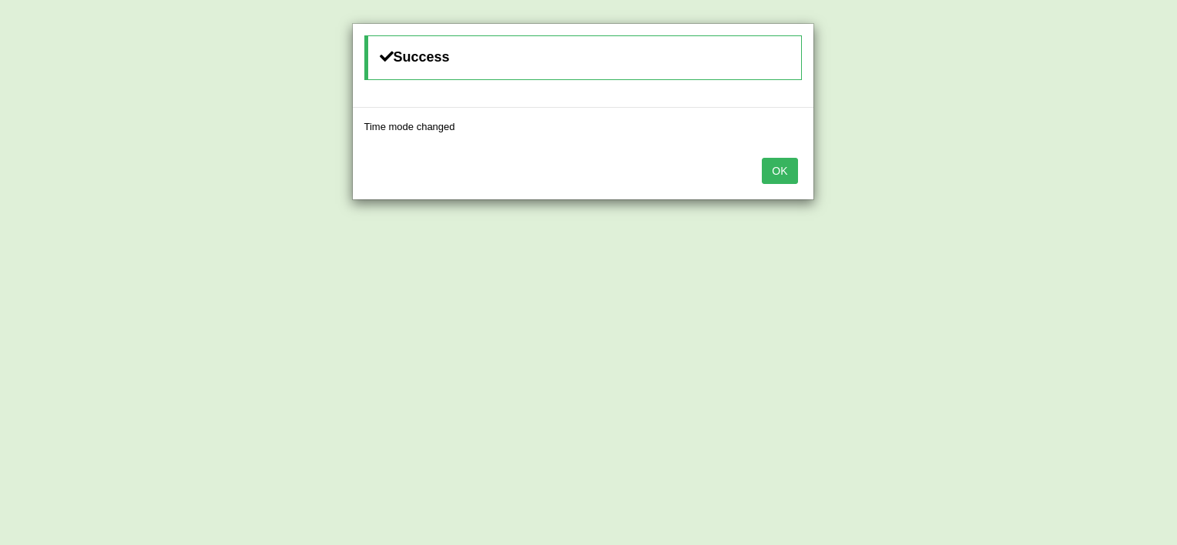
click at [773, 169] on button "OK" at bounding box center [779, 171] width 35 height 26
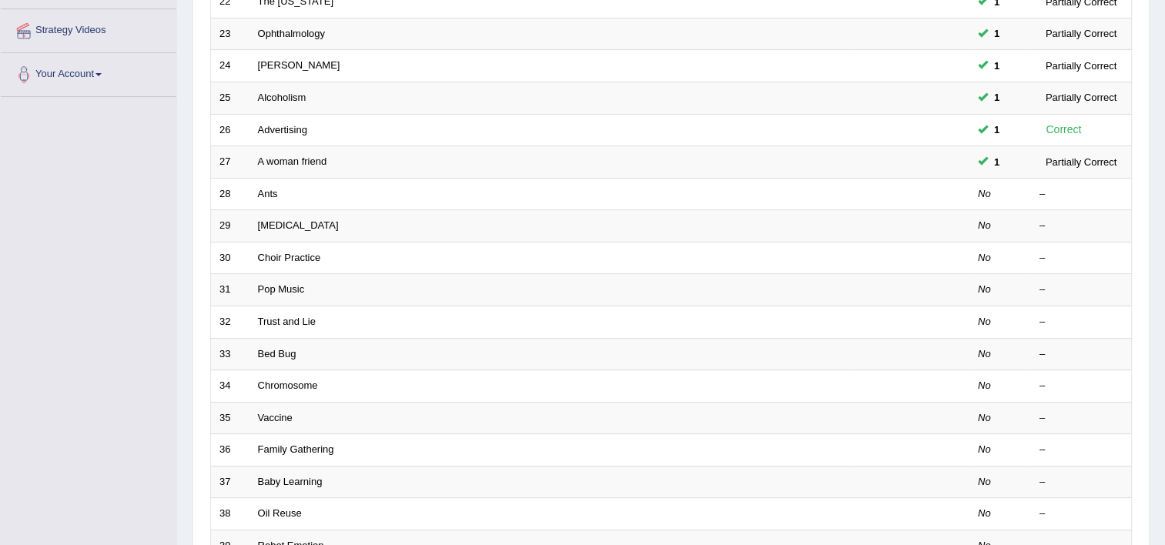
scroll to position [308, 0]
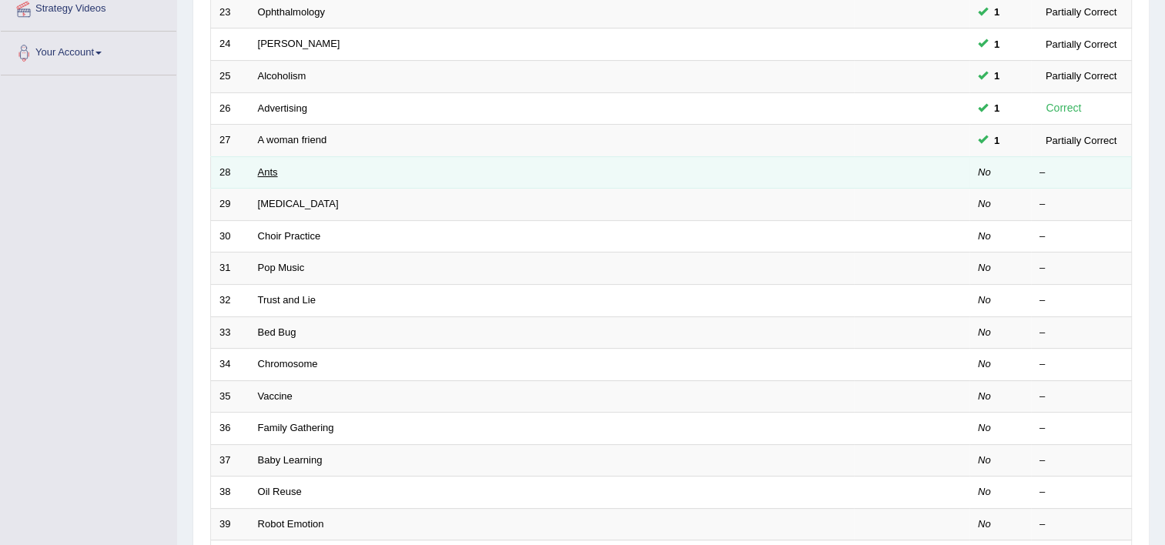
click at [260, 166] on link "Ants" at bounding box center [268, 172] width 20 height 12
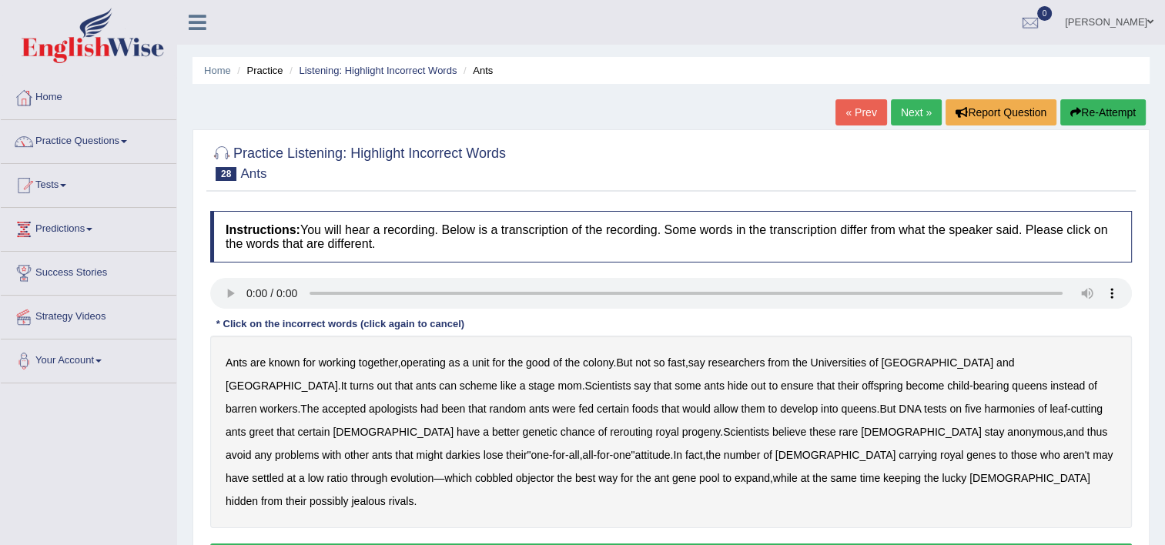
click at [984, 411] on b "harmonies" at bounding box center [1009, 409] width 50 height 12
click at [480, 449] on b "darkies" at bounding box center [463, 455] width 35 height 12
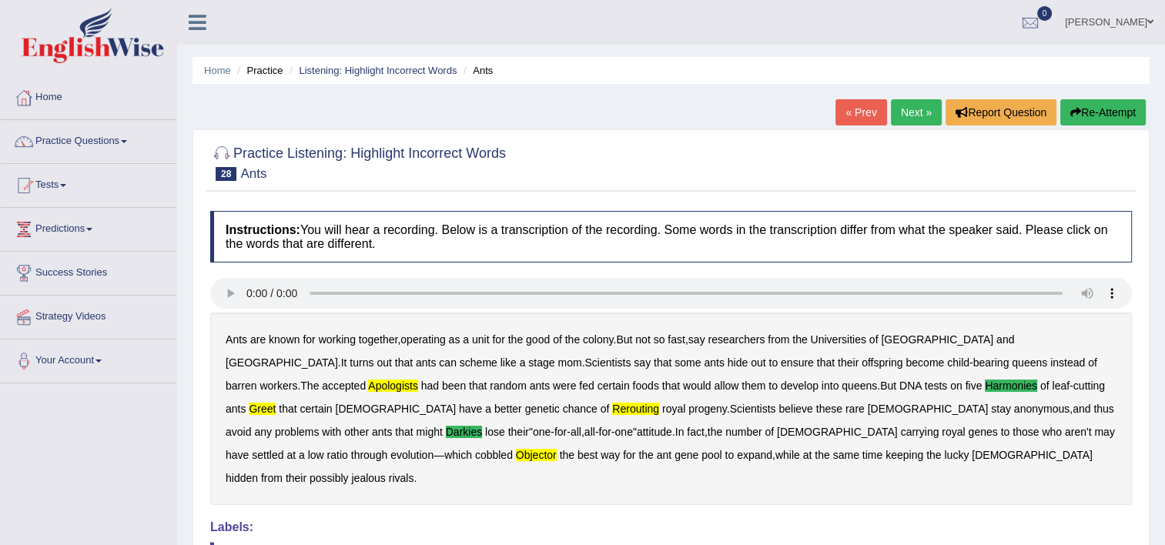
click at [918, 114] on link "Next »" at bounding box center [916, 112] width 51 height 26
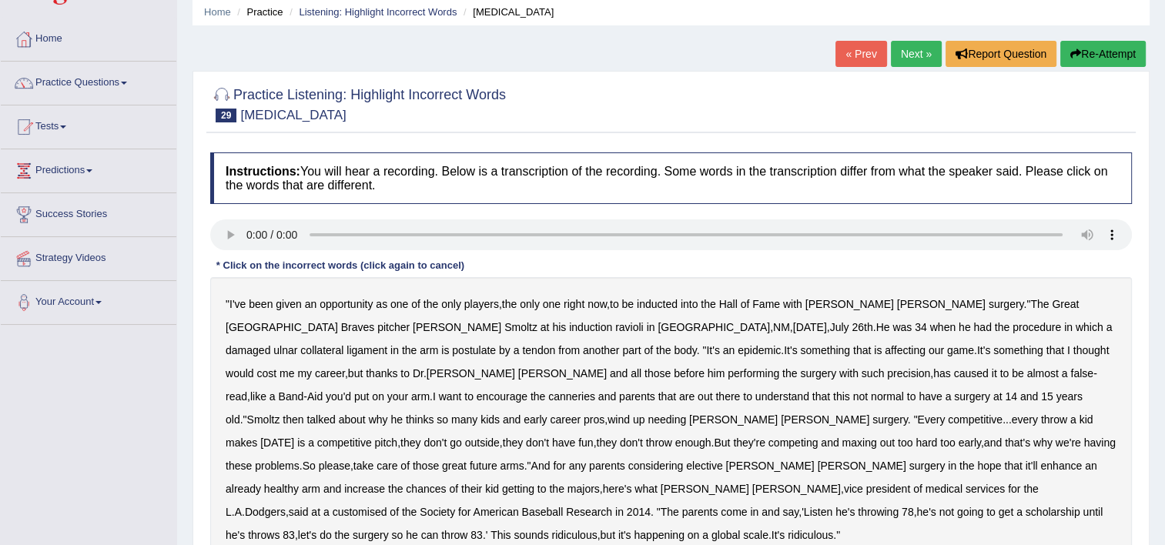
scroll to position [62, 0]
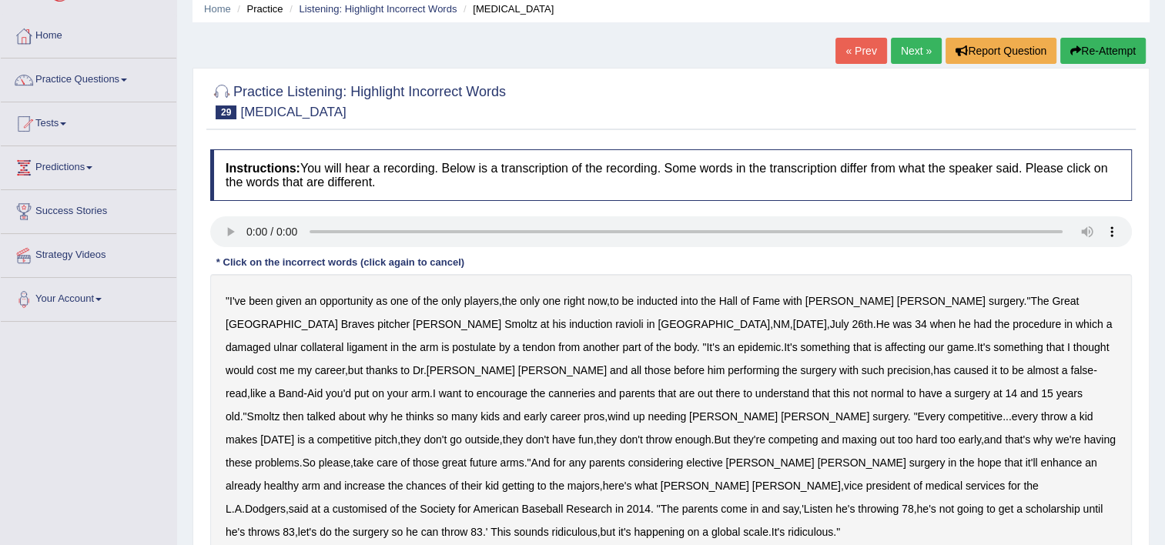
click at [650, 300] on b "inducted" at bounding box center [657, 301] width 41 height 12
click at [496, 341] on b "postulate" at bounding box center [474, 347] width 44 height 12
click at [1069, 377] on div "" I've been given an opportunity as one of the only players , the only one righ…" at bounding box center [671, 416] width 922 height 285
click at [595, 387] on b "canneries" at bounding box center [571, 393] width 47 height 12
click at [387, 503] on b "customised" at bounding box center [360, 509] width 55 height 12
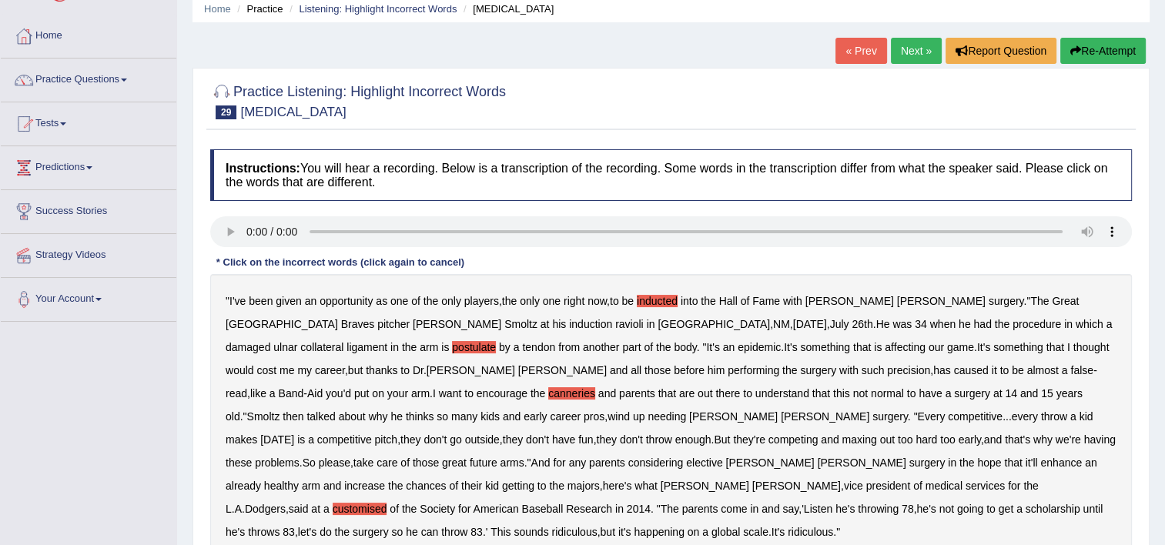
scroll to position [263, 0]
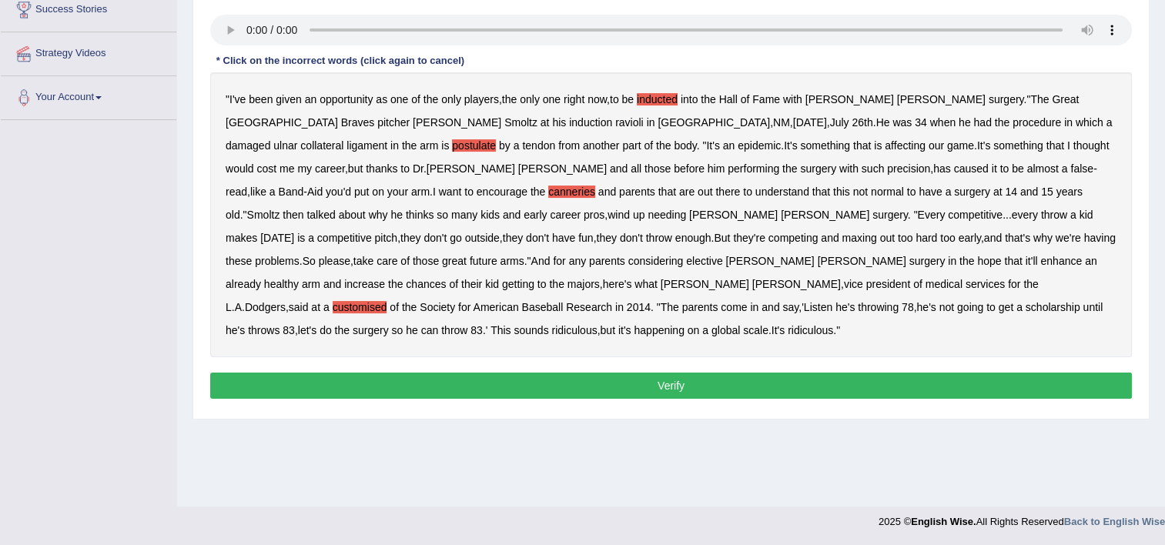
click at [701, 373] on button "Verify" at bounding box center [671, 386] width 922 height 26
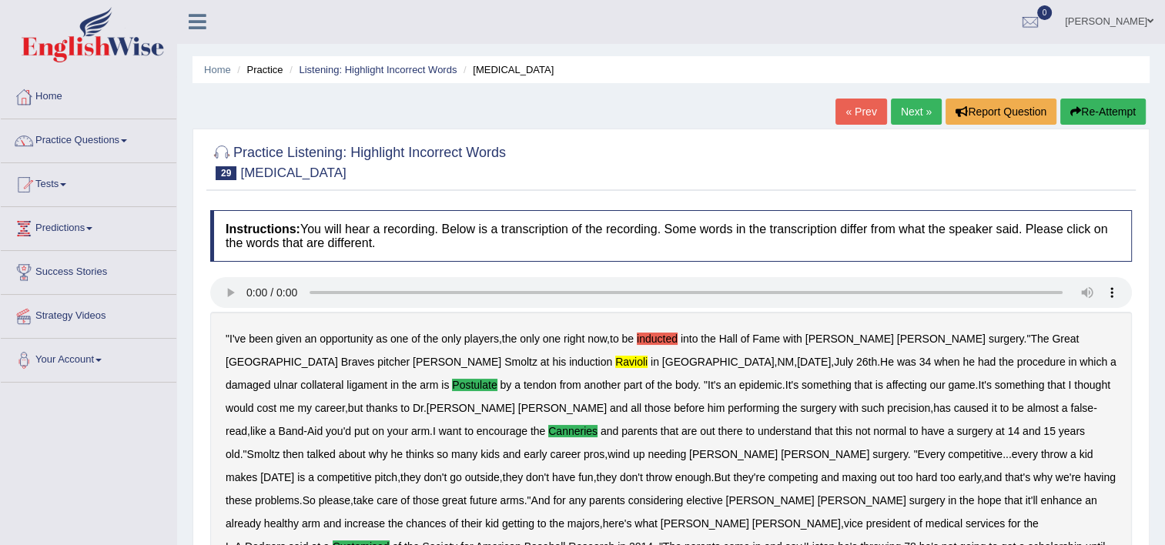
scroll to position [0, 0]
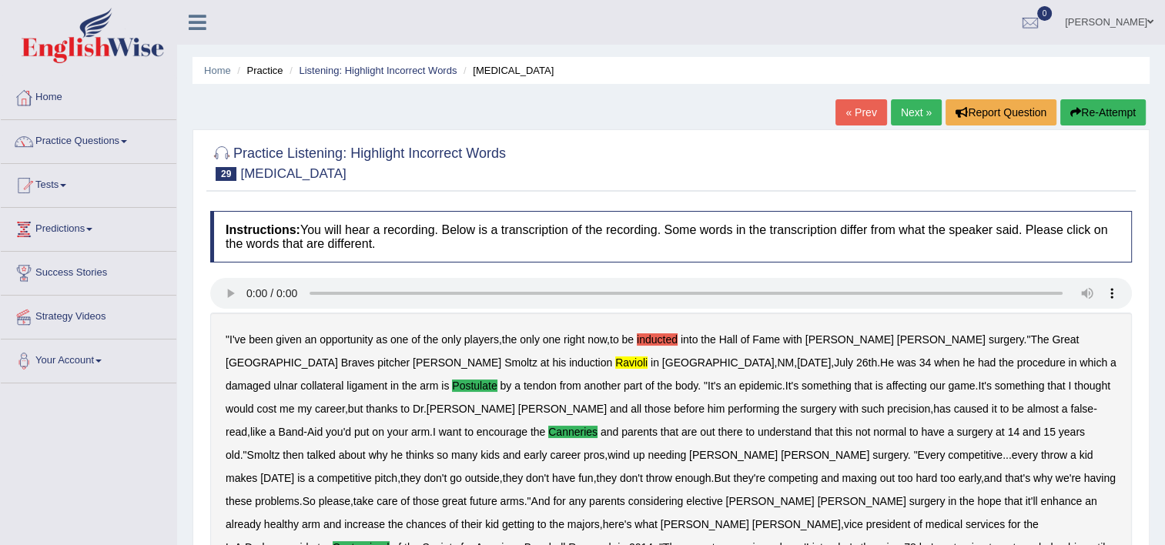
click at [911, 108] on link "Next »" at bounding box center [916, 112] width 51 height 26
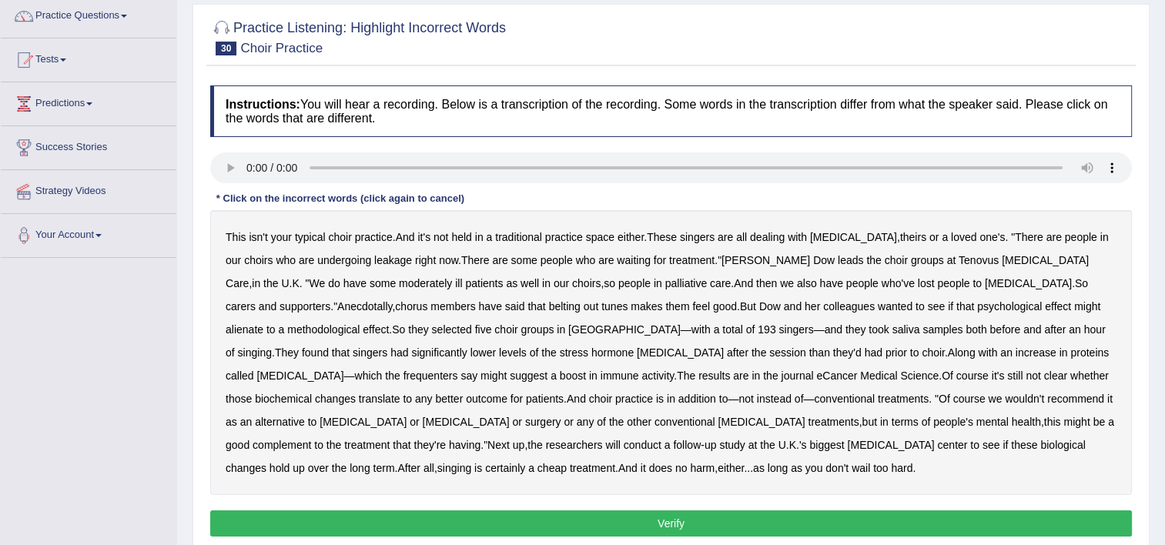
scroll to position [123, 0]
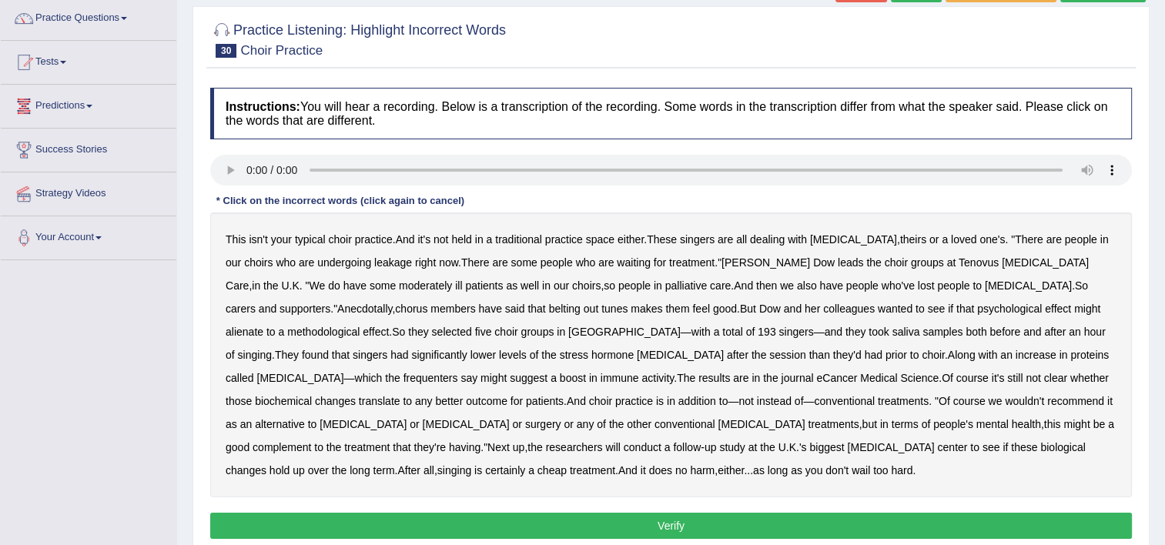
click at [92, 18] on link "Practice Questions" at bounding box center [89, 16] width 176 height 38
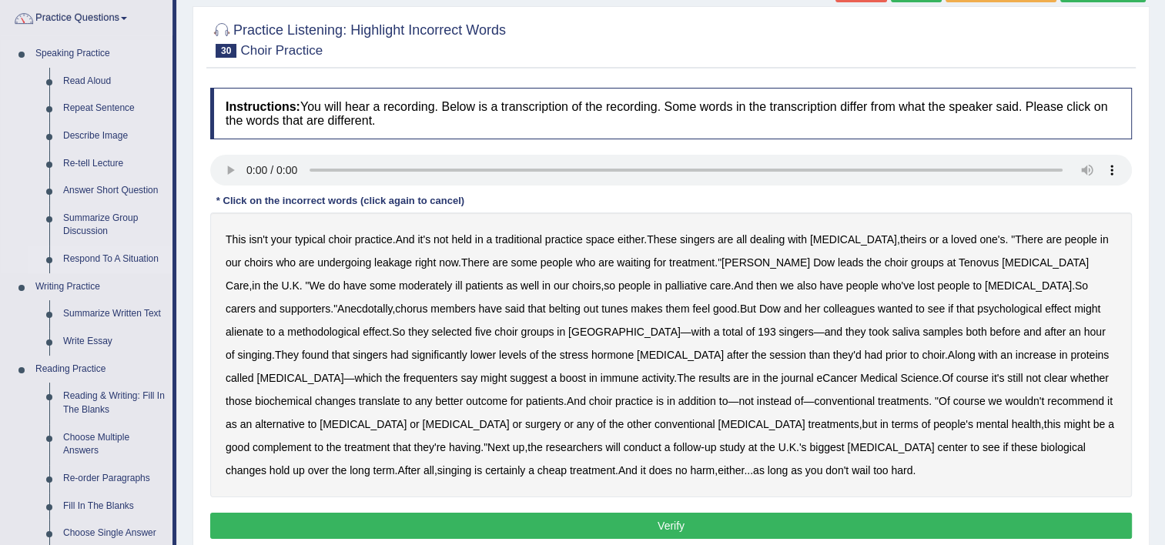
click at [103, 259] on link "Respond To A Situation" at bounding box center [114, 260] width 116 height 28
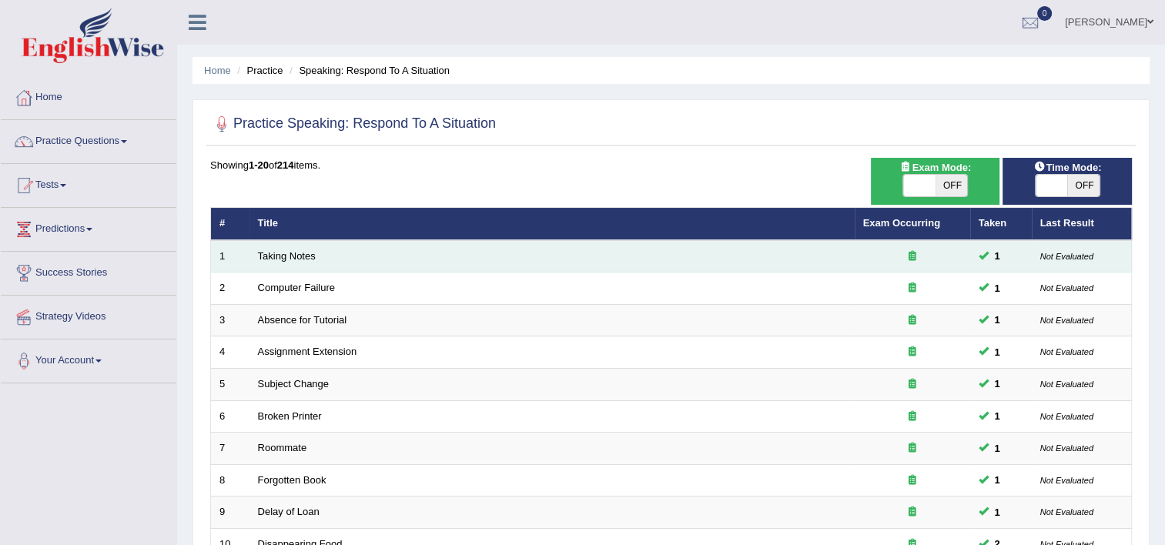
click at [501, 266] on td "Taking Notes" at bounding box center [551, 256] width 605 height 32
click at [287, 266] on td "Taking Notes" at bounding box center [551, 256] width 605 height 32
click at [299, 261] on td "Taking Notes" at bounding box center [551, 256] width 605 height 32
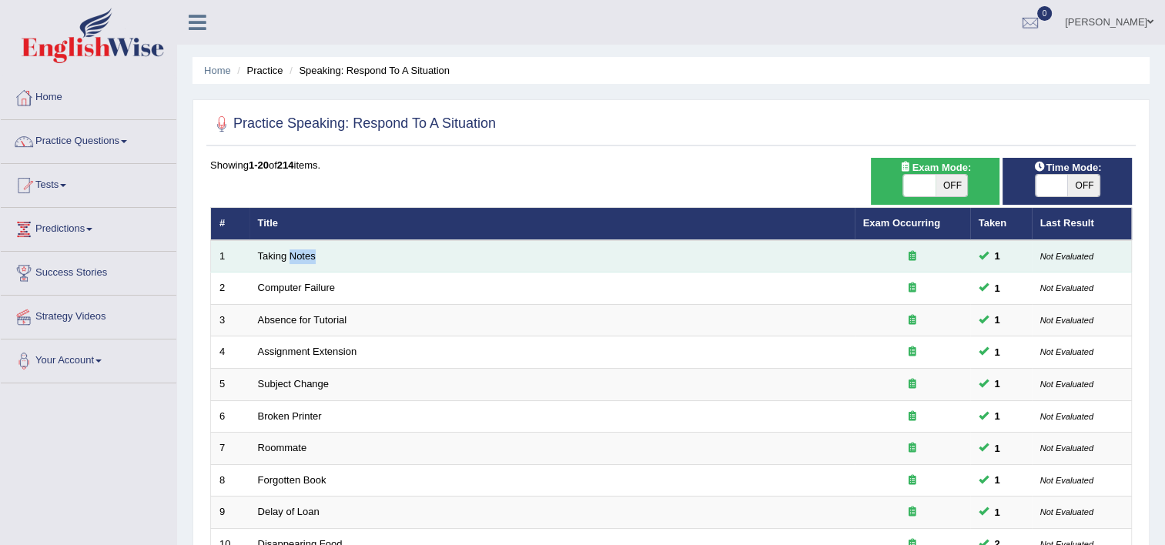
click at [299, 261] on td "Taking Notes" at bounding box center [551, 256] width 605 height 32
click at [468, 256] on td "Taking Notes" at bounding box center [551, 256] width 605 height 32
click at [300, 253] on link "Taking Notes" at bounding box center [287, 256] width 58 height 12
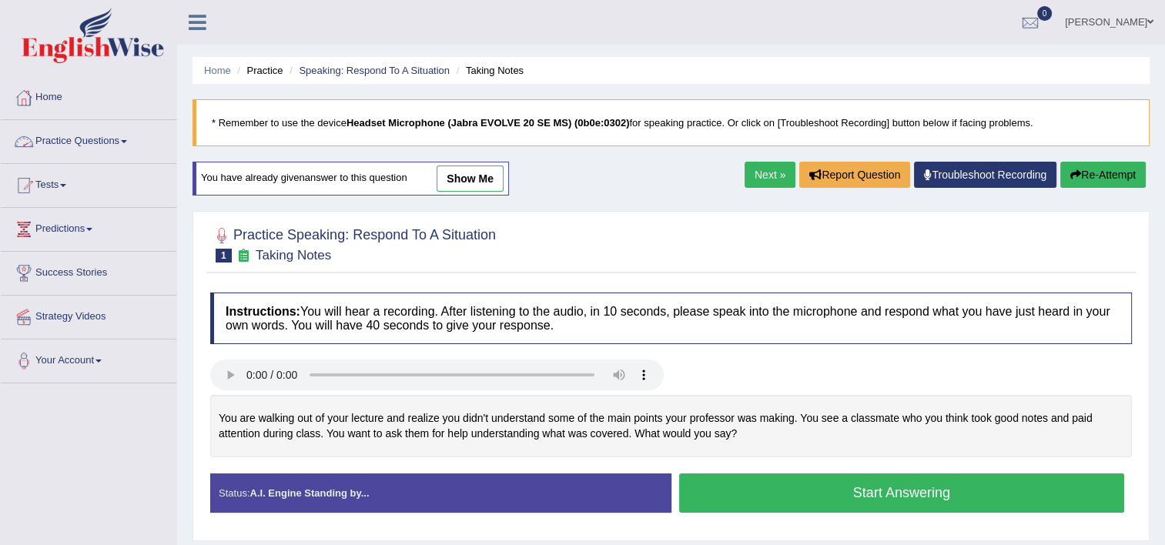
click at [109, 132] on link "Practice Questions" at bounding box center [89, 139] width 176 height 38
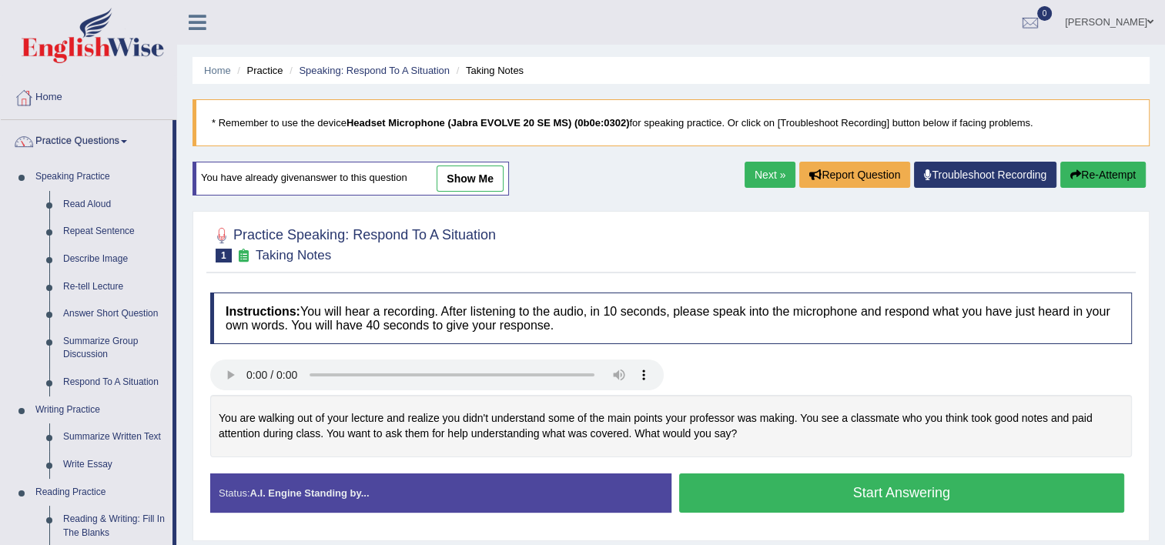
scroll to position [477, 0]
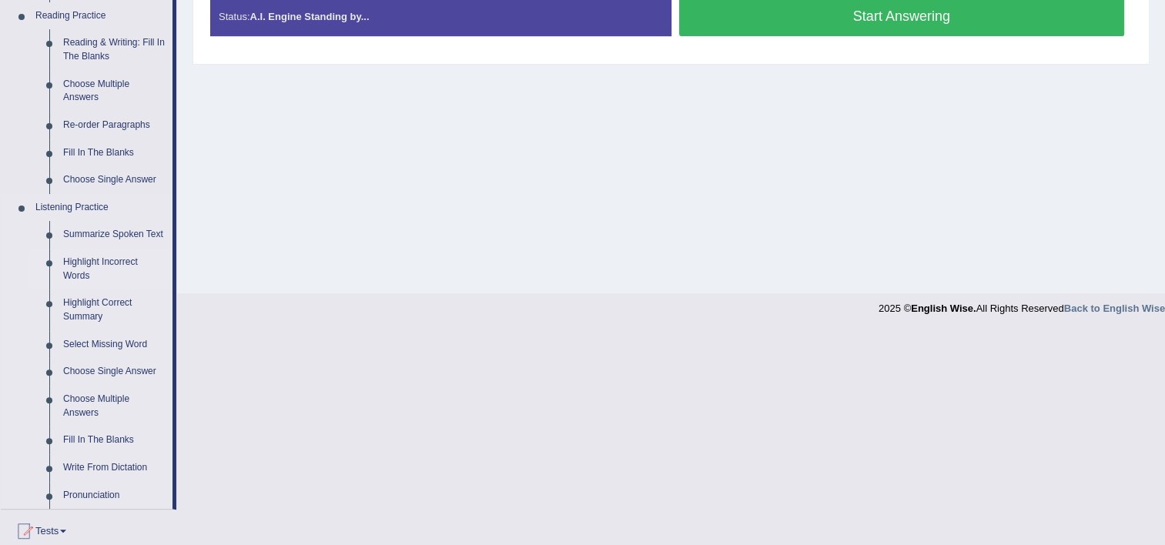
click at [105, 266] on link "Highlight Incorrect Words" at bounding box center [114, 269] width 116 height 41
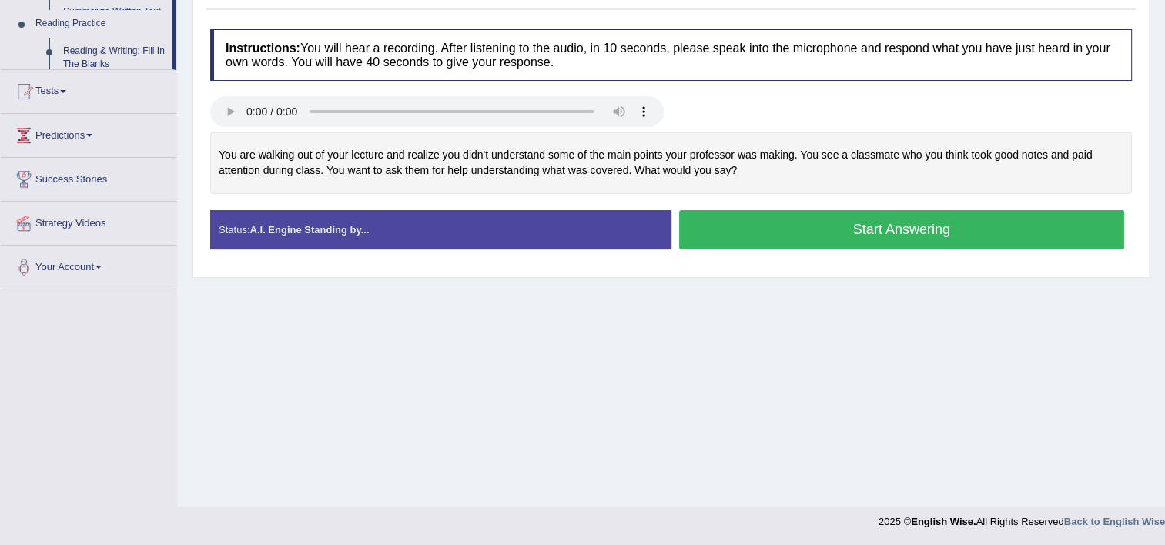
scroll to position [263, 0]
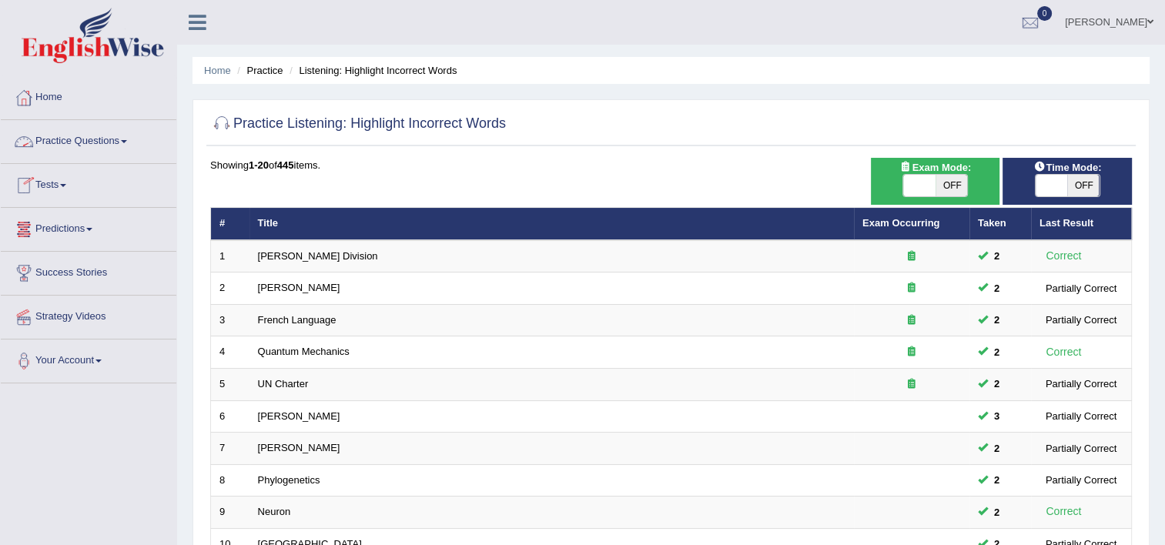
click at [113, 137] on link "Practice Questions" at bounding box center [89, 139] width 176 height 38
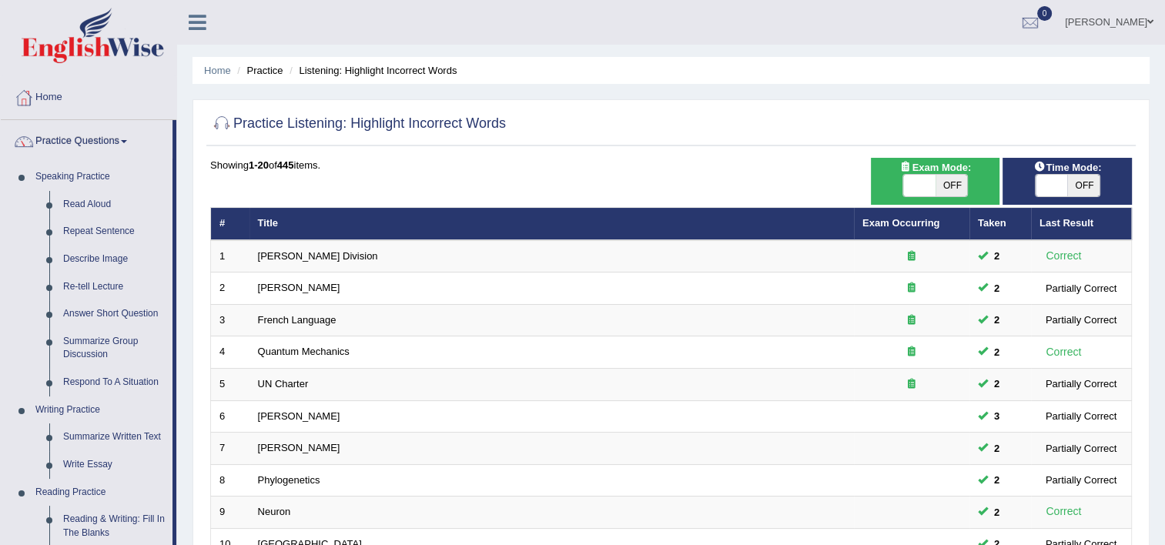
scroll to position [477, 0]
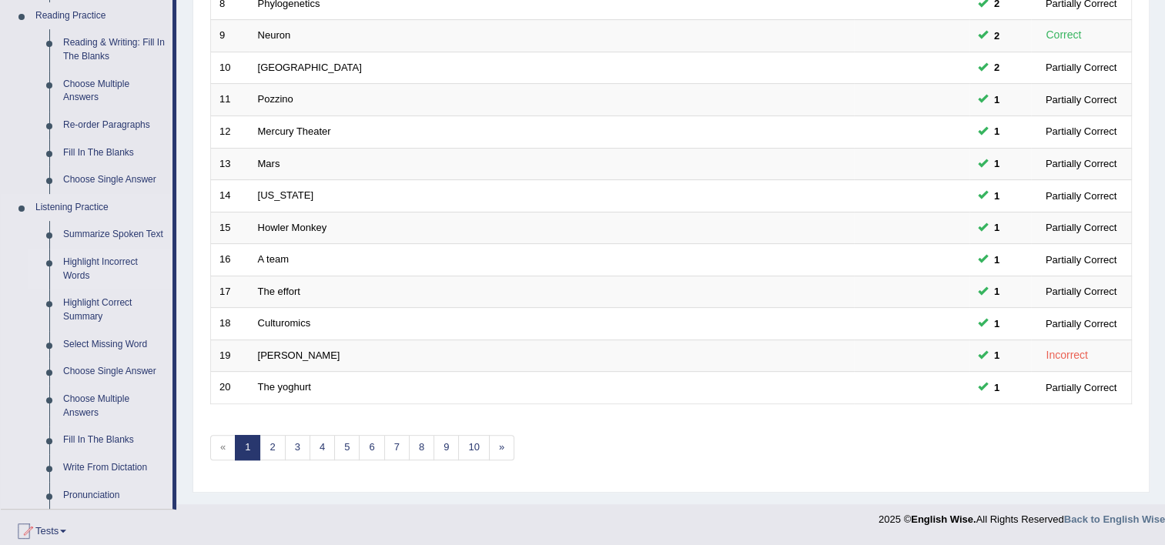
click at [109, 268] on link "Highlight Incorrect Words" at bounding box center [114, 269] width 116 height 41
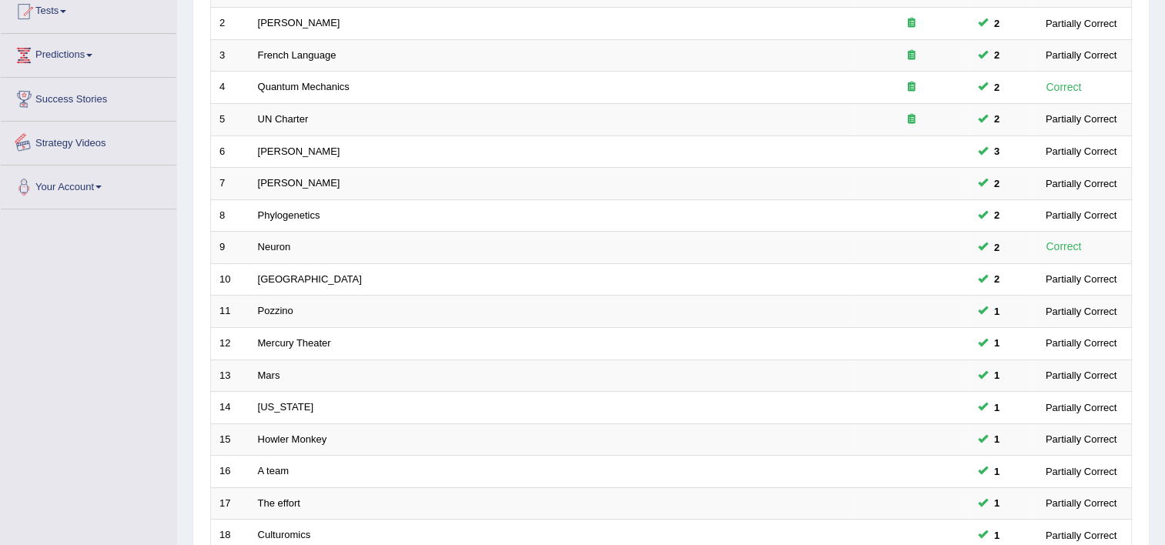
scroll to position [417, 0]
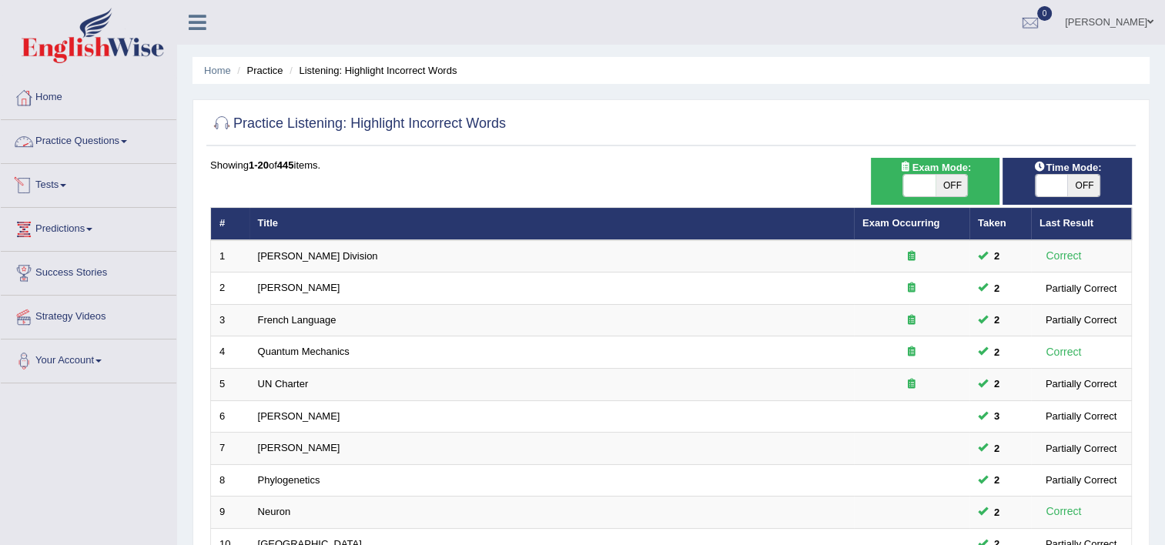
click at [85, 135] on link "Practice Questions" at bounding box center [89, 139] width 176 height 38
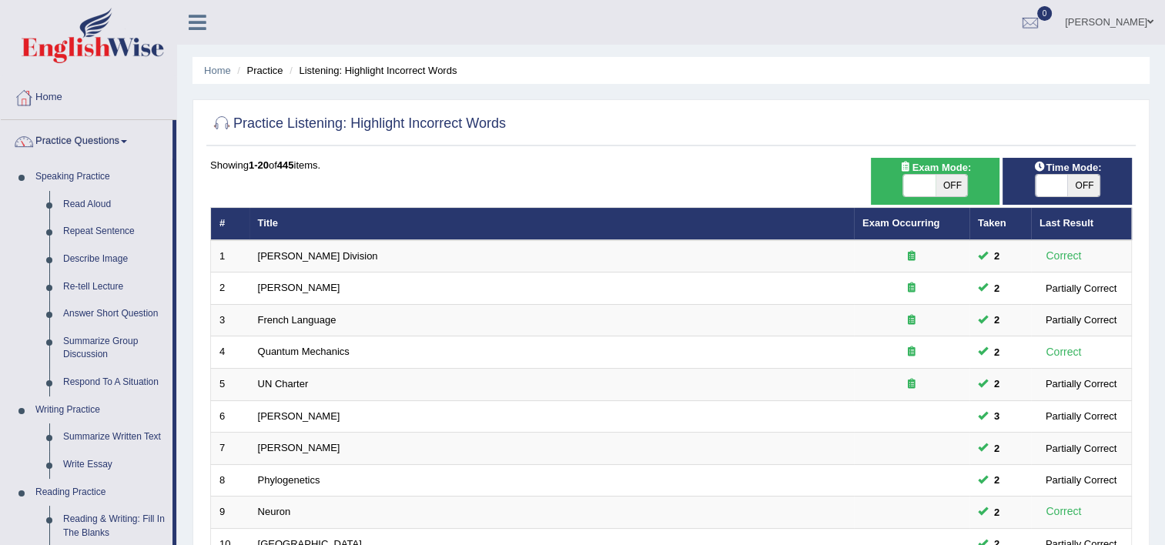
scroll to position [477, 0]
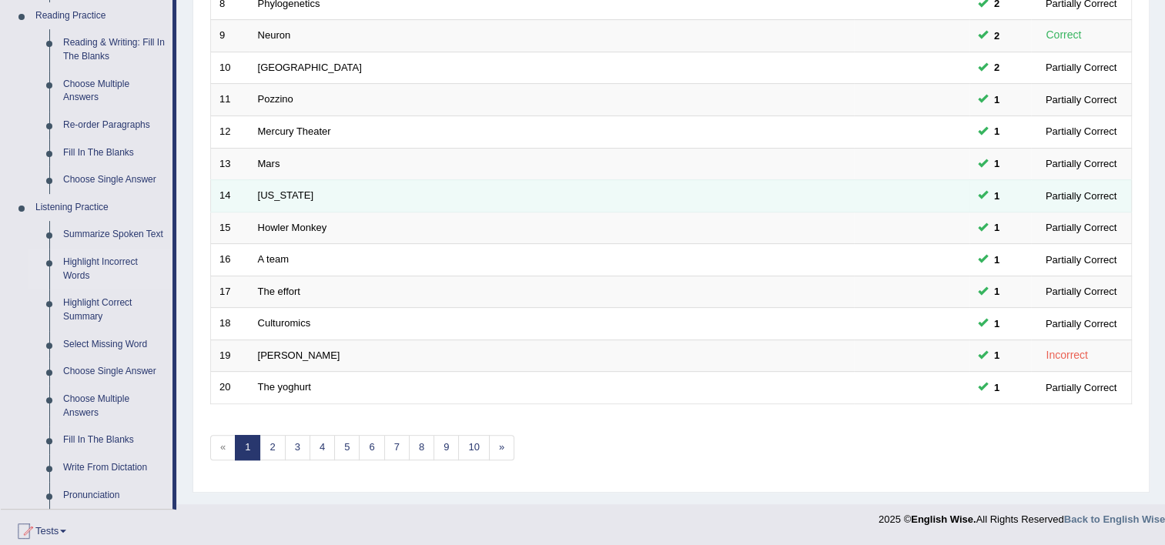
click at [932, 189] on td at bounding box center [911, 196] width 115 height 32
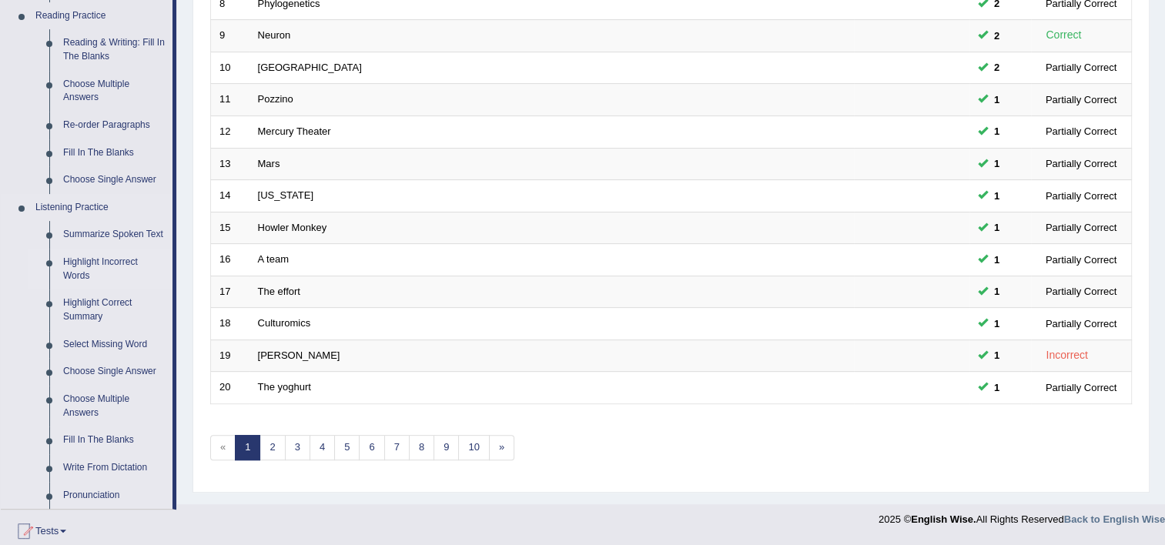
click at [106, 263] on link "Highlight Incorrect Words" at bounding box center [114, 269] width 116 height 41
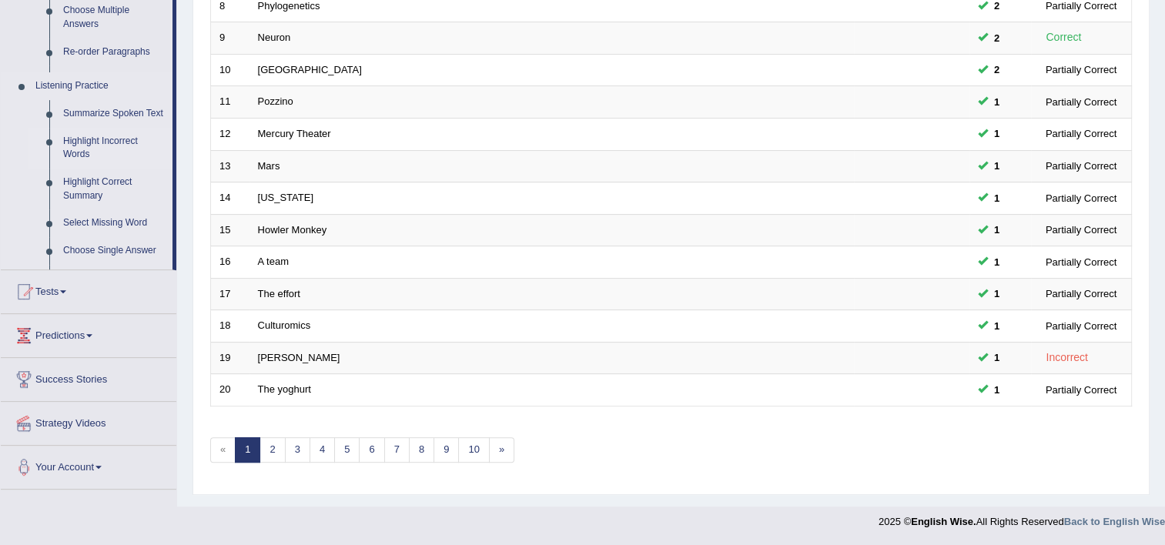
scroll to position [283, 0]
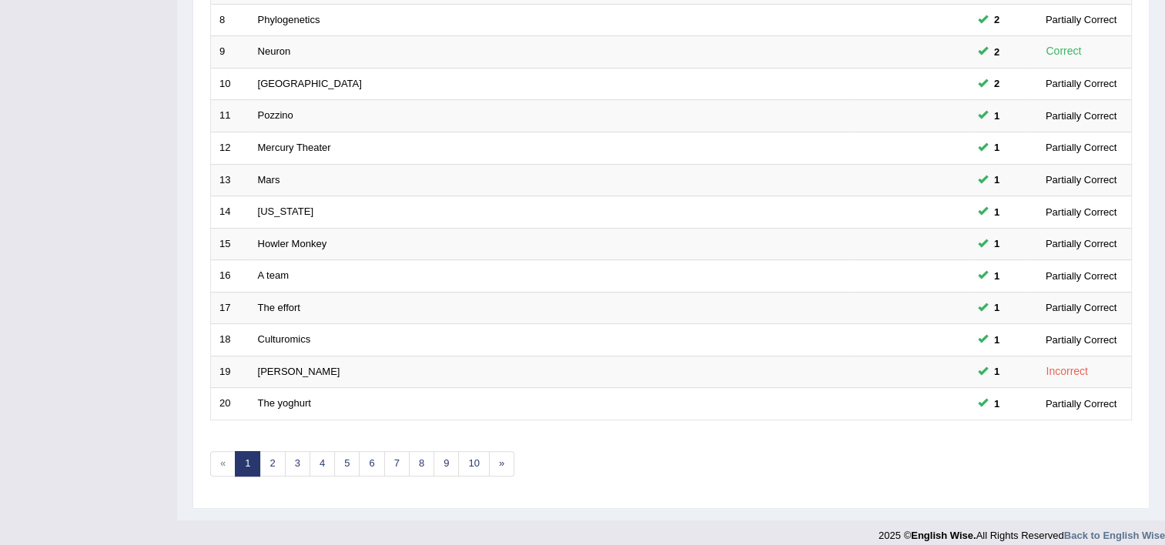
scroll to position [462, 0]
click at [304, 453] on link "3" at bounding box center [297, 462] width 25 height 25
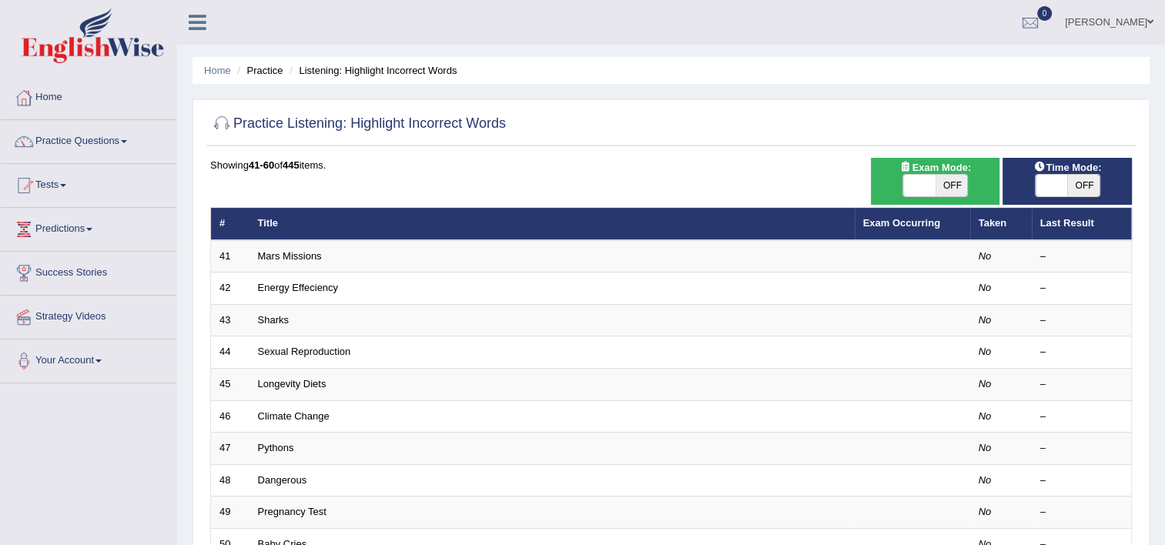
click at [1046, 176] on span at bounding box center [1052, 186] width 32 height 22
checkbox input "true"
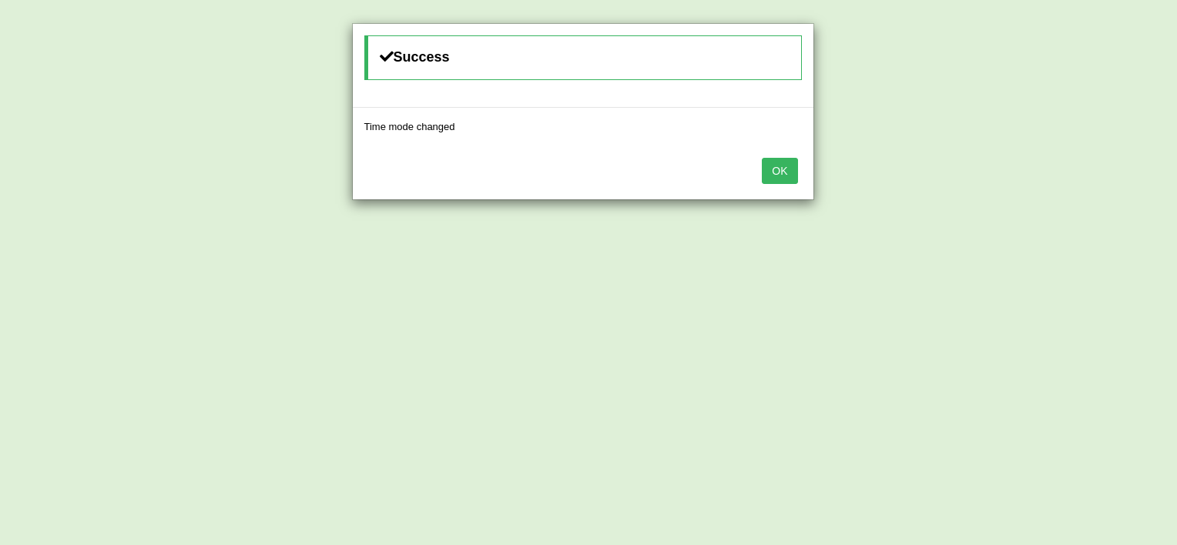
click at [773, 176] on button "OK" at bounding box center [779, 171] width 35 height 26
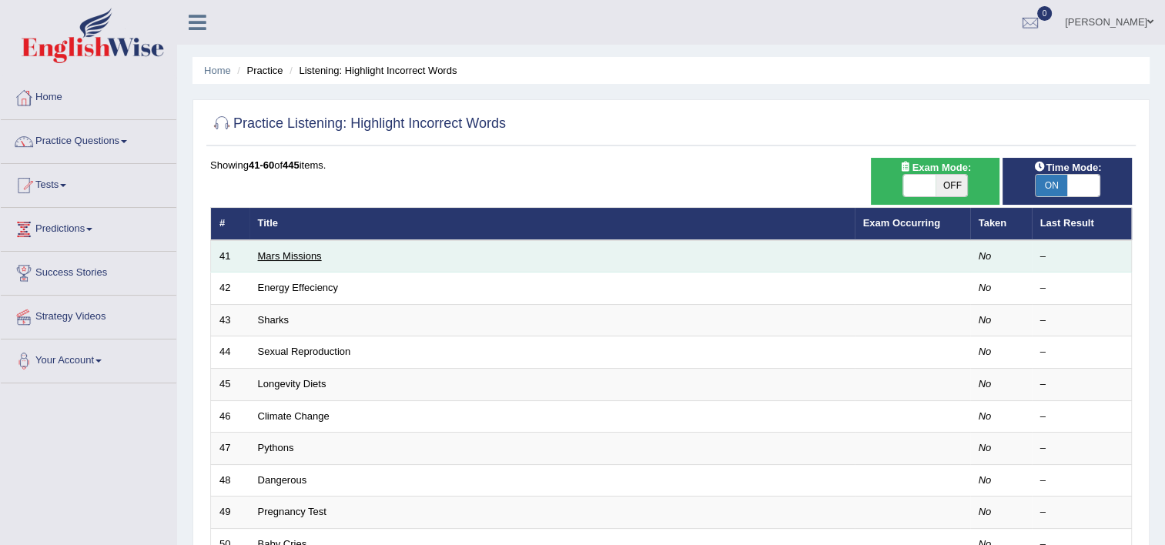
click at [285, 258] on link "Mars Missions" at bounding box center [290, 256] width 64 height 12
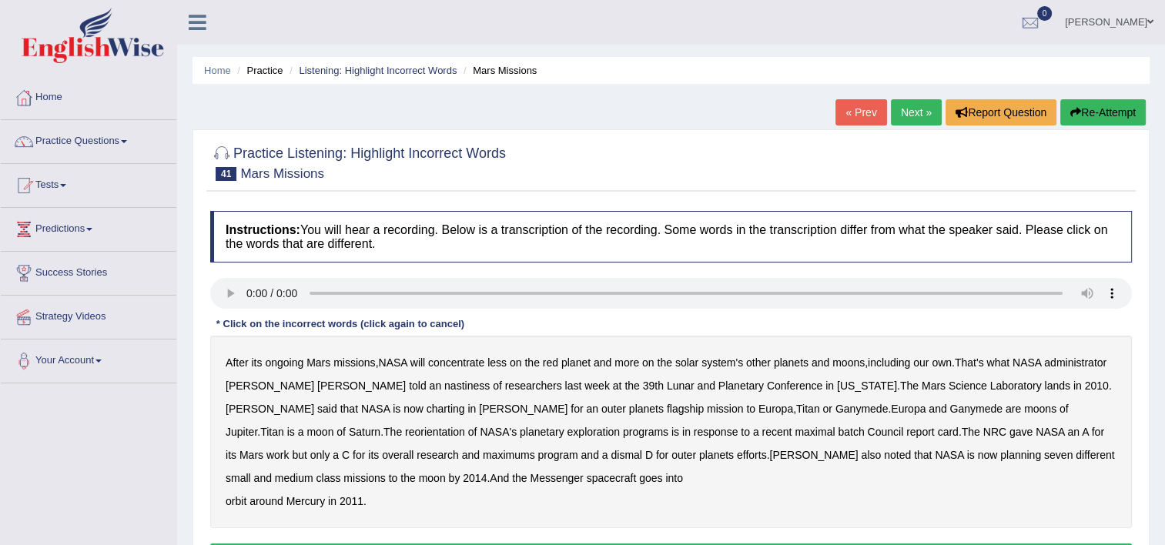
click at [444, 388] on b "nastiness" at bounding box center [466, 386] width 45 height 12
click at [795, 431] on b "maximal" at bounding box center [815, 432] width 40 height 12
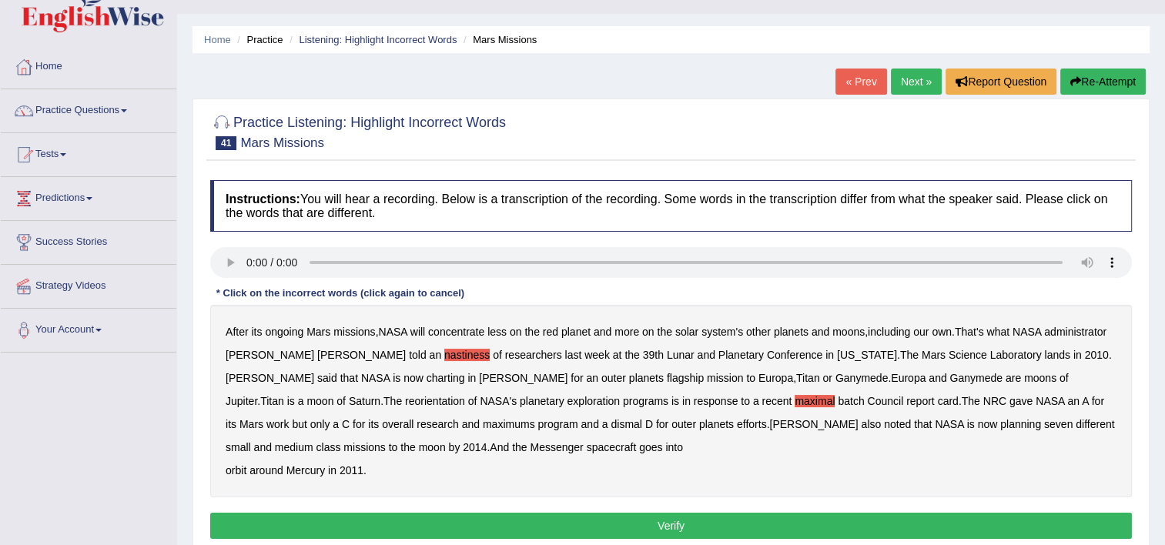
click at [939, 522] on button "Verify" at bounding box center [671, 526] width 922 height 26
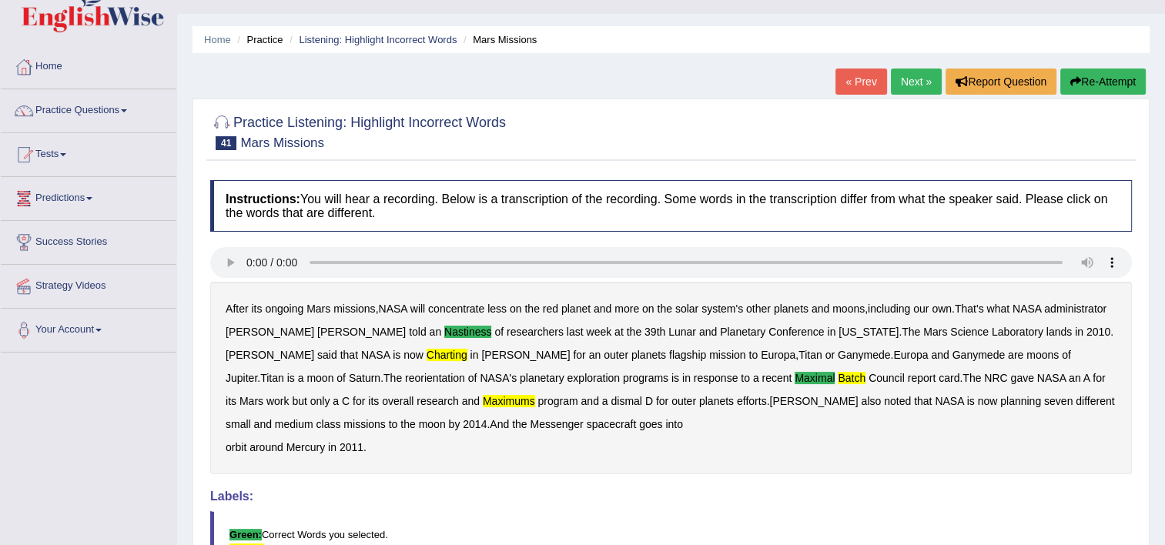
click at [106, 111] on link "Practice Questions" at bounding box center [89, 108] width 176 height 38
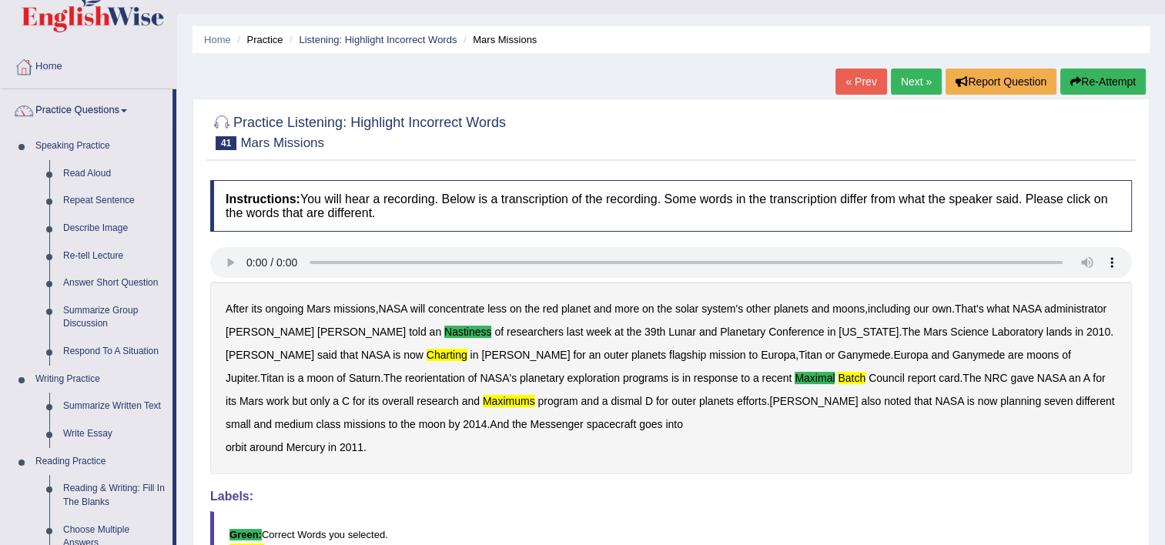
scroll to position [507, 0]
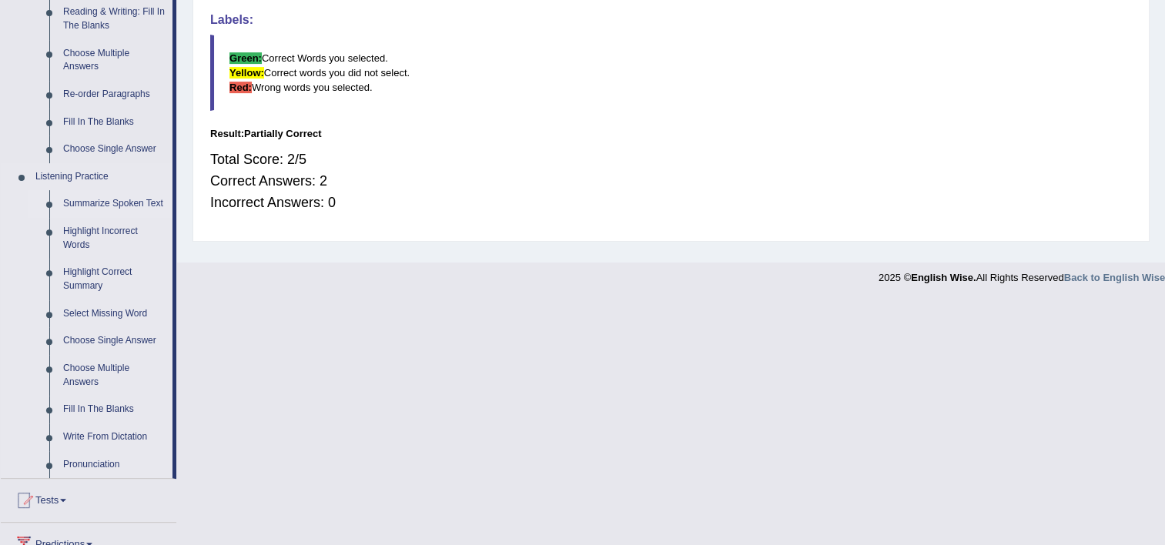
click at [114, 208] on link "Summarize Spoken Text" at bounding box center [114, 204] width 116 height 28
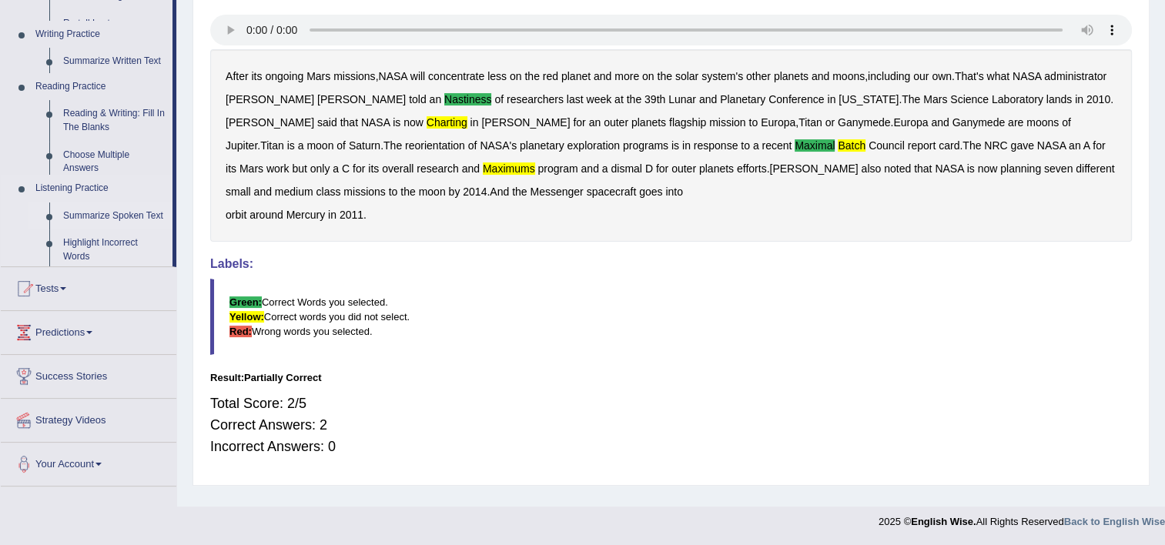
scroll to position [263, 0]
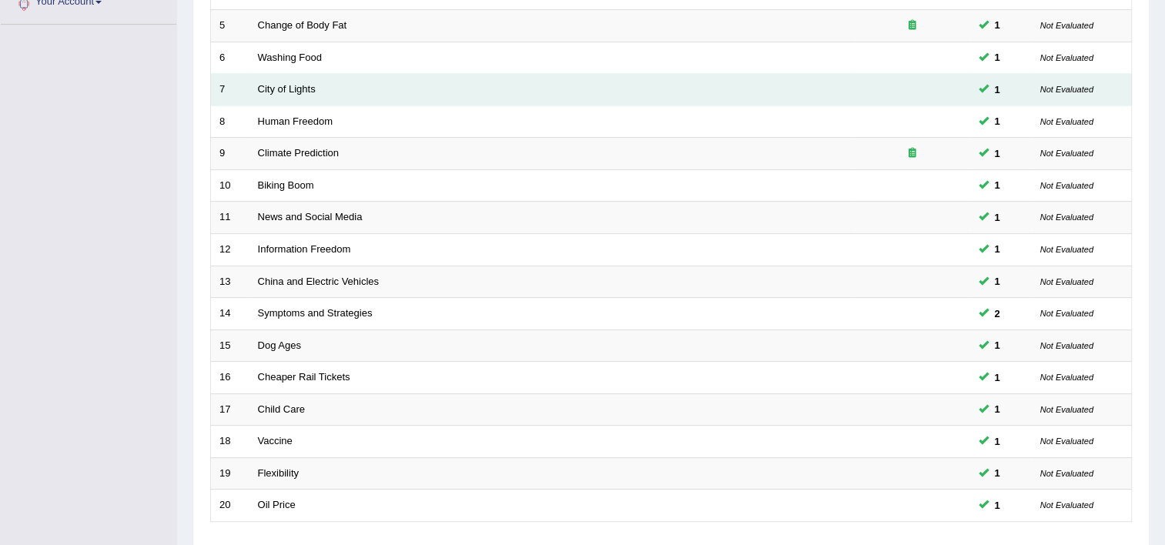
scroll to position [431, 0]
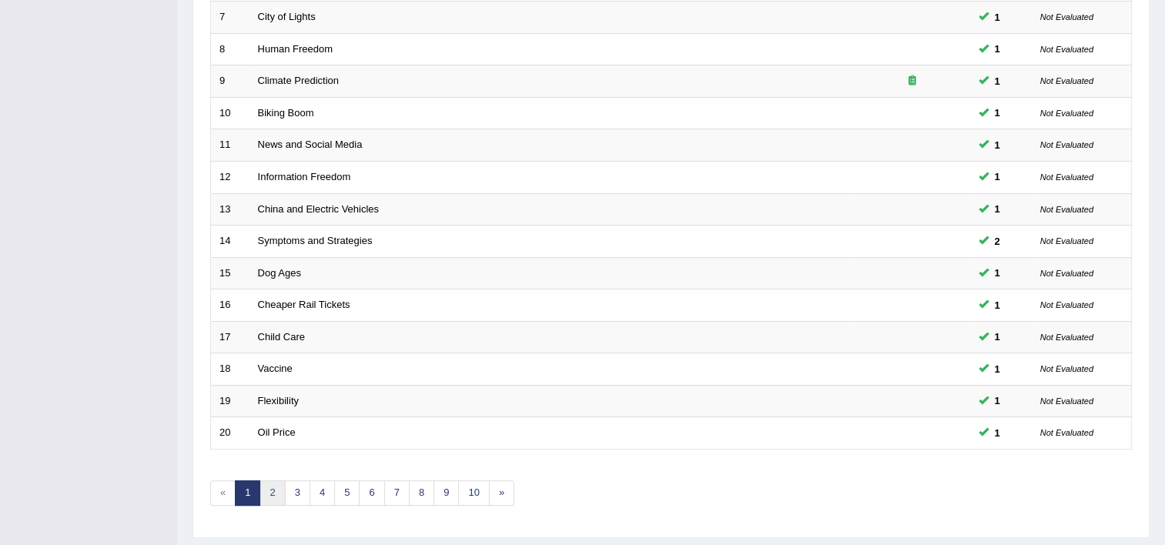
click at [270, 490] on link "2" at bounding box center [271, 492] width 25 height 25
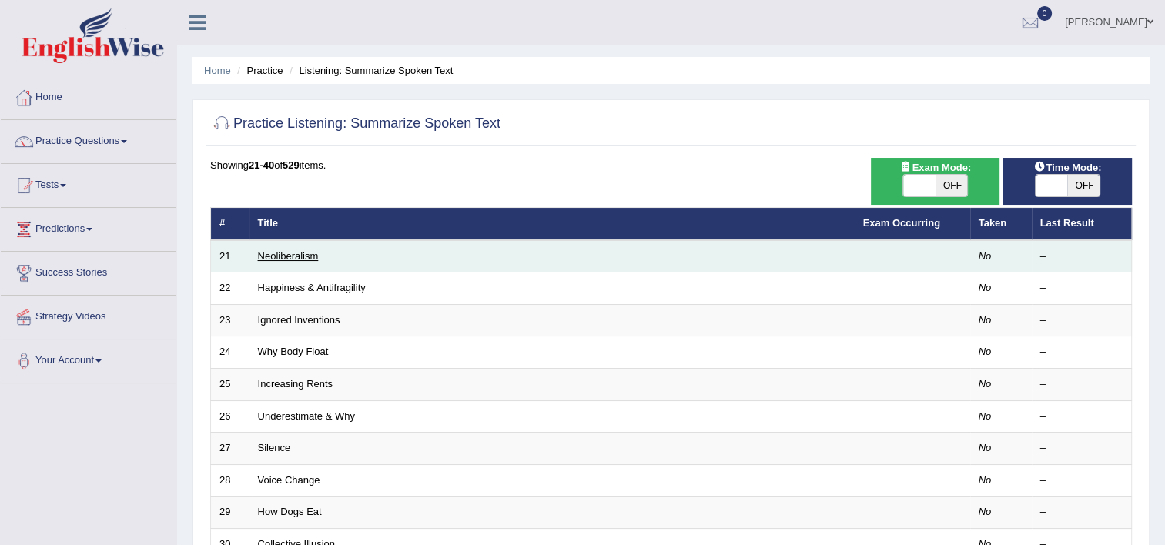
click at [281, 259] on link "Neoliberalism" at bounding box center [288, 256] width 61 height 12
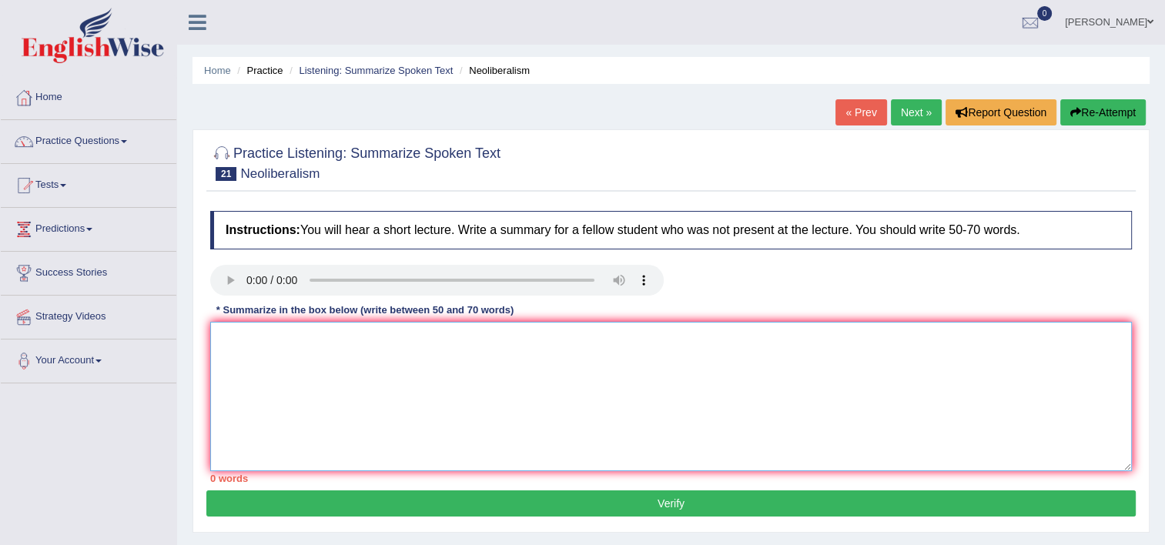
click at [247, 342] on textarea at bounding box center [671, 396] width 922 height 149
click at [259, 360] on textarea at bounding box center [671, 396] width 922 height 149
click at [319, 342] on textarea "The provided" at bounding box center [671, 396] width 922 height 149
click at [237, 340] on textarea "The provided" at bounding box center [671, 396] width 922 height 149
click at [364, 336] on textarea "The speaker provided" at bounding box center [671, 396] width 922 height 149
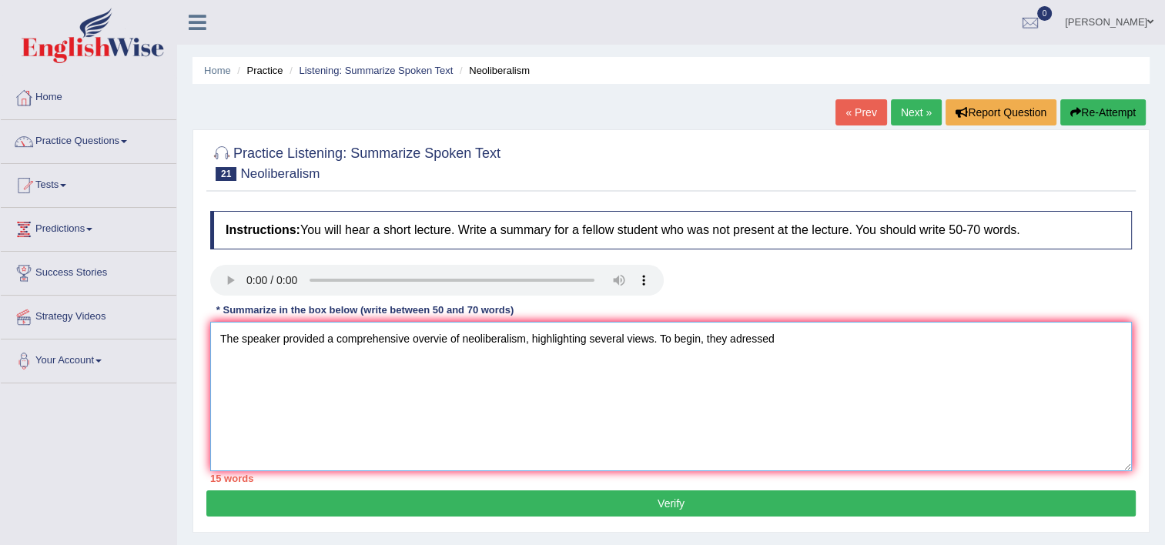
click at [736, 336] on textarea "The speaker provided a comprehensive overvie of neoliberalism, highlighting sev…" at bounding box center [671, 396] width 922 height 149
click at [795, 338] on textarea "The speaker provided a comprehensive overvie of neoliberalism, highlighting sev…" at bounding box center [671, 396] width 922 height 149
click at [838, 357] on textarea "The speaker provided a comprehensive overvie of neoliberalism, highlighting sev…" at bounding box center [671, 396] width 922 height 149
click at [792, 337] on textarea "The speaker provided a comprehensive overvie of neoliberalism, highlighting sev…" at bounding box center [671, 396] width 922 height 149
click at [844, 344] on textarea "The speaker provided a comprehensive overvie of neoliberalism, highlighting sev…" at bounding box center [671, 396] width 922 height 149
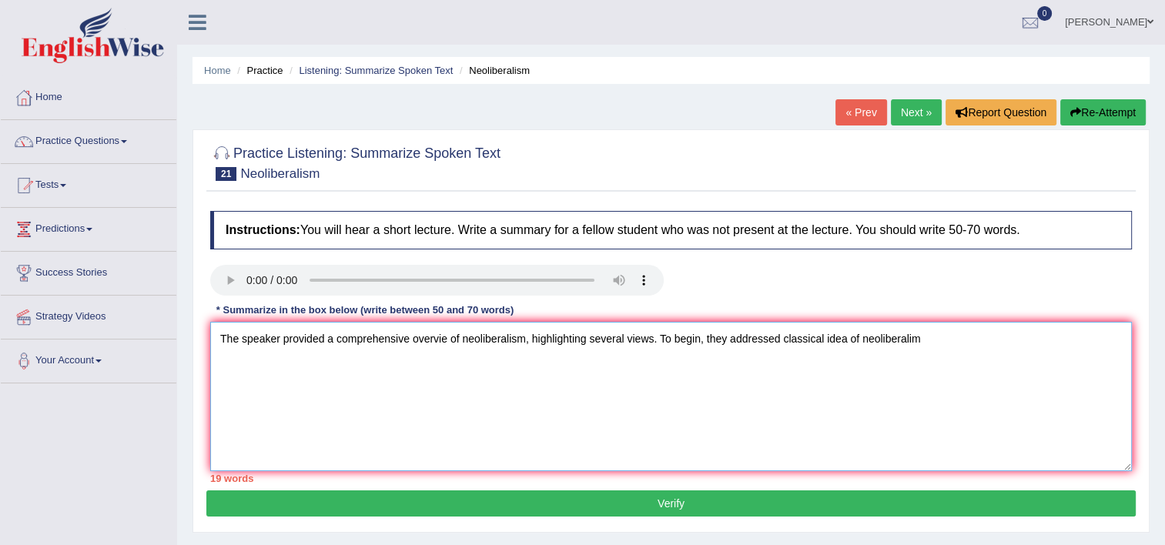
click at [807, 333] on textarea "The speaker provided a comprehensive overvie of neoliberalism, highlighting sev…" at bounding box center [671, 396] width 922 height 149
click at [777, 338] on textarea "The speaker provided a comprehensive overvie of neoliberalism, highlighting sev…" at bounding box center [671, 396] width 922 height 149
click at [772, 343] on textarea "The speaker provided a comprehensive overvie of neoliberalism, highlighting sev…" at bounding box center [671, 396] width 922 height 149
click at [924, 343] on textarea "The speaker provided a comprehensive overvie of neoliberalism, highlighting sev…" at bounding box center [671, 396] width 922 height 149
click at [952, 340] on textarea "The speaker provided a comprehensive overvie of neoliberalism, highlighting sev…" at bounding box center [671, 396] width 922 height 149
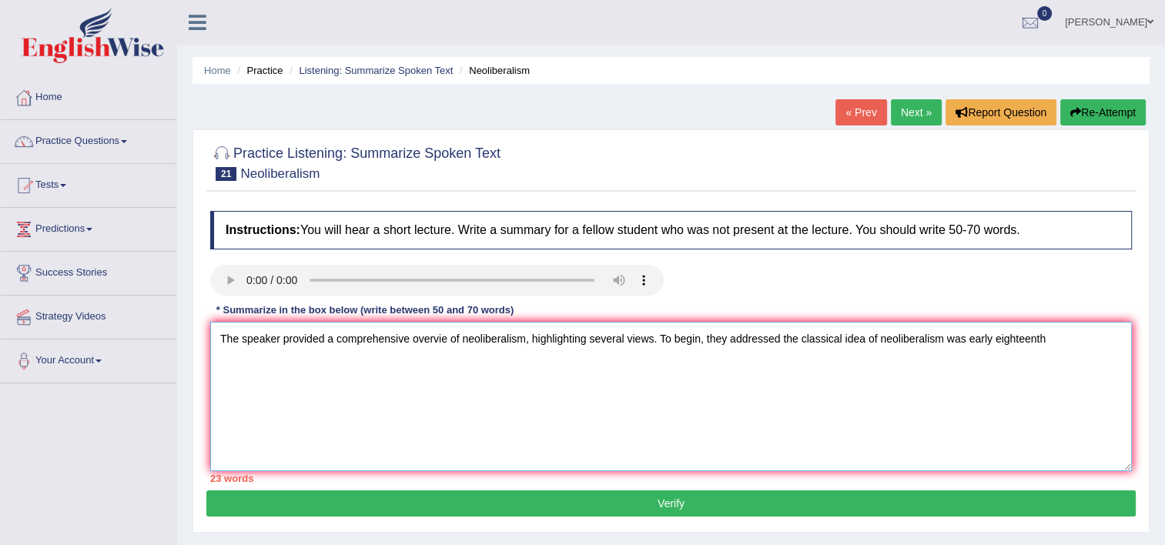
click at [1075, 336] on textarea "The speaker provided a comprehensive overvie of neoliberalism, highlighting sev…" at bounding box center [671, 396] width 922 height 149
click at [940, 339] on textarea "The speaker provided a comprehensive overvie of neoliberalism, highlighting sev…" at bounding box center [671, 396] width 922 height 149
click at [1072, 339] on textarea "The speaker provided a comprehensive overvie of neoliberalism, highlighting sev…" at bounding box center [671, 396] width 922 height 149
click at [1078, 339] on textarea "The speaker provided a comprehensive overvie of neoliberalism, highlighting sev…" at bounding box center [671, 396] width 922 height 149
click at [1115, 340] on textarea "The speaker provided a comprehensive overvie of neoliberalism, highlighting sev…" at bounding box center [671, 396] width 922 height 149
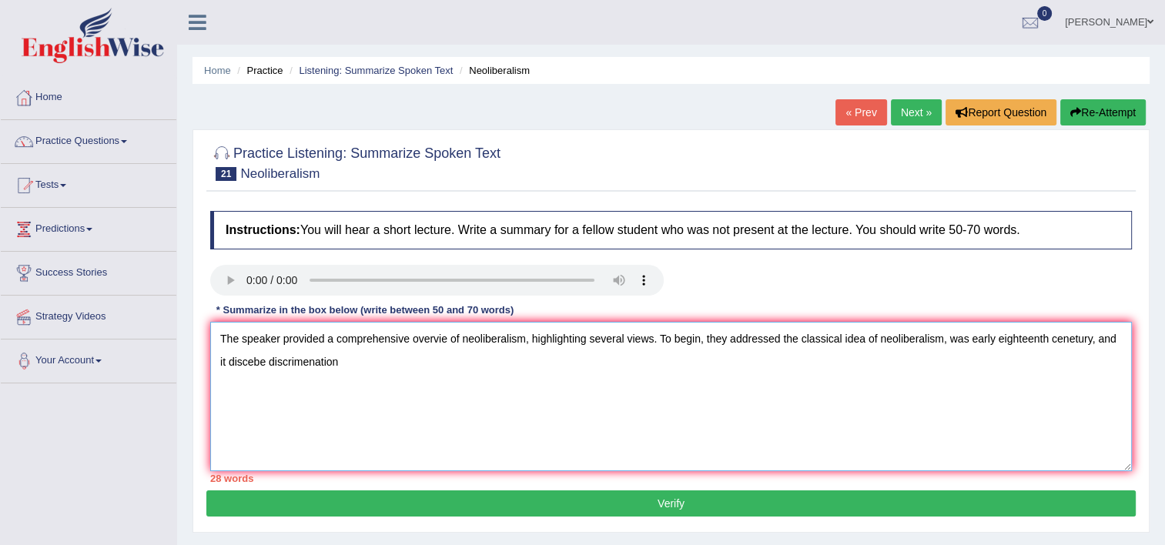
click at [240, 360] on textarea "The speaker provided a comprehensive overvie of neoliberalism, highlighting sev…" at bounding box center [671, 396] width 922 height 149
click at [255, 361] on textarea "The speaker provided a comprehensive overvie of neoliberalism, highlighting sev…" at bounding box center [671, 396] width 922 height 149
click at [247, 360] on textarea "The speaker provided a comprehensive overvie of neoliberalism, highlighting sev…" at bounding box center [671, 396] width 922 height 149
click at [249, 360] on textarea "The speaker provided a comprehensive overvie of neoliberalism, highlighting sev…" at bounding box center [671, 396] width 922 height 149
click at [355, 364] on textarea "The speaker provided a comprehensive overvie of neoliberalism, highlighting sev…" at bounding box center [671, 396] width 922 height 149
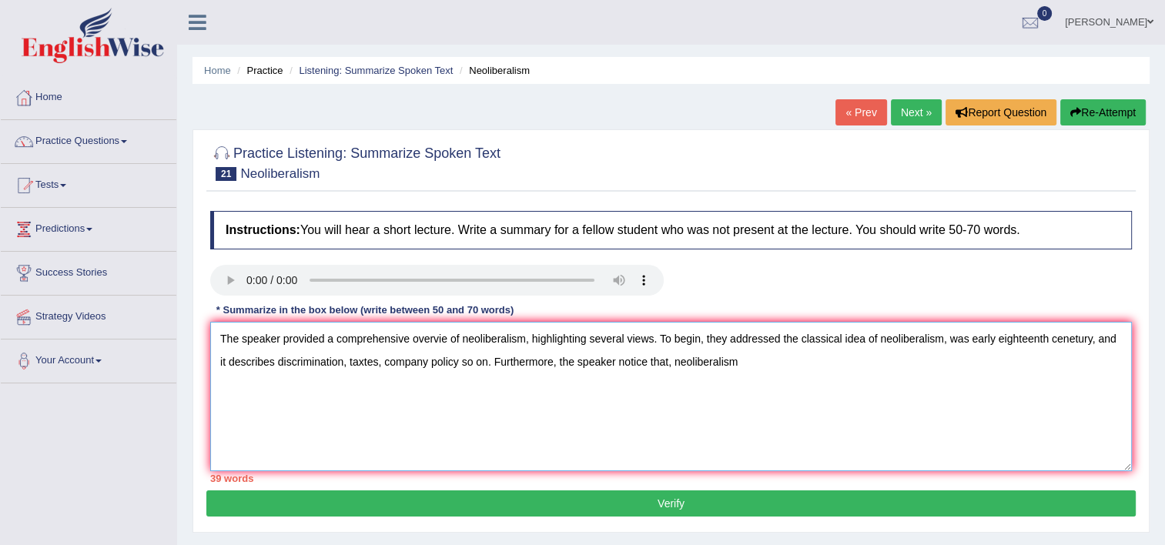
click at [638, 363] on textarea "The speaker provided a comprehensive overvie of neoliberalism, highlighting sev…" at bounding box center [671, 396] width 922 height 149
click at [745, 352] on textarea "The speaker provided a comprehensive overvie of neoliberalism, highlighting sev…" at bounding box center [671, 396] width 922 height 149
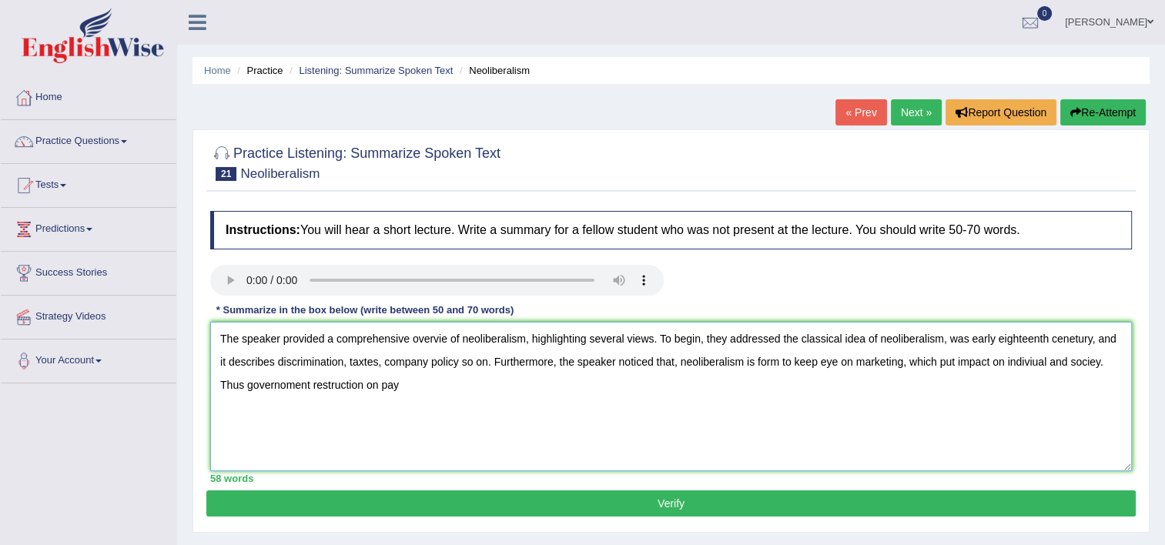
click at [256, 390] on textarea "The speaker provided a comprehensive overvie of neoliberalism, highlighting sev…" at bounding box center [671, 396] width 922 height 149
click at [393, 385] on textarea "The speaker provided a comprehensive overvie of neoliberalism, highlighting sev…" at bounding box center [671, 396] width 922 height 149
click at [367, 364] on textarea "The speaker provided a comprehensive overvie of neoliberalism, highlighting sev…" at bounding box center [671, 396] width 922 height 149
click at [1063, 340] on textarea "The speaker provided a comprehensive overvie of neoliberalism, highlighting sev…" at bounding box center [671, 396] width 922 height 149
click at [1070, 340] on textarea "The speaker provided a comprehensive overvie of neoliberalism, highlighting sev…" at bounding box center [671, 396] width 922 height 149
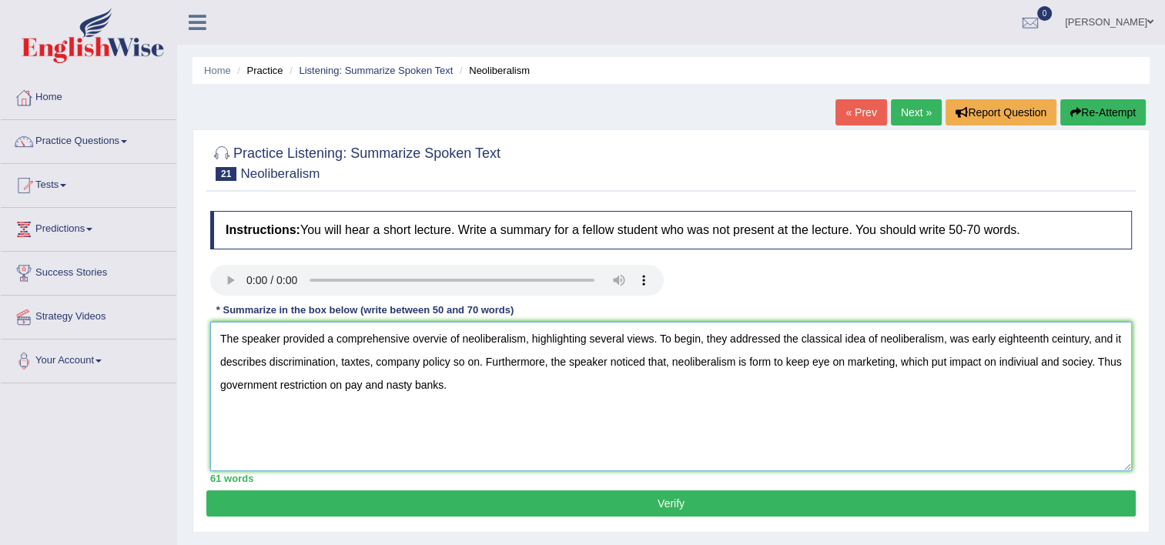
click at [981, 342] on textarea "The speaker provided a comprehensive overvie of neoliberalism, highlighting sev…" at bounding box center [671, 396] width 922 height 149
click at [960, 338] on textarea "The speaker provided a comprehensive overvie of neoliberalism, highlighting sev…" at bounding box center [671, 396] width 922 height 149
click at [1066, 331] on textarea "The speaker provided a comprehensive overvie of neoliberalism, highlighting sev…" at bounding box center [671, 396] width 922 height 149
click at [955, 340] on textarea "The speaker provided a comprehensive overvie of neoliberalism, highlighting sev…" at bounding box center [671, 396] width 922 height 149
click at [339, 383] on textarea "The speaker provided a comprehensive overvie of neoliberalism, highlighting sev…" at bounding box center [671, 396] width 922 height 149
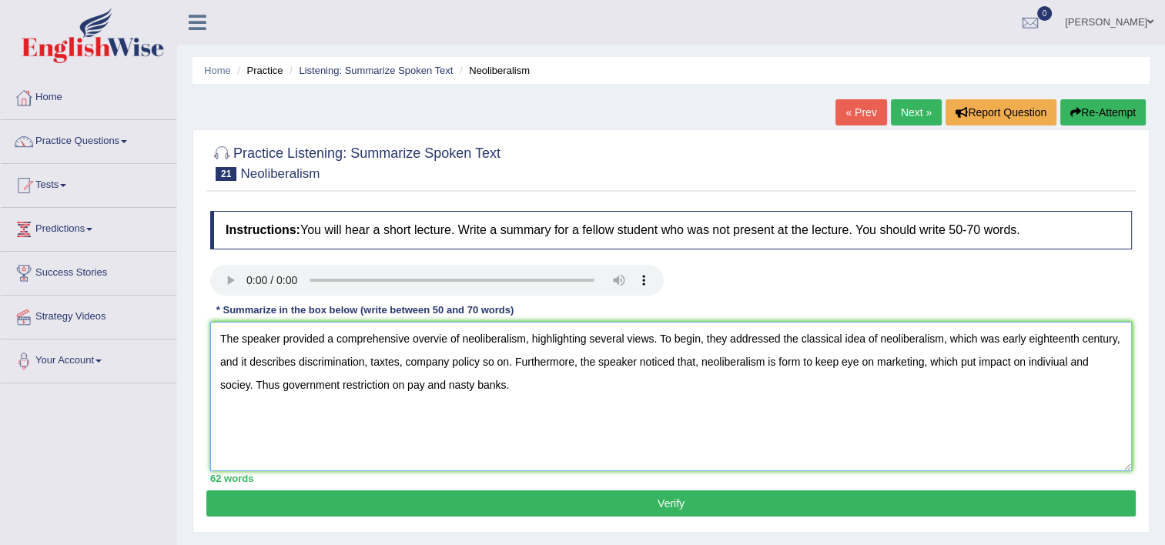
click at [316, 387] on textarea "The speaker provided a comprehensive overvie of neoliberalism, highlighting sev…" at bounding box center [671, 396] width 922 height 149
click at [363, 384] on textarea "The speaker provided a comprehensive overvie of neoliberalism, highlighting sev…" at bounding box center [671, 396] width 922 height 149
click at [231, 383] on textarea "The speaker provided a comprehensive overvie of neoliberalism, highlighting sev…" at bounding box center [671, 396] width 922 height 149
type textarea "The speaker provided a comprehensive overvie of neoliberalism, highlighting sev…"
click at [507, 500] on button "Verify" at bounding box center [670, 503] width 929 height 26
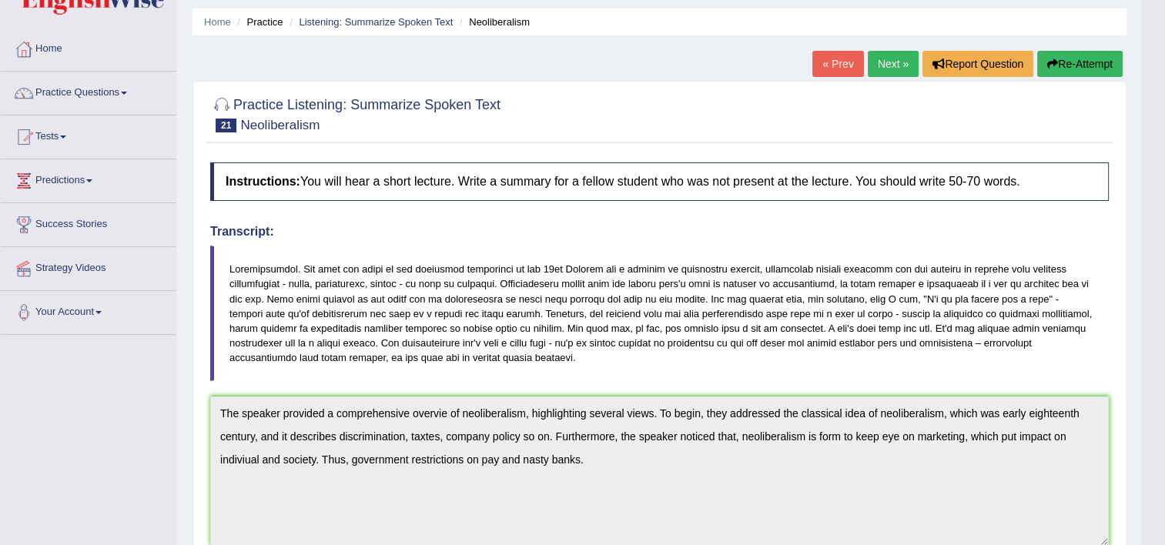
scroll to position [31, 0]
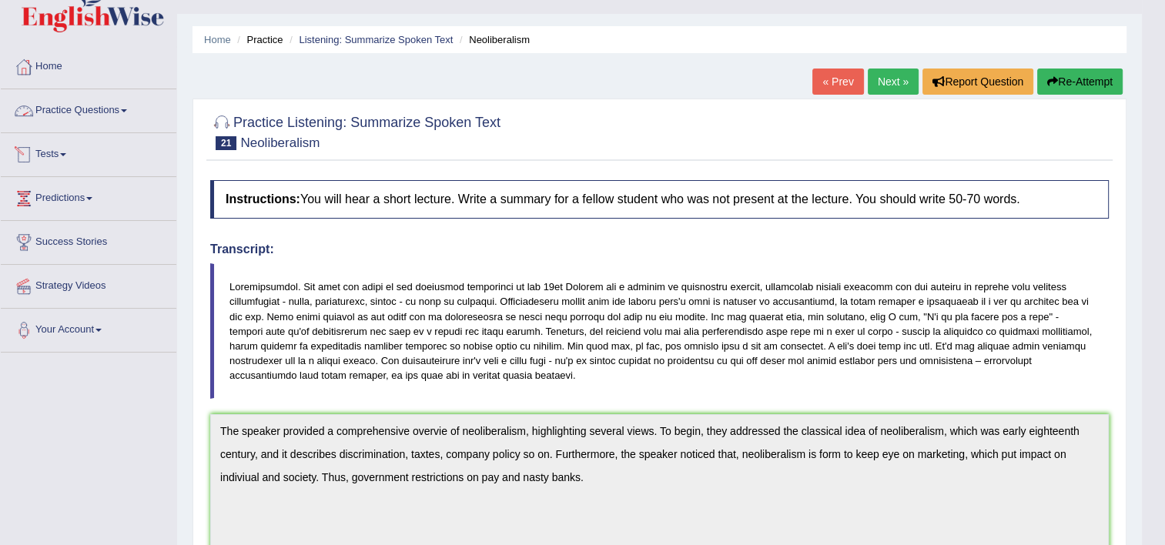
click at [88, 108] on link "Practice Questions" at bounding box center [89, 108] width 176 height 38
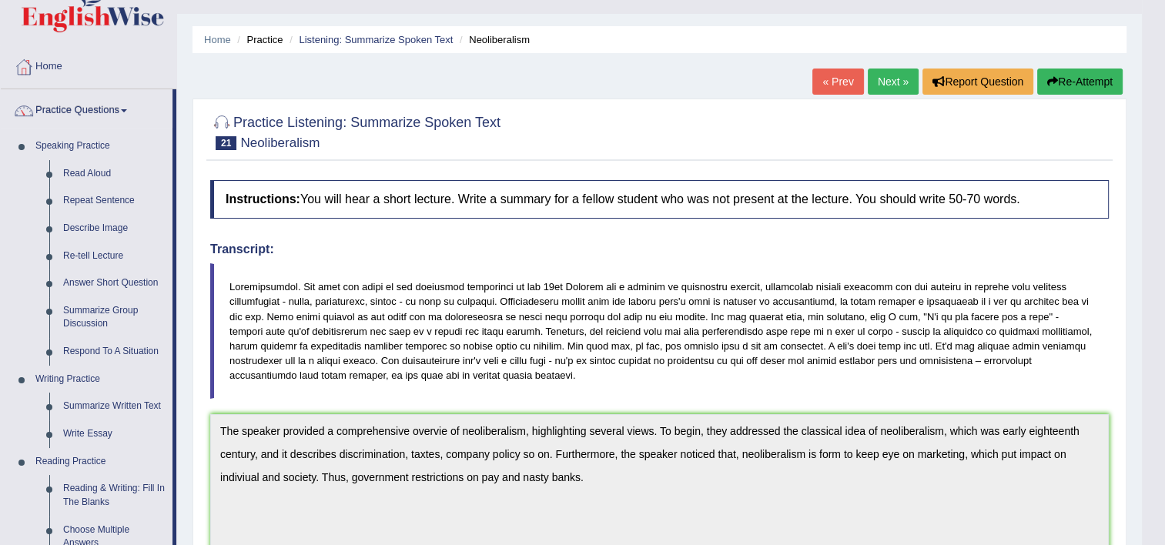
scroll to position [507, 0]
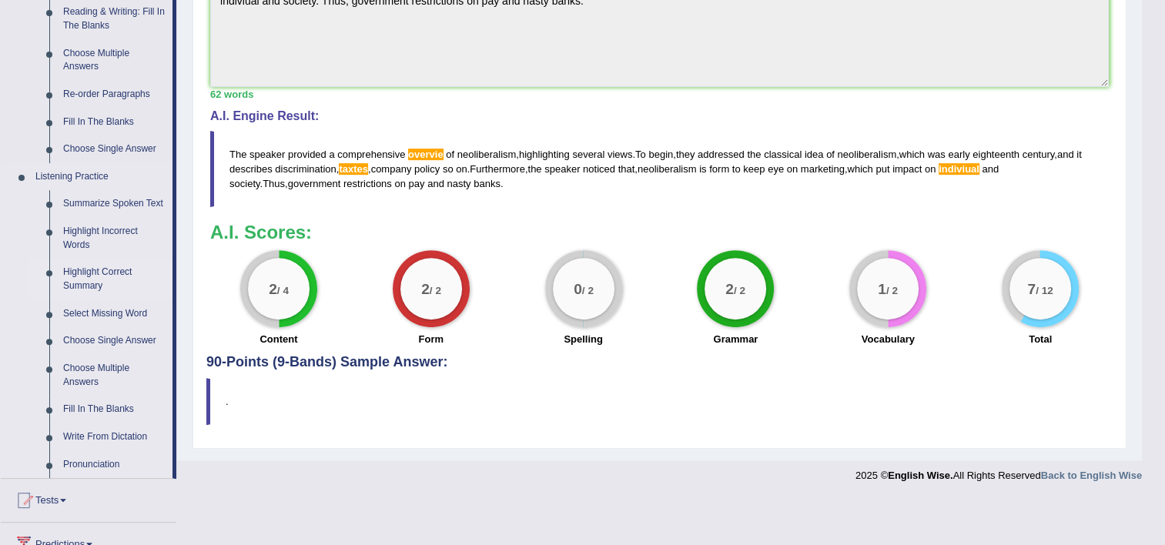
click at [86, 283] on link "Highlight Correct Summary" at bounding box center [114, 279] width 116 height 41
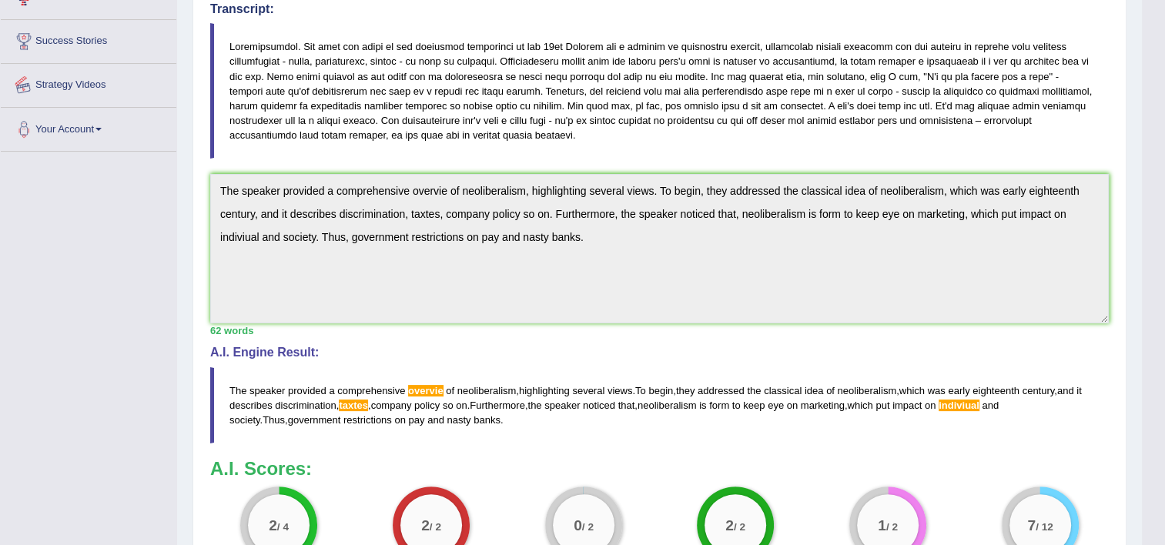
scroll to position [290, 0]
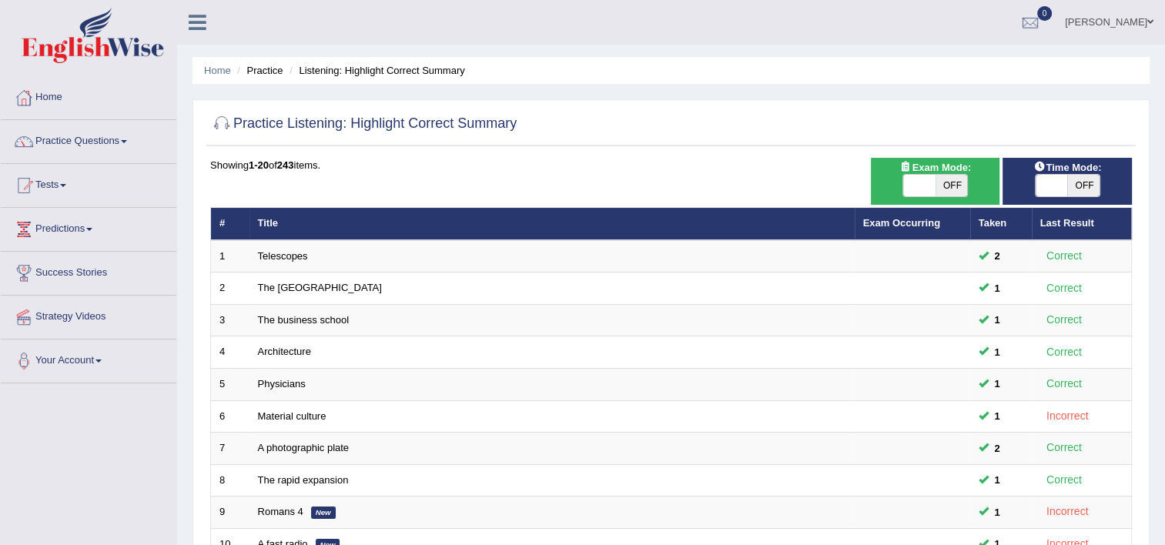
click at [1044, 182] on span at bounding box center [1052, 186] width 32 height 22
checkbox input "true"
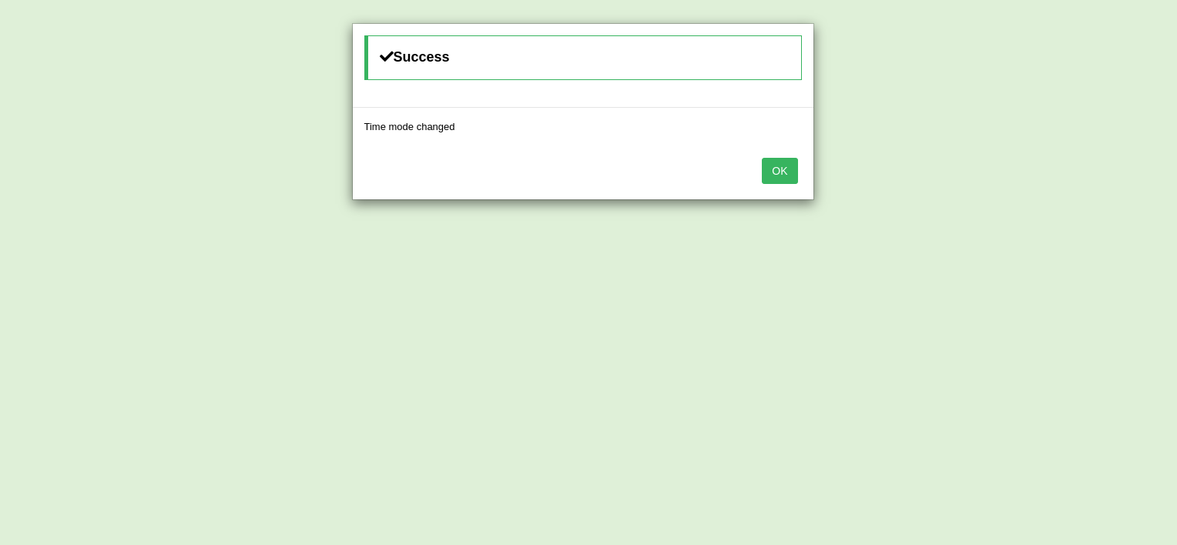
click at [778, 163] on button "OK" at bounding box center [779, 171] width 35 height 26
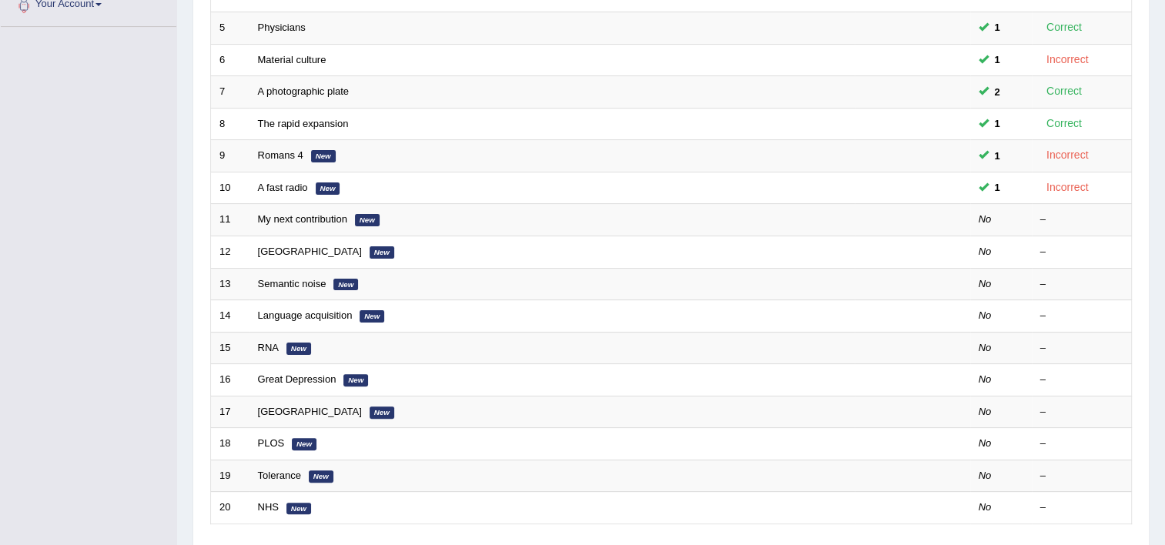
scroll to position [400, 0]
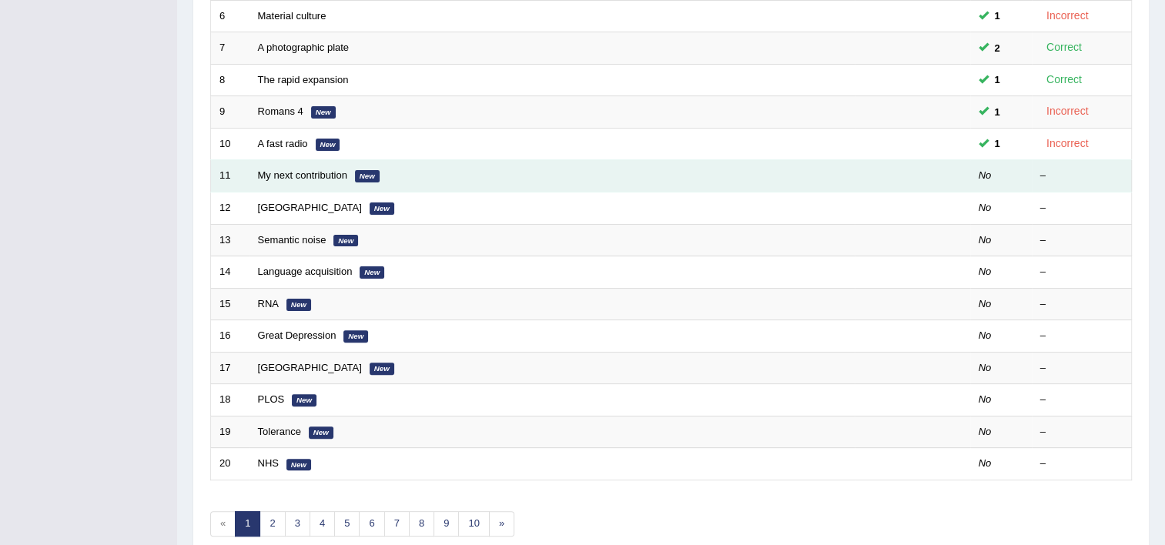
click at [292, 179] on td "My next contribution New" at bounding box center [551, 176] width 605 height 32
click at [291, 175] on link "My next contribution" at bounding box center [302, 175] width 89 height 12
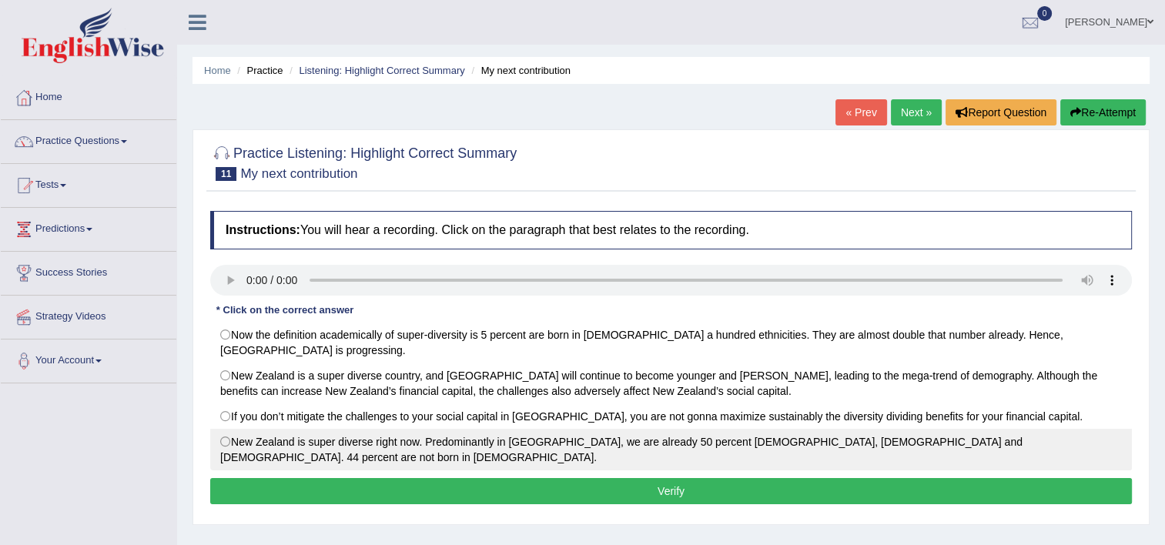
click at [228, 439] on label "New Zealand is super diverse right now. Predominantly in [GEOGRAPHIC_DATA], we …" at bounding box center [671, 450] width 922 height 42
radio input "true"
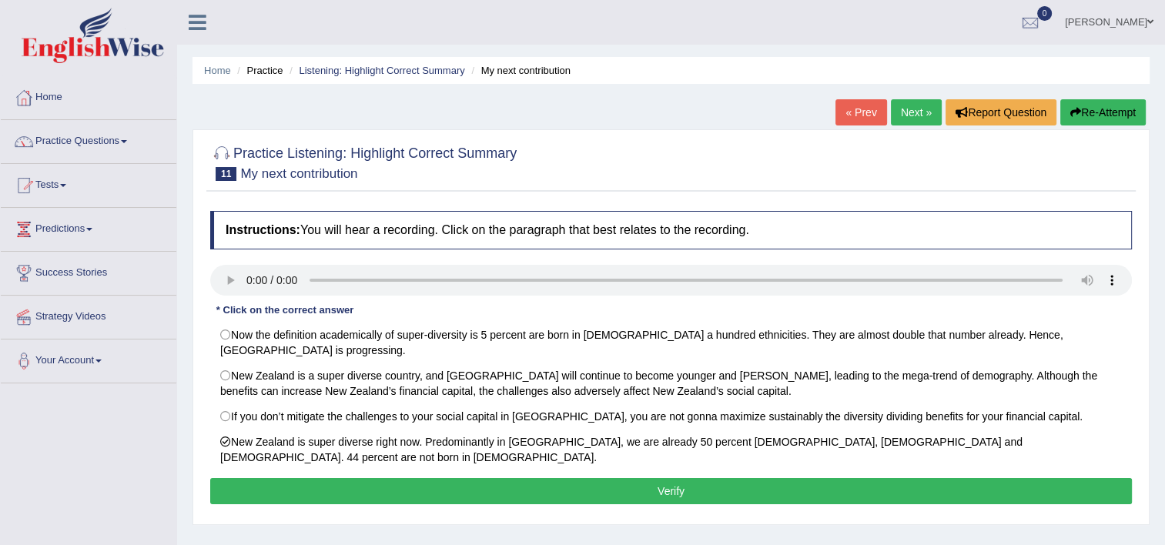
click at [594, 478] on button "Verify" at bounding box center [671, 491] width 922 height 26
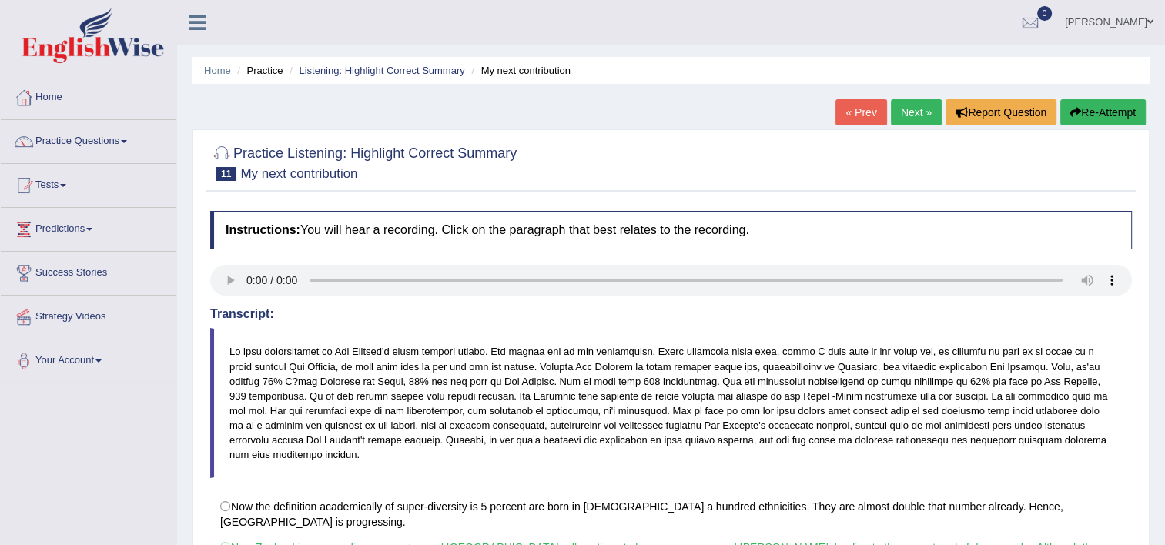
click at [896, 114] on link "Next »" at bounding box center [916, 112] width 51 height 26
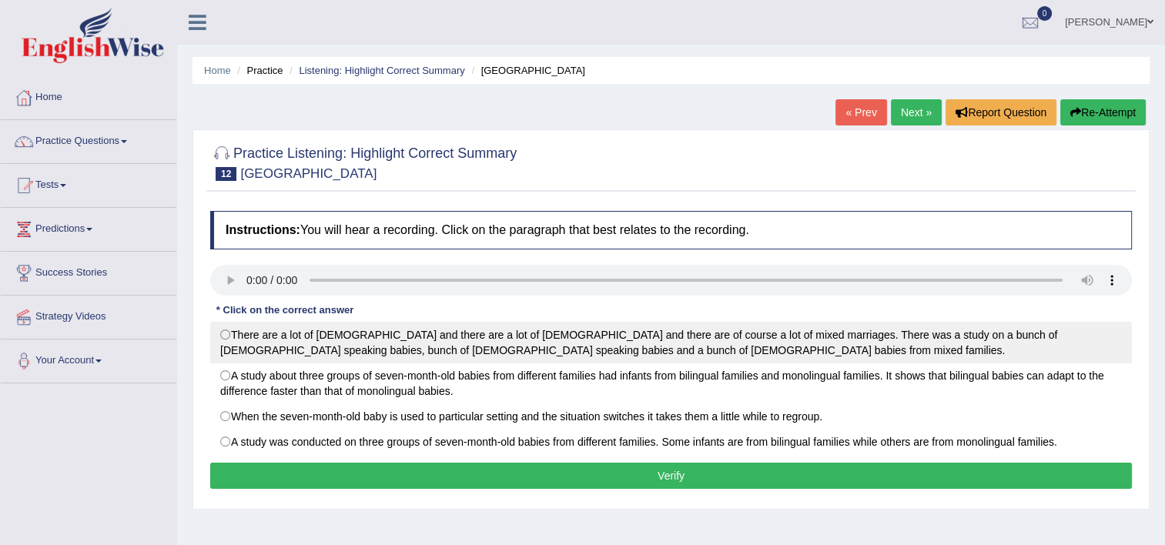
click at [231, 337] on label "There are a lot of [DEMOGRAPHIC_DATA] and there are a lot of [DEMOGRAPHIC_DATA]…" at bounding box center [671, 343] width 922 height 42
radio input "true"
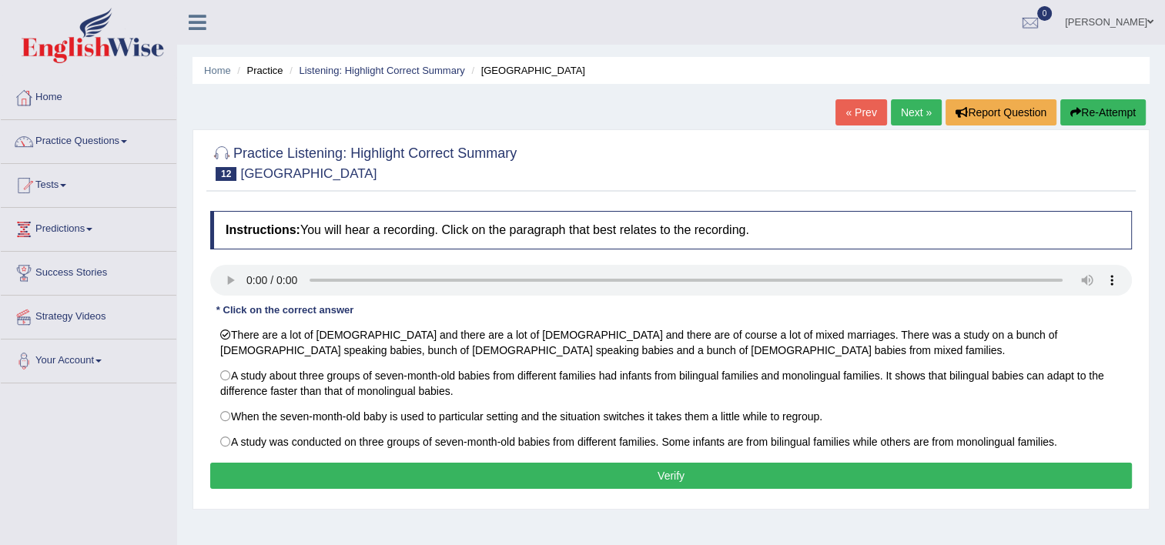
click at [557, 467] on button "Verify" at bounding box center [671, 476] width 922 height 26
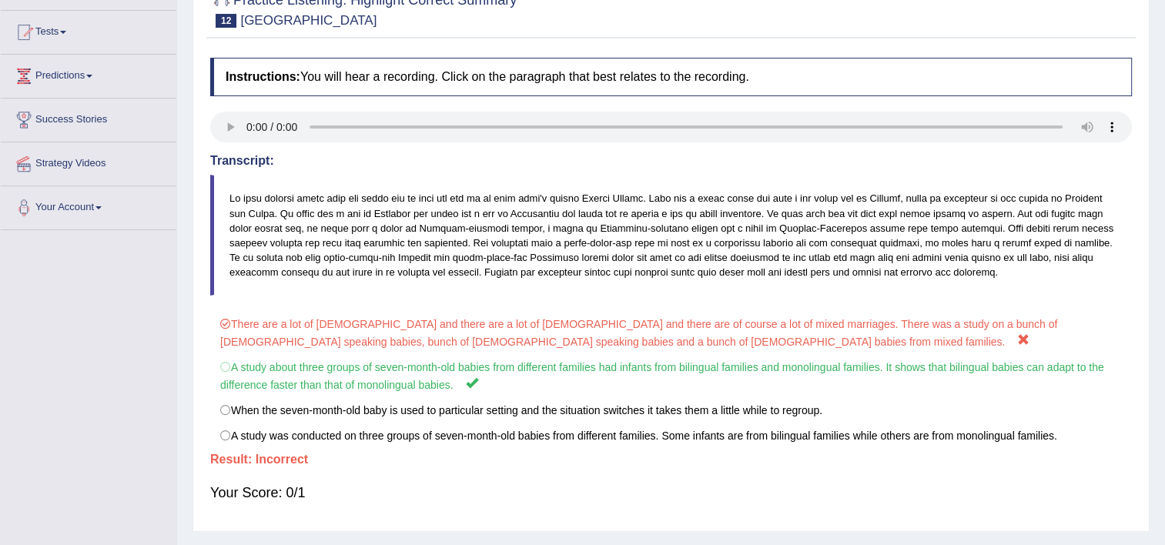
scroll to position [123, 0]
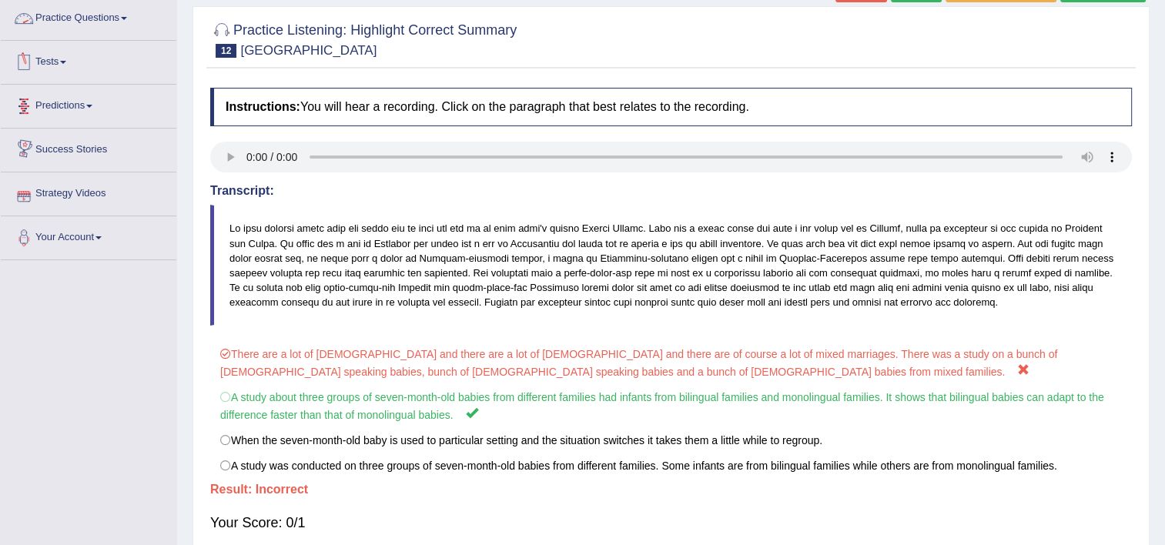
click at [97, 18] on link "Practice Questions" at bounding box center [89, 16] width 176 height 38
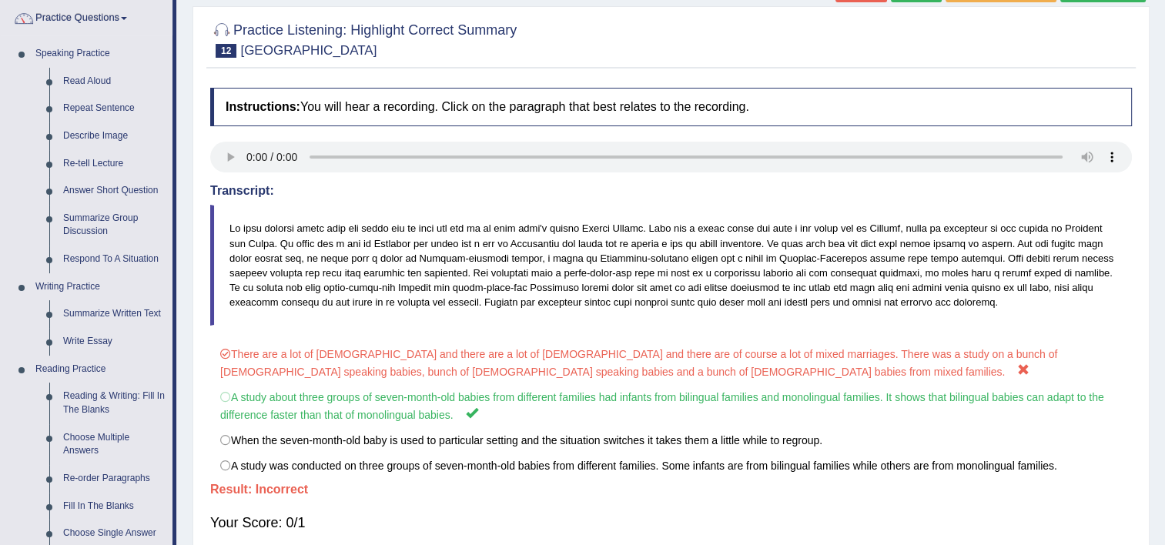
scroll to position [600, 0]
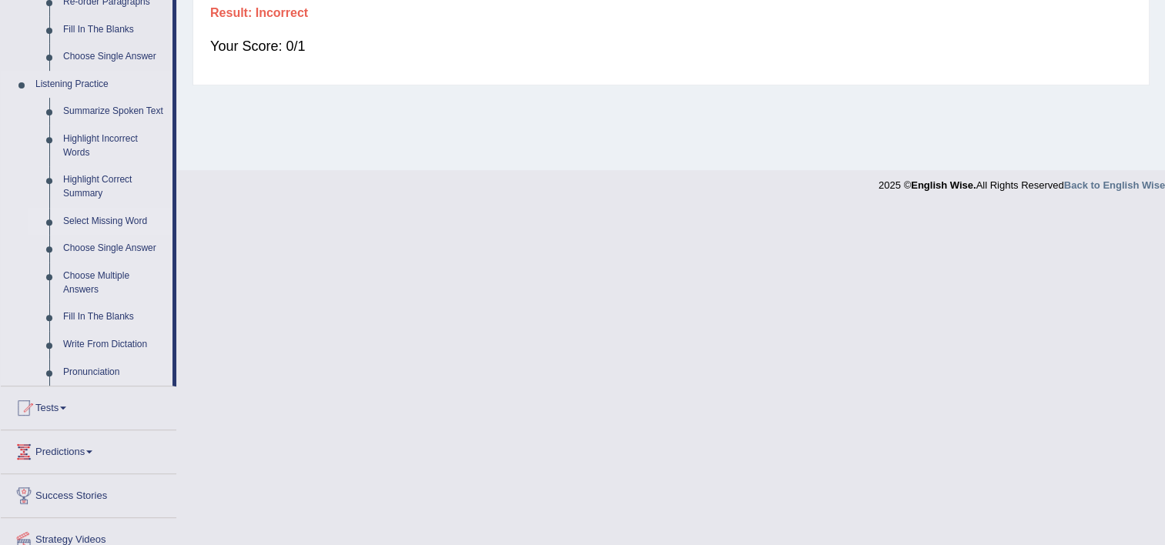
click at [127, 222] on link "Select Missing Word" at bounding box center [114, 222] width 116 height 28
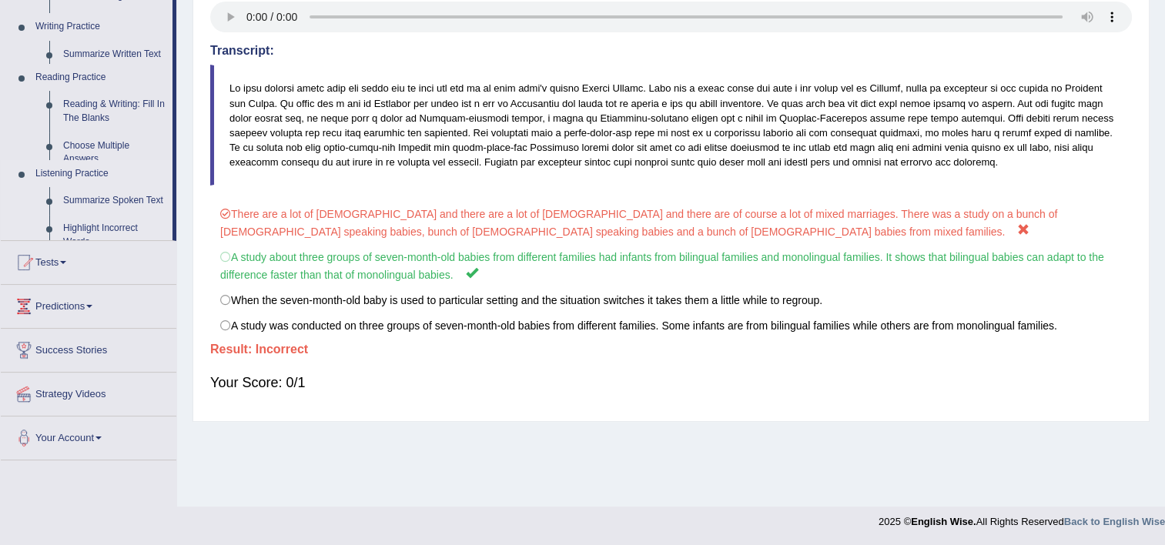
scroll to position [263, 0]
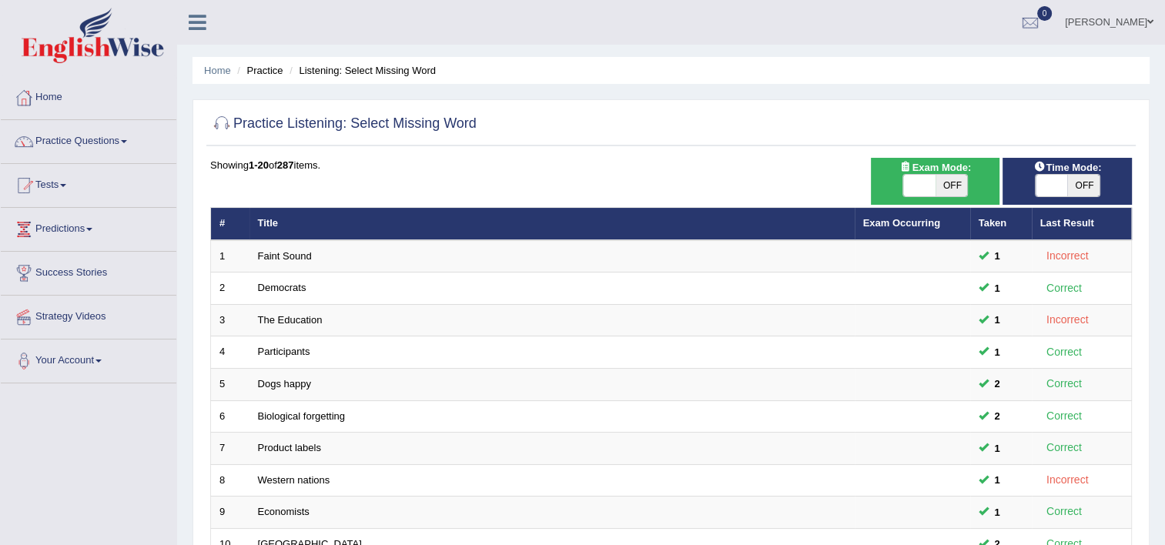
scroll to position [470, 0]
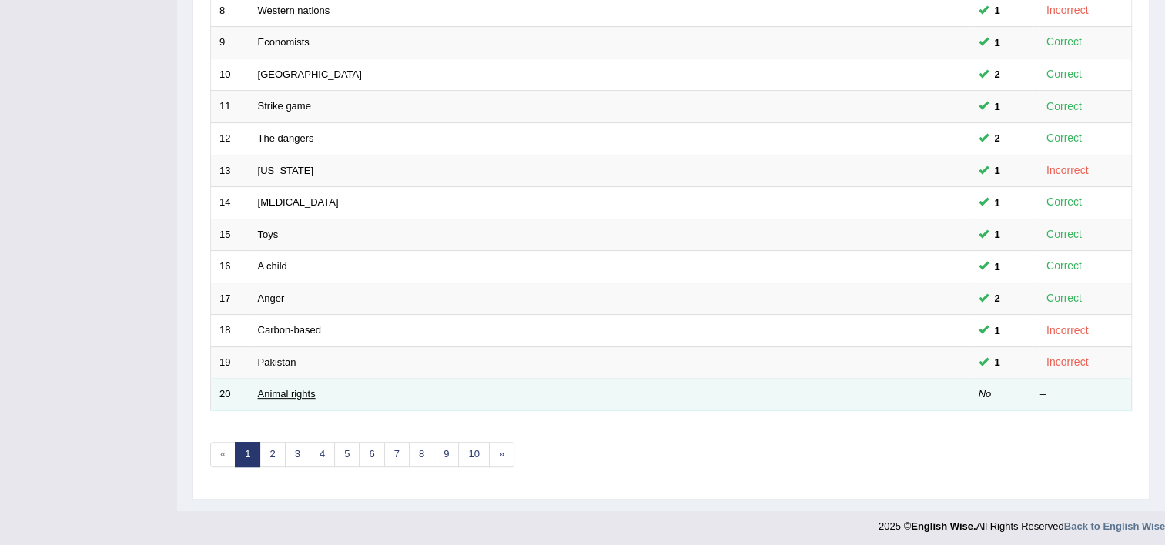
click at [289, 394] on link "Animal rights" at bounding box center [287, 394] width 58 height 12
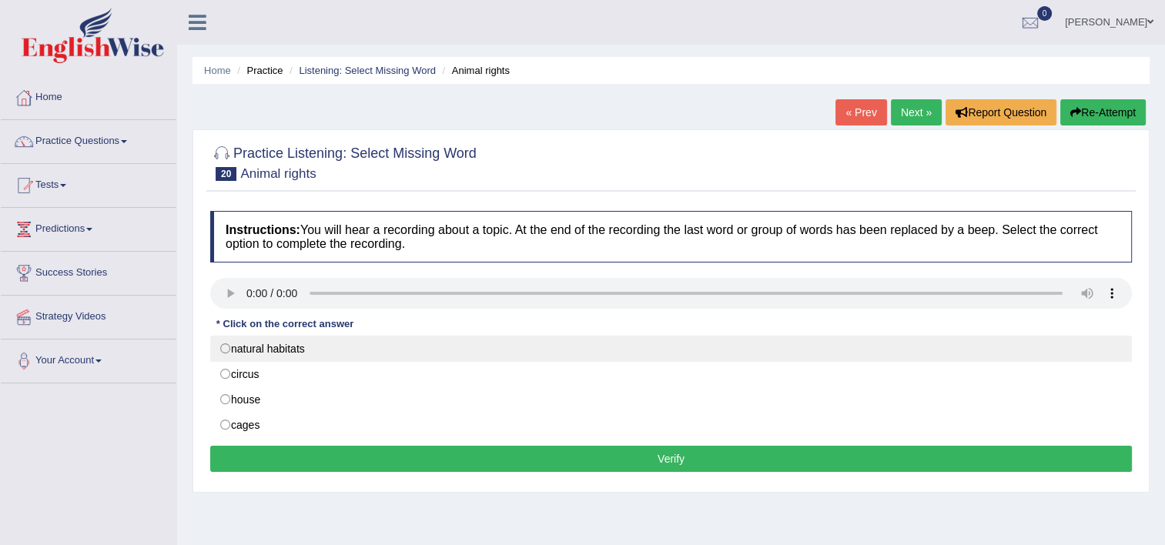
click at [226, 347] on label "natural habitats" at bounding box center [671, 349] width 922 height 26
radio input "true"
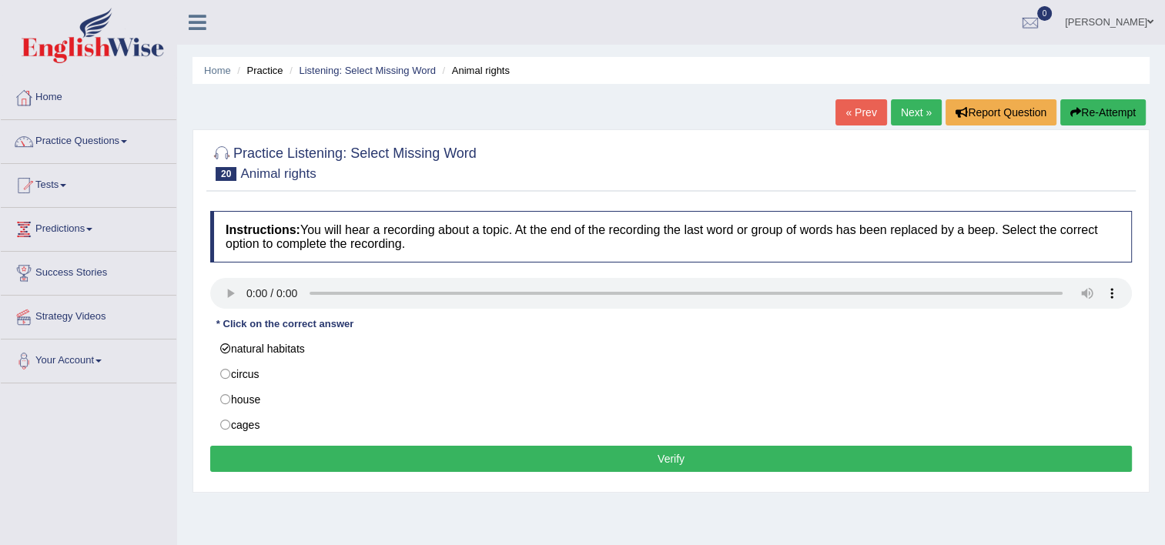
click at [485, 462] on button "Verify" at bounding box center [671, 459] width 922 height 26
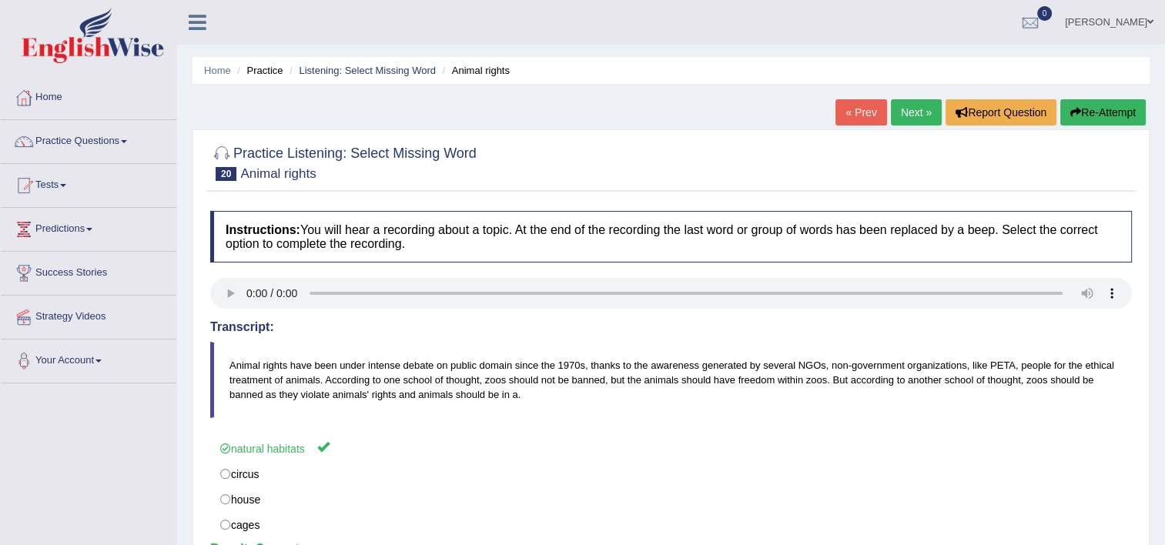
click at [912, 115] on link "Next »" at bounding box center [916, 112] width 51 height 26
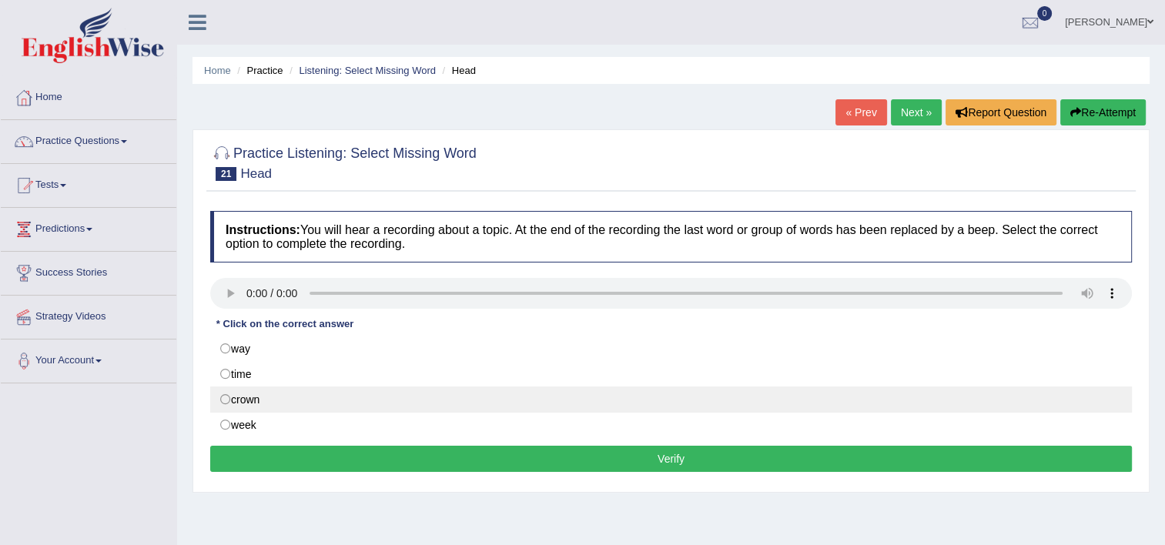
click at [222, 390] on label "crown" at bounding box center [671, 400] width 922 height 26
radio input "true"
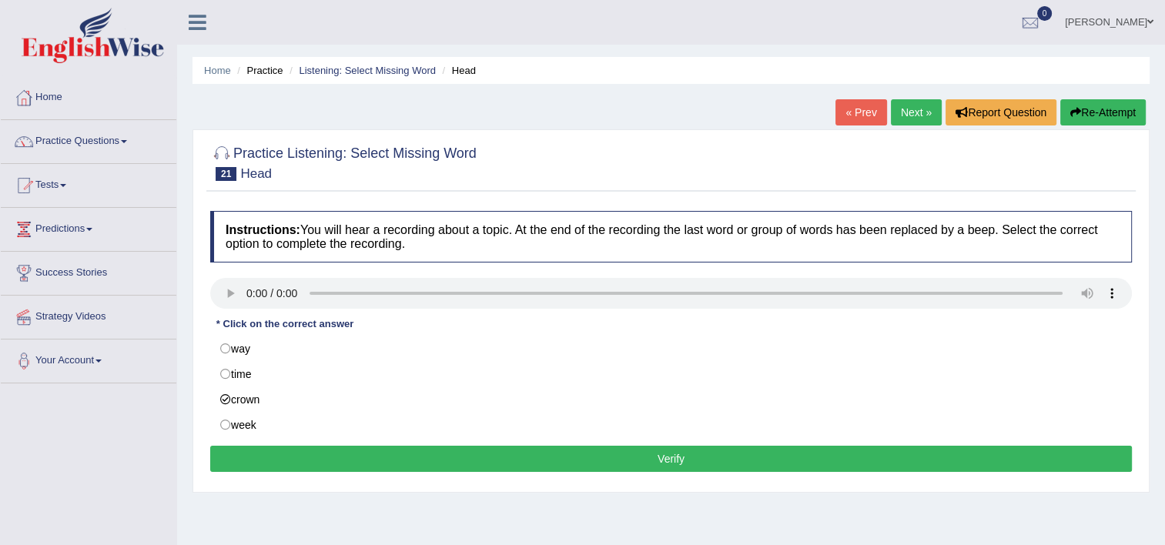
click at [391, 463] on button "Verify" at bounding box center [671, 459] width 922 height 26
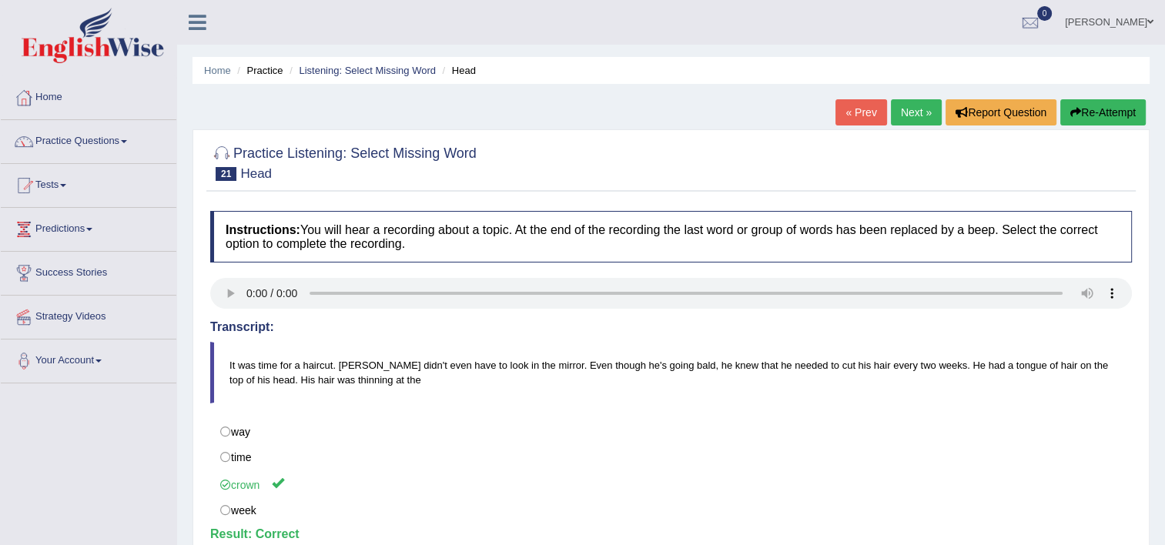
click at [904, 110] on link "Next »" at bounding box center [916, 112] width 51 height 26
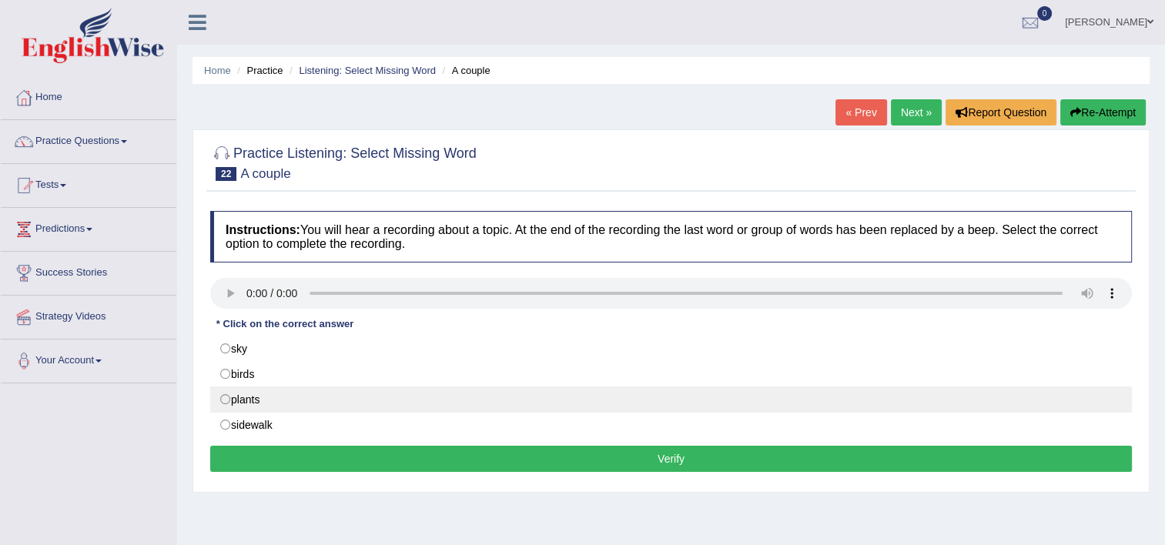
click at [348, 396] on label "plants" at bounding box center [671, 400] width 922 height 26
radio input "true"
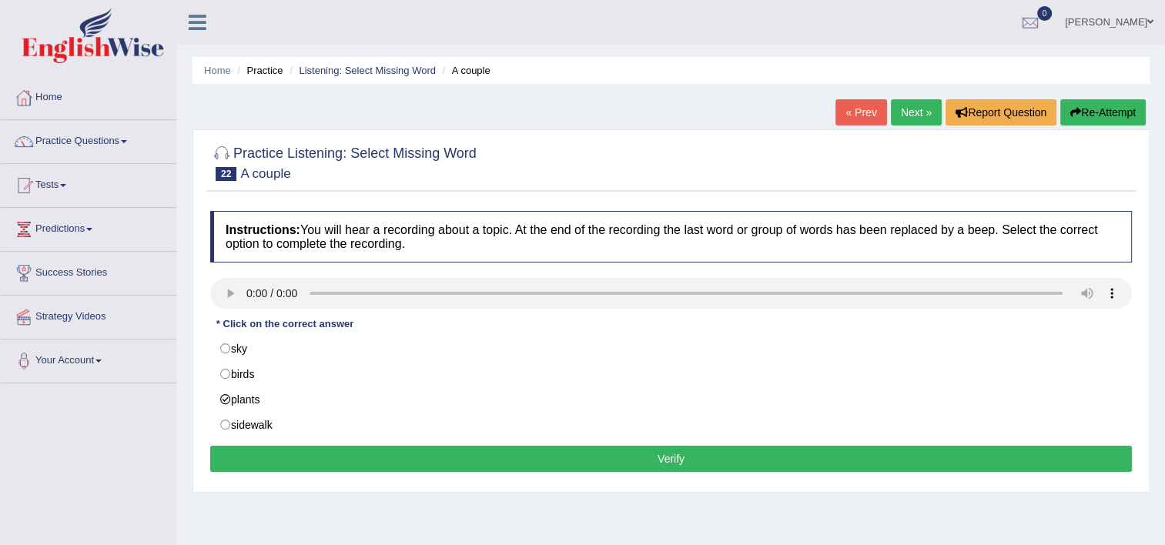
click at [359, 462] on button "Verify" at bounding box center [671, 459] width 922 height 26
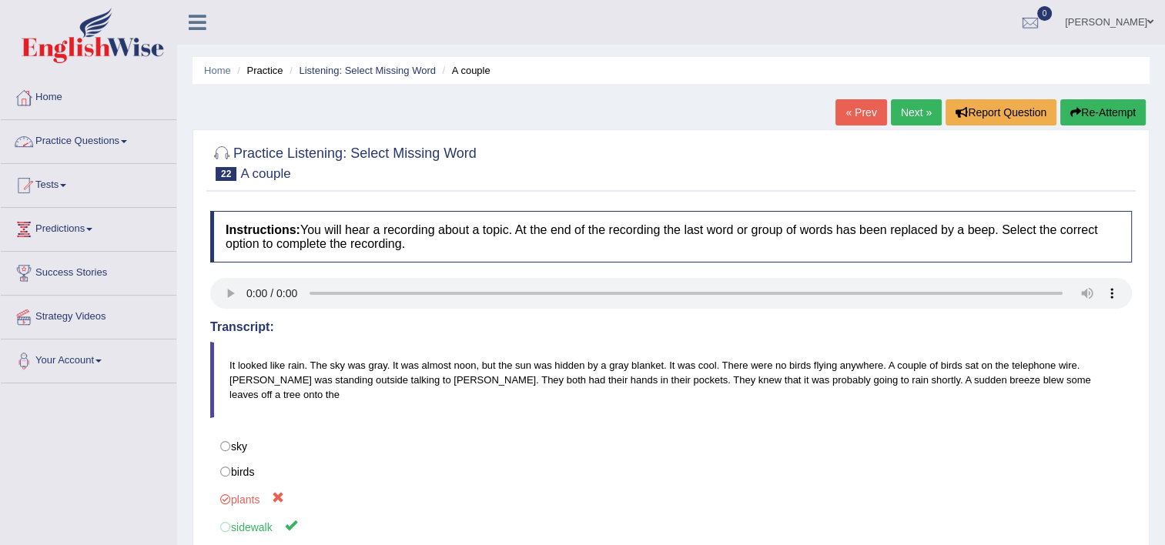
click at [132, 145] on link "Practice Questions" at bounding box center [89, 139] width 176 height 38
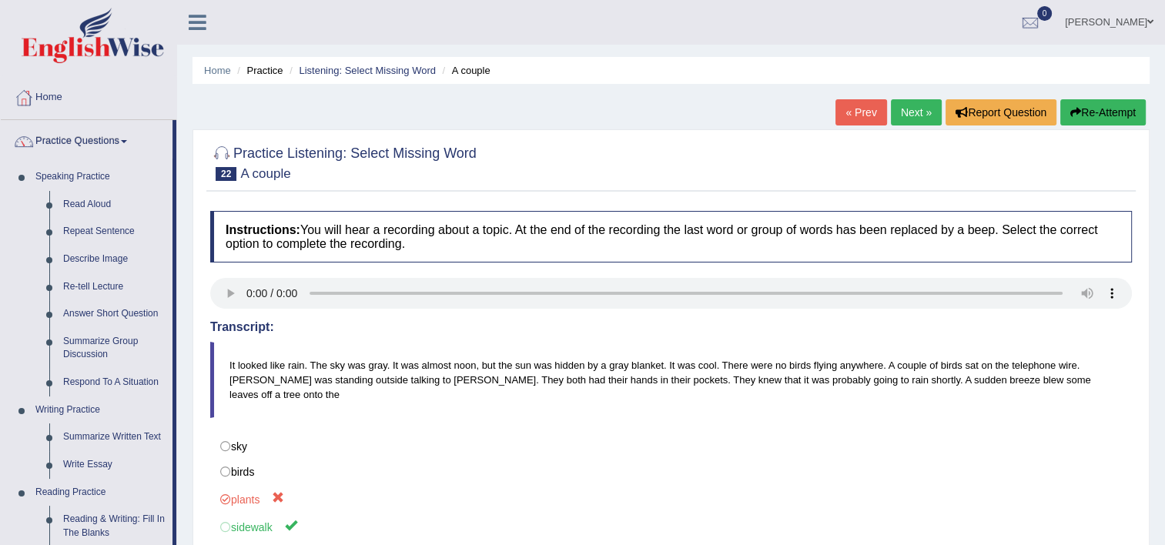
click at [916, 115] on link "Next »" at bounding box center [916, 112] width 51 height 26
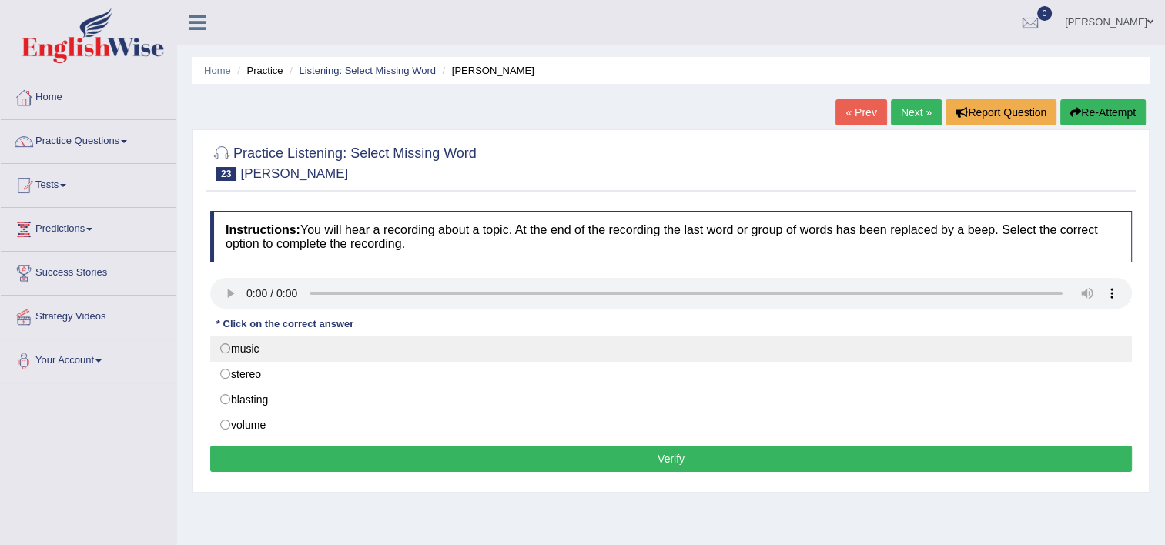
click at [228, 346] on label "music" at bounding box center [671, 349] width 922 height 26
radio input "true"
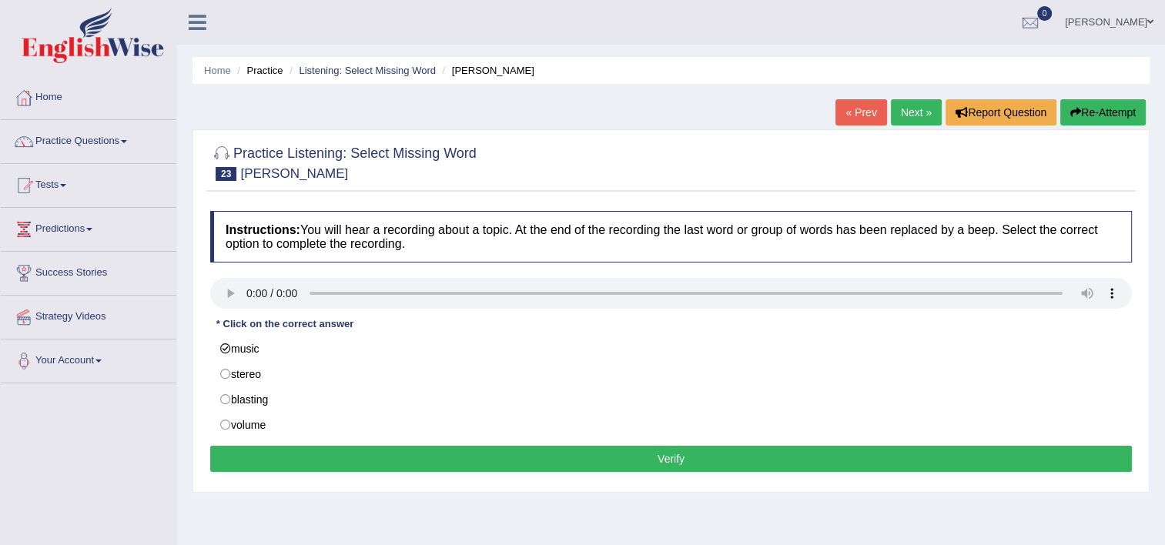
click at [448, 459] on button "Verify" at bounding box center [671, 459] width 922 height 26
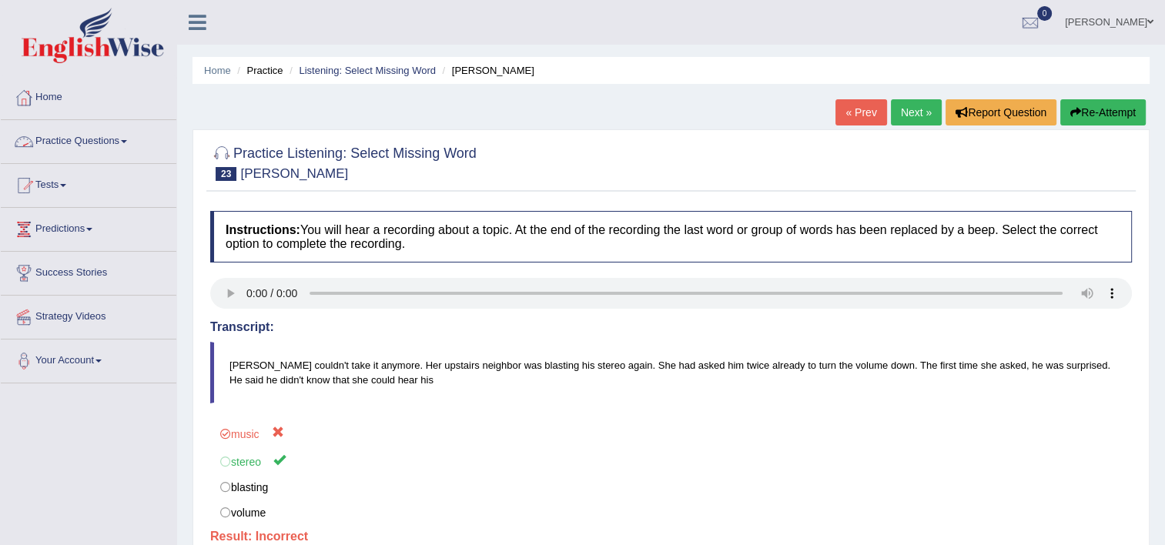
click at [125, 144] on link "Practice Questions" at bounding box center [89, 139] width 176 height 38
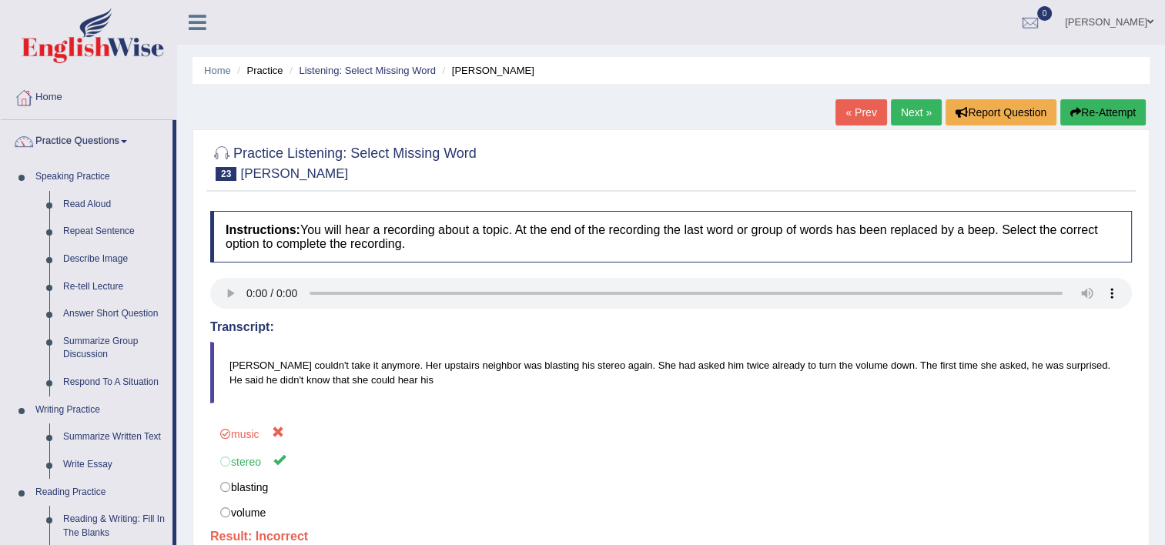
scroll to position [477, 0]
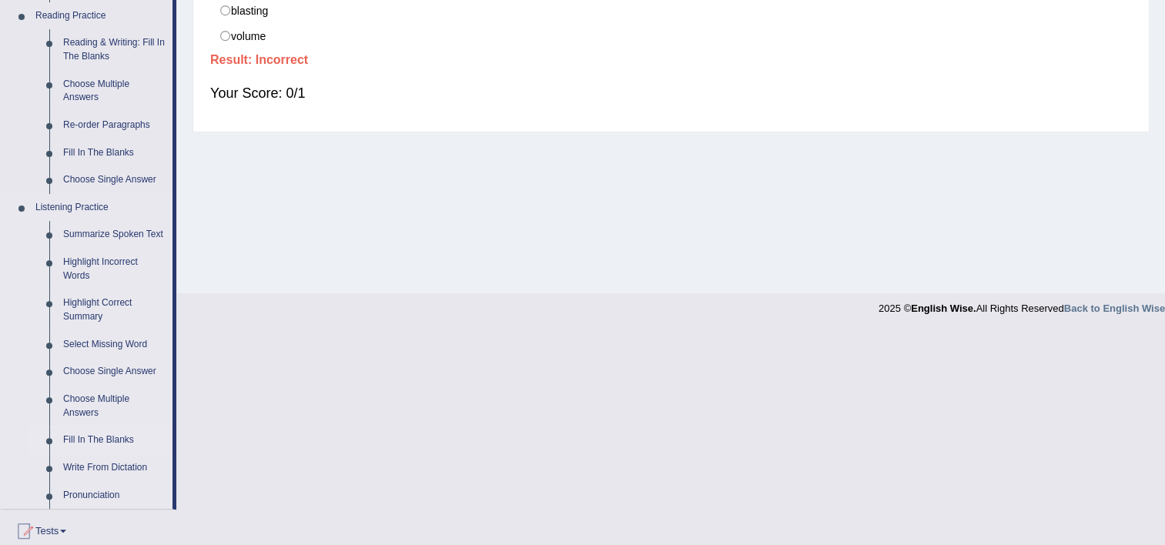
click at [96, 434] on link "Fill In The Blanks" at bounding box center [114, 441] width 116 height 28
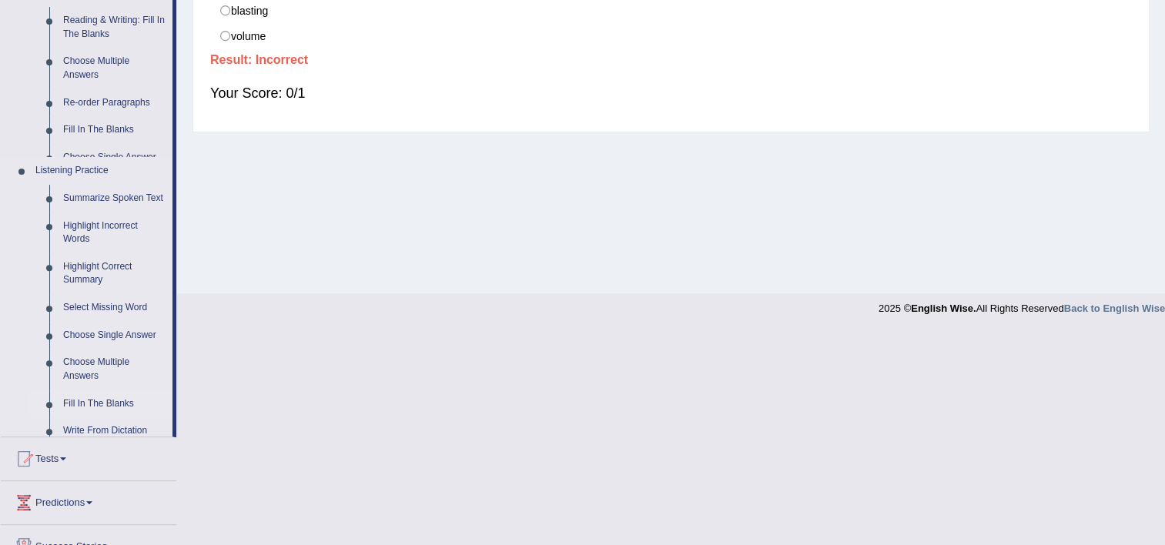
scroll to position [263, 0]
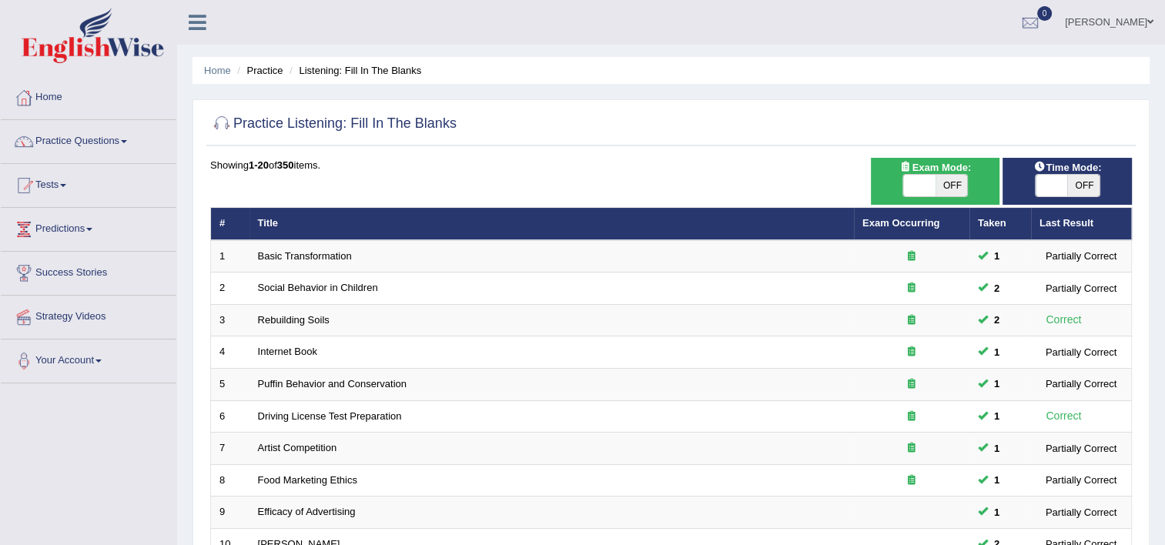
scroll to position [470, 0]
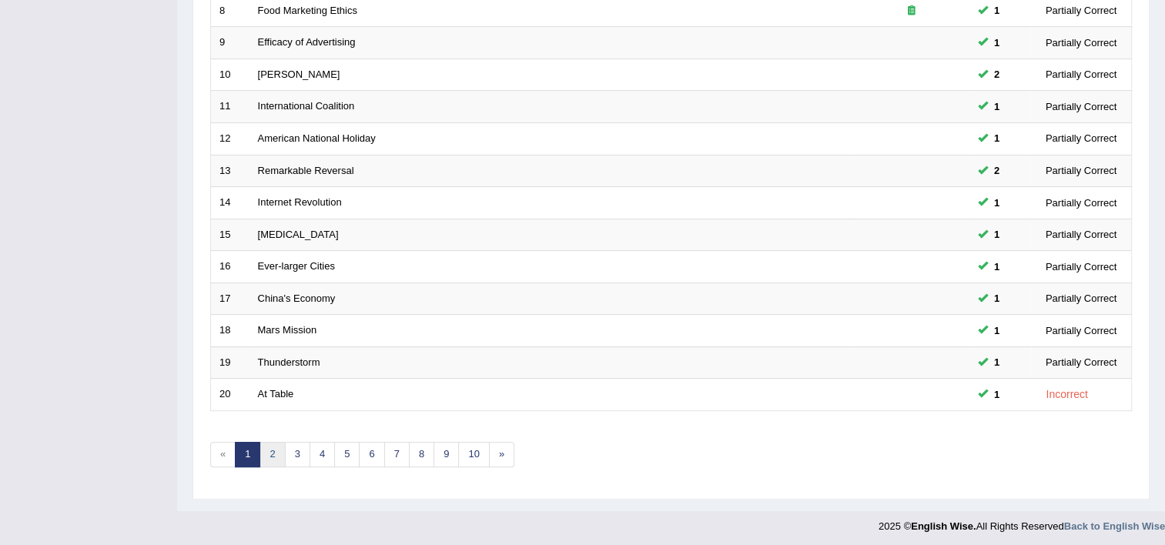
click at [273, 454] on link "2" at bounding box center [271, 454] width 25 height 25
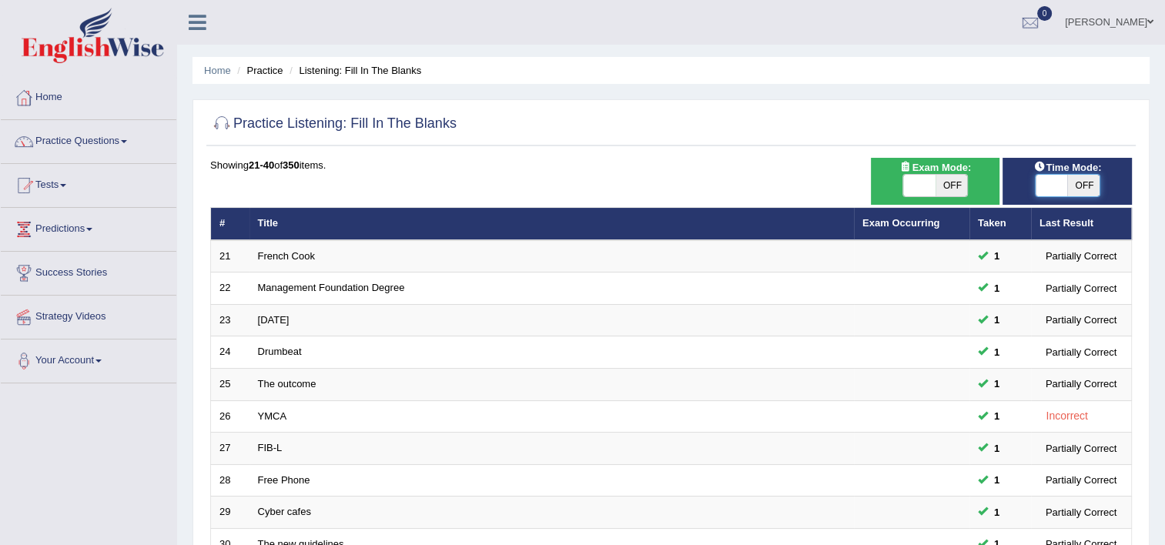
click at [1048, 189] on span at bounding box center [1052, 186] width 32 height 22
checkbox input "true"
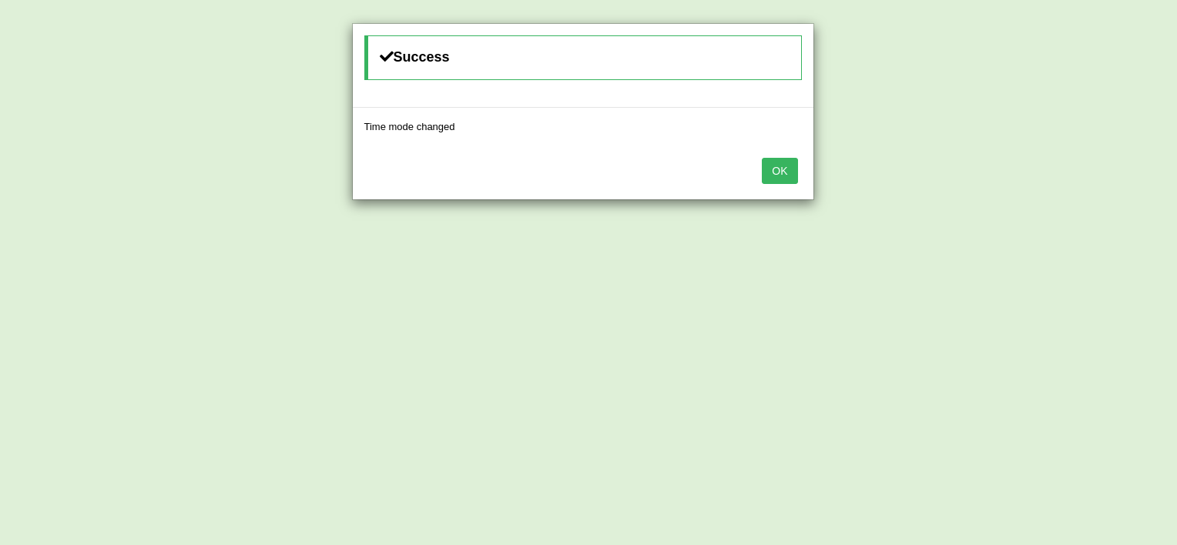
click at [779, 162] on button "OK" at bounding box center [779, 171] width 35 height 26
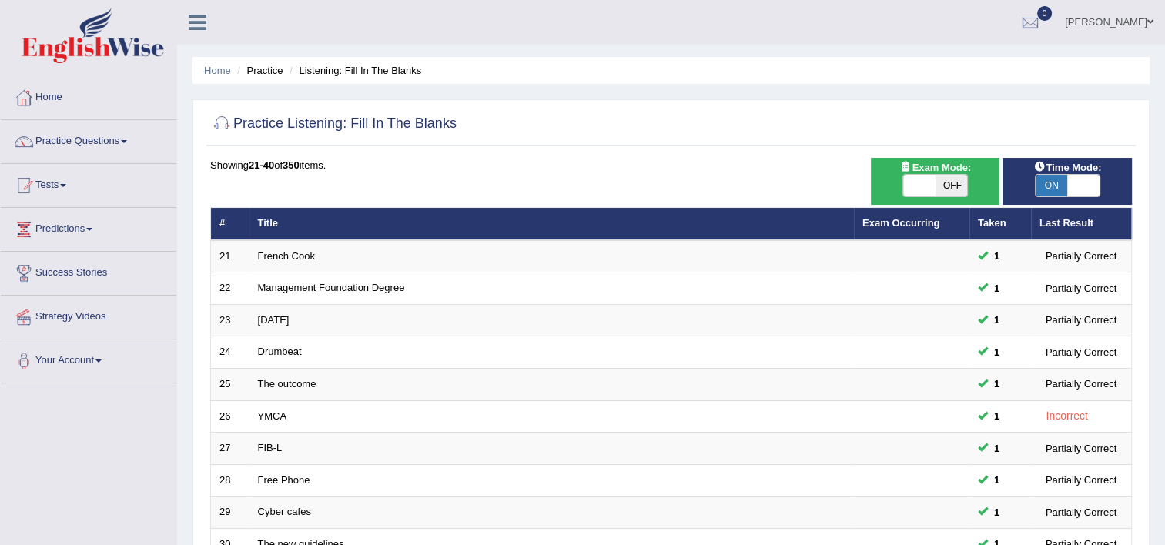
scroll to position [470, 0]
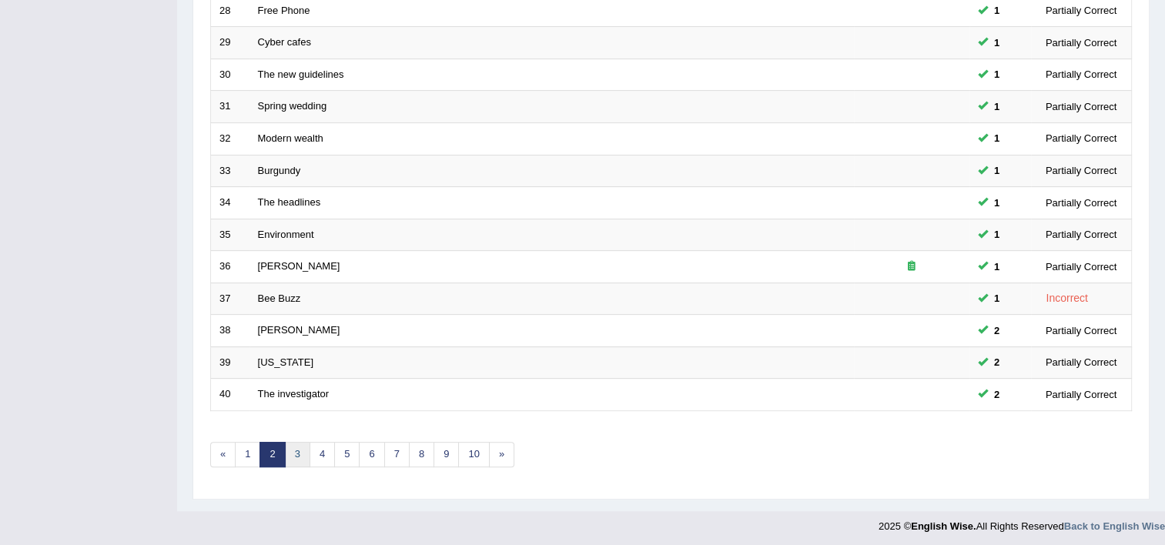
click at [293, 449] on link "3" at bounding box center [297, 454] width 25 height 25
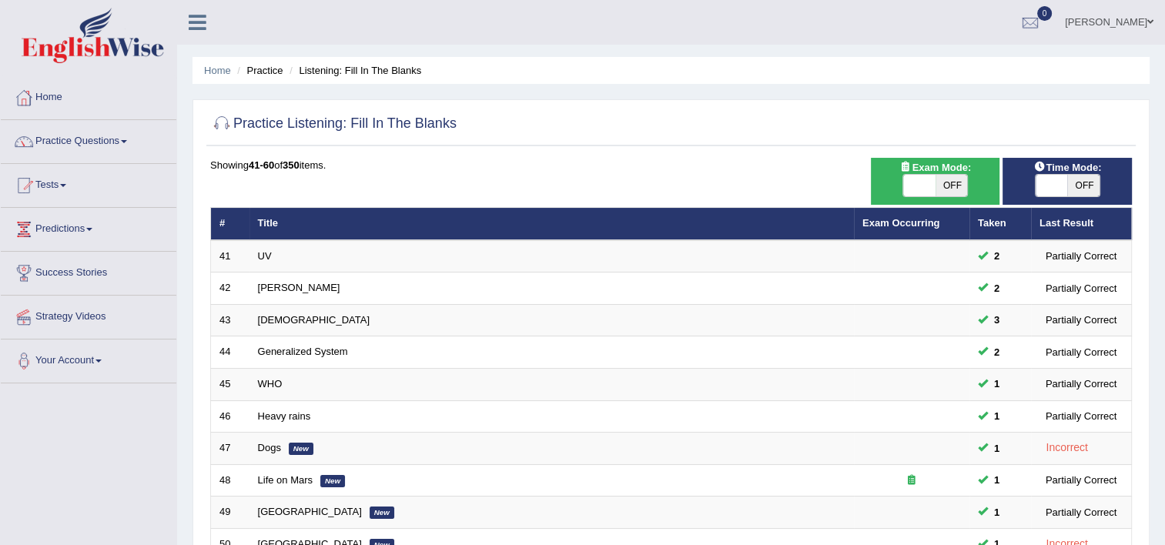
scroll to position [470, 0]
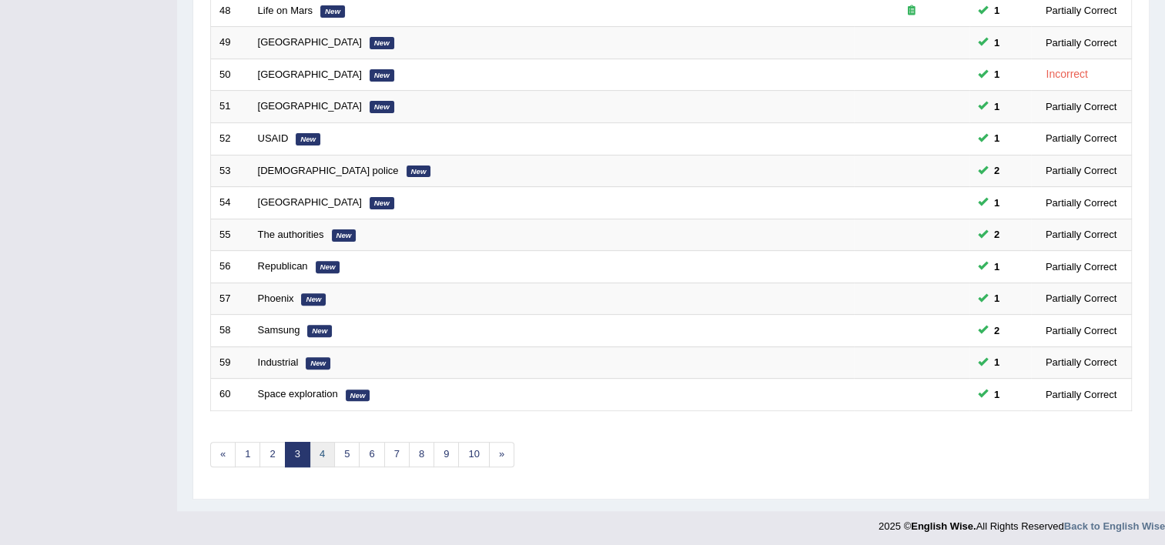
click at [322, 442] on link "4" at bounding box center [322, 454] width 25 height 25
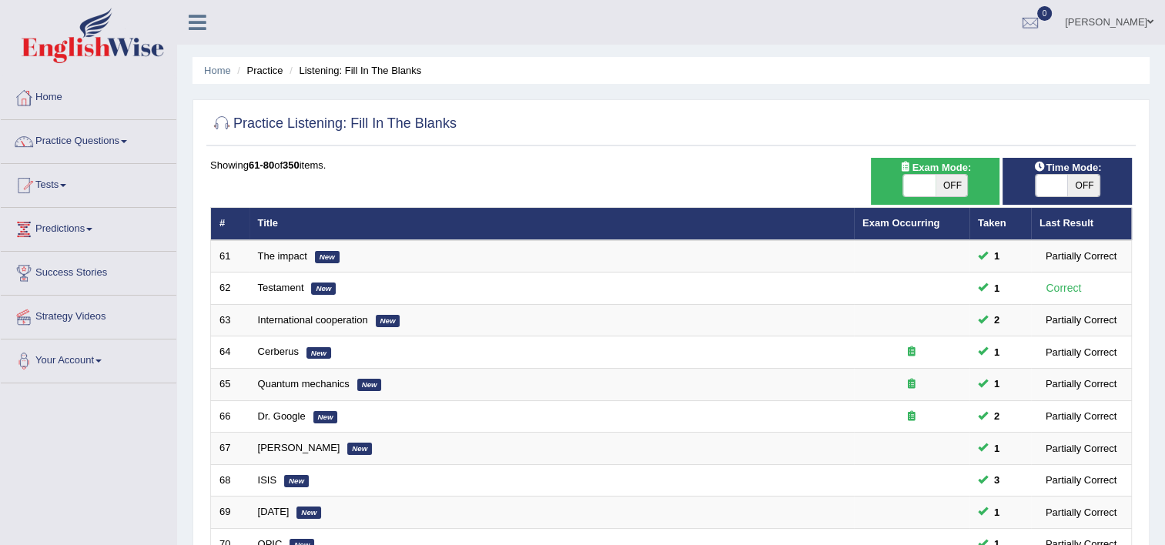
scroll to position [470, 0]
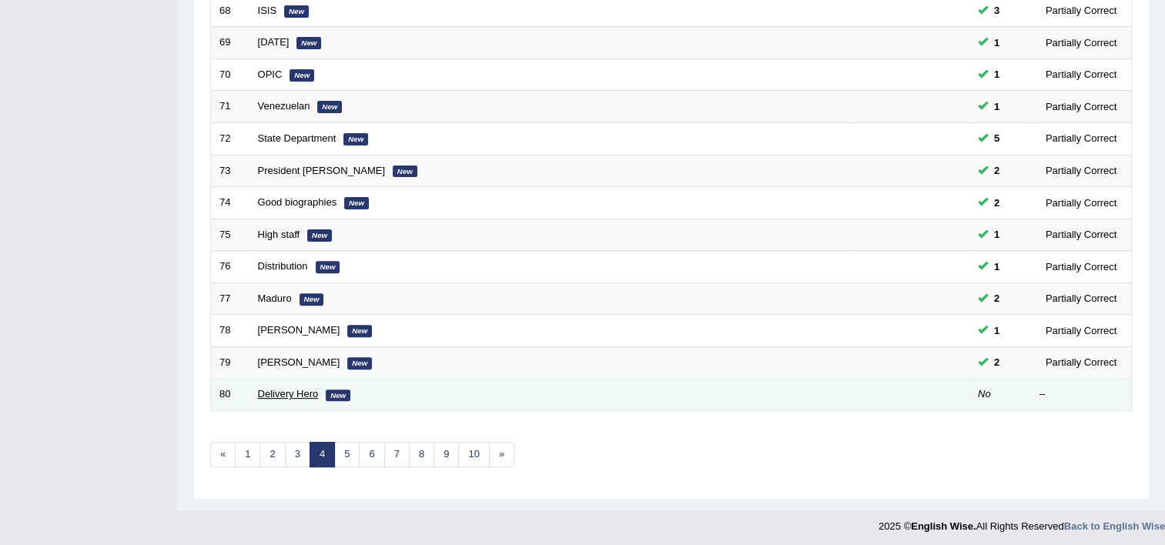
click at [289, 388] on link "Delivery Hero" at bounding box center [288, 394] width 61 height 12
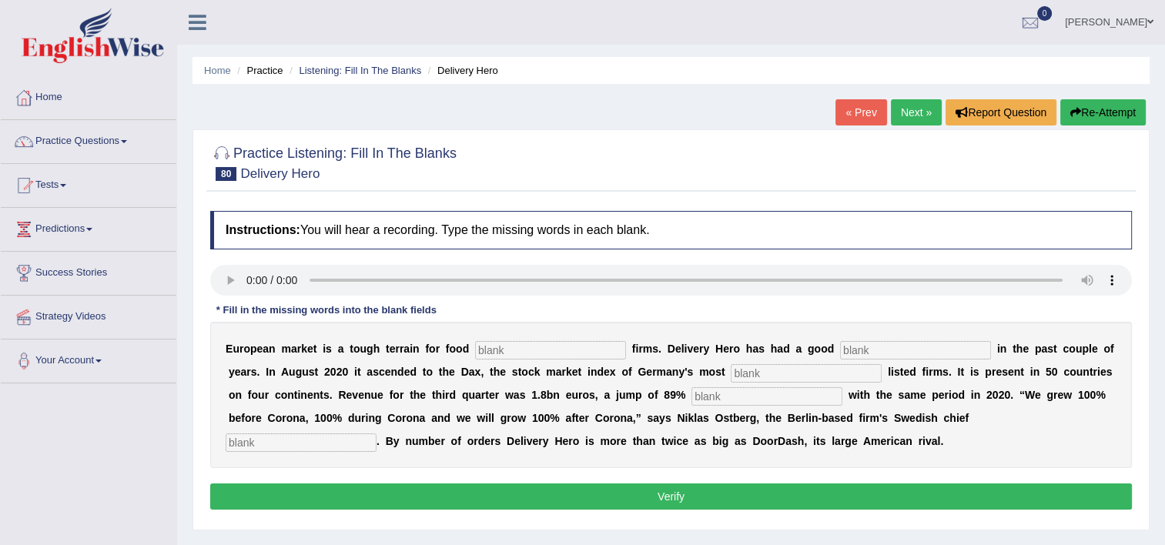
click at [541, 345] on input "text" at bounding box center [550, 350] width 151 height 18
type input "farms"
click at [840, 344] on input "text" at bounding box center [915, 350] width 151 height 18
type input "run"
click at [742, 377] on input "text" at bounding box center [806, 373] width 151 height 18
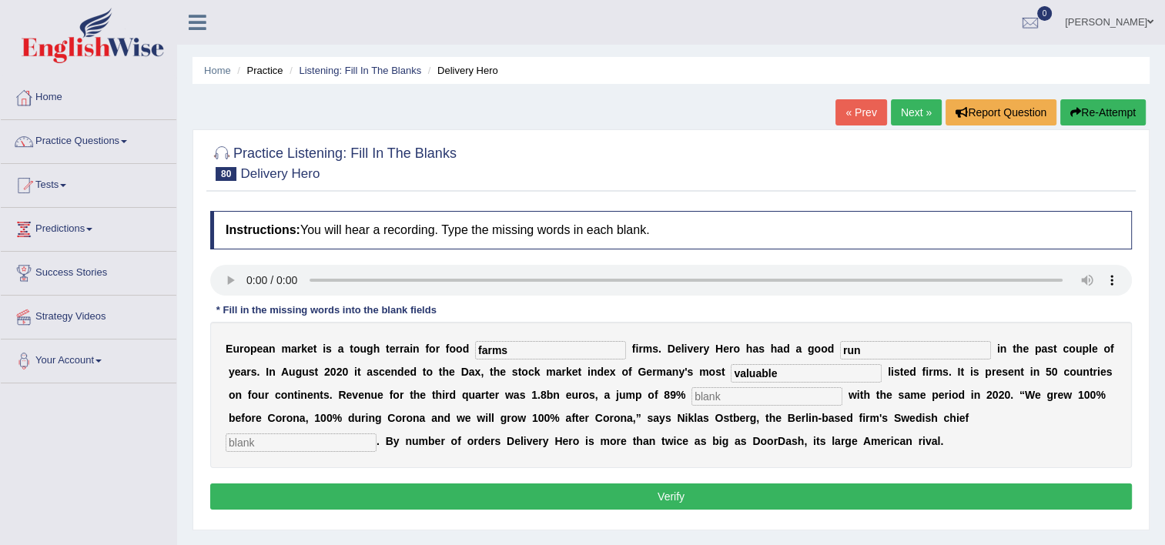
type input "valuable"
click at [691, 395] on input "text" at bounding box center [766, 396] width 151 height 18
type input "campred"
click at [377, 434] on input "text" at bounding box center [301, 443] width 151 height 18
click at [377, 434] on input "extvate" at bounding box center [301, 443] width 151 height 18
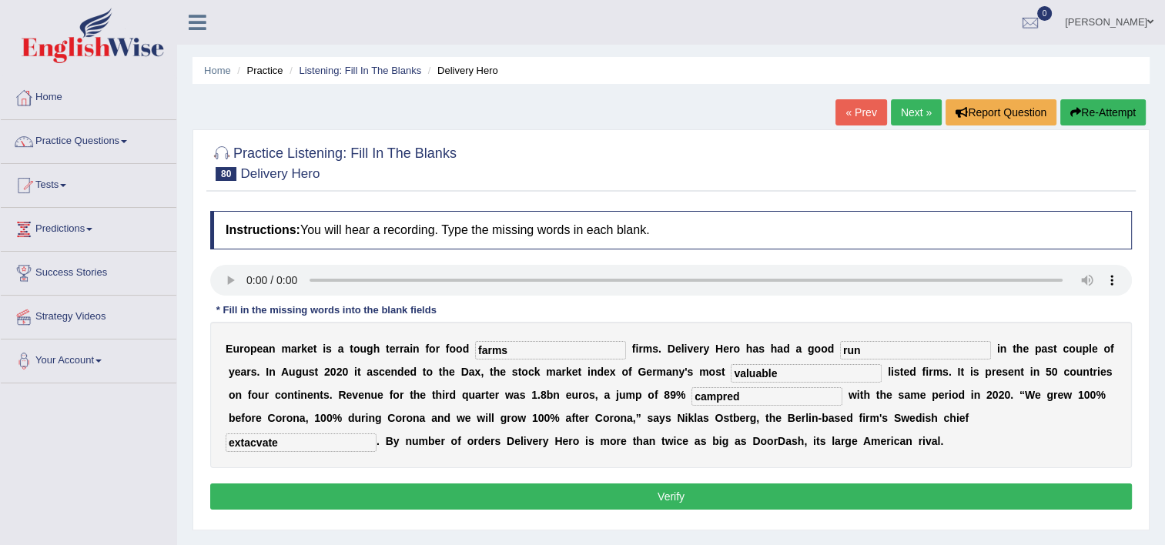
type input "extacvate"
click at [691, 392] on input "campred" at bounding box center [766, 396] width 151 height 18
click at [691, 394] on input "campred" at bounding box center [766, 396] width 151 height 18
type input "campered"
click at [658, 493] on button "Verify" at bounding box center [671, 497] width 922 height 26
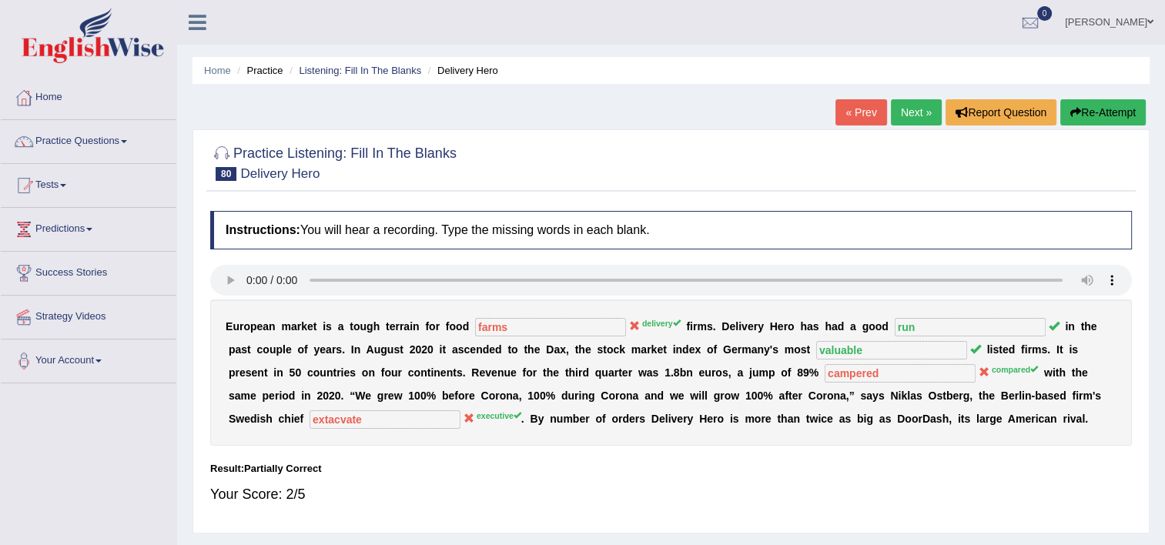
click at [908, 117] on link "Next »" at bounding box center [916, 112] width 51 height 26
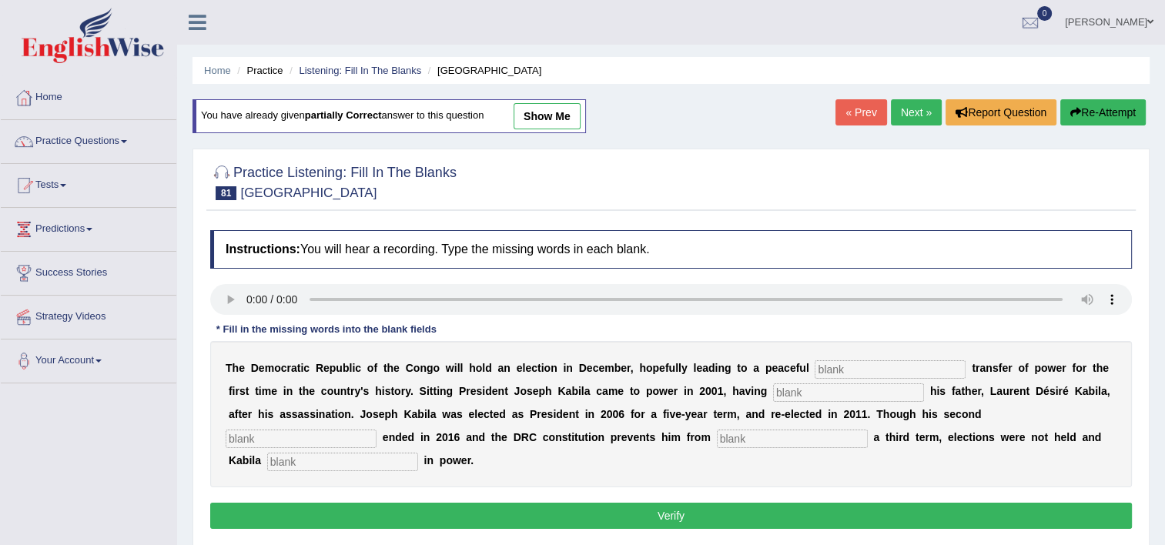
click at [893, 363] on input "text" at bounding box center [890, 369] width 151 height 18
type input "democratic"
click at [773, 388] on input "text" at bounding box center [848, 392] width 151 height 18
type input "sceessed"
click at [377, 430] on input "text" at bounding box center [301, 439] width 151 height 18
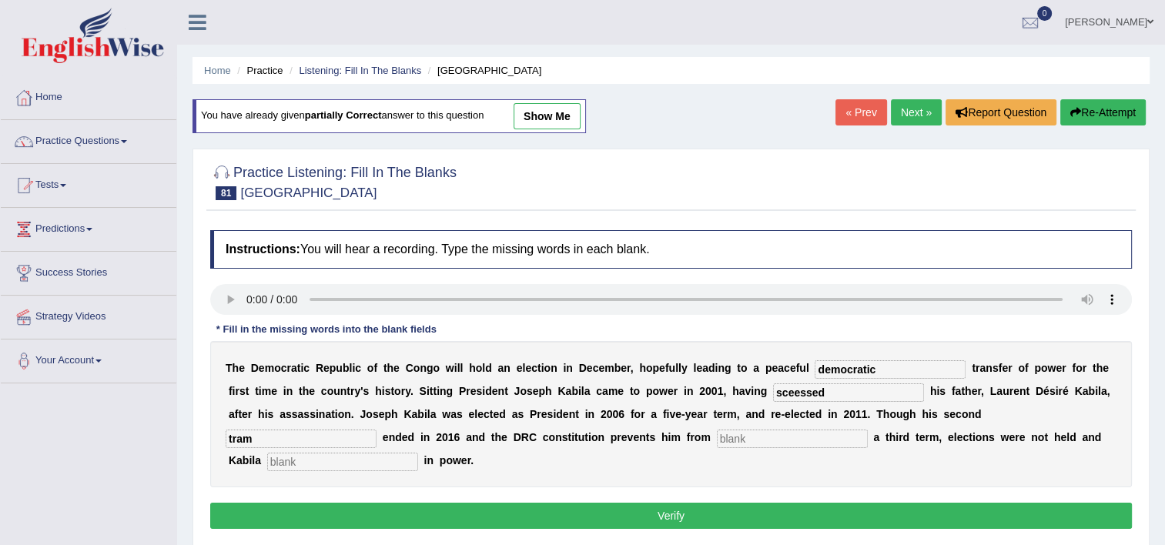
type input "tram"
click at [505, 426] on div "T h e D e m o c r a t i c R e p u b l i c o f t h e C o n g o w i l l h o l d a…" at bounding box center [671, 414] width 922 height 146
click at [717, 437] on input "text" at bounding box center [792, 439] width 151 height 18
type input "seeking"
click at [418, 453] on input "text" at bounding box center [342, 462] width 151 height 18
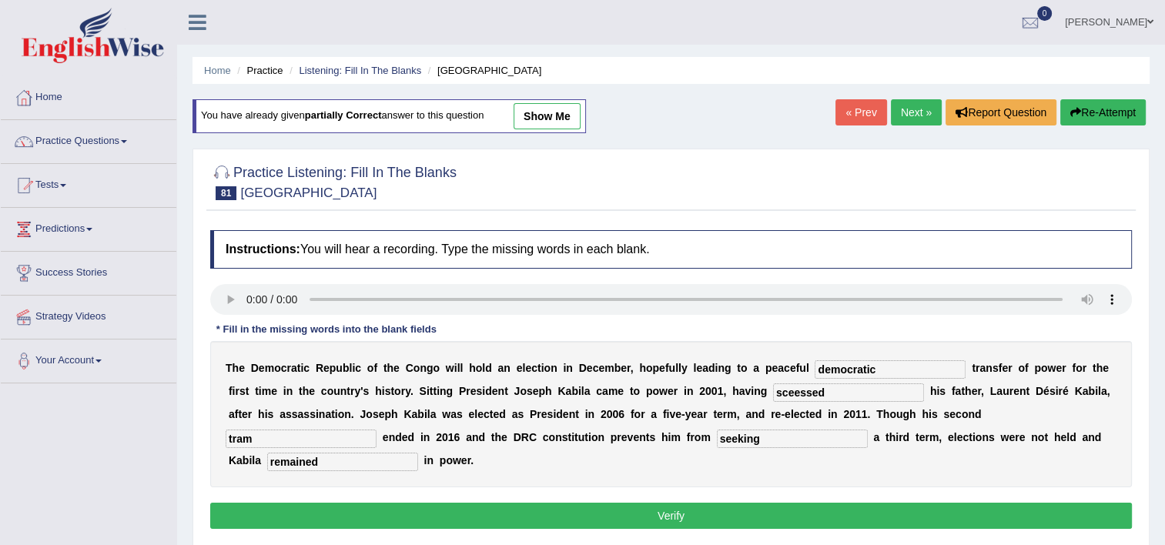
type input "remained"
click at [377, 430] on input "tram" at bounding box center [301, 439] width 151 height 18
type input "trem"
click at [773, 390] on input "sceessed" at bounding box center [848, 392] width 151 height 18
click at [742, 503] on button "Verify" at bounding box center [671, 516] width 922 height 26
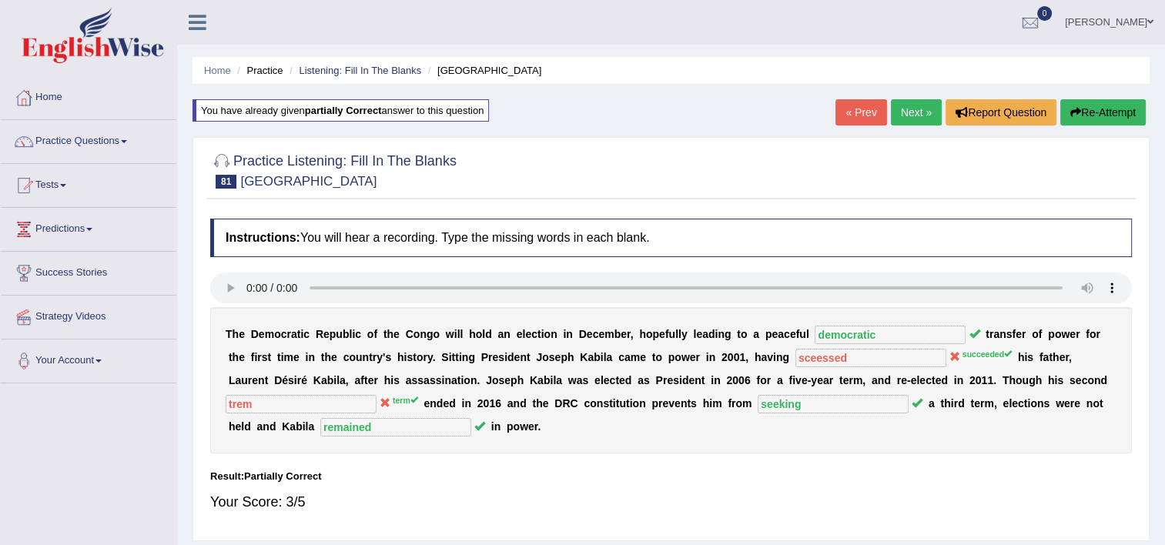
click at [903, 108] on link "Next »" at bounding box center [916, 112] width 51 height 26
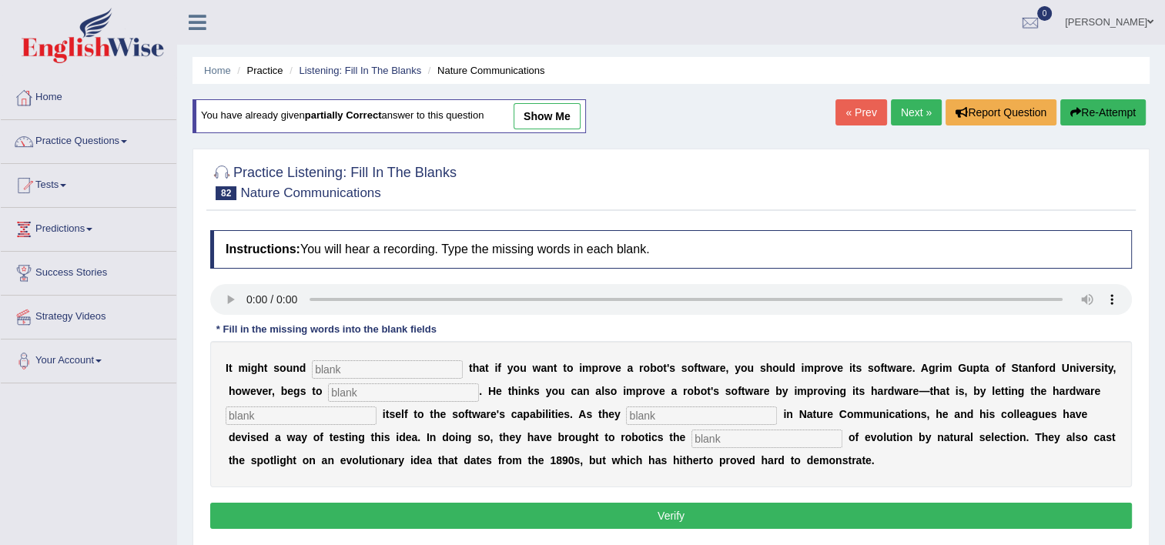
click at [331, 373] on input "text" at bounding box center [387, 369] width 151 height 18
type input "ovious"
click at [328, 385] on input "text" at bounding box center [403, 392] width 151 height 18
type input "deffer"
click at [244, 411] on input "text" at bounding box center [301, 416] width 151 height 18
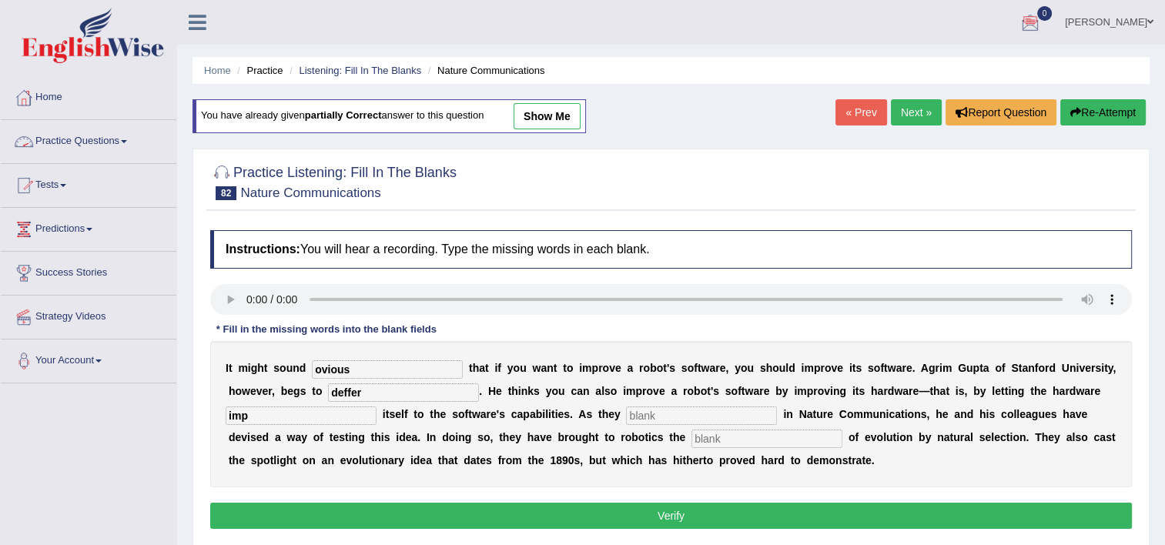
type input "imp"
click at [131, 130] on link "Practice Questions" at bounding box center [89, 139] width 176 height 38
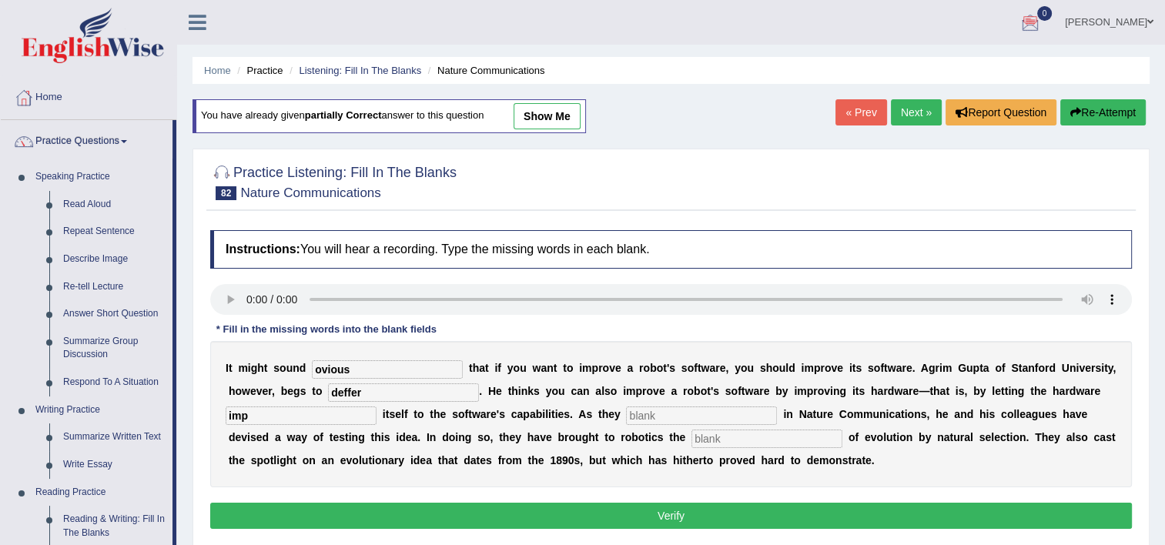
scroll to position [477, 0]
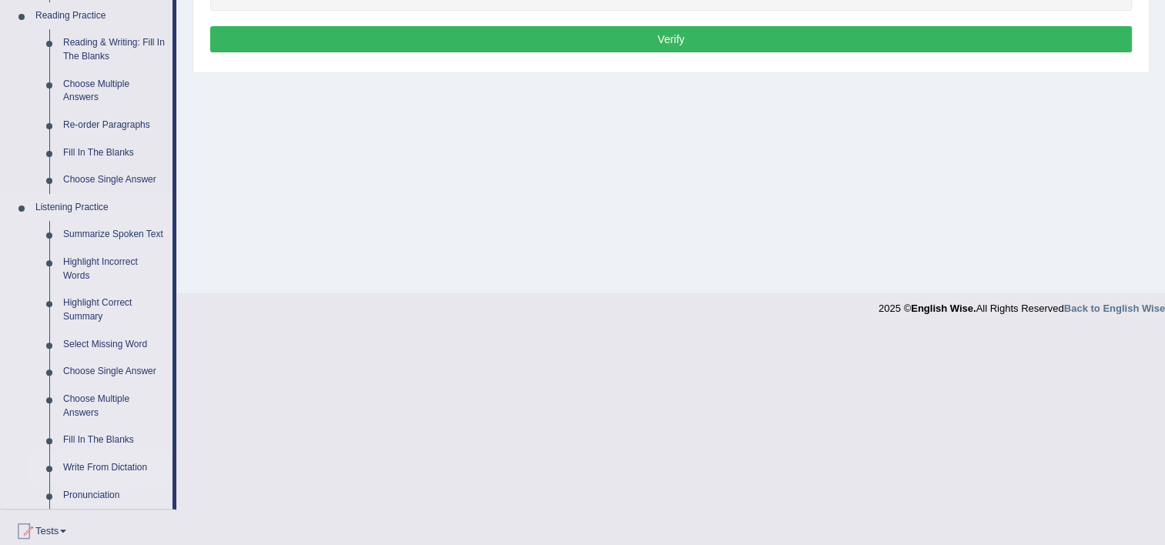
click at [98, 466] on link "Write From Dictation" at bounding box center [114, 468] width 116 height 28
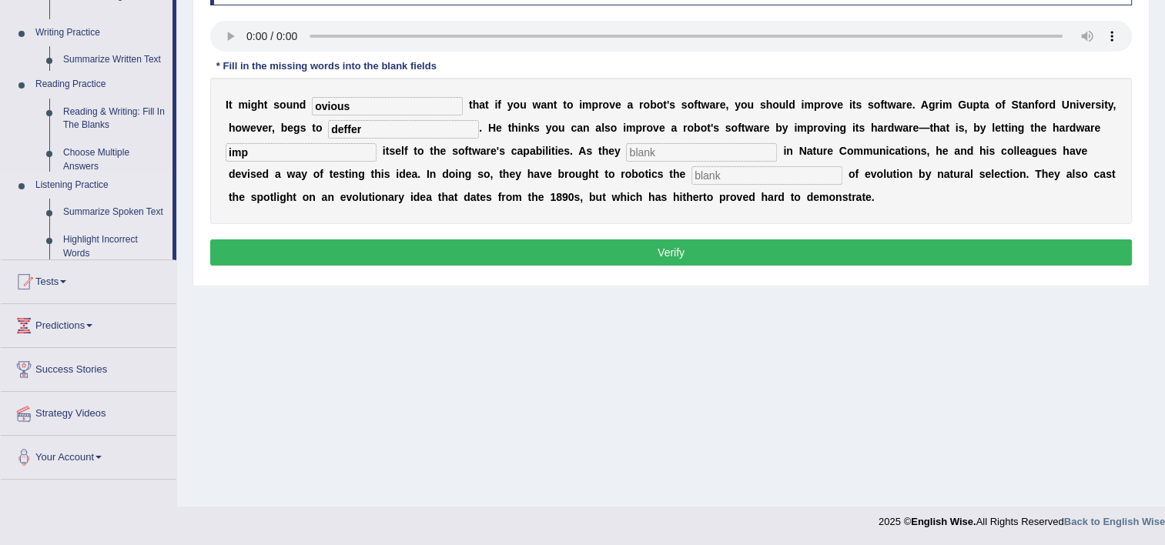
scroll to position [263, 0]
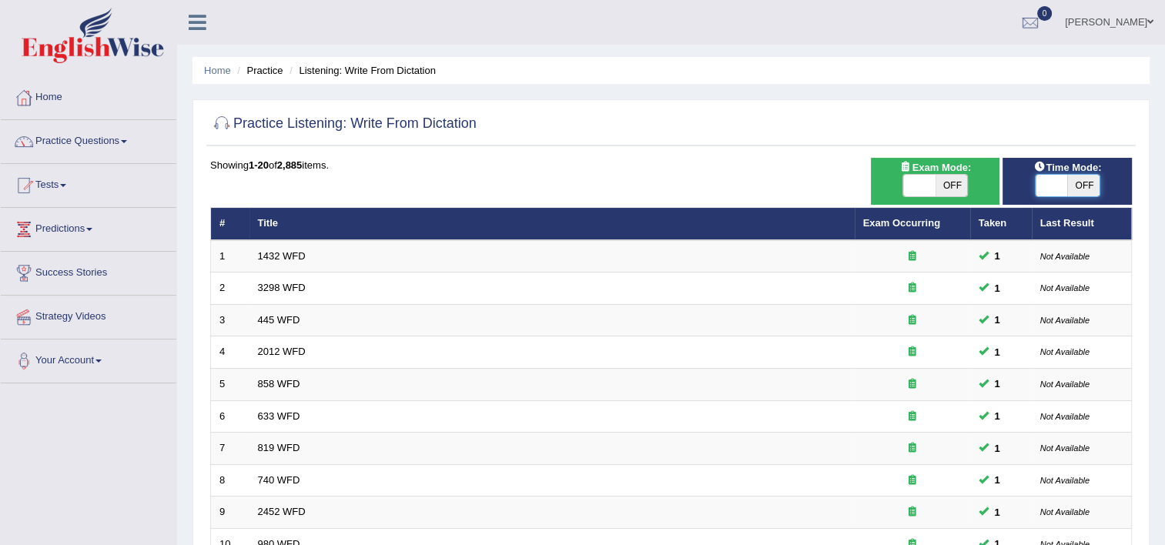
click at [1051, 179] on span at bounding box center [1052, 186] width 32 height 22
checkbox input "true"
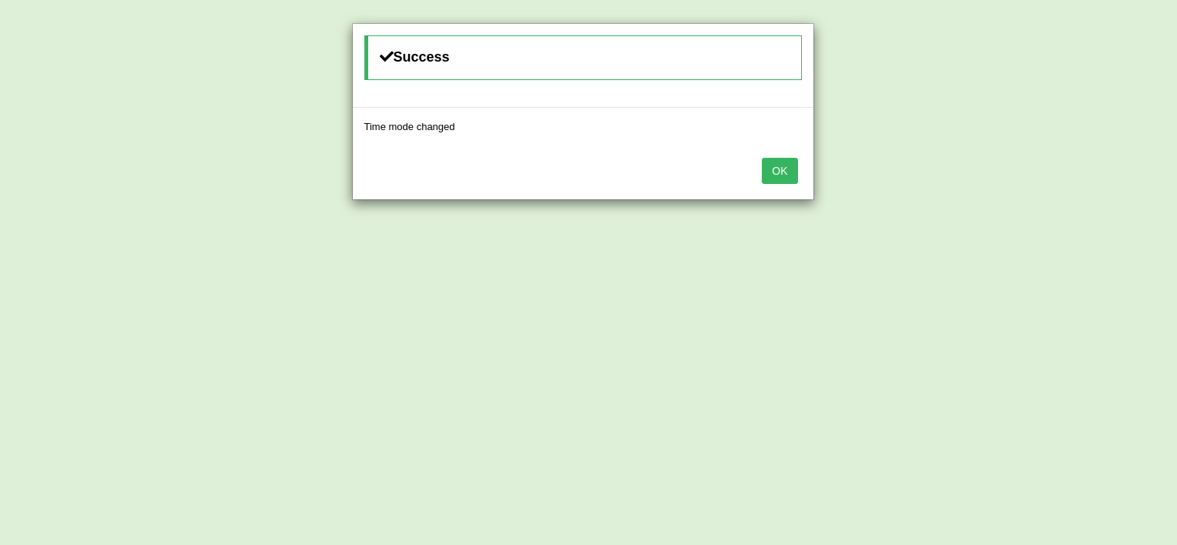
click at [772, 176] on button "OK" at bounding box center [779, 171] width 35 height 26
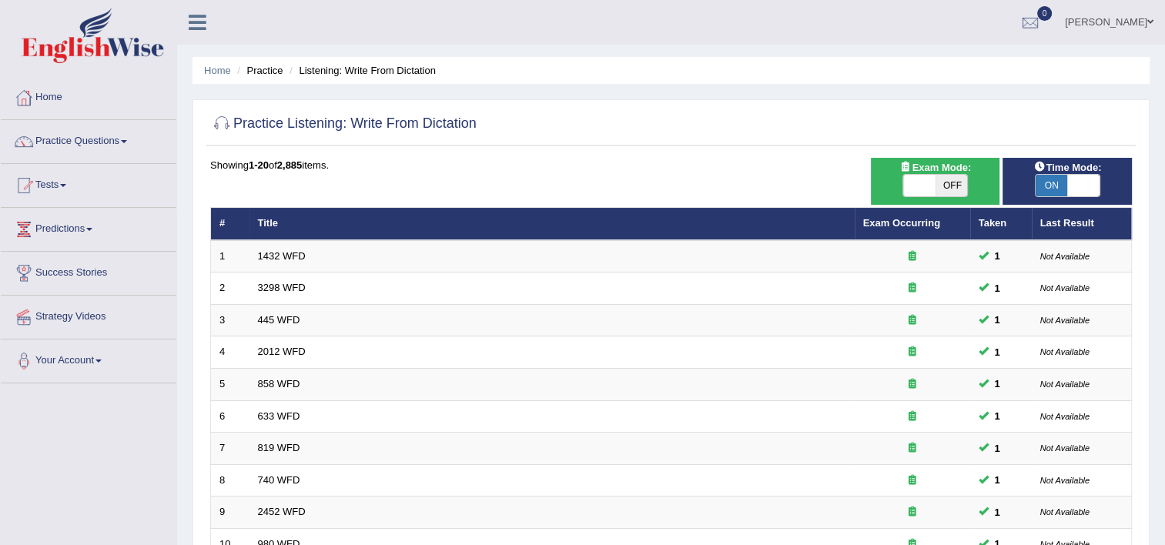
scroll to position [470, 0]
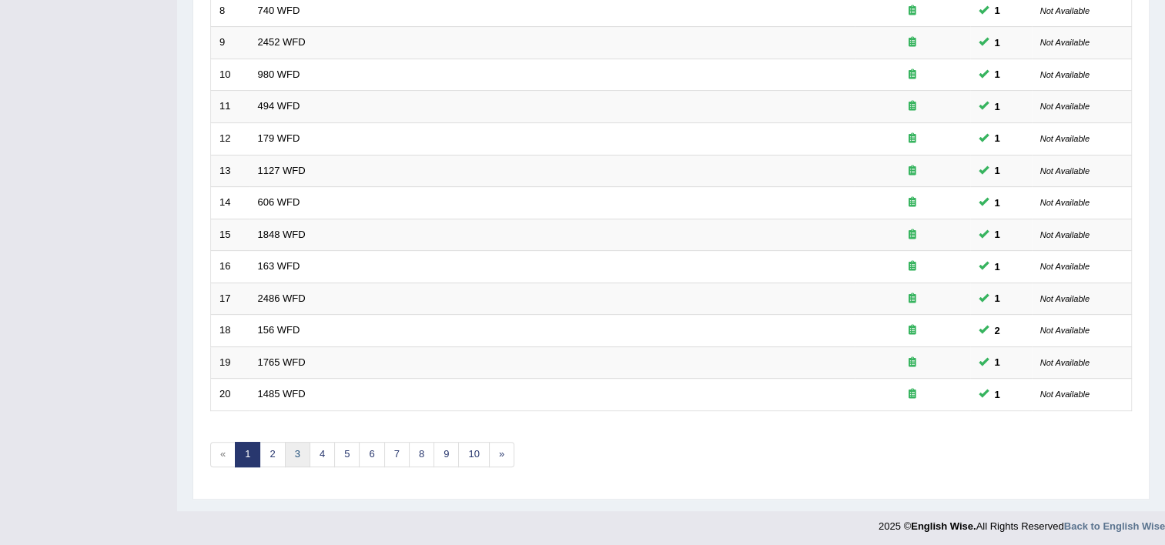
click at [291, 446] on link "3" at bounding box center [297, 454] width 25 height 25
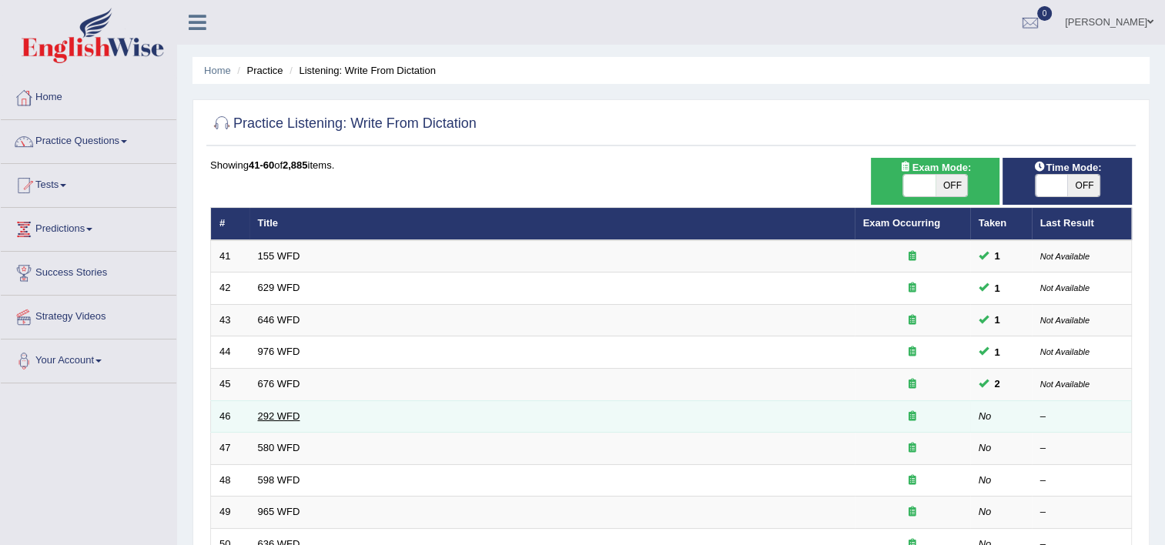
click at [273, 413] on link "292 WFD" at bounding box center [279, 416] width 42 height 12
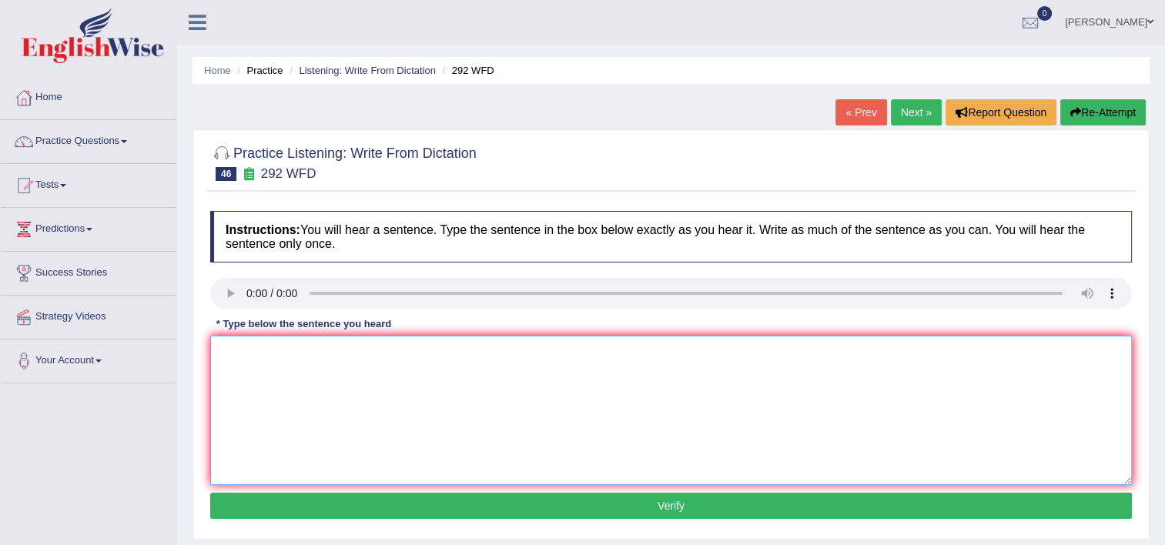
click at [360, 385] on textarea at bounding box center [671, 410] width 922 height 149
click at [397, 348] on textarea "Some people arrgu that education not that important." at bounding box center [671, 410] width 922 height 149
click at [383, 354] on textarea "Some people arrgu that education not that important." at bounding box center [671, 410] width 922 height 149
click at [310, 358] on textarea "Some people arrgu that education is not that important." at bounding box center [671, 410] width 922 height 149
type textarea "Some people argue that education is not that important."
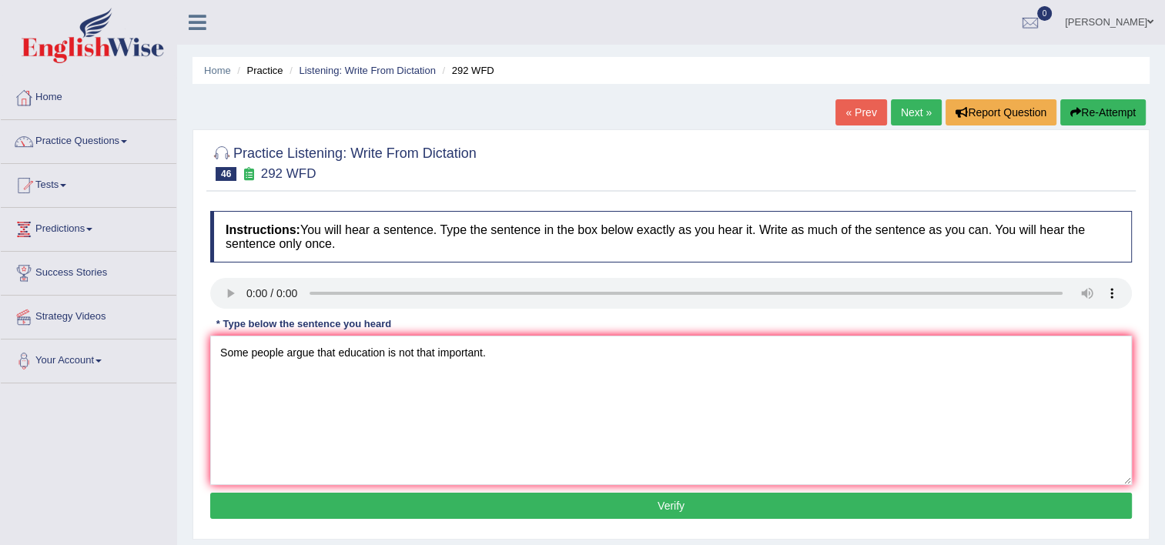
click at [618, 499] on button "Verify" at bounding box center [671, 506] width 922 height 26
click at [311, 381] on textarea at bounding box center [671, 410] width 922 height 149
type textarea "You can use your laptop in the lecture."
click at [542, 505] on button "Verify" at bounding box center [671, 506] width 922 height 26
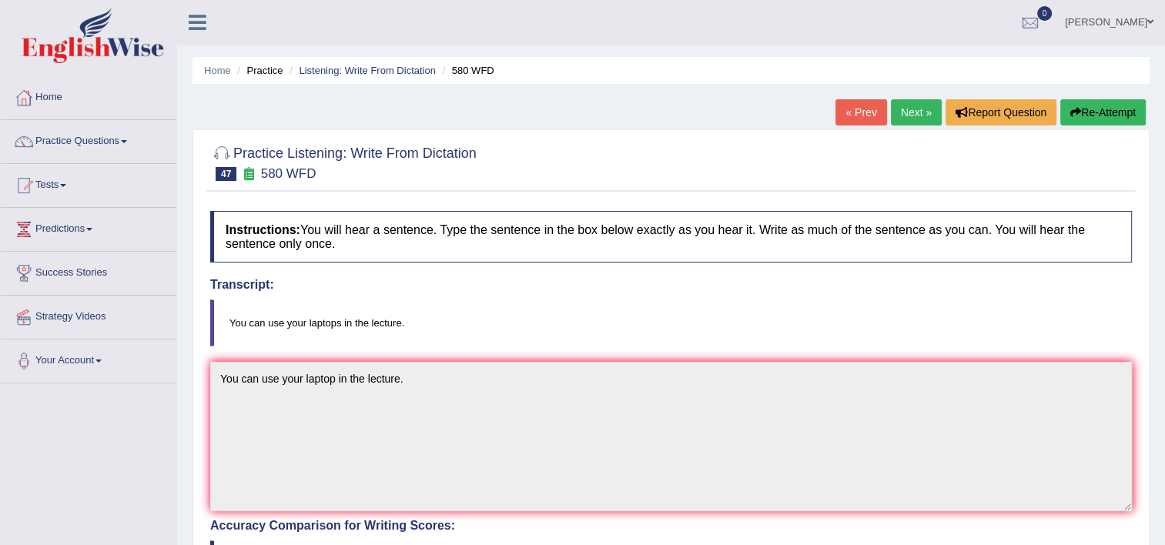
click at [911, 114] on link "Next »" at bounding box center [916, 112] width 51 height 26
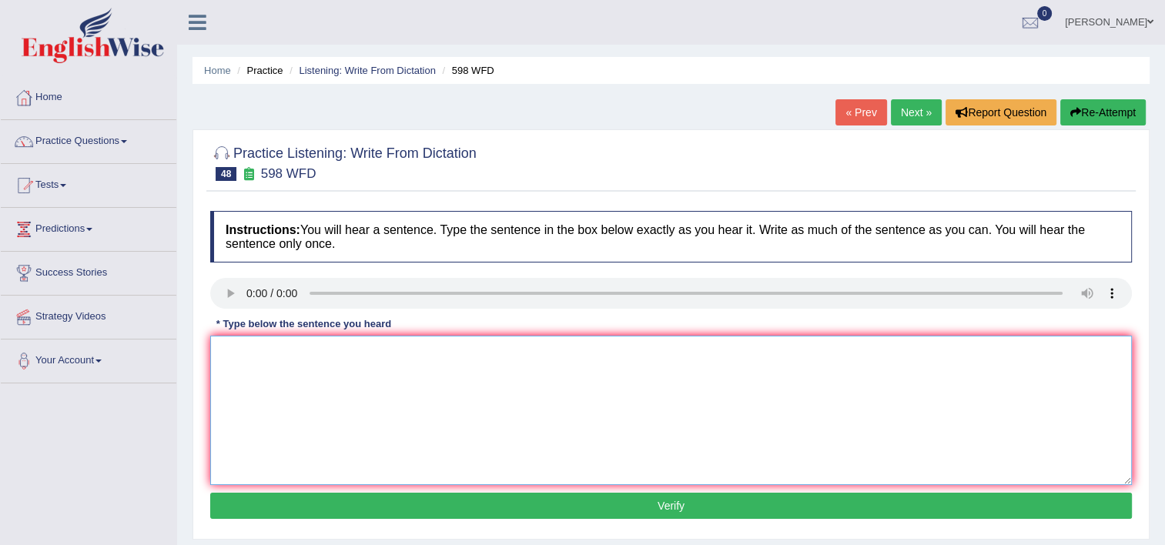
click at [251, 371] on textarea at bounding box center [671, 410] width 922 height 149
click at [243, 351] on textarea "Cheak the website if you looking for discounted book books" at bounding box center [671, 410] width 922 height 149
click at [343, 354] on textarea "Check the website if you looking for discounted book books" at bounding box center [671, 410] width 922 height 149
click at [474, 348] on textarea "Check the website if you are looking for discounted book books" at bounding box center [671, 410] width 922 height 149
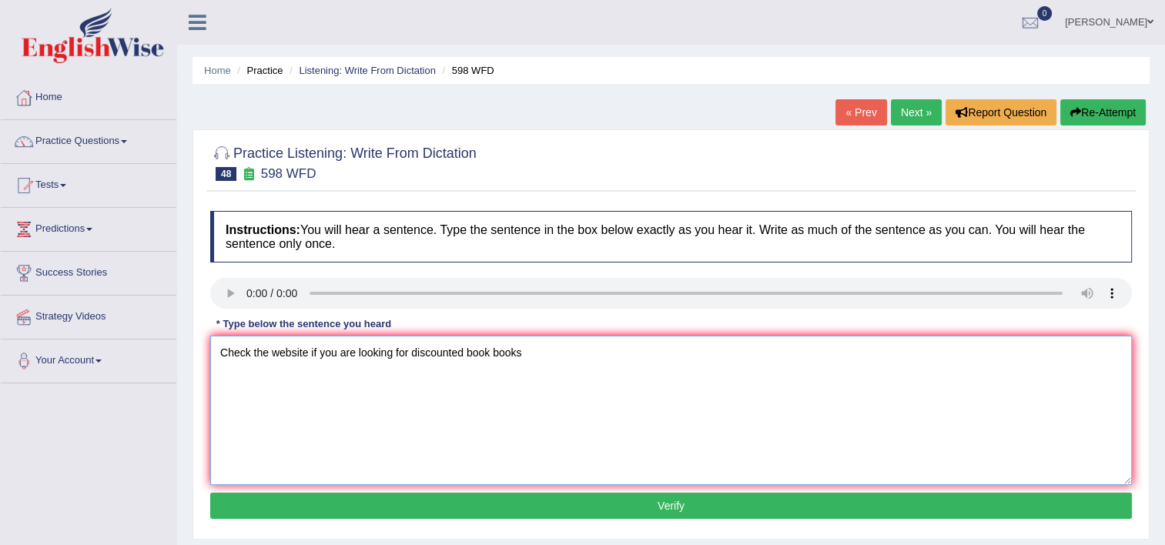
click at [434, 420] on textarea "Check the website if you are looking for discounted book books" at bounding box center [671, 410] width 922 height 149
click at [527, 348] on textarea "Check the website if you are looking for discounted book books" at bounding box center [671, 410] width 922 height 149
type textarea "Check the website if you are looking for discounted book books."
click at [618, 496] on button "Verify" at bounding box center [671, 506] width 922 height 26
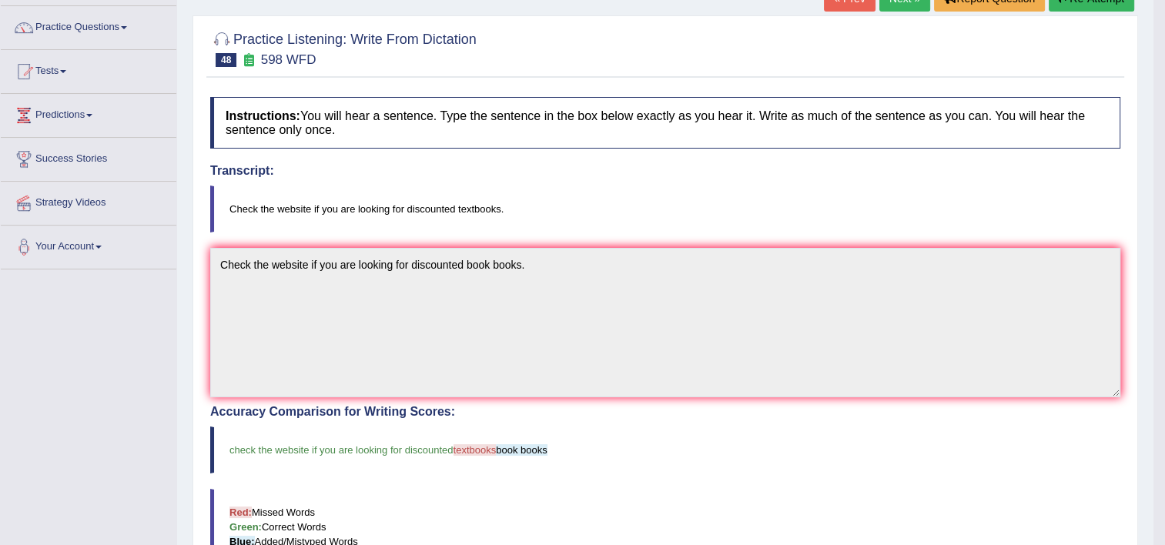
scroll to position [62, 0]
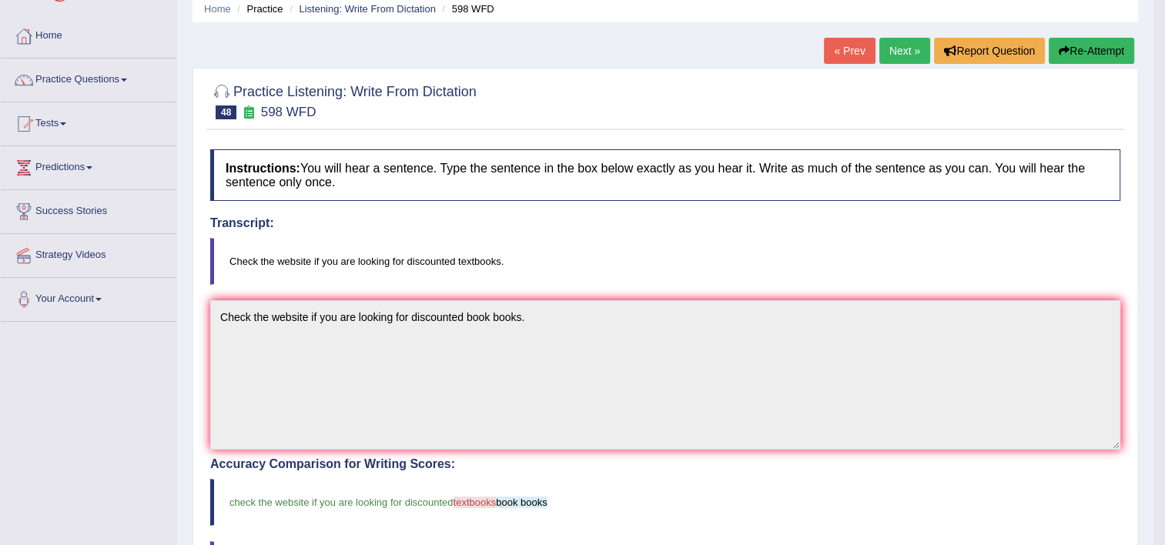
click at [885, 45] on link "Next »" at bounding box center [904, 51] width 51 height 26
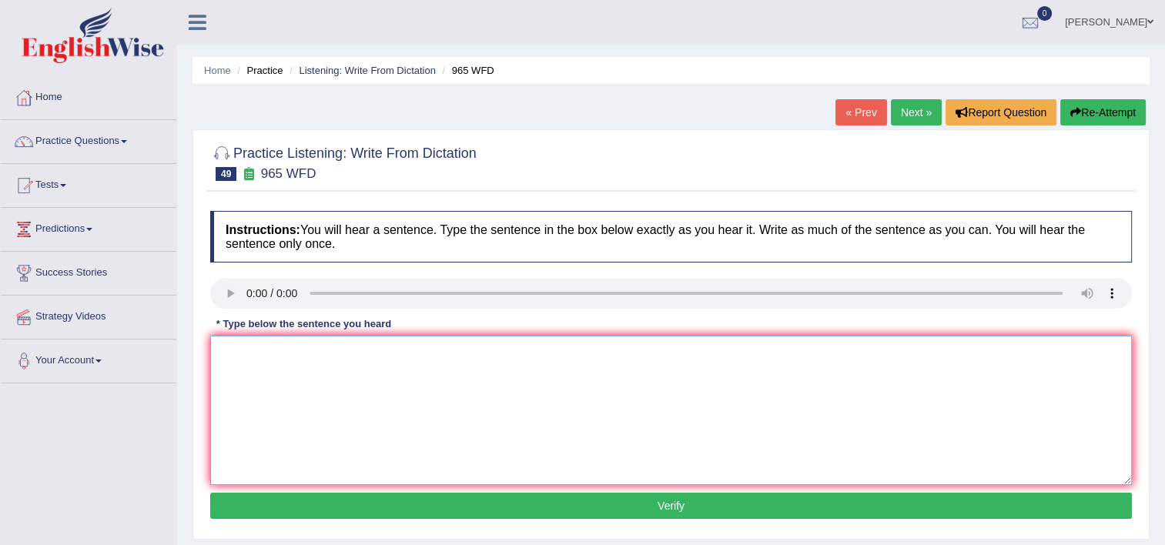
click at [326, 381] on textarea at bounding box center [671, 410] width 922 height 149
click at [337, 351] on textarea "You must ask read secoiry question when you reset you are your password." at bounding box center [671, 410] width 922 height 149
click at [310, 356] on textarea "You must ask read security question when you reset you are your password." at bounding box center [671, 410] width 922 height 149
click at [225, 403] on textarea "You must ask read security question when you reset you are your password." at bounding box center [671, 410] width 922 height 149
click at [618, 462] on textarea "You must ask read security question when you reset you are your password." at bounding box center [671, 410] width 922 height 149
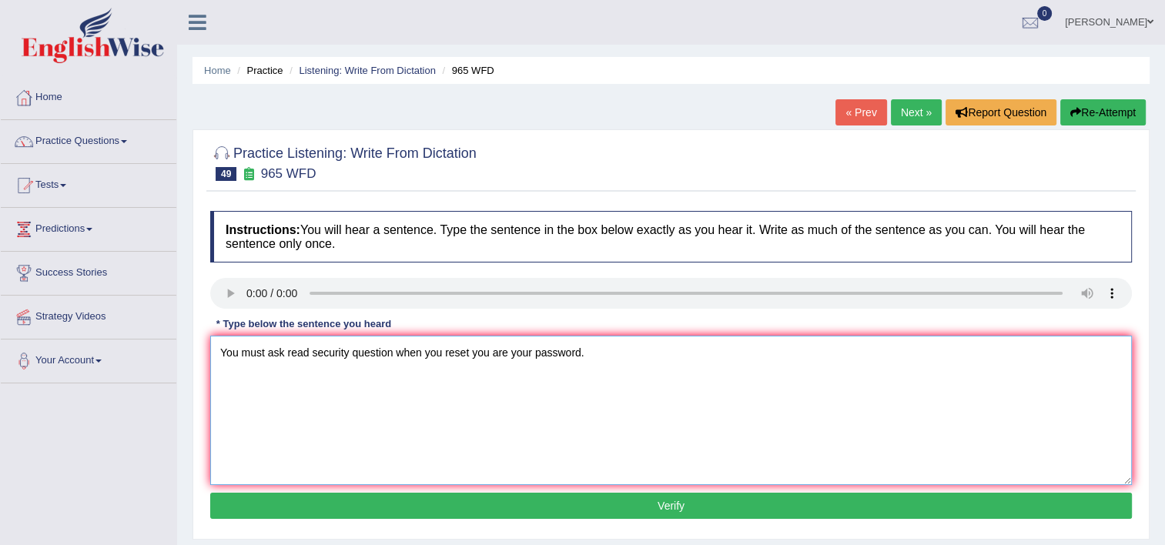
click at [286, 354] on textarea "You must ask read security question when you reset you are your password." at bounding box center [671, 410] width 922 height 149
type textarea "You must read security question when you reset you are your password."
